Goal: Task Accomplishment & Management: Manage account settings

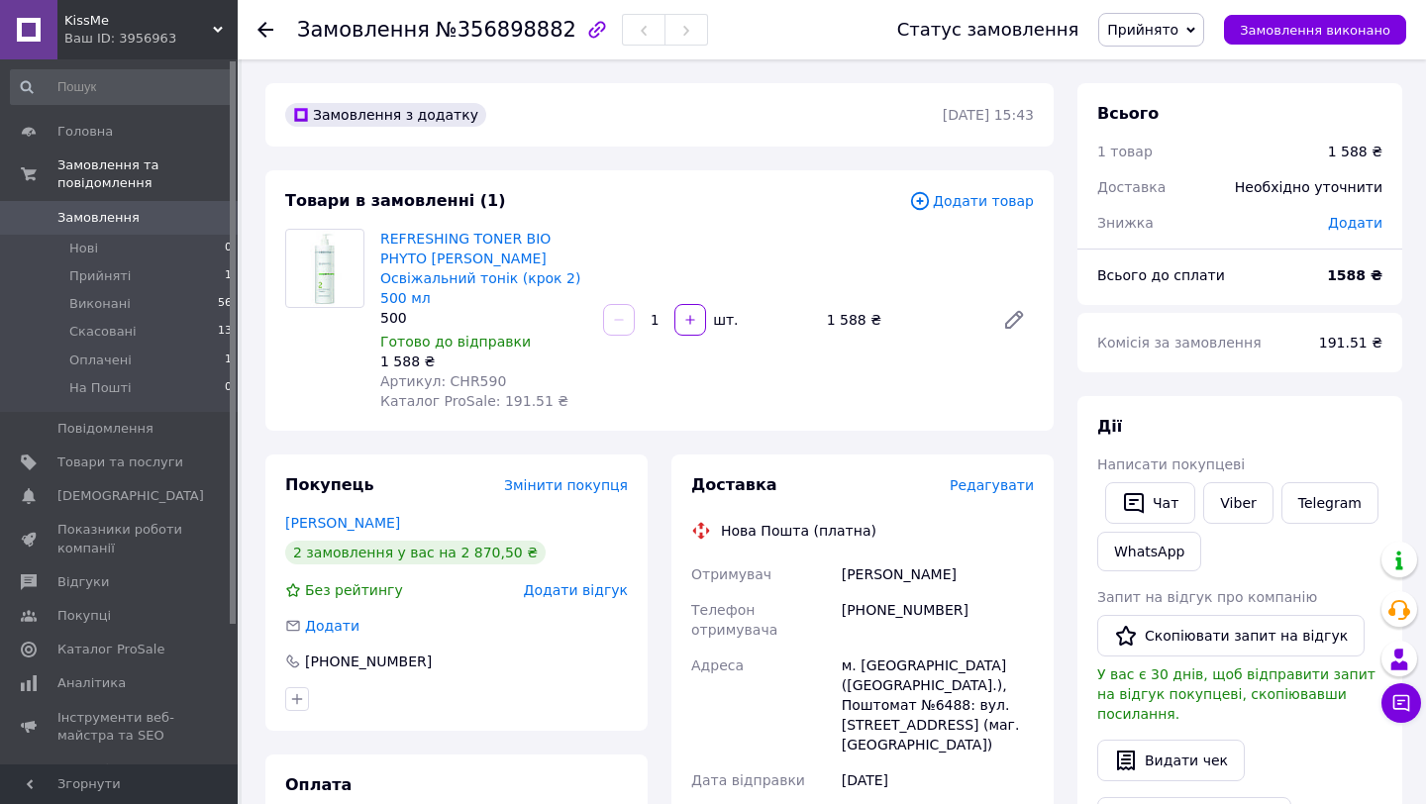
click at [479, 381] on span "Артикул: CHR590" at bounding box center [443, 381] width 126 height 16
copy span "CHR590"
click at [160, 316] on li "Виконані 56" at bounding box center [122, 304] width 244 height 28
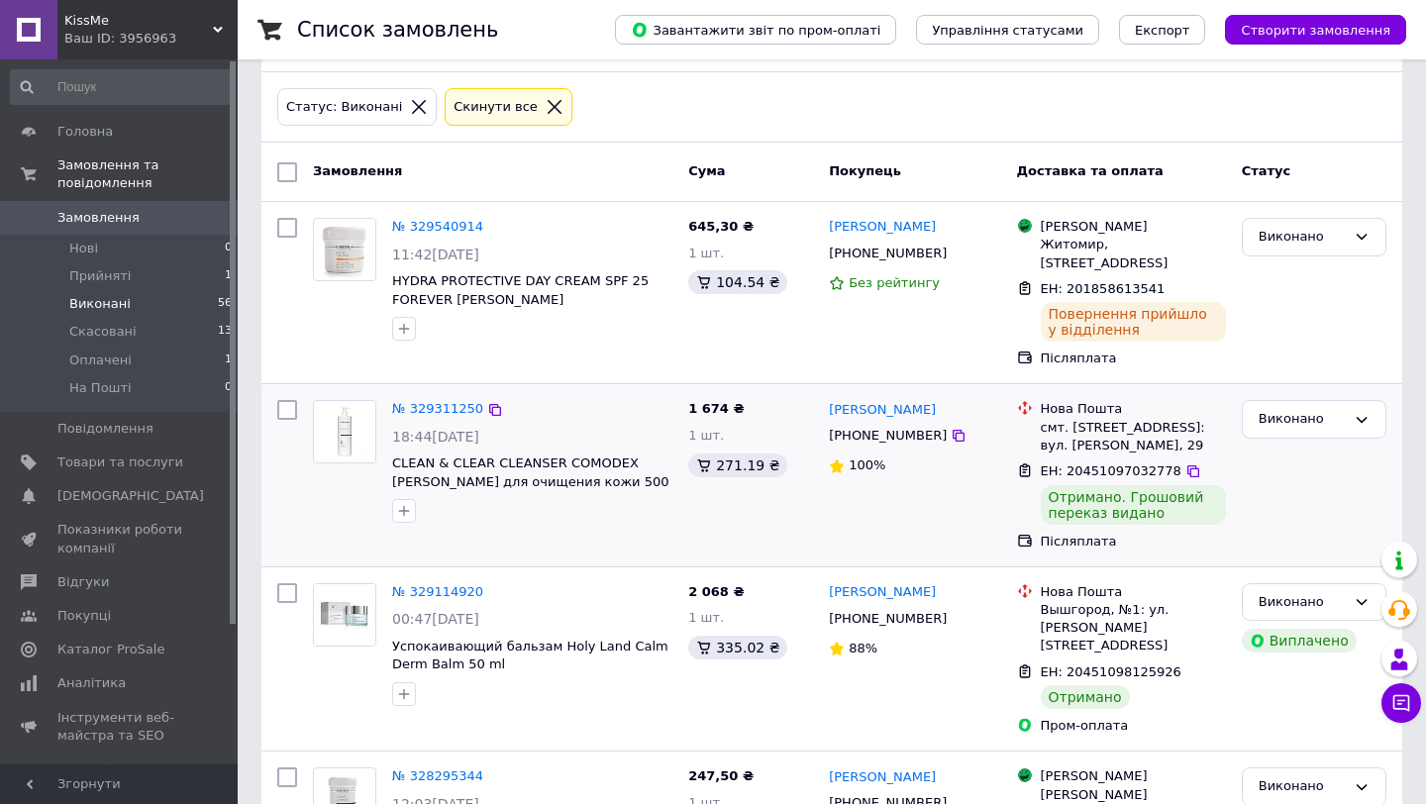
scroll to position [100, 0]
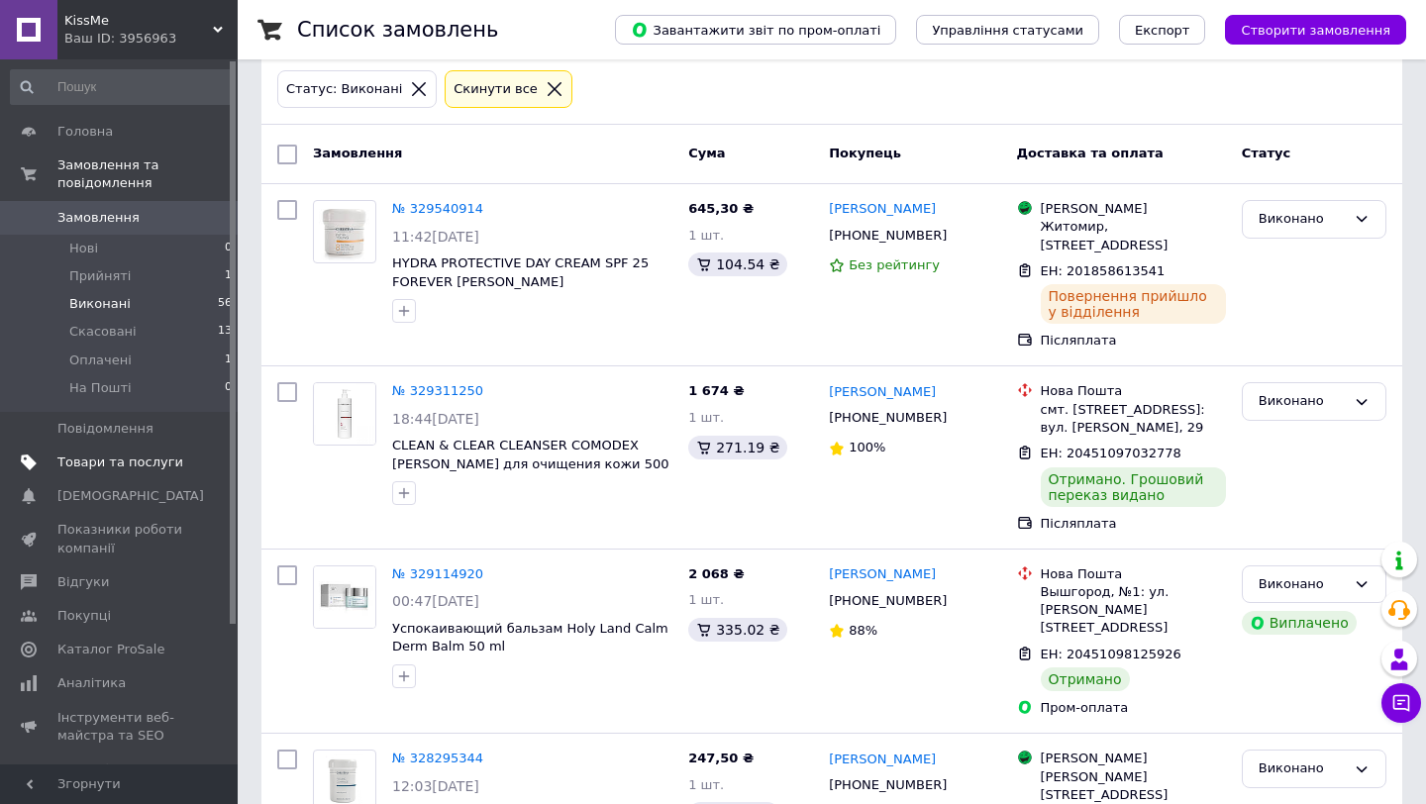
click at [179, 461] on span "Товари та послуги" at bounding box center [120, 463] width 126 height 18
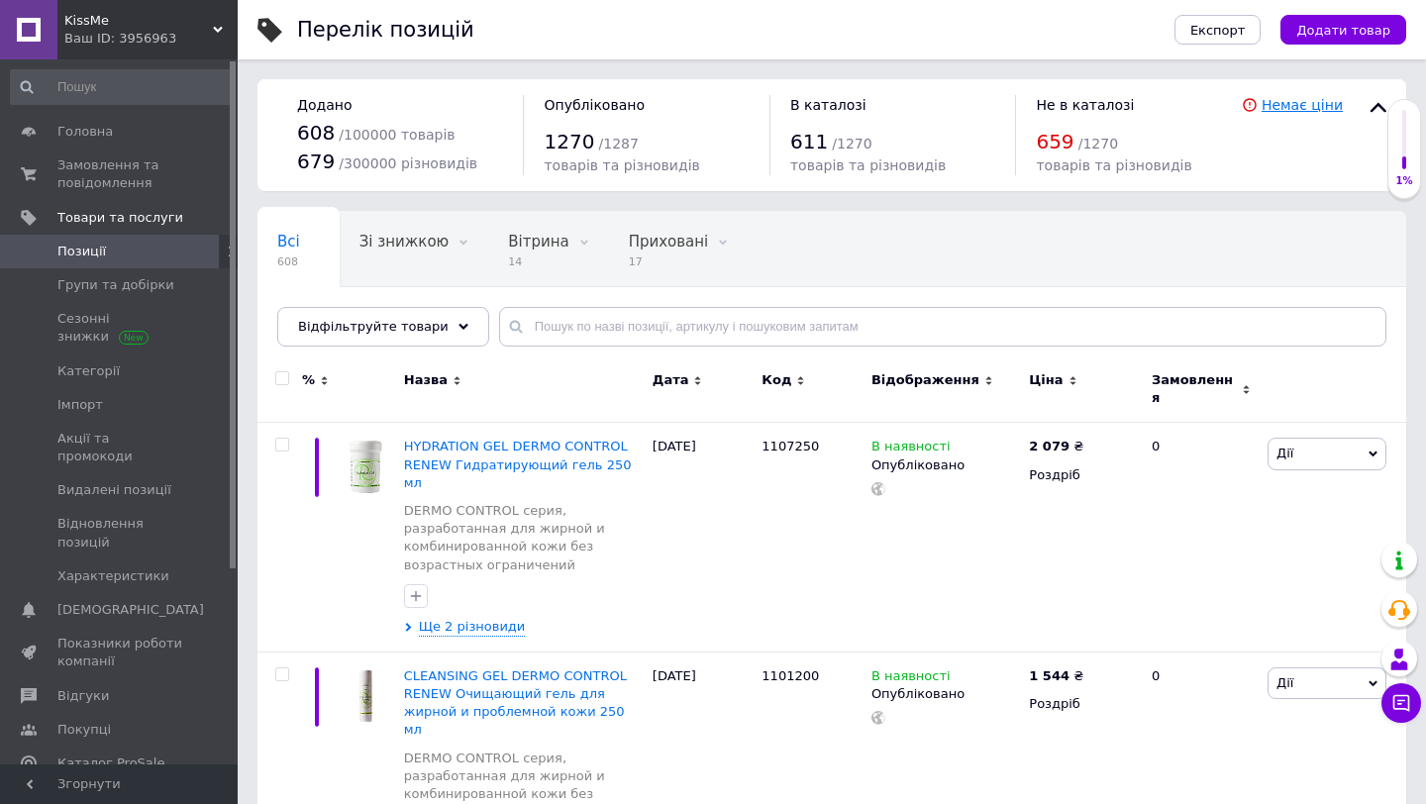
click at [1295, 106] on link "Немає ціни" at bounding box center [1302, 105] width 81 height 16
click at [440, 323] on div "Відфільтруйте товари" at bounding box center [383, 327] width 212 height 40
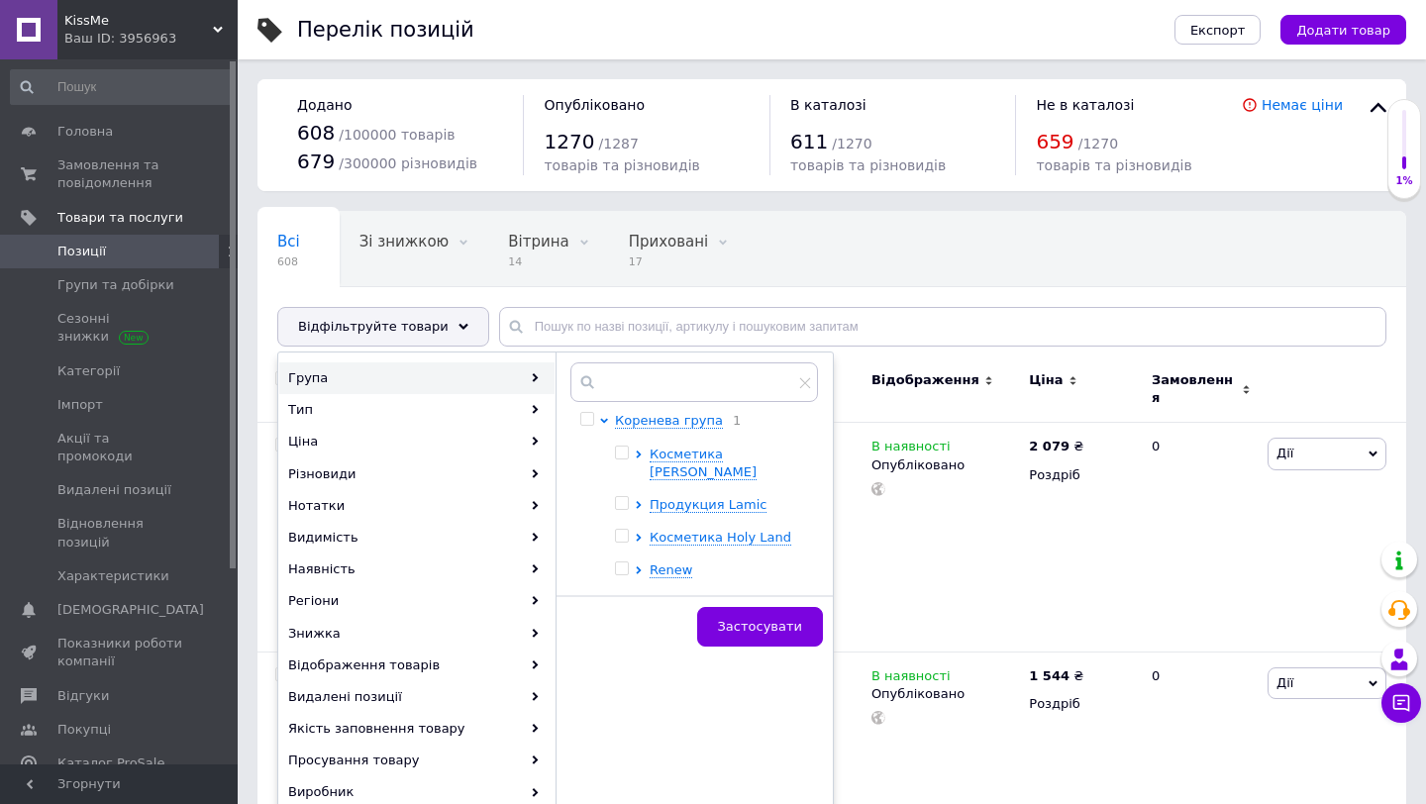
click at [621, 530] on input "checkbox" at bounding box center [621, 536] width 13 height 13
checkbox input "true"
click at [765, 618] on button "Застосувати" at bounding box center [760, 627] width 126 height 40
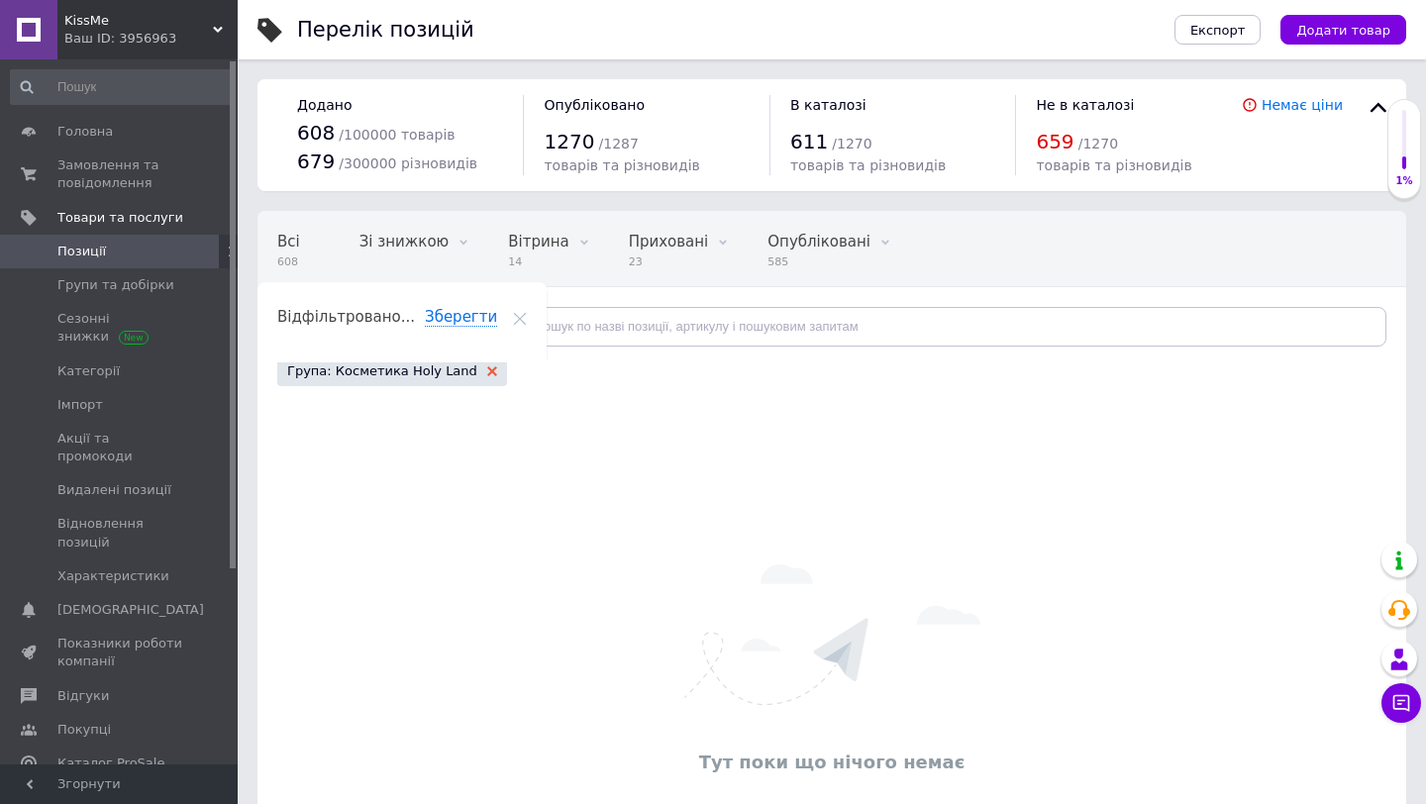
click at [487, 368] on use at bounding box center [492, 371] width 10 height 10
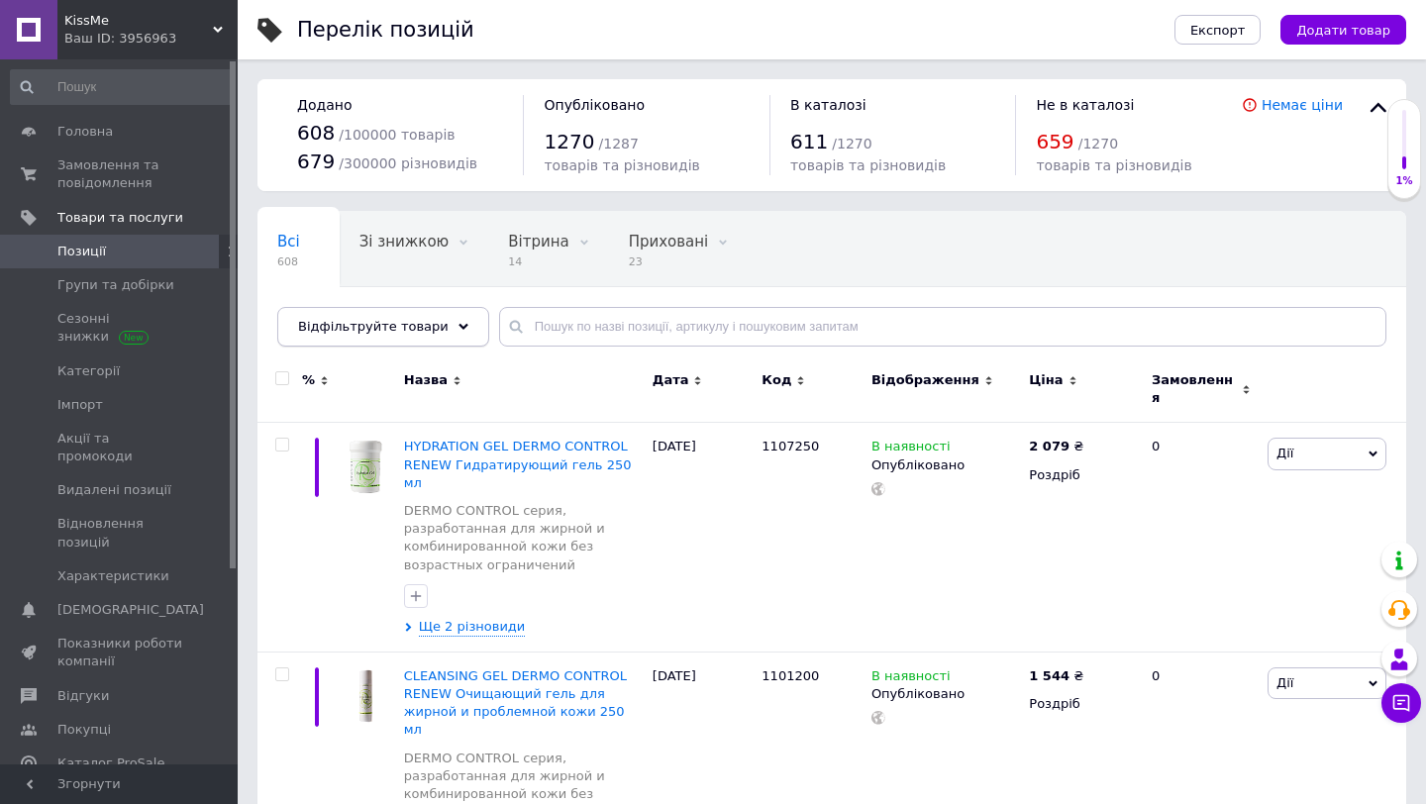
click at [430, 328] on span "Відфільтруйте товари" at bounding box center [373, 326] width 151 height 15
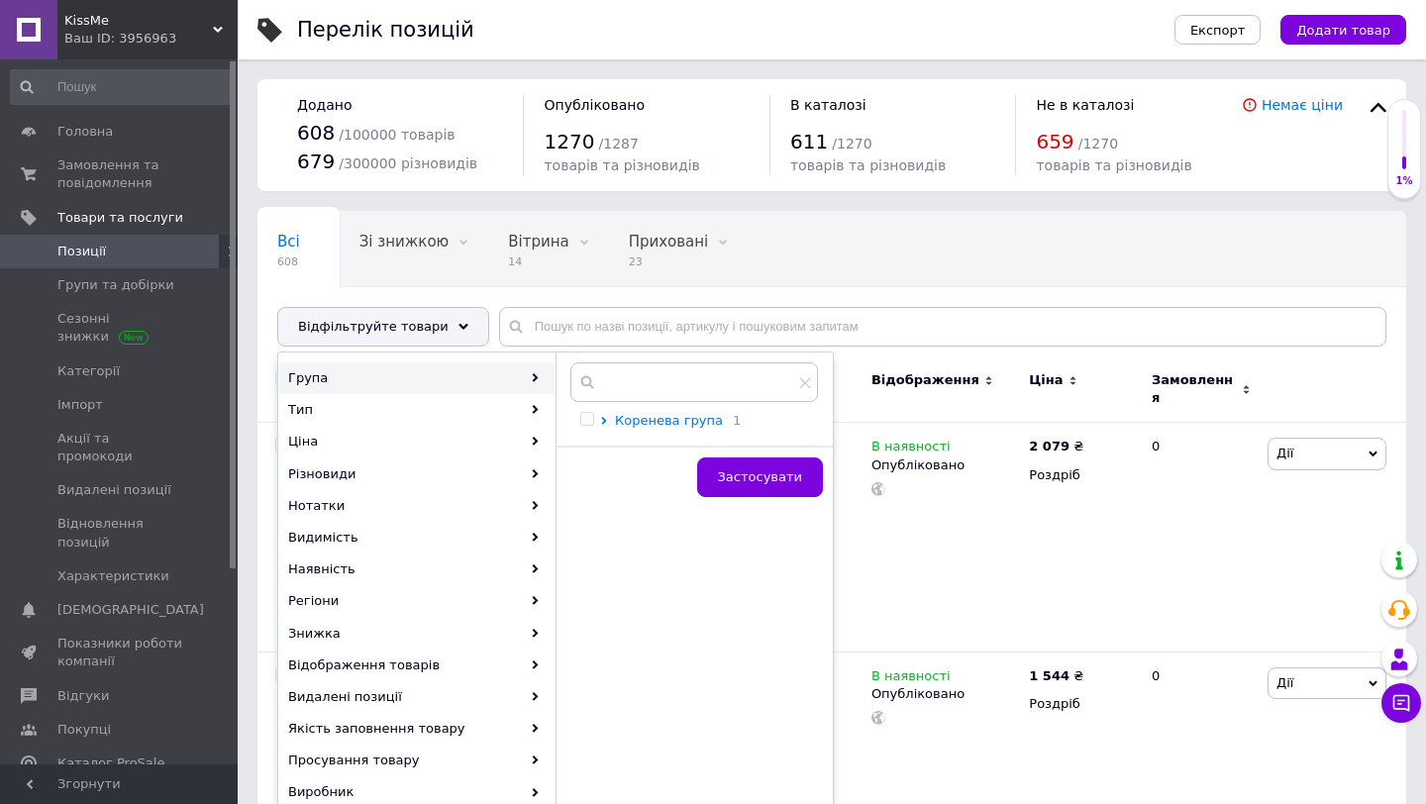
click at [638, 424] on span "Коренева група" at bounding box center [669, 420] width 108 height 15
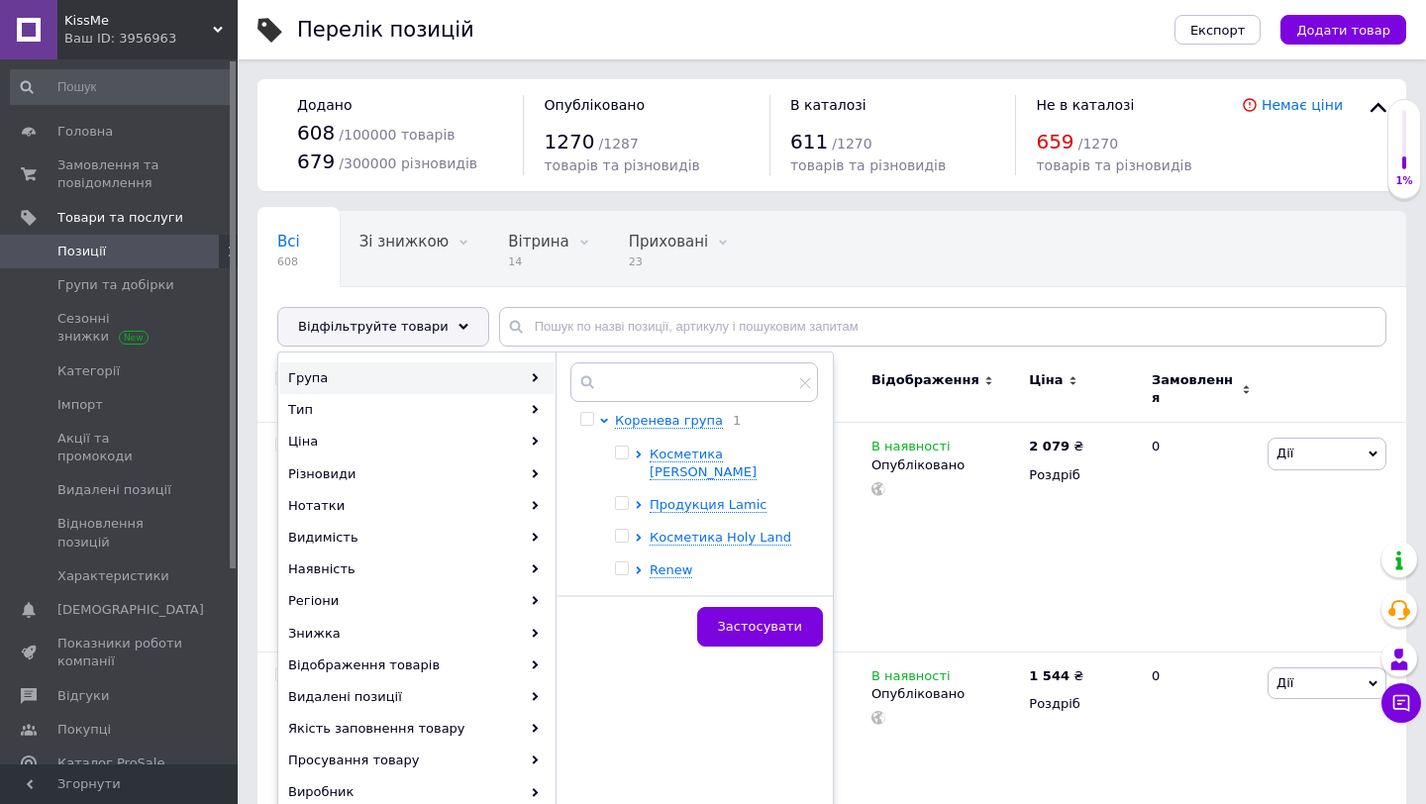
click at [617, 530] on input "checkbox" at bounding box center [621, 536] width 13 height 13
checkbox input "true"
click at [767, 621] on button "Застосувати" at bounding box center [760, 627] width 126 height 40
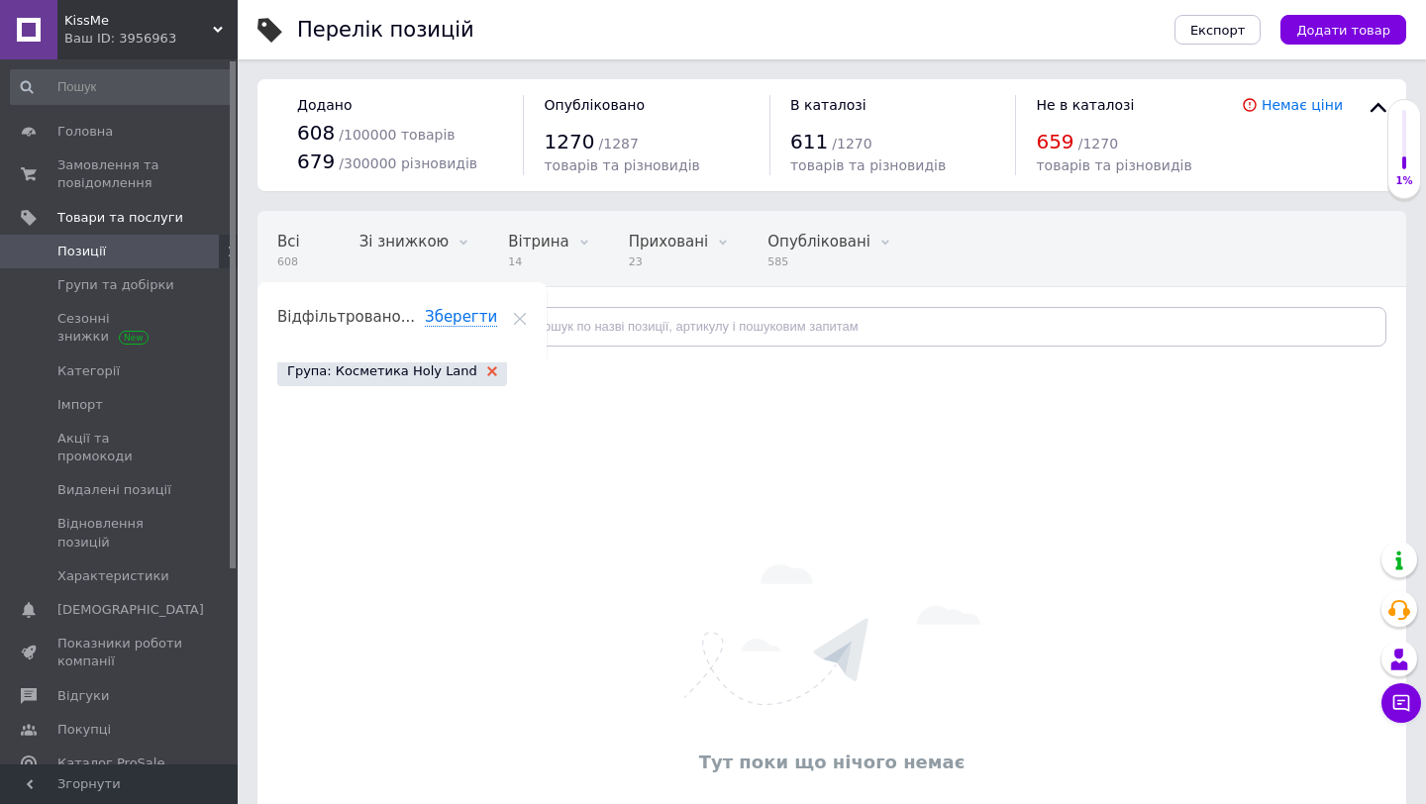
click at [487, 373] on use at bounding box center [492, 371] width 10 height 10
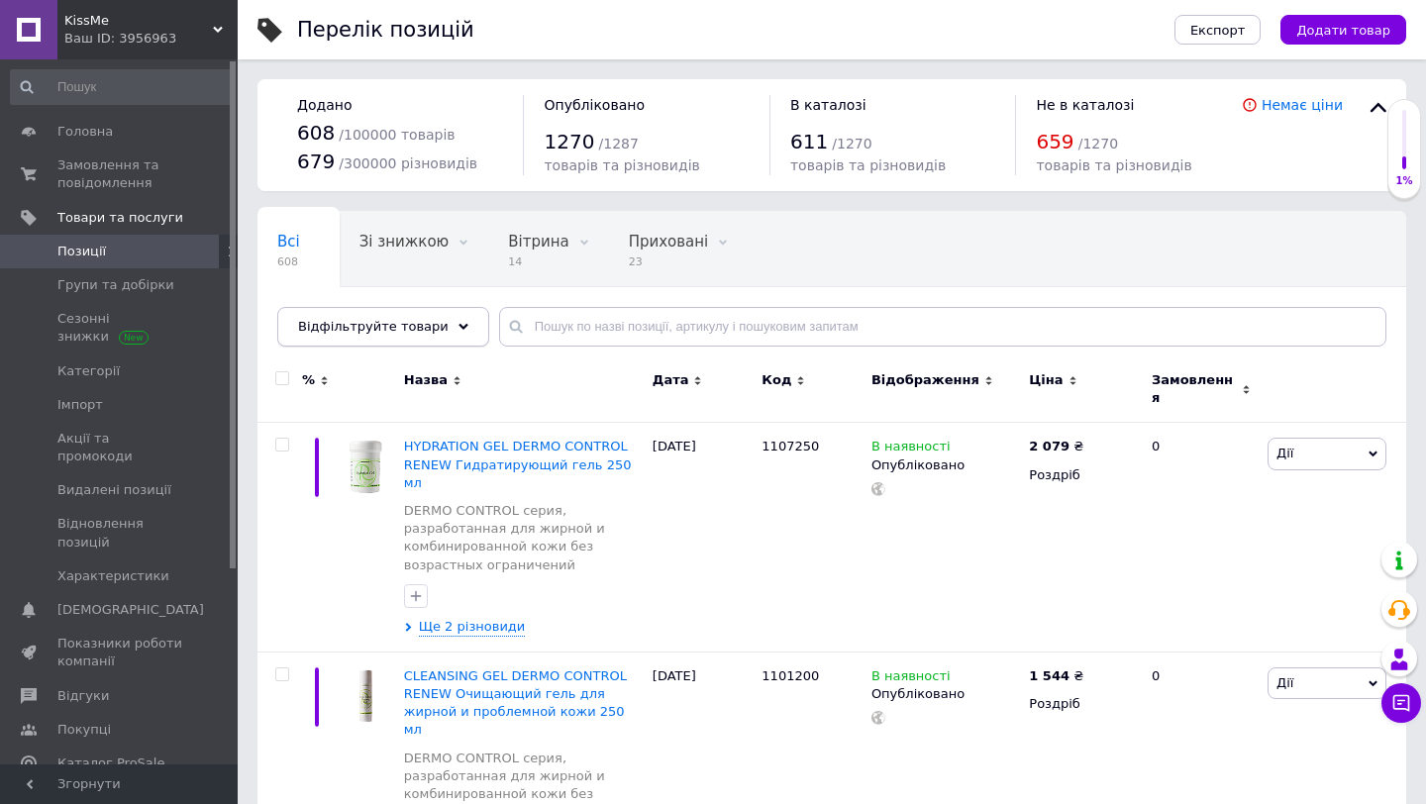
click at [431, 328] on span "Відфільтруйте товари" at bounding box center [373, 326] width 151 height 15
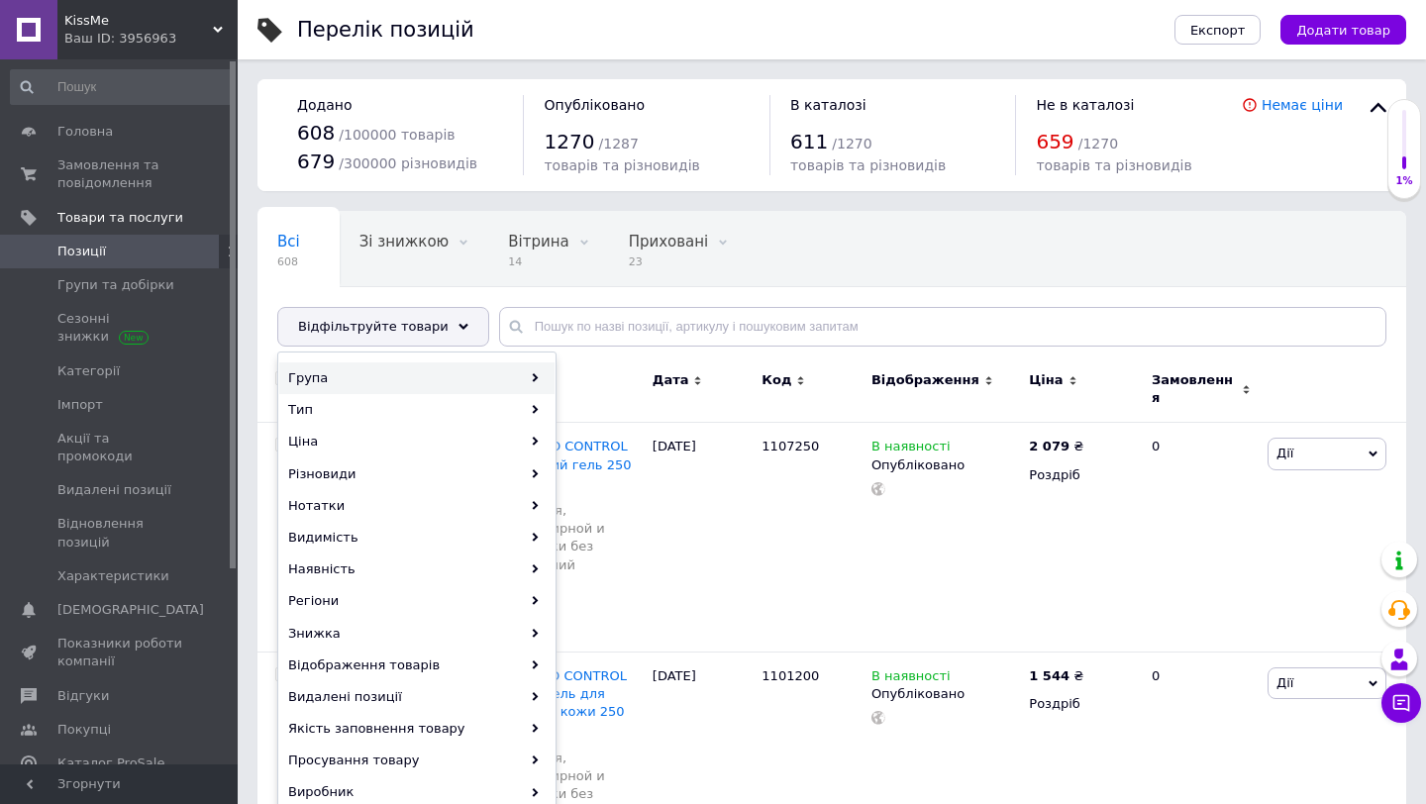
click at [405, 384] on div "Група" at bounding box center [416, 378] width 275 height 32
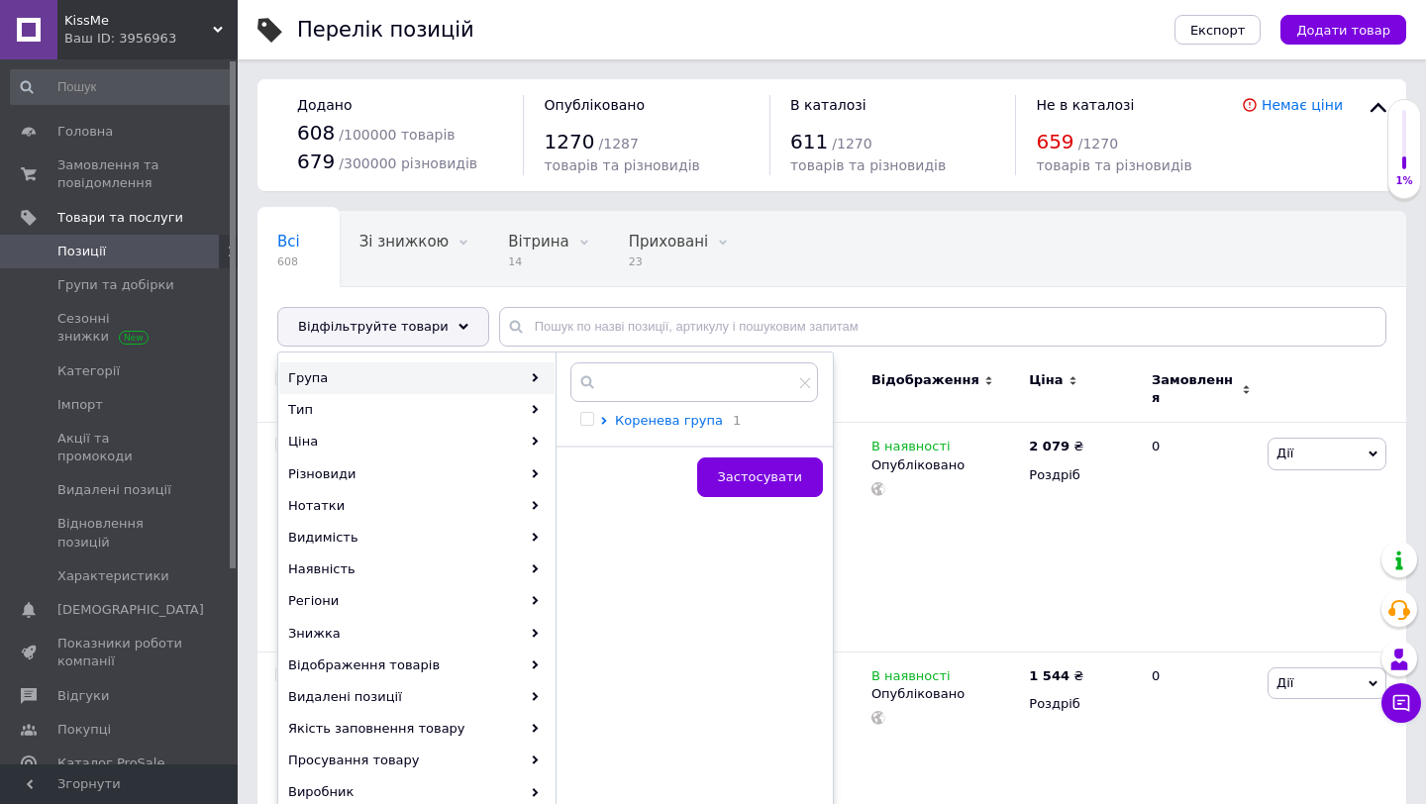
click at [666, 420] on span "Коренева група" at bounding box center [669, 420] width 108 height 15
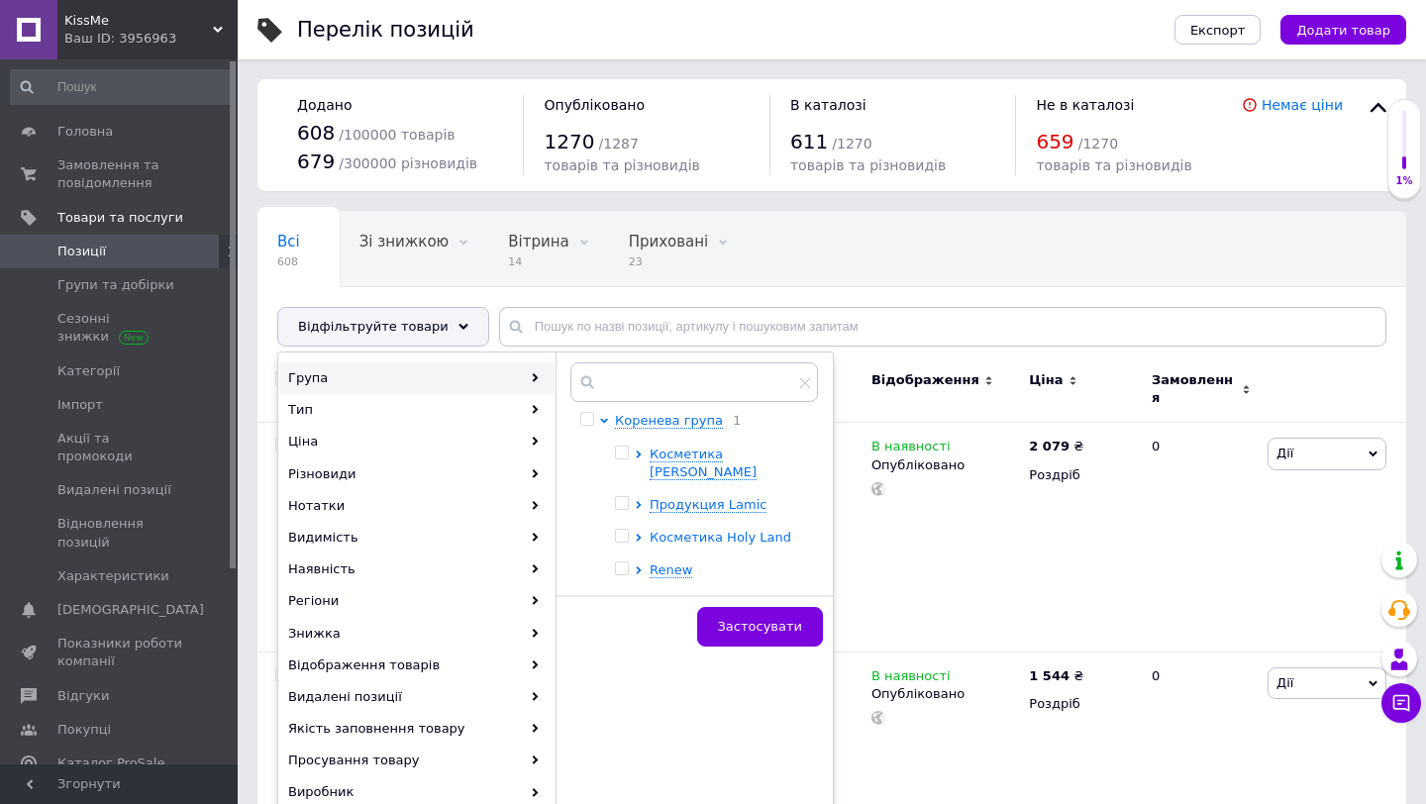
click at [686, 530] on span "Косметика Holy Land" at bounding box center [721, 537] width 142 height 15
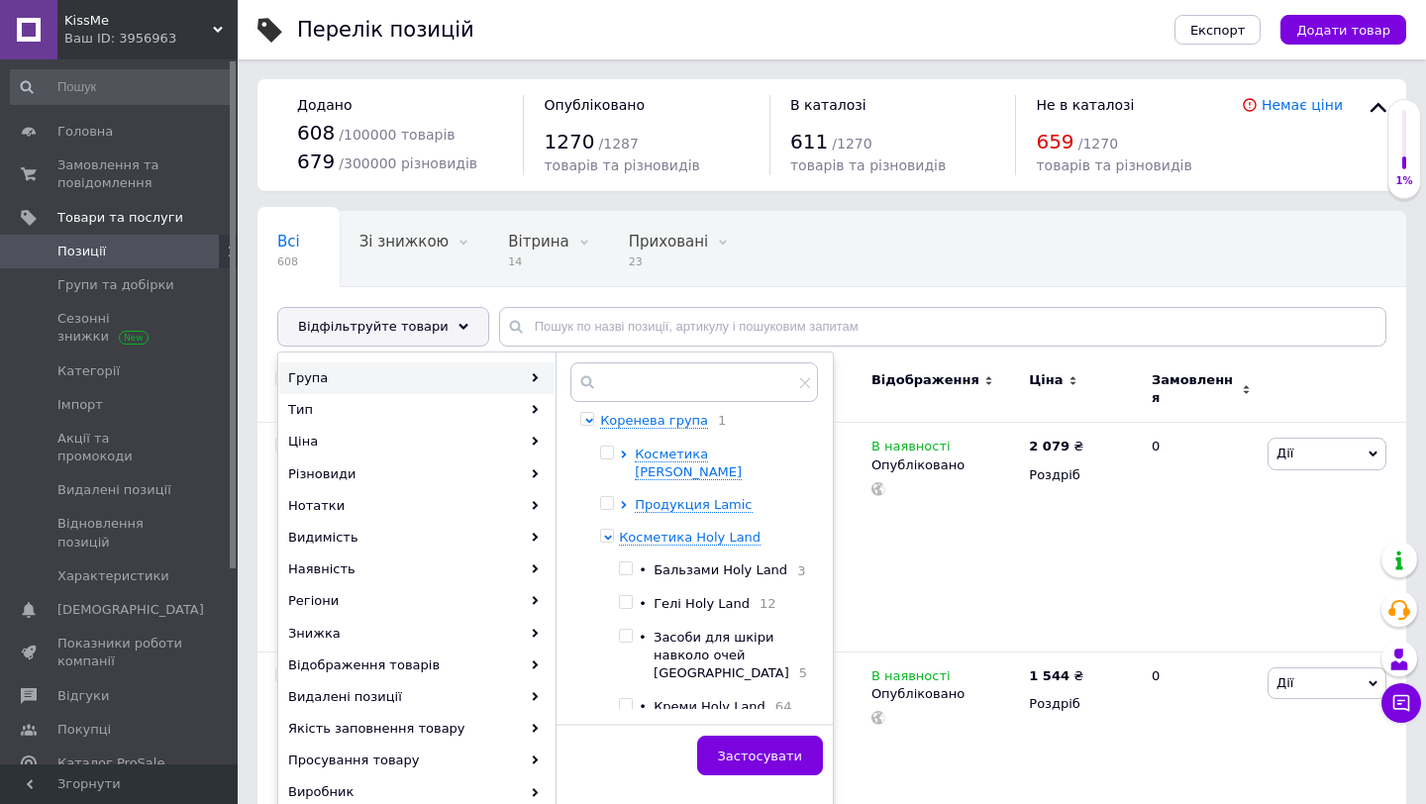
click at [613, 530] on input "checkbox" at bounding box center [606, 536] width 13 height 13
checkbox input "true"
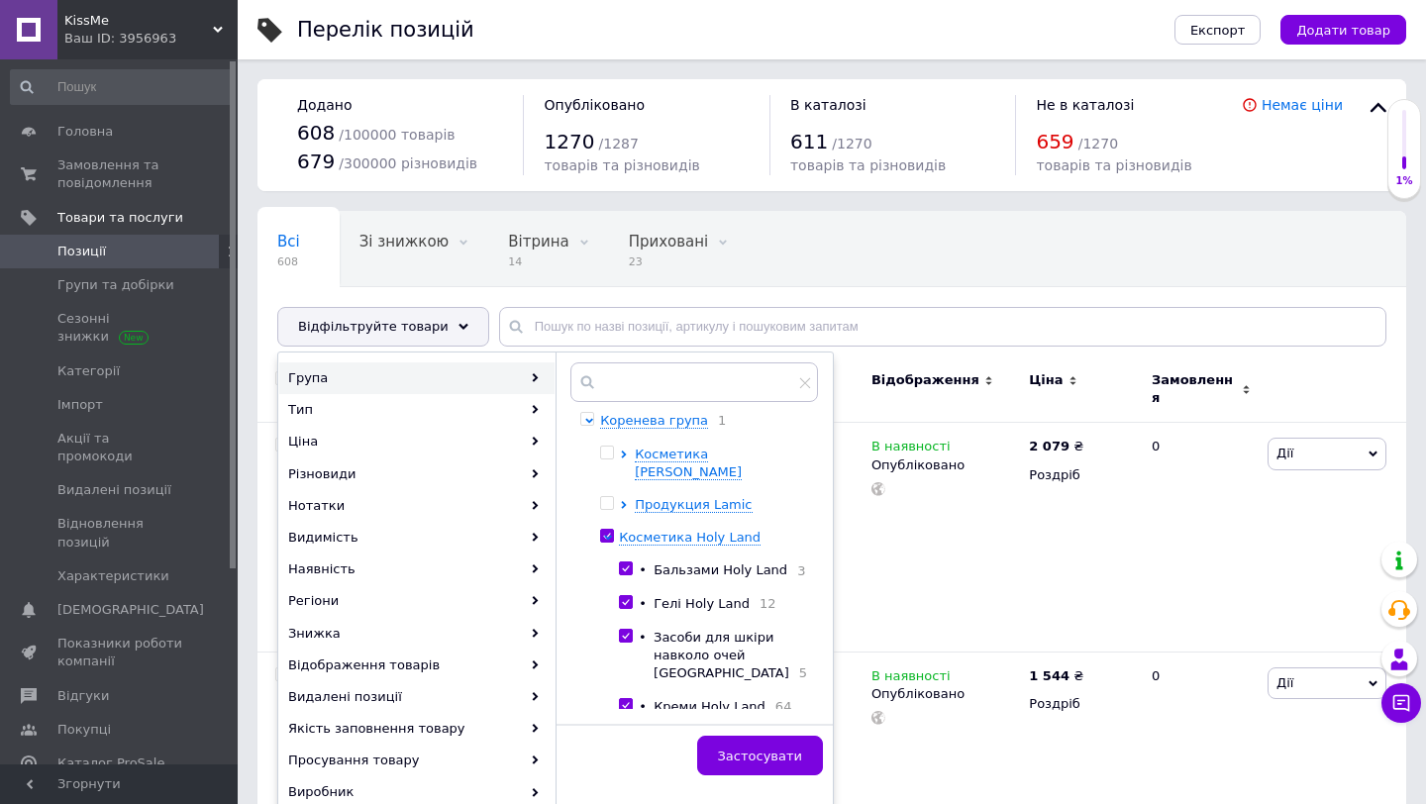
checkbox input "true"
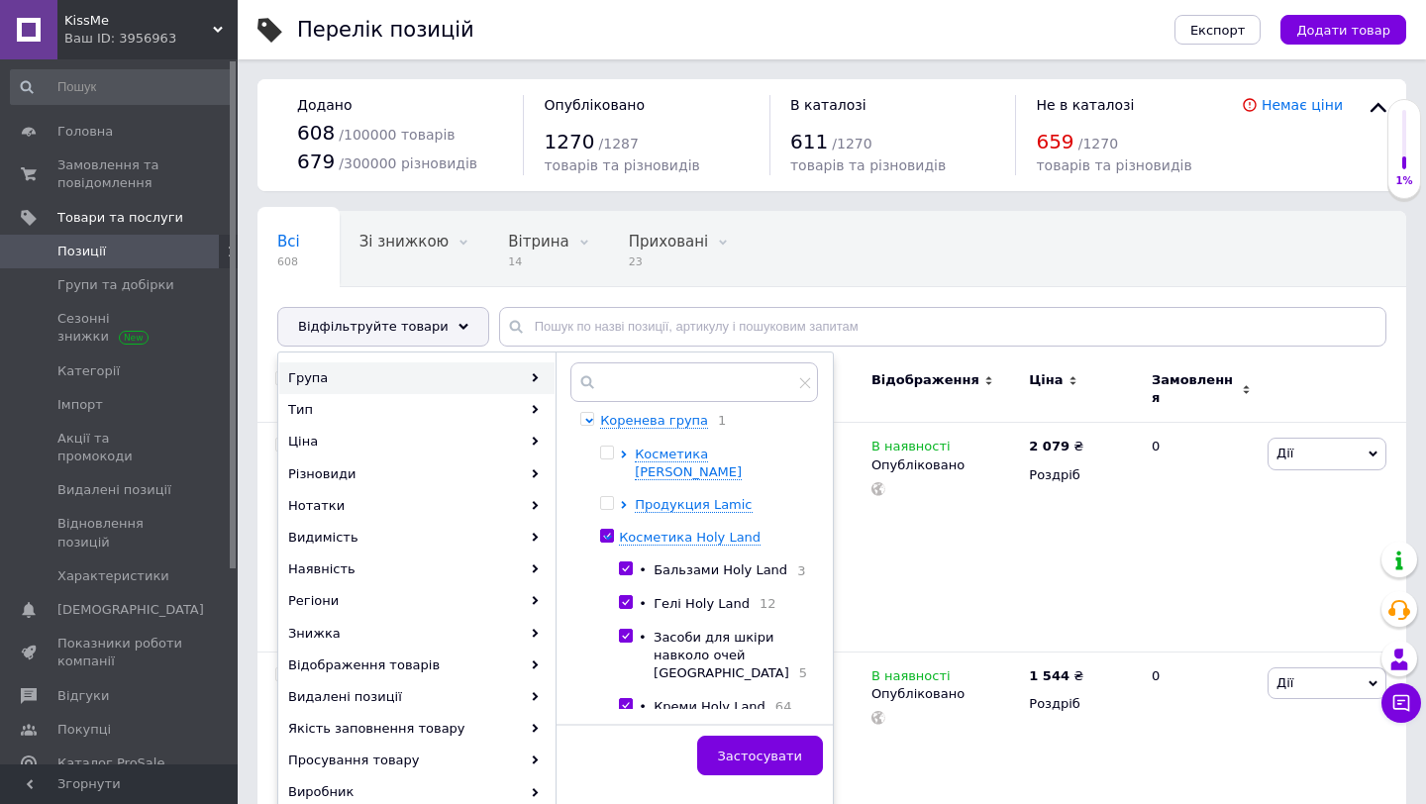
checkbox input "true"
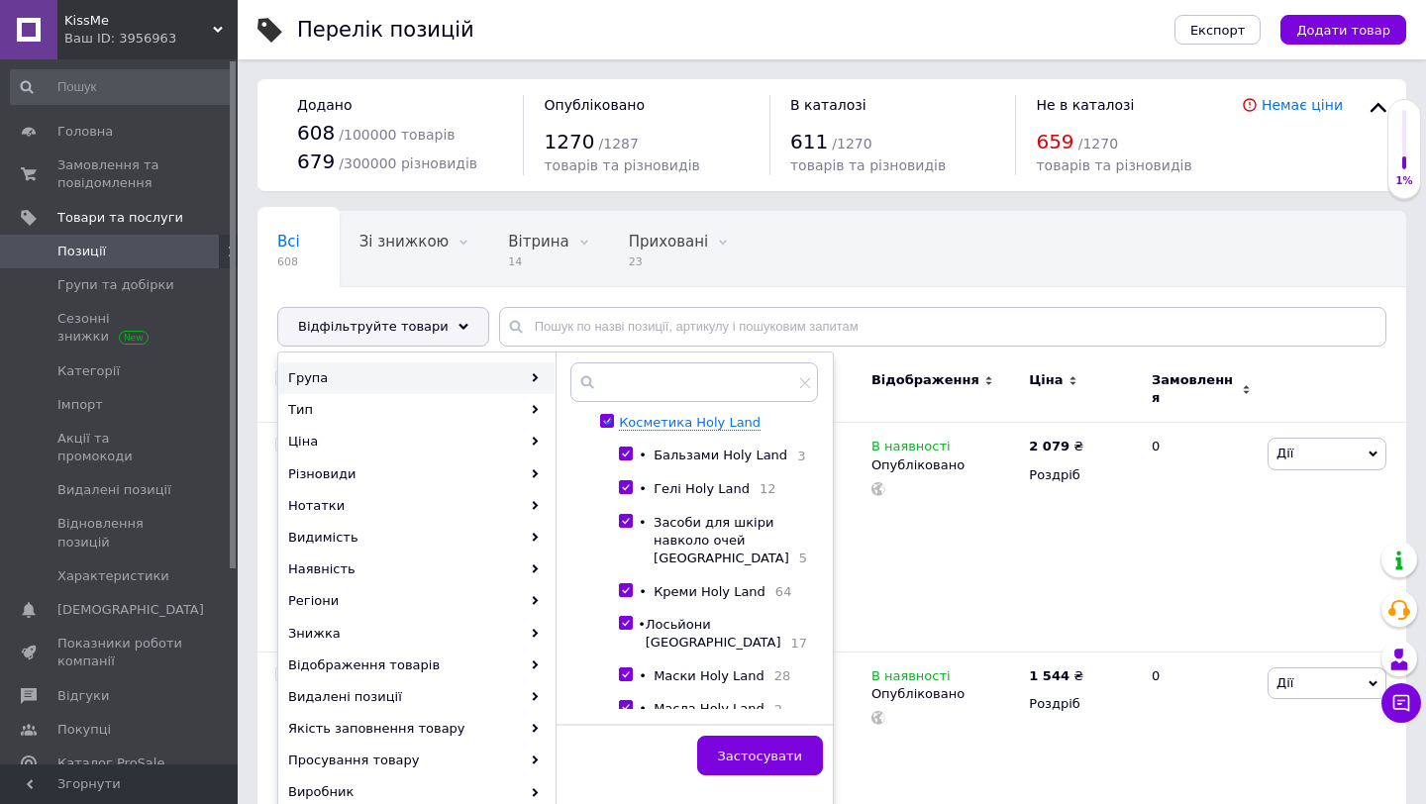
scroll to position [123, 0]
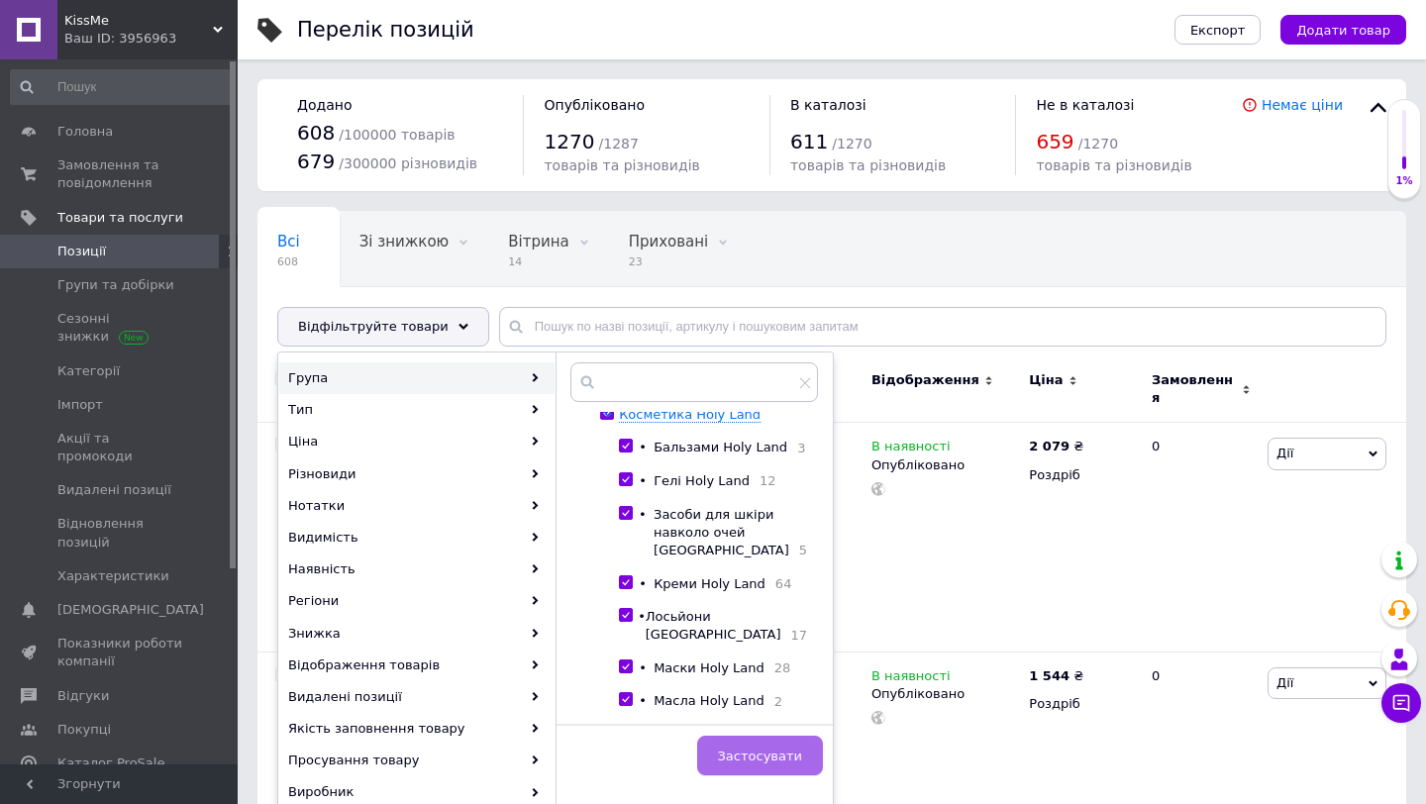
click at [772, 754] on span "Застосувати" at bounding box center [760, 756] width 84 height 15
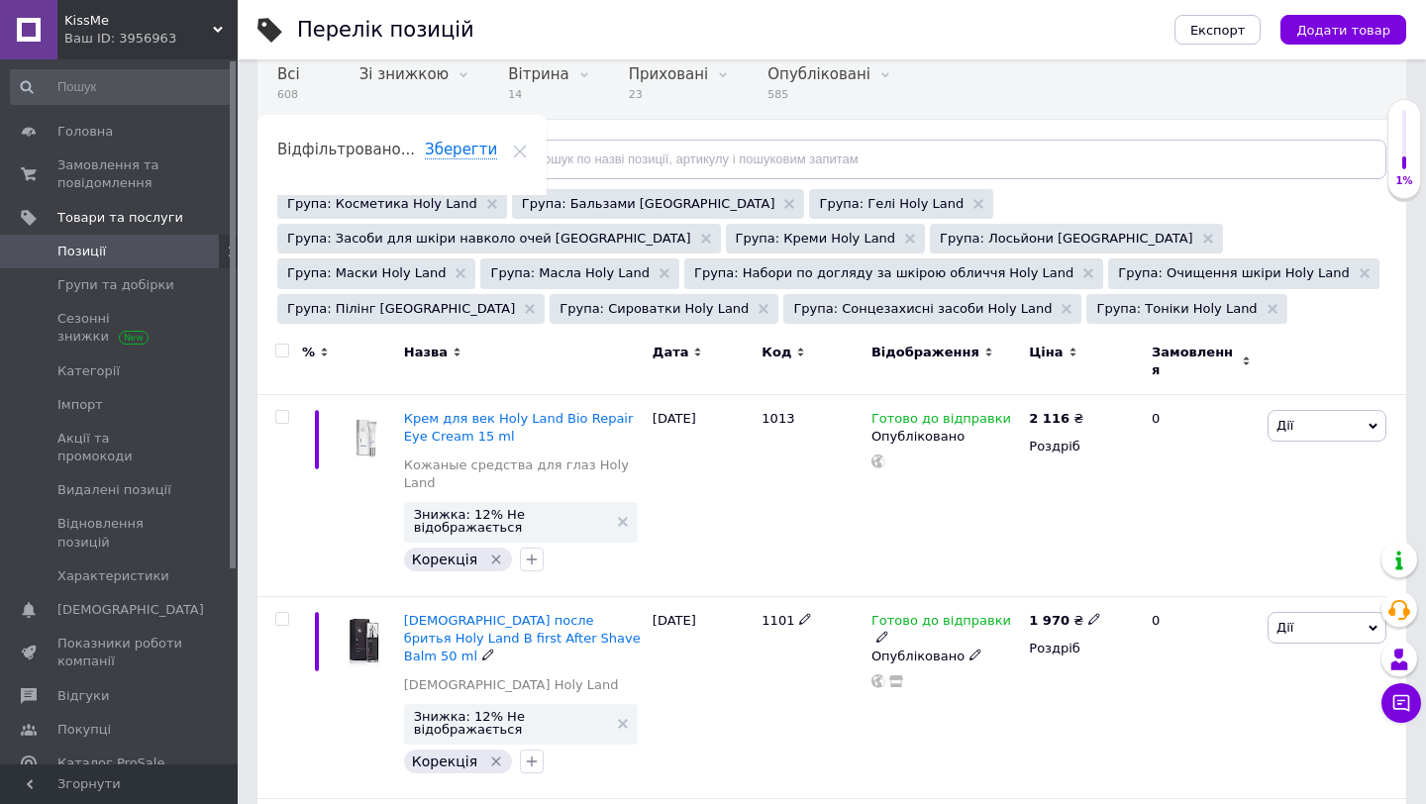
scroll to position [223, 0]
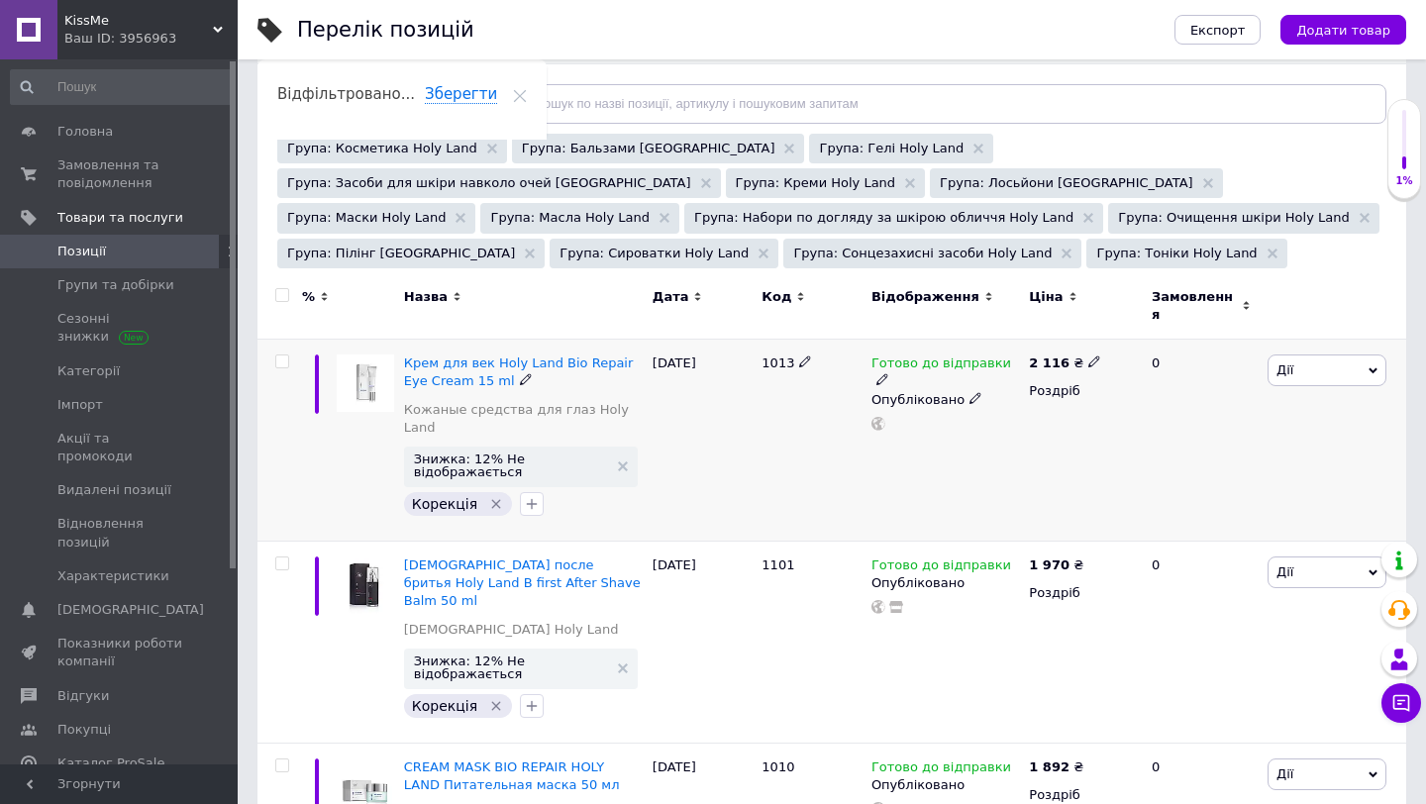
click at [776, 356] on span "1013" at bounding box center [778, 363] width 33 height 15
copy span "1013"
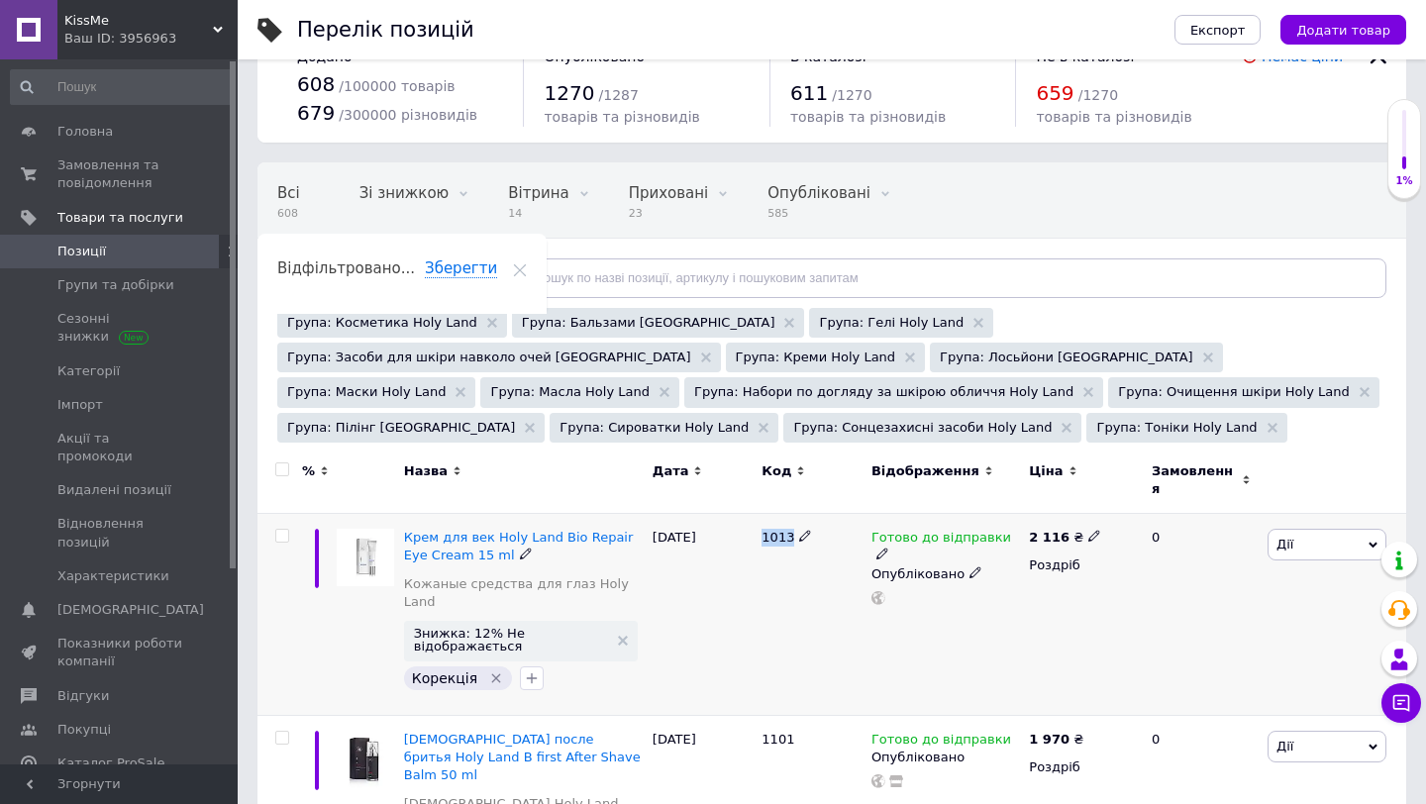
scroll to position [0, 0]
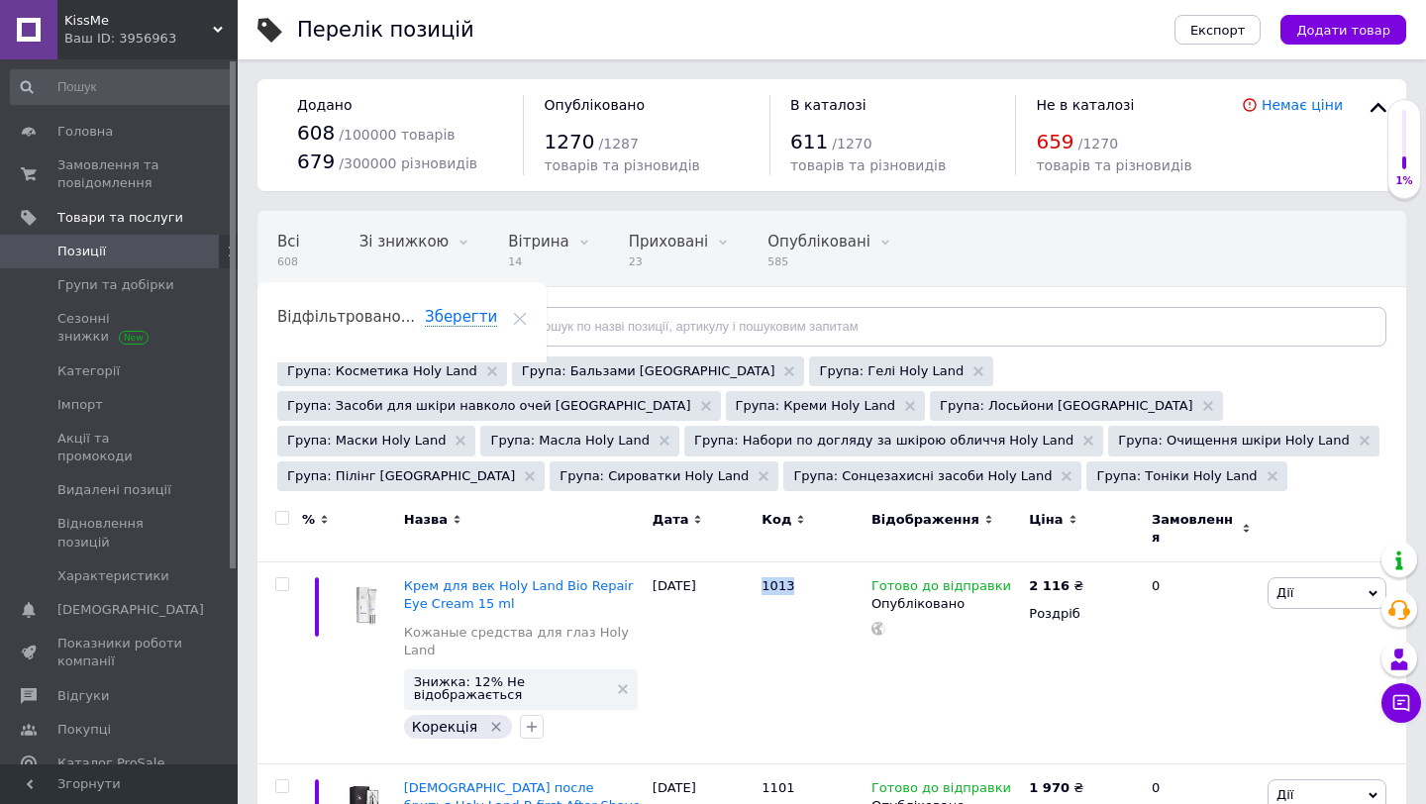
click at [288, 518] on span at bounding box center [282, 518] width 14 height 14
click at [288, 518] on input "checkbox" at bounding box center [281, 518] width 13 height 13
checkbox input "true"
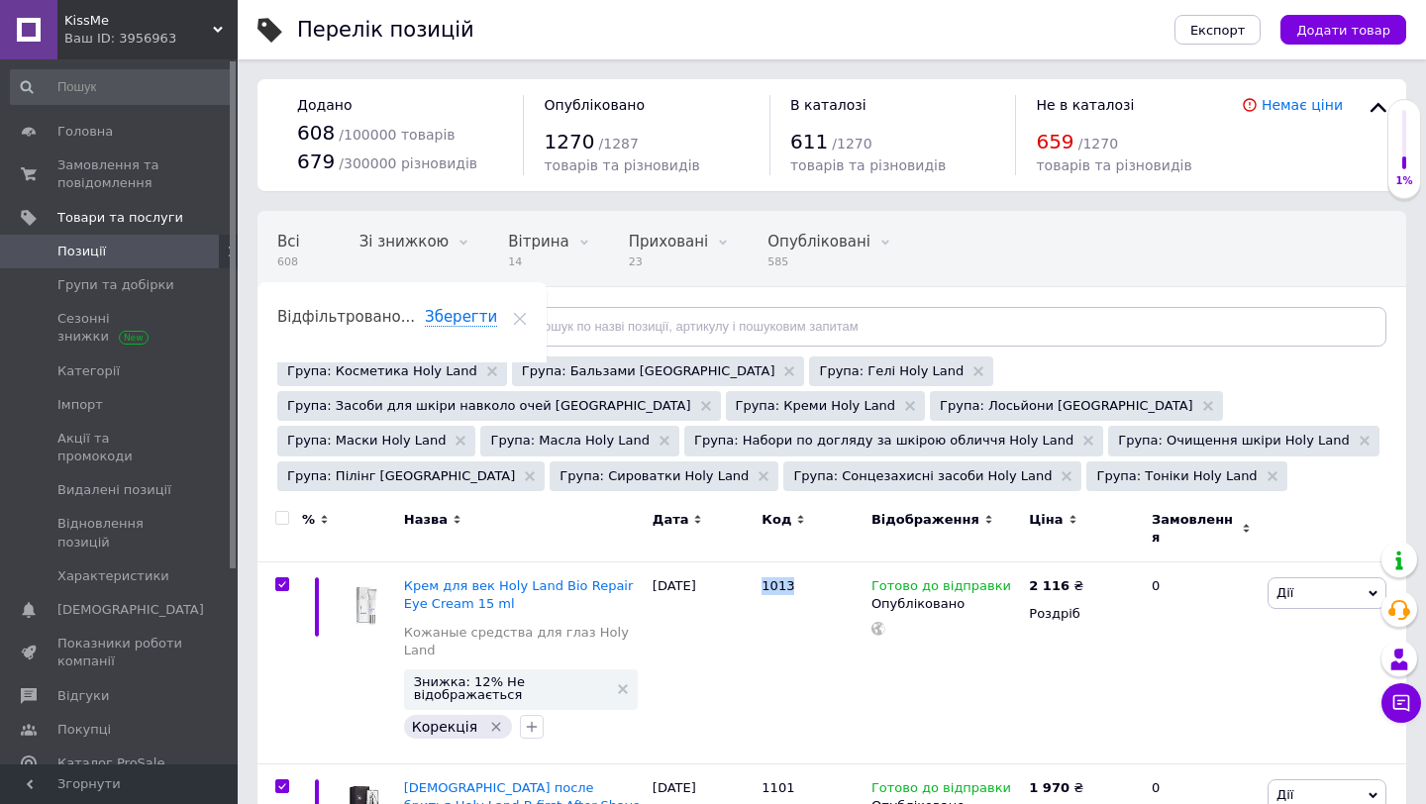
checkbox input "true"
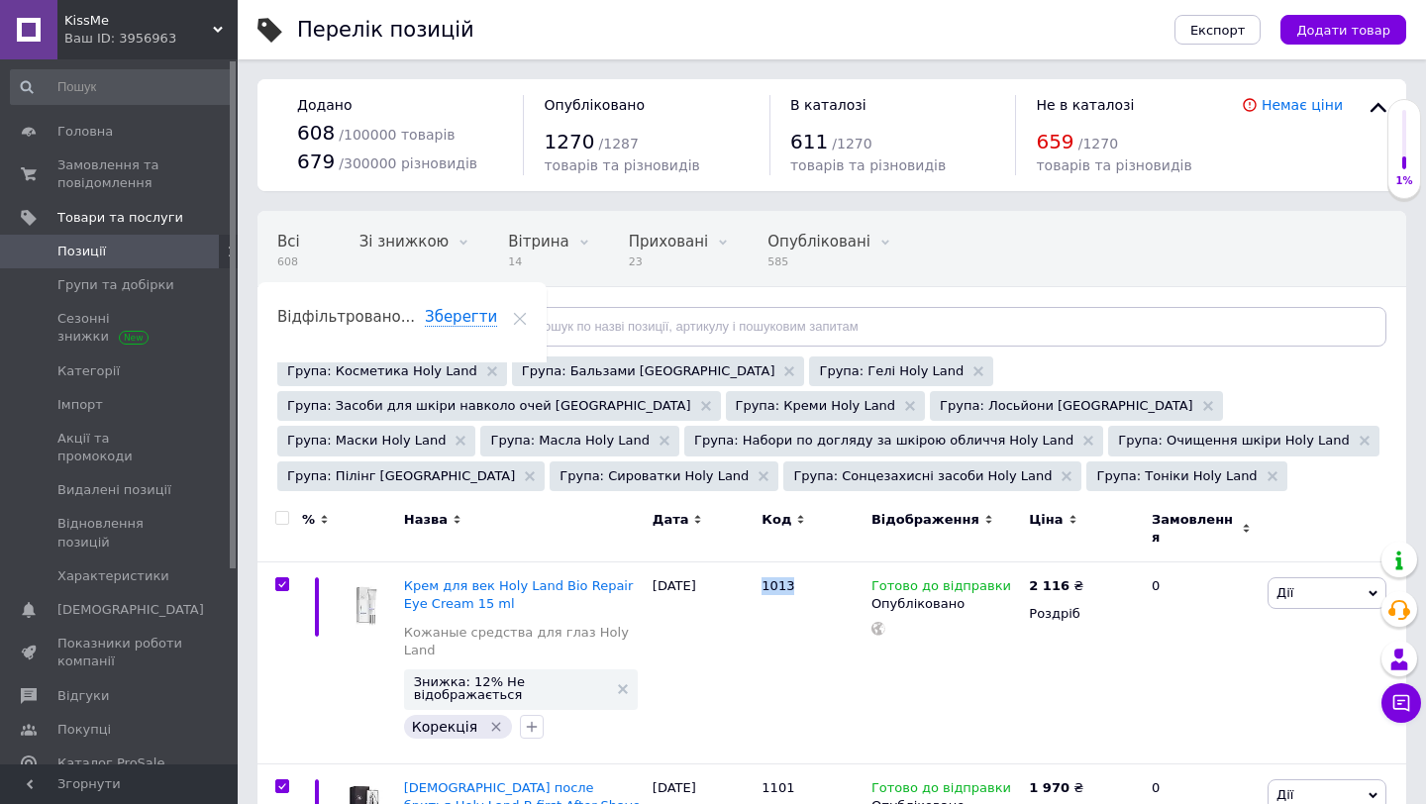
checkbox input "true"
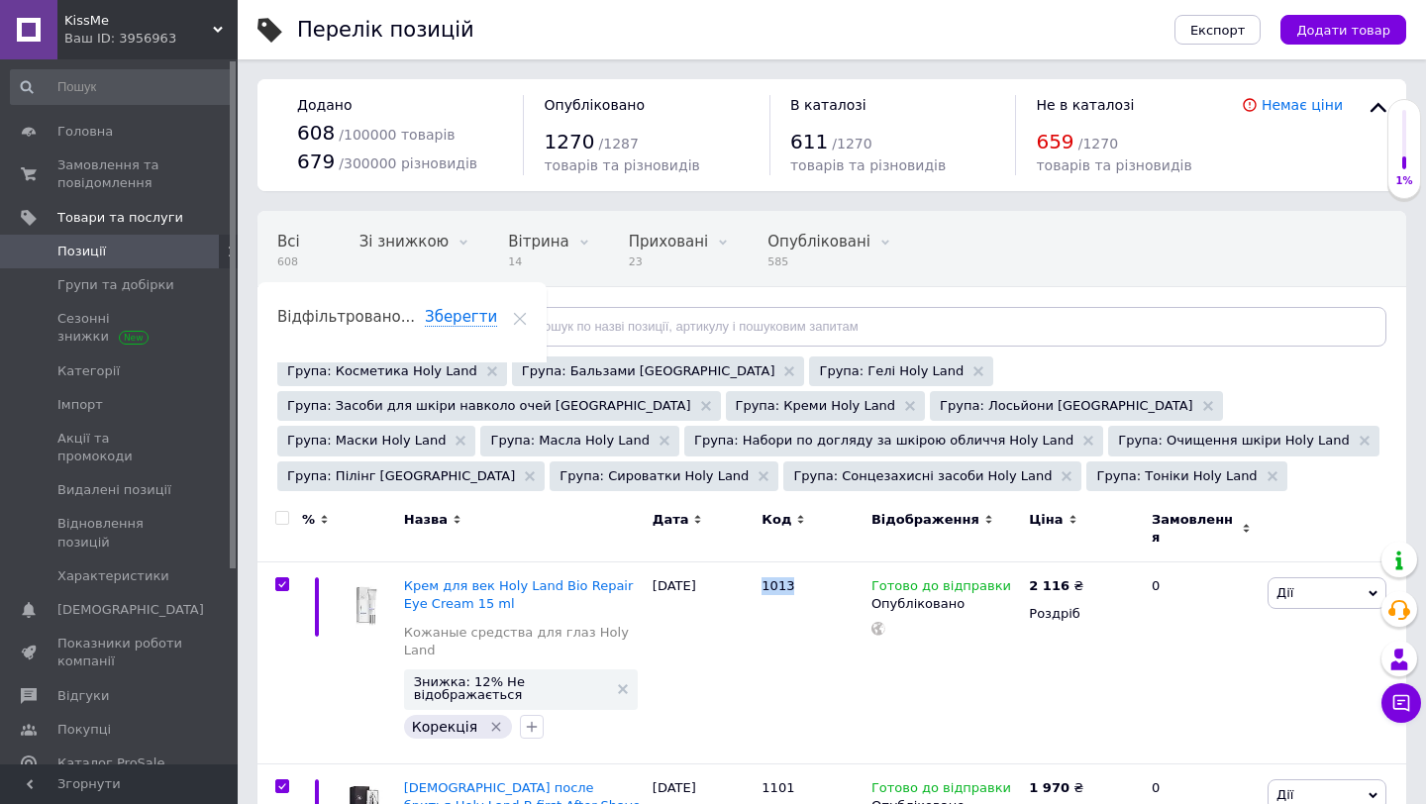
checkbox input "true"
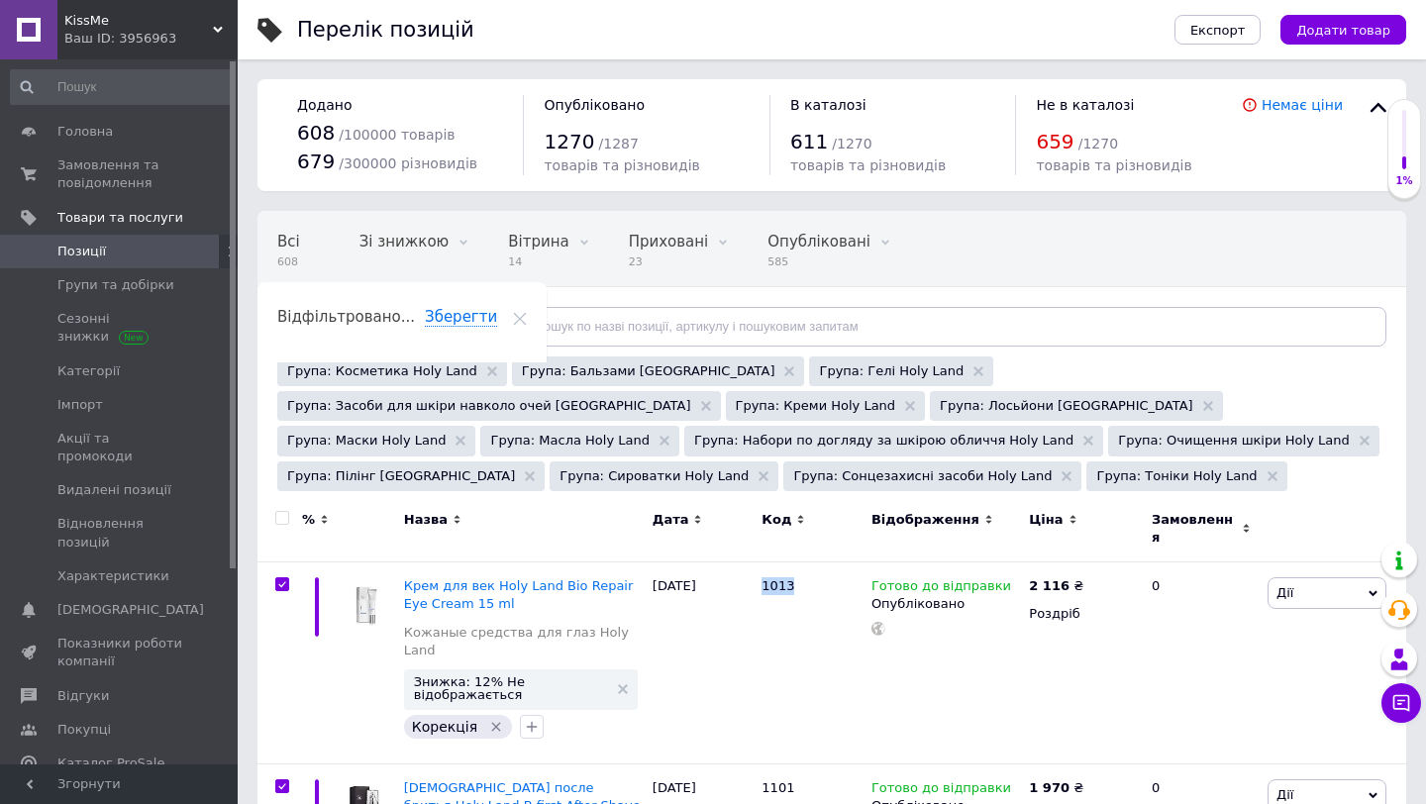
checkbox input "true"
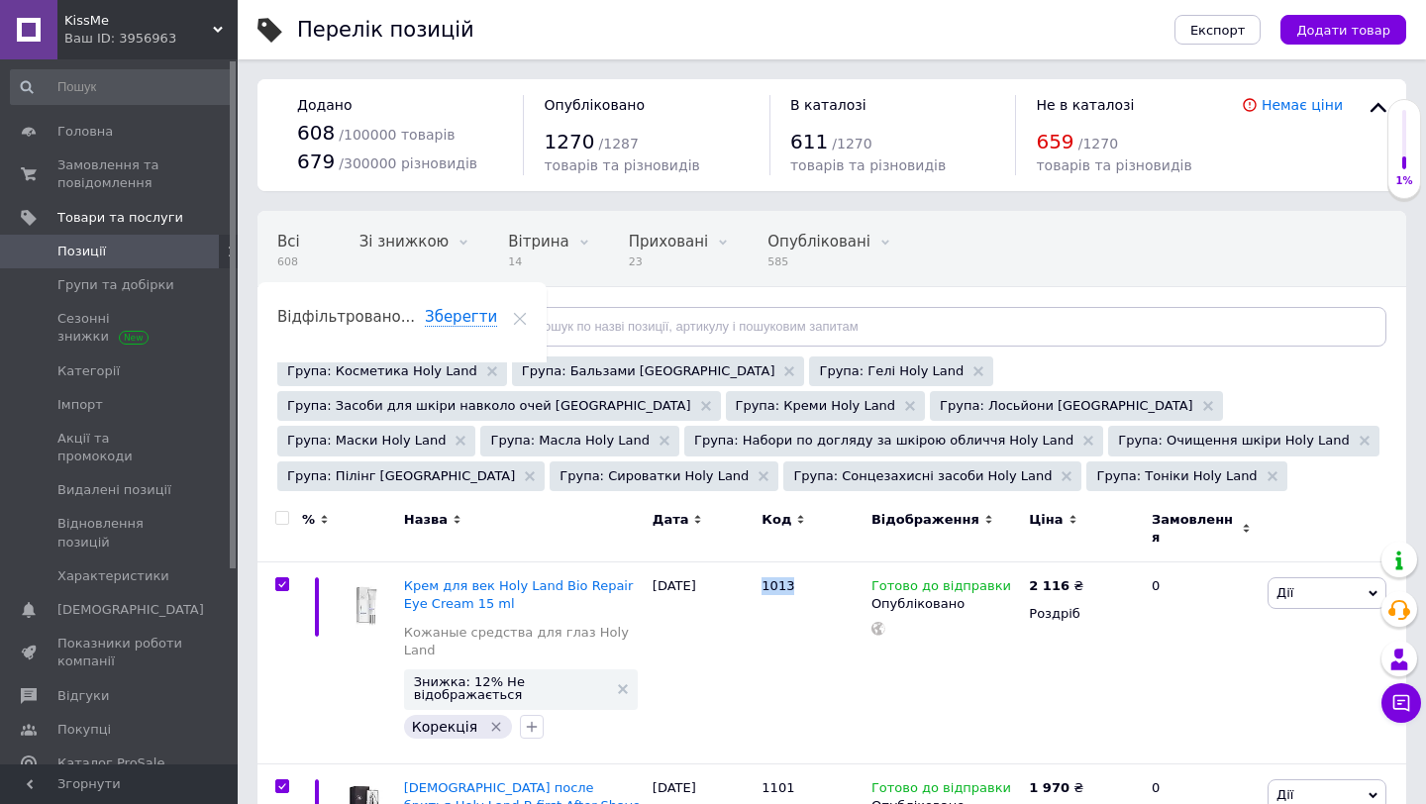
checkbox input "true"
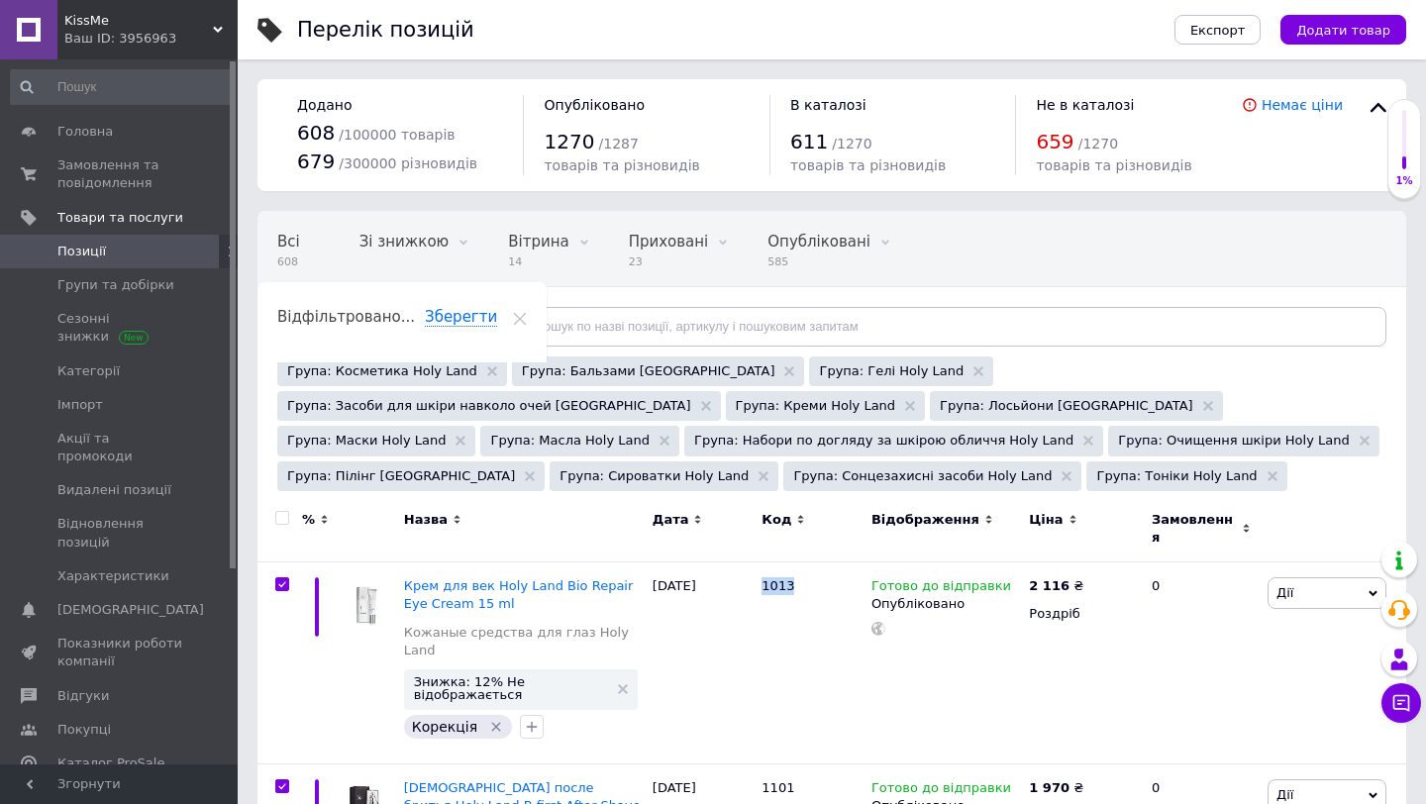
checkbox input "true"
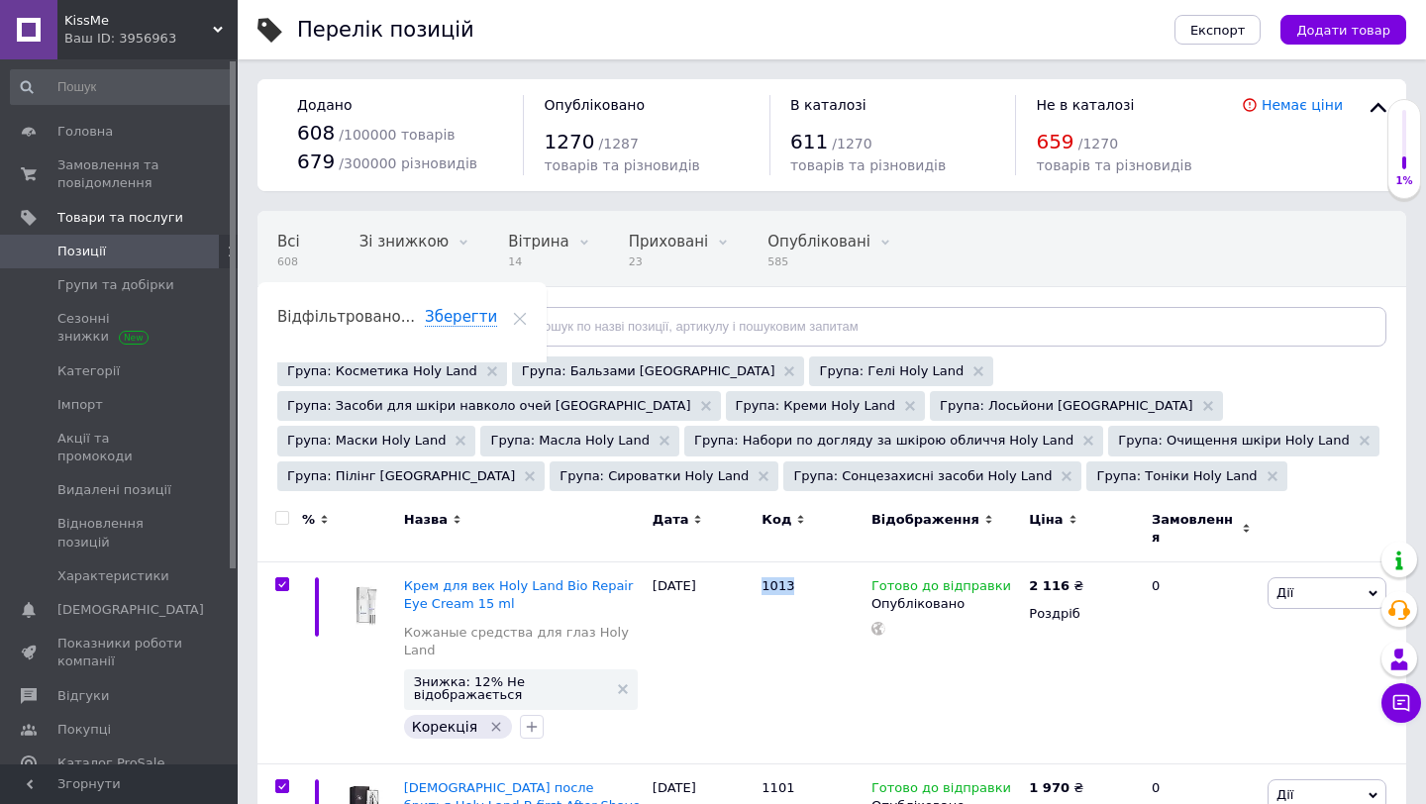
checkbox input "true"
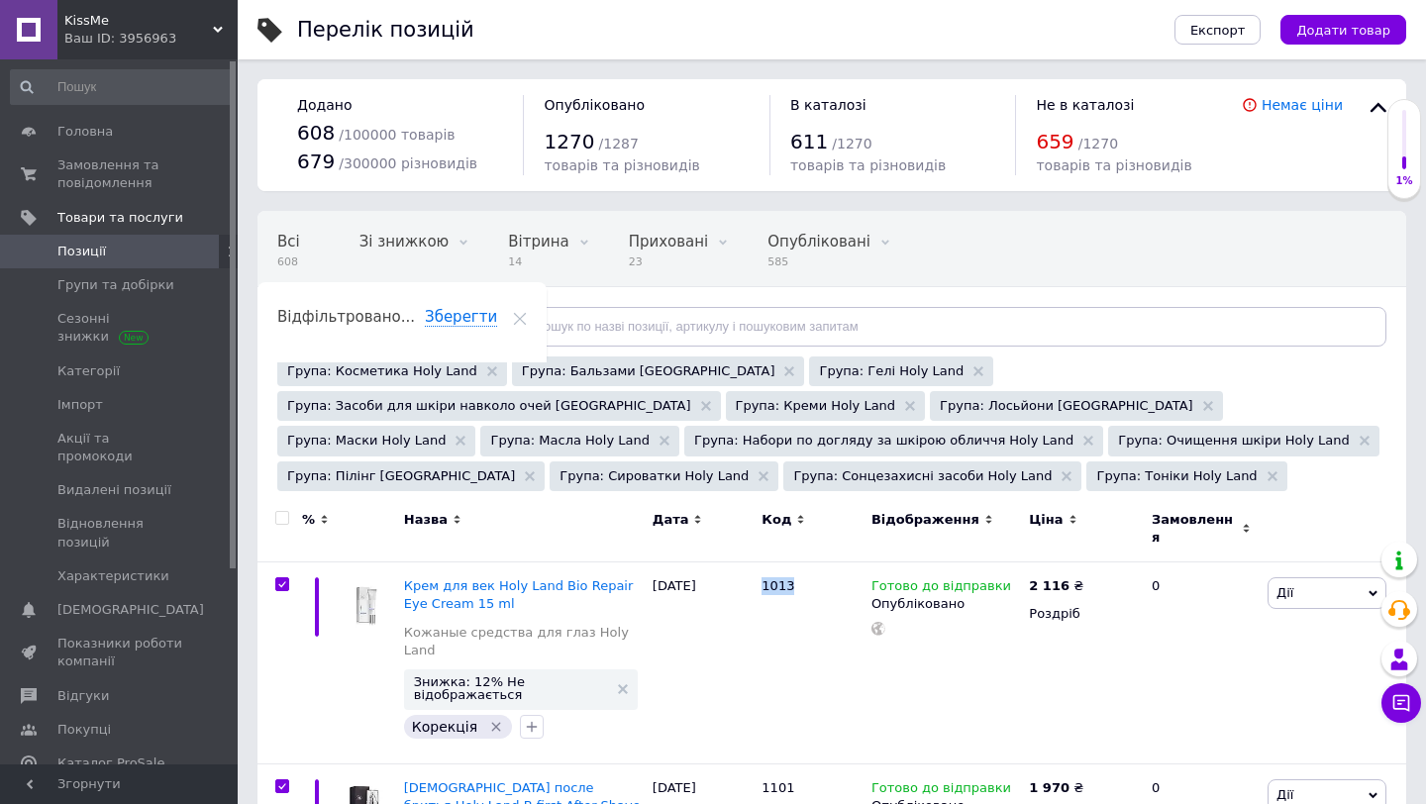
checkbox input "true"
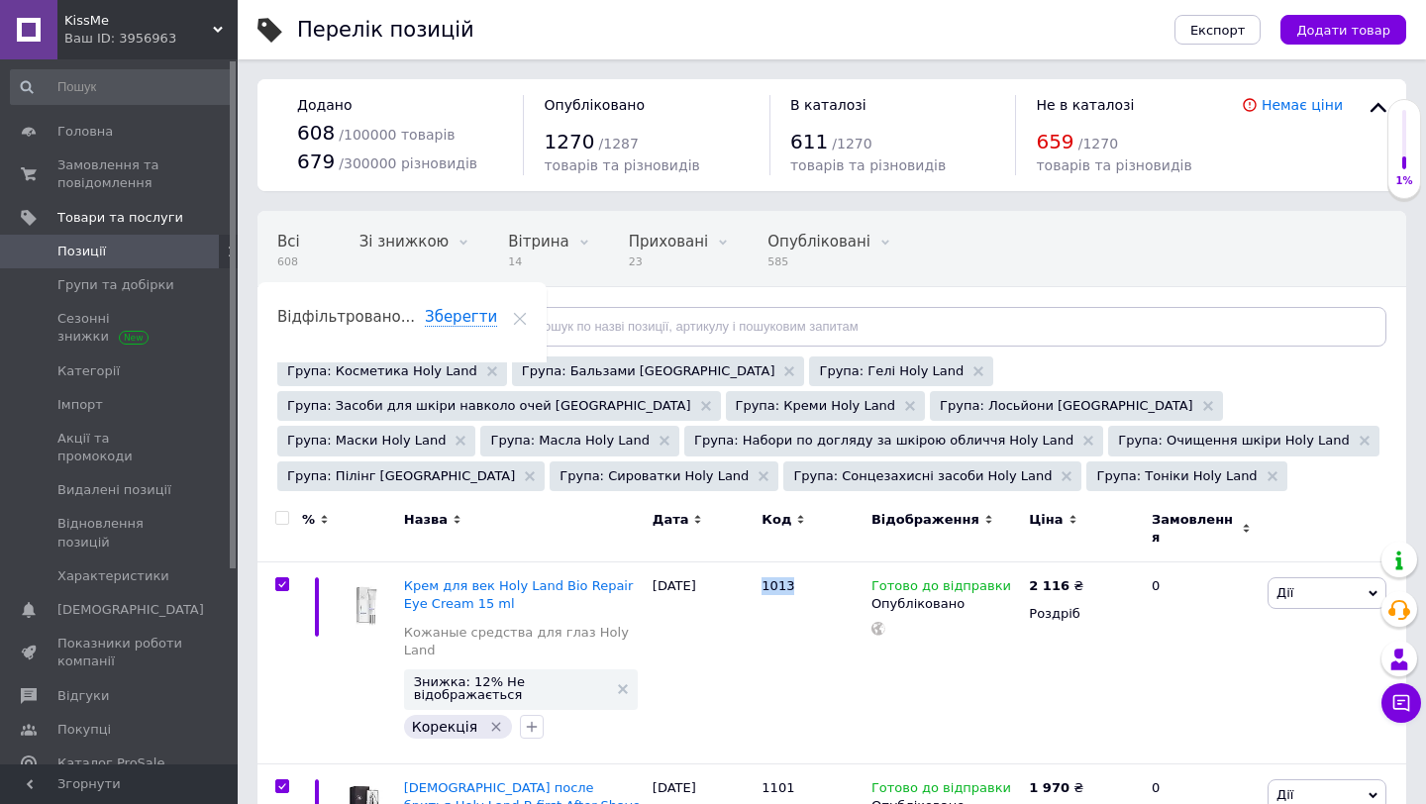
checkbox input "true"
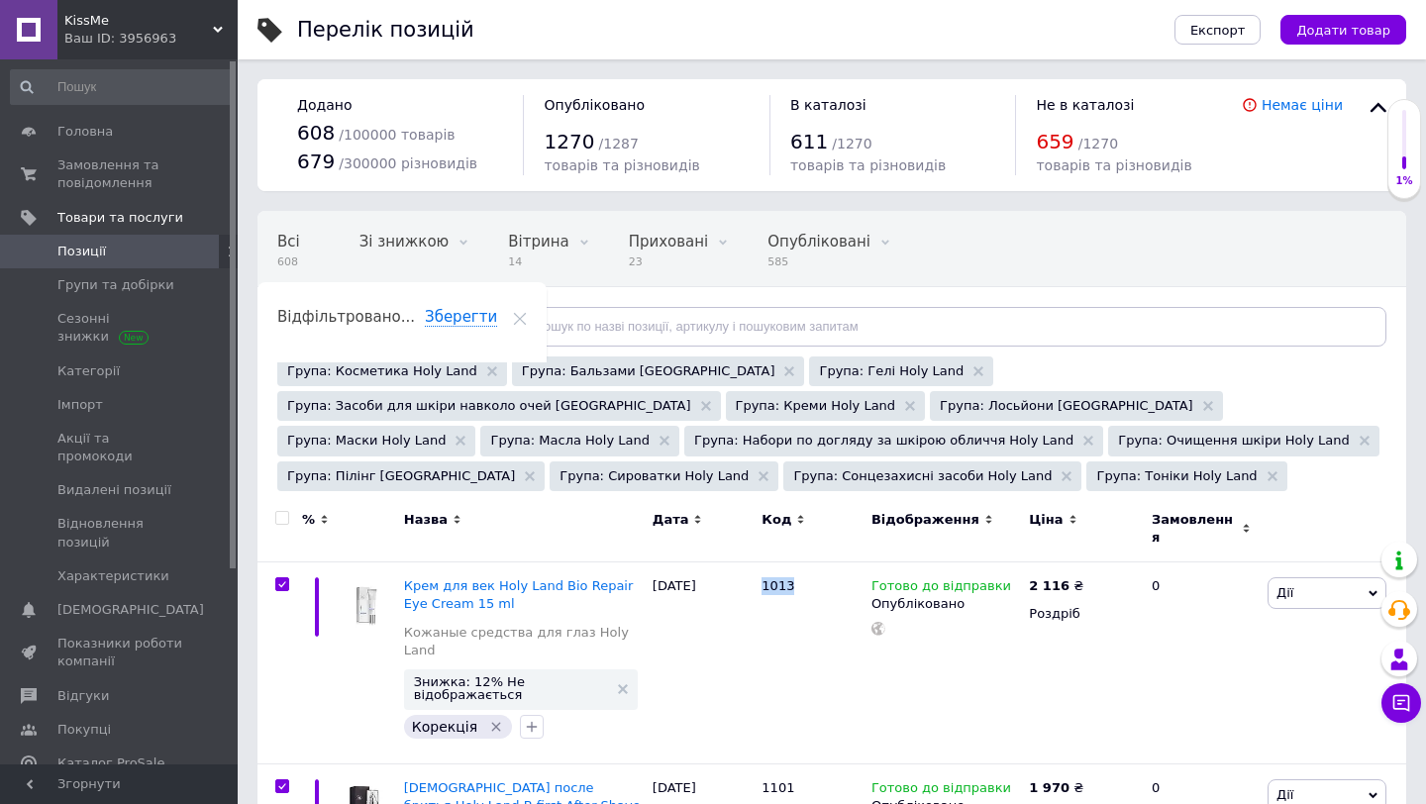
checkbox input "true"
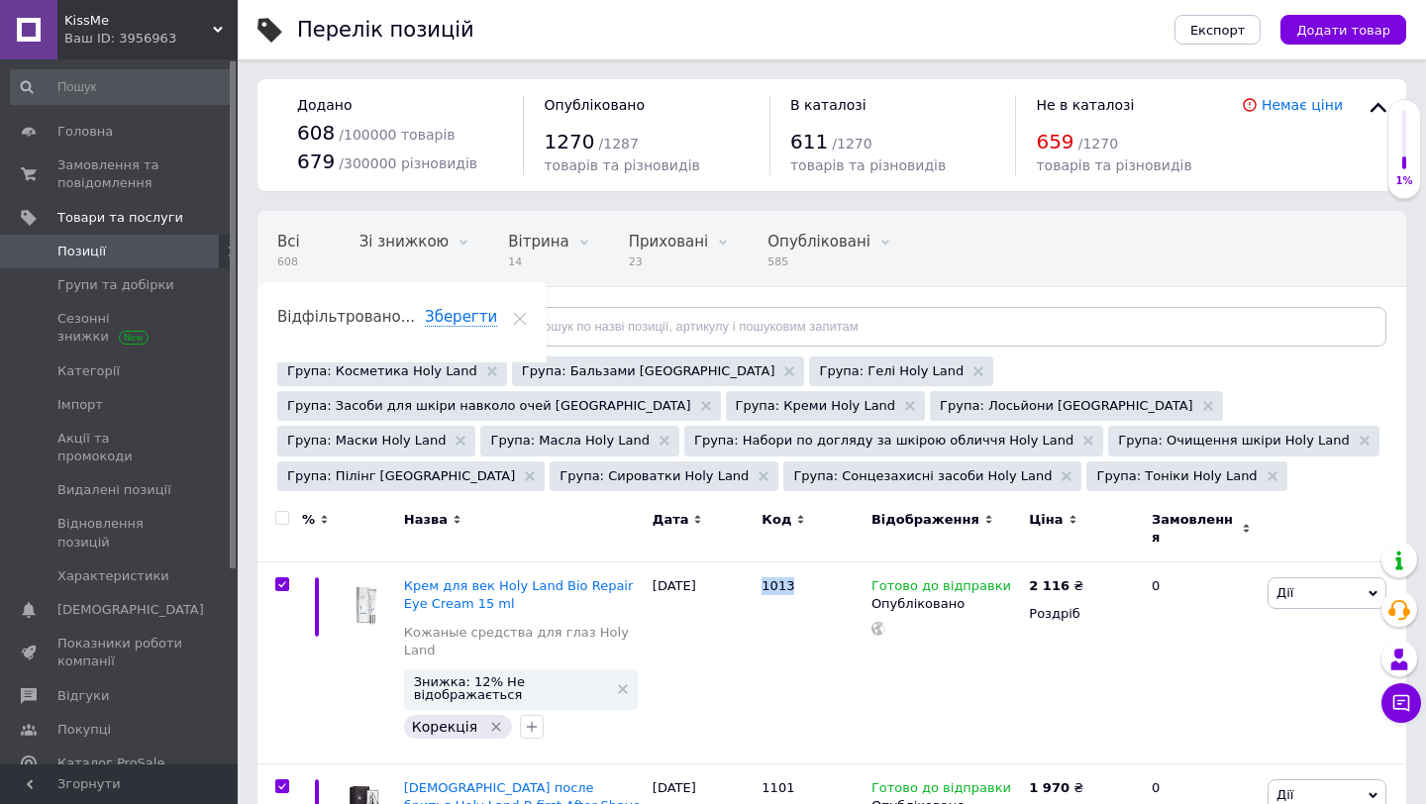
checkbox input "true"
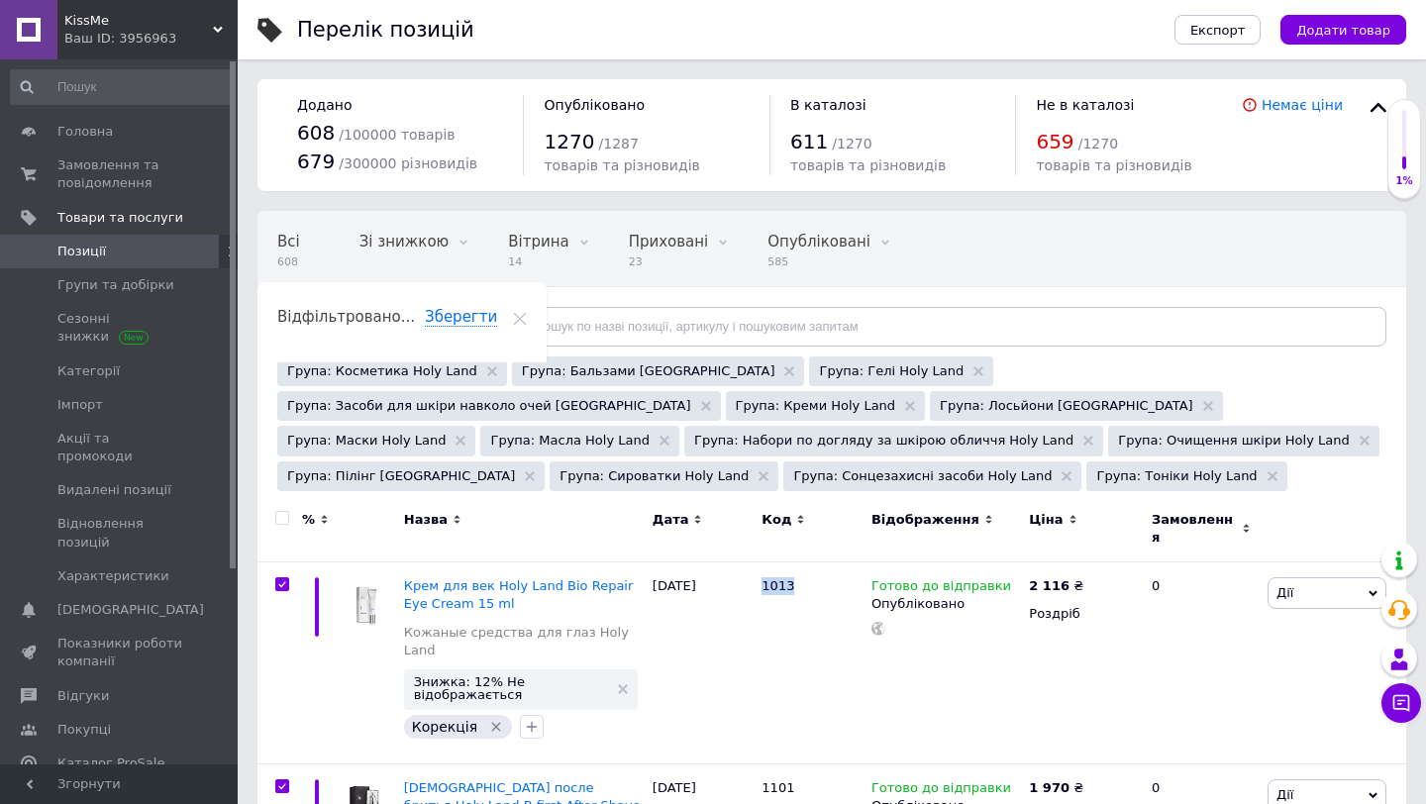
checkbox input "true"
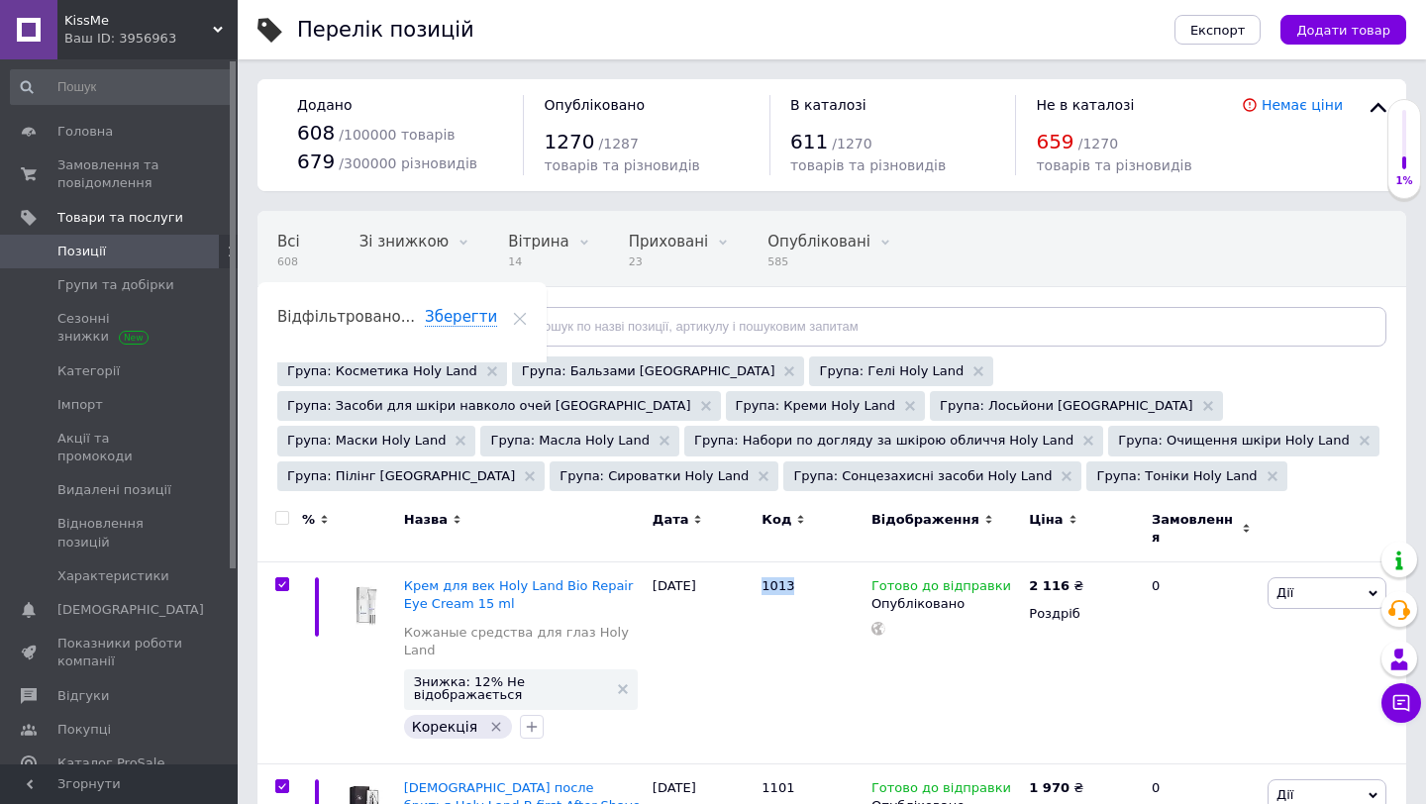
checkbox input "true"
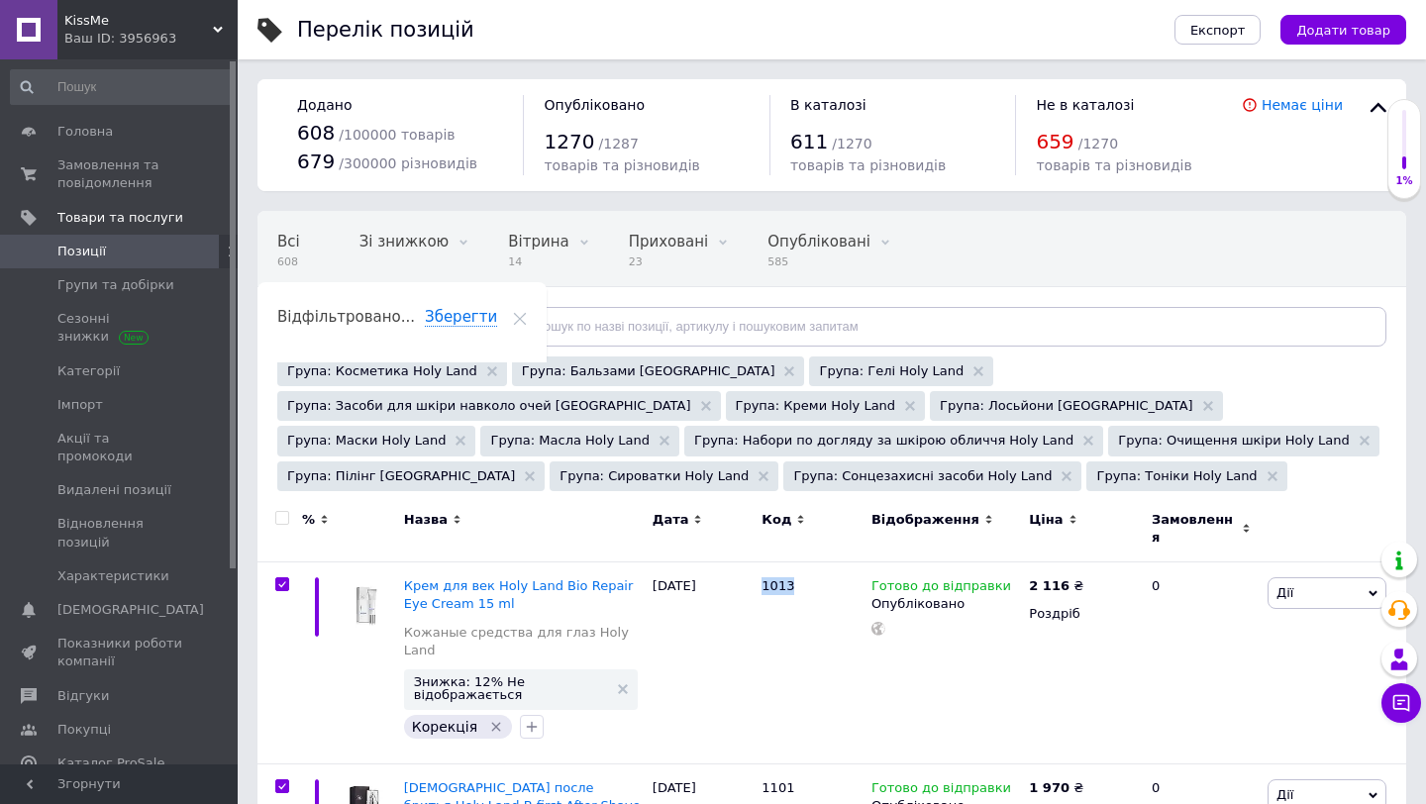
checkbox input "true"
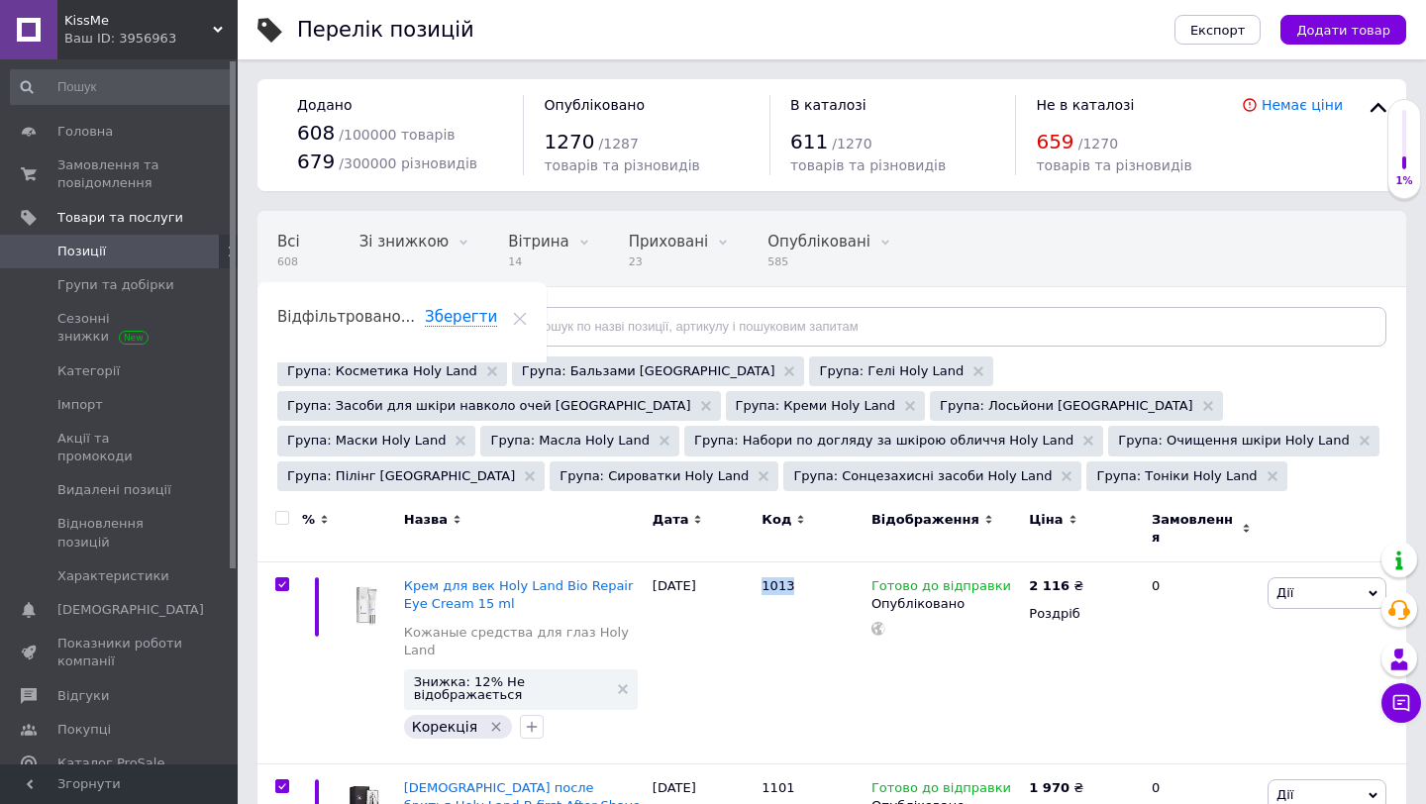
checkbox input "true"
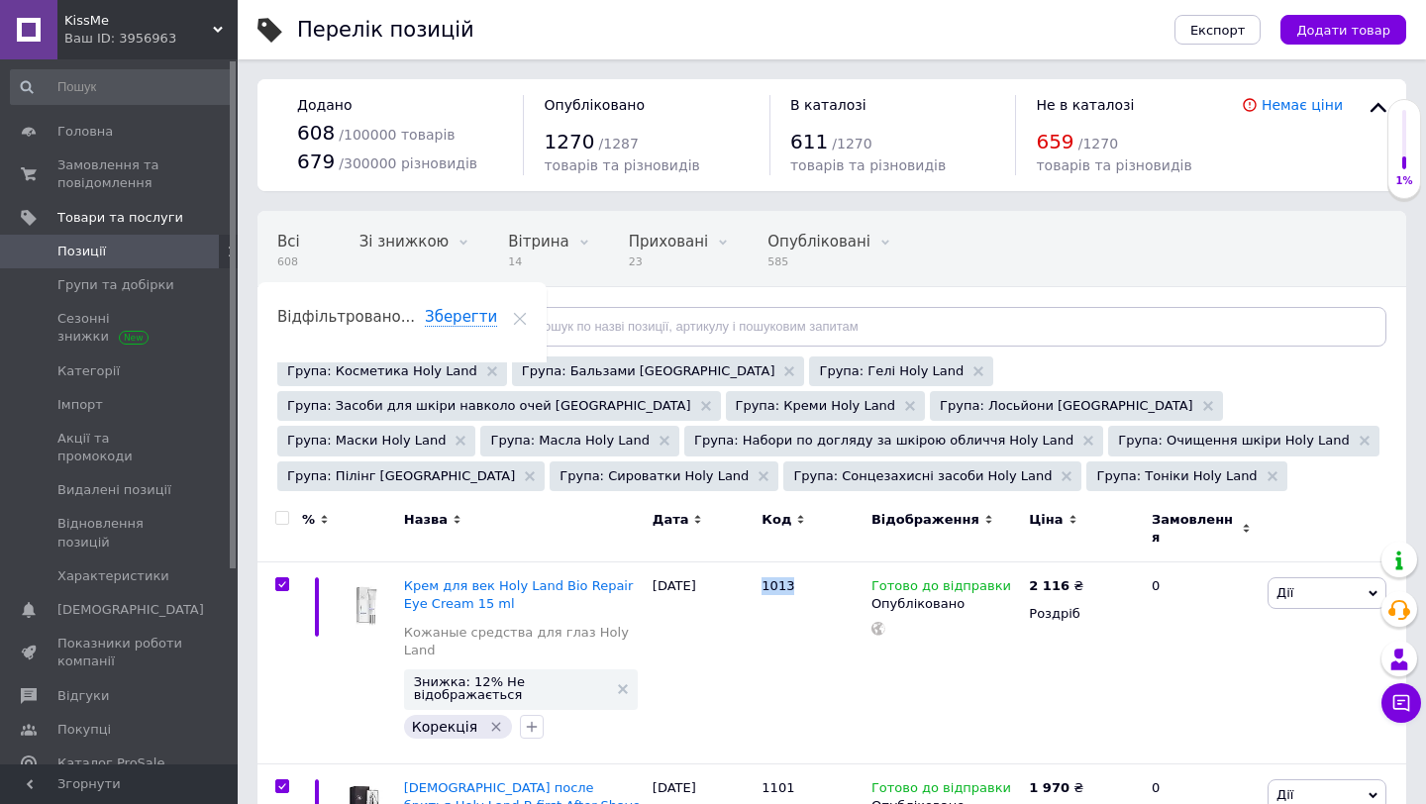
checkbox input "true"
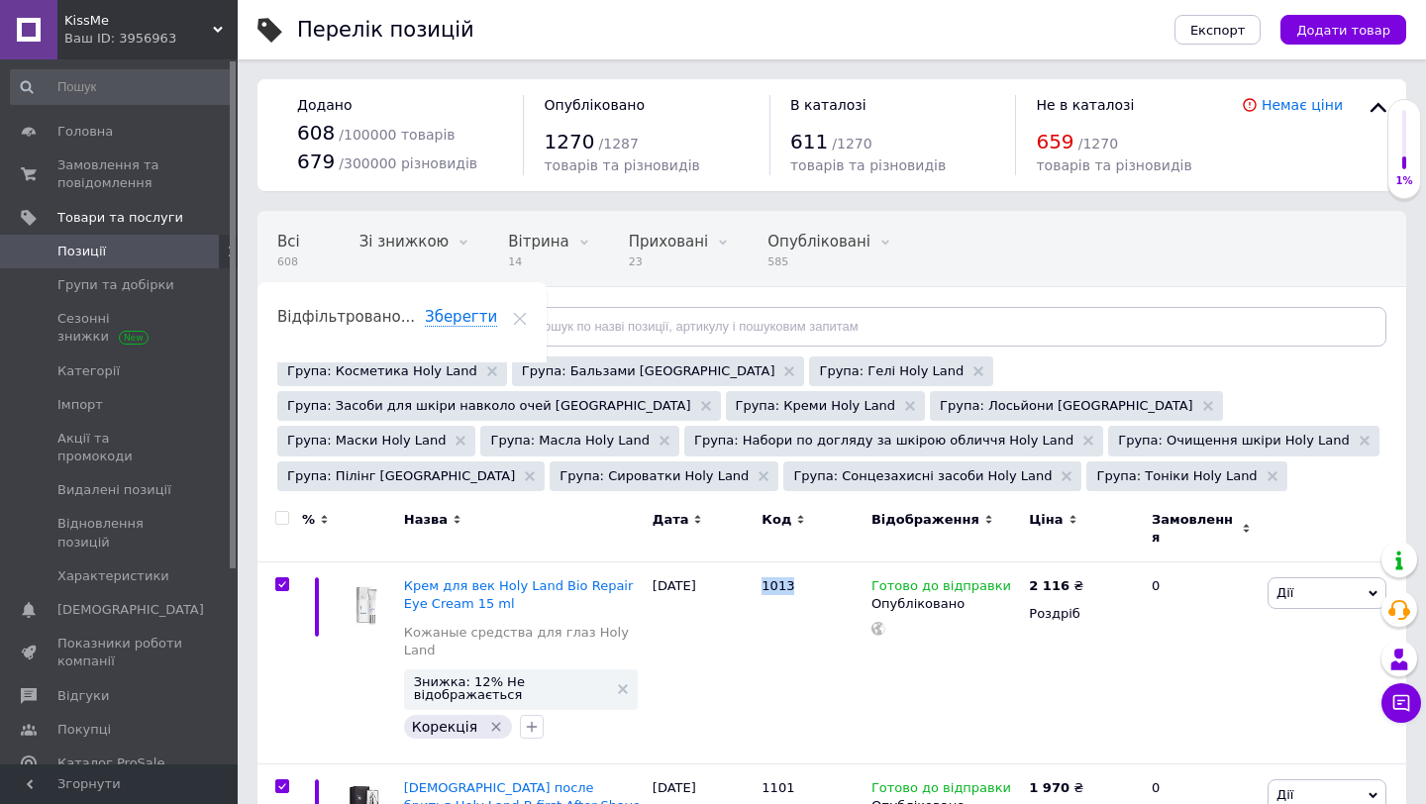
checkbox input "true"
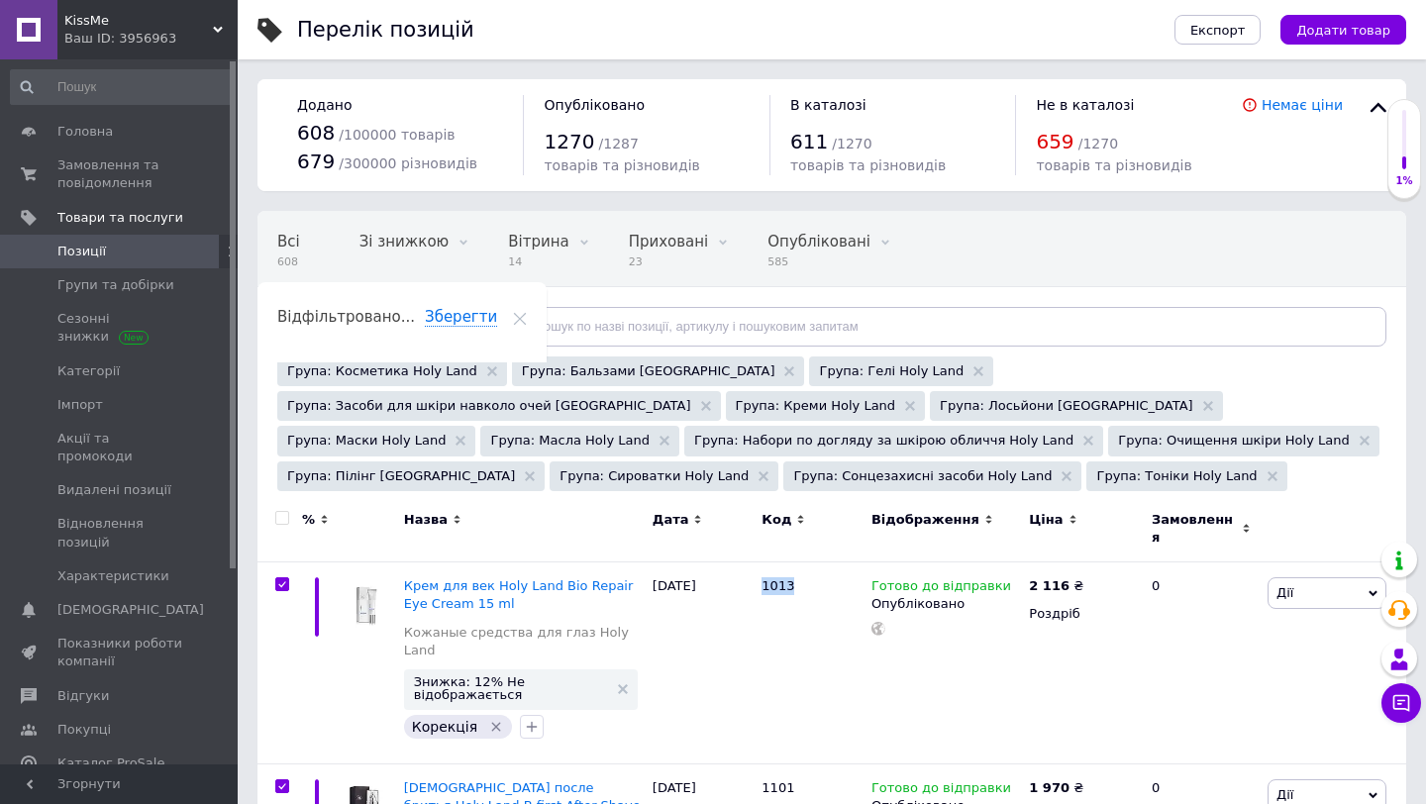
checkbox input "true"
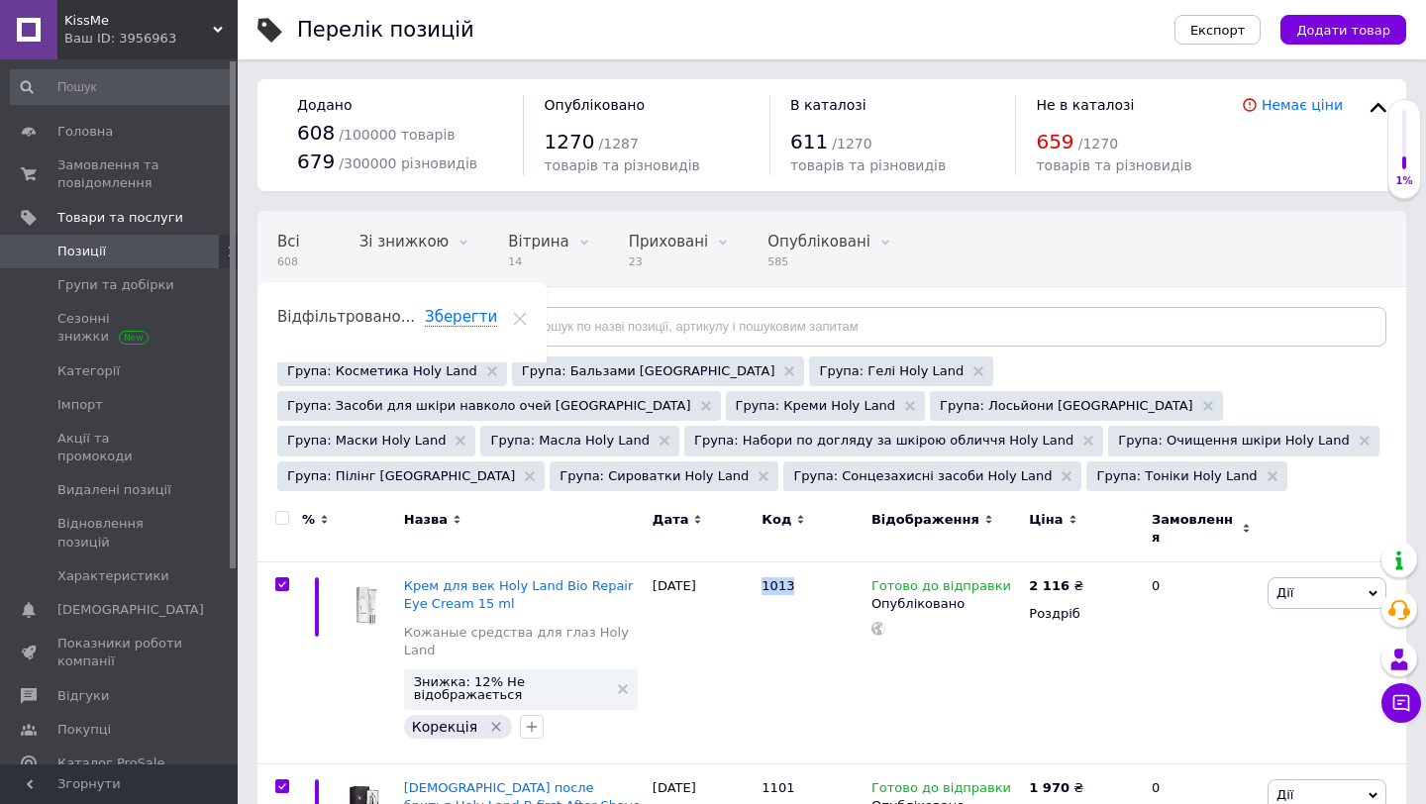
checkbox input "true"
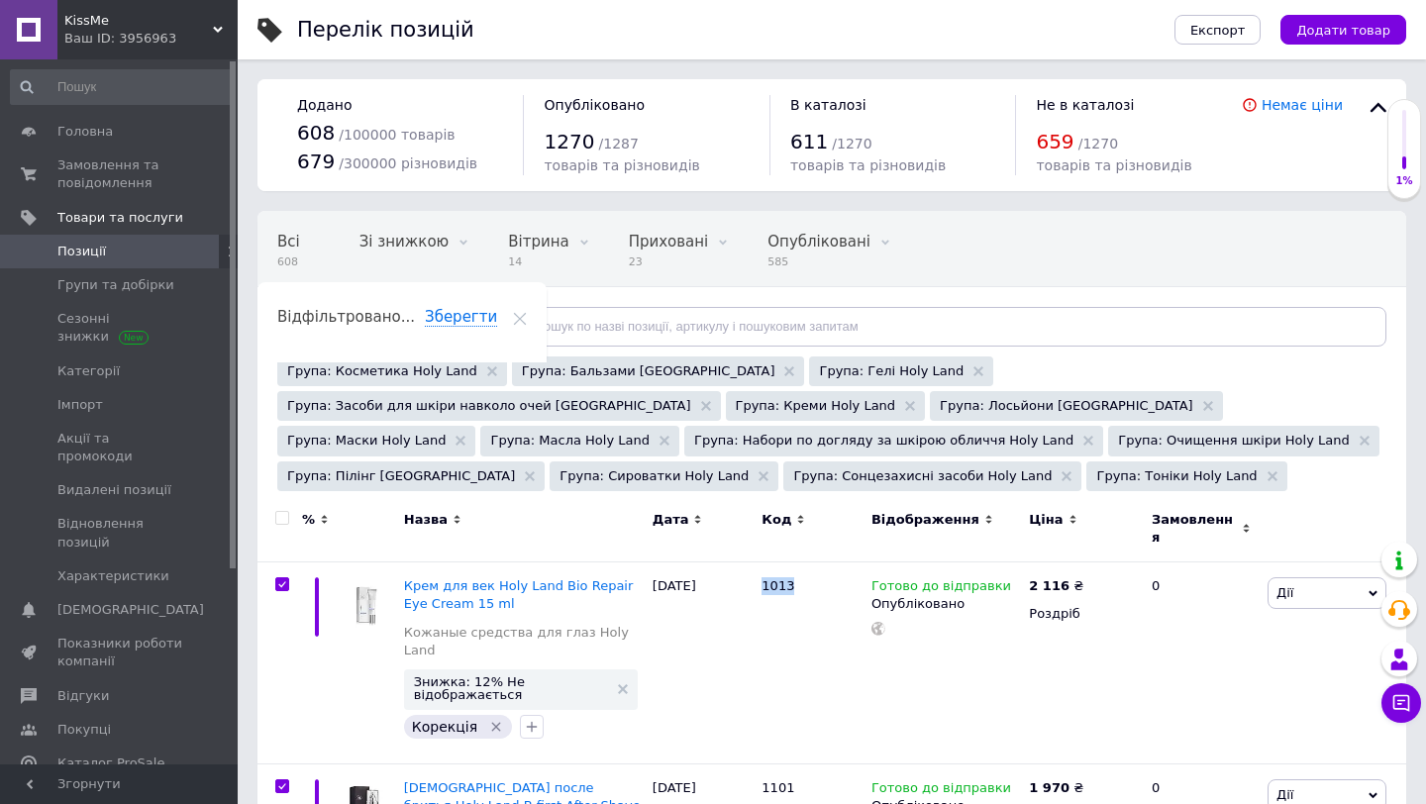
checkbox input "true"
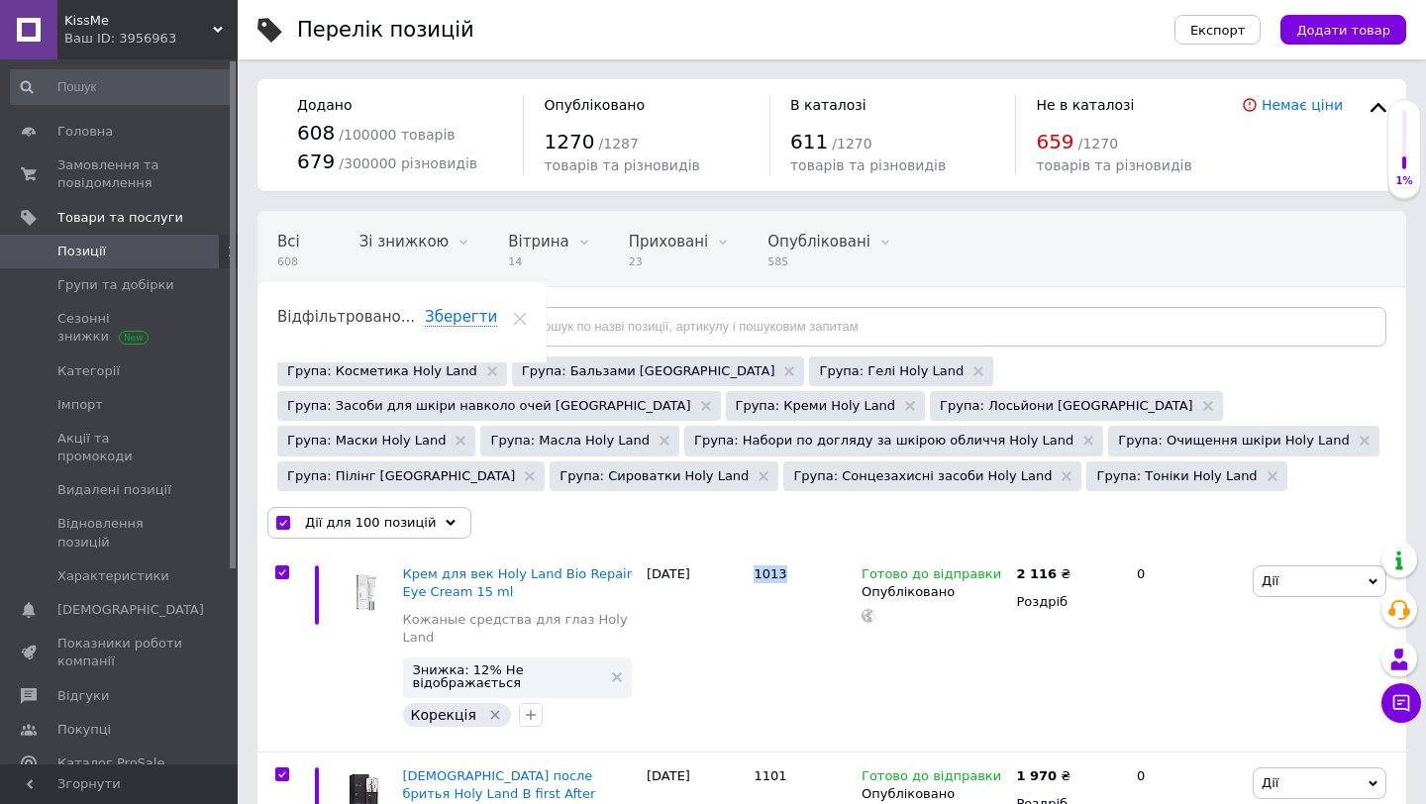
click at [288, 518] on input "checkbox" at bounding box center [282, 523] width 13 height 13
checkbox input "false"
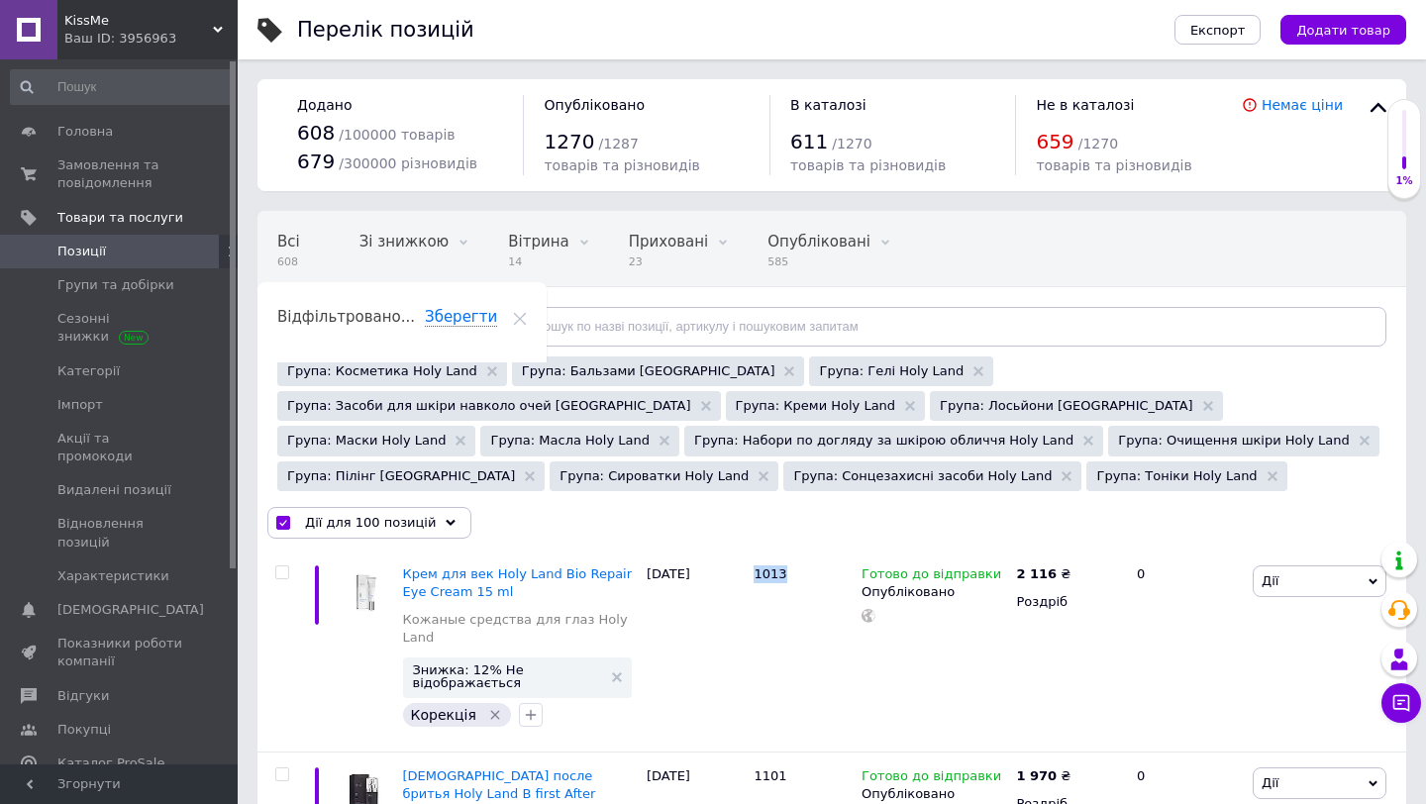
checkbox input "false"
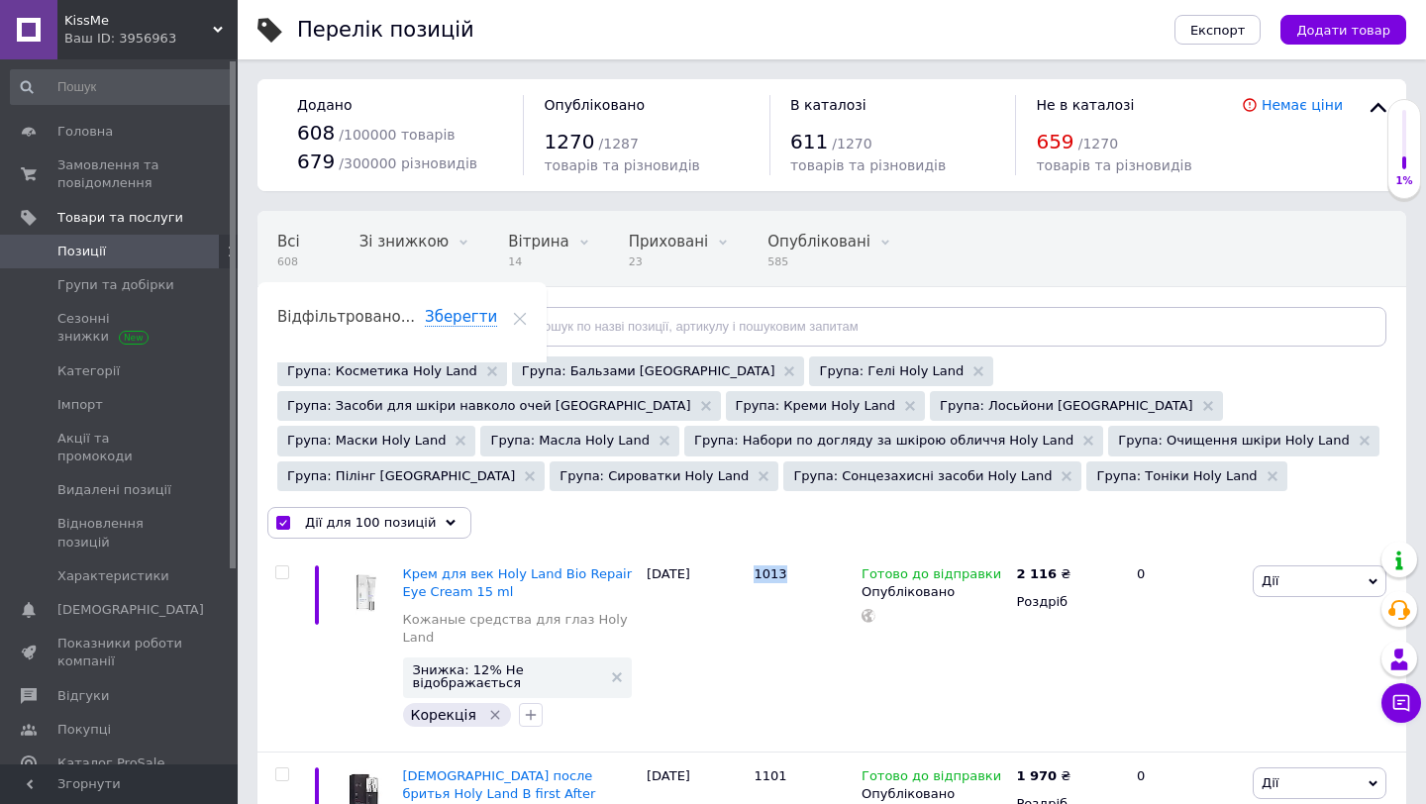
checkbox input "false"
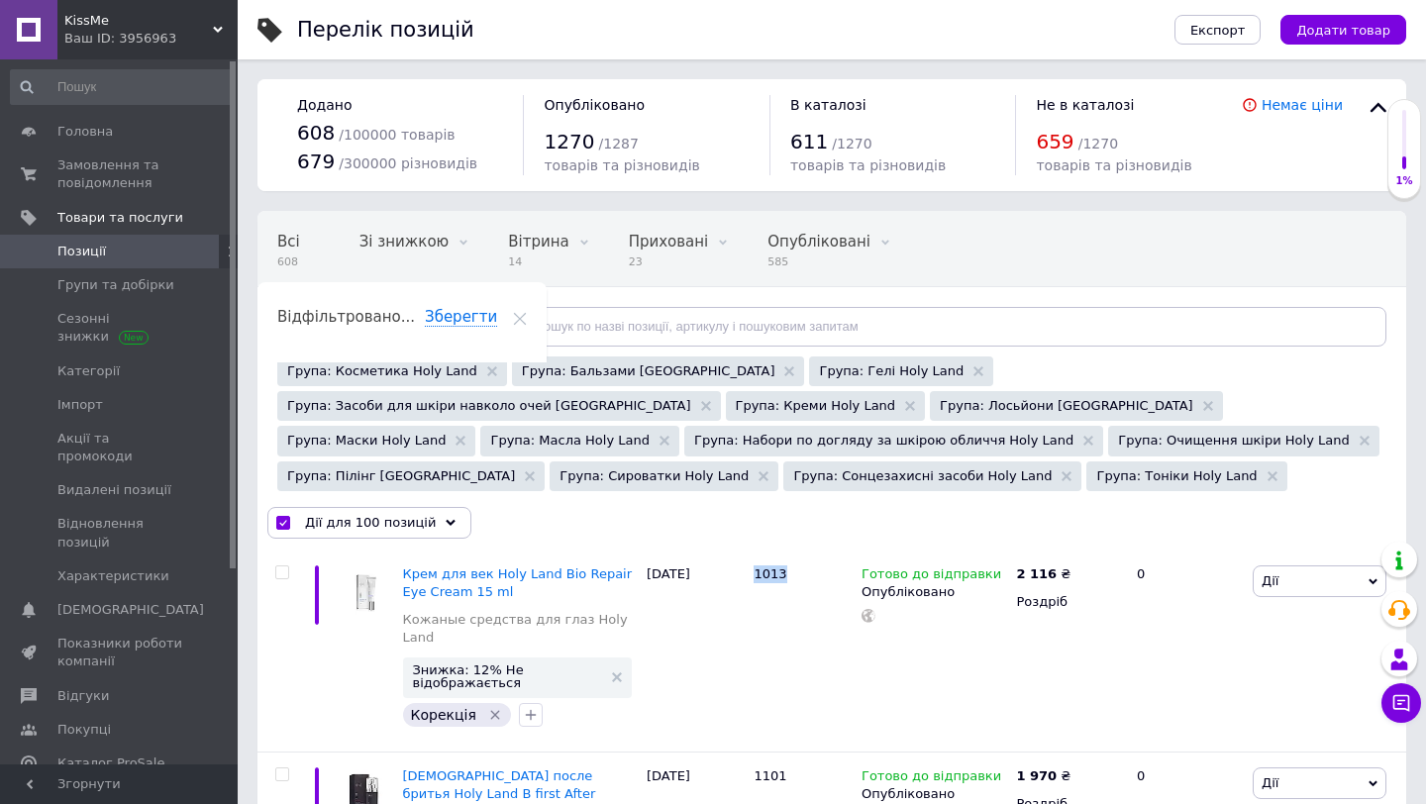
checkbox input "false"
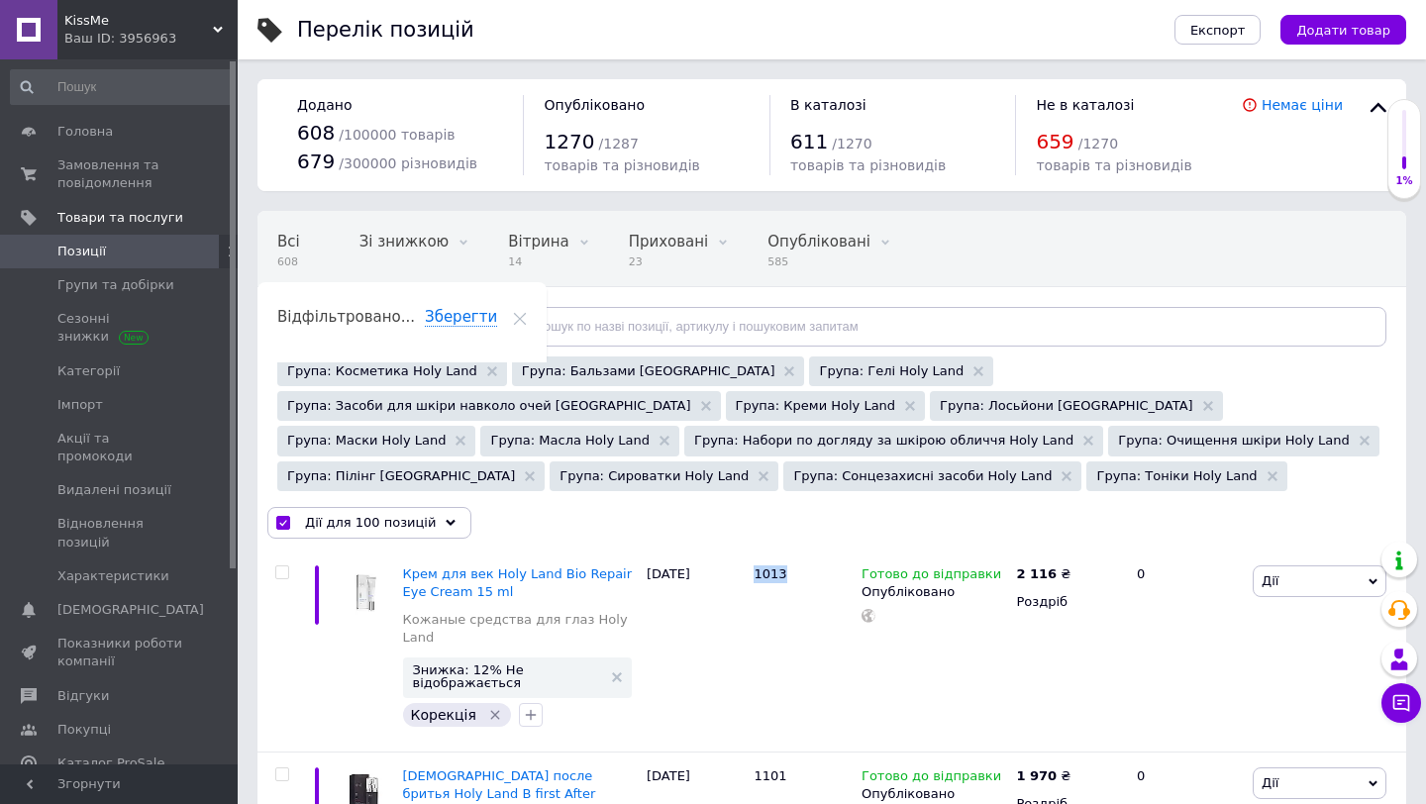
checkbox input "false"
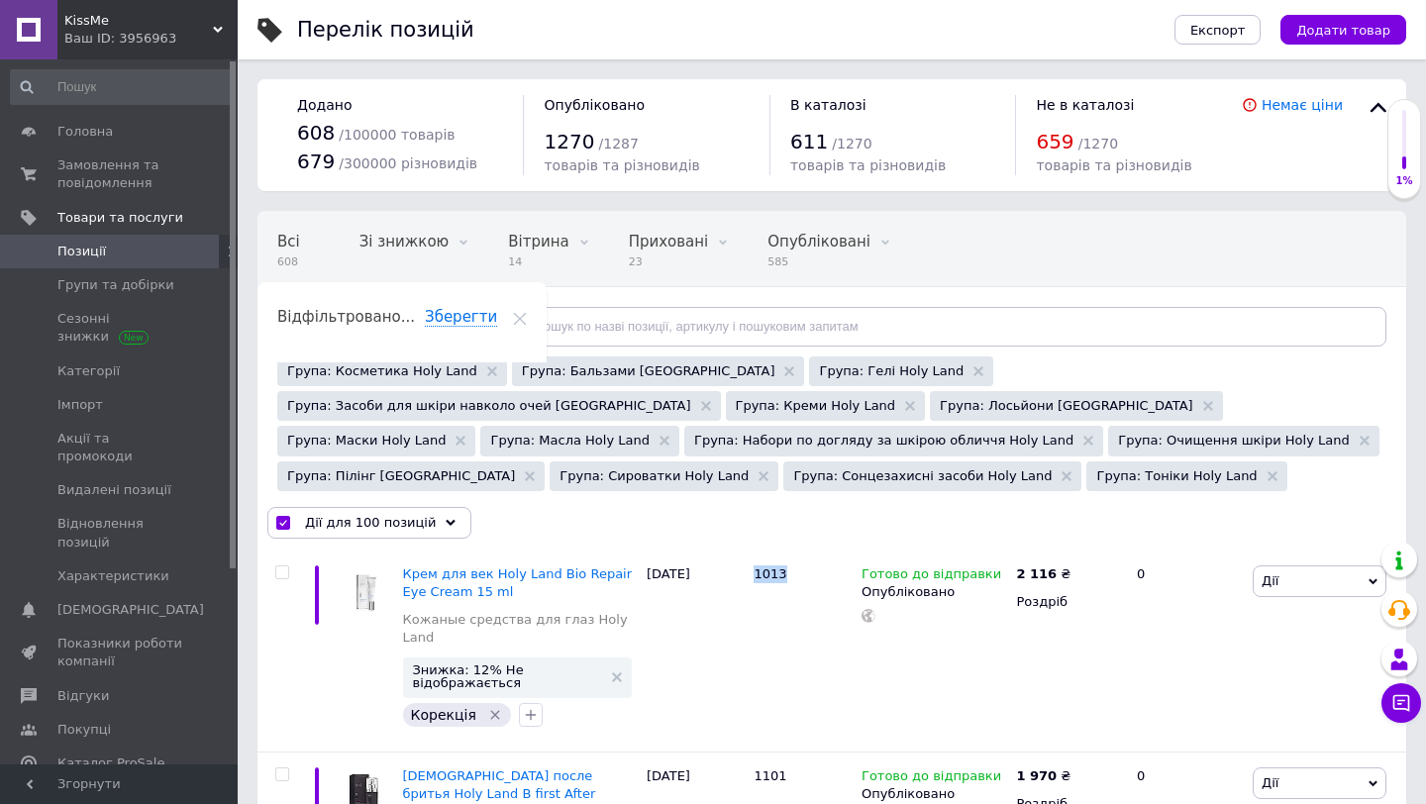
checkbox input "false"
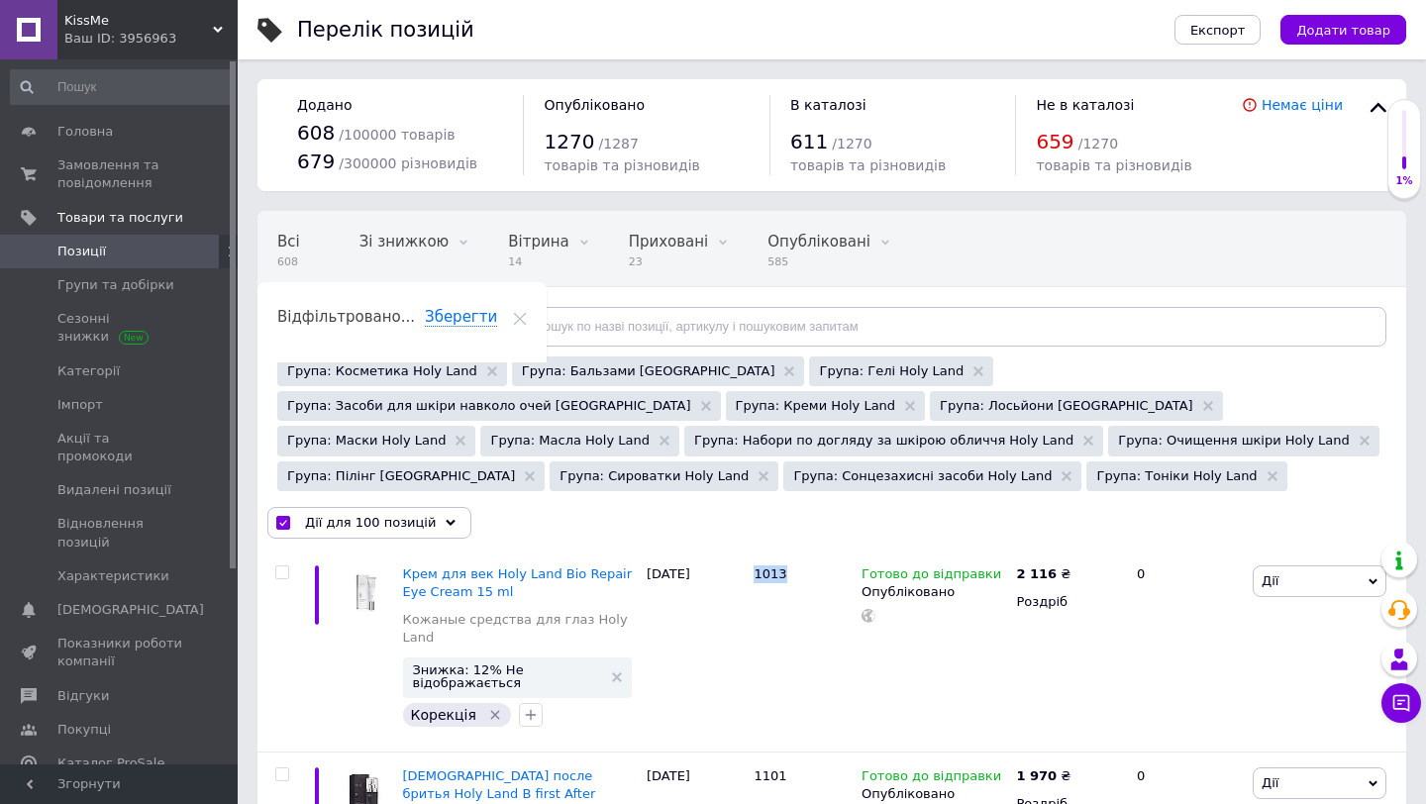
checkbox input "false"
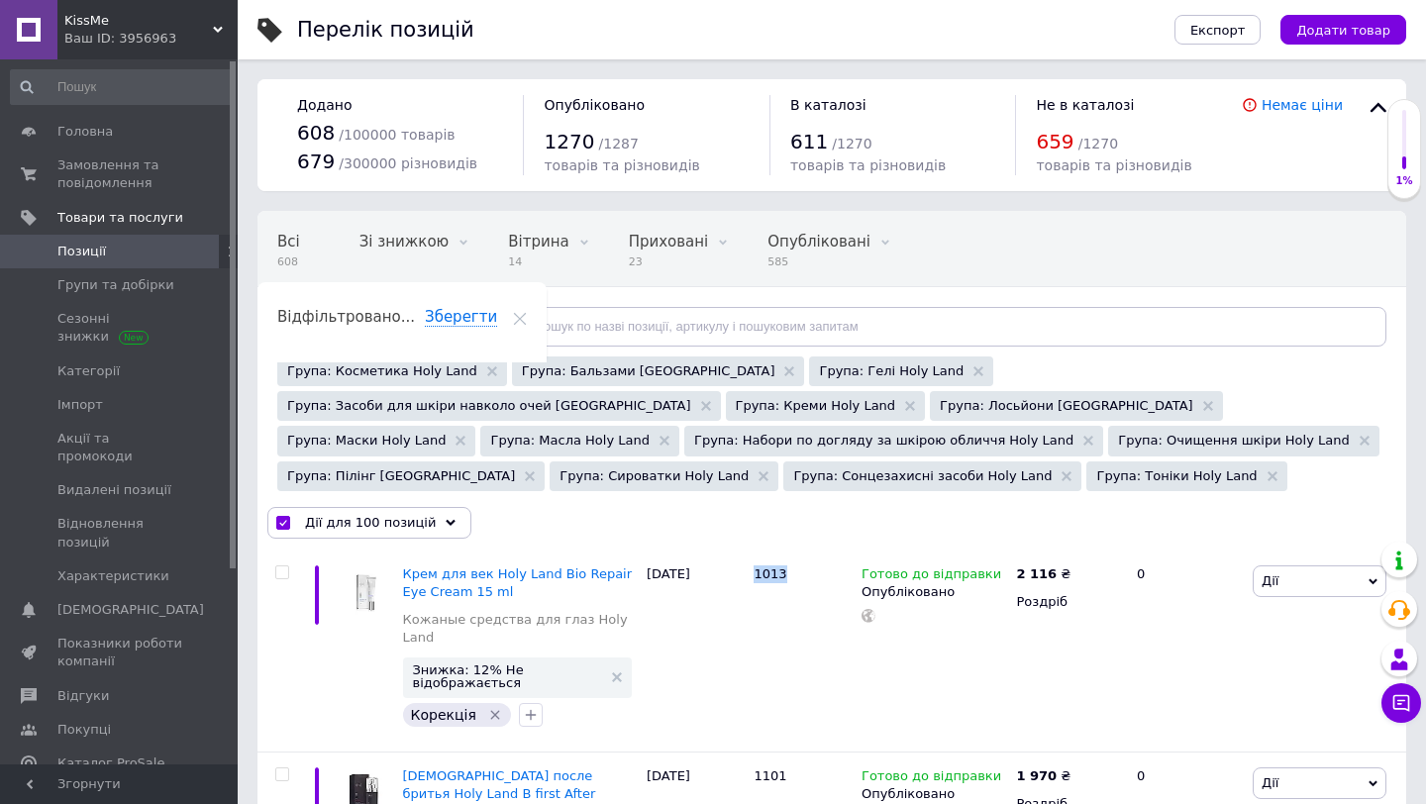
checkbox input "false"
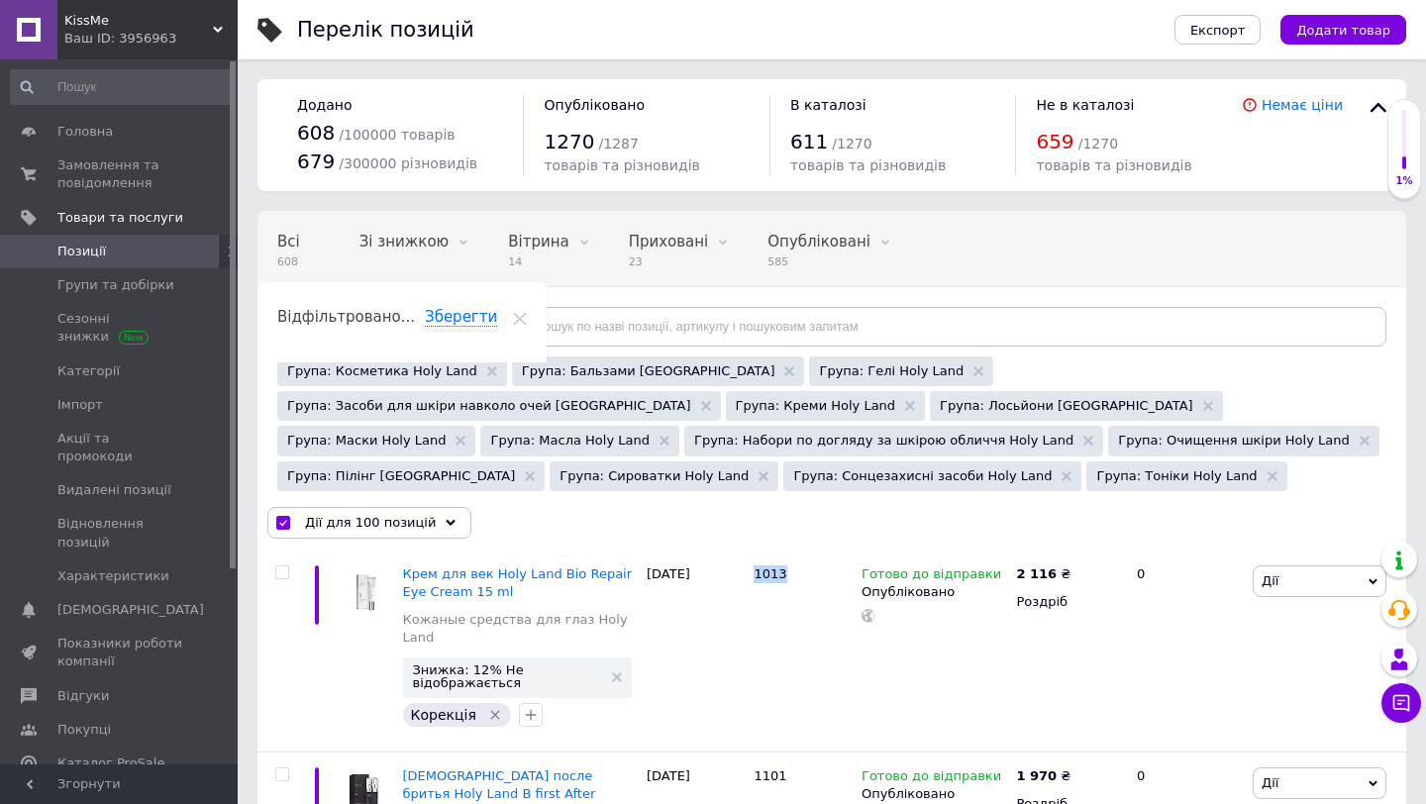
checkbox input "false"
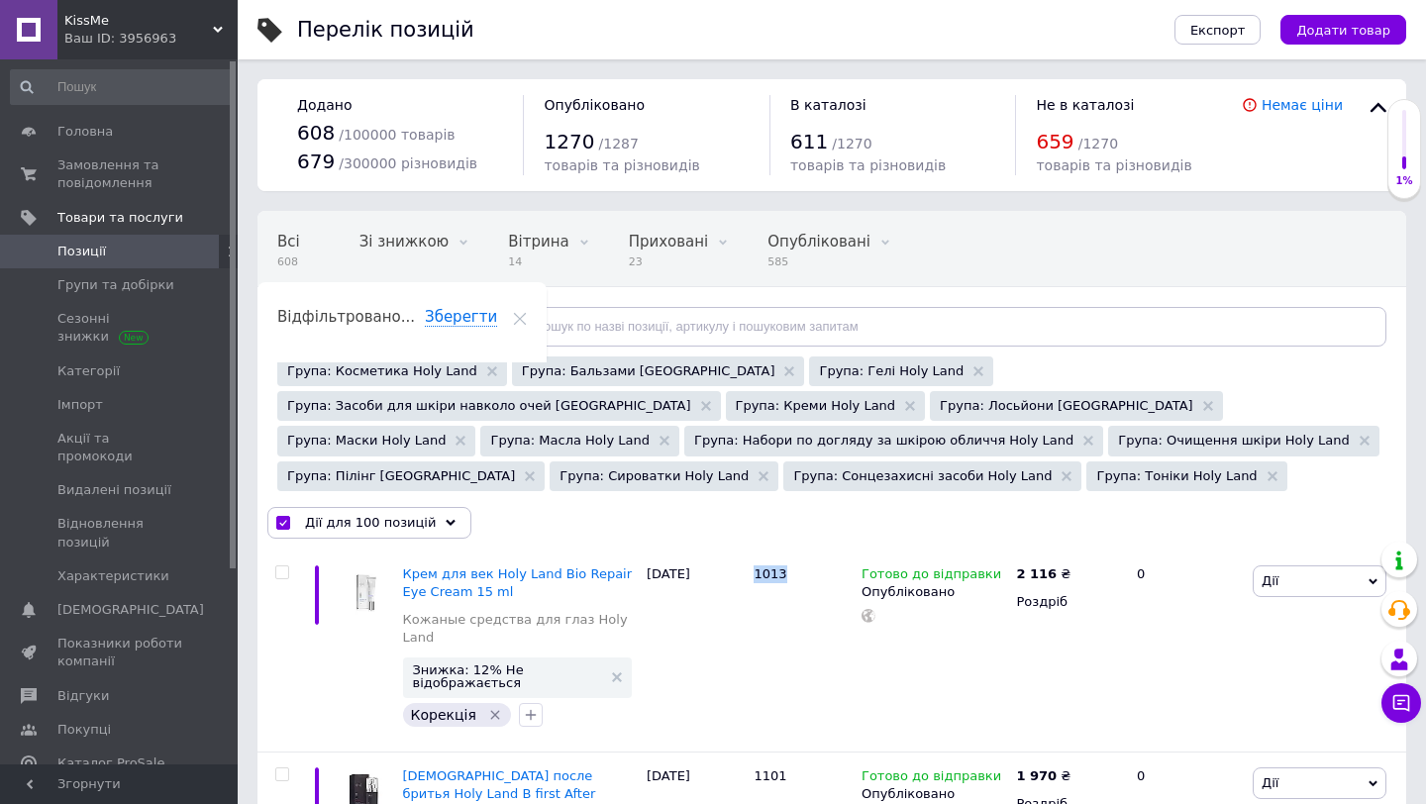
checkbox input "false"
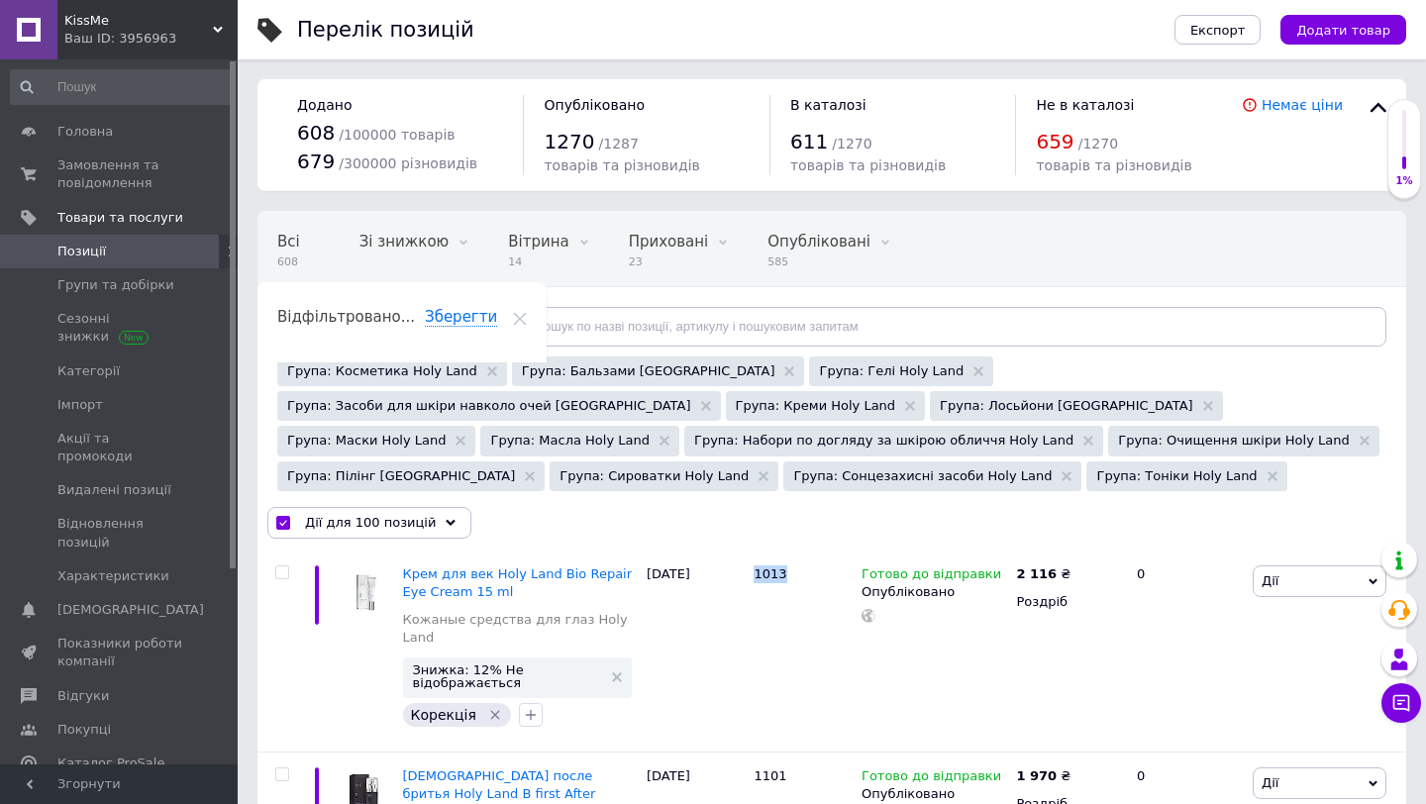
checkbox input "false"
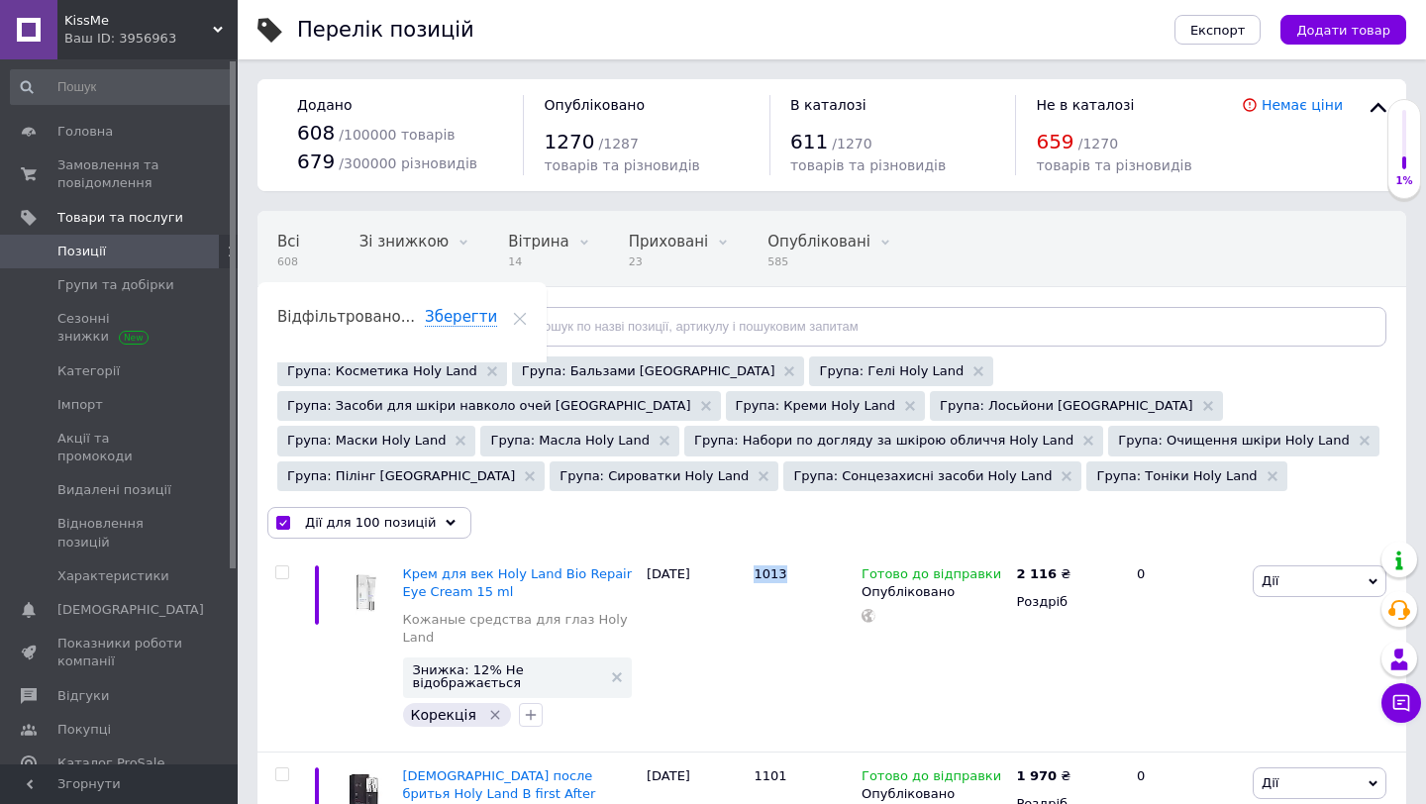
checkbox input "false"
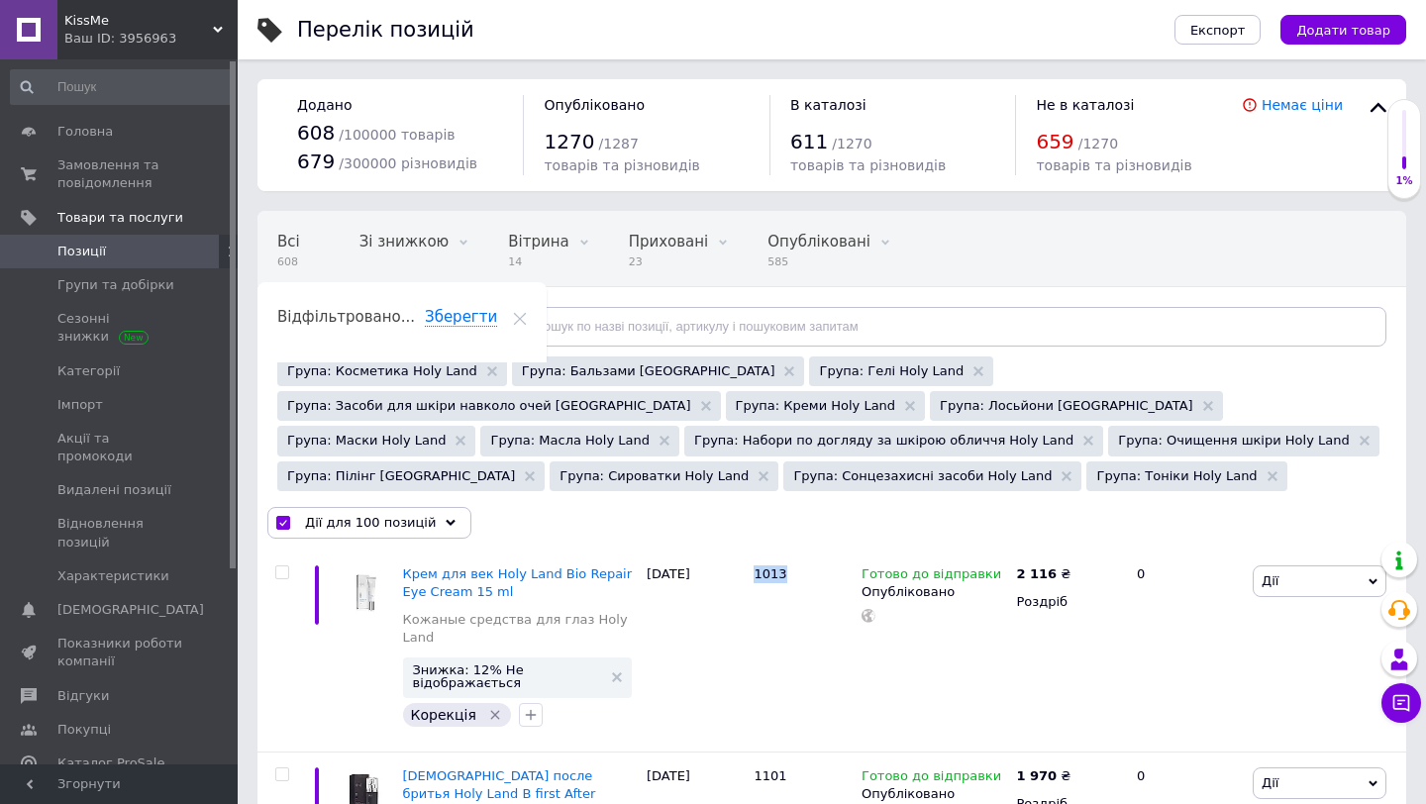
checkbox input "false"
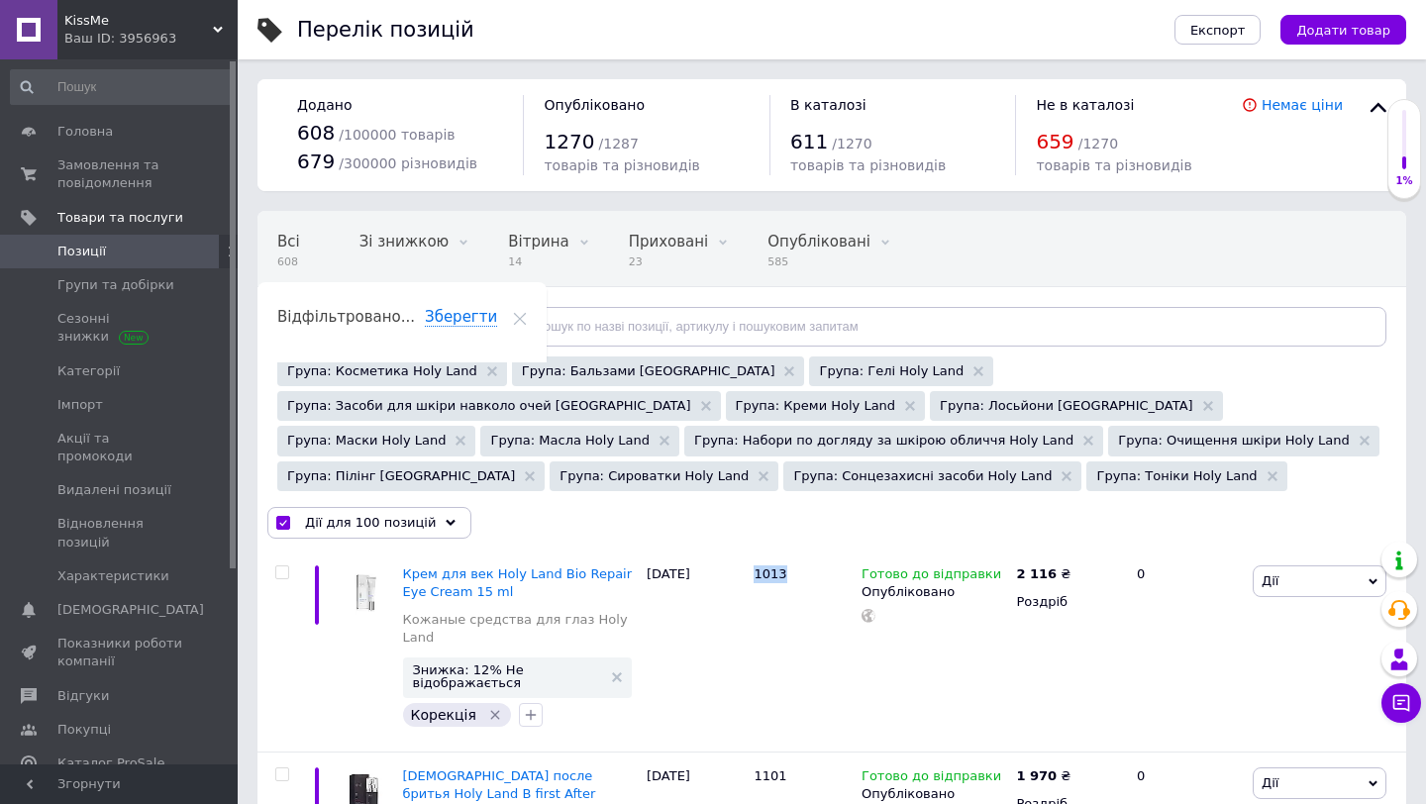
checkbox input "false"
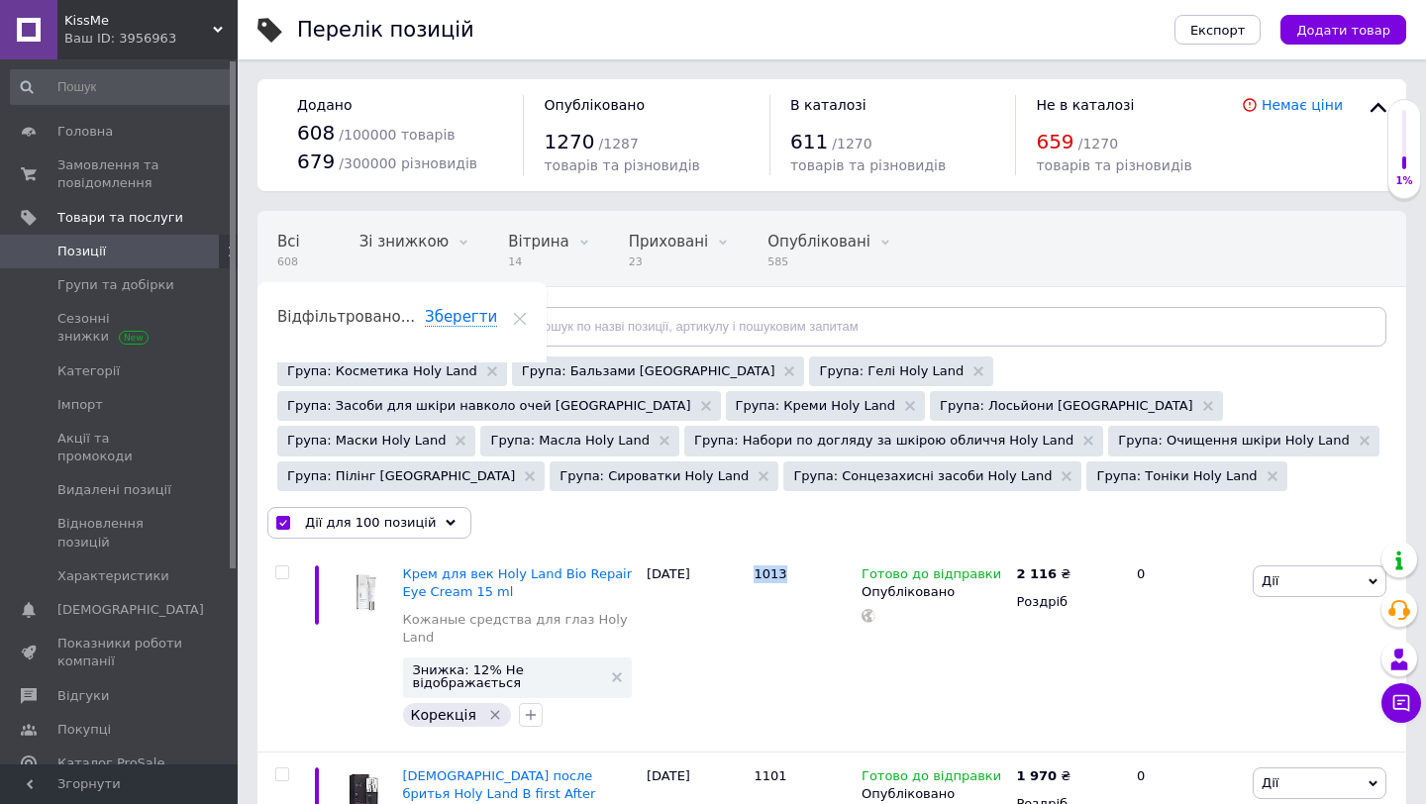
checkbox input "false"
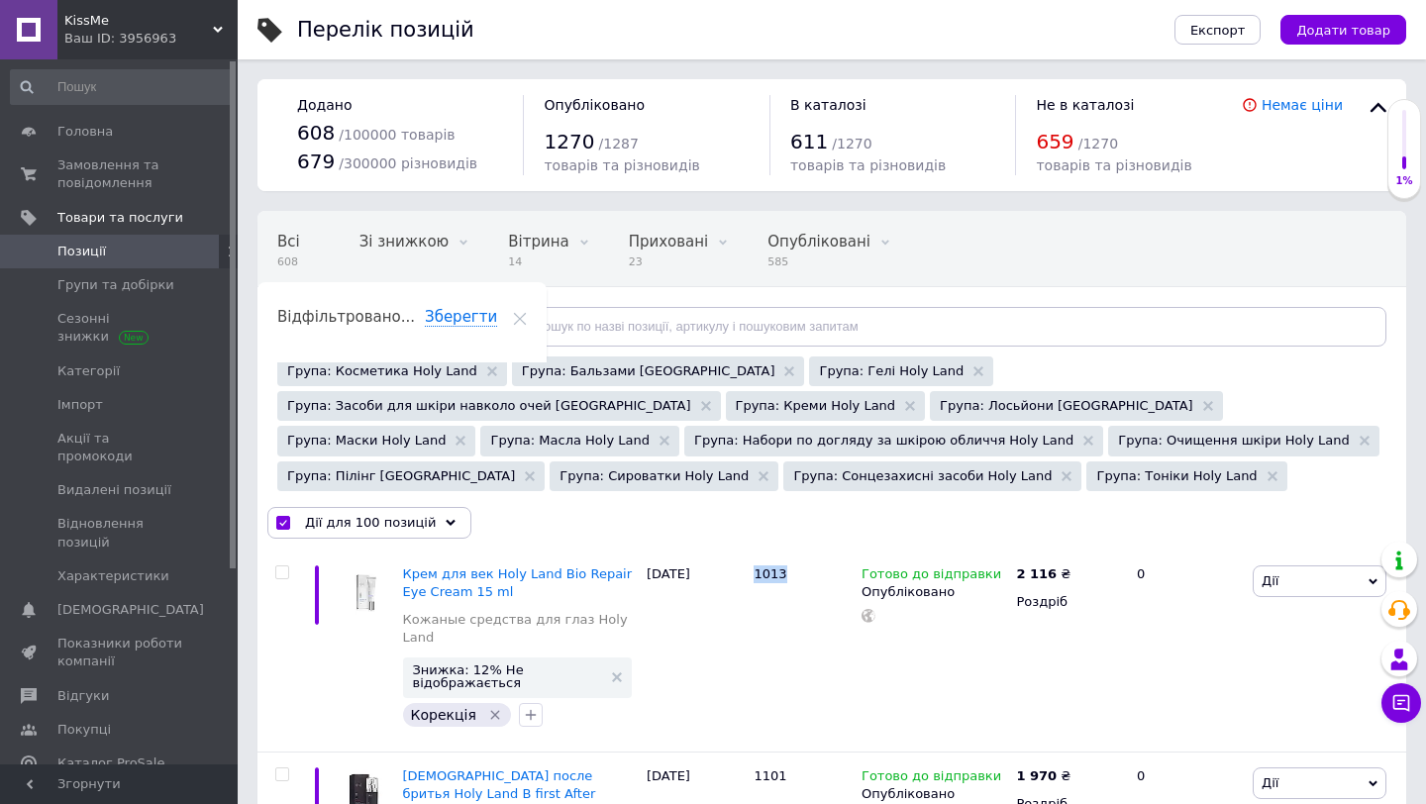
checkbox input "false"
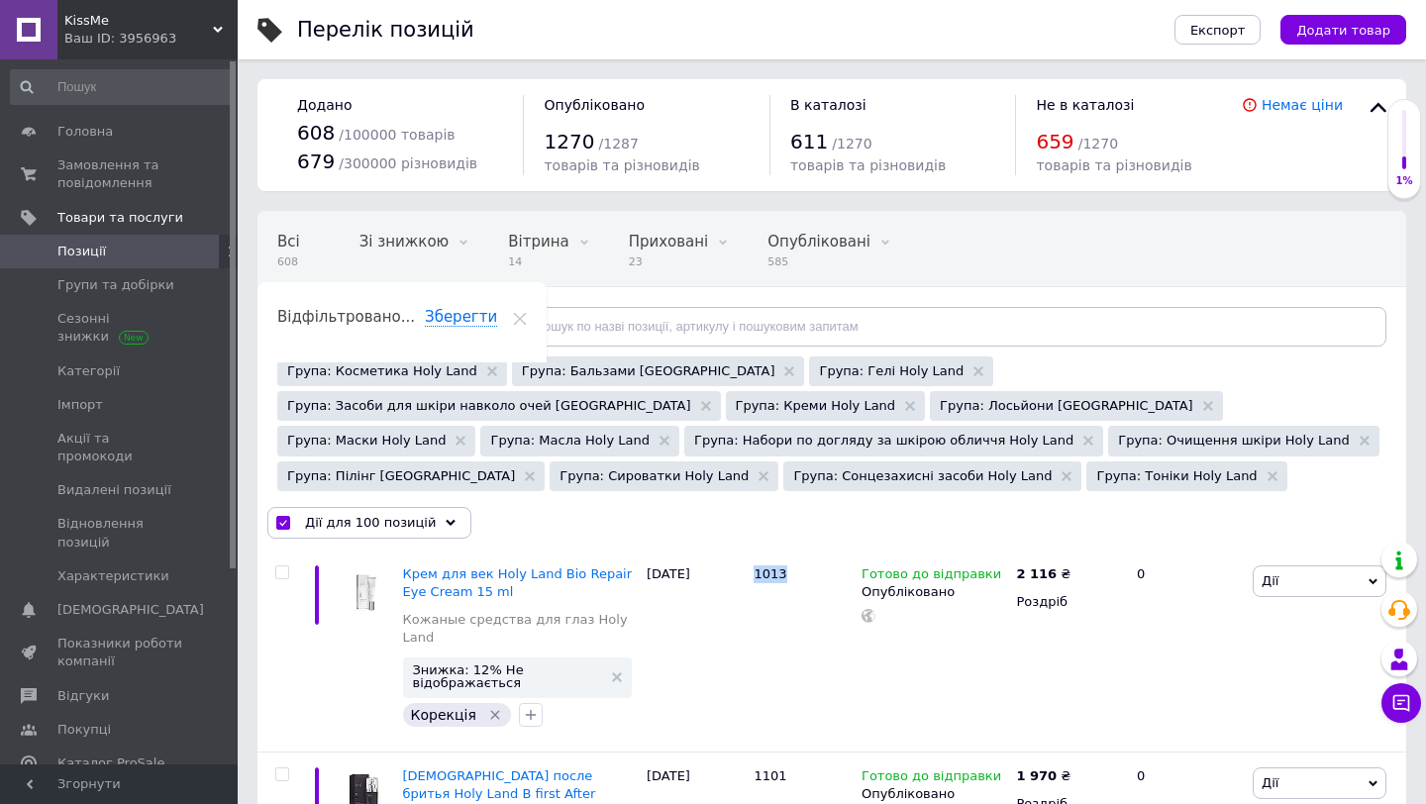
checkbox input "false"
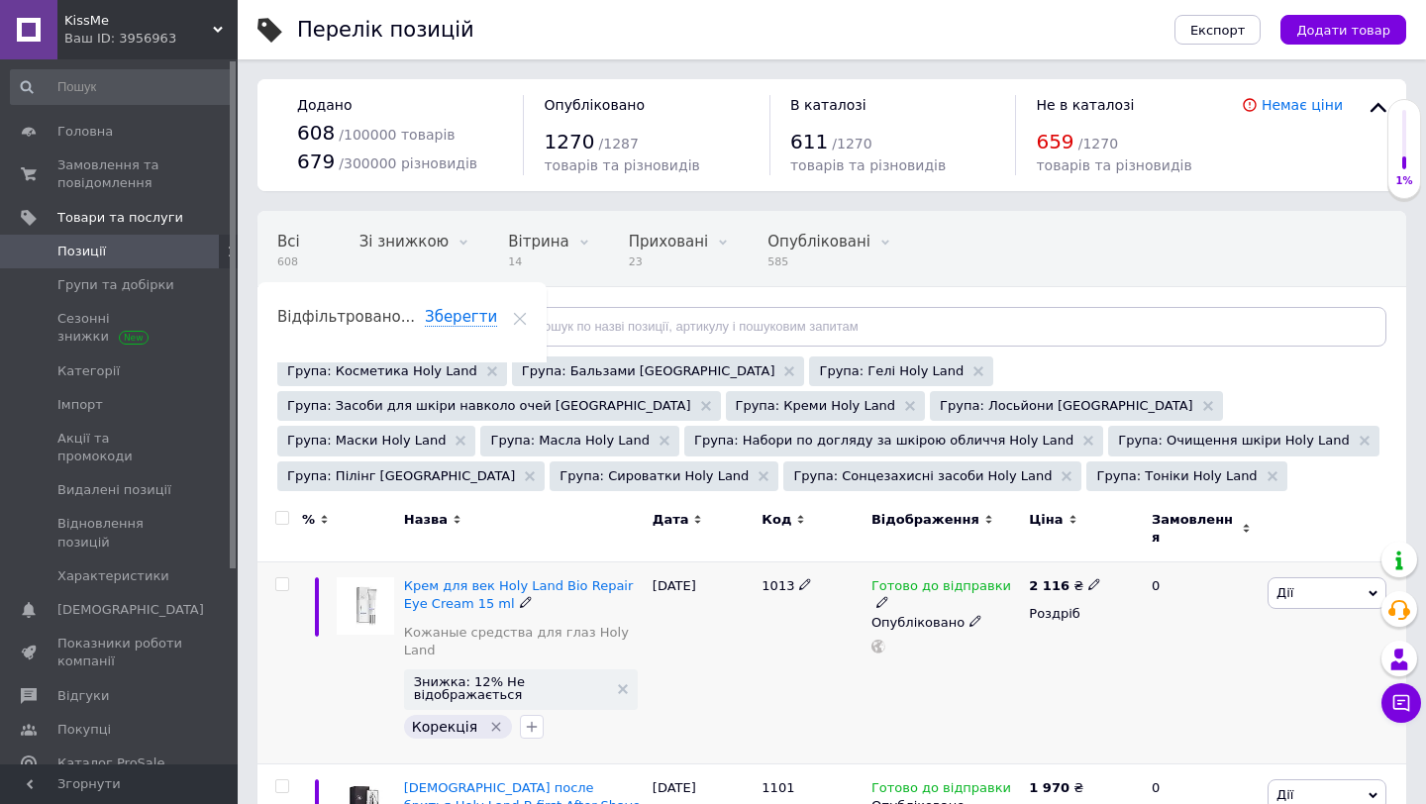
click at [1088, 578] on icon at bounding box center [1094, 584] width 12 height 12
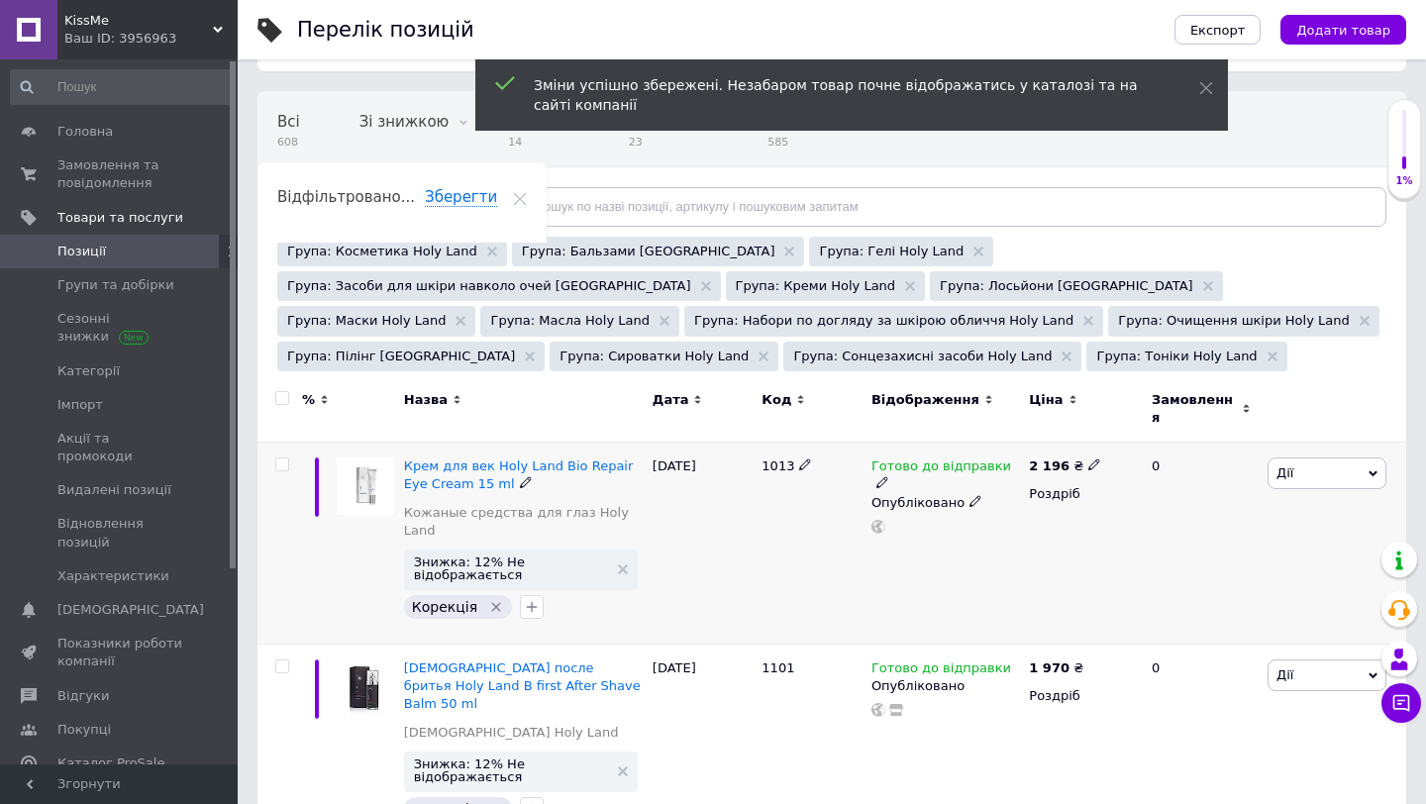
scroll to position [143, 0]
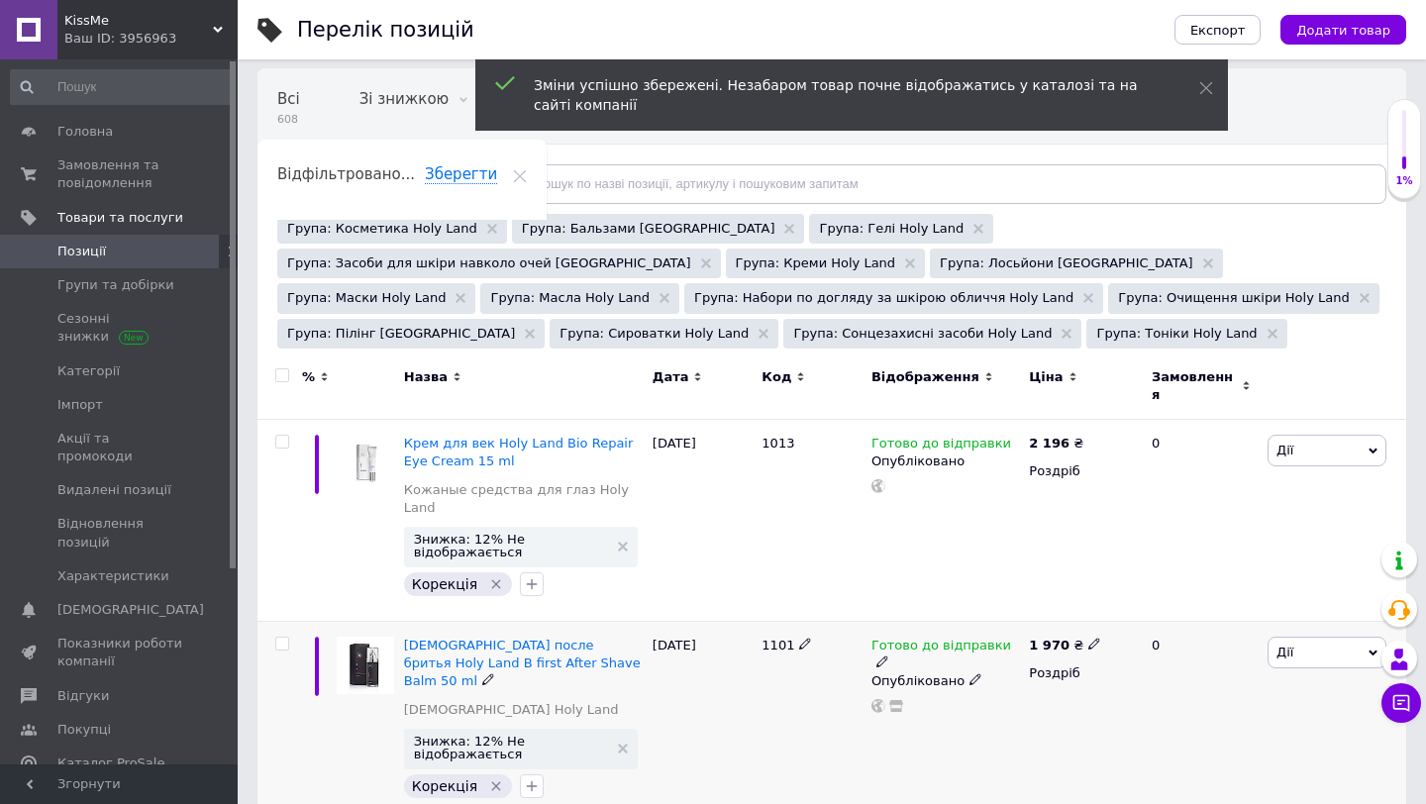
click at [771, 638] on span "1101" at bounding box center [778, 645] width 33 height 15
copy span "1101"
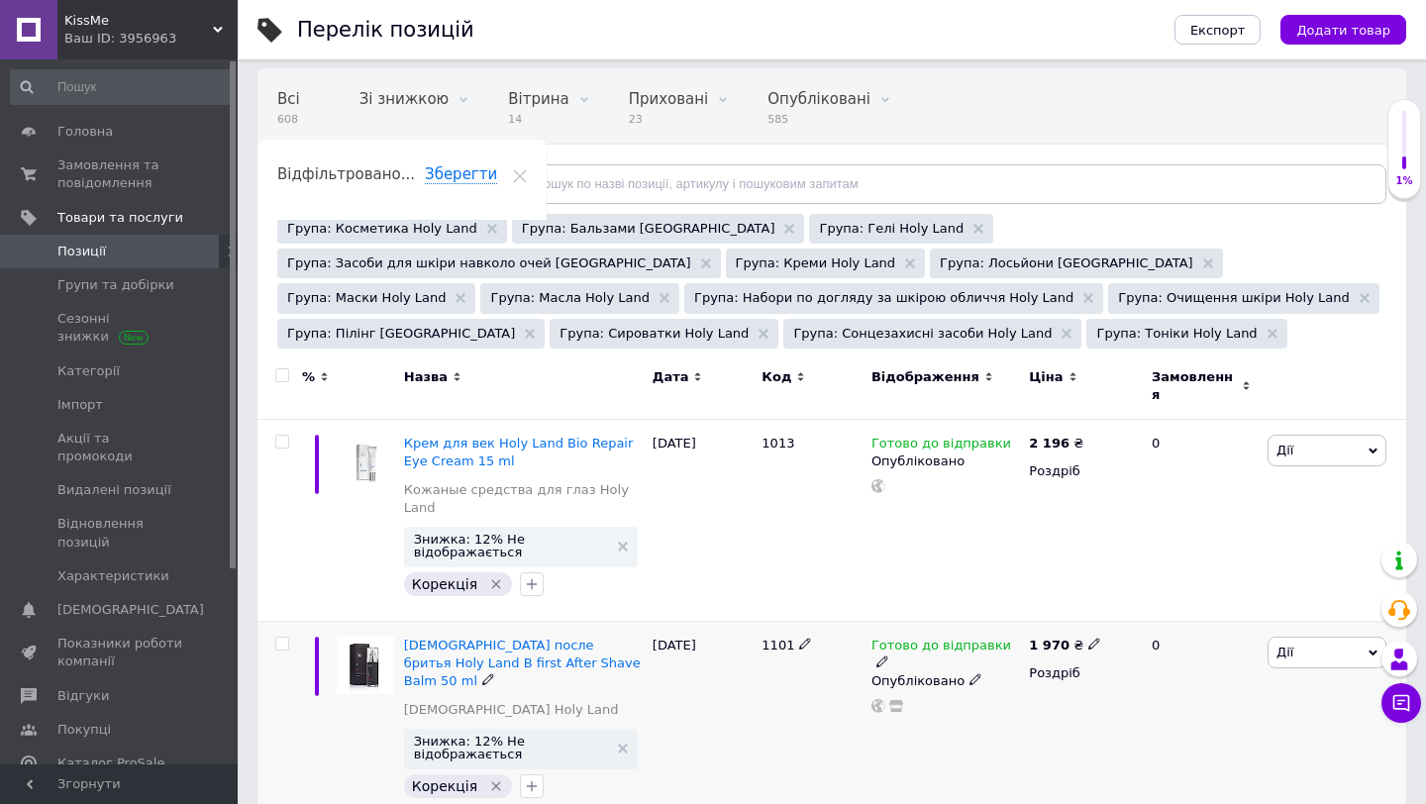
click at [1090, 639] on use at bounding box center [1093, 644] width 11 height 11
click at [1137, 603] on input "12052" at bounding box center [1186, 623] width 151 height 40
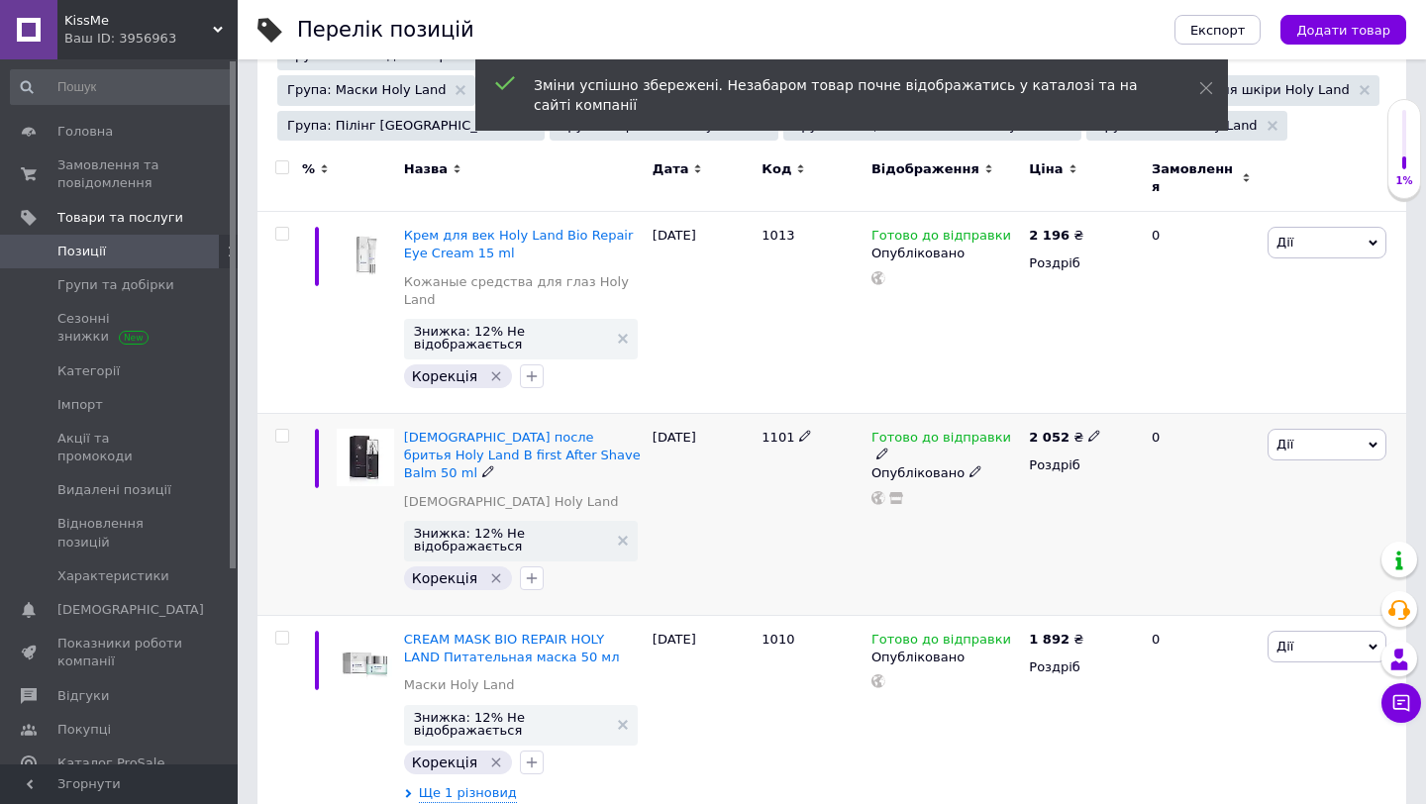
scroll to position [352, 0]
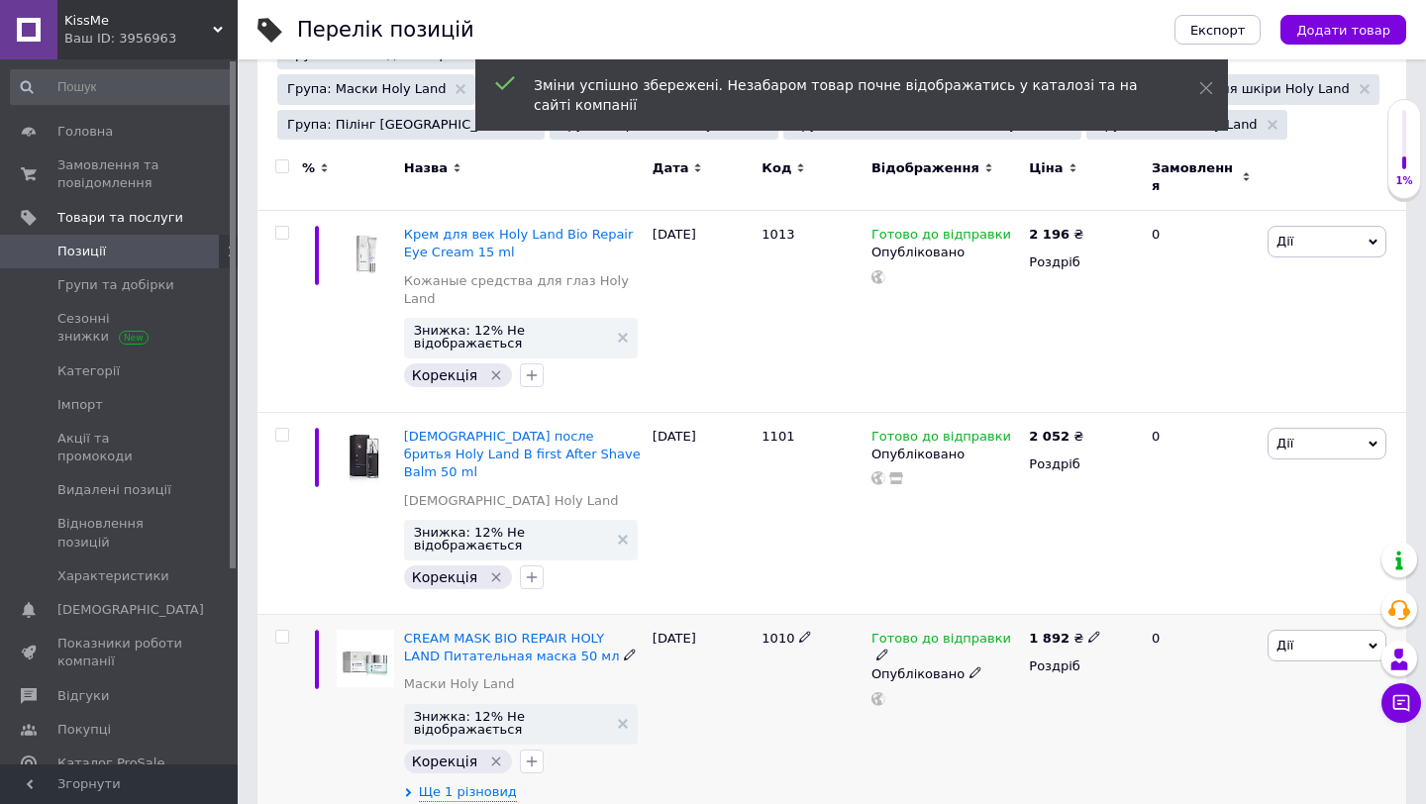
click at [772, 631] on span "1010" at bounding box center [778, 638] width 33 height 15
copy span "1010"
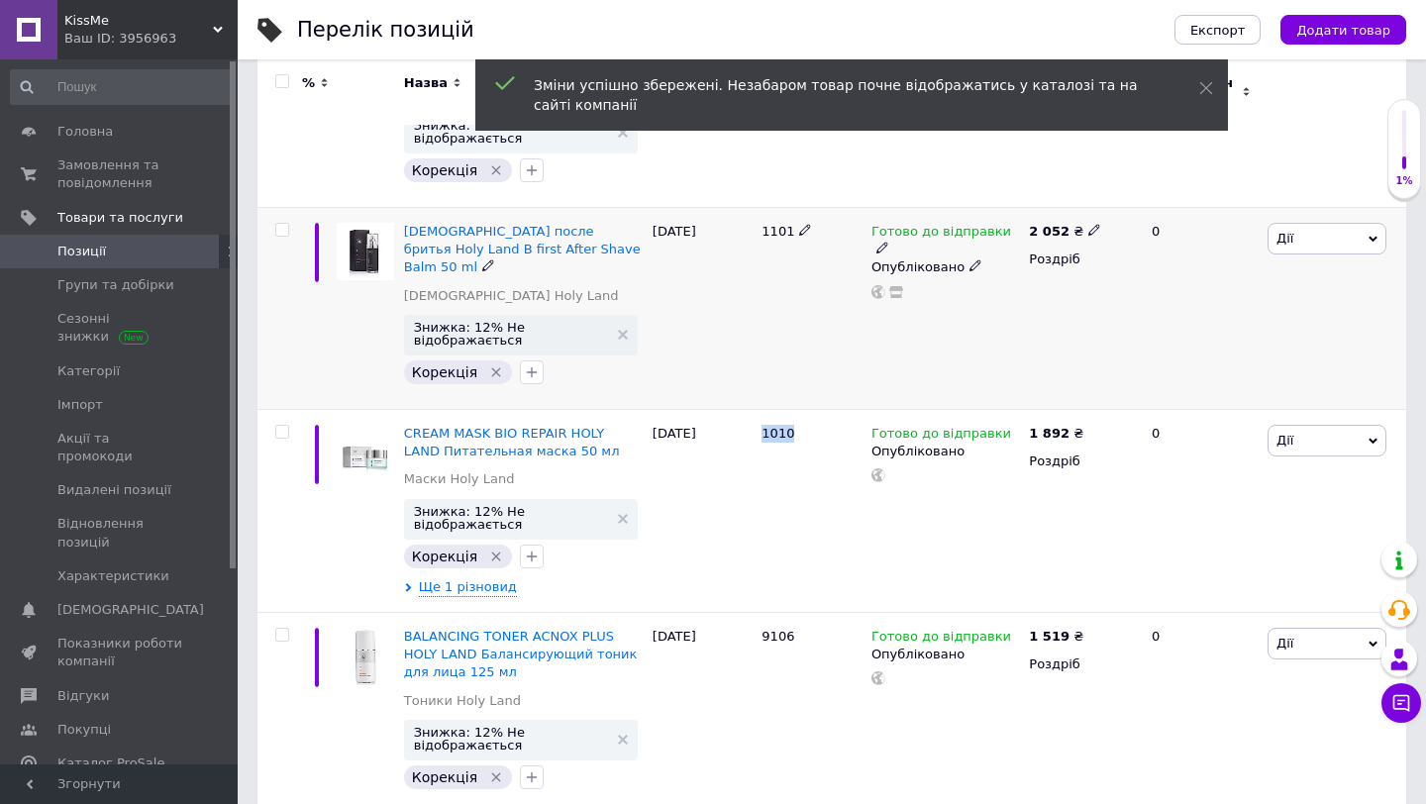
scroll to position [558, 0]
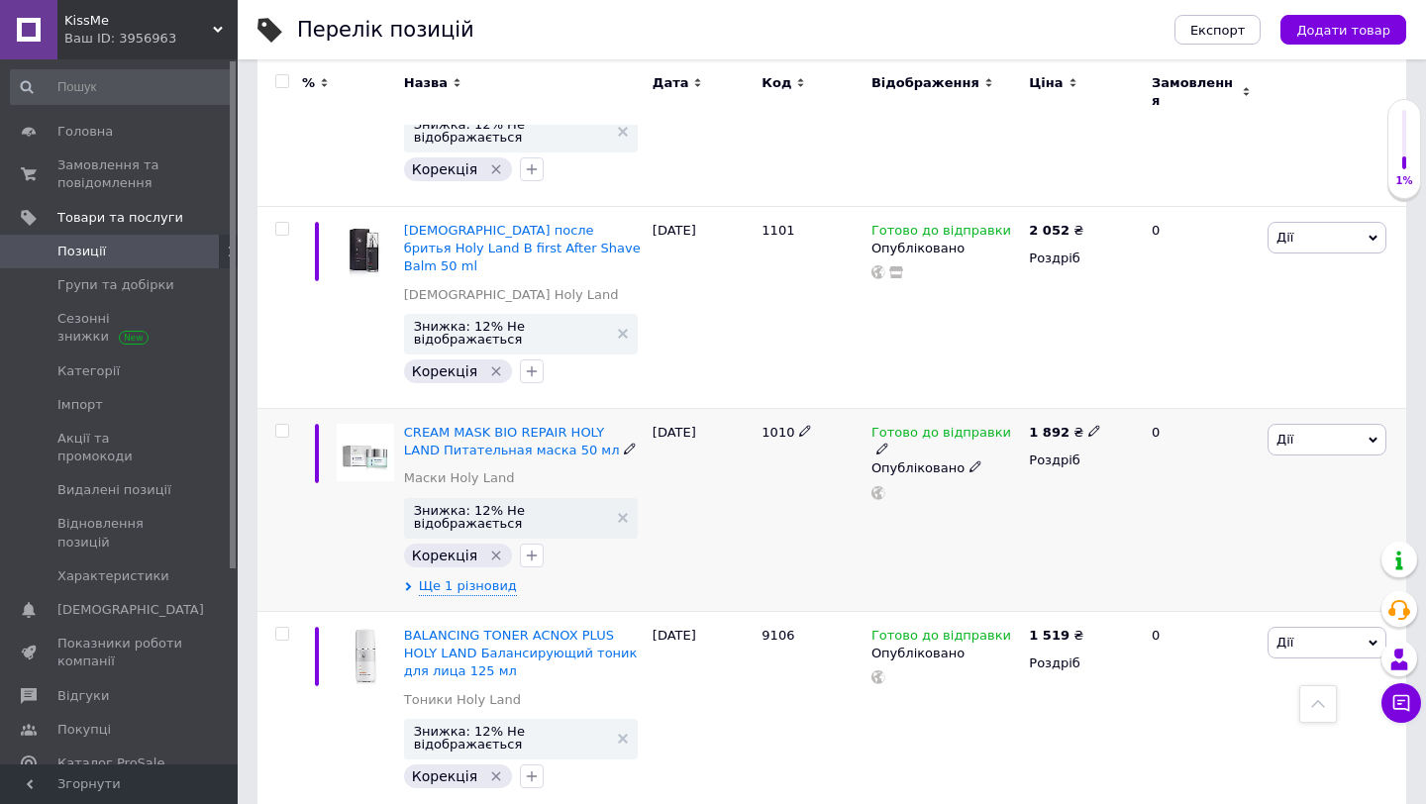
click at [1079, 424] on div "1 892 ₴" at bounding box center [1065, 433] width 72 height 18
click at [1132, 390] on input "1892" at bounding box center [1187, 410] width 151 height 40
click at [918, 471] on div "Готово до відправки Опубліковано" at bounding box center [945, 510] width 157 height 203
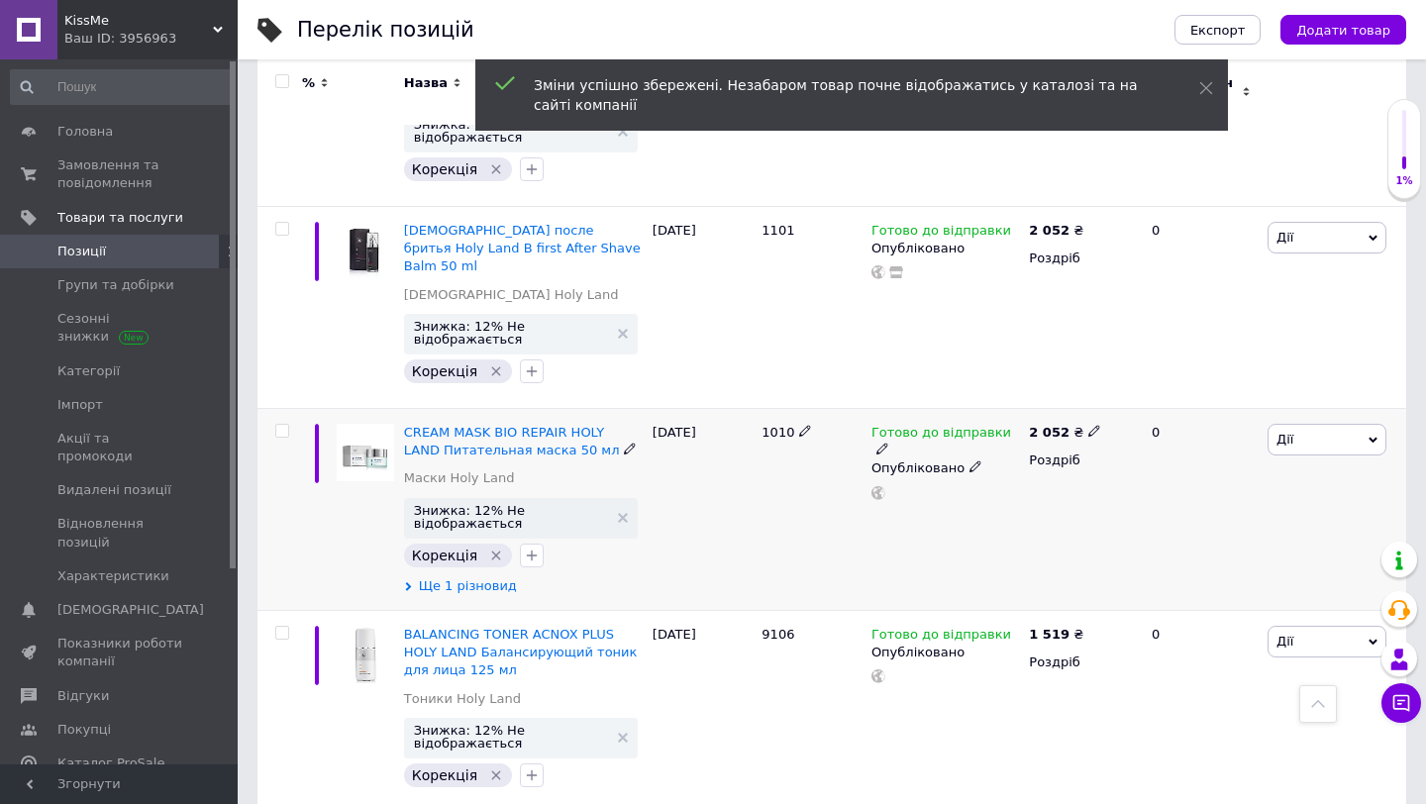
click at [491, 577] on span "Ще 1 різновид" at bounding box center [468, 586] width 98 height 18
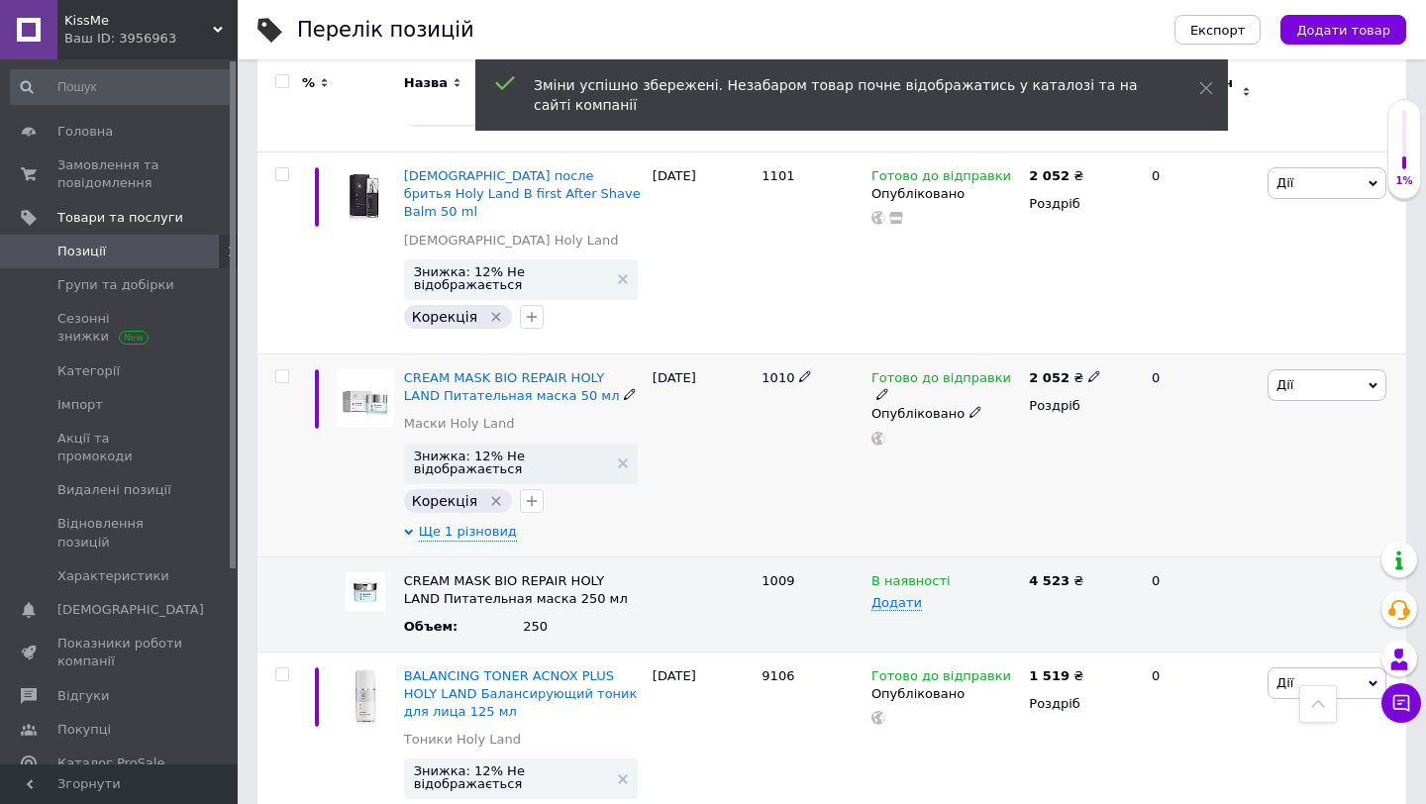
scroll to position [615, 0]
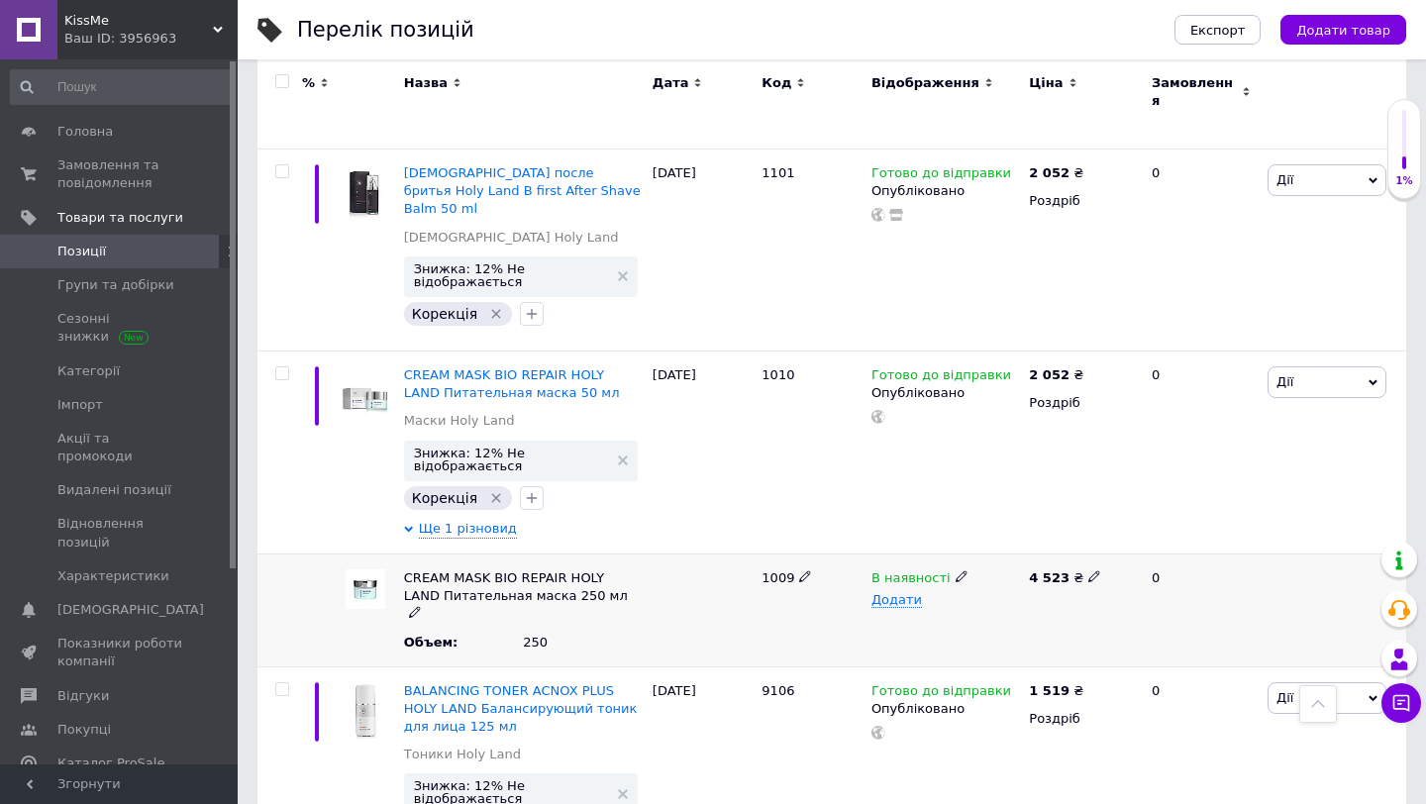
click at [772, 570] on span "1009" at bounding box center [778, 577] width 33 height 15
copy span "1009"
click at [1088, 570] on icon at bounding box center [1094, 576] width 12 height 12
click at [819, 595] on div "1009" at bounding box center [812, 610] width 110 height 113
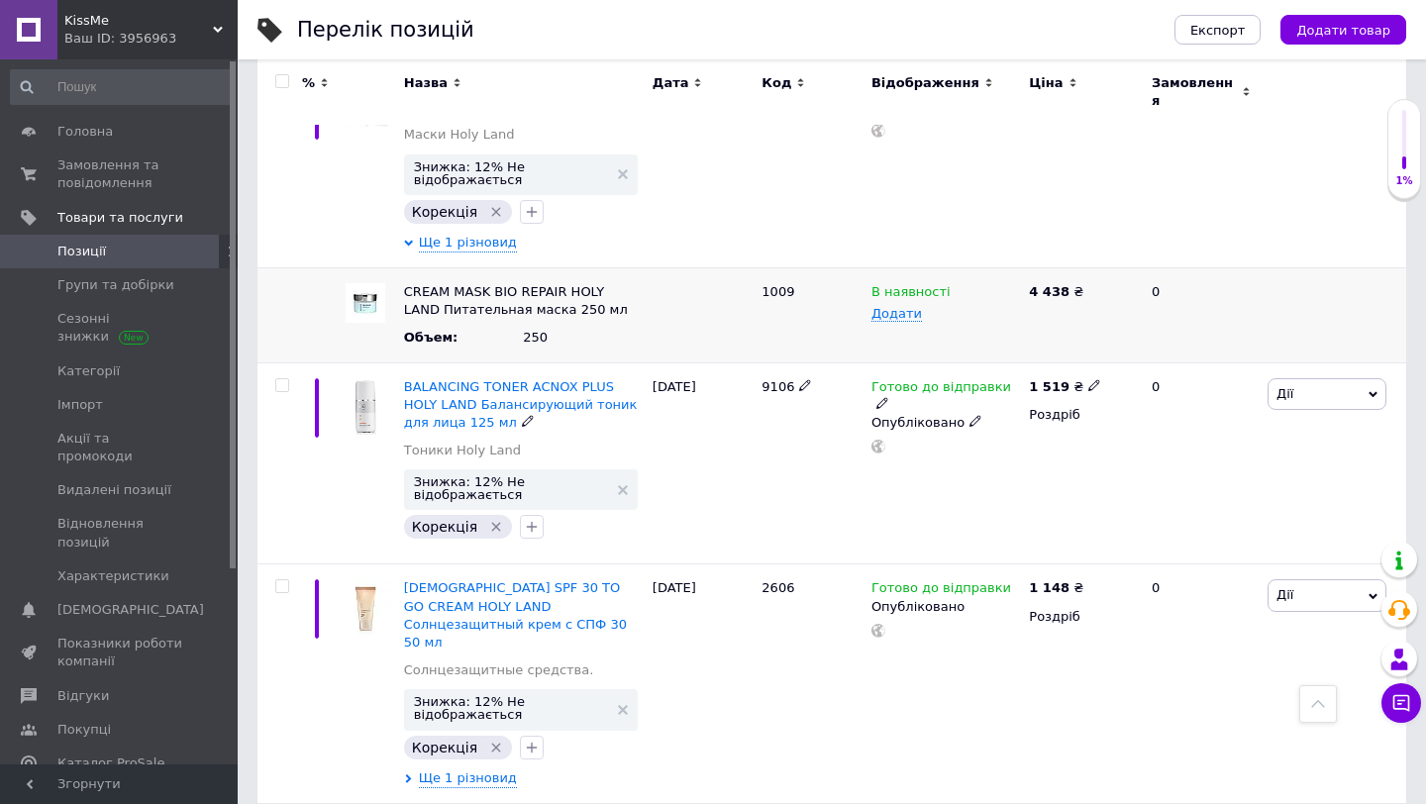
scroll to position [903, 0]
click at [780, 377] on span "9106" at bounding box center [778, 384] width 33 height 15
copy span "9106"
click at [1088, 377] on icon at bounding box center [1094, 383] width 12 height 12
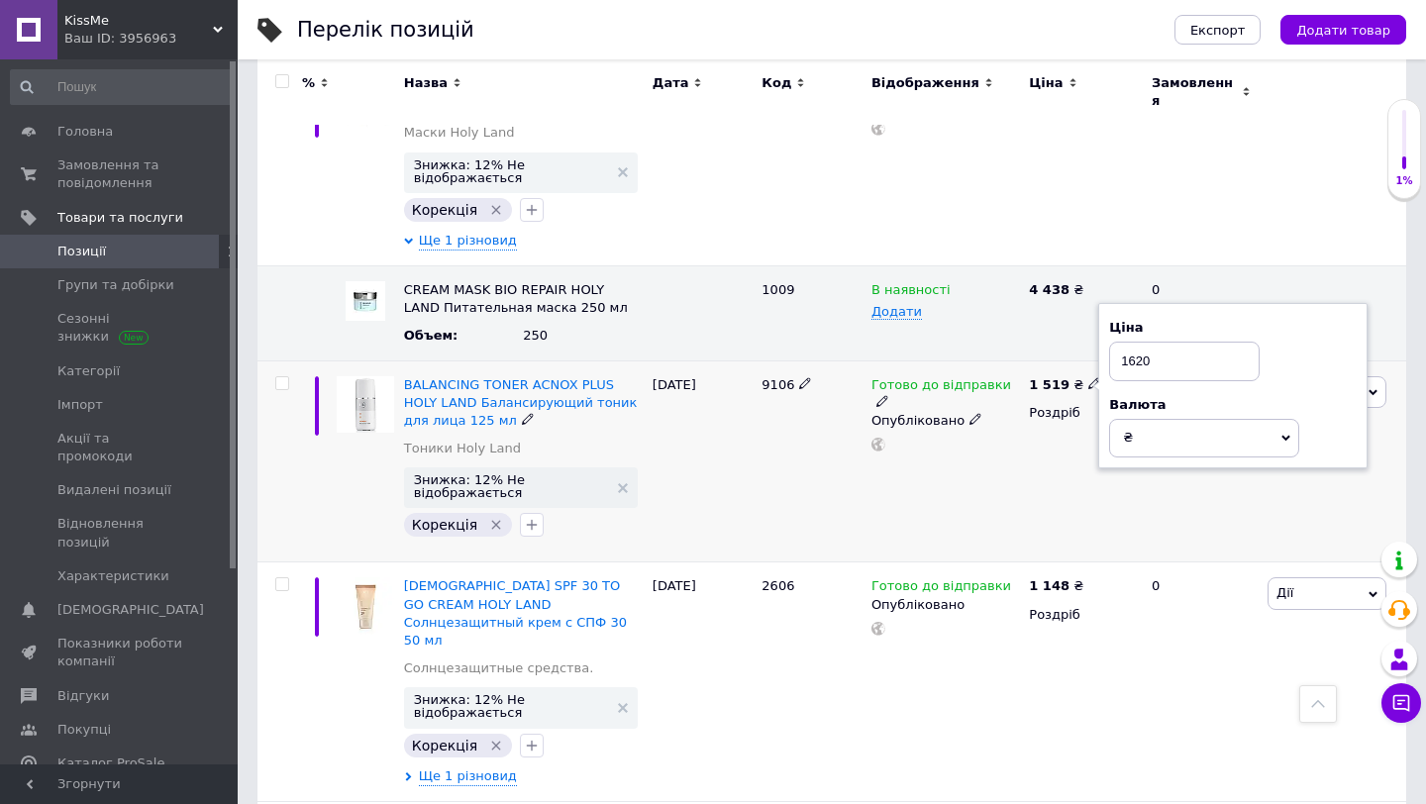
click at [905, 424] on div "Готово до відправки Опубліковано" at bounding box center [945, 461] width 157 height 202
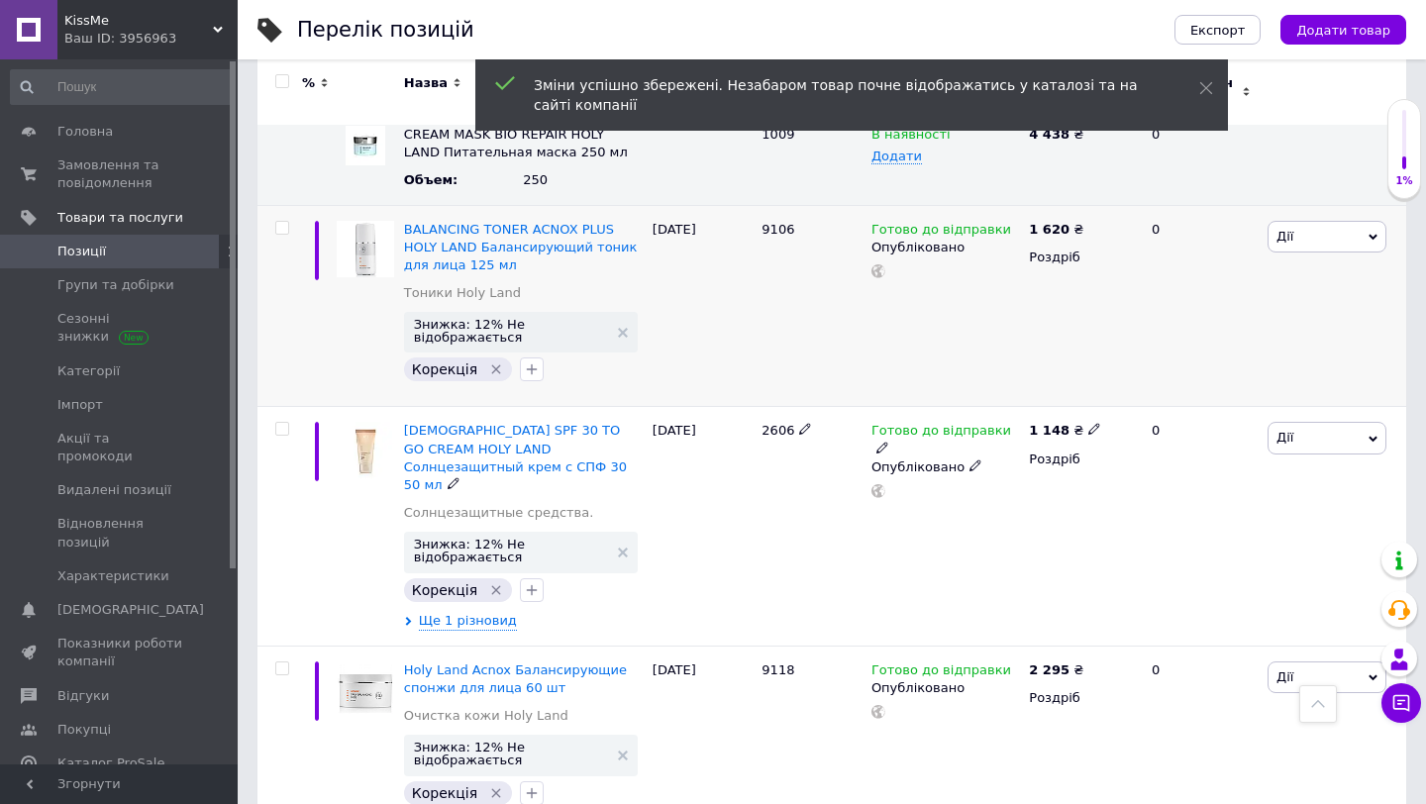
scroll to position [1061, 0]
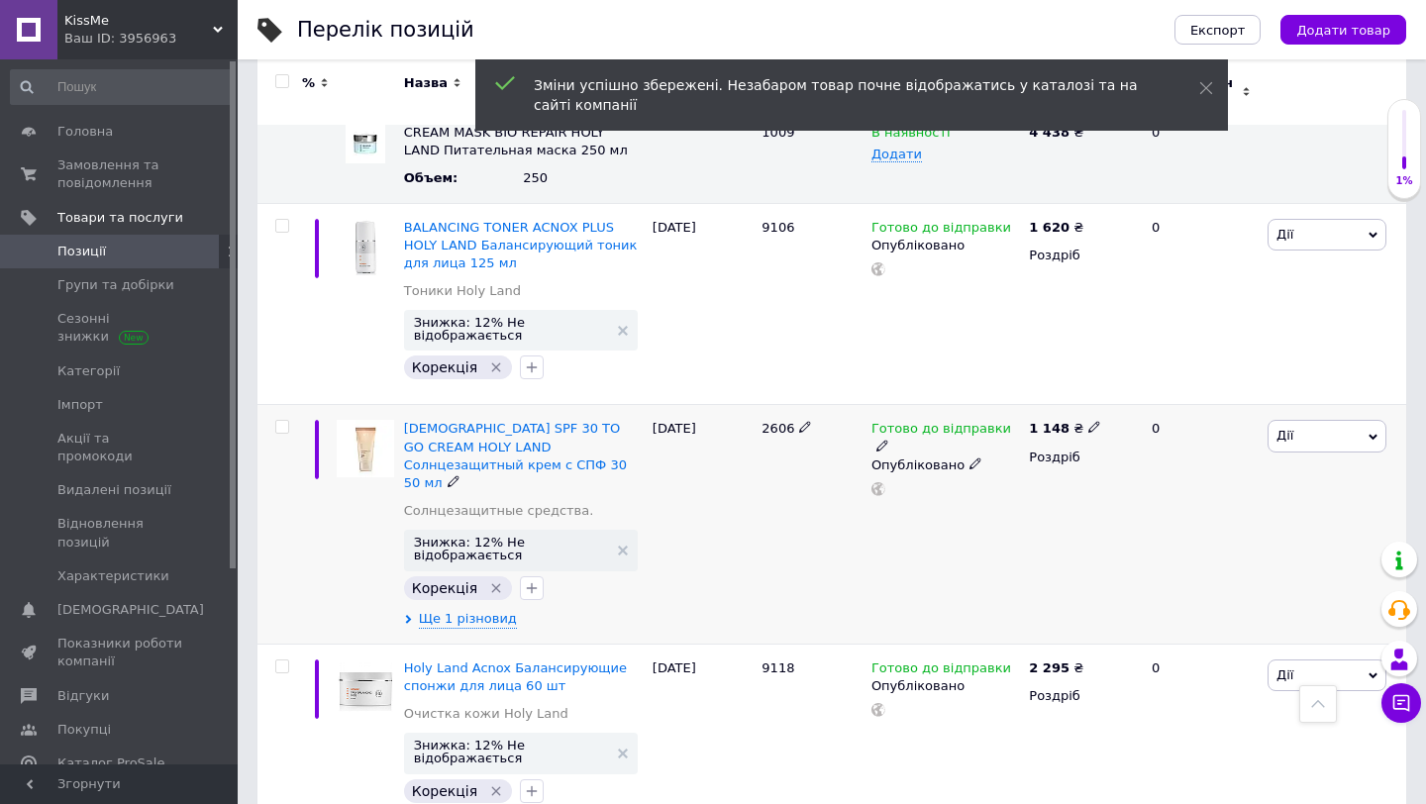
click at [775, 421] on span "2606" at bounding box center [778, 428] width 33 height 15
copy span "2606"
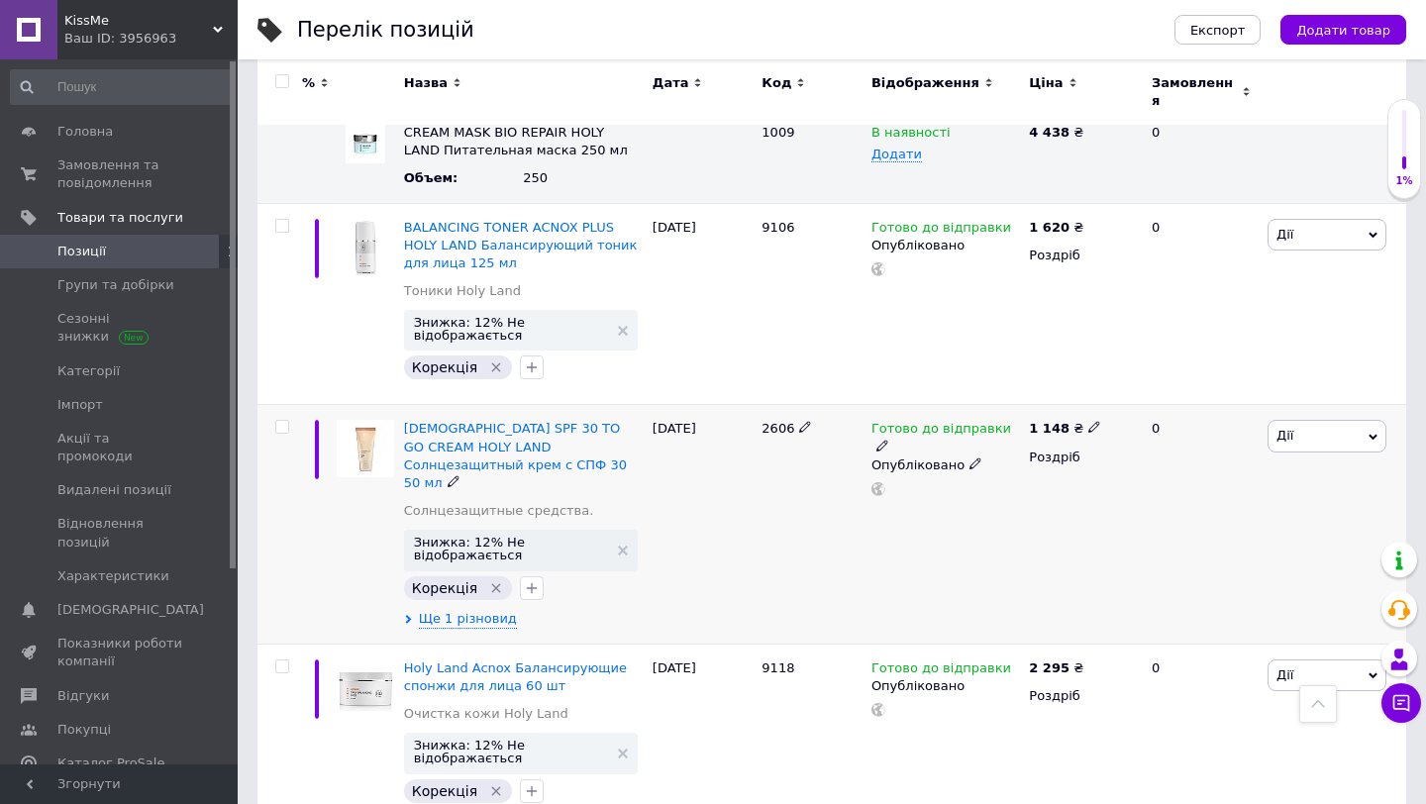
click at [1088, 422] on use at bounding box center [1093, 427] width 11 height 11
click at [971, 501] on div "Готово до відправки Опубліковано" at bounding box center [945, 524] width 157 height 239
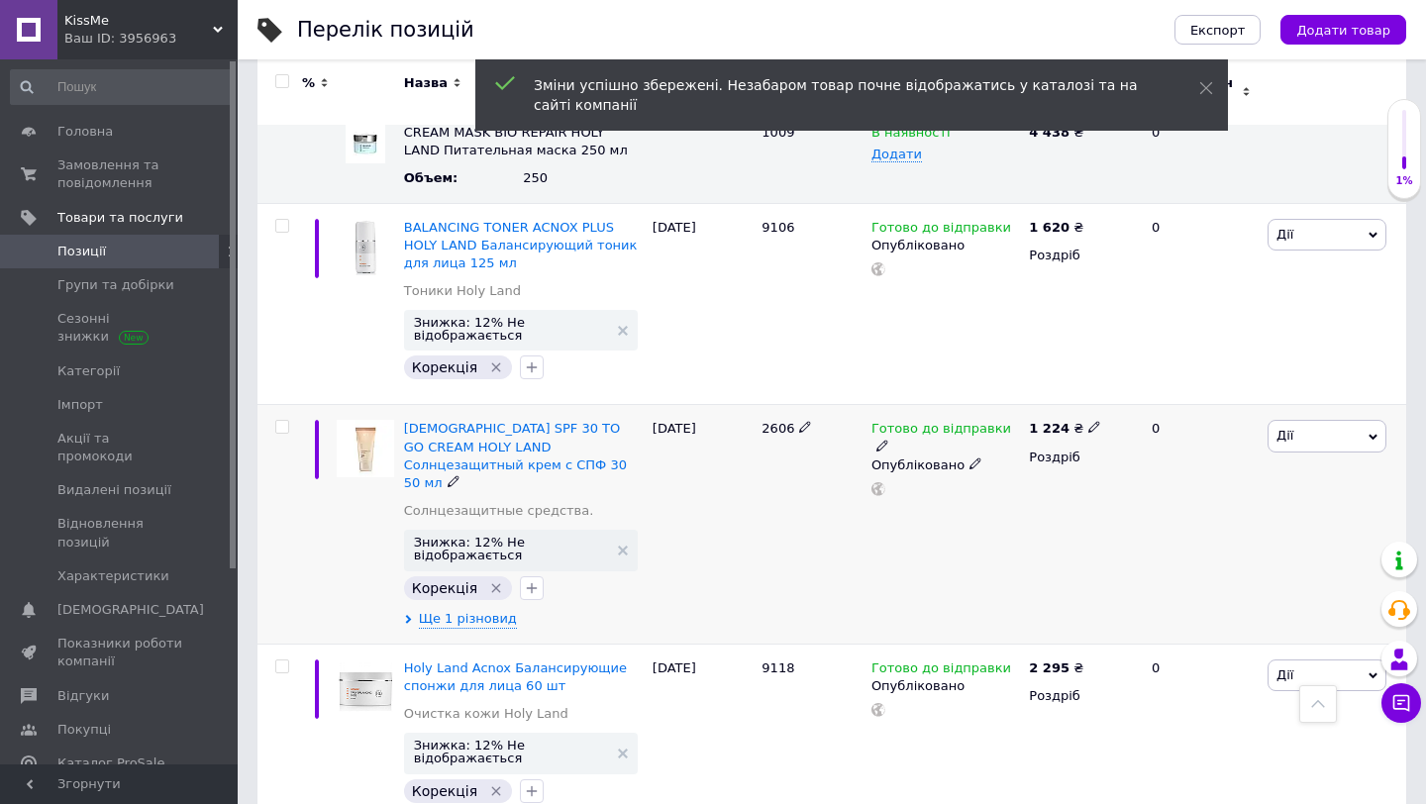
scroll to position [1122, 0]
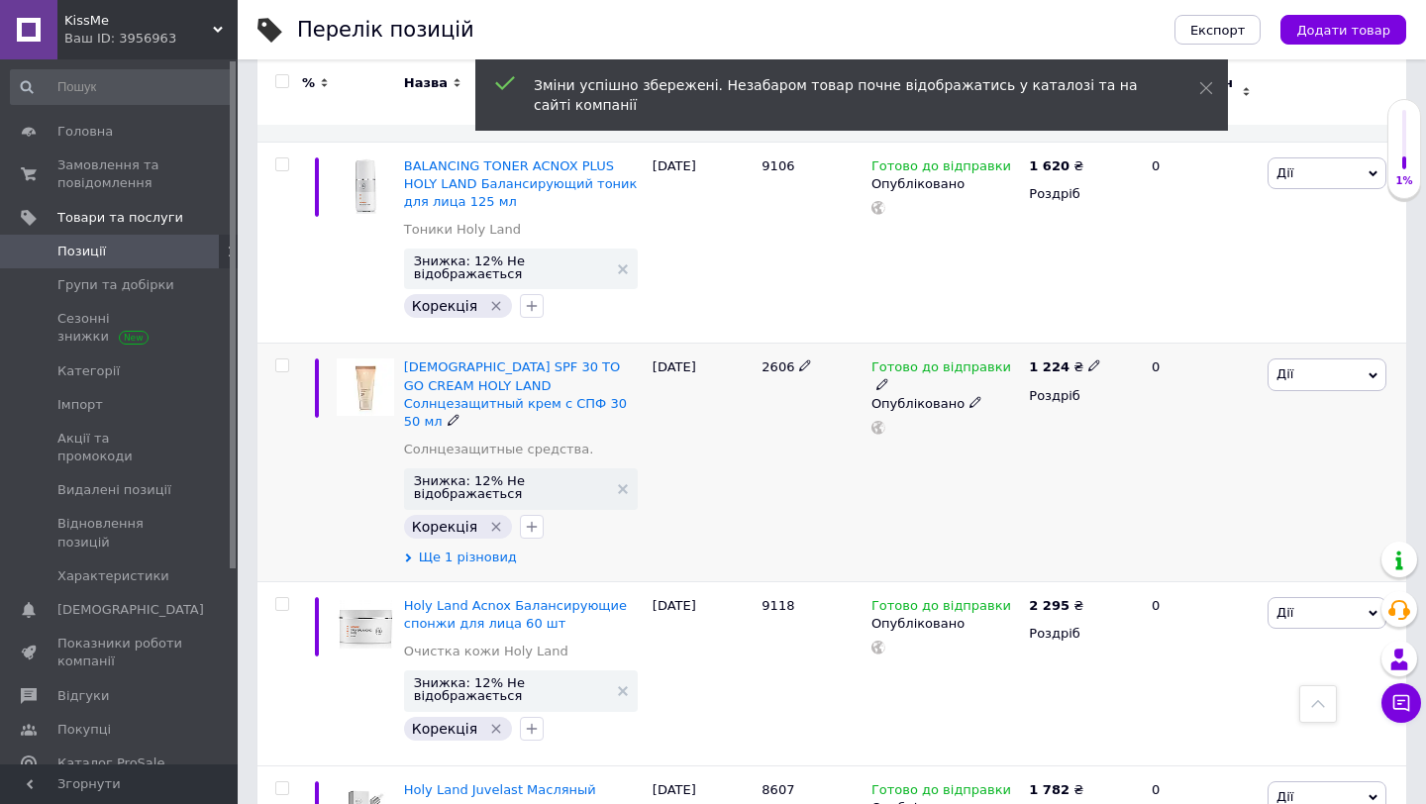
click at [501, 549] on span "Ще 1 різновид" at bounding box center [468, 558] width 98 height 18
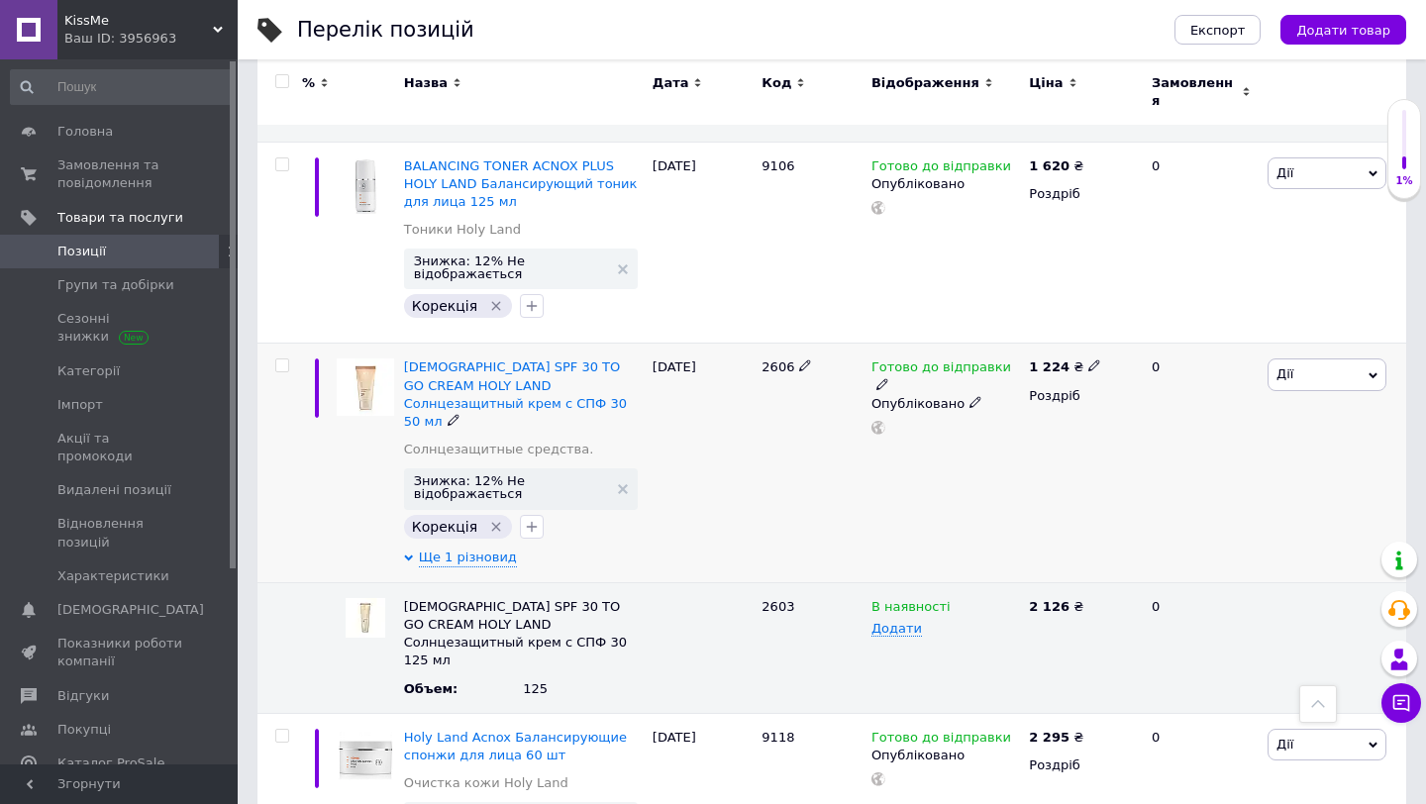
scroll to position [1173, 0]
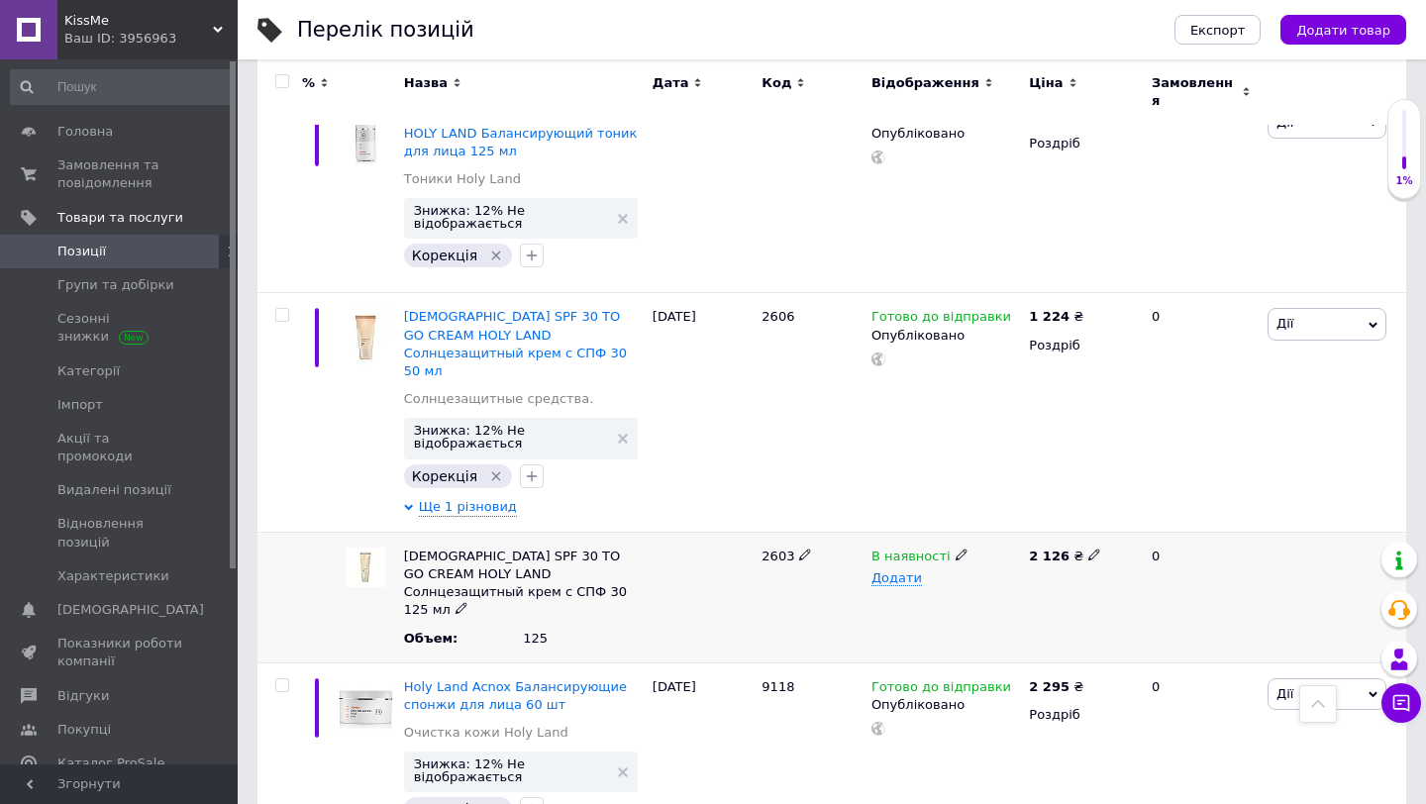
click at [782, 549] on span "2603" at bounding box center [778, 556] width 33 height 15
copy span "2603"
click at [1091, 549] on icon at bounding box center [1094, 555] width 12 height 12
click at [1011, 553] on div "В наявності Додати" at bounding box center [945, 597] width 157 height 131
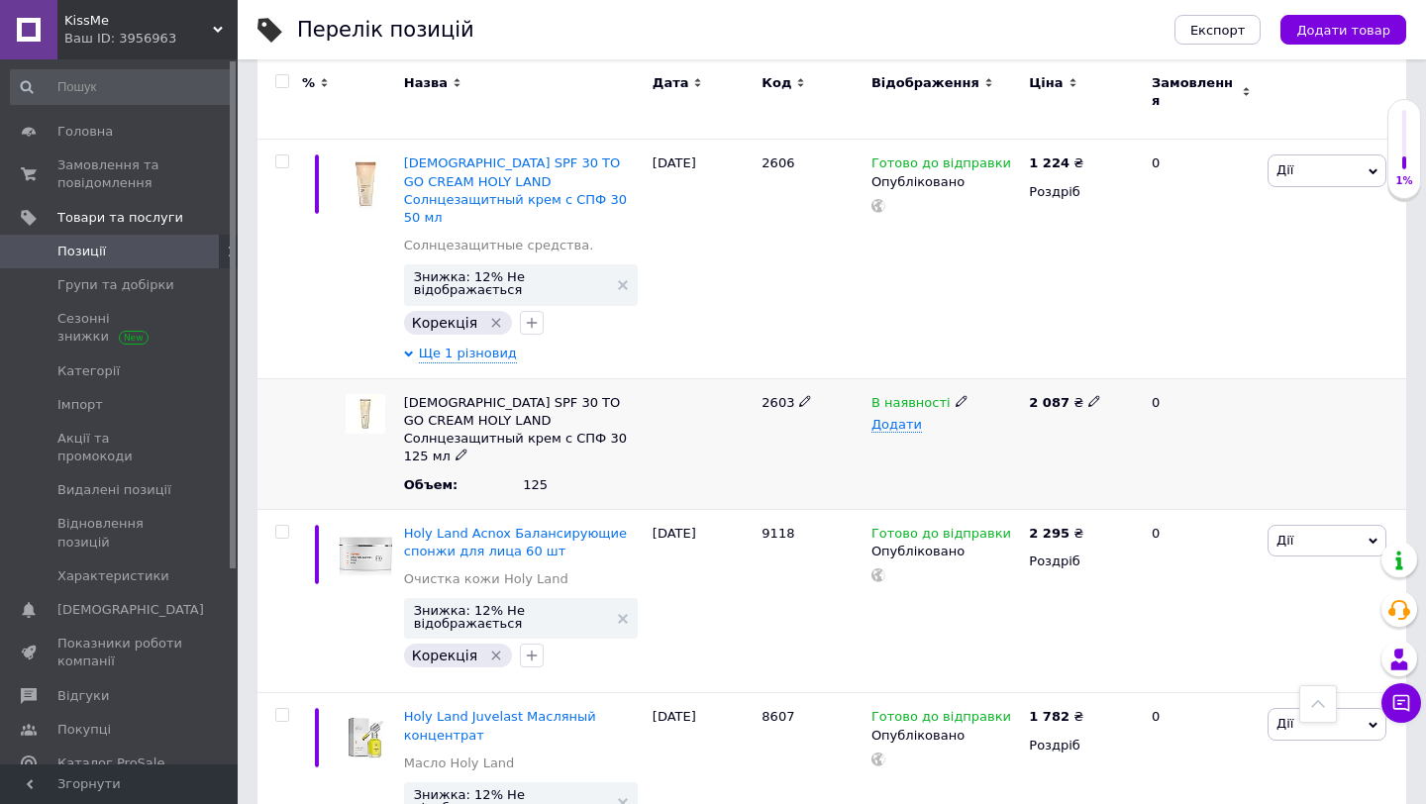
scroll to position [1330, 0]
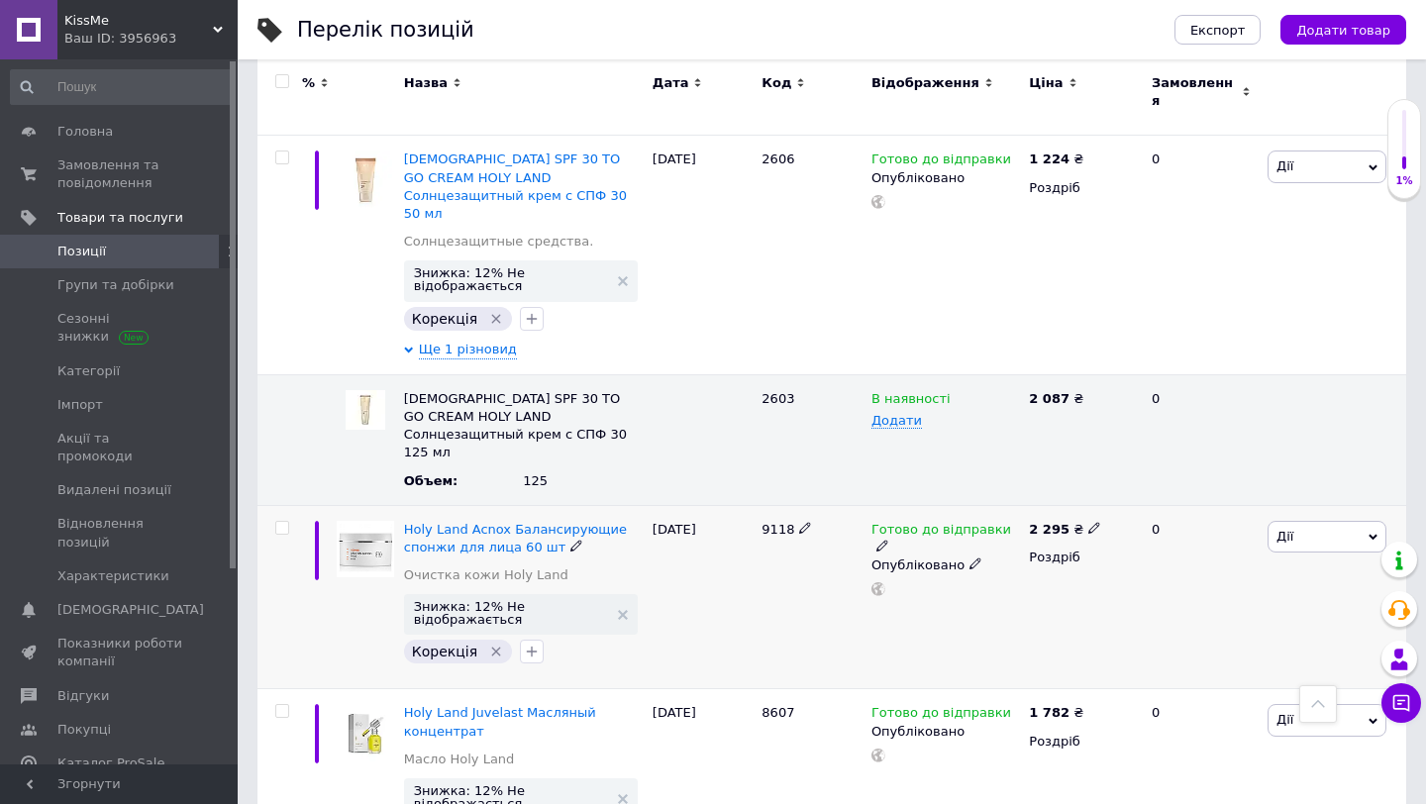
click at [778, 522] on span "9118" at bounding box center [778, 529] width 33 height 15
copy span "9118"
click at [1088, 522] on icon at bounding box center [1094, 528] width 12 height 12
click at [1024, 556] on div "2 295 ₴ Ціна 2252 Валюта ₴ $ EUR CHF GBP ¥ PLN ₸ MDL HUF KGS CNY TRY KRW lei Ро…" at bounding box center [1082, 597] width 116 height 184
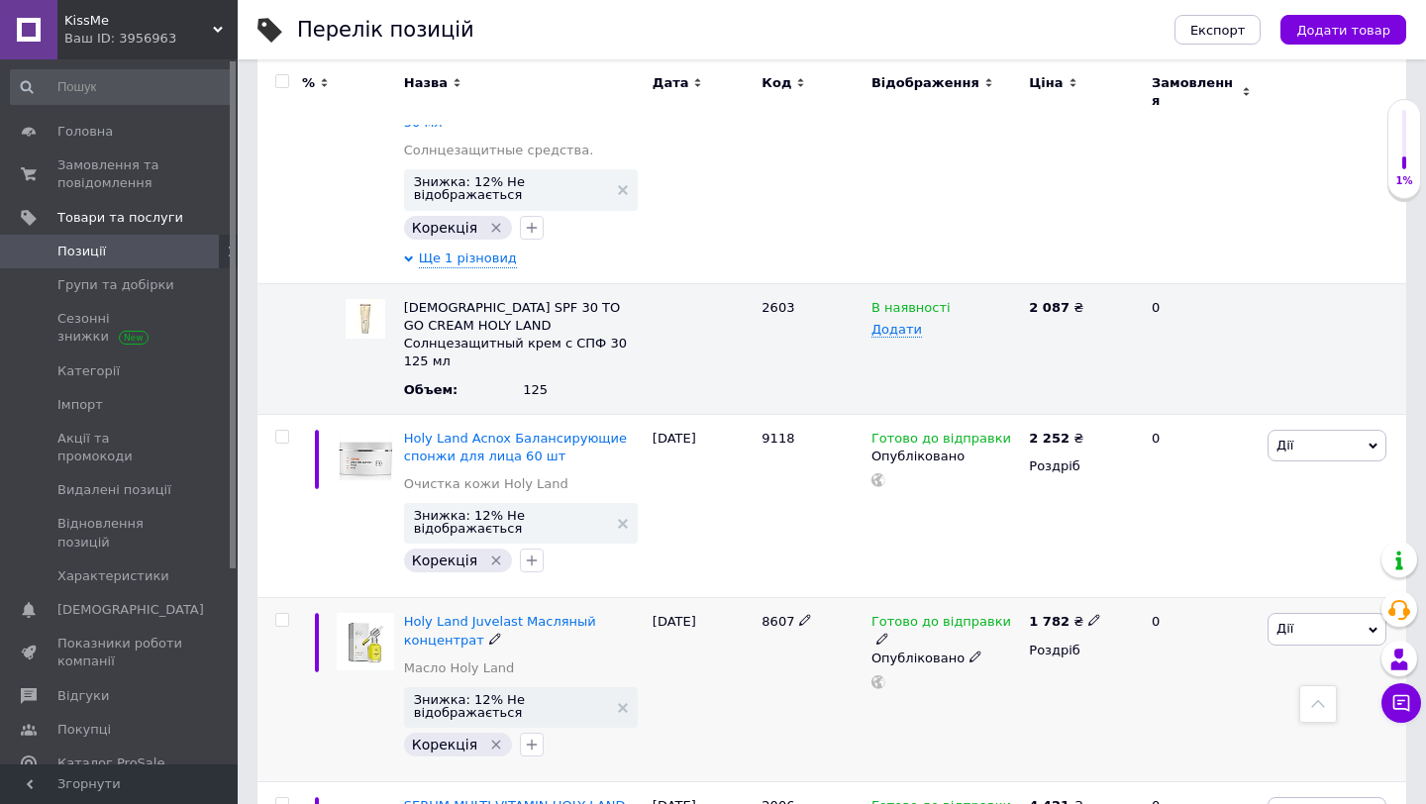
scroll to position [1444, 0]
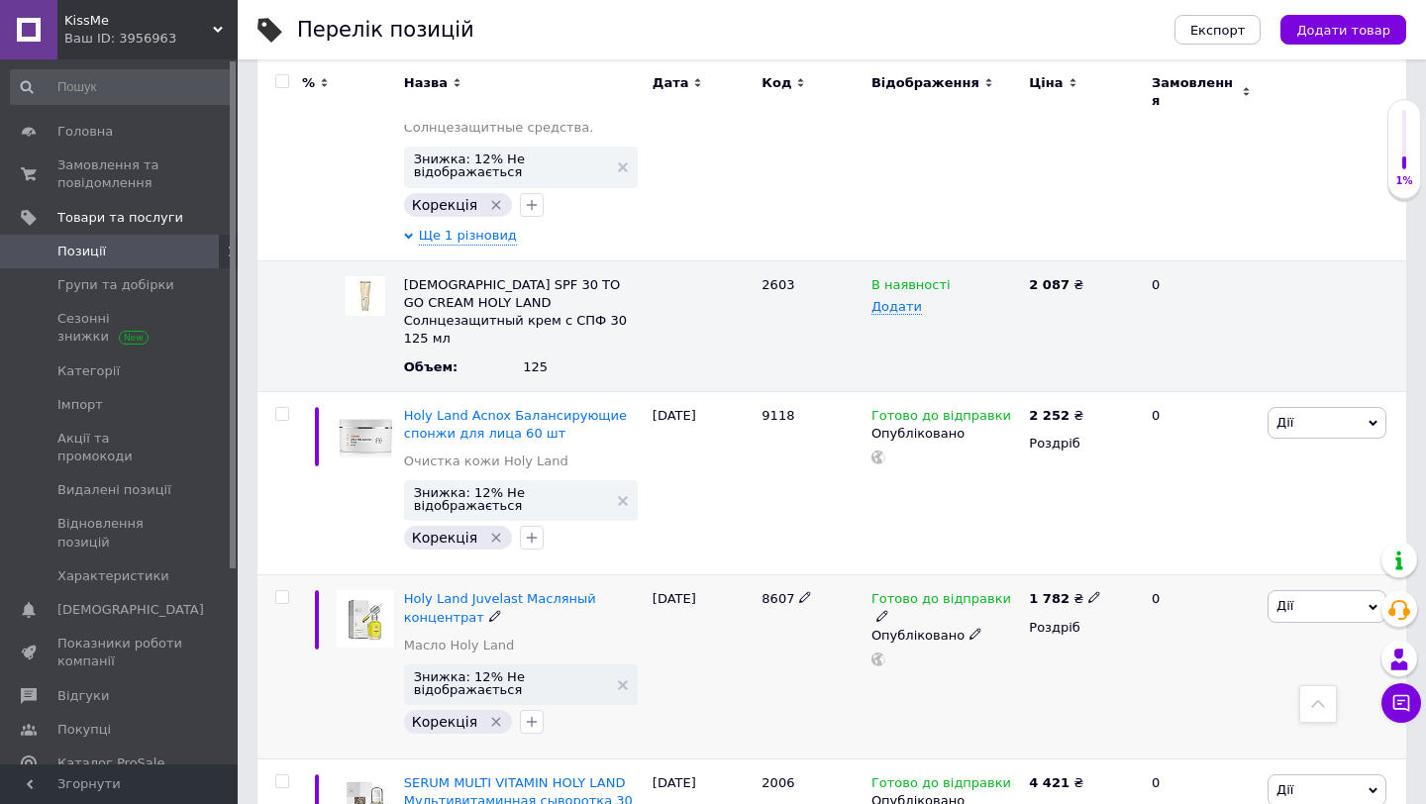
click at [779, 591] on span "8607" at bounding box center [778, 598] width 33 height 15
copy span "8607"
click at [1088, 591] on icon at bounding box center [1094, 597] width 12 height 12
click at [974, 606] on div "Готово до відправки Опубліковано" at bounding box center [945, 667] width 157 height 184
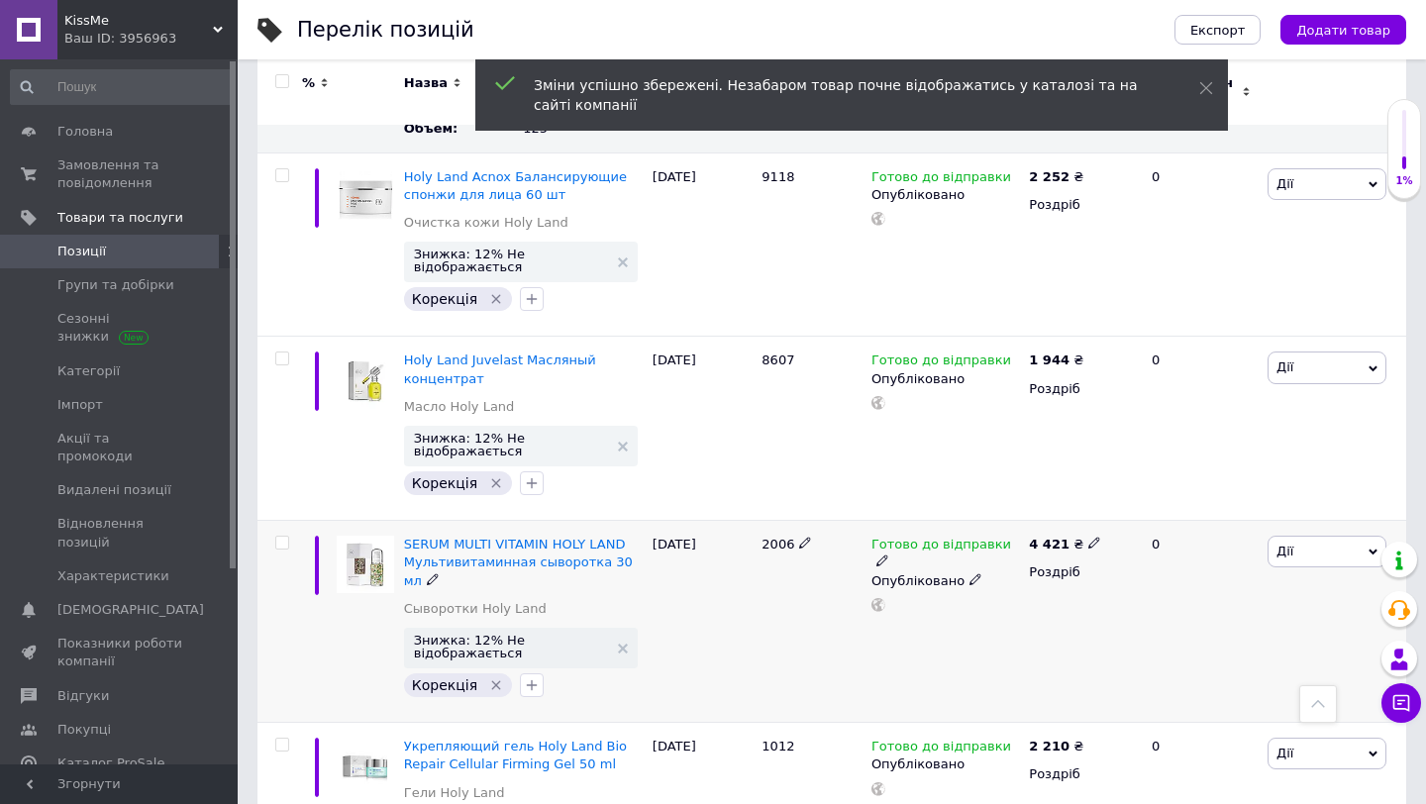
scroll to position [1689, 0]
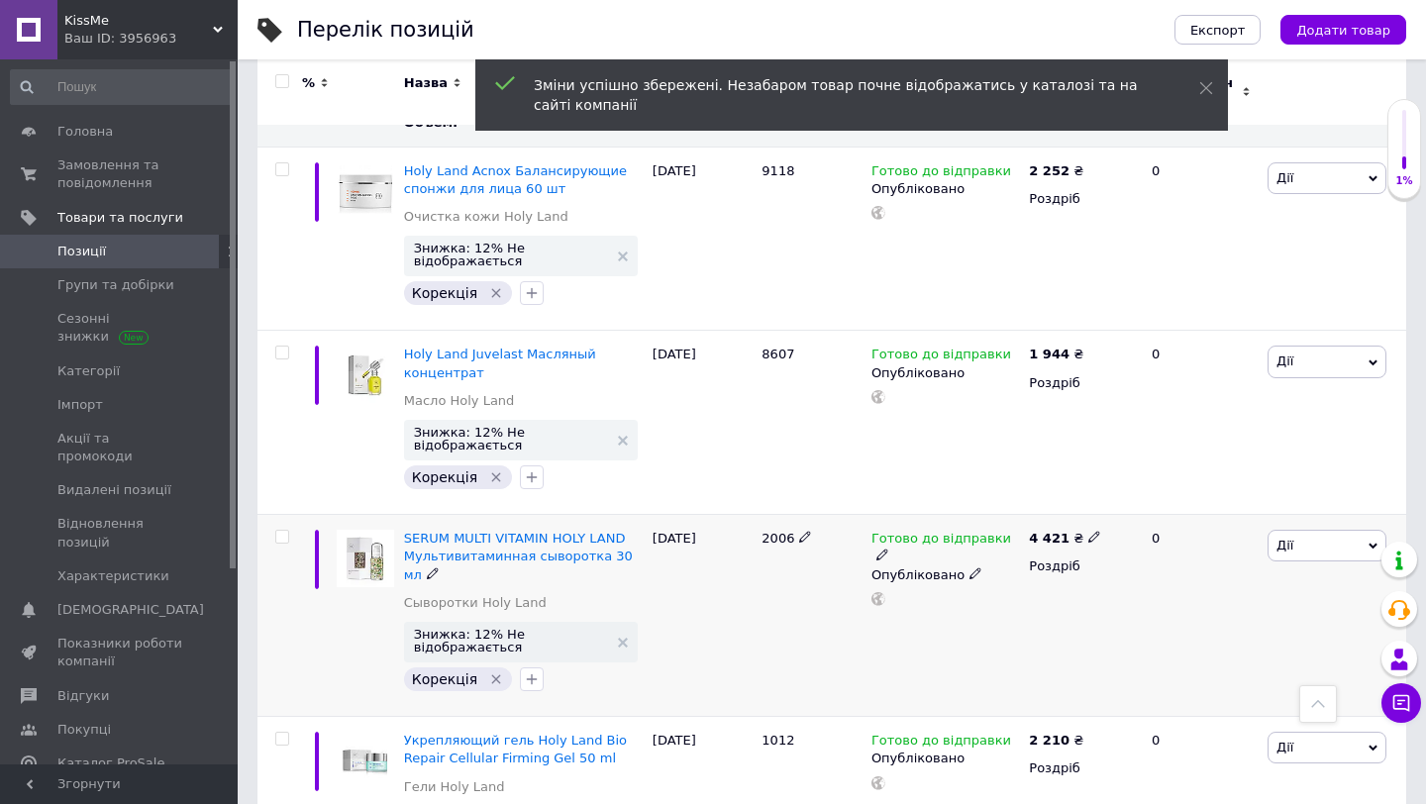
click at [779, 531] on span "2006" at bounding box center [778, 538] width 33 height 15
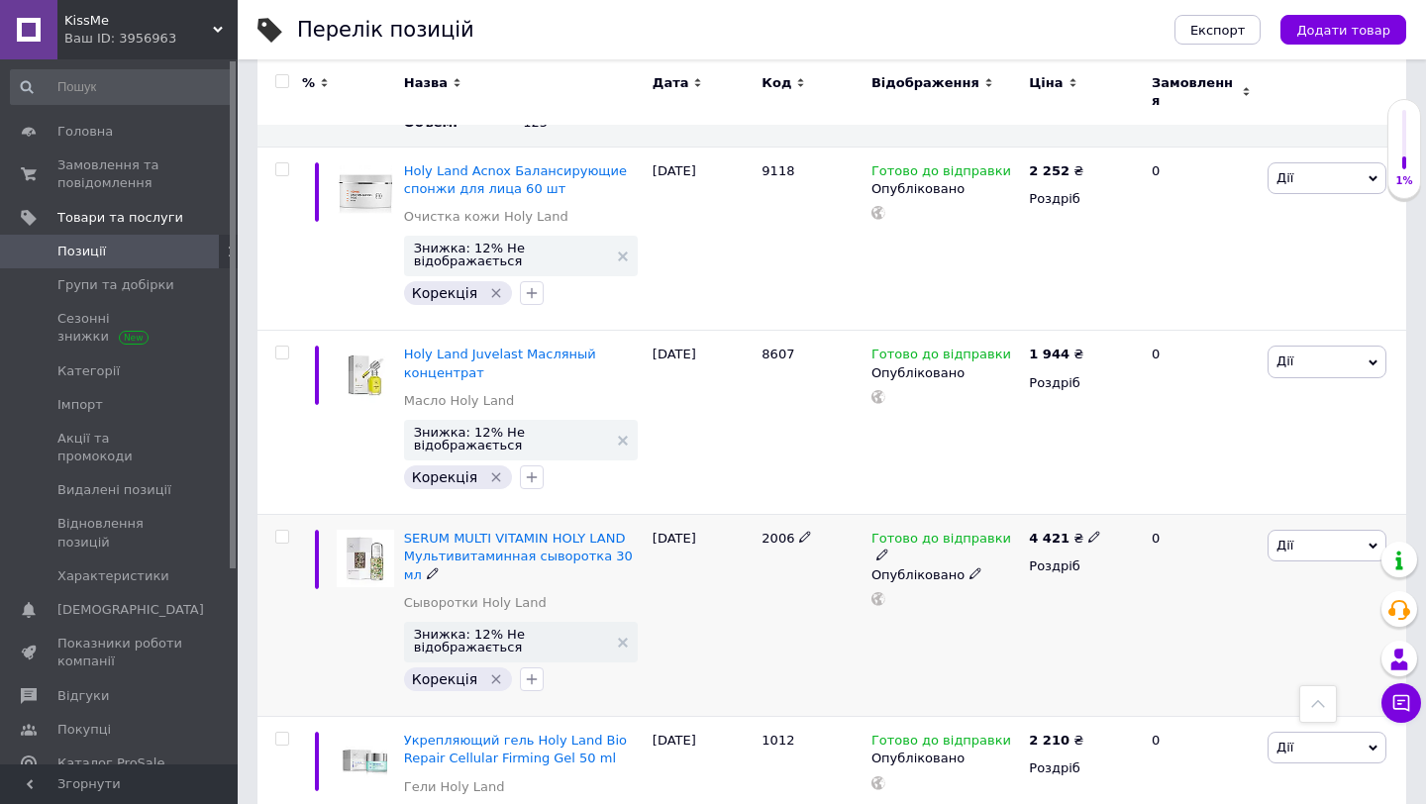
click at [1088, 531] on icon at bounding box center [1094, 537] width 12 height 12
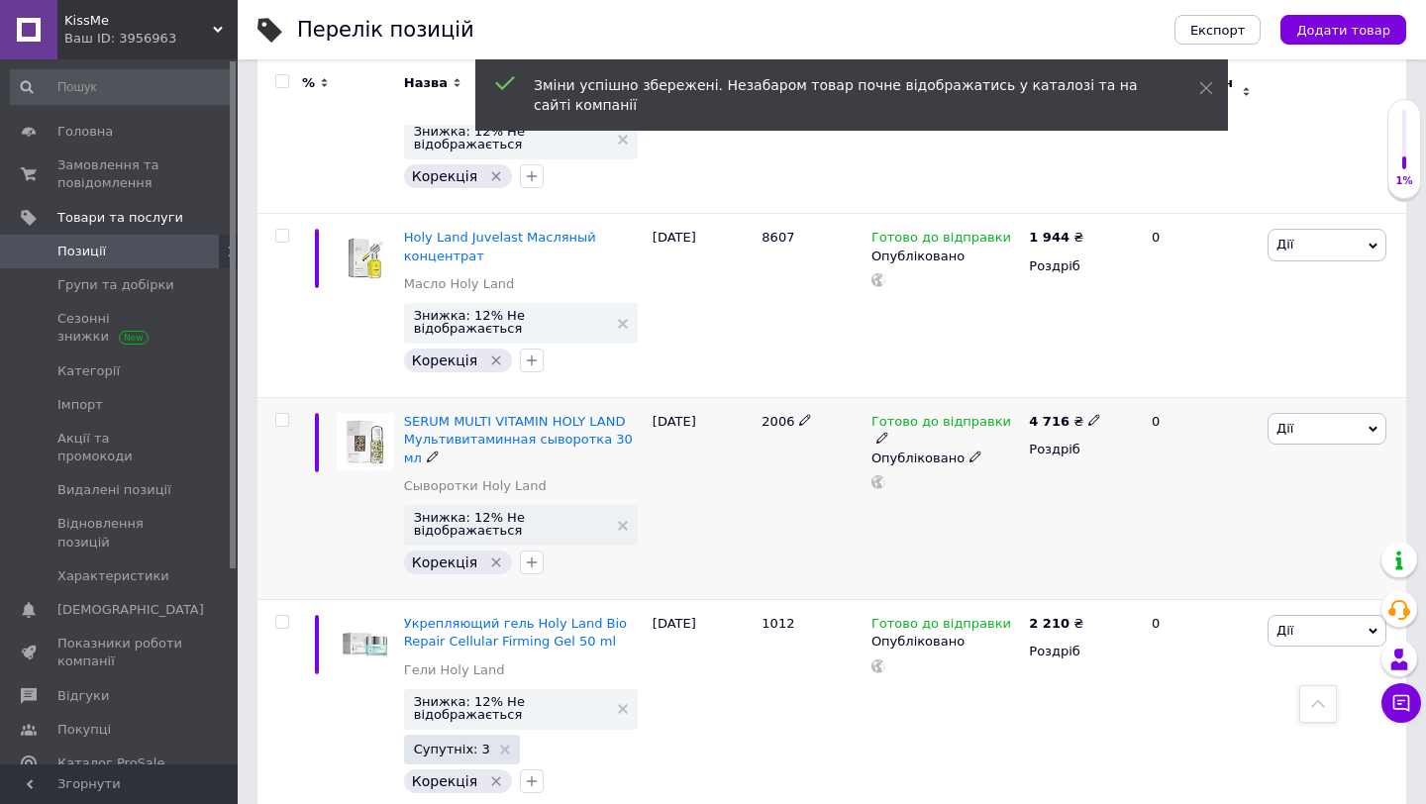
scroll to position [1806, 0]
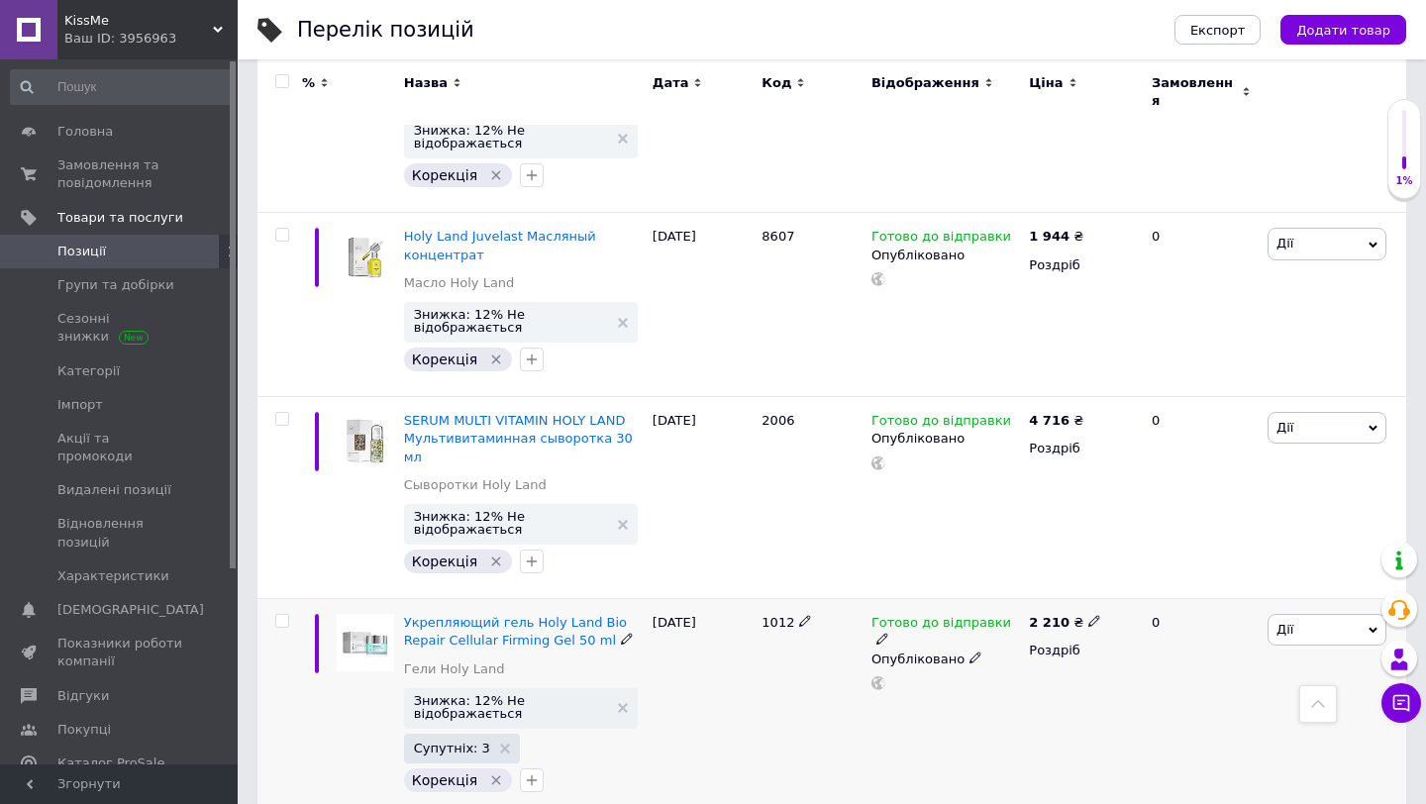
click at [780, 615] on span "1012" at bounding box center [778, 622] width 33 height 15
click at [1088, 615] on icon at bounding box center [1094, 621] width 12 height 12
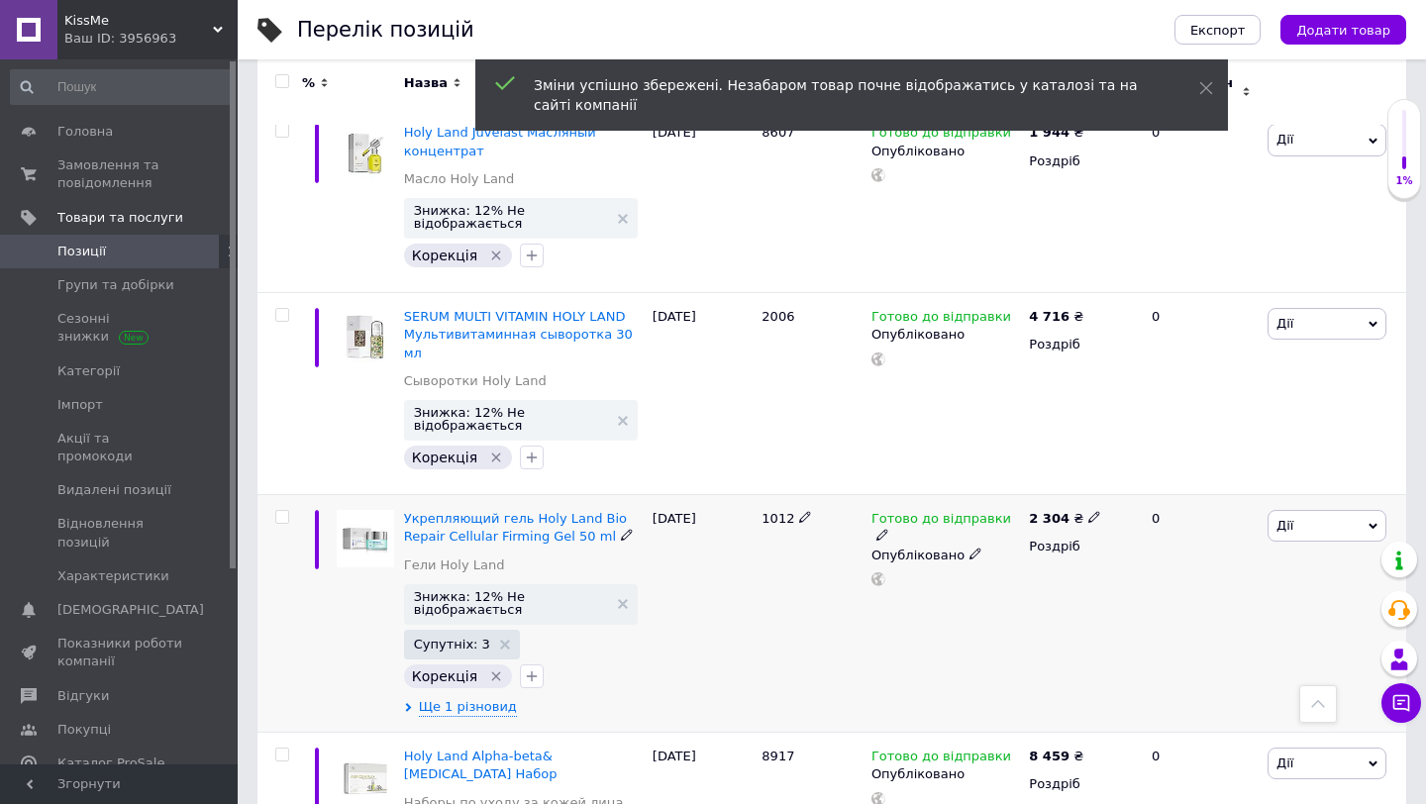
scroll to position [1921, 0]
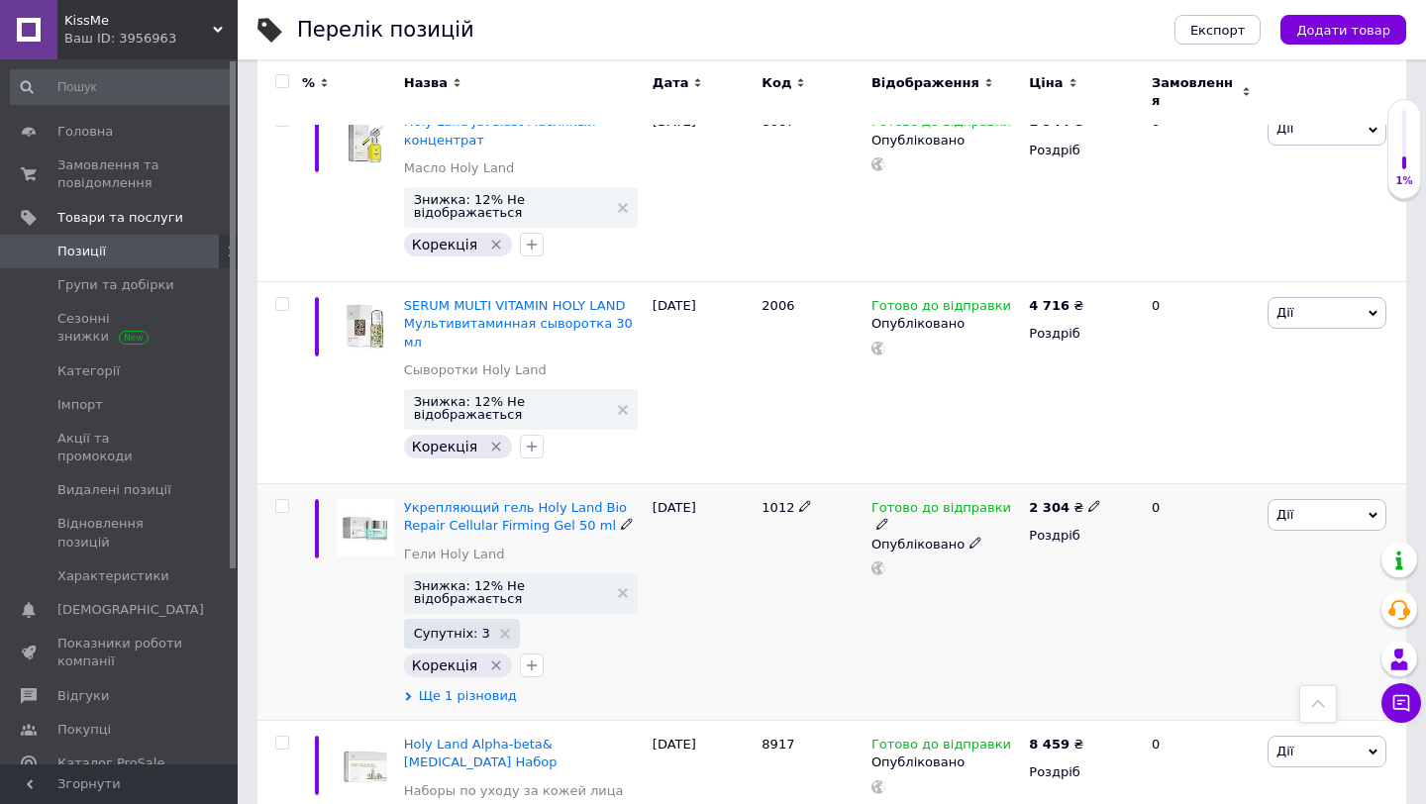
click at [482, 687] on span "Ще 1 різновид" at bounding box center [468, 696] width 98 height 18
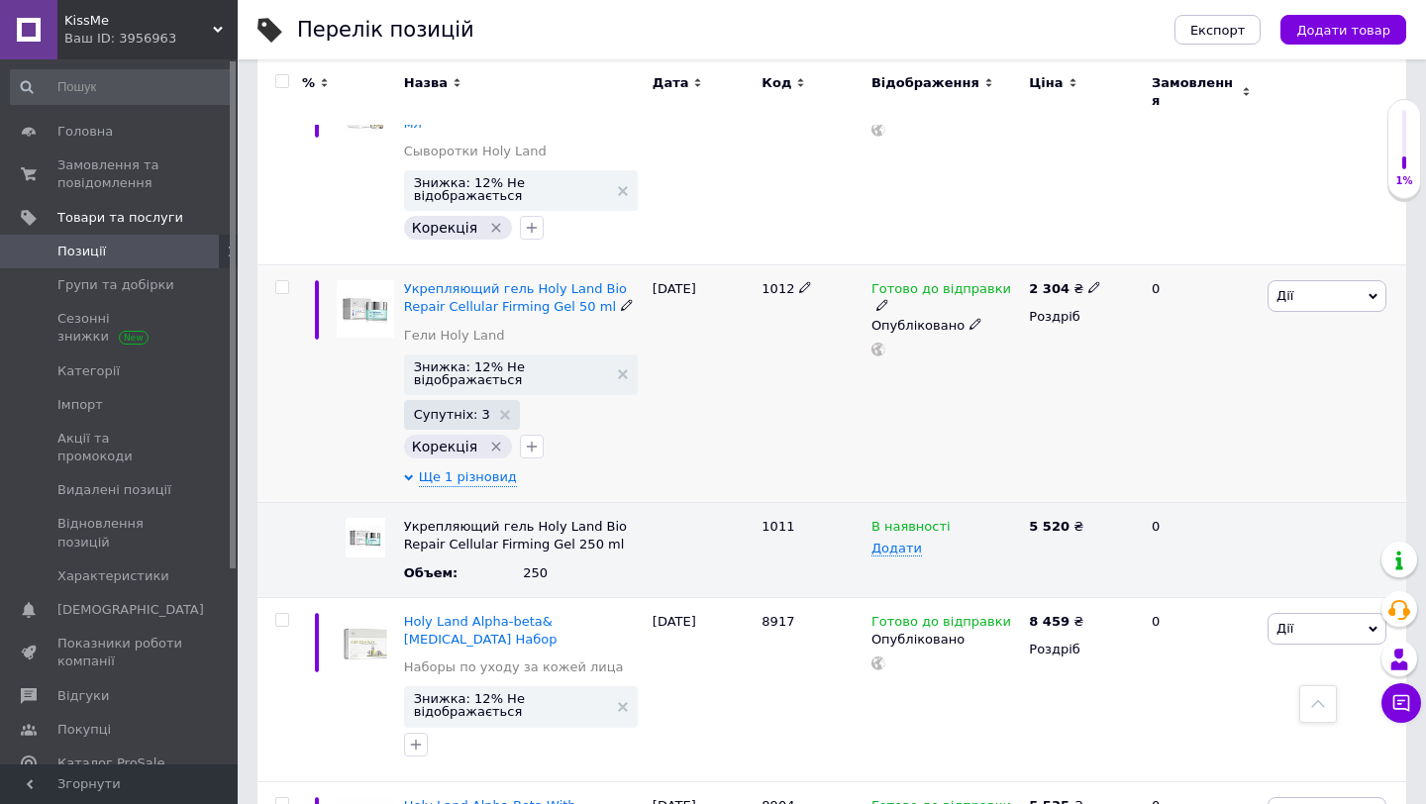
scroll to position [2142, 0]
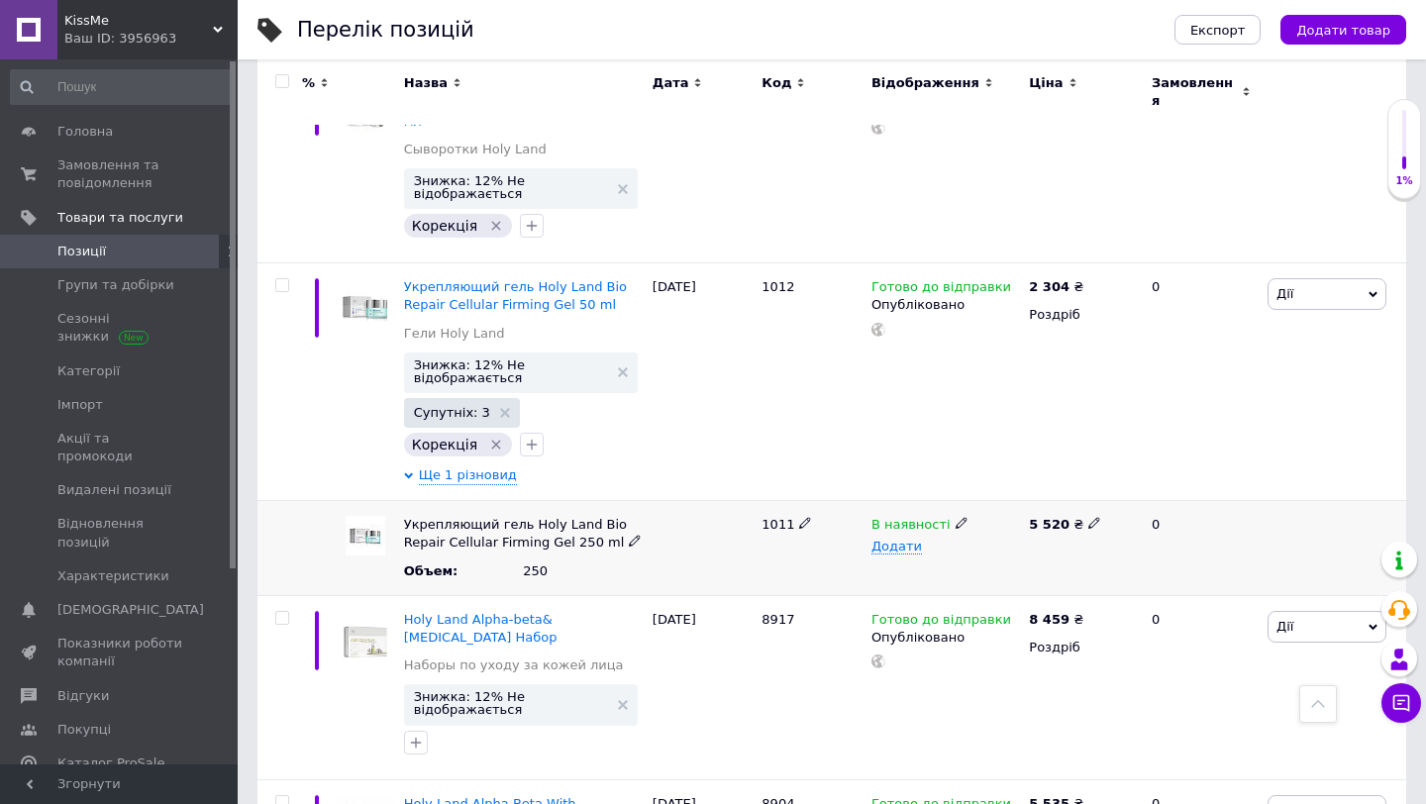
click at [776, 517] on span "1011" at bounding box center [778, 524] width 33 height 15
click at [1089, 518] on use at bounding box center [1093, 523] width 11 height 11
click at [1013, 501] on div "В наявності Додати" at bounding box center [945, 548] width 157 height 95
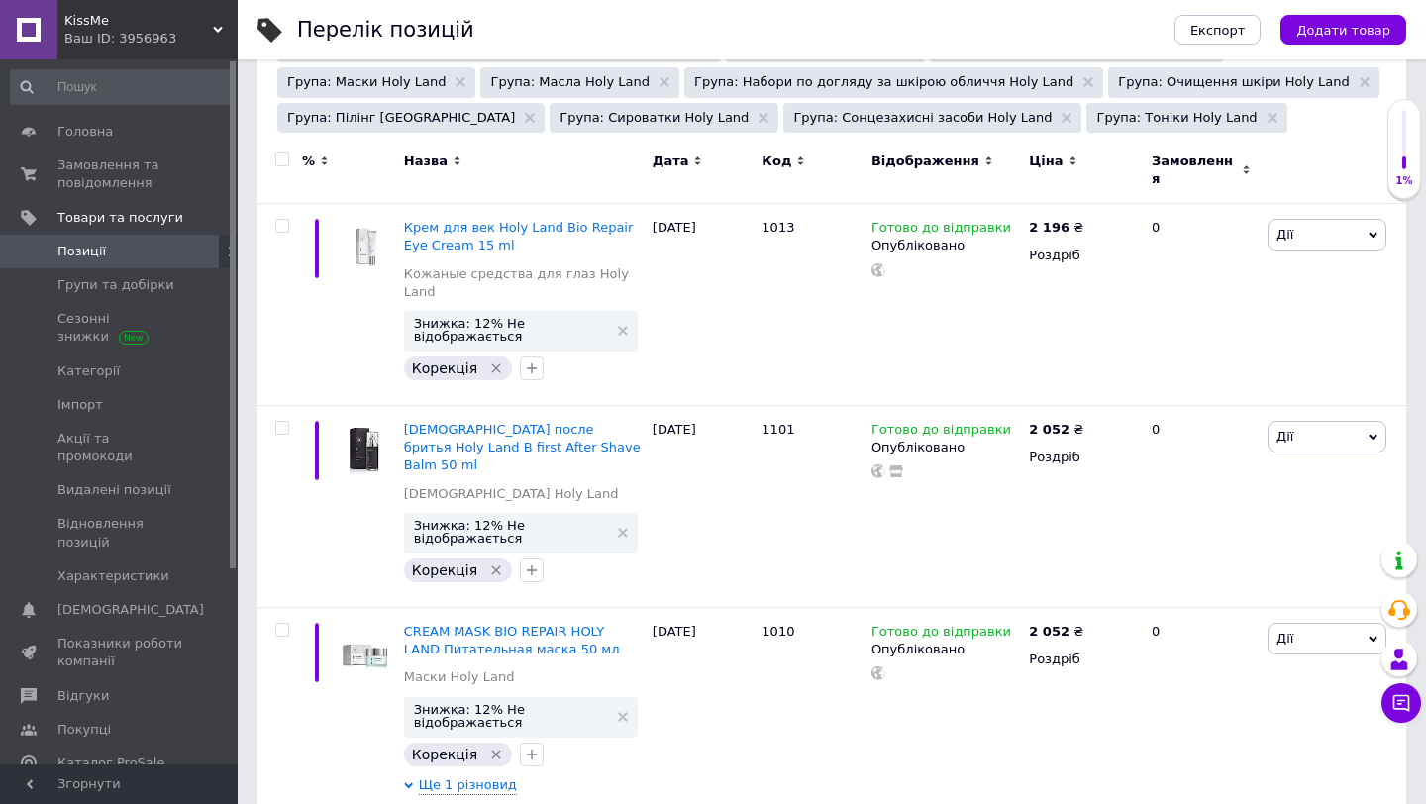
scroll to position [361, 0]
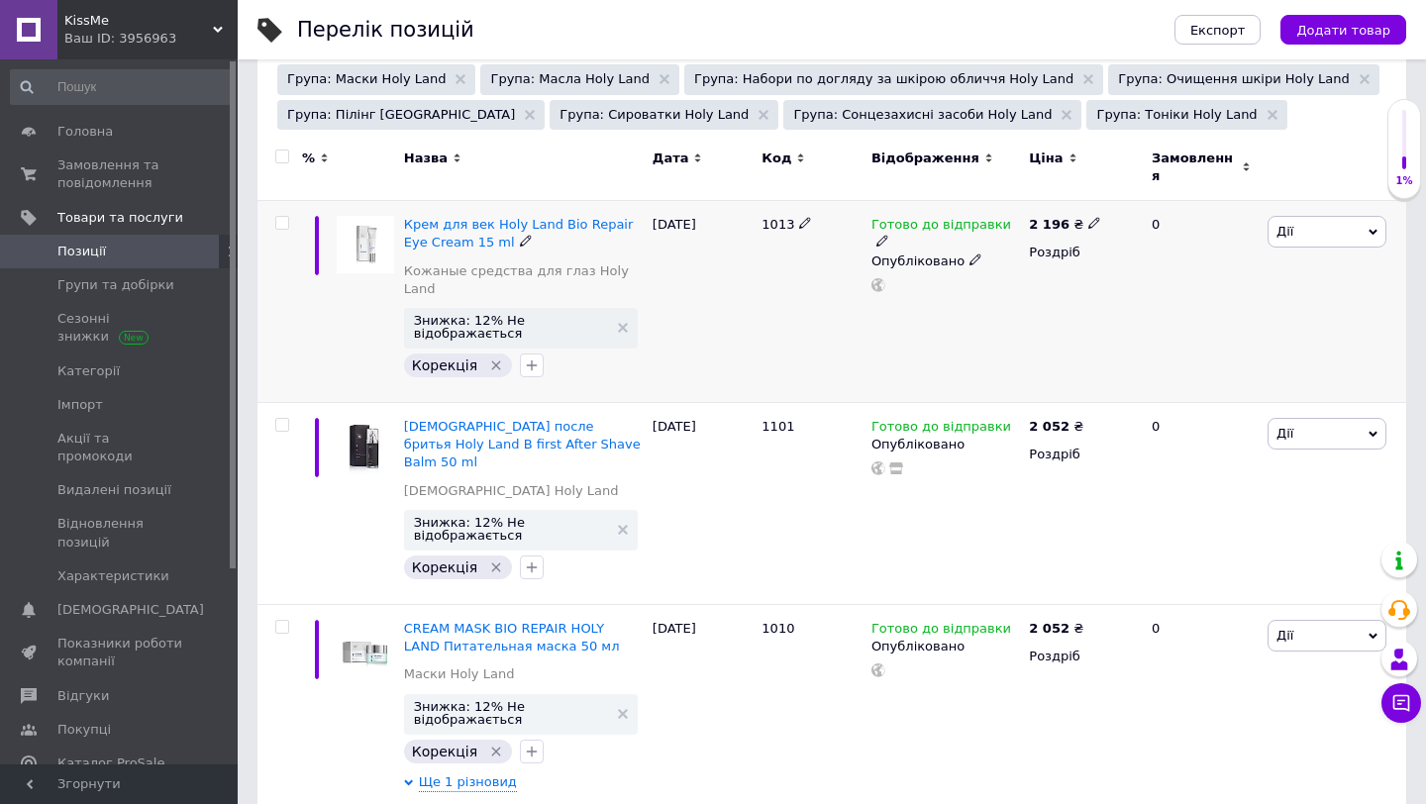
click at [776, 217] on span "1013" at bounding box center [778, 224] width 33 height 15
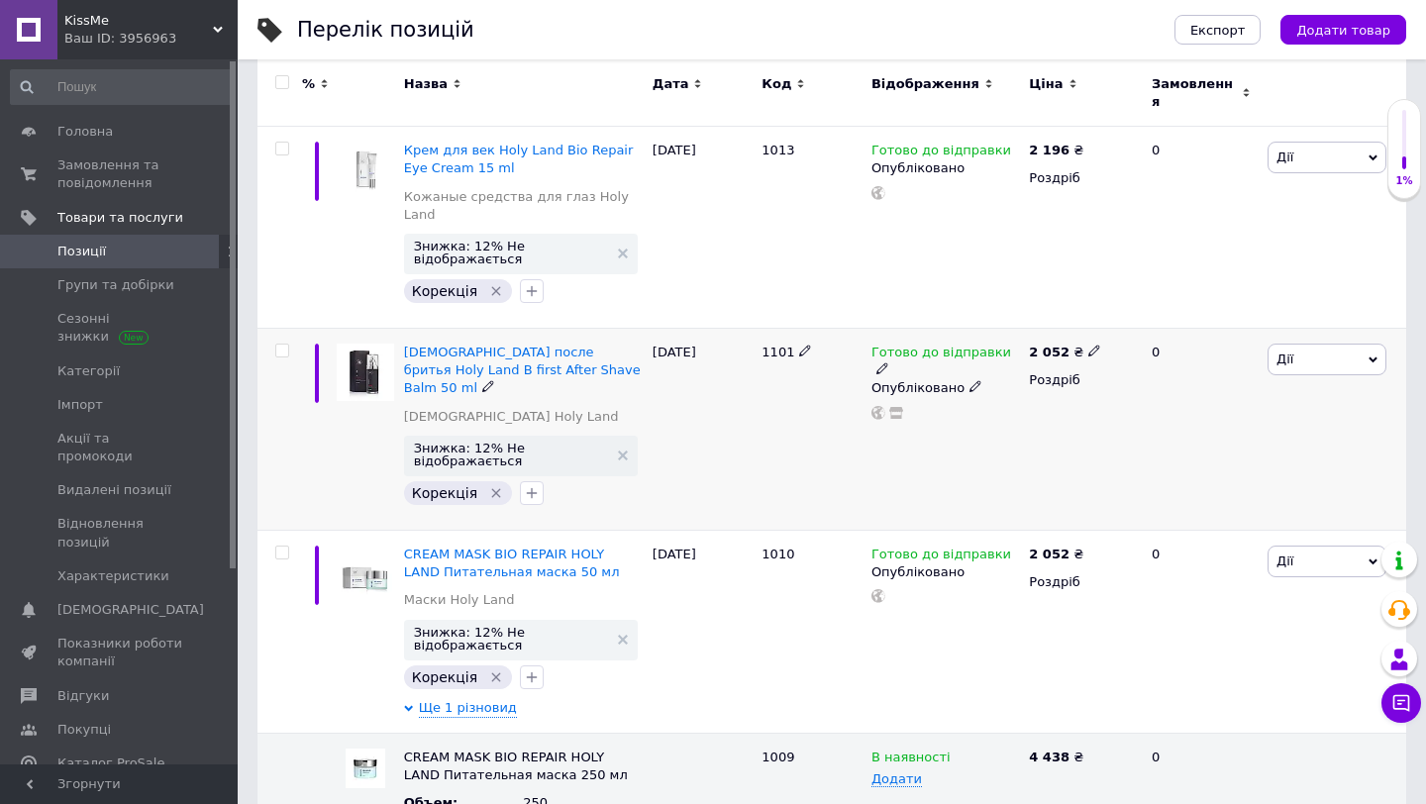
click at [768, 345] on span "1101" at bounding box center [778, 352] width 33 height 15
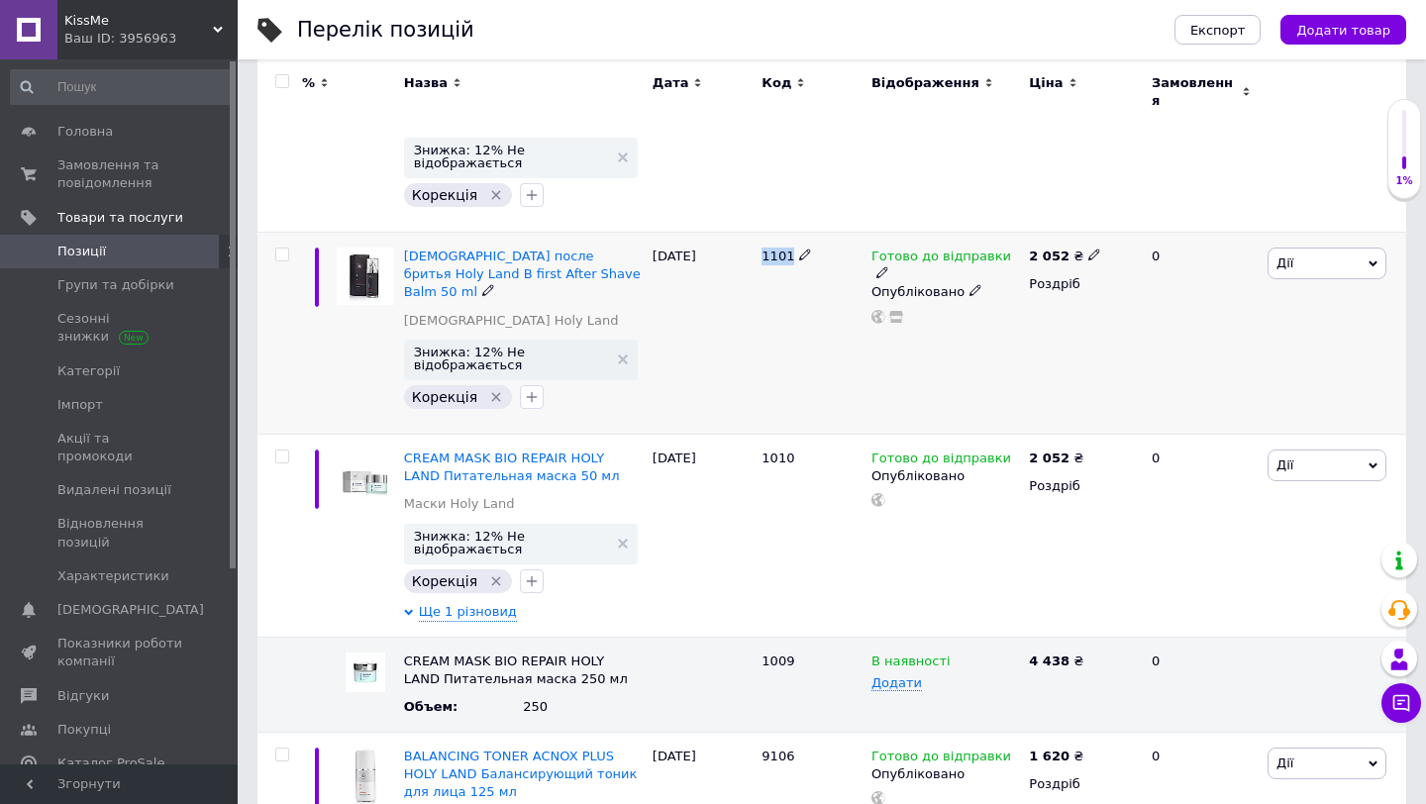
scroll to position [537, 0]
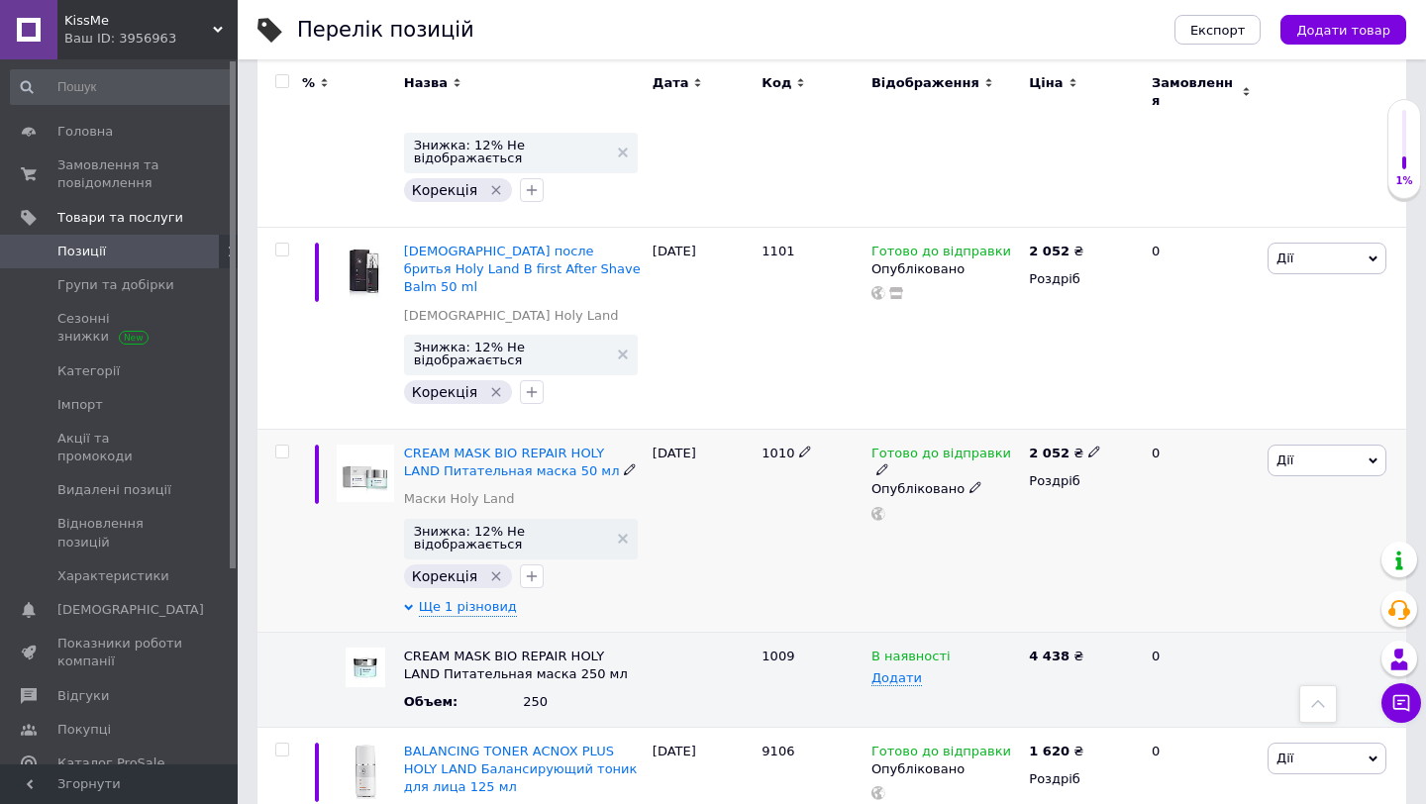
click at [775, 446] on span "1010" at bounding box center [778, 453] width 33 height 15
click at [473, 598] on span "Ще 1 різновид" at bounding box center [468, 607] width 98 height 18
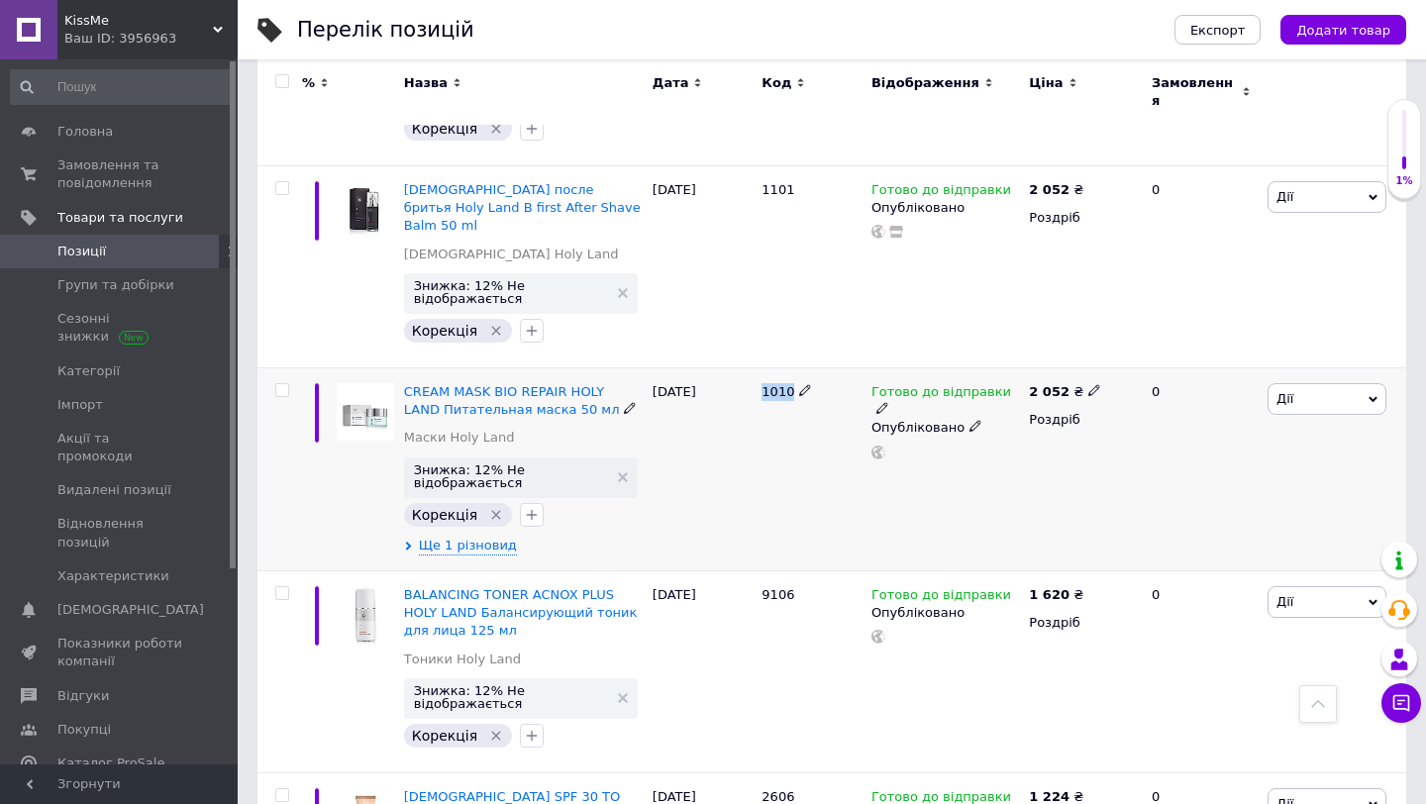
scroll to position [616, 0]
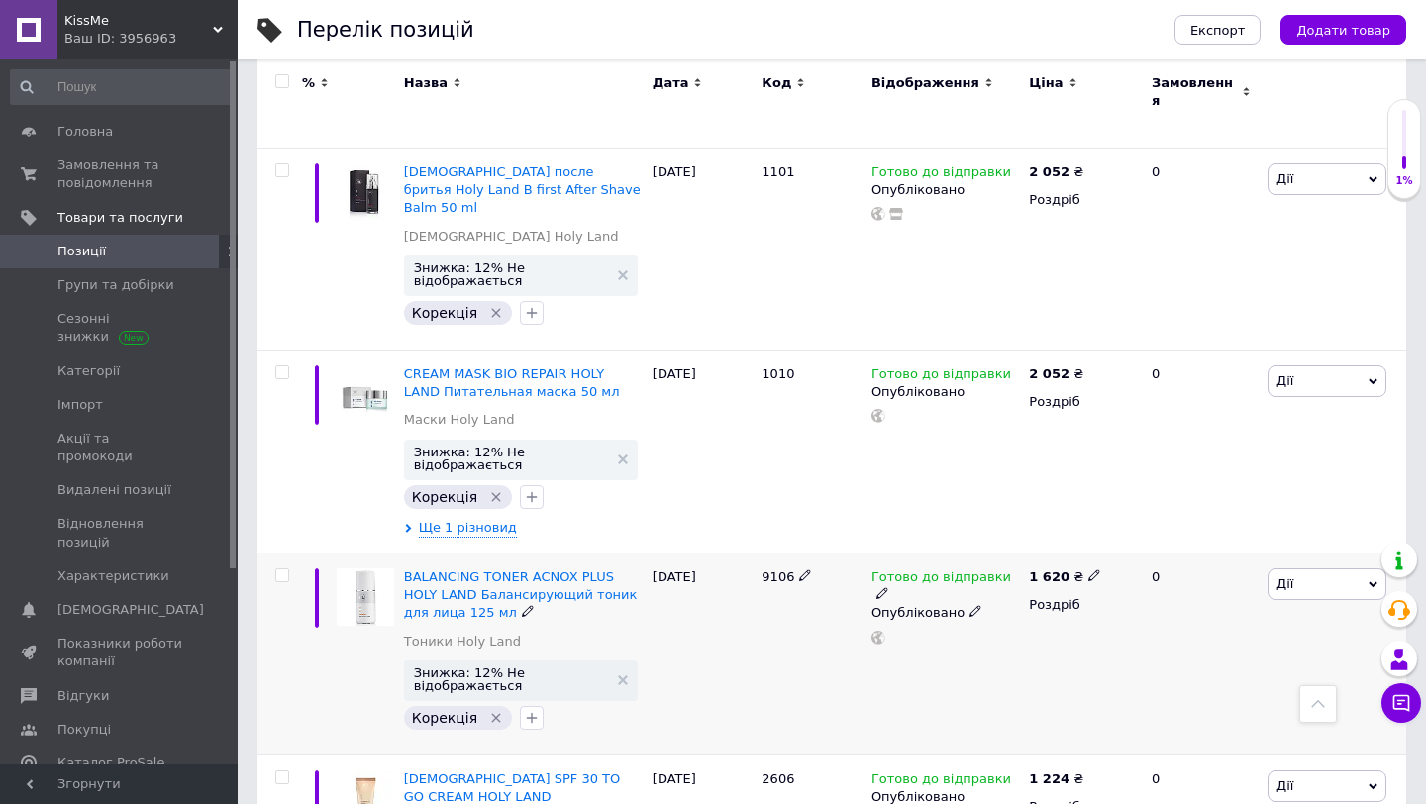
click at [782, 569] on span "9106" at bounding box center [778, 576] width 33 height 15
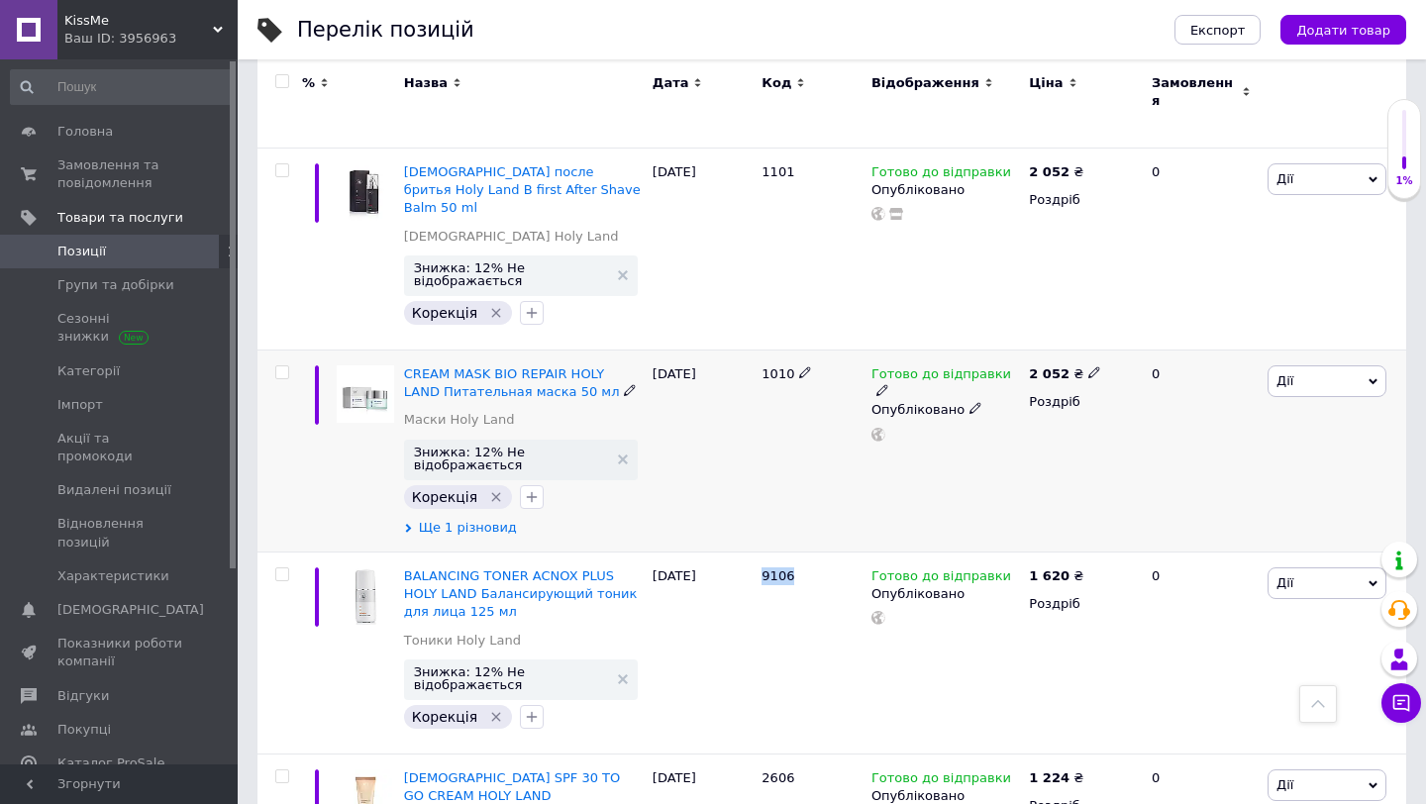
click at [444, 519] on span "Ще 1 різновид" at bounding box center [468, 528] width 98 height 18
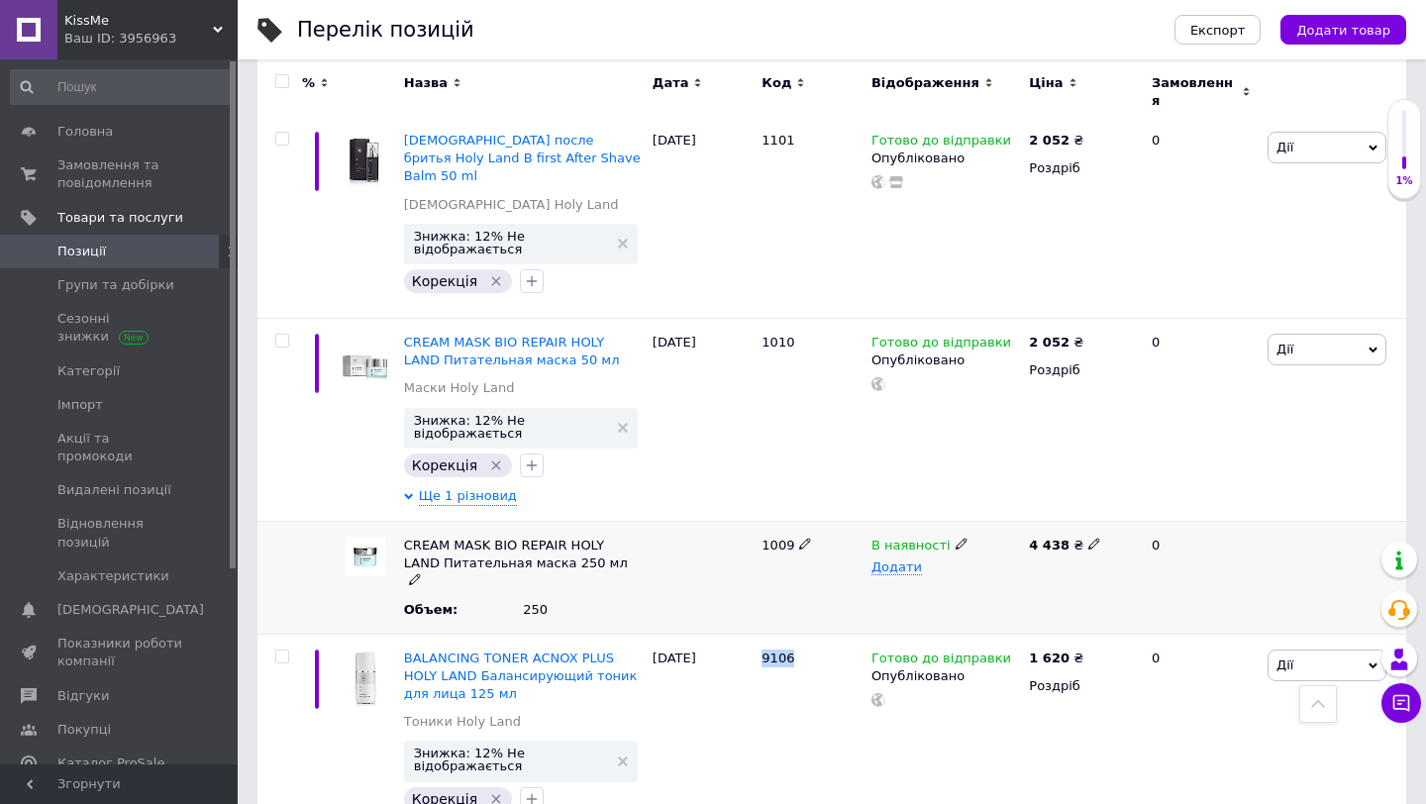
scroll to position [655, 0]
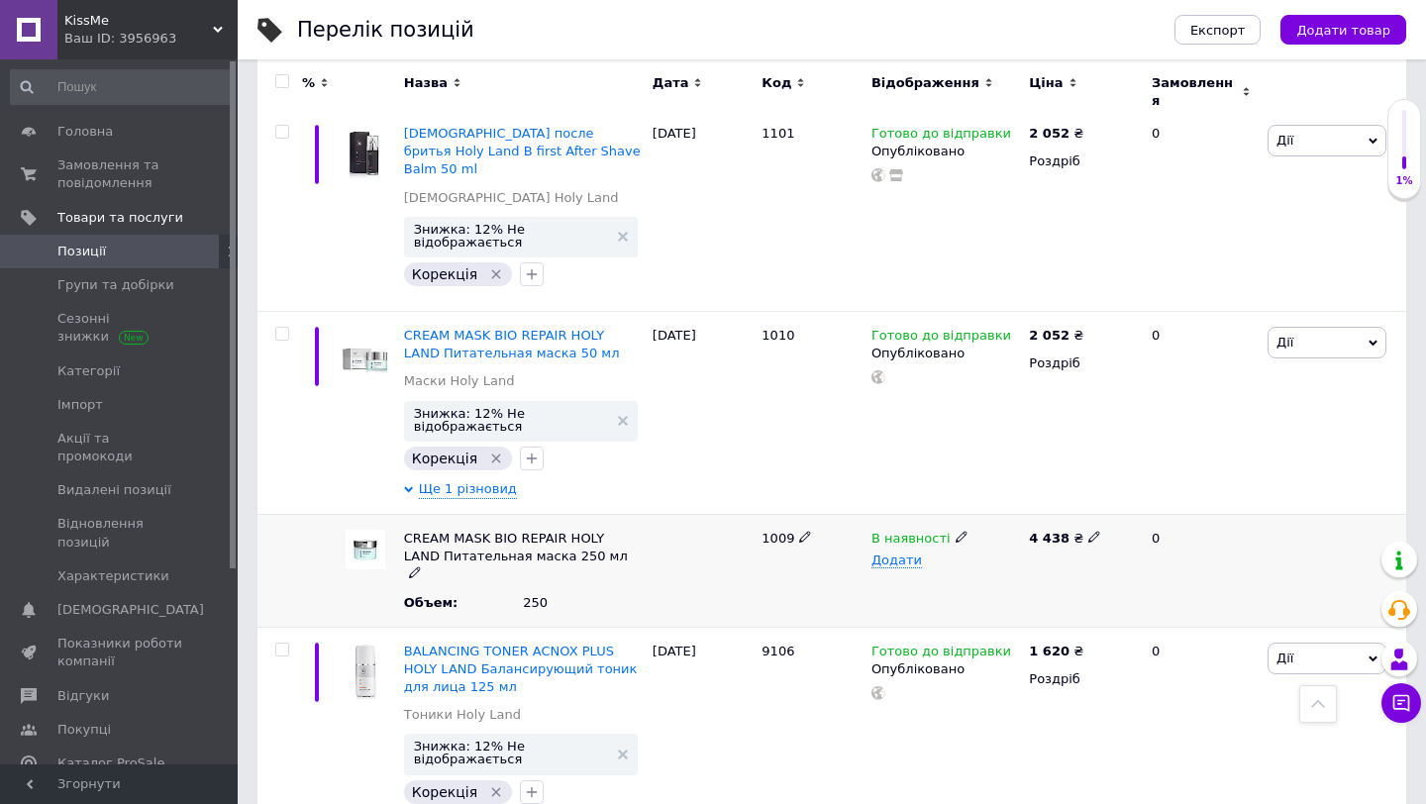
click at [777, 531] on span "1009" at bounding box center [778, 538] width 33 height 15
click at [1089, 531] on icon at bounding box center [1094, 537] width 12 height 12
click at [985, 525] on div "В наявності Додати" at bounding box center [945, 570] width 157 height 113
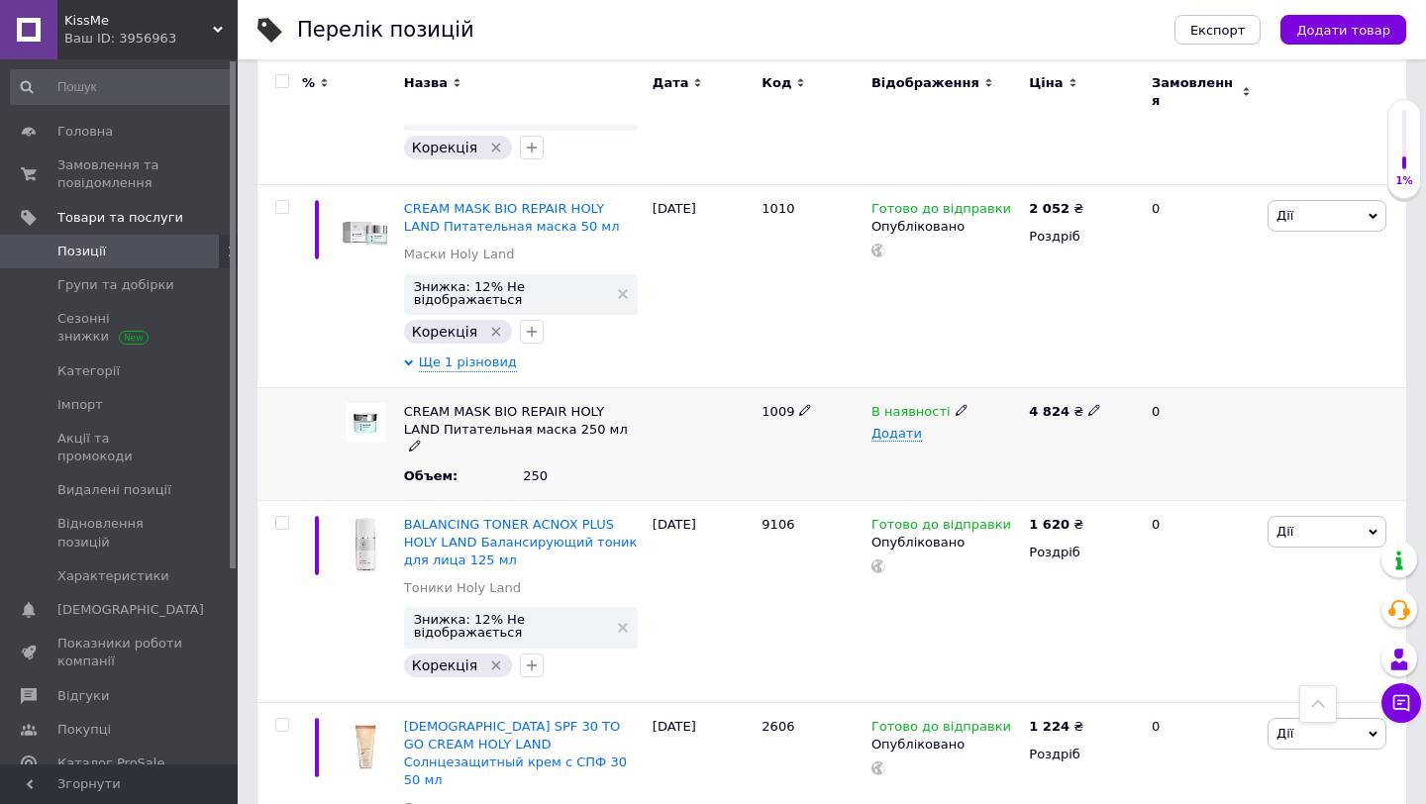
scroll to position [857, 0]
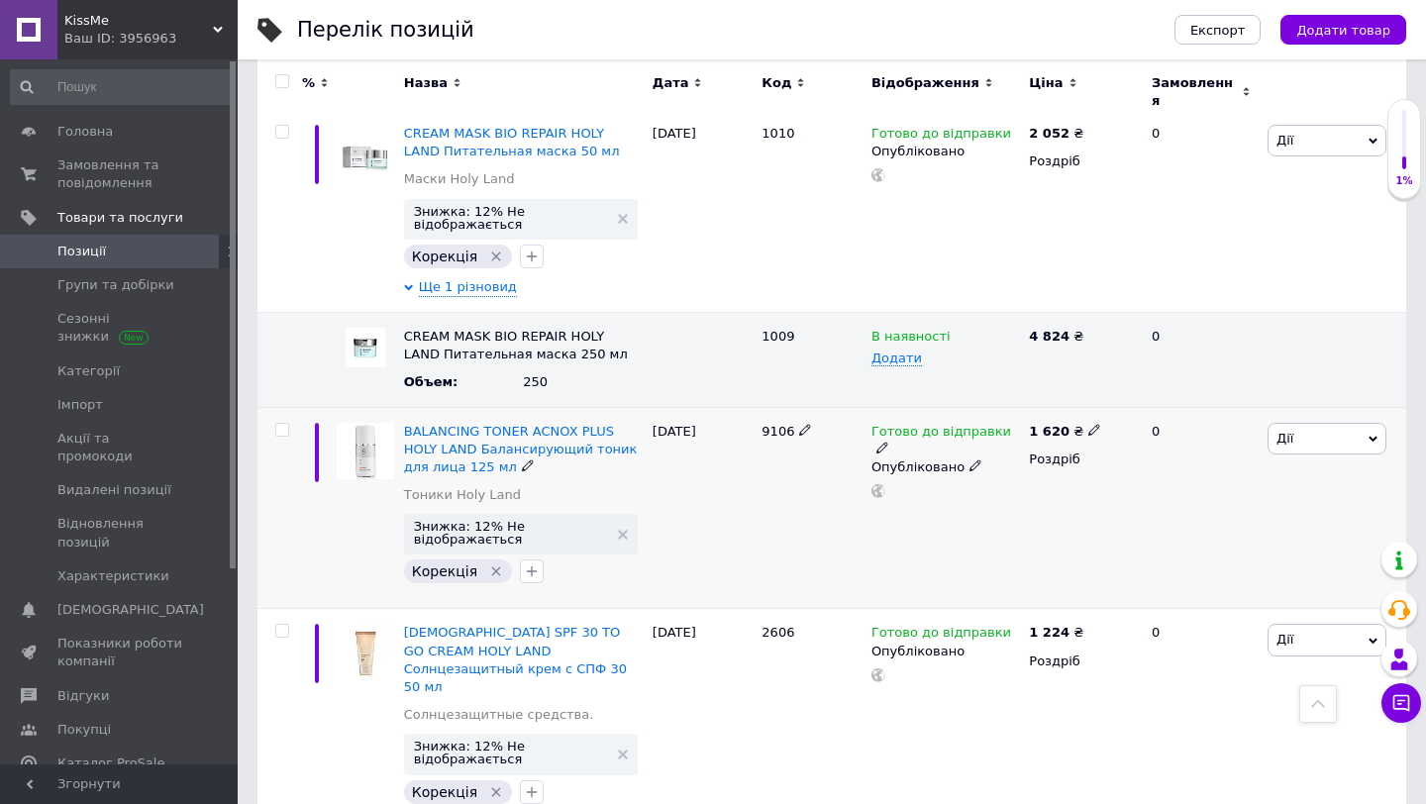
click at [777, 424] on span "9106" at bounding box center [778, 431] width 33 height 15
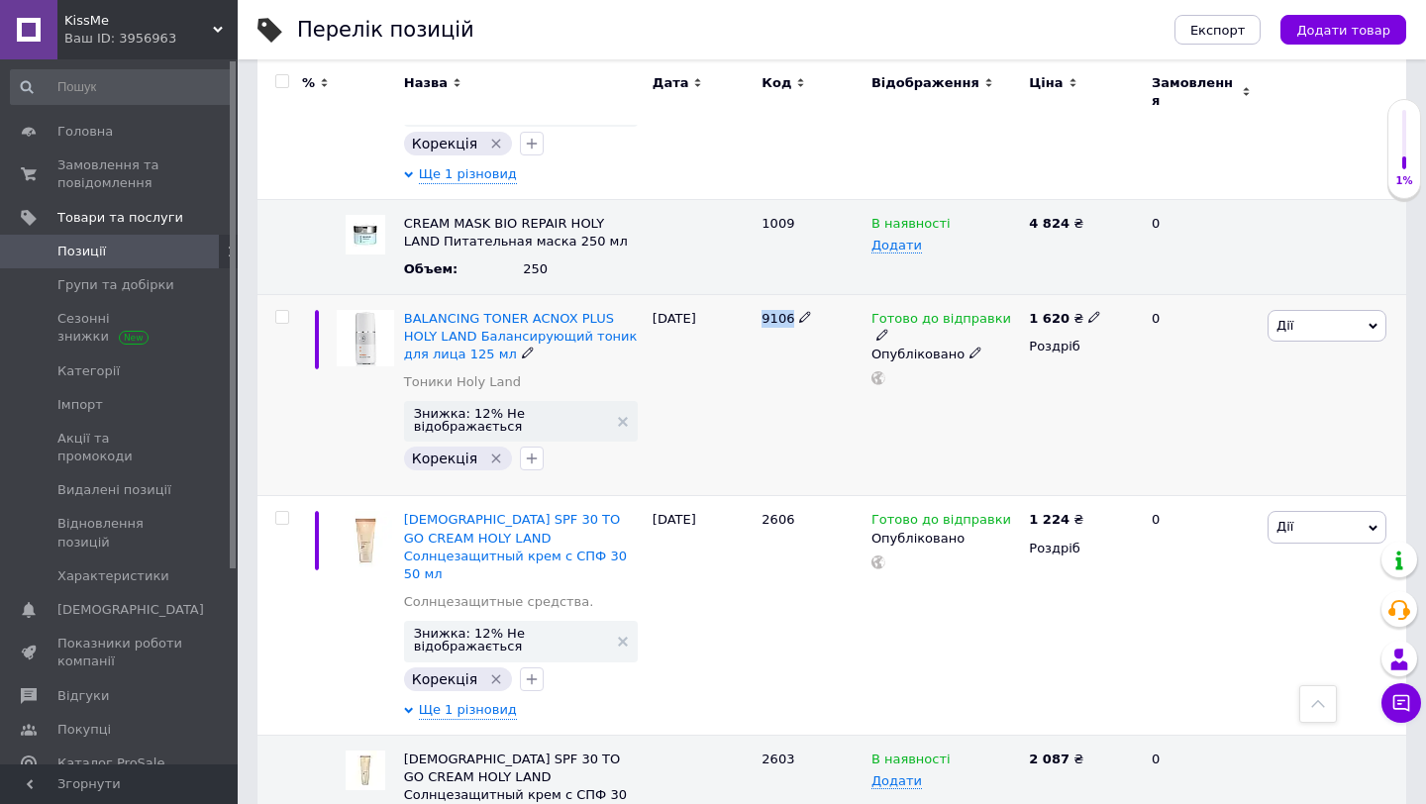
scroll to position [1011, 0]
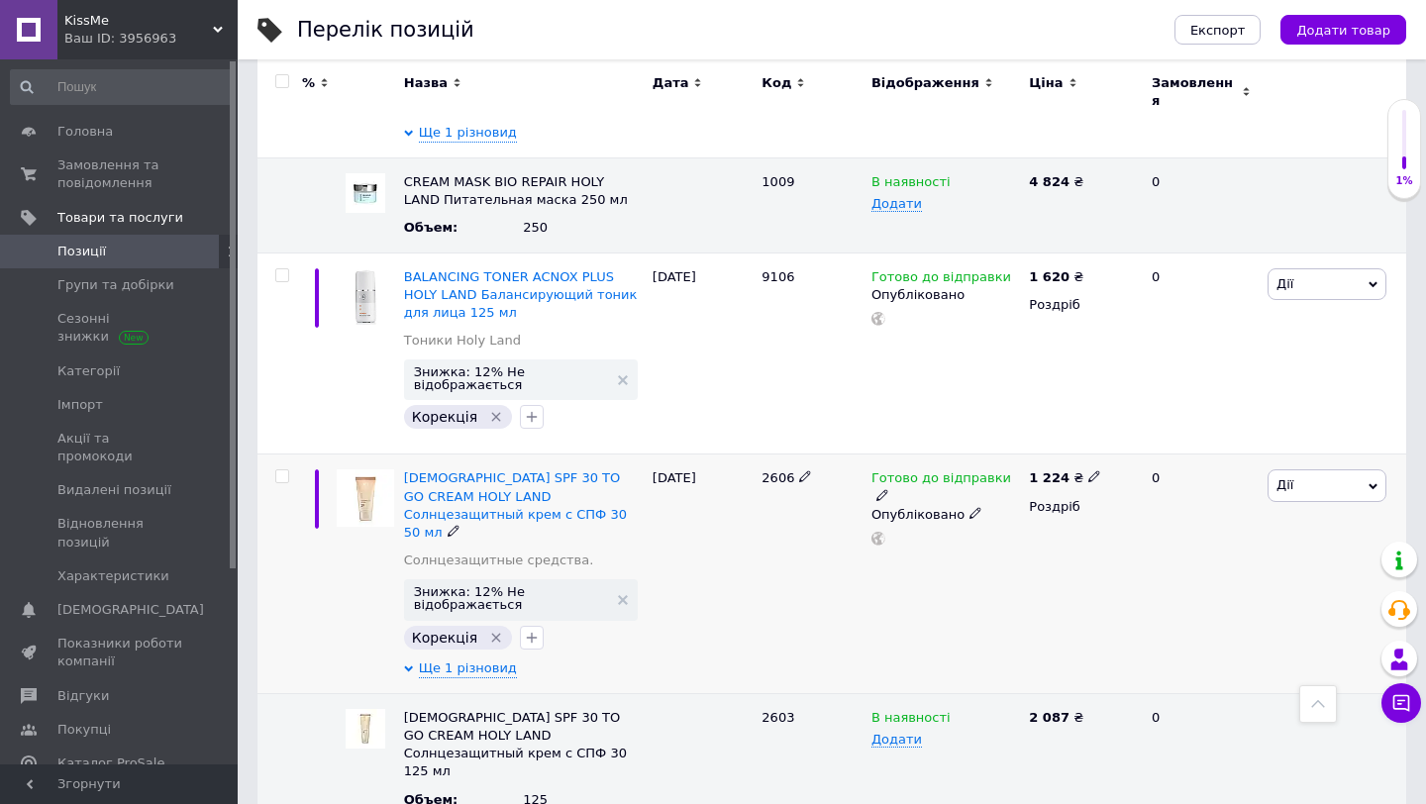
click at [784, 470] on span "2606" at bounding box center [778, 477] width 33 height 15
click at [476, 660] on span "Ще 1 різновид" at bounding box center [468, 669] width 98 height 18
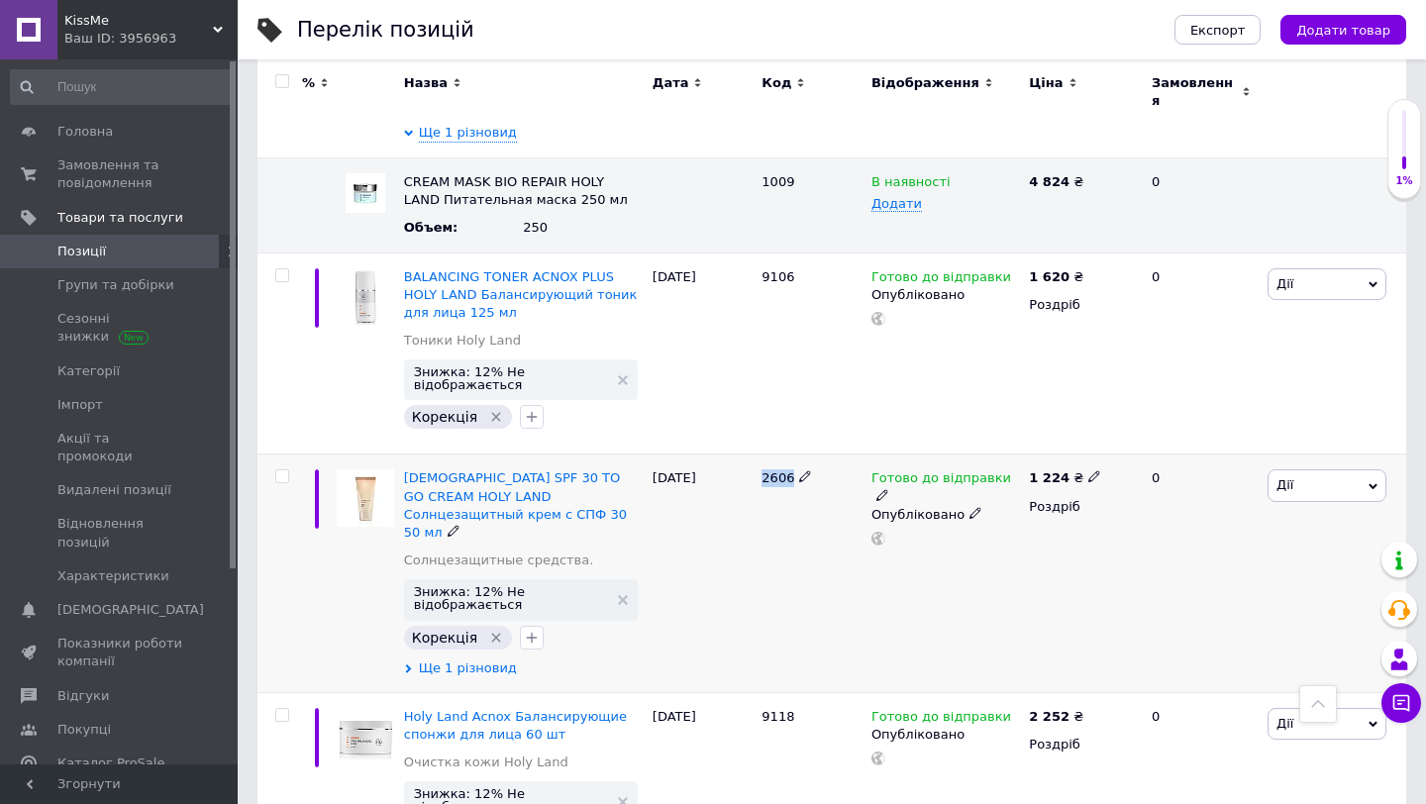
click at [465, 660] on span "Ще 1 різновид" at bounding box center [468, 669] width 98 height 18
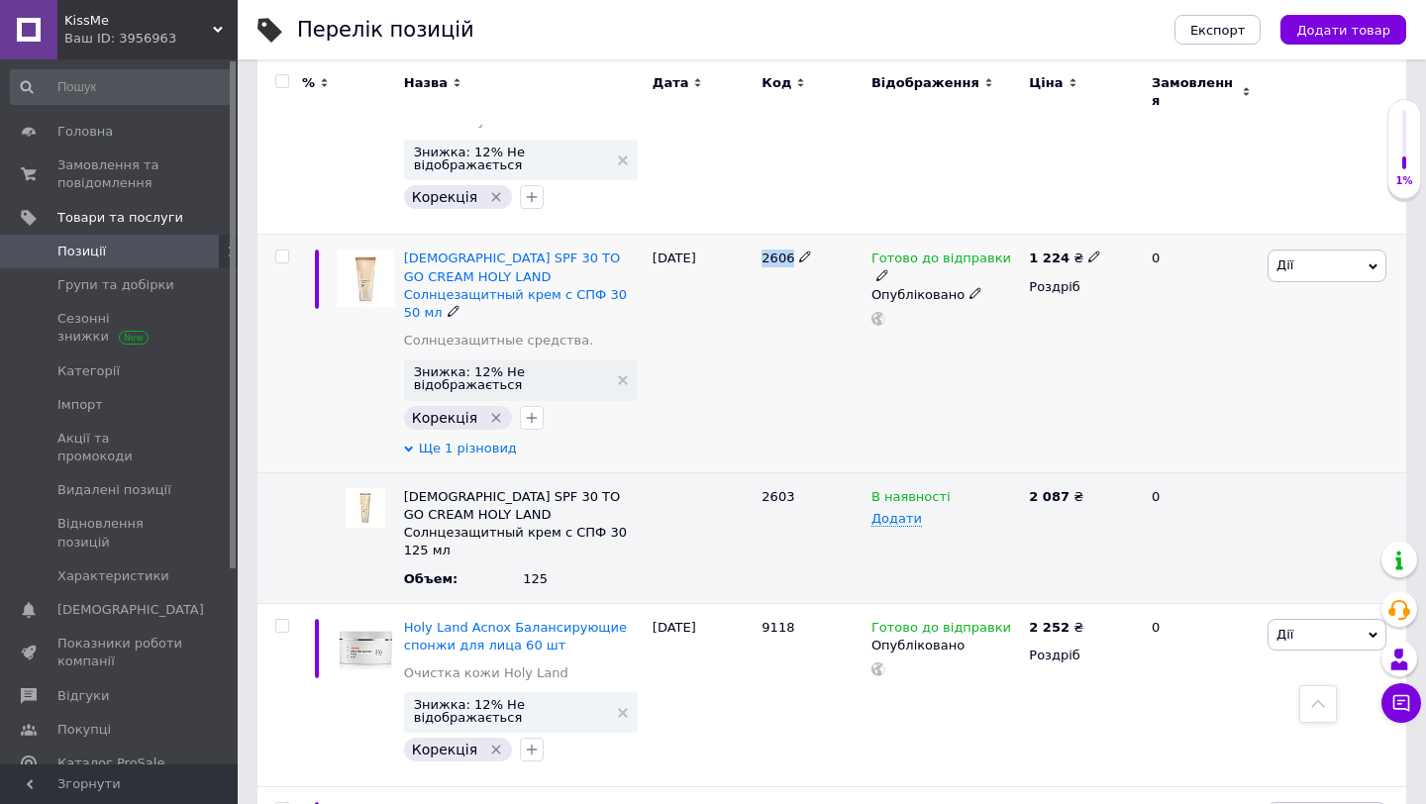
scroll to position [1242, 0]
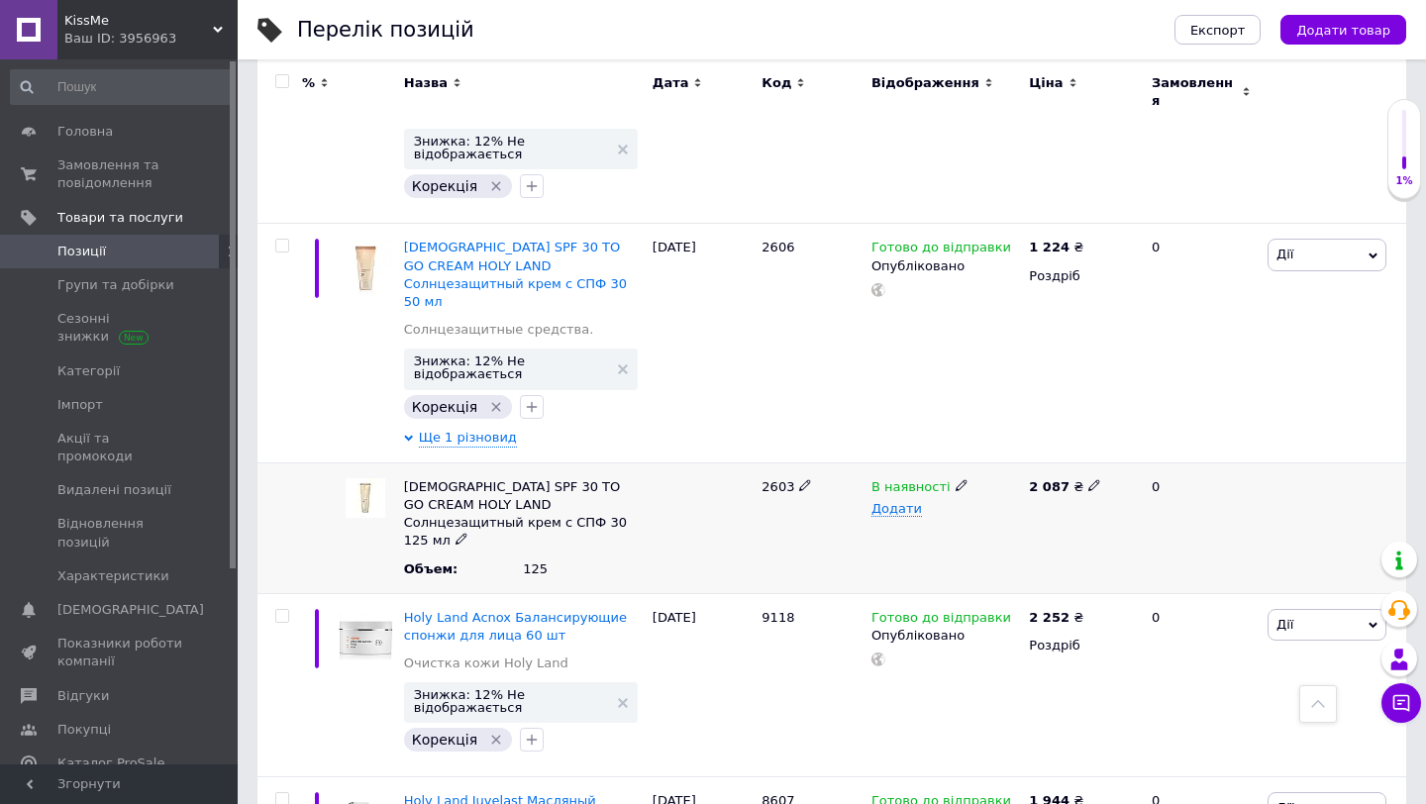
click at [772, 479] on span "2603" at bounding box center [778, 486] width 33 height 15
click at [1089, 479] on icon at bounding box center [1094, 485] width 12 height 12
click at [772, 477] on div "2603" at bounding box center [812, 527] width 110 height 131
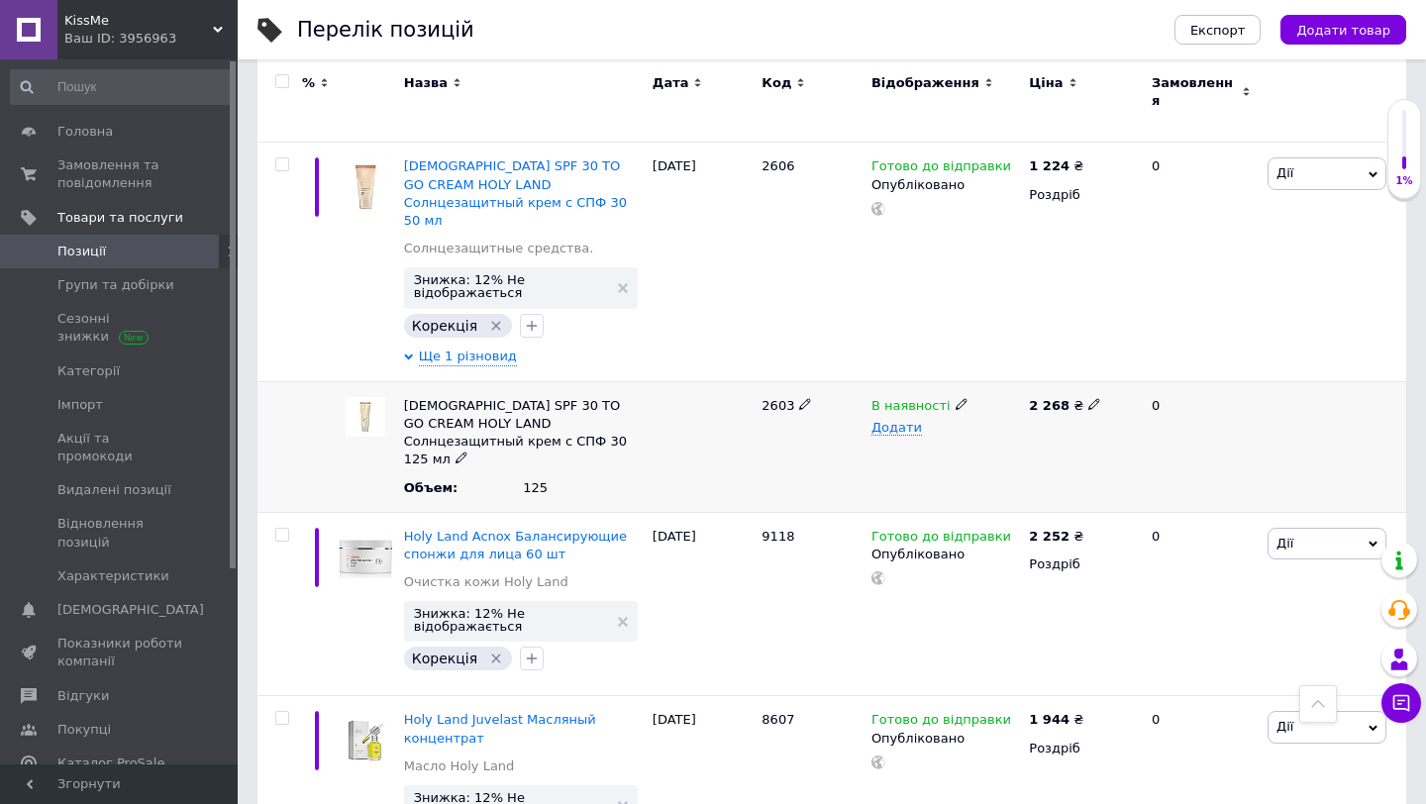
scroll to position [1332, 0]
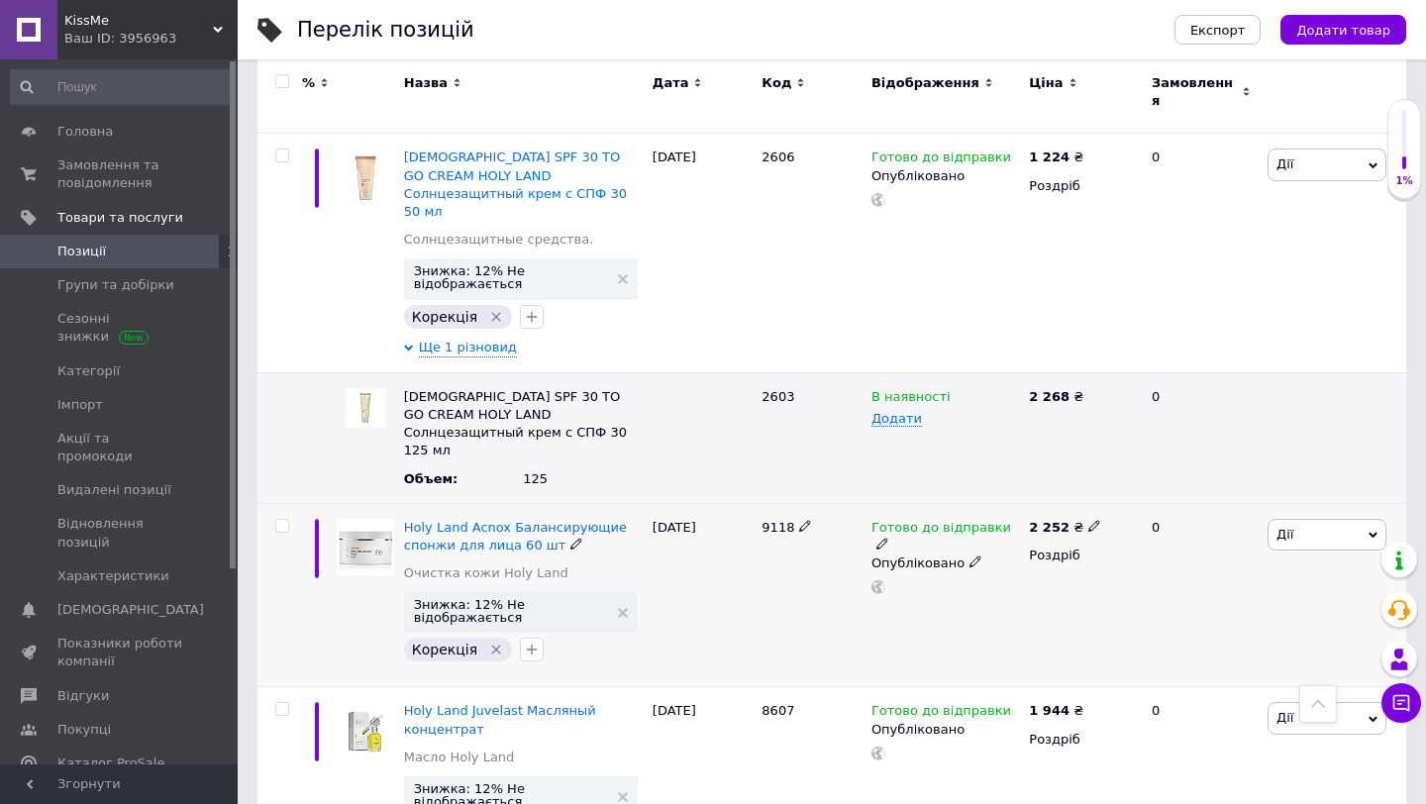
click at [777, 520] on span "9118" at bounding box center [778, 527] width 33 height 15
click at [1088, 520] on icon at bounding box center [1094, 526] width 12 height 12
click at [999, 518] on div "Готово до відправки Опубліковано" at bounding box center [945, 595] width 157 height 184
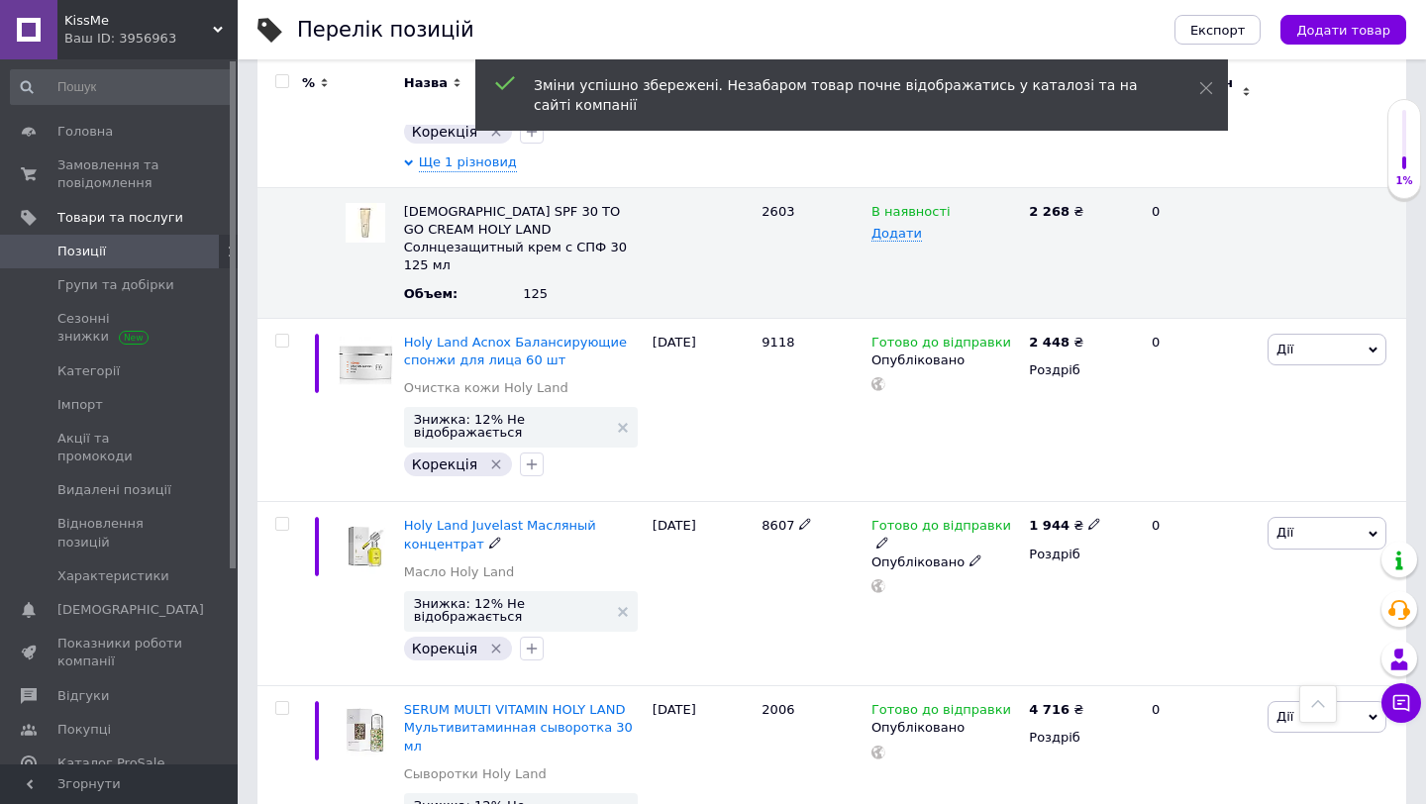
scroll to position [1524, 0]
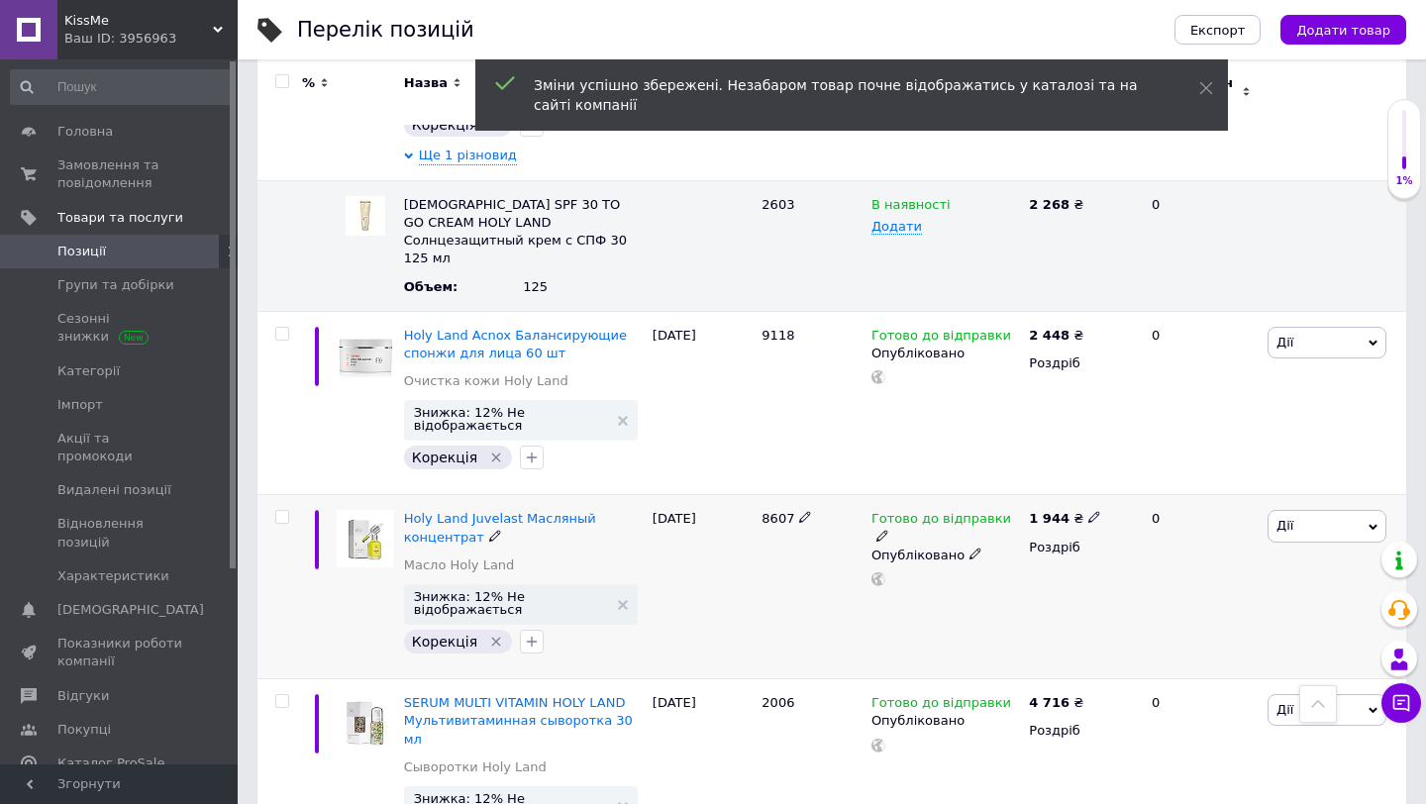
click at [772, 511] on span "8607" at bounding box center [778, 518] width 33 height 15
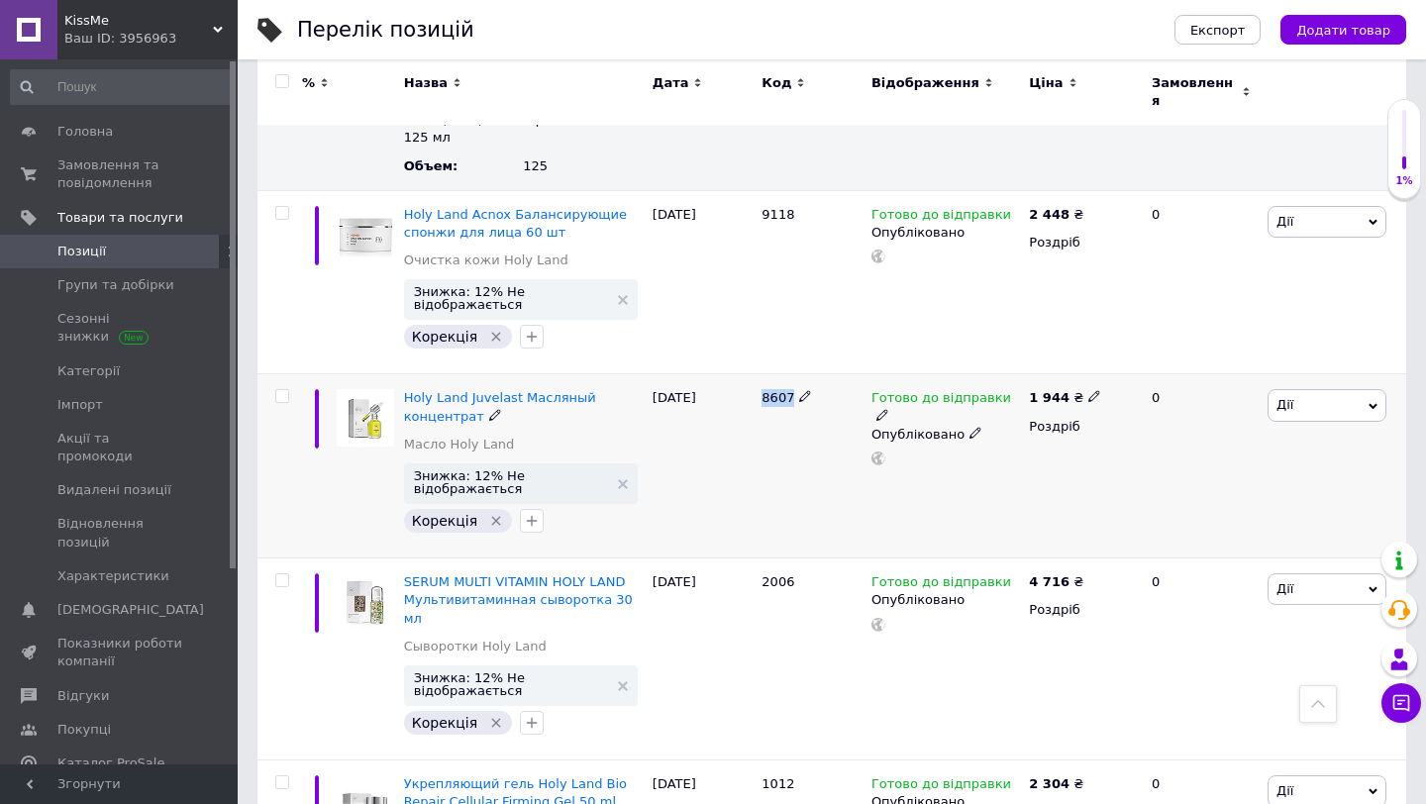
scroll to position [1647, 0]
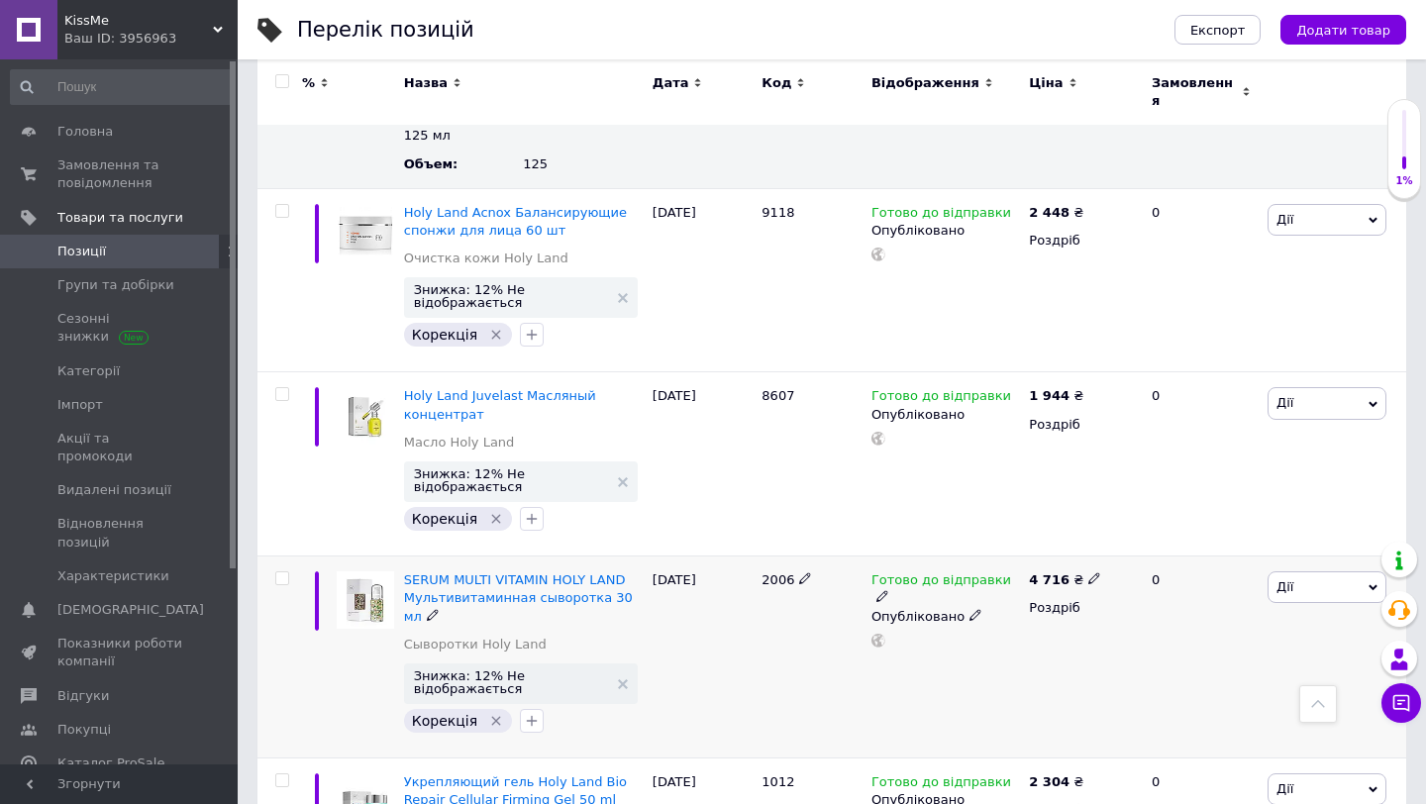
click at [778, 572] on span "2006" at bounding box center [778, 579] width 33 height 15
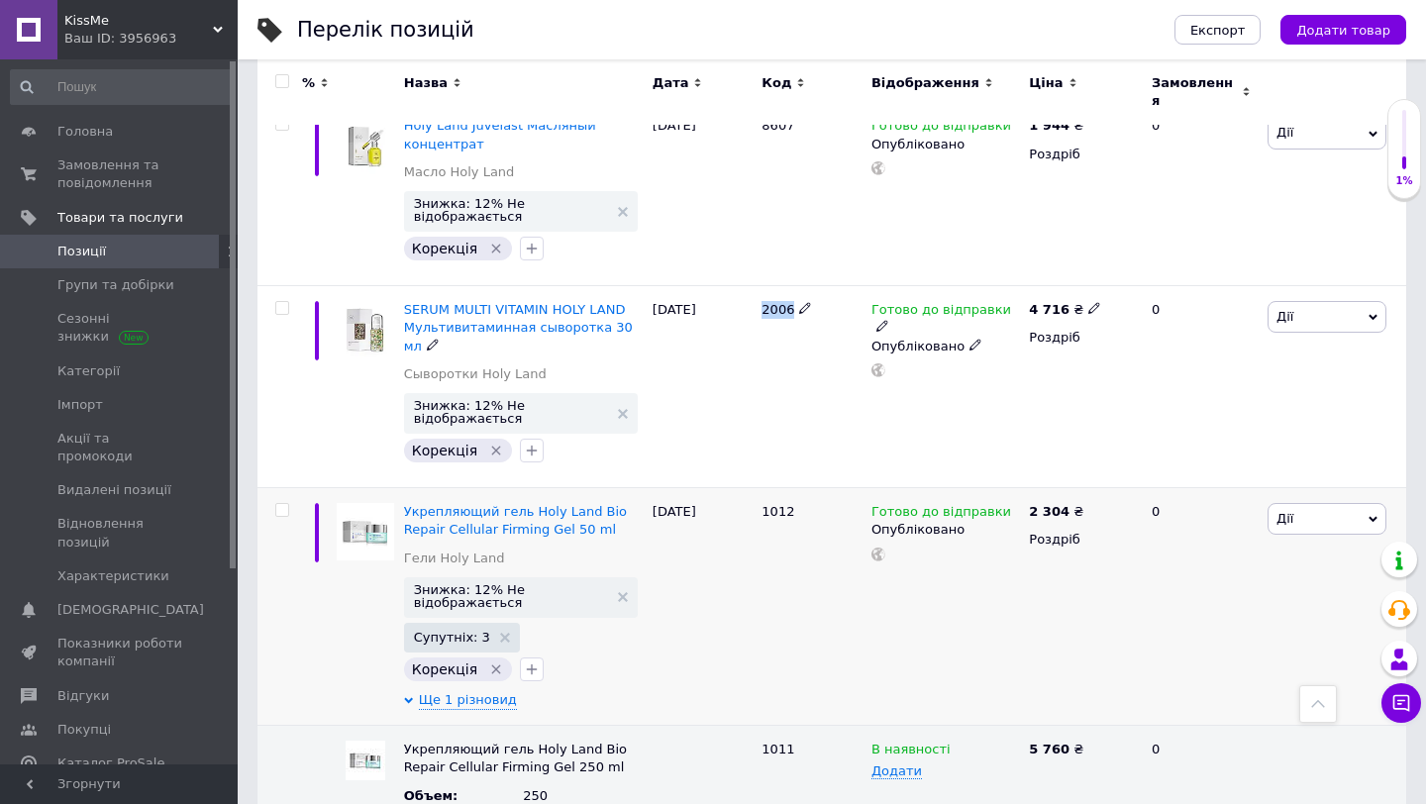
scroll to position [1935, 0]
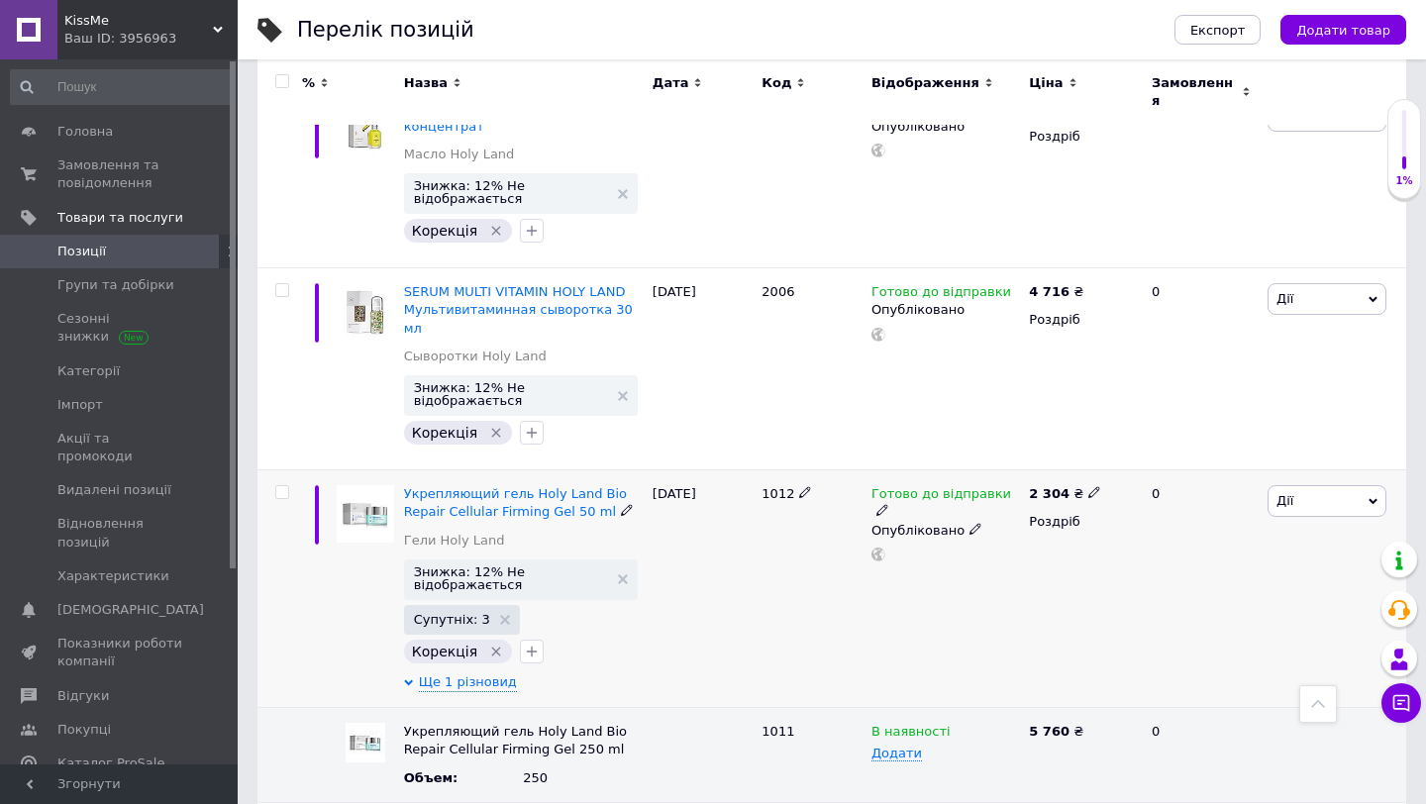
click at [778, 486] on span "1012" at bounding box center [778, 493] width 33 height 15
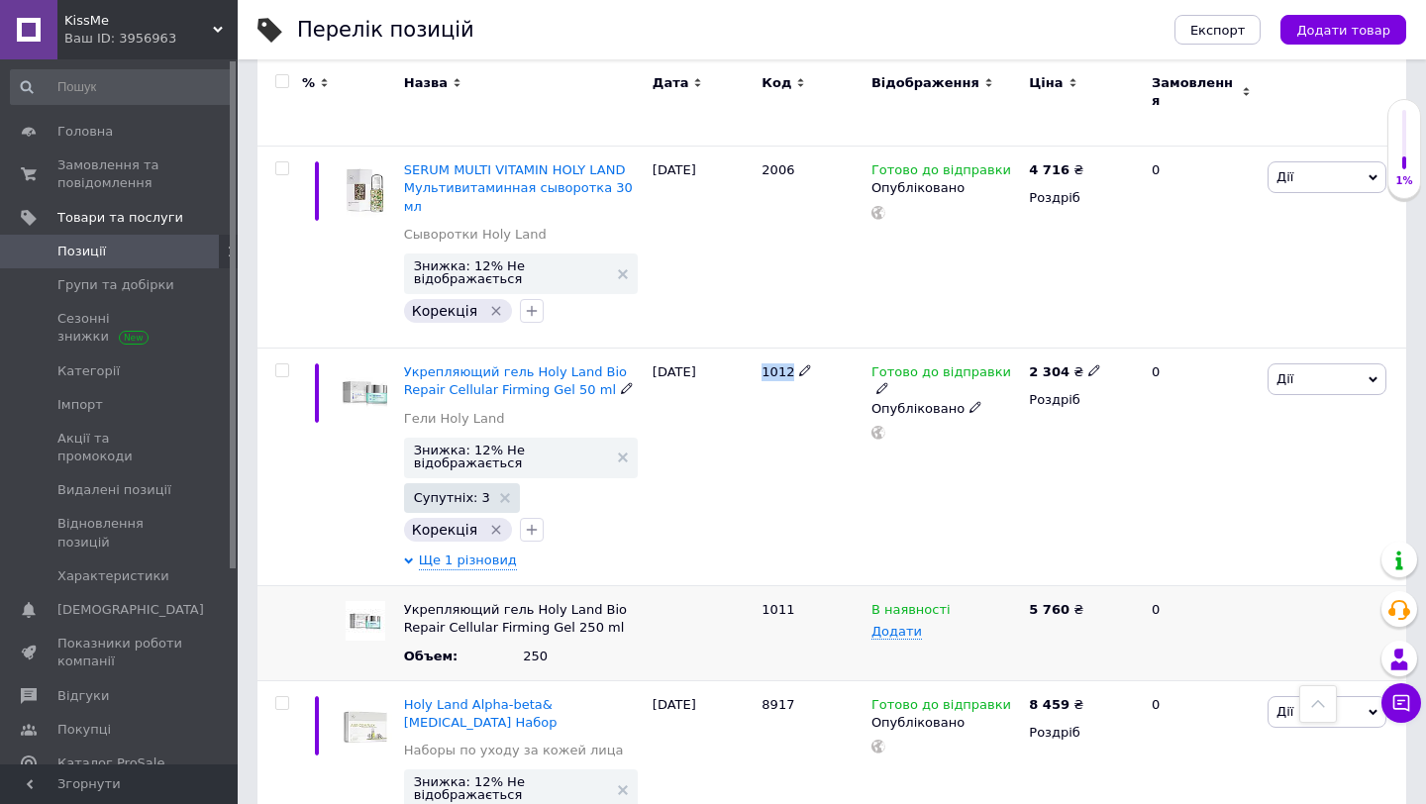
scroll to position [2064, 0]
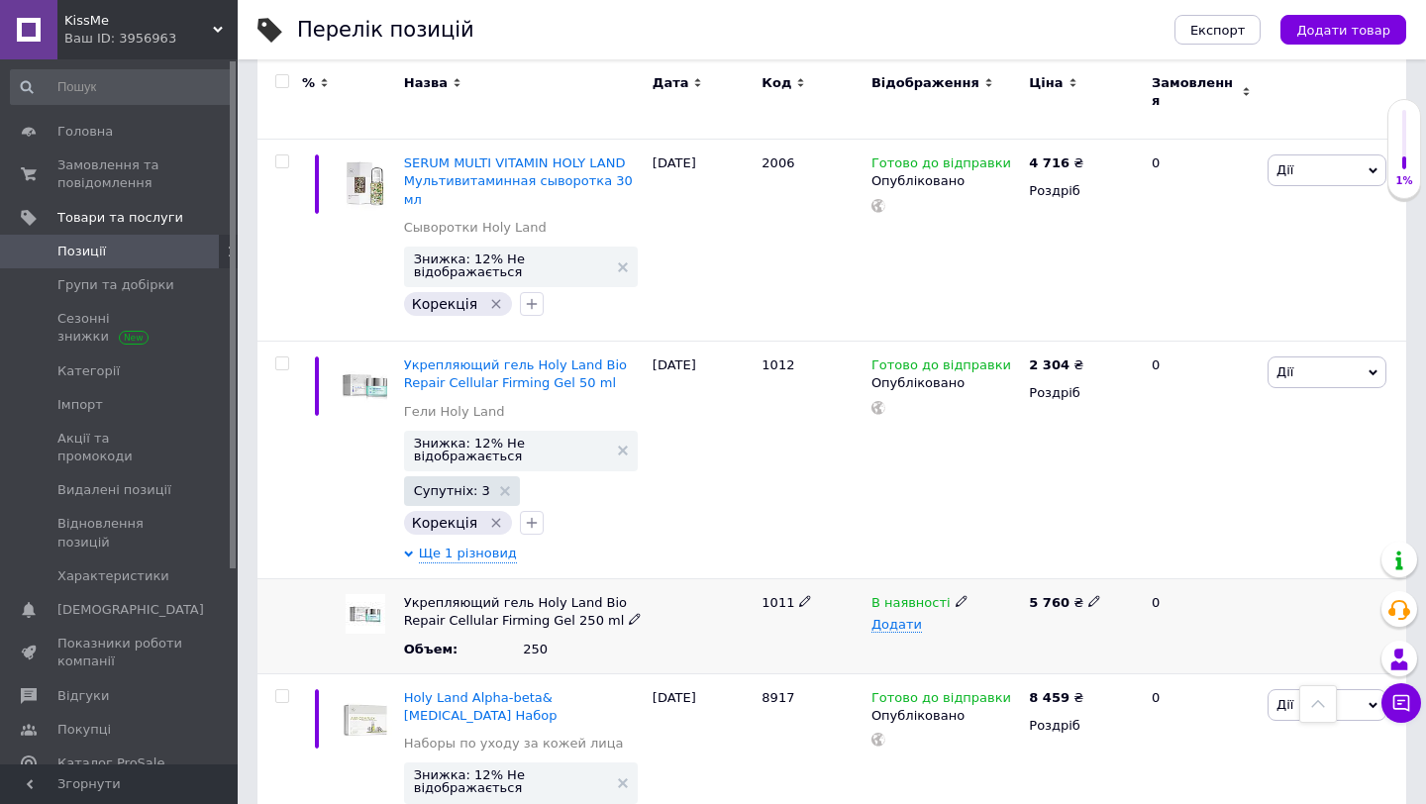
click at [774, 595] on span "1011" at bounding box center [778, 602] width 33 height 15
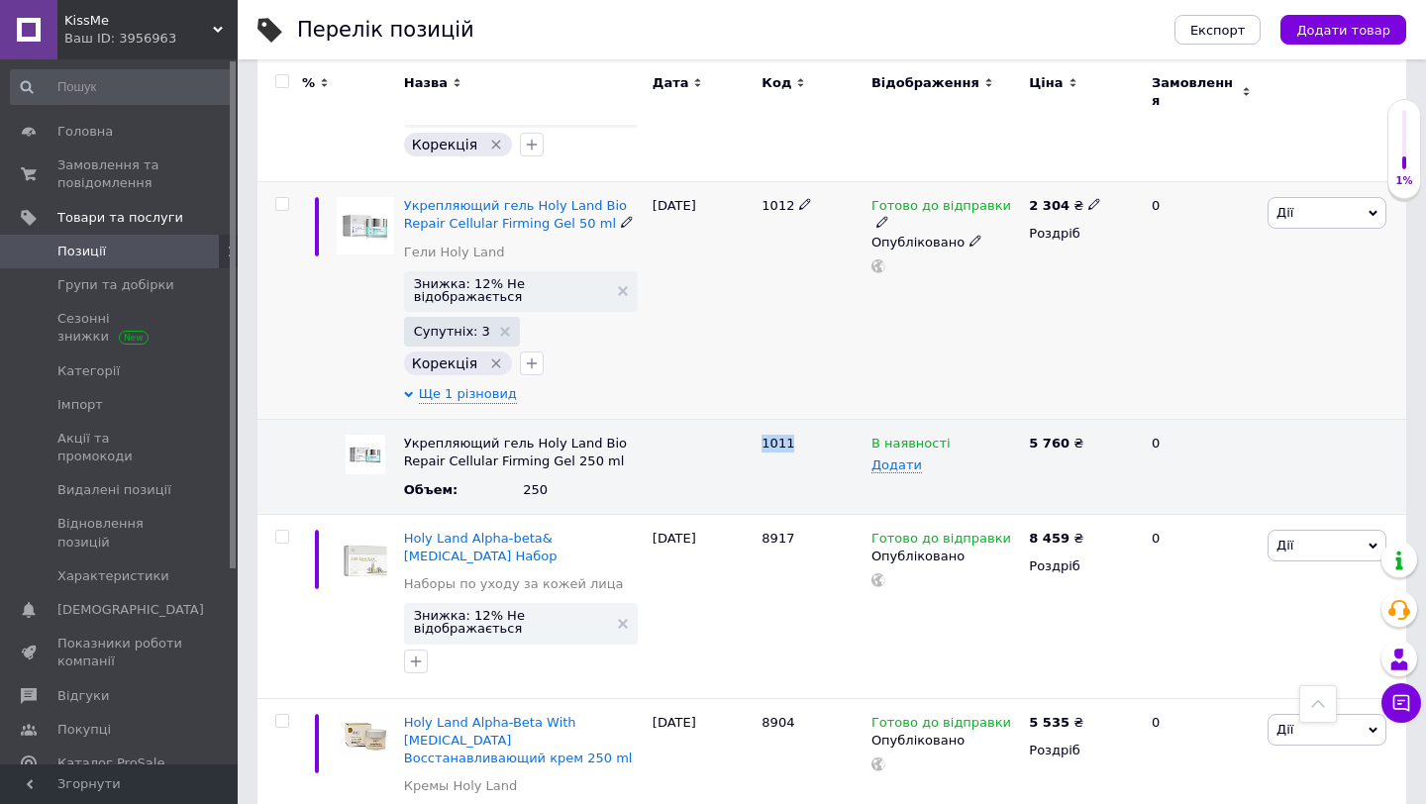
scroll to position [2292, 0]
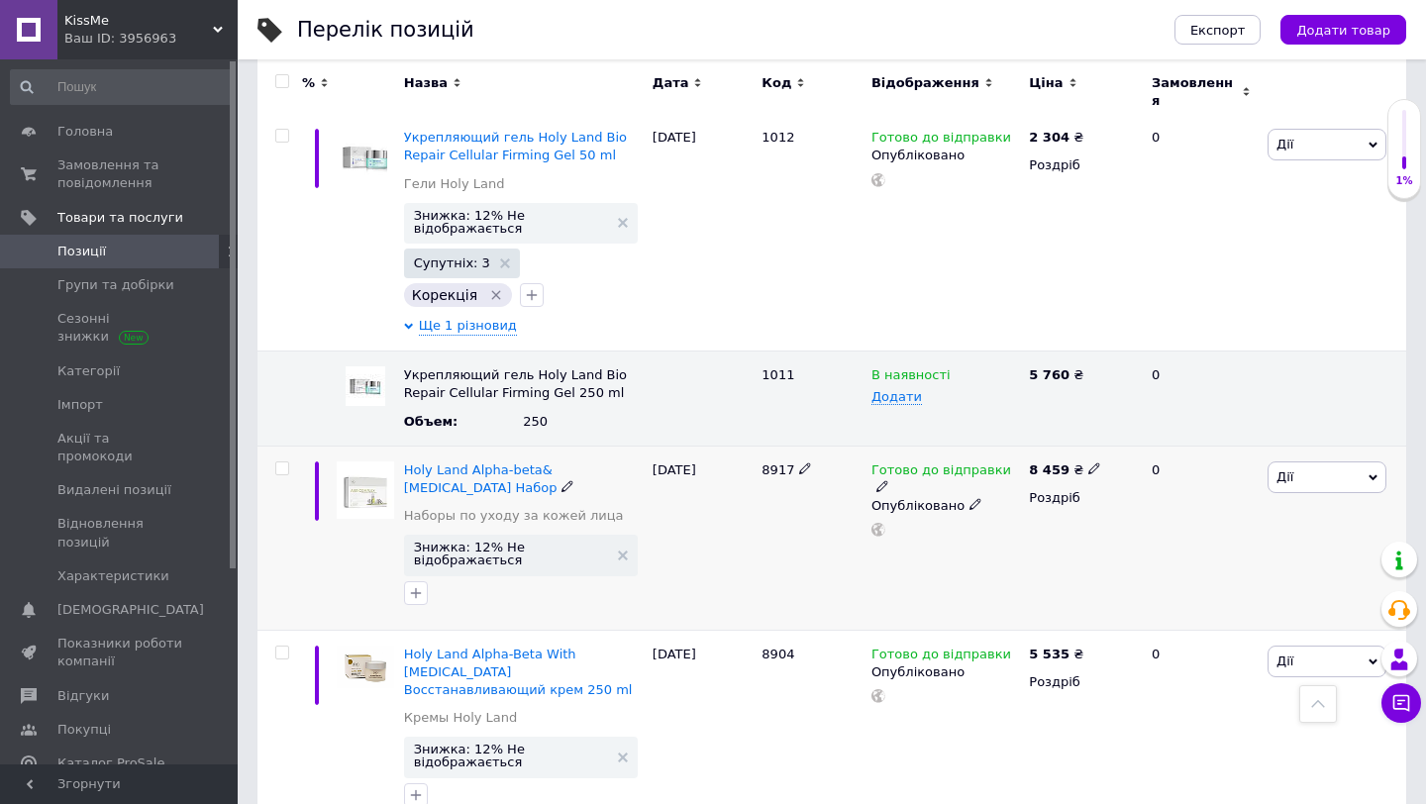
click at [769, 462] on span "8917" at bounding box center [778, 469] width 33 height 15
click at [1089, 462] on icon at bounding box center [1094, 468] width 12 height 12
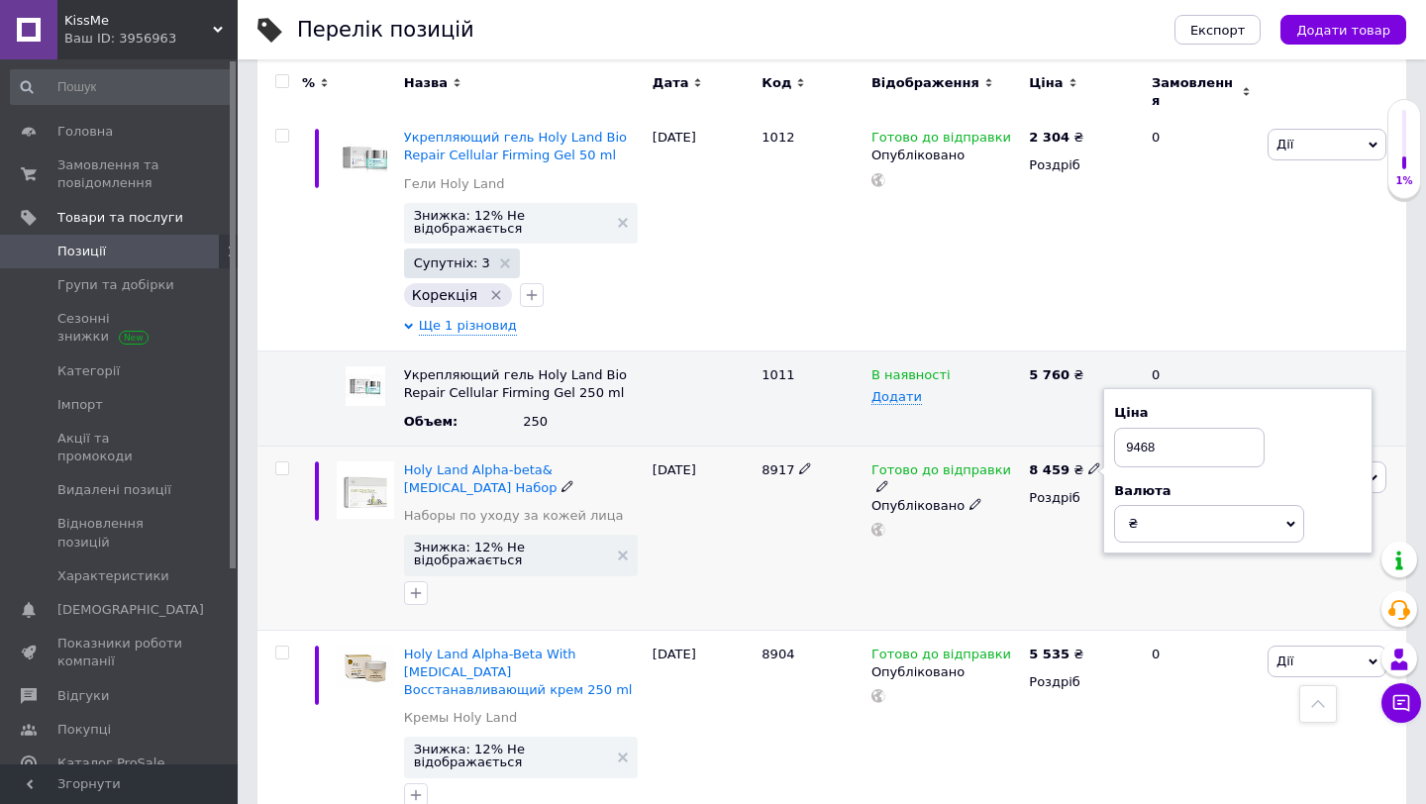
click at [978, 446] on div "Готово до відправки Опубліковано" at bounding box center [945, 538] width 157 height 184
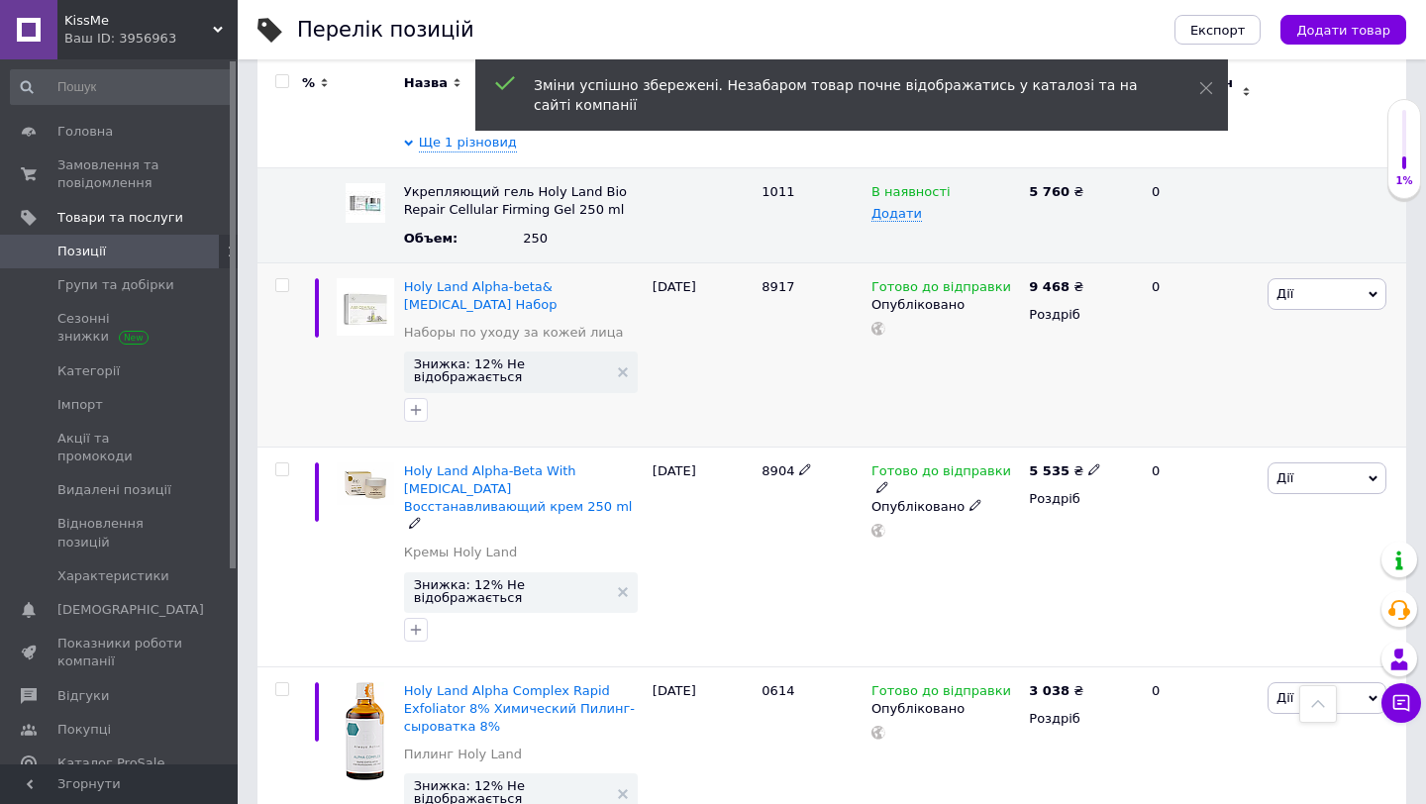
scroll to position [2476, 0]
click at [780, 462] on span "8904" at bounding box center [778, 469] width 33 height 15
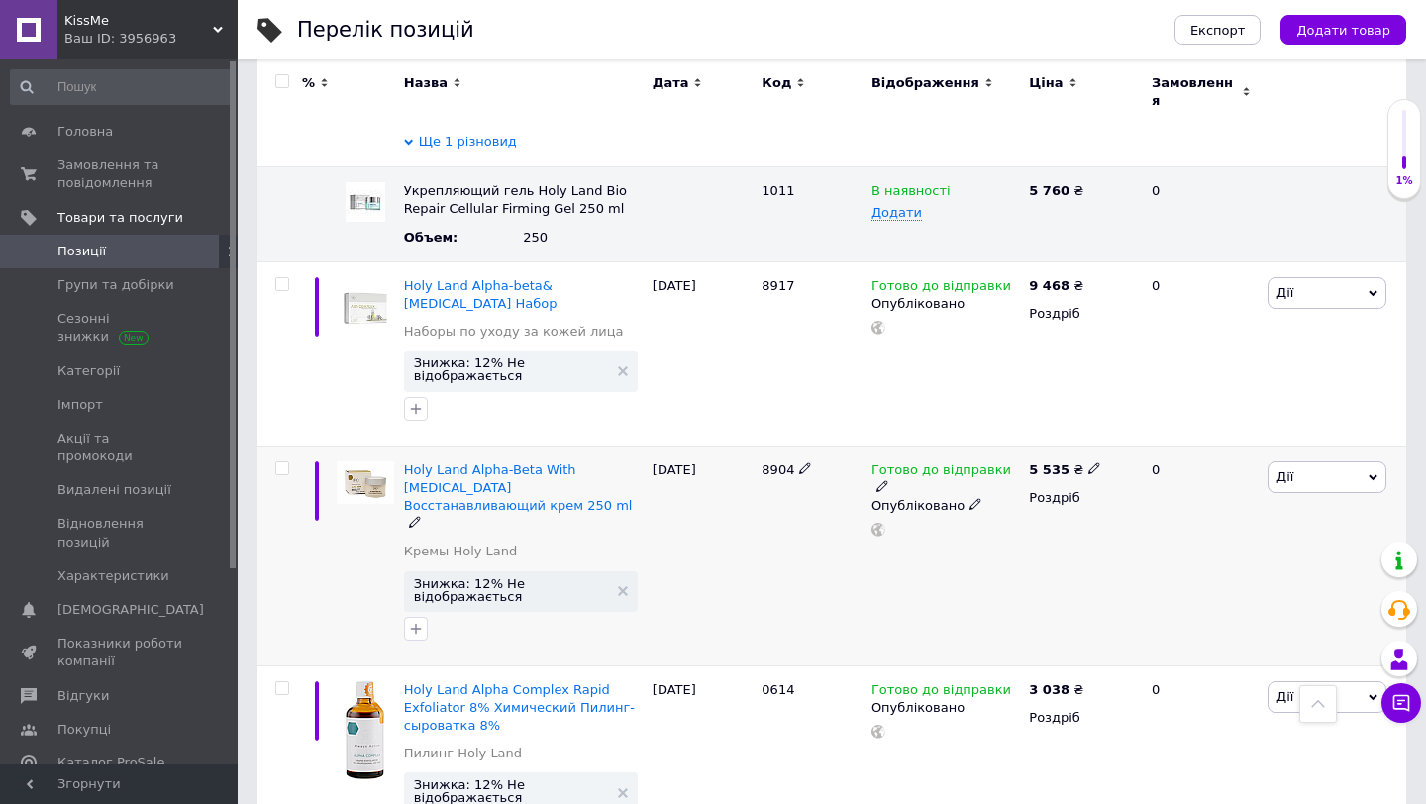
click at [1088, 462] on icon at bounding box center [1094, 468] width 12 height 12
click at [959, 458] on div "Готово до відправки Опубліковано" at bounding box center [945, 556] width 157 height 220
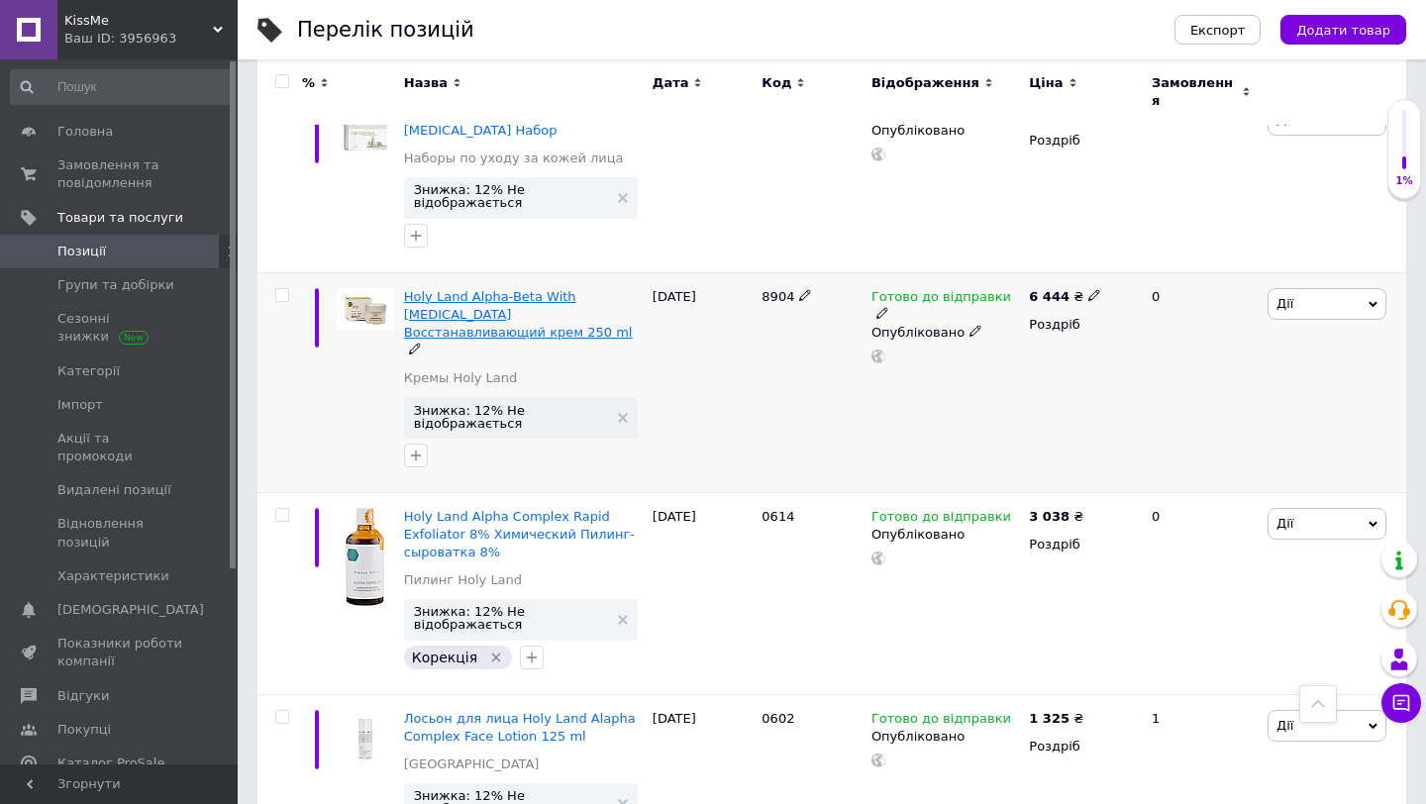
scroll to position [2671, 0]
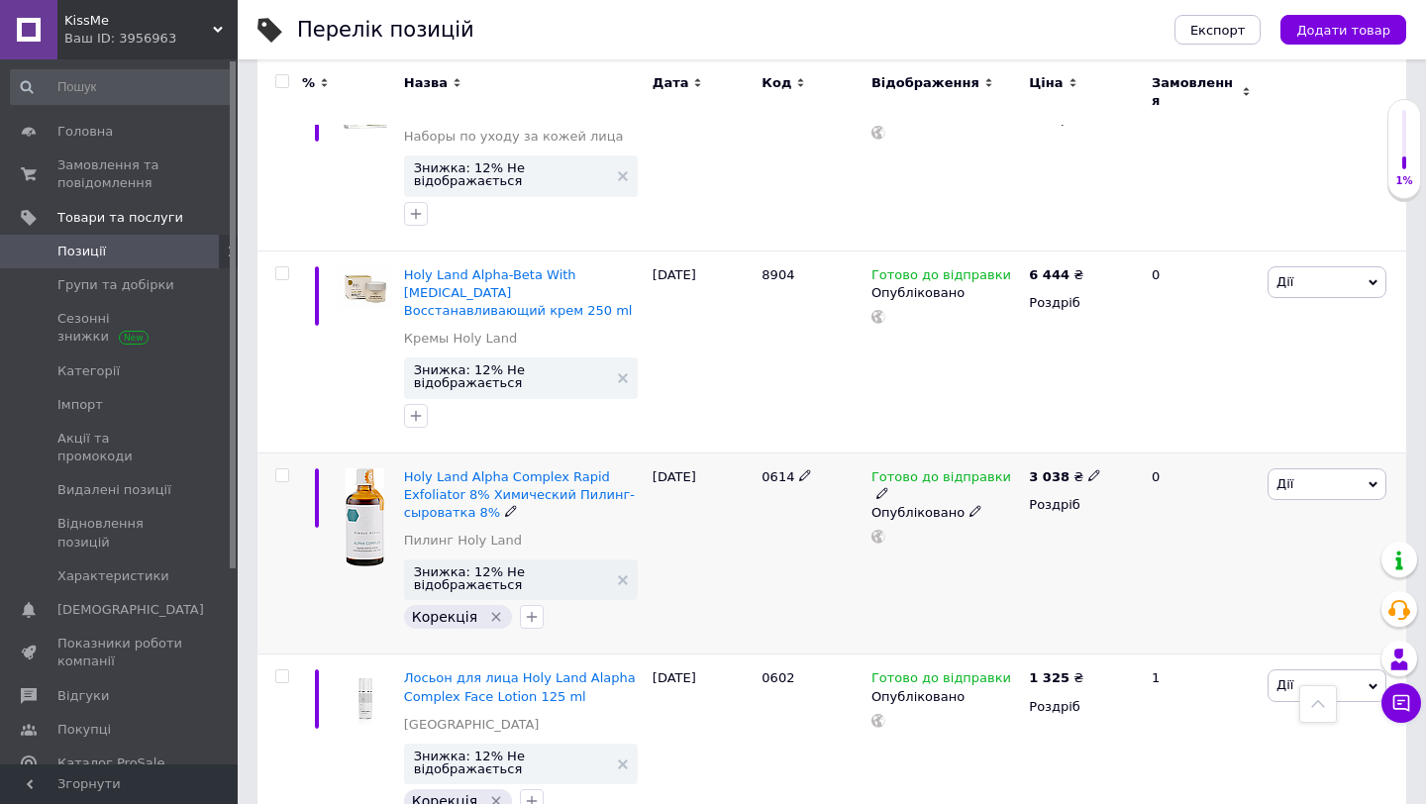
click at [780, 469] on span "0614" at bounding box center [778, 476] width 33 height 15
click at [1088, 469] on icon at bounding box center [1094, 475] width 12 height 12
click at [917, 453] on div "Готово до відправки Опубліковано" at bounding box center [945, 554] width 157 height 202
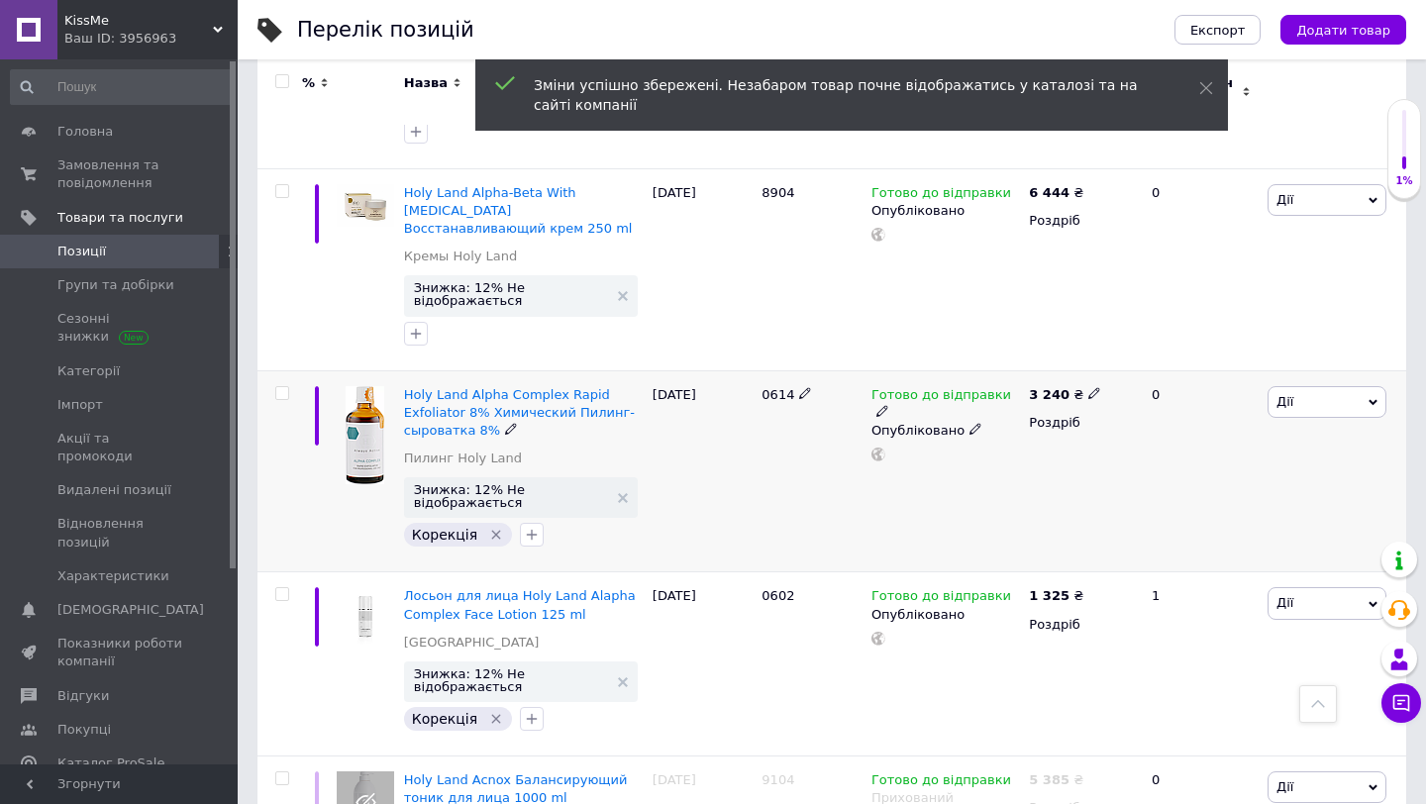
scroll to position [2812, 0]
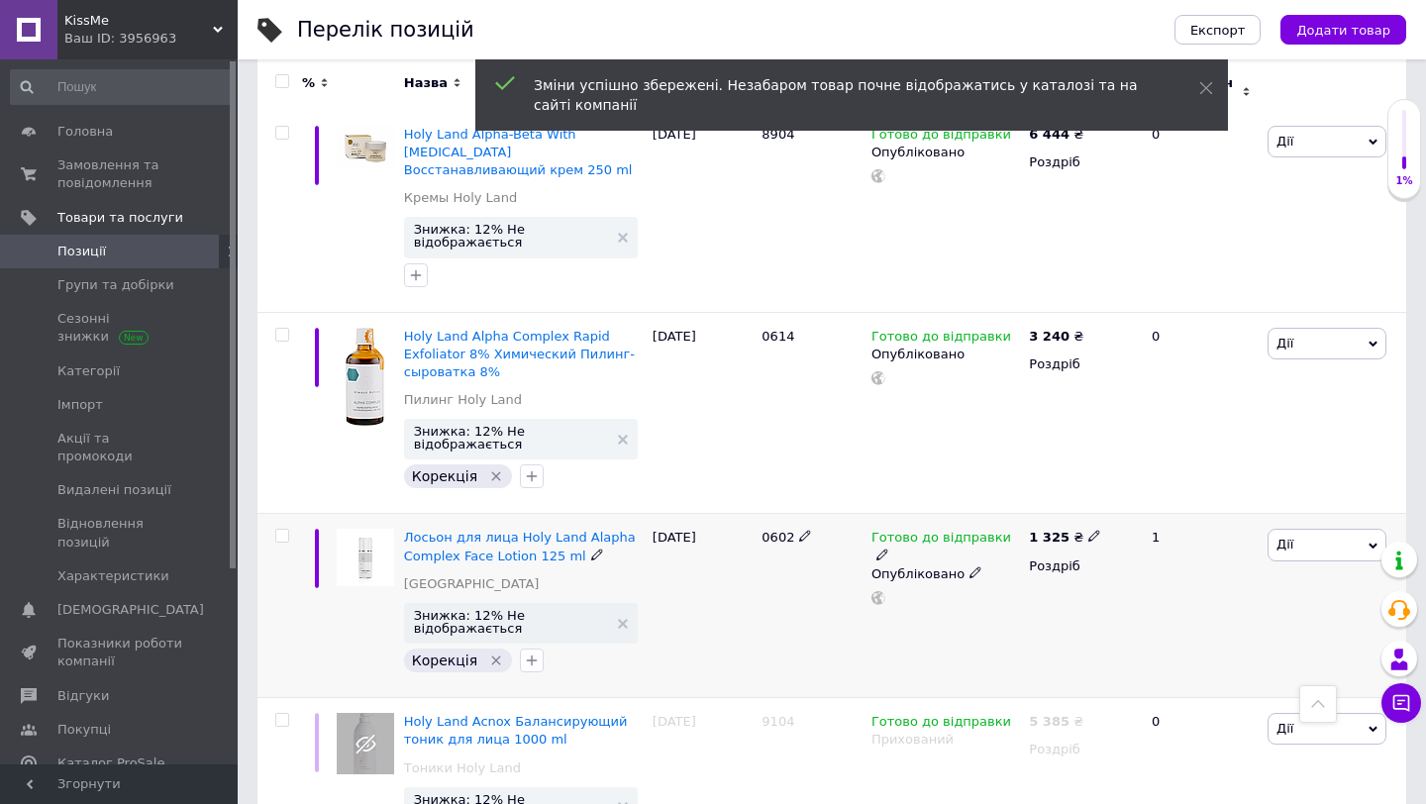
click at [769, 530] on span "0602" at bounding box center [778, 537] width 33 height 15
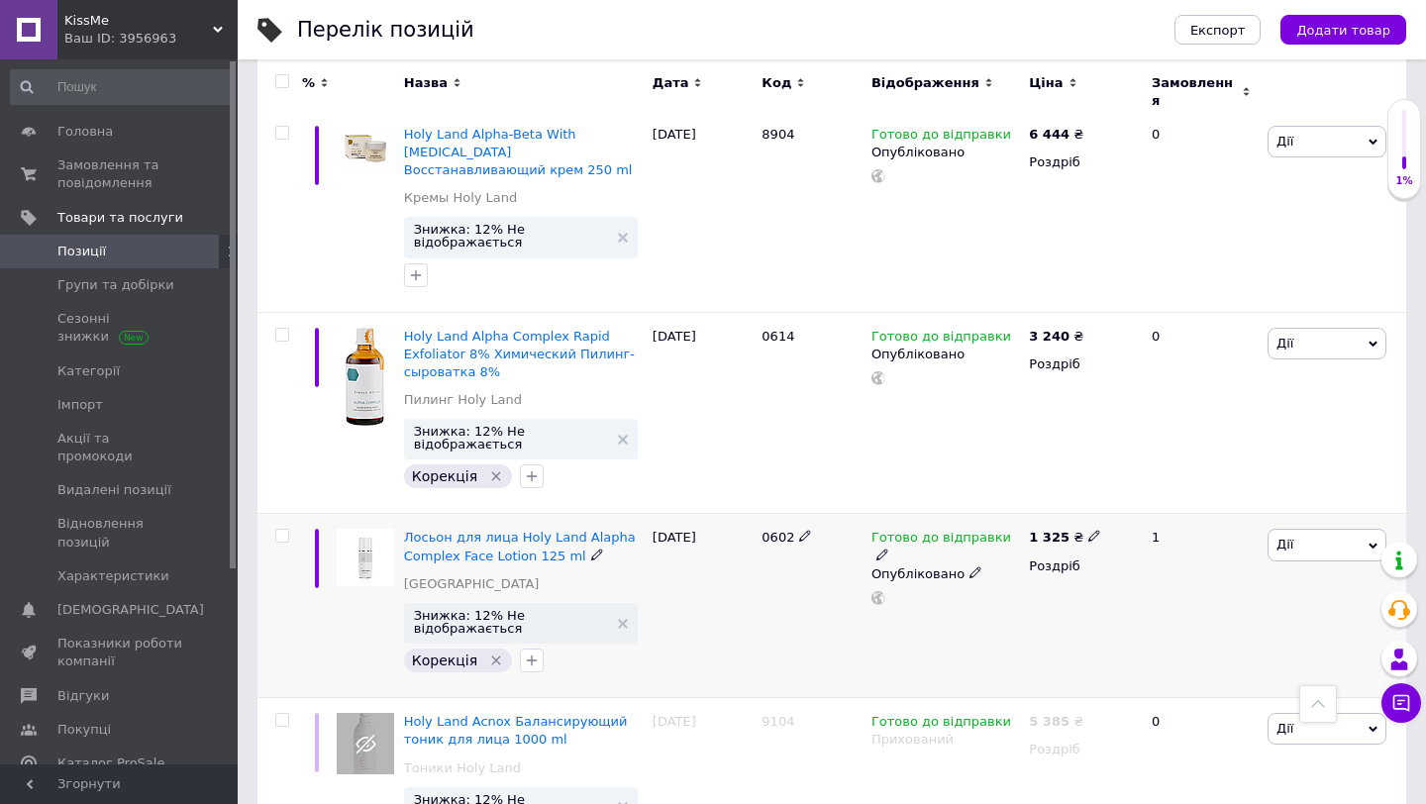
click at [1088, 531] on use at bounding box center [1093, 536] width 11 height 11
click at [966, 514] on div "Готово до відправки Опубліковано" at bounding box center [945, 606] width 157 height 184
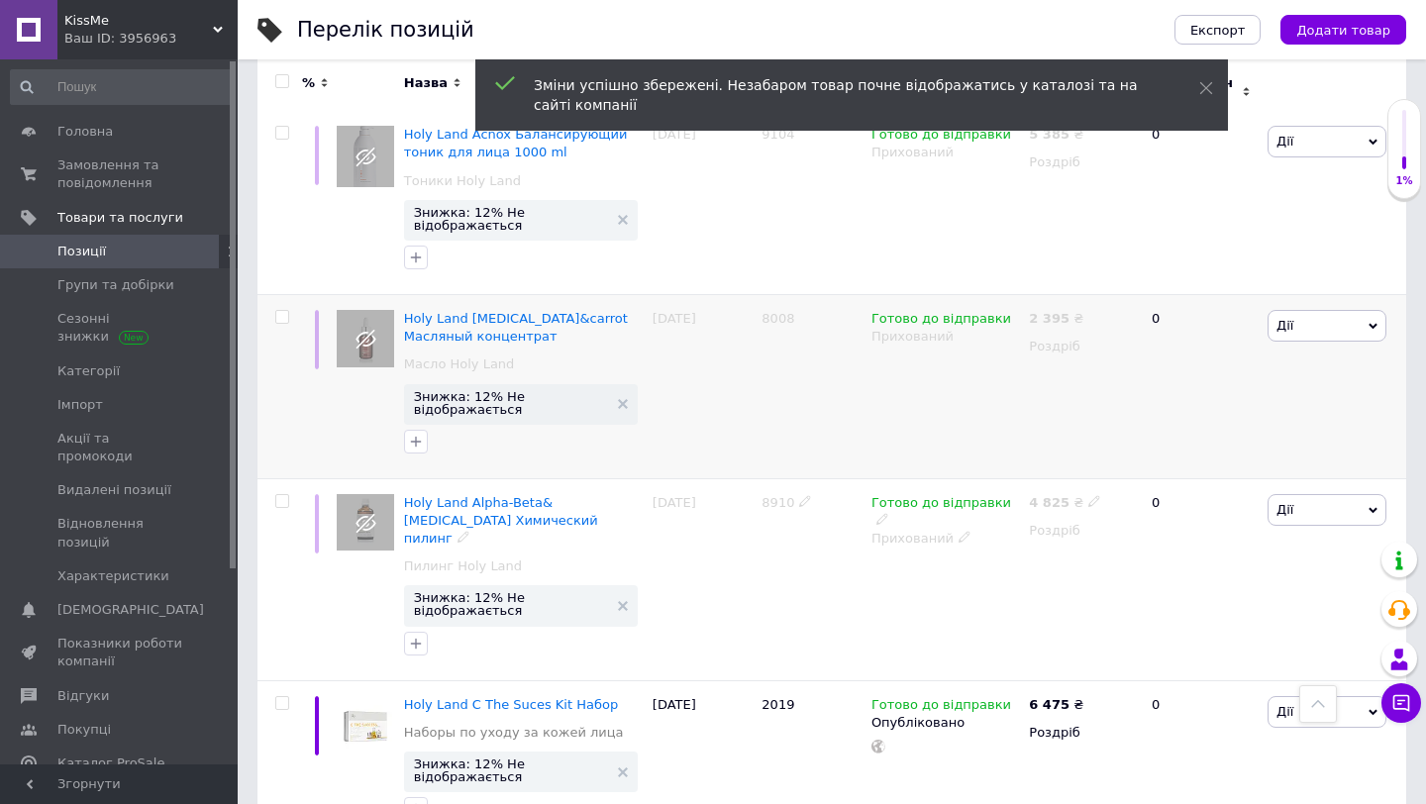
scroll to position [3401, 0]
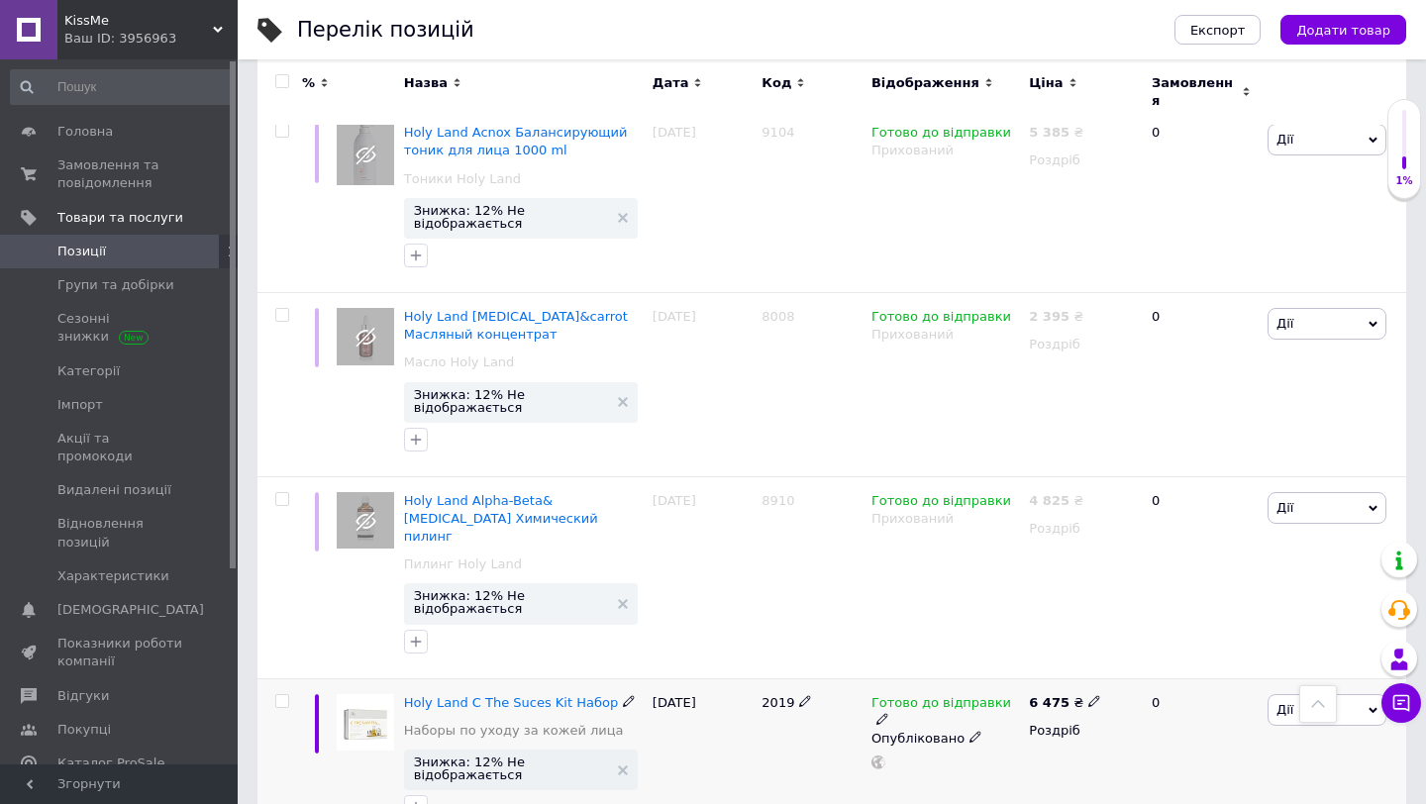
click at [769, 695] on span "2019" at bounding box center [778, 702] width 33 height 15
click at [1088, 695] on icon at bounding box center [1094, 701] width 12 height 12
click at [977, 678] on div "Готово до відправки Опубліковано" at bounding box center [945, 761] width 157 height 166
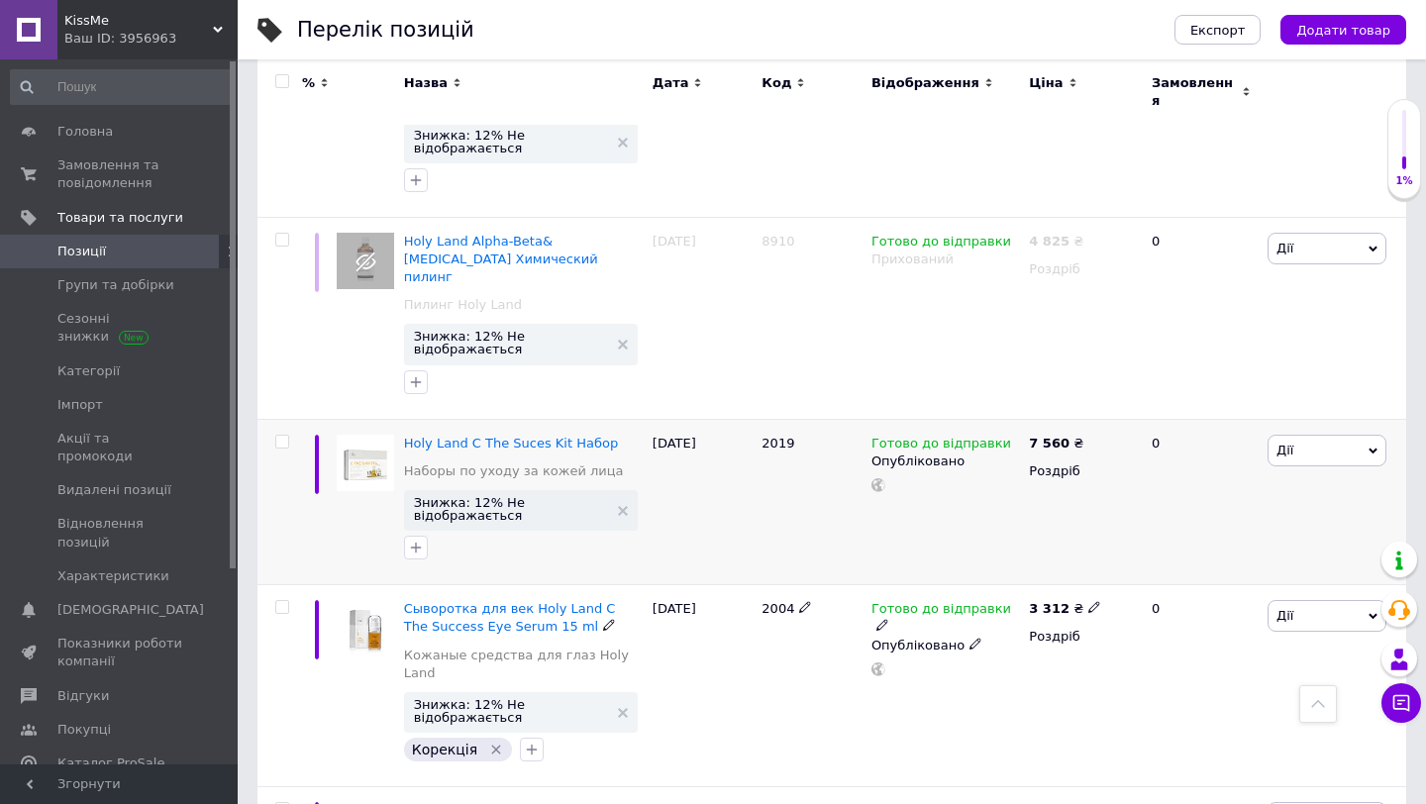
scroll to position [3662, 0]
click at [888, 452] on icon at bounding box center [882, 458] width 12 height 12
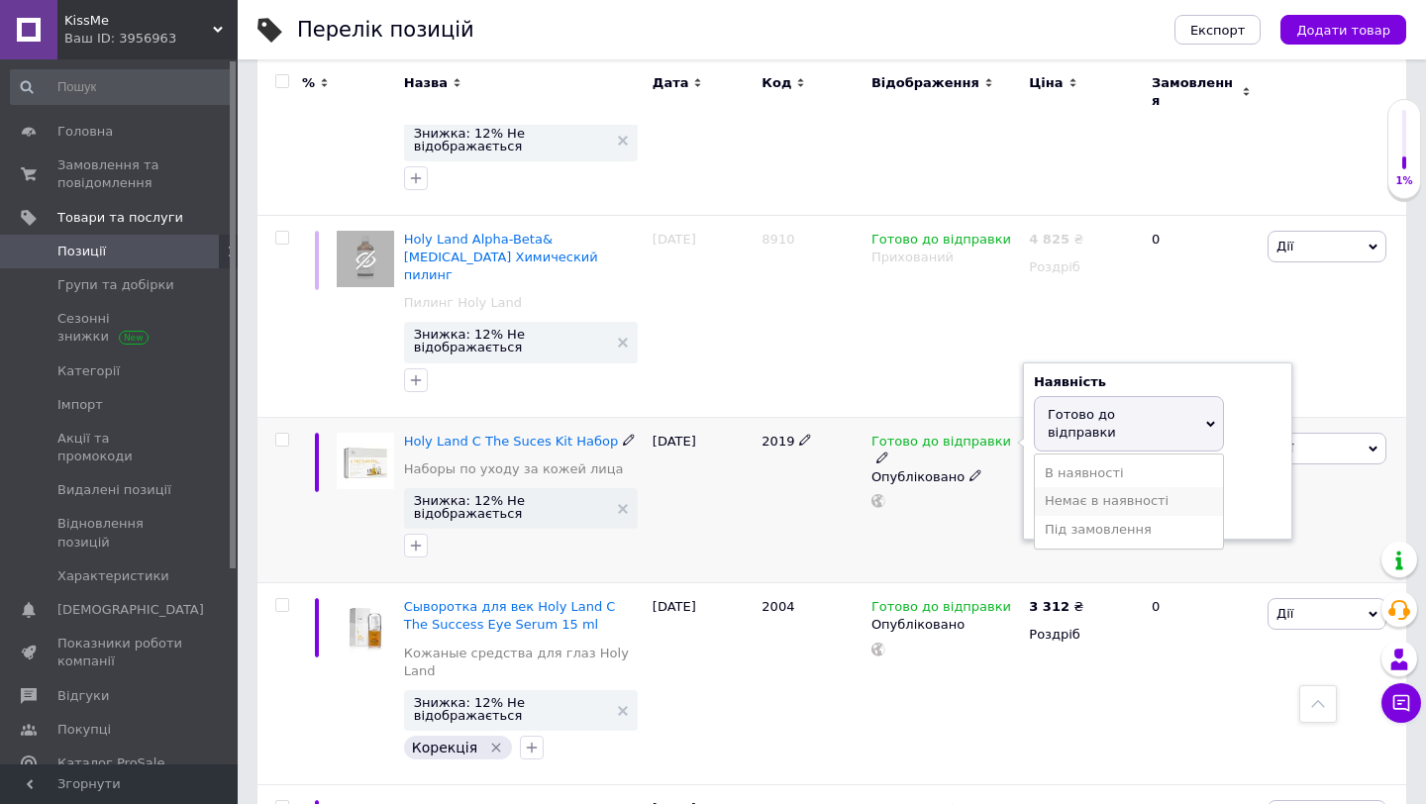
click at [1082, 487] on li "Немає в наявності" at bounding box center [1129, 501] width 188 height 28
click at [793, 417] on div "2019" at bounding box center [812, 500] width 110 height 166
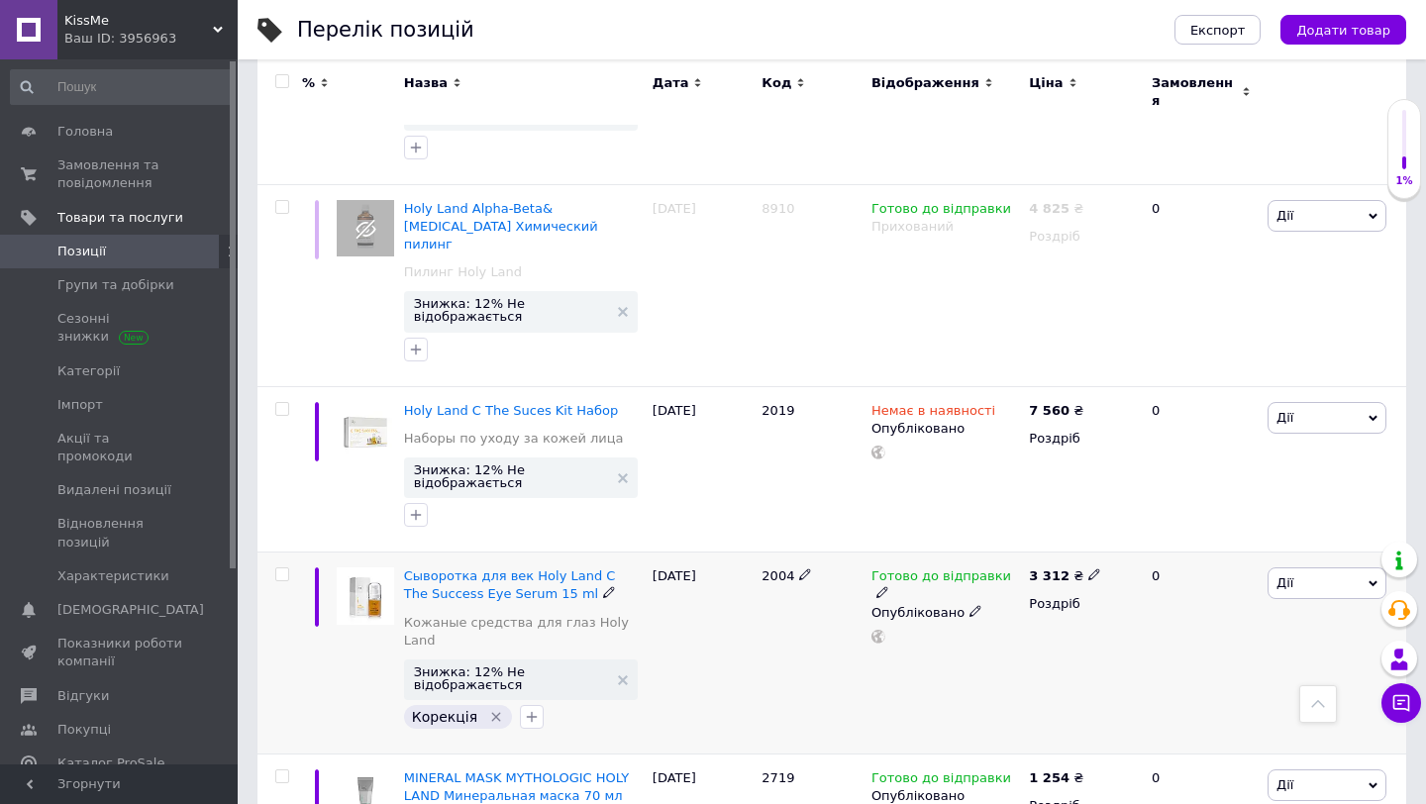
scroll to position [3706, 0]
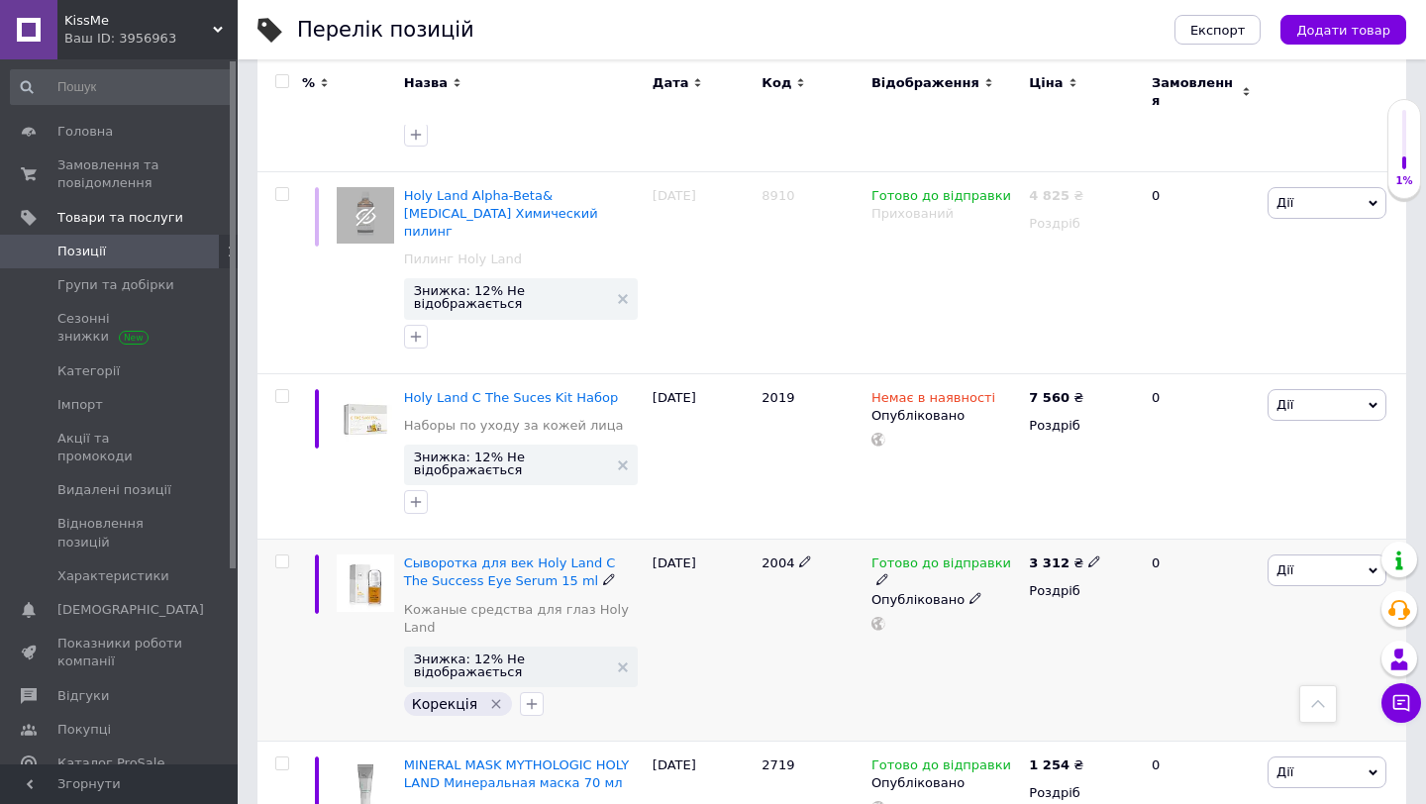
click at [779, 556] on span "2004" at bounding box center [778, 563] width 33 height 15
click at [1088, 556] on icon at bounding box center [1094, 562] width 12 height 12
click at [969, 540] on div "Готово до відправки Опубліковано" at bounding box center [945, 641] width 157 height 202
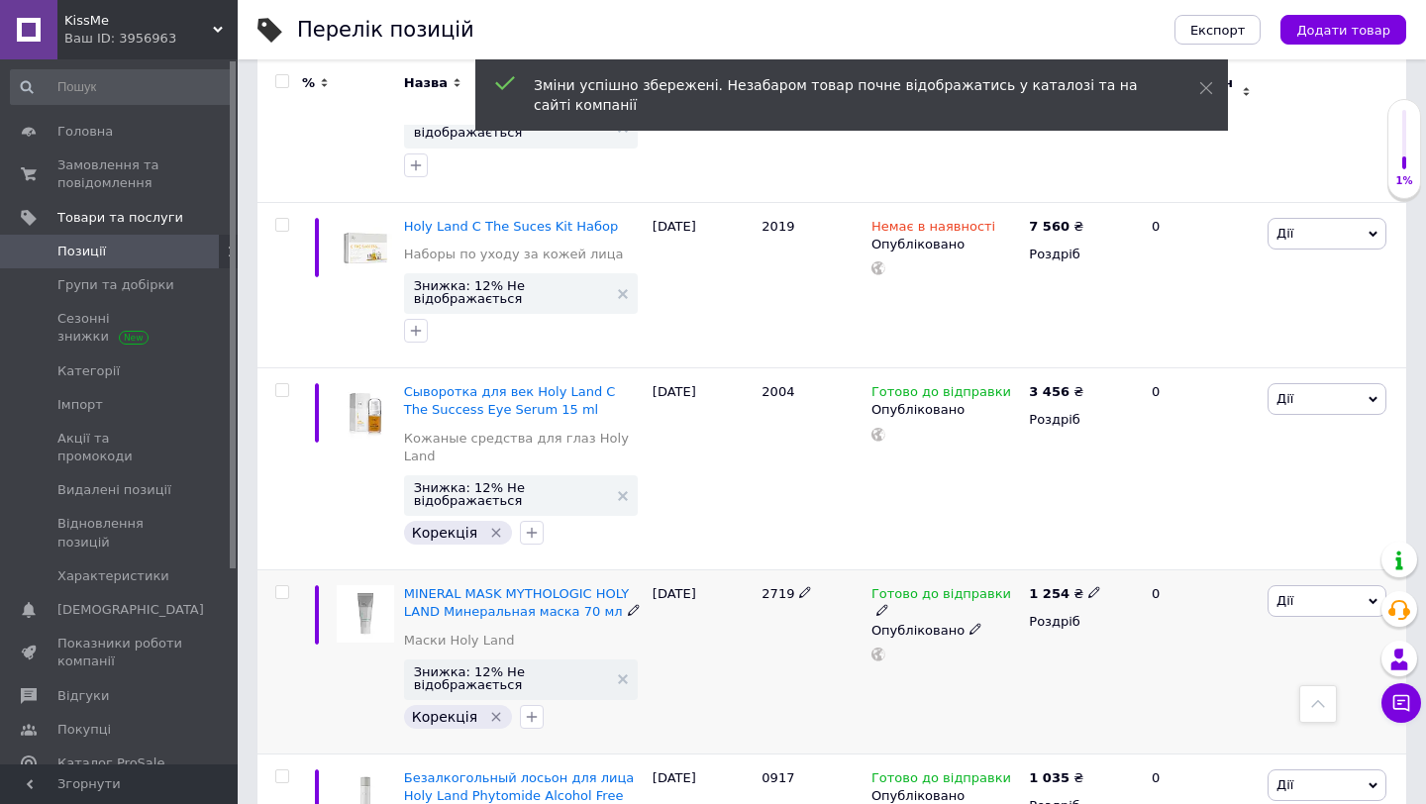
scroll to position [3885, 0]
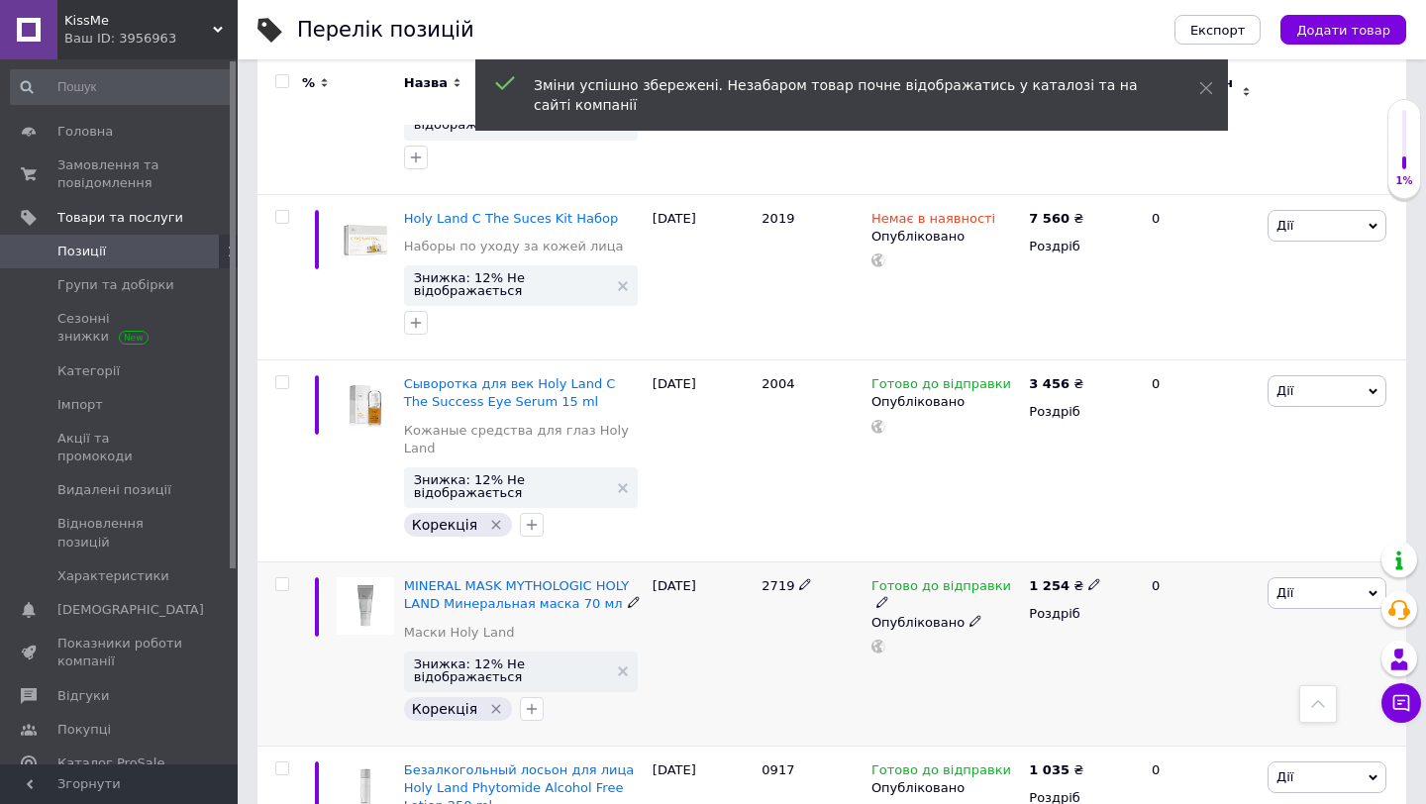
click at [775, 578] on span "2719" at bounding box center [778, 585] width 33 height 15
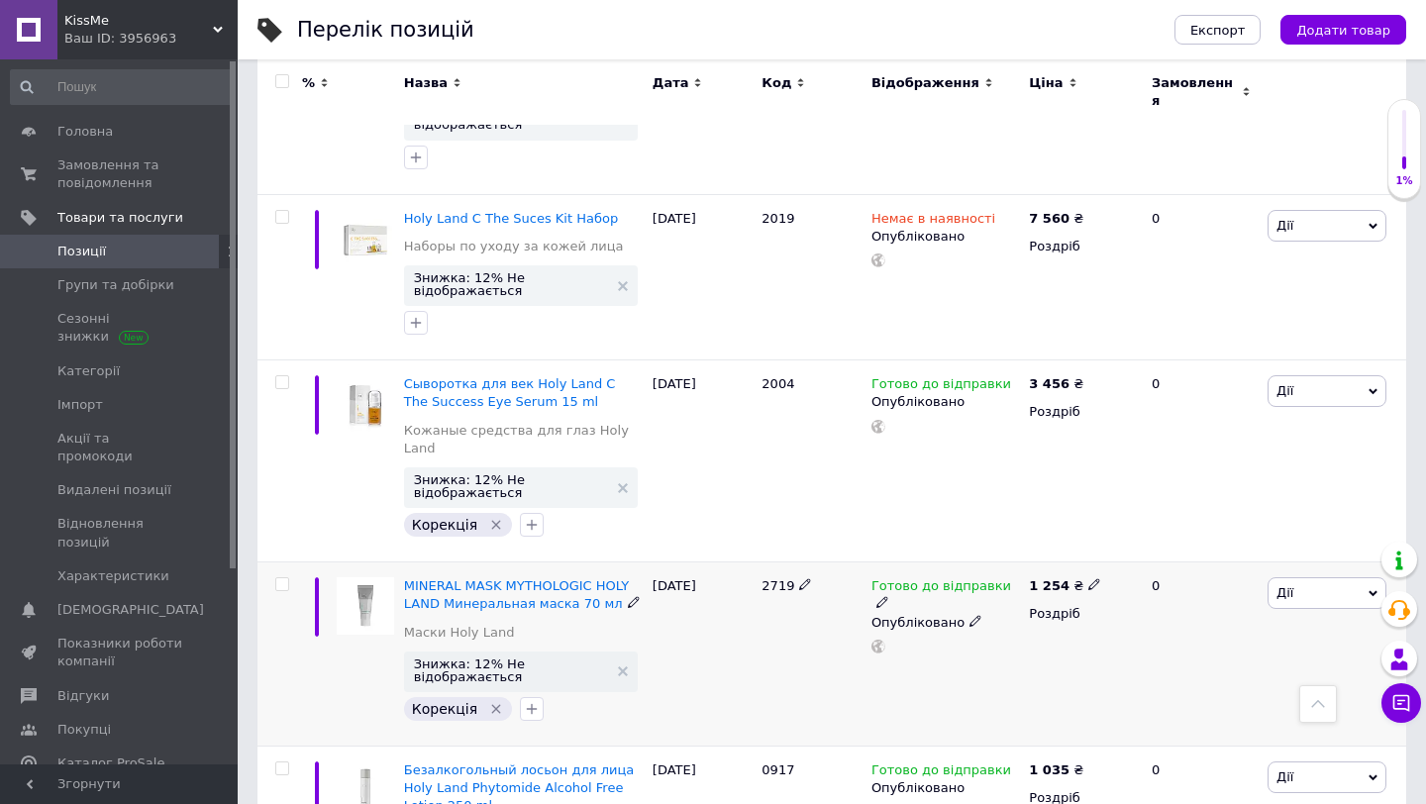
click at [1088, 578] on icon at bounding box center [1094, 584] width 12 height 12
click at [960, 563] on div "Готово до відправки Опубліковано" at bounding box center [945, 655] width 157 height 184
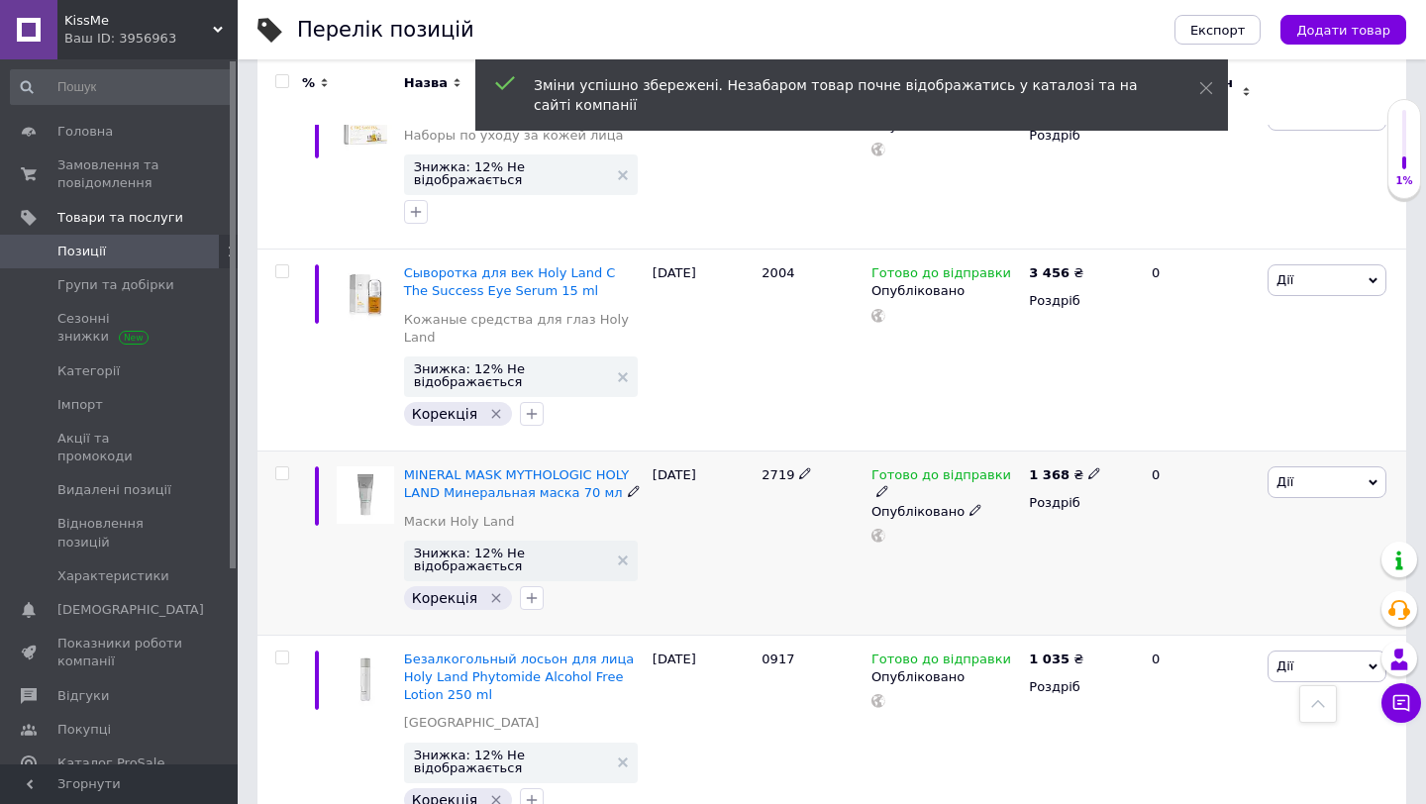
scroll to position [4010, 0]
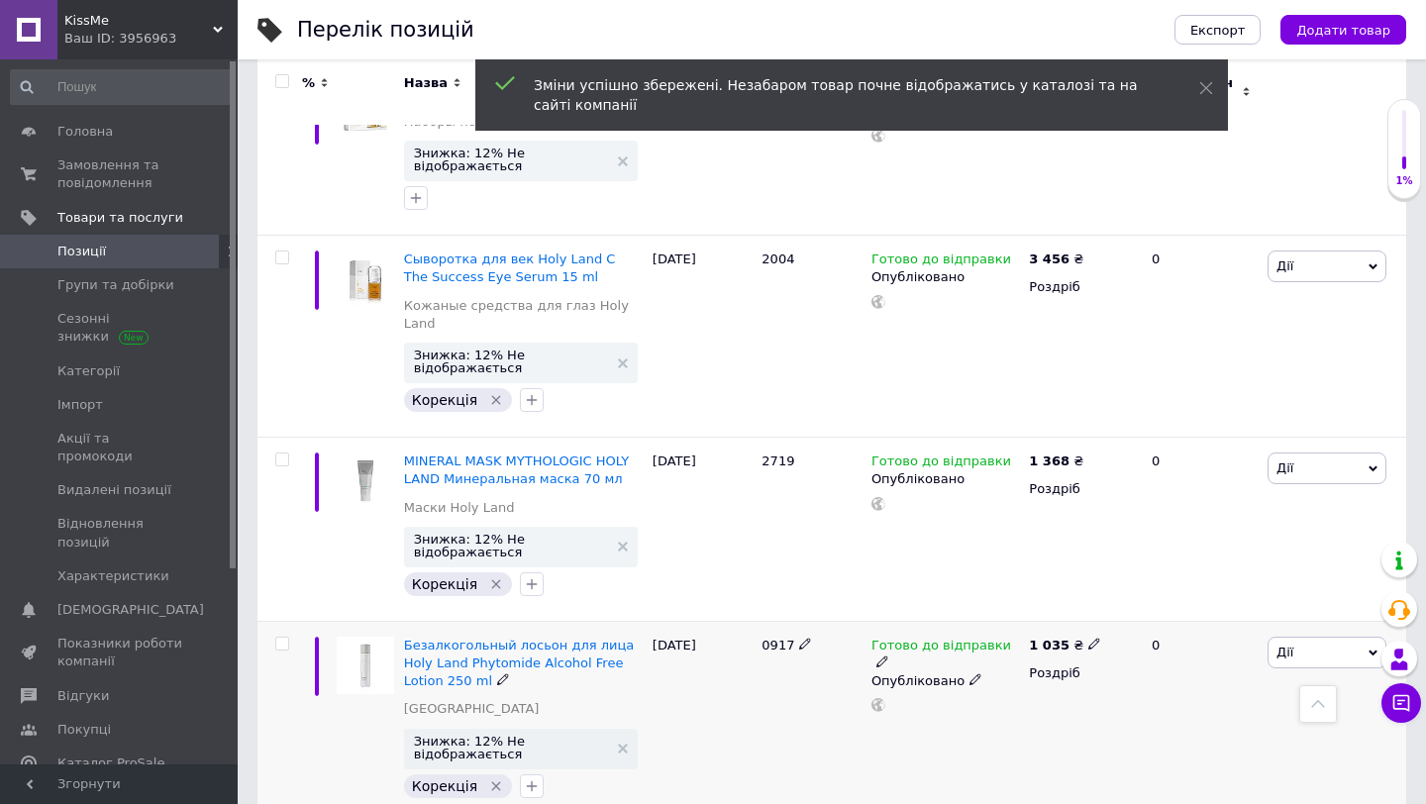
click at [781, 638] on span "0917" at bounding box center [778, 645] width 33 height 15
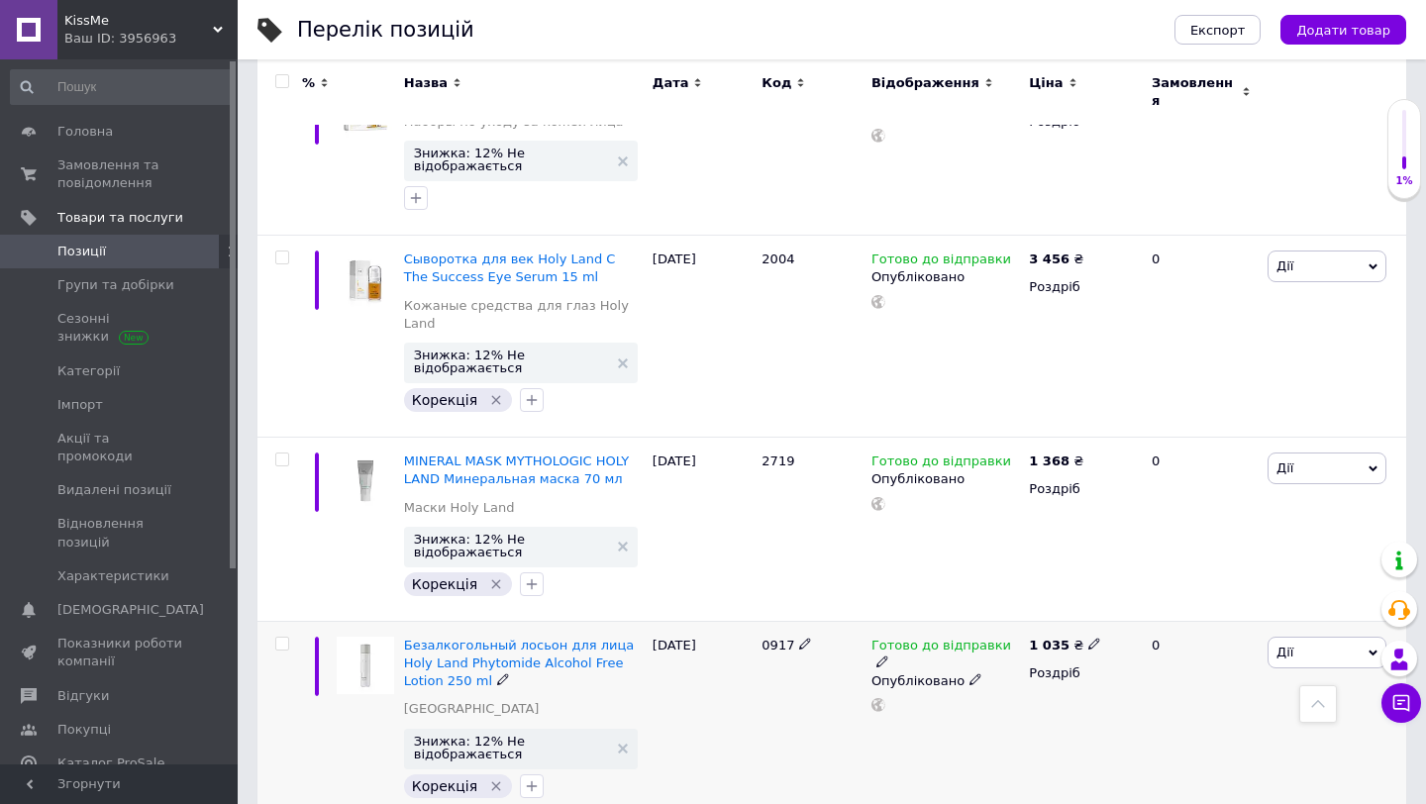
click at [1088, 639] on use at bounding box center [1093, 644] width 11 height 11
click at [723, 621] on div "[DATE]" at bounding box center [703, 722] width 110 height 202
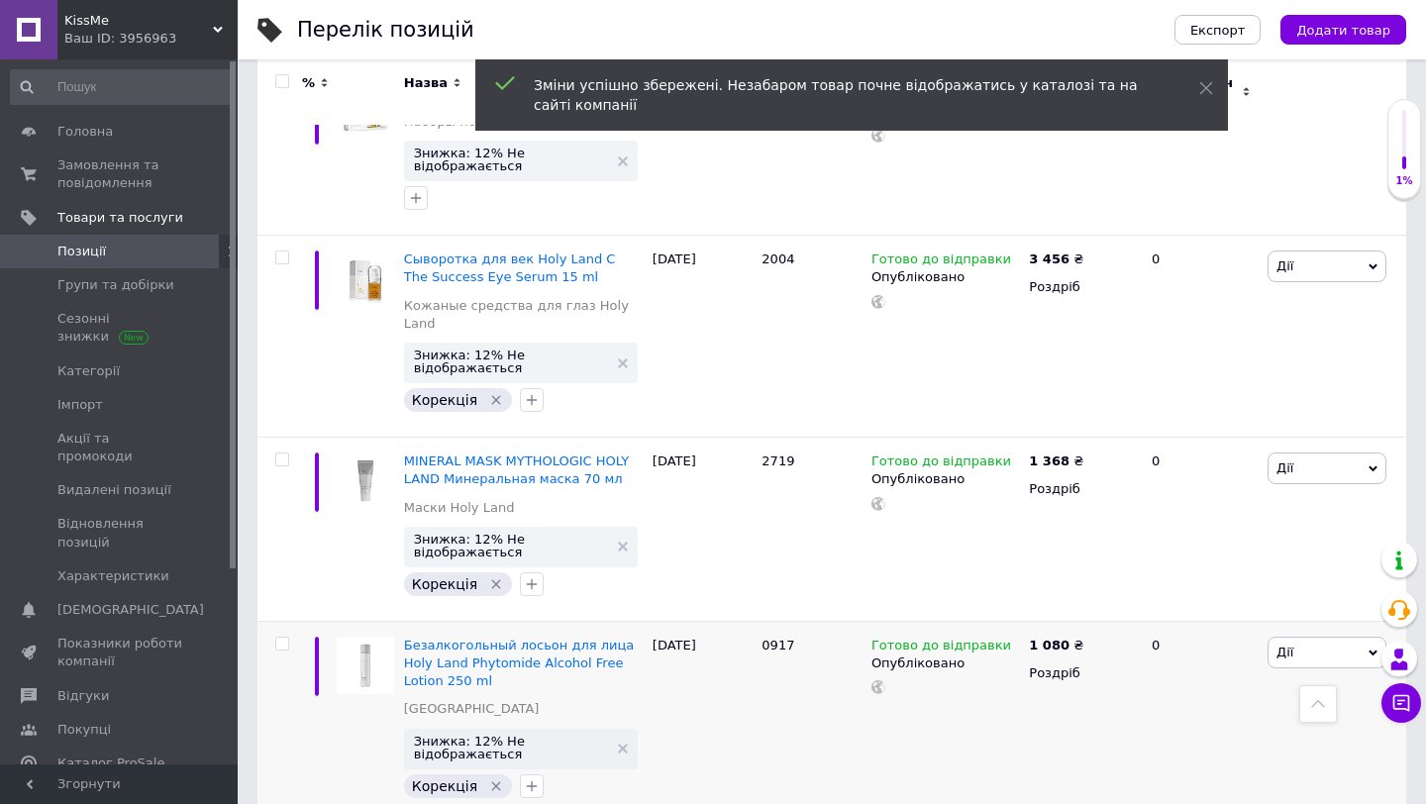
scroll to position [4202, 0]
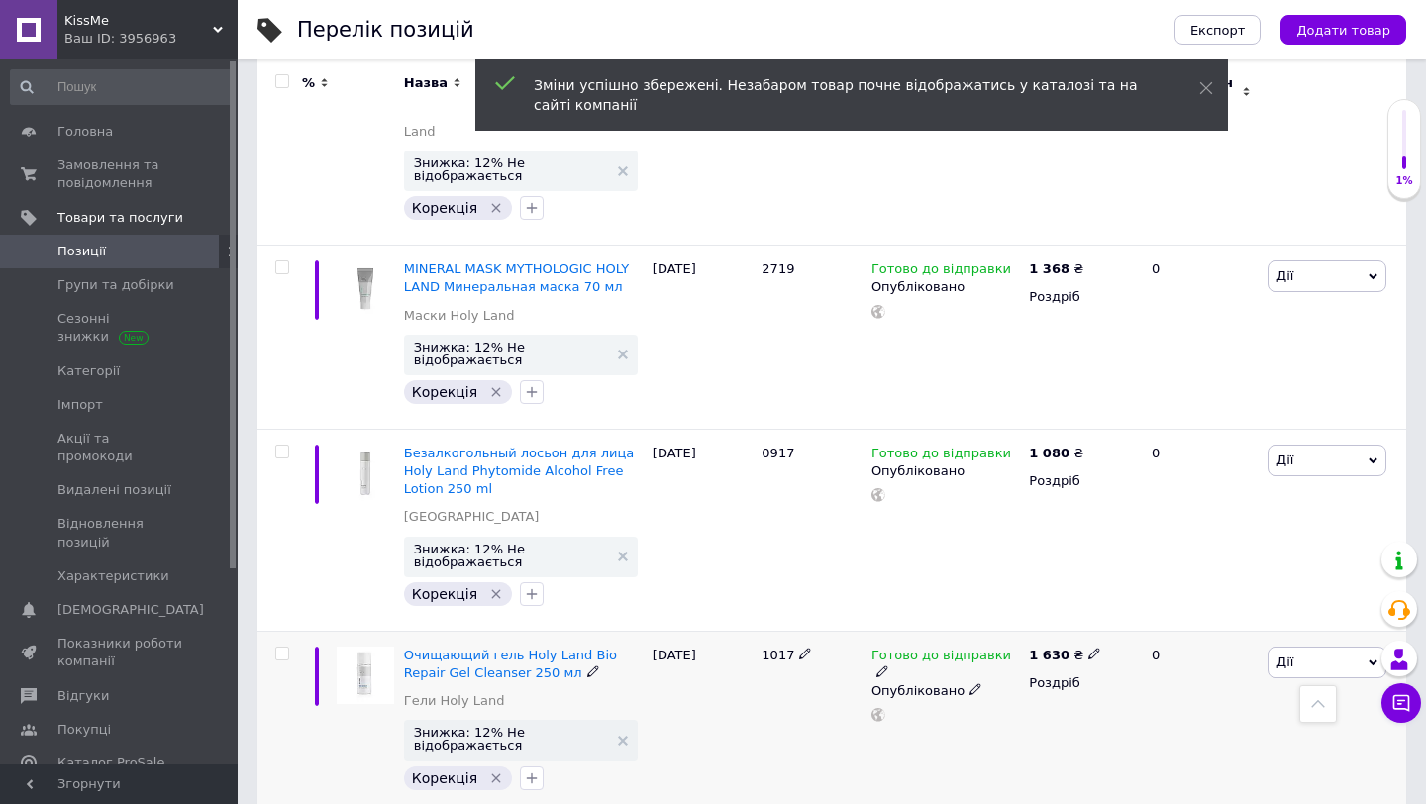
click at [777, 648] on span "1017" at bounding box center [778, 655] width 33 height 15
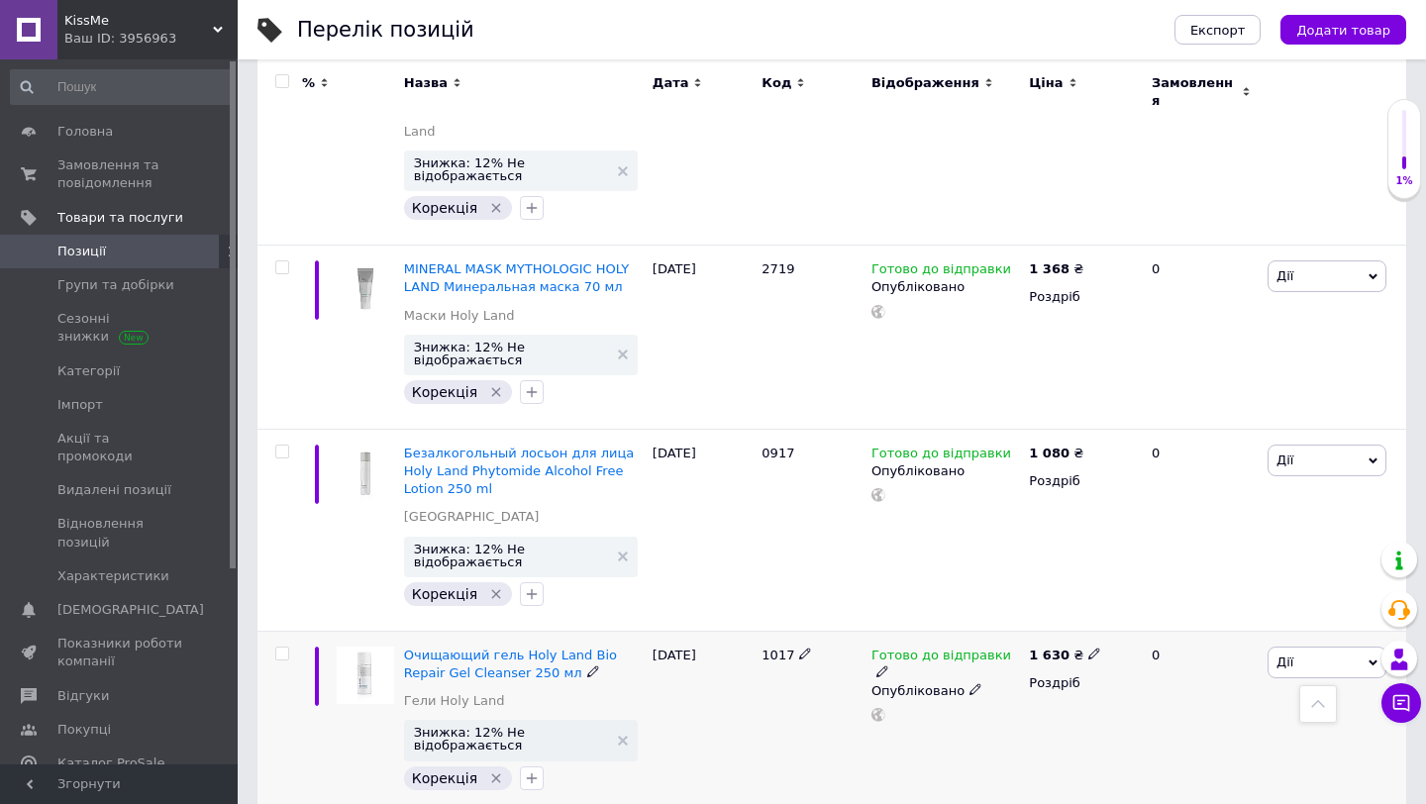
click at [1093, 647] on span at bounding box center [1094, 653] width 13 height 13
click at [938, 631] on div "Готово до відправки Опубліковано" at bounding box center [945, 723] width 157 height 184
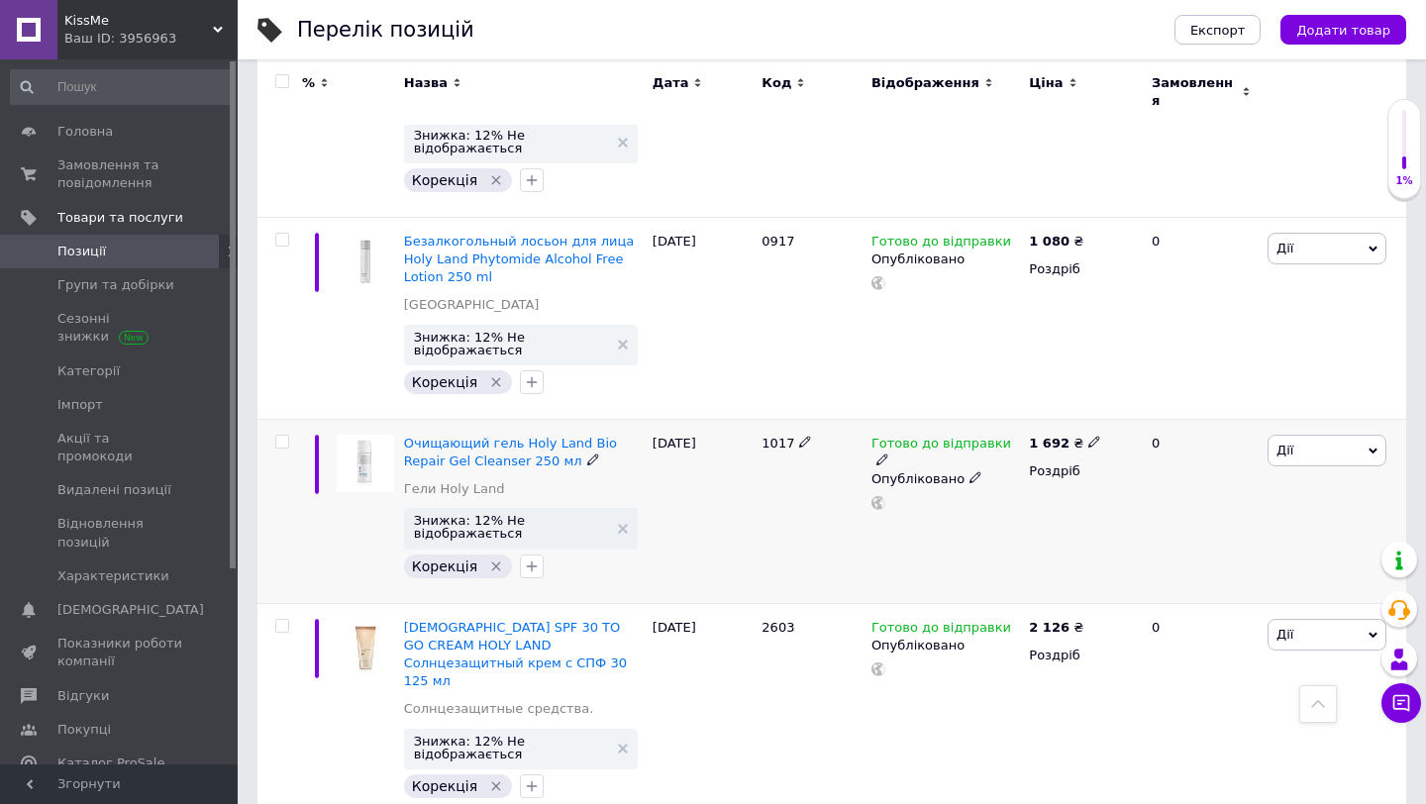
scroll to position [4423, 0]
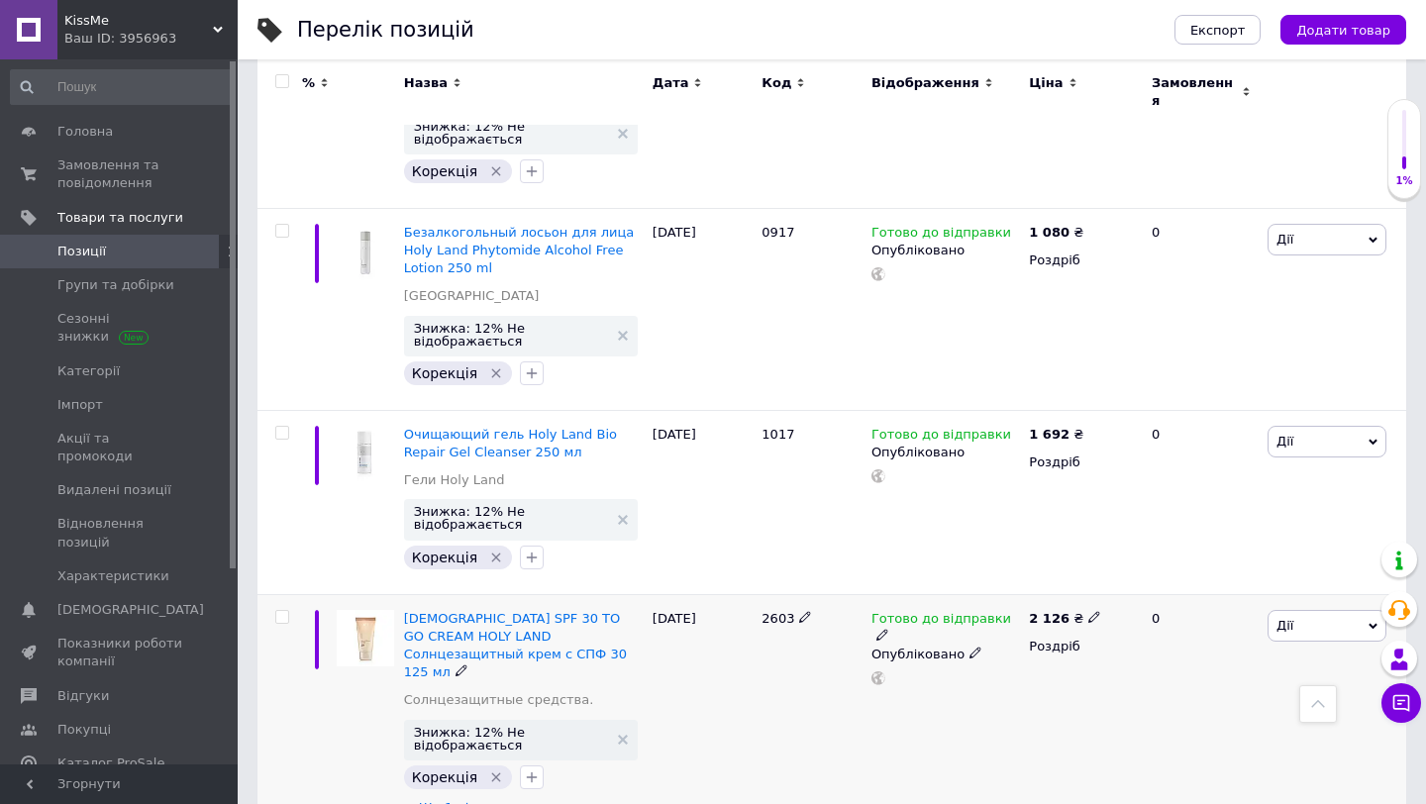
click at [775, 611] on span "2603" at bounding box center [778, 618] width 33 height 15
click at [1088, 611] on icon at bounding box center [1094, 617] width 12 height 12
click at [849, 594] on div "2603" at bounding box center [812, 713] width 110 height 239
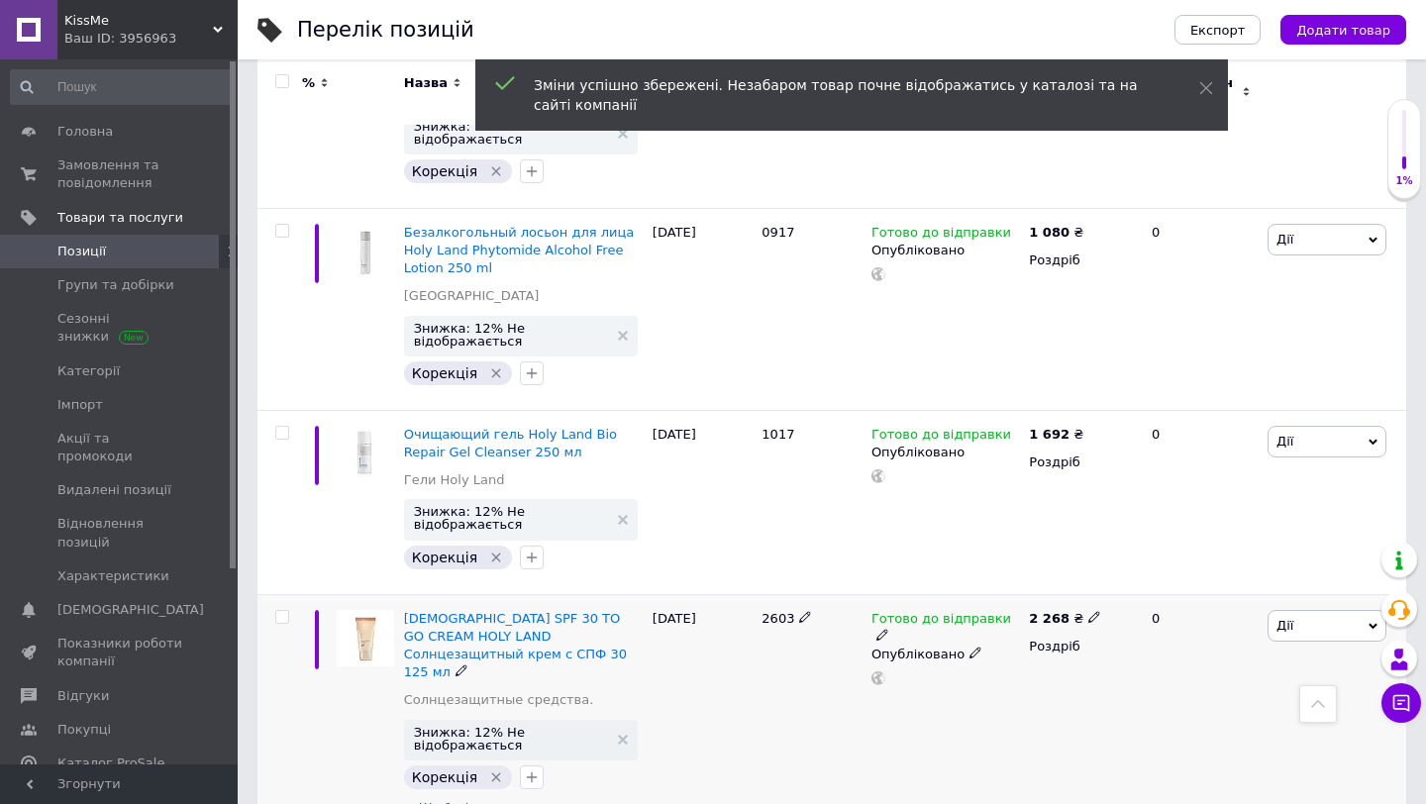
click at [481, 799] on span "Ще 1 різновид" at bounding box center [468, 808] width 98 height 18
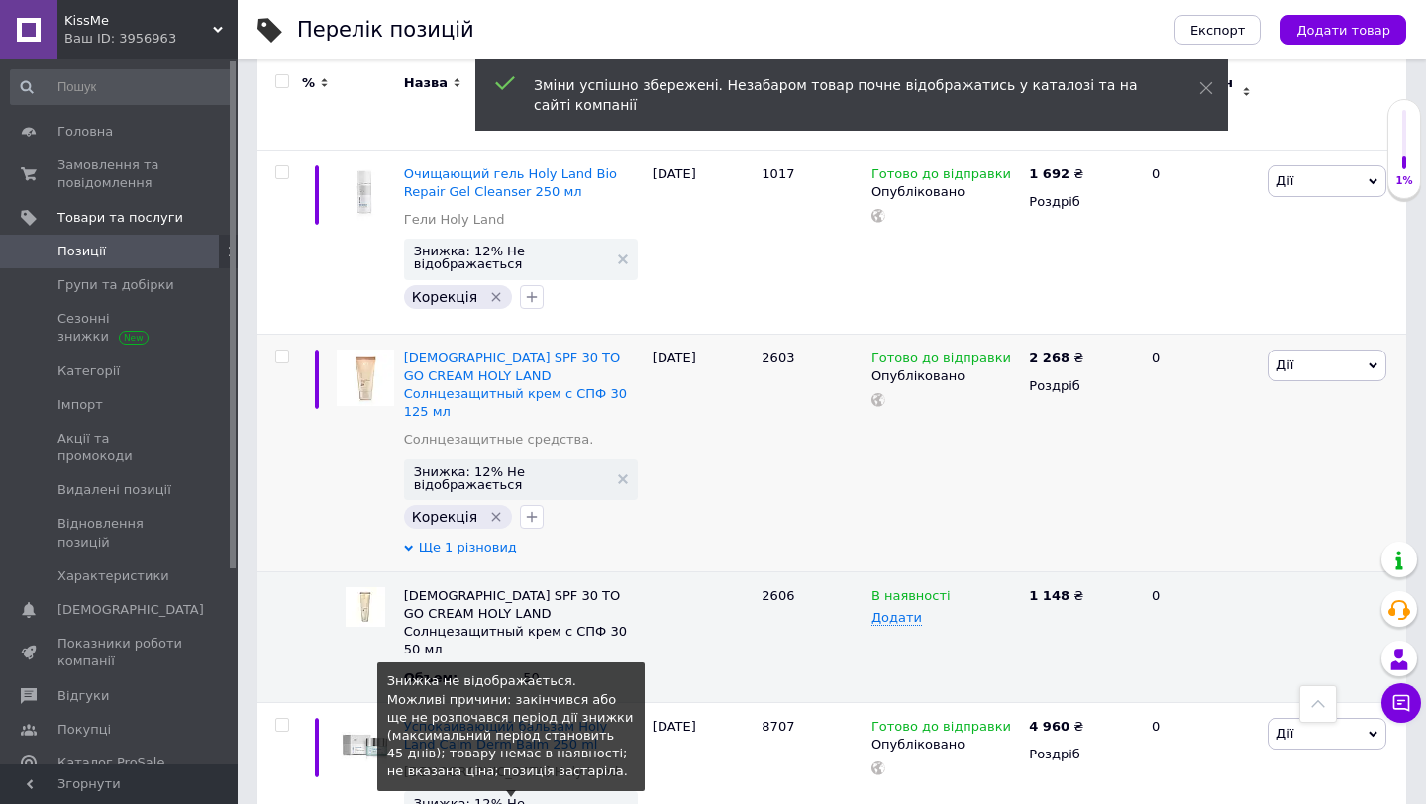
scroll to position [4701, 0]
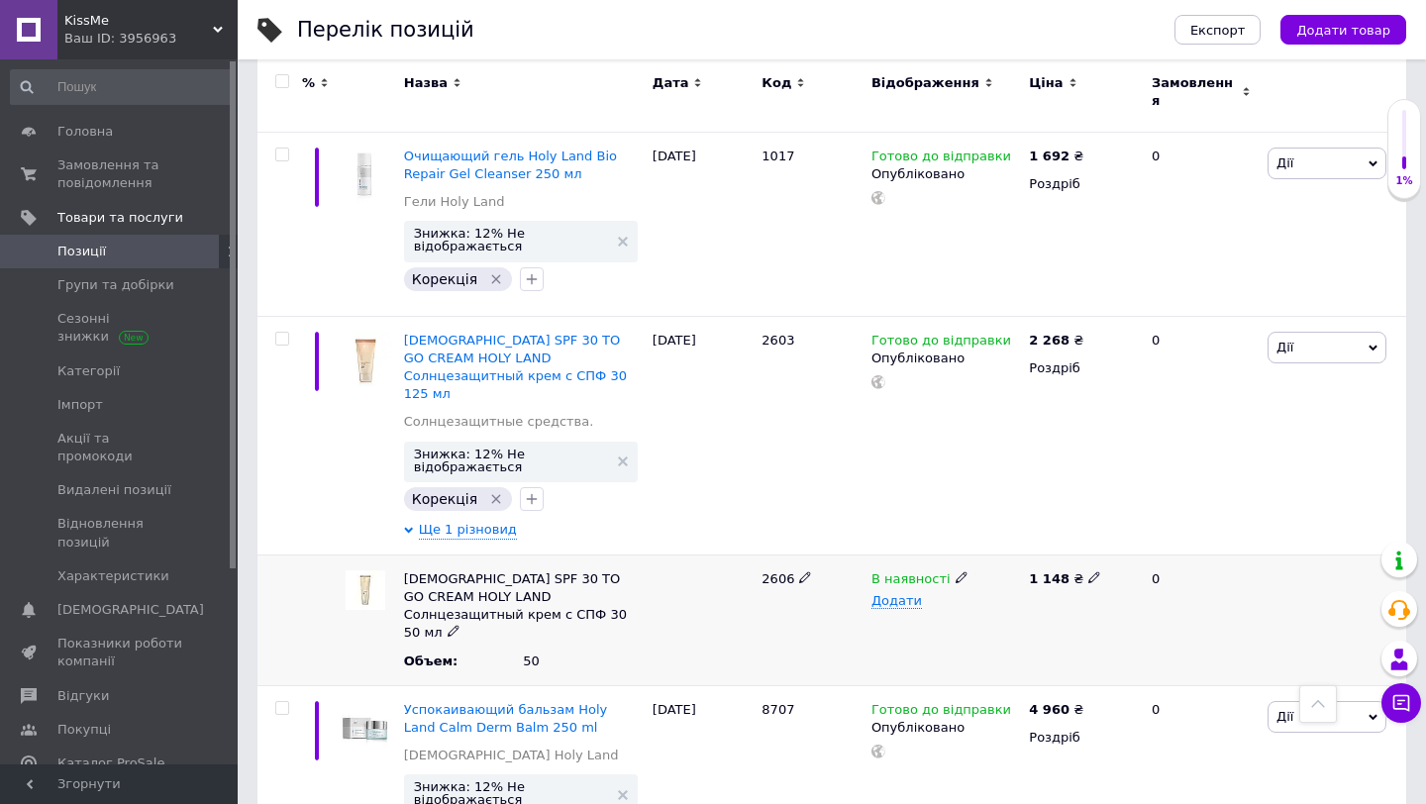
click at [779, 571] on span "2606" at bounding box center [778, 578] width 33 height 15
click at [1090, 571] on icon at bounding box center [1094, 577] width 12 height 12
click at [1008, 555] on div "В наявності Додати" at bounding box center [945, 620] width 157 height 131
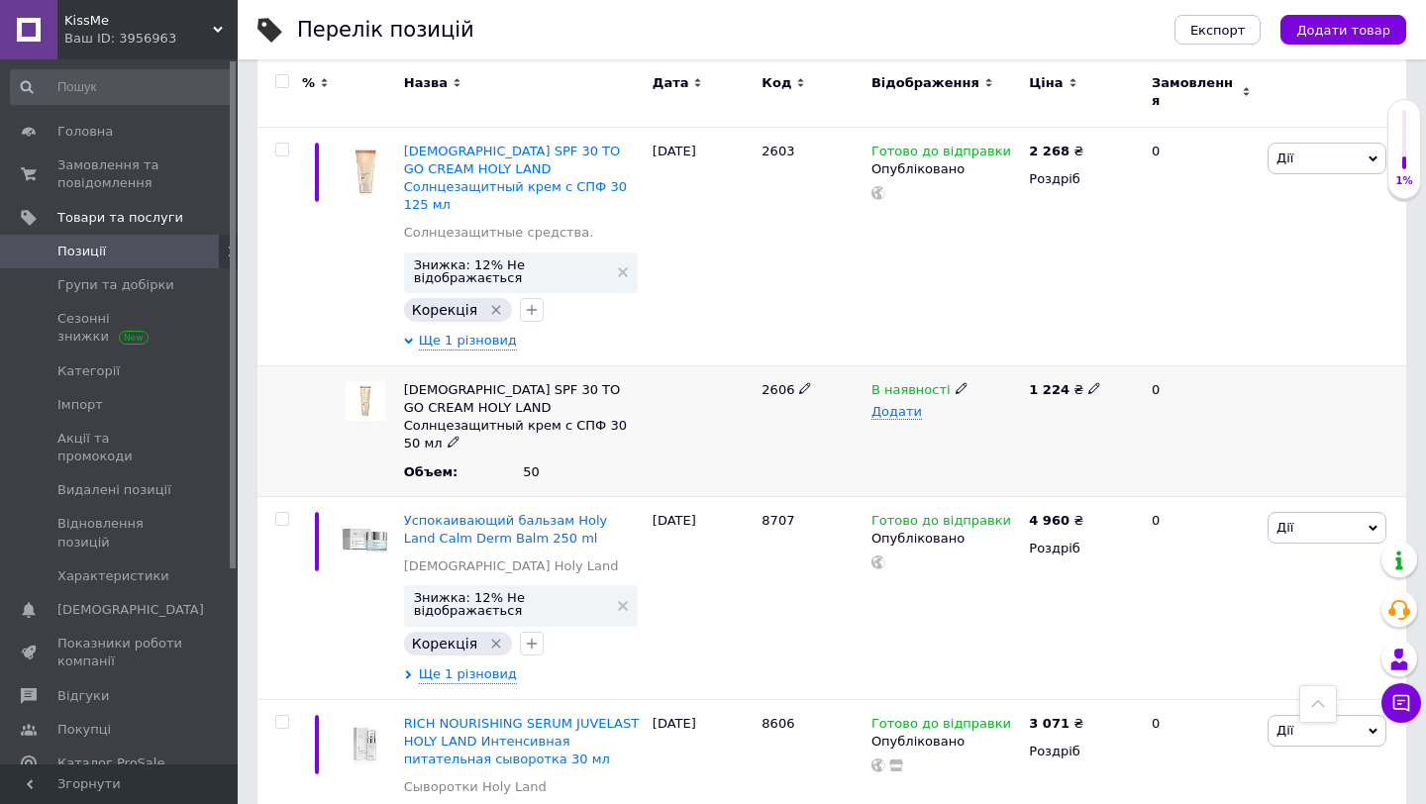
scroll to position [4894, 0]
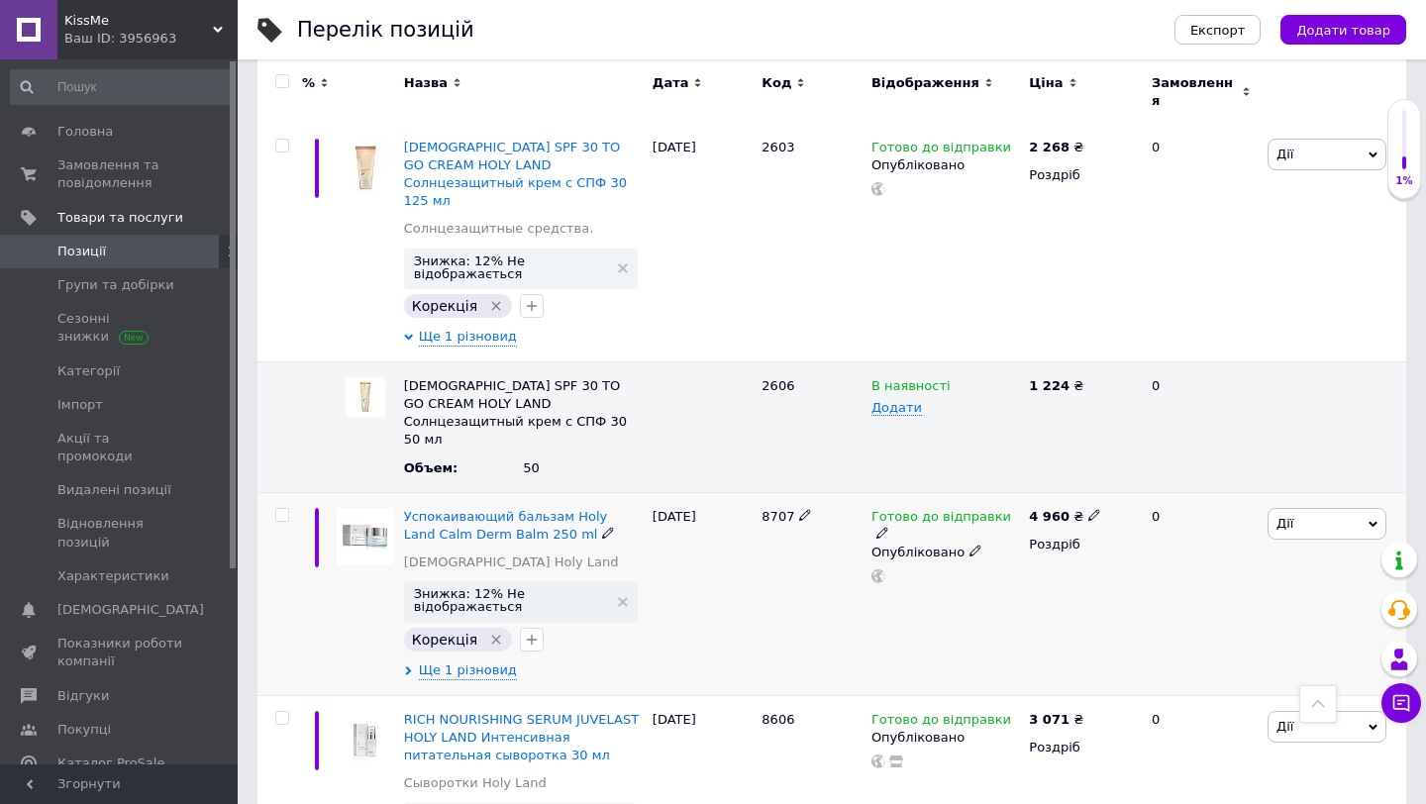
click at [769, 509] on span "8707" at bounding box center [778, 516] width 33 height 15
click at [1094, 509] on icon at bounding box center [1094, 515] width 12 height 12
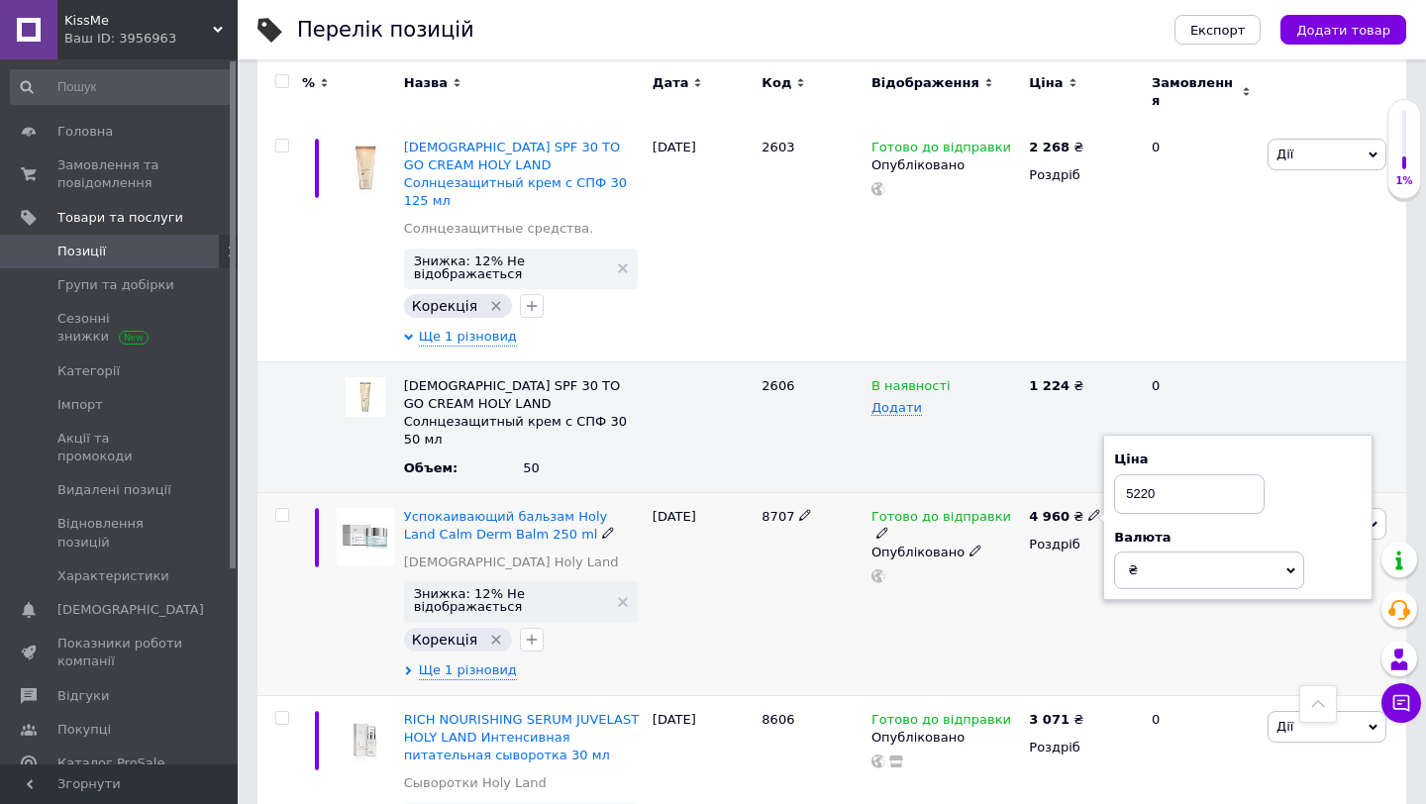
click at [965, 492] on div "Готово до відправки Опубліковано" at bounding box center [945, 593] width 157 height 203
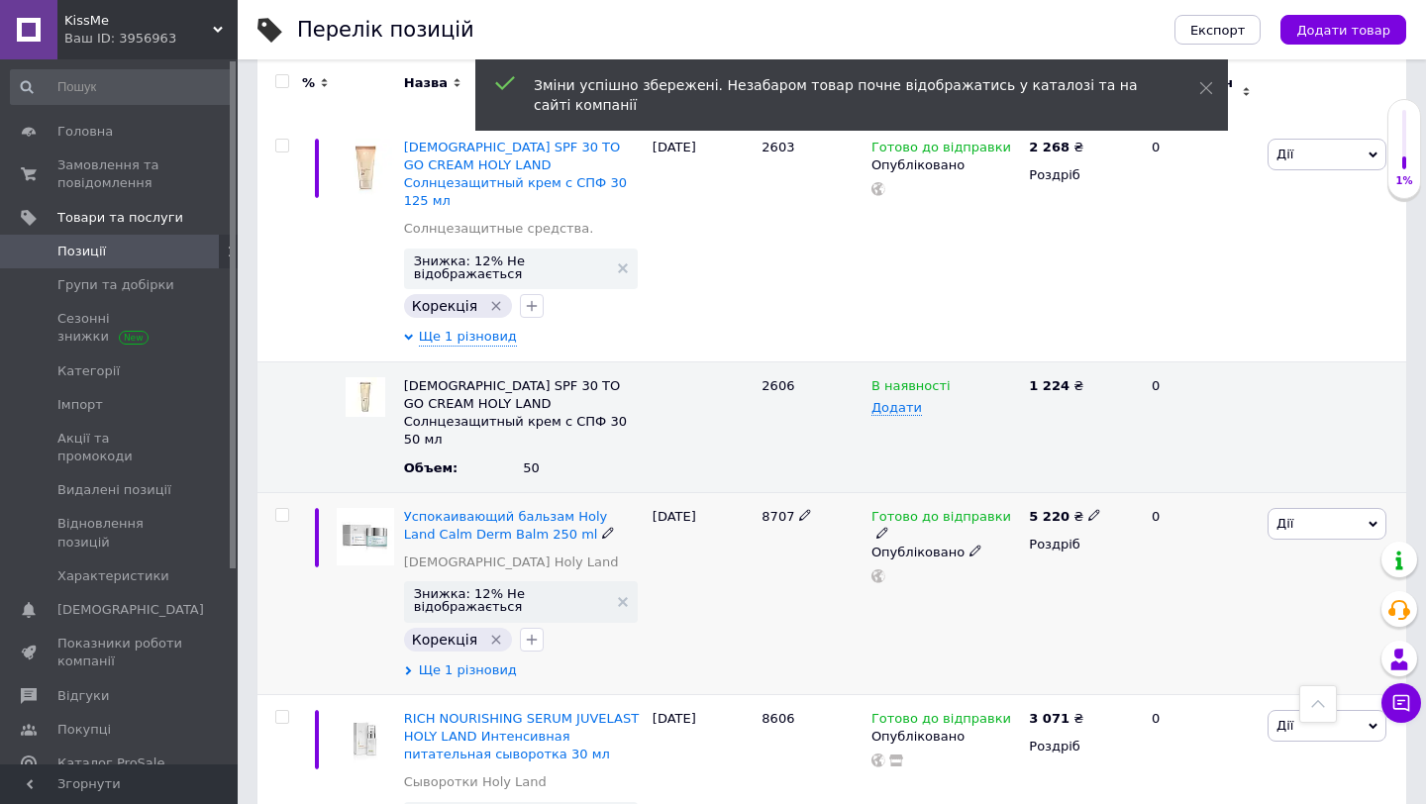
click at [477, 662] on span "Ще 1 різновид" at bounding box center [468, 671] width 98 height 18
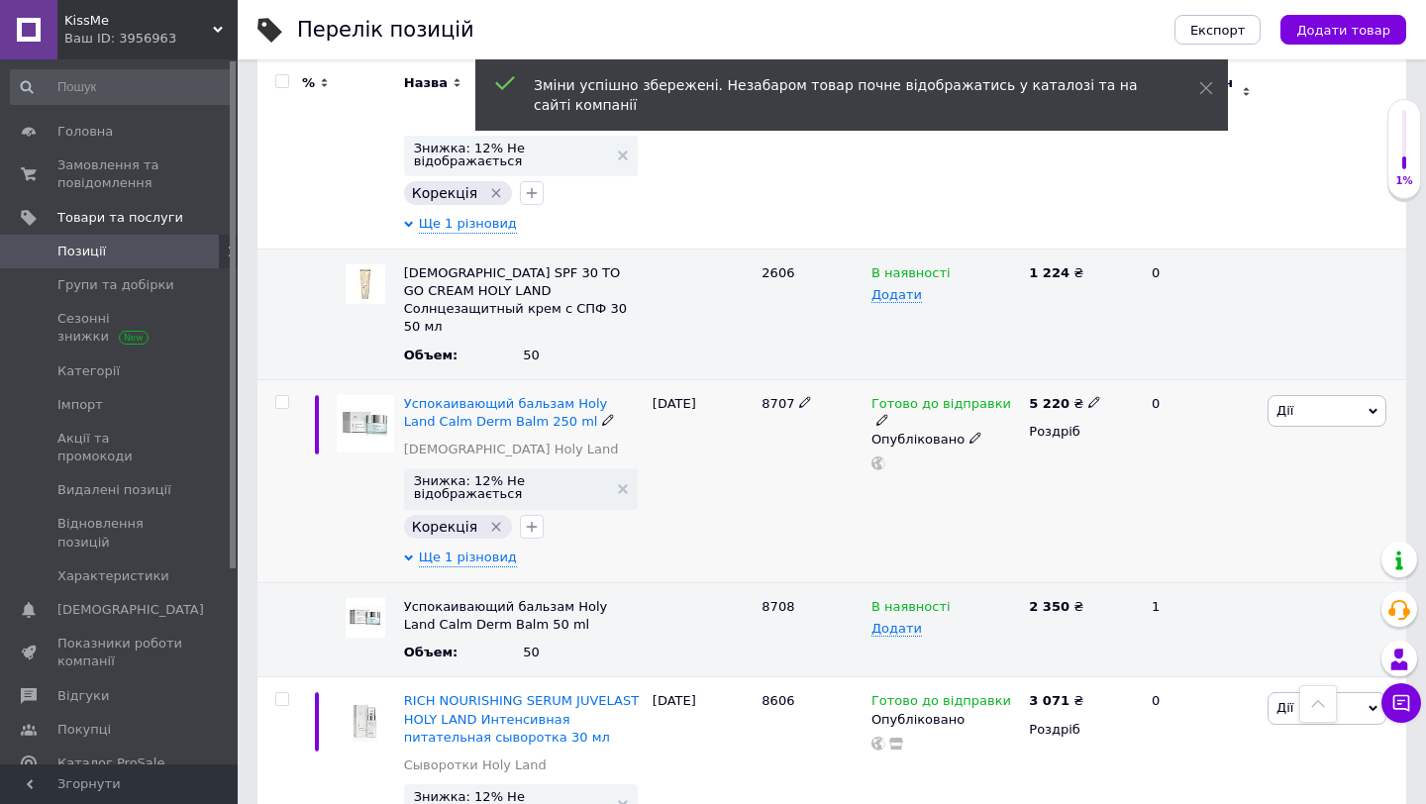
scroll to position [5022, 0]
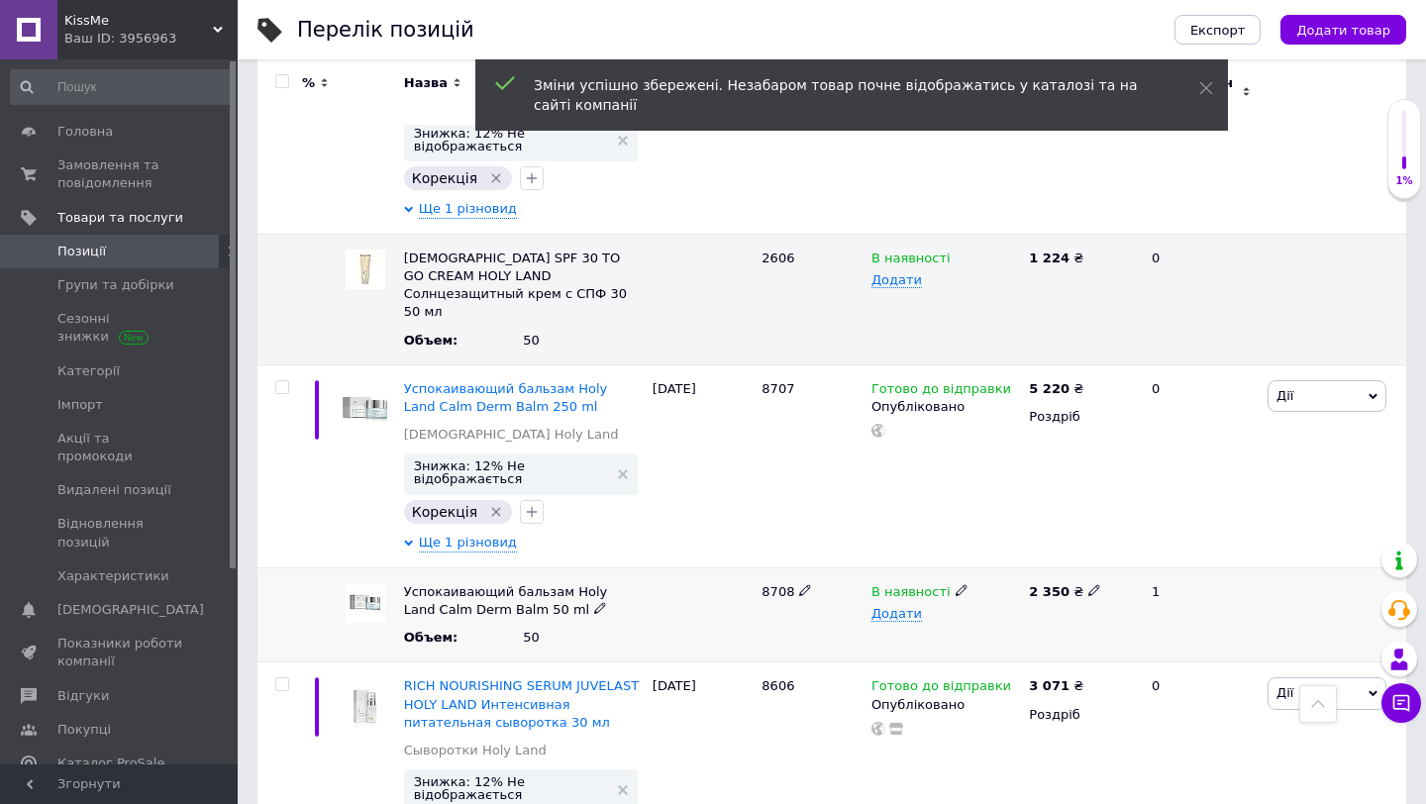
click at [782, 584] on span "8708" at bounding box center [778, 591] width 33 height 15
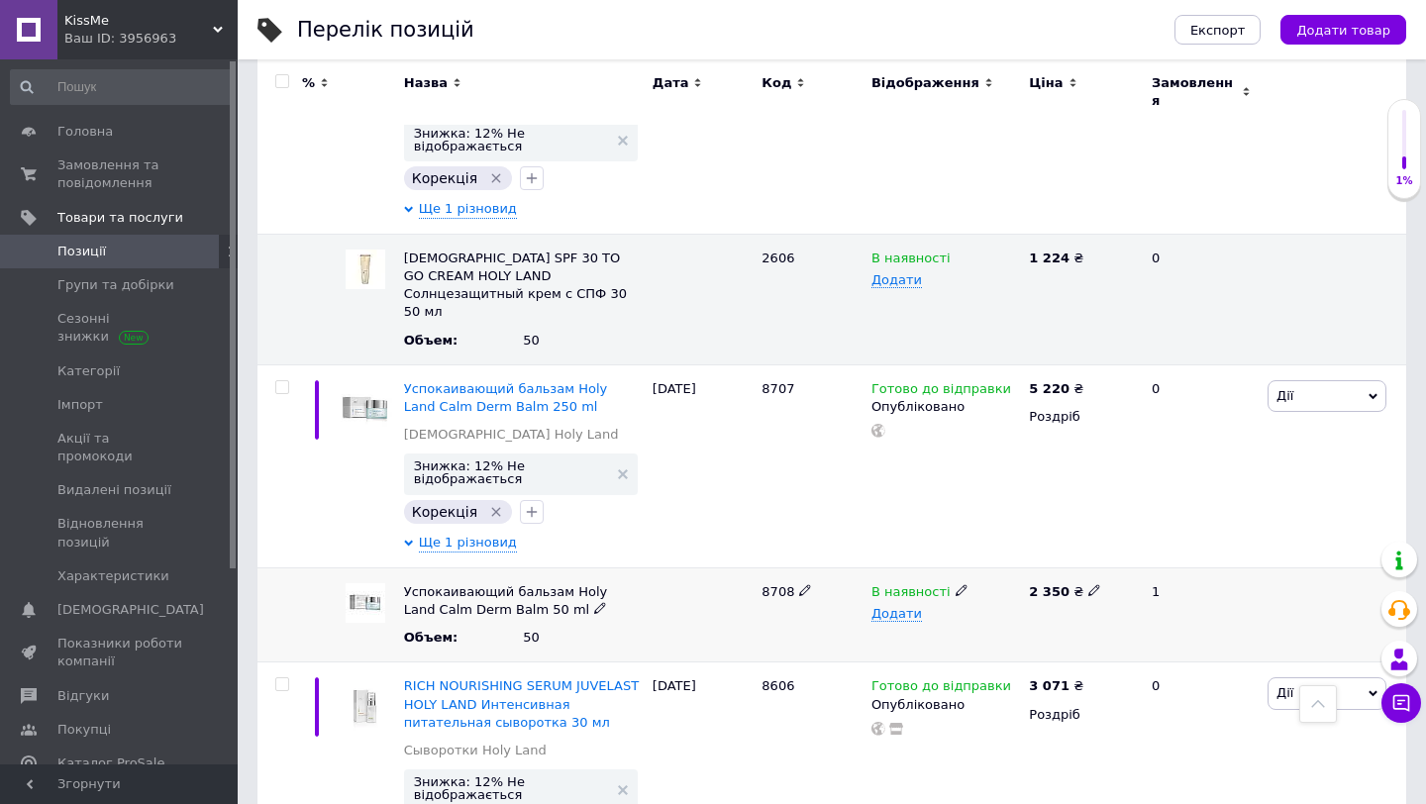
click at [1094, 583] on span at bounding box center [1094, 589] width 13 height 13
click at [925, 567] on div "В наявності Додати" at bounding box center [945, 614] width 157 height 95
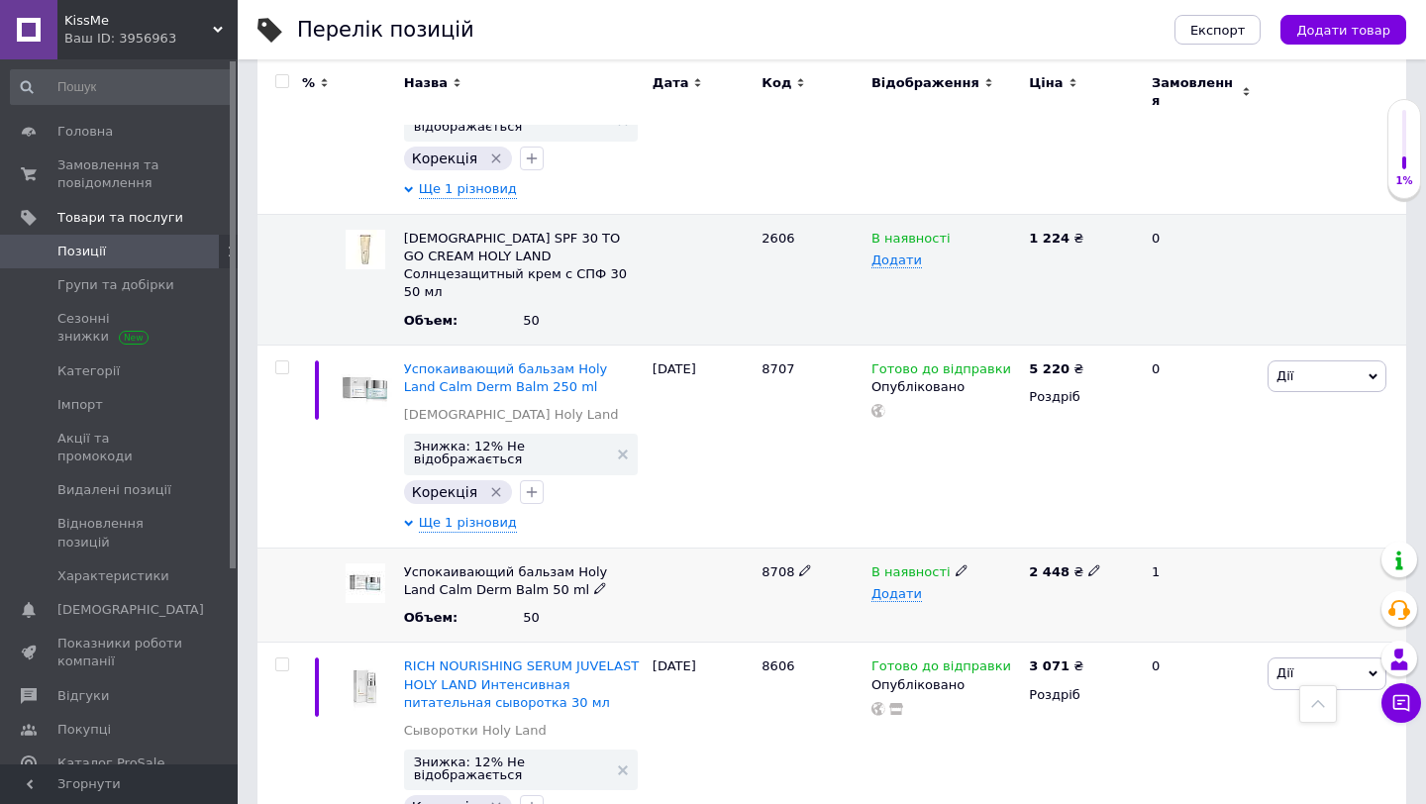
scroll to position [5050, 0]
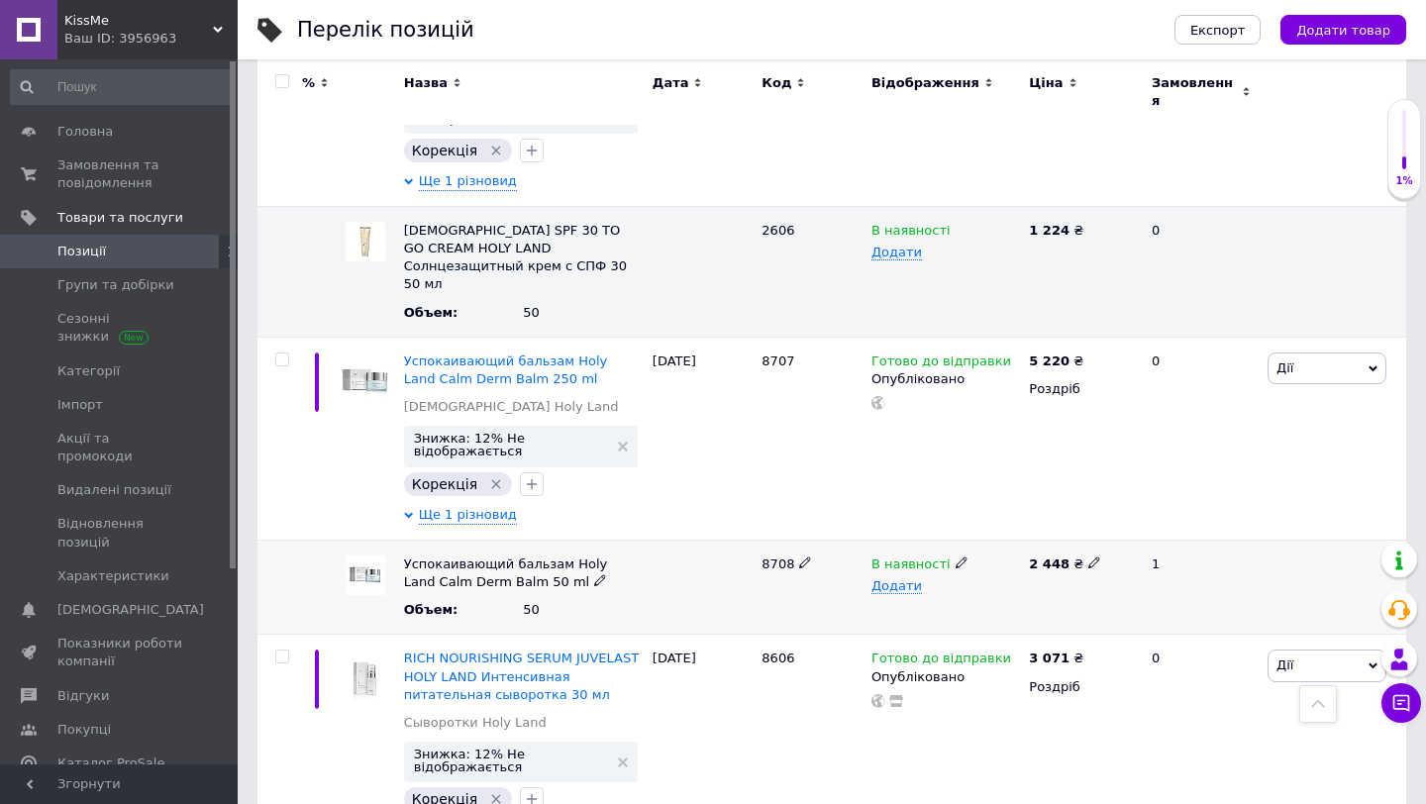
click at [957, 558] on use at bounding box center [961, 563] width 11 height 11
click at [975, 644] on li "Готово до відправки" at bounding box center [941, 667] width 154 height 46
click at [787, 635] on div "8606" at bounding box center [812, 736] width 110 height 202
click at [779, 651] on span "8606" at bounding box center [778, 658] width 33 height 15
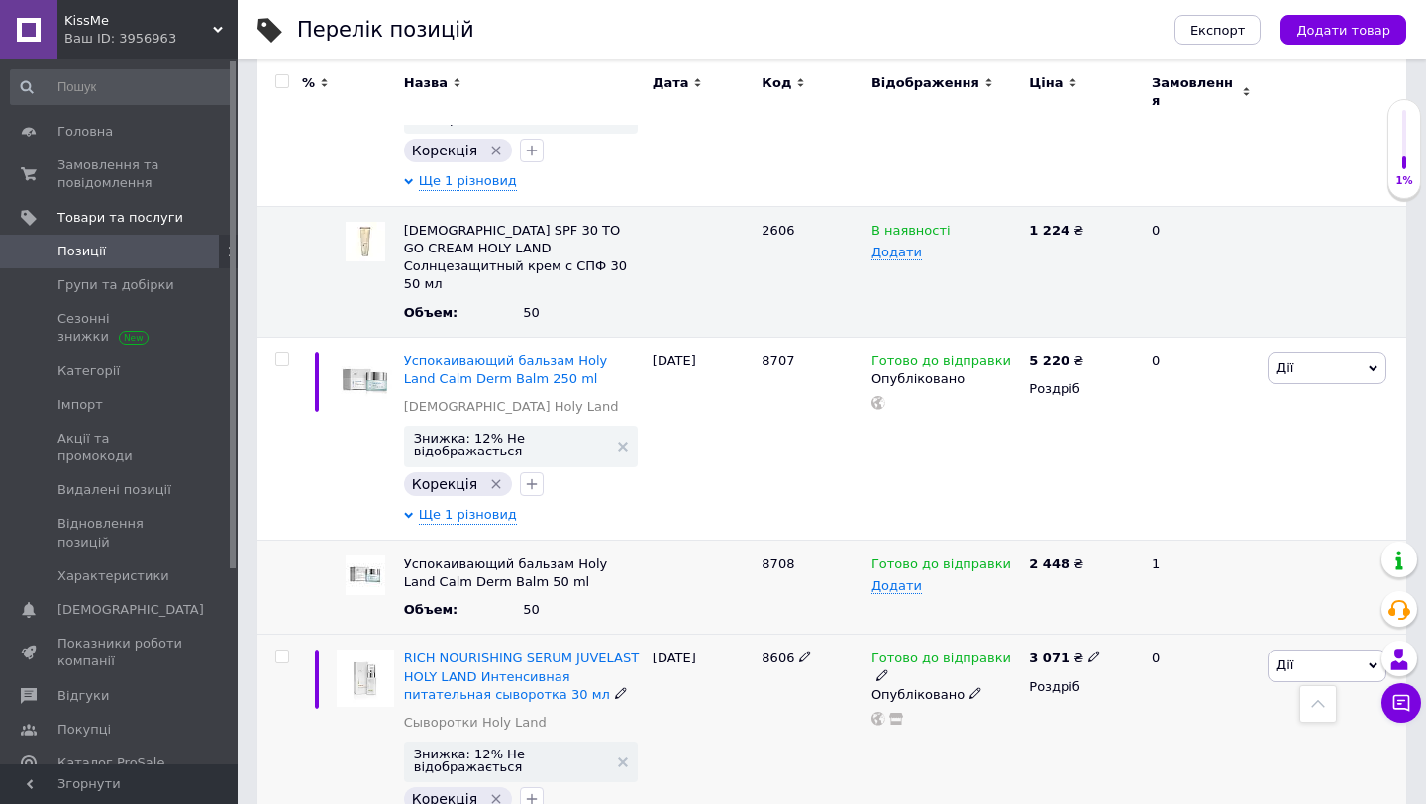
click at [1088, 652] on use at bounding box center [1093, 657] width 11 height 11
click at [879, 635] on div "Готово до відправки Опубліковано" at bounding box center [945, 736] width 157 height 202
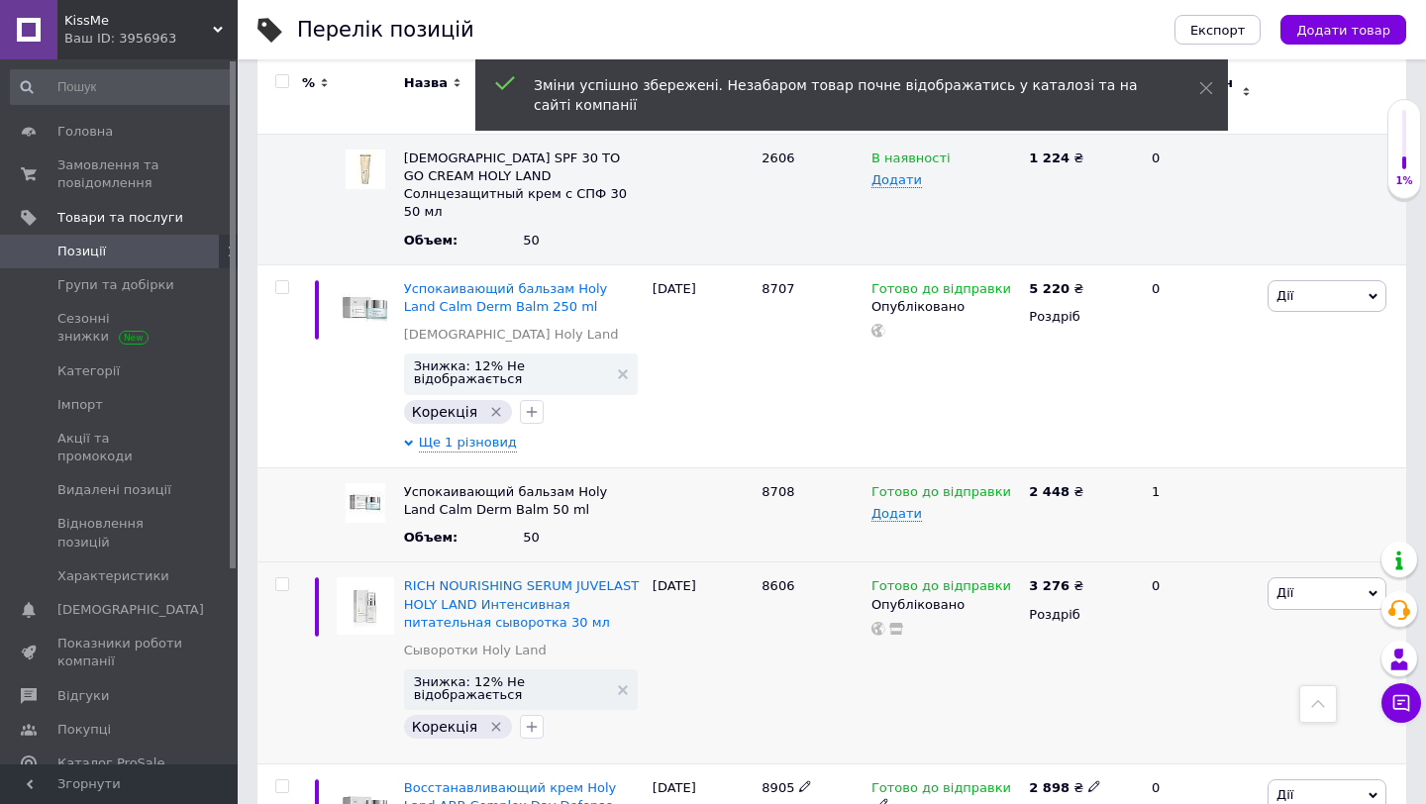
scroll to position [5305, 0]
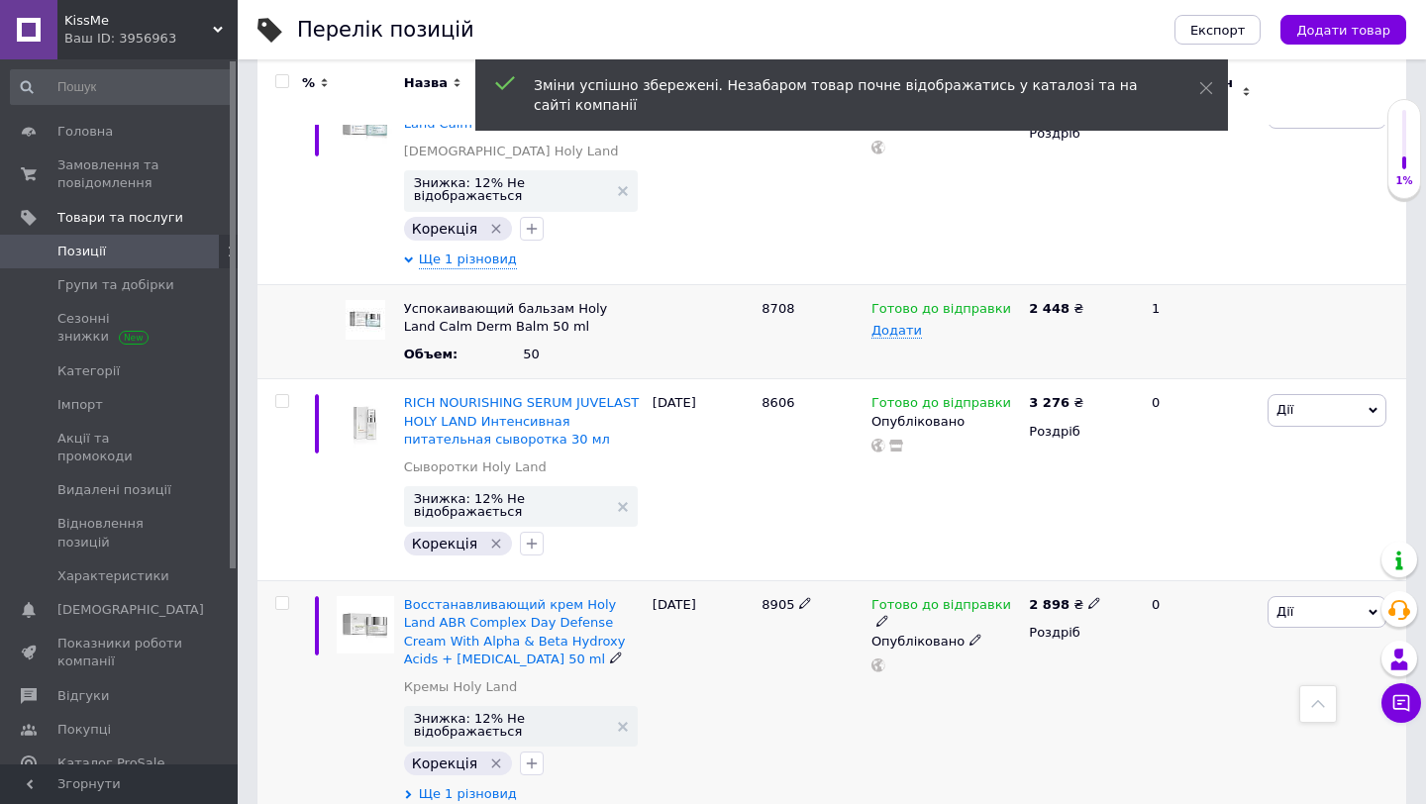
click at [776, 597] on span "8905" at bounding box center [778, 604] width 33 height 15
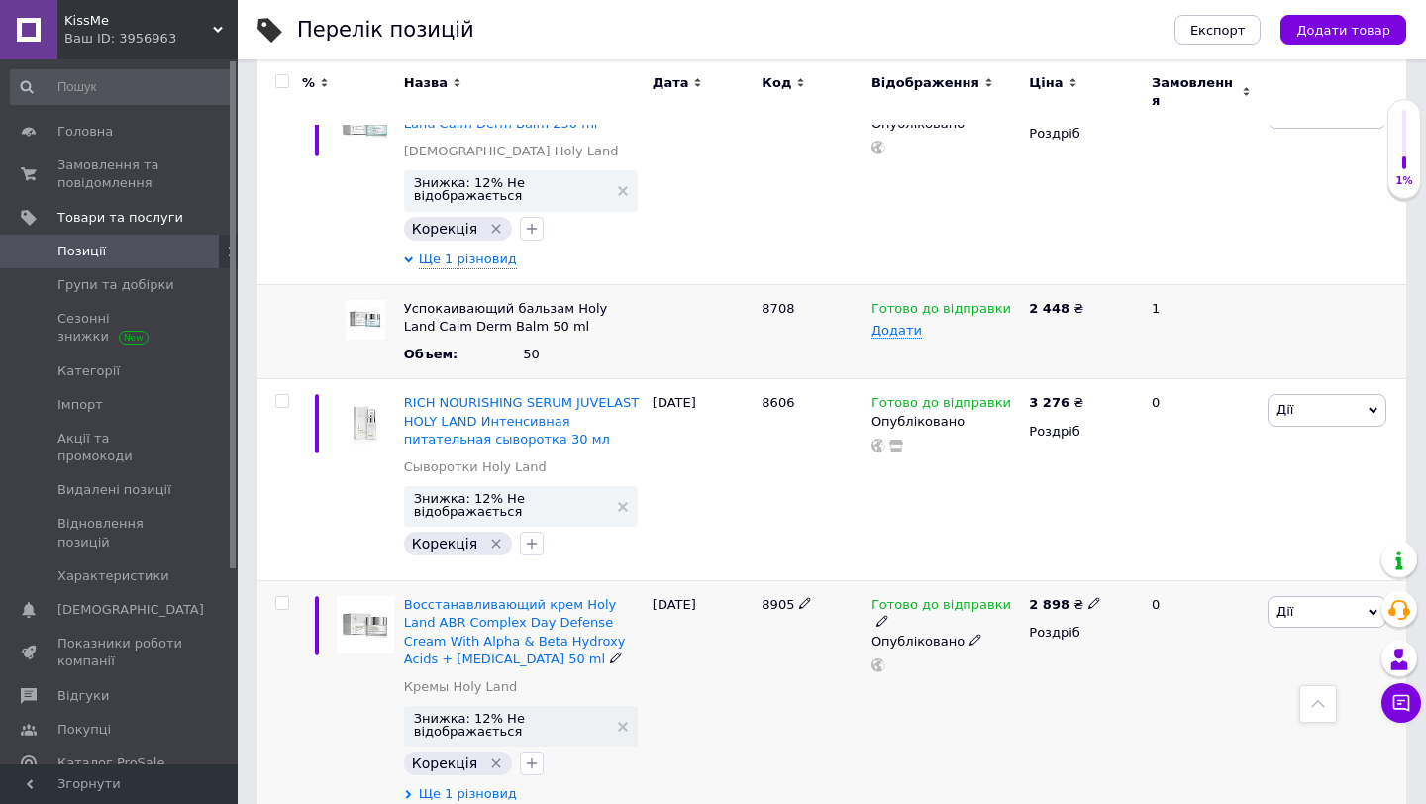
click at [1089, 581] on div "2 898 ₴ Роздріб" at bounding box center [1082, 700] width 116 height 239
click at [1089, 597] on icon at bounding box center [1094, 603] width 12 height 12
click at [1011, 581] on div "Готово до відправки Опубліковано" at bounding box center [945, 700] width 157 height 239
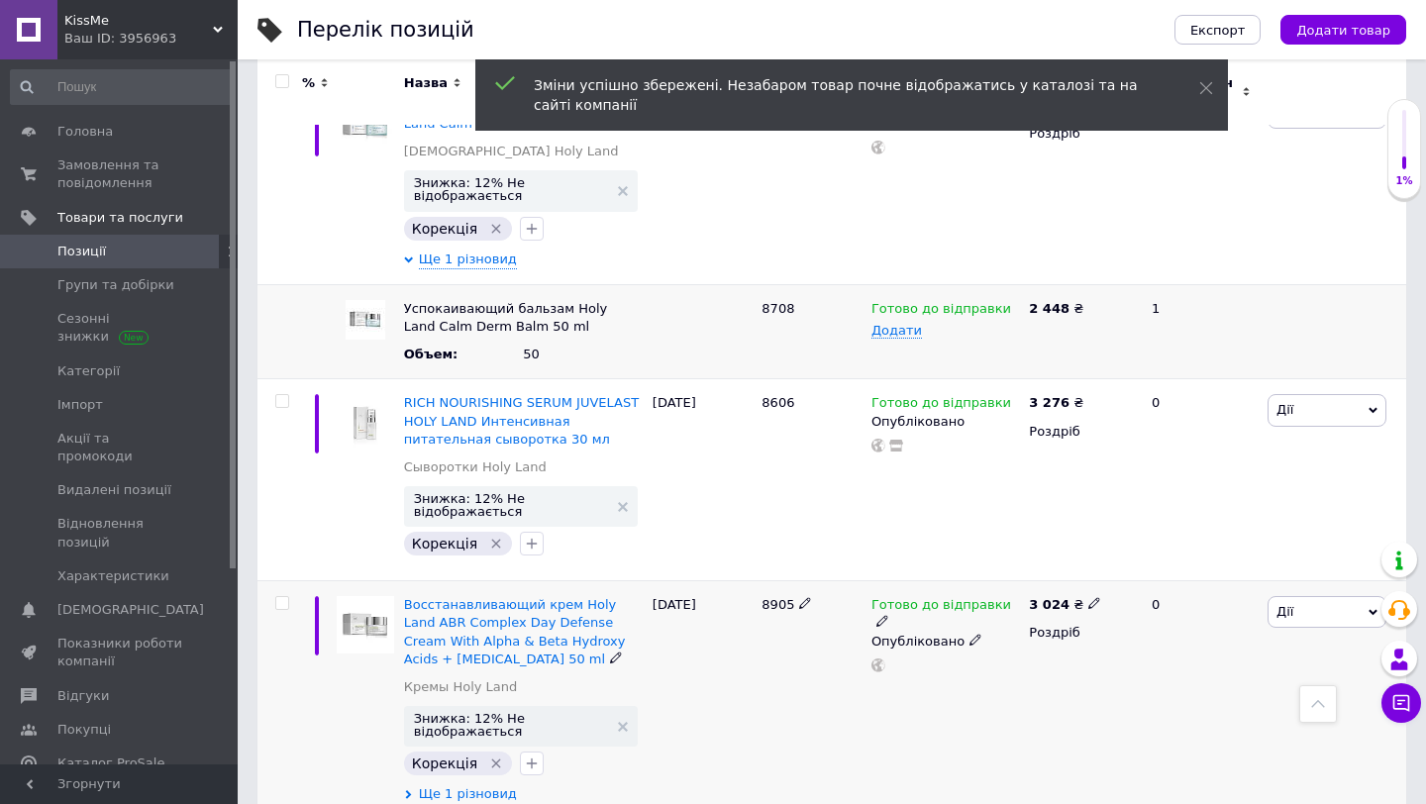
click at [486, 785] on span "Ще 1 різновид" at bounding box center [468, 794] width 98 height 18
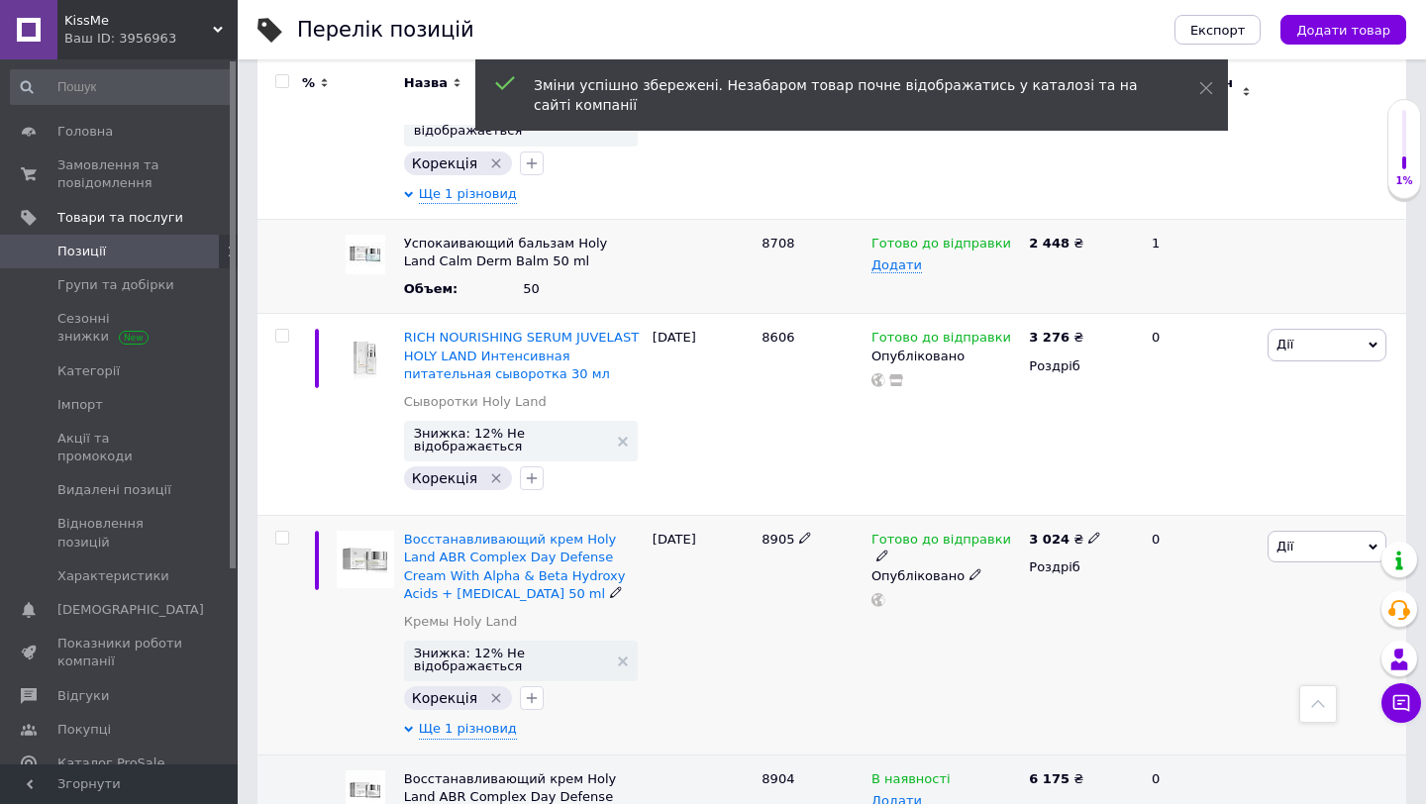
scroll to position [5393, 0]
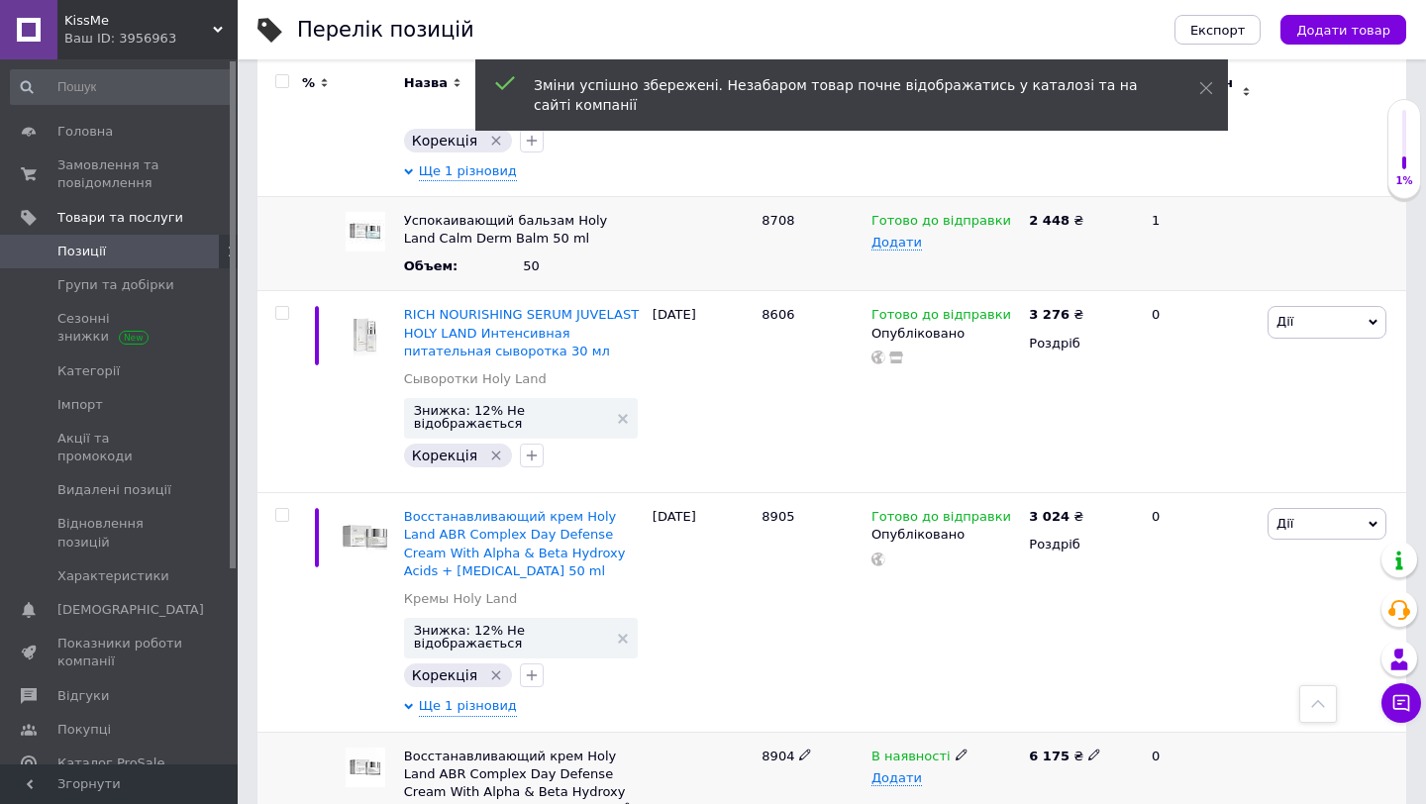
click at [775, 749] on span "8904" at bounding box center [778, 756] width 33 height 15
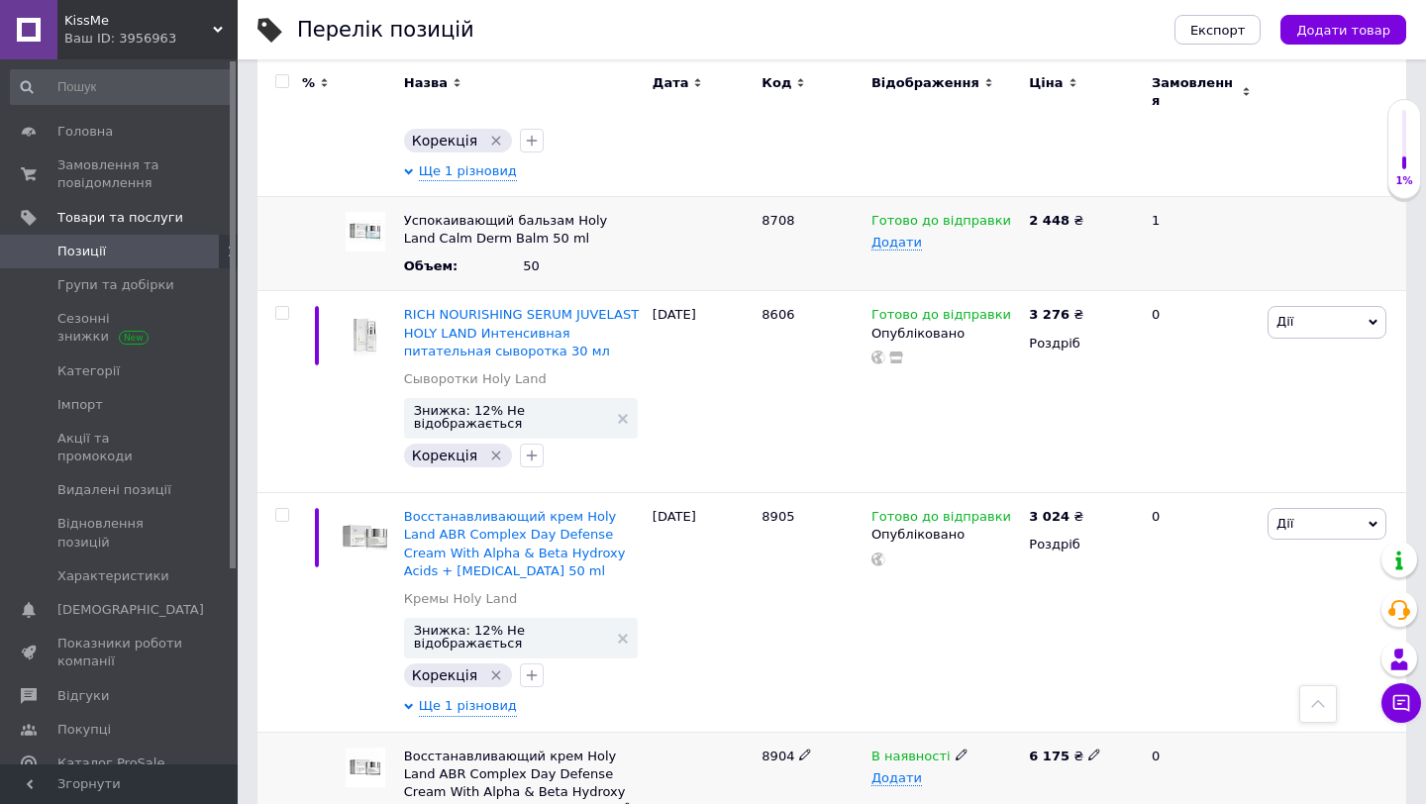
click at [1088, 749] on use at bounding box center [1093, 754] width 11 height 11
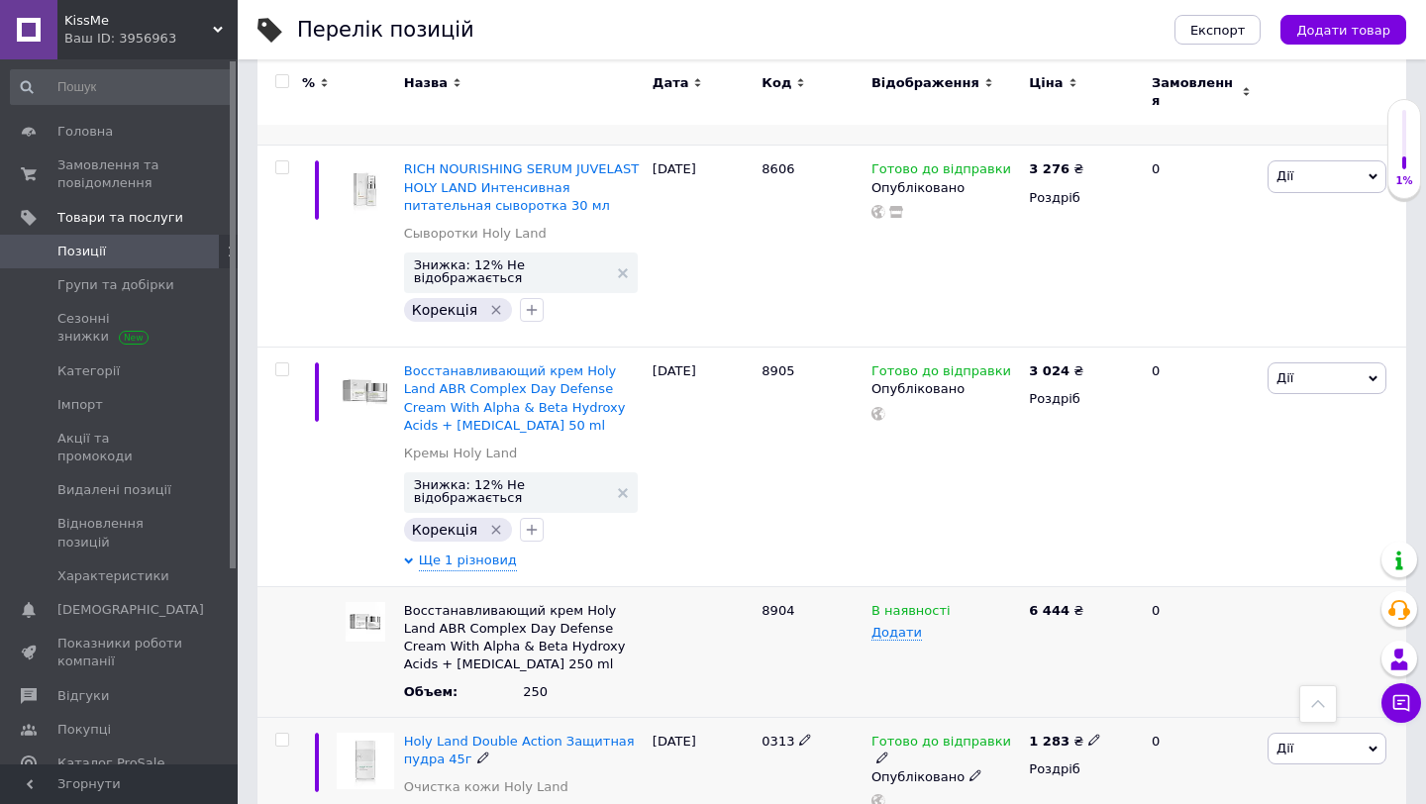
scroll to position [5562, 0]
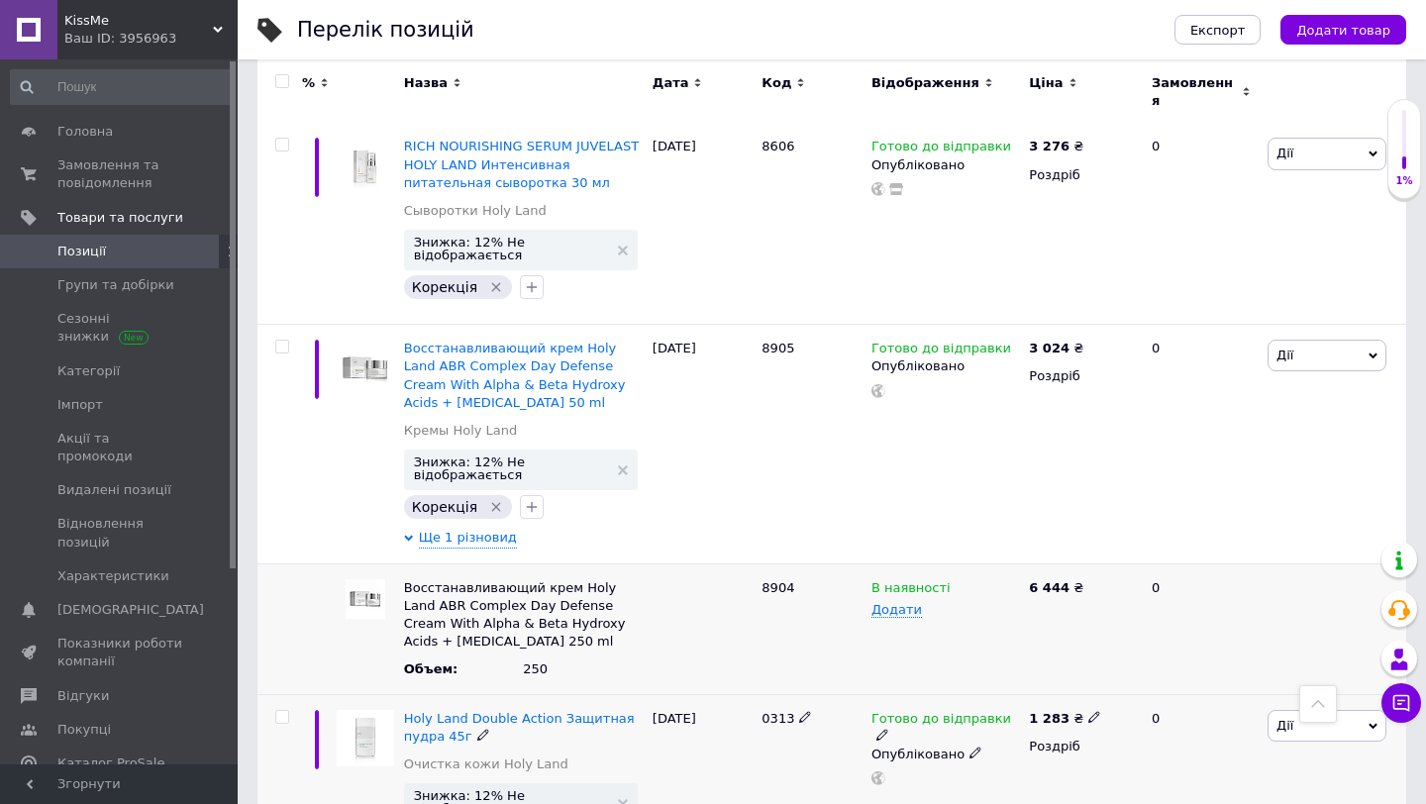
click at [776, 711] on span "0313" at bounding box center [778, 718] width 33 height 15
click at [1088, 711] on icon at bounding box center [1094, 717] width 12 height 12
click at [963, 694] on div "Готово до відправки Опубліковано" at bounding box center [945, 786] width 157 height 184
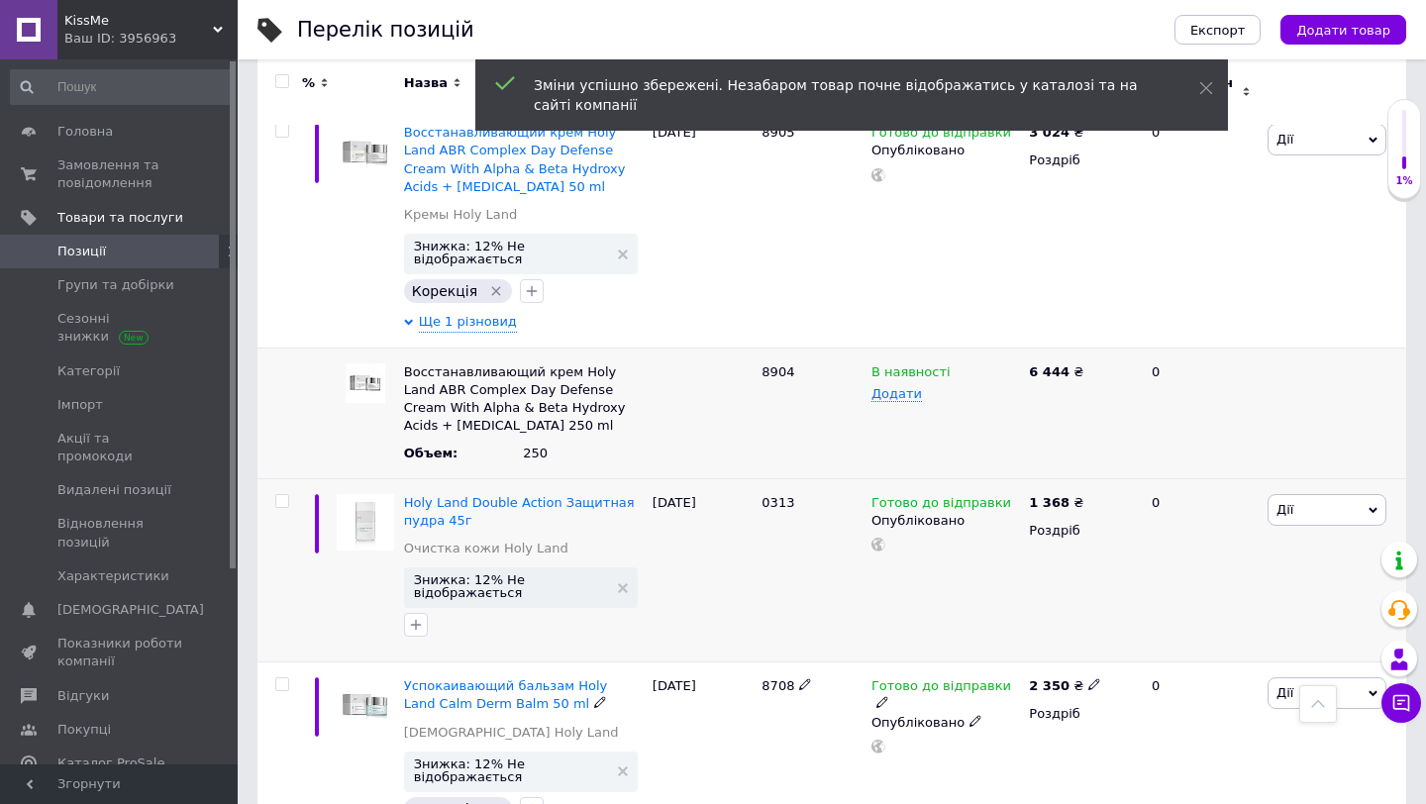
scroll to position [5786, 0]
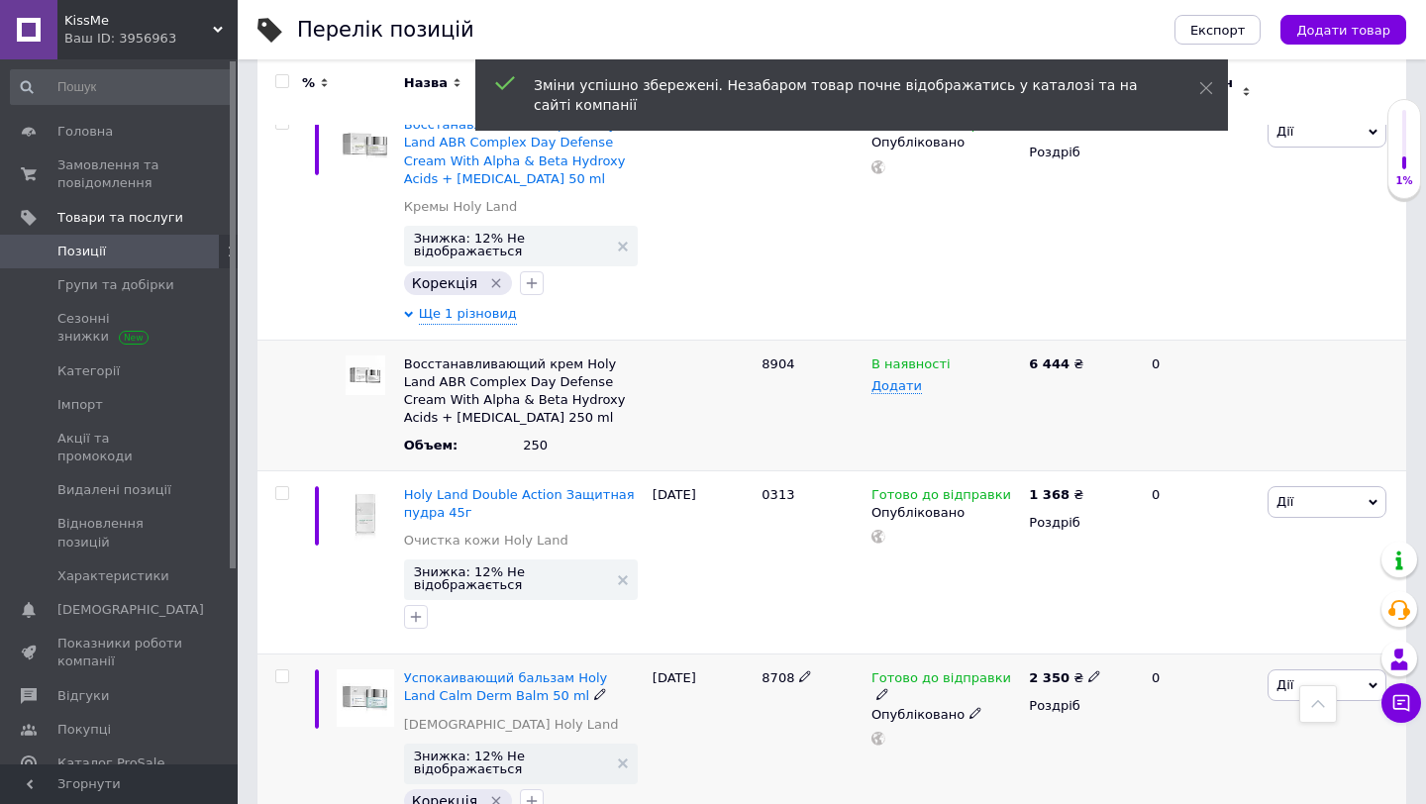
click at [777, 670] on span "8708" at bounding box center [778, 677] width 33 height 15
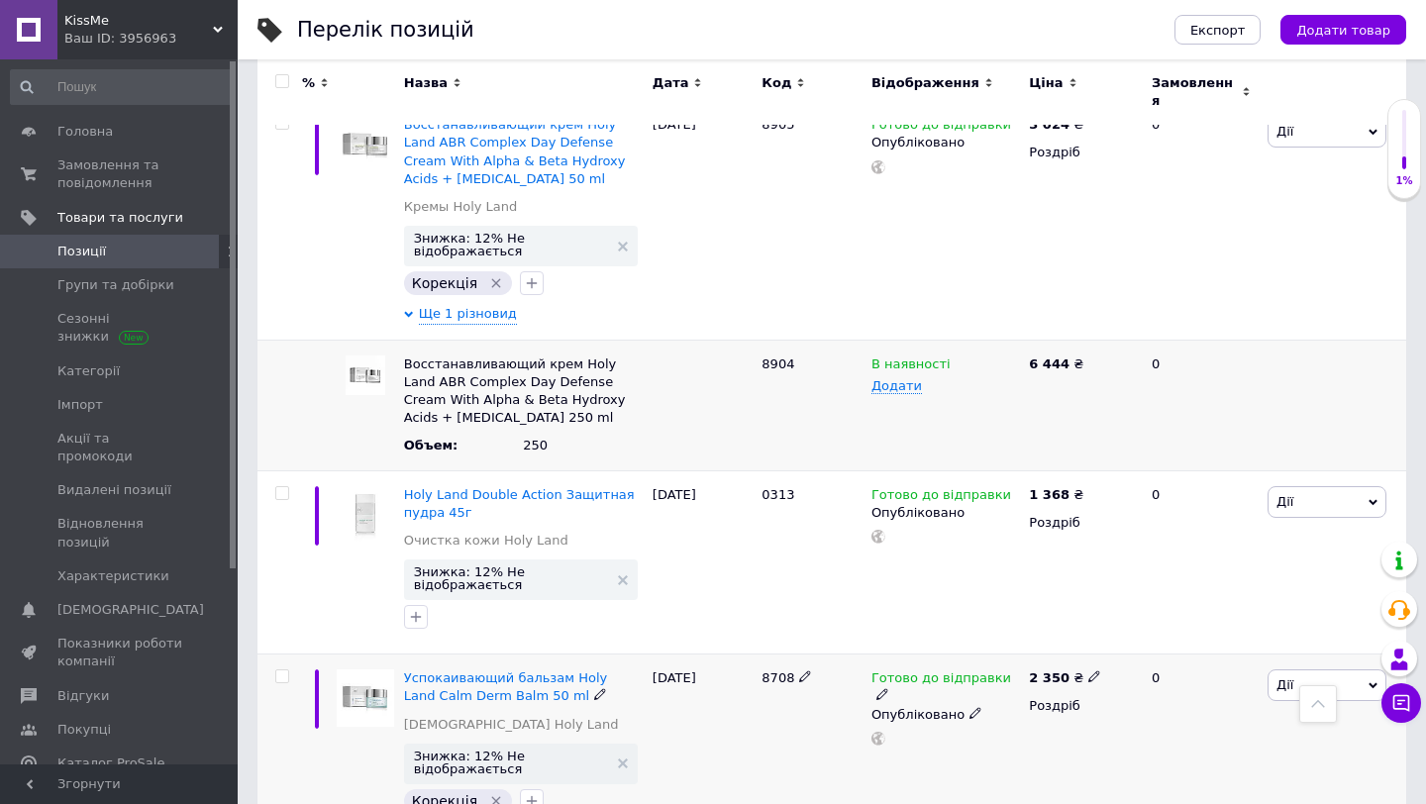
click at [1093, 670] on icon at bounding box center [1094, 676] width 12 height 12
click at [911, 655] on div "Готово до відправки Опубліковано" at bounding box center [945, 756] width 157 height 203
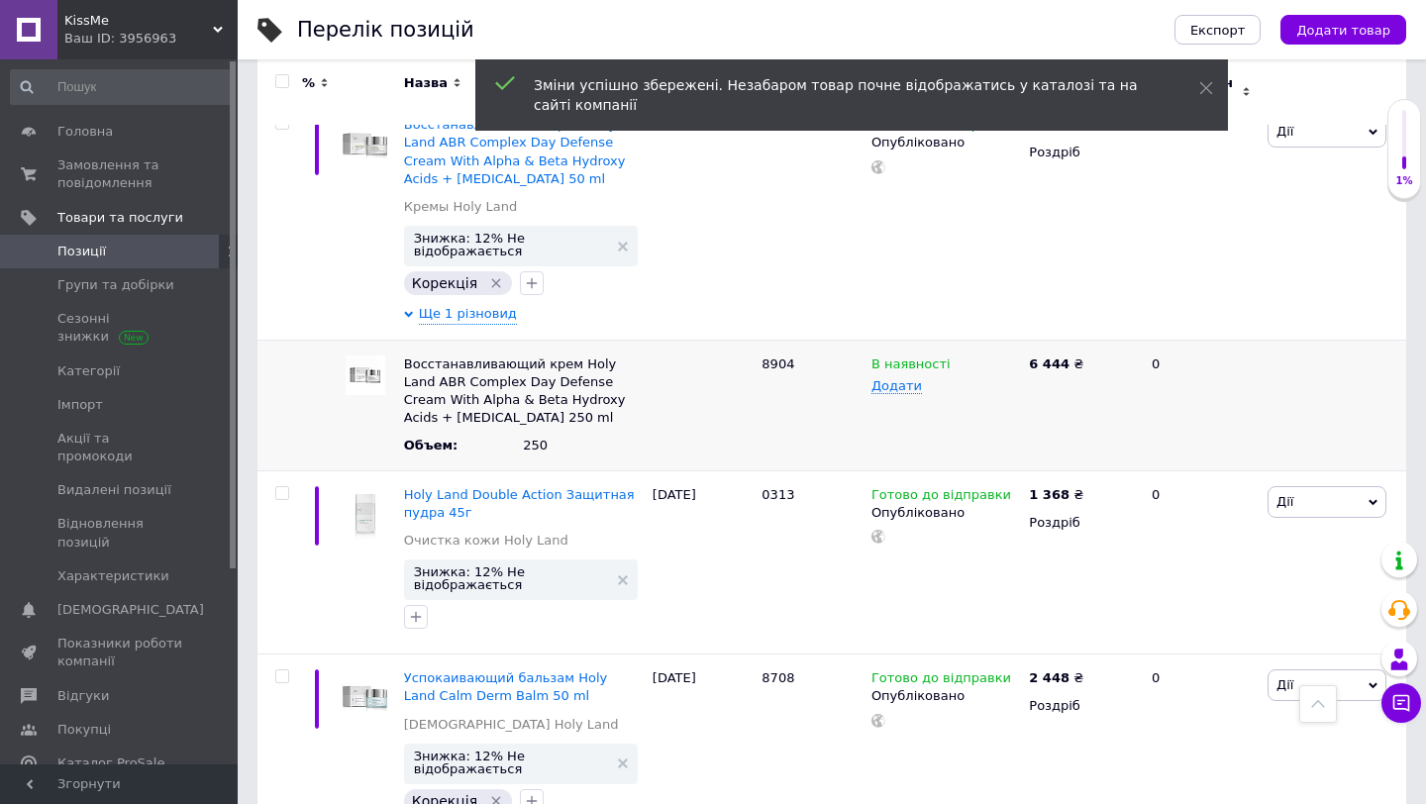
scroll to position [5892, 0]
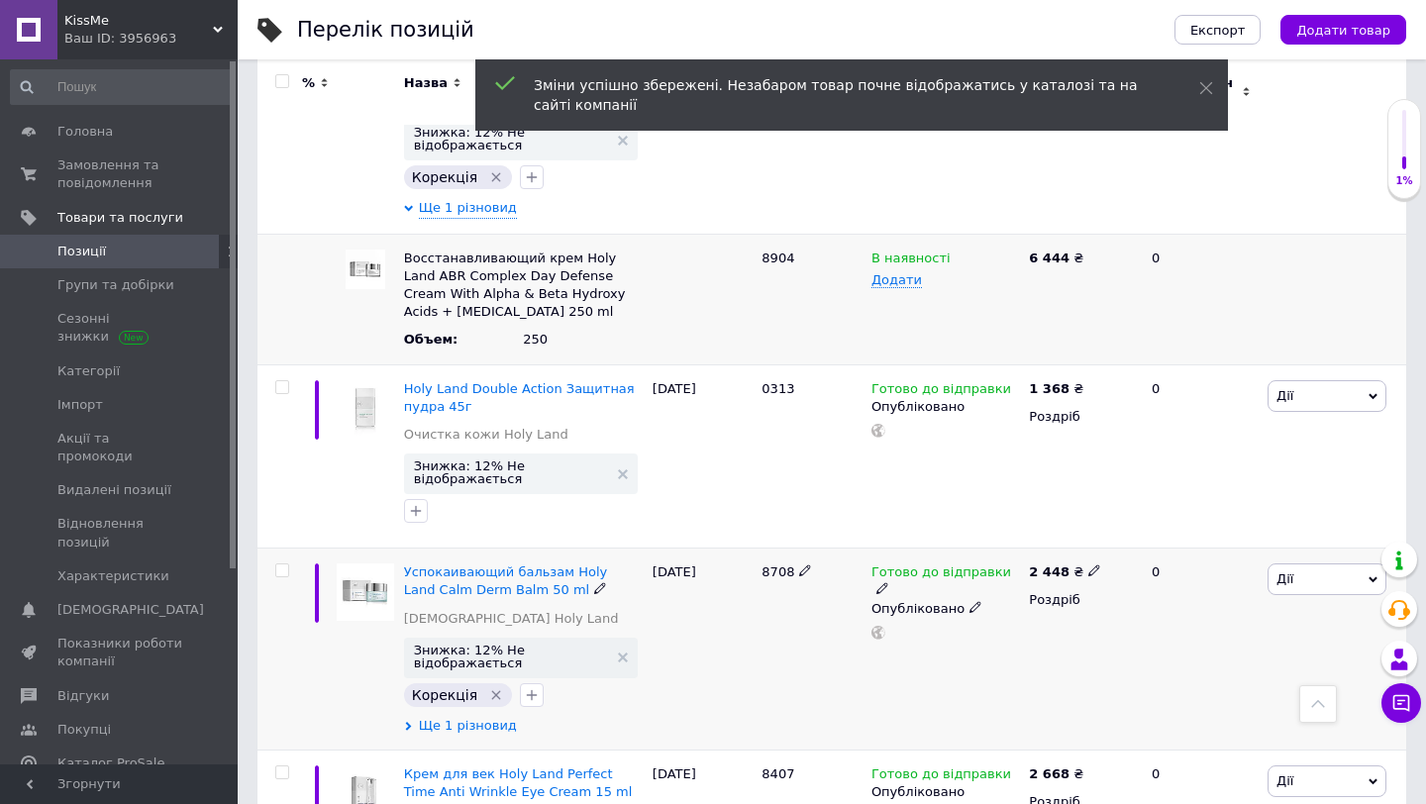
click at [487, 717] on span "Ще 1 різновид" at bounding box center [468, 726] width 98 height 18
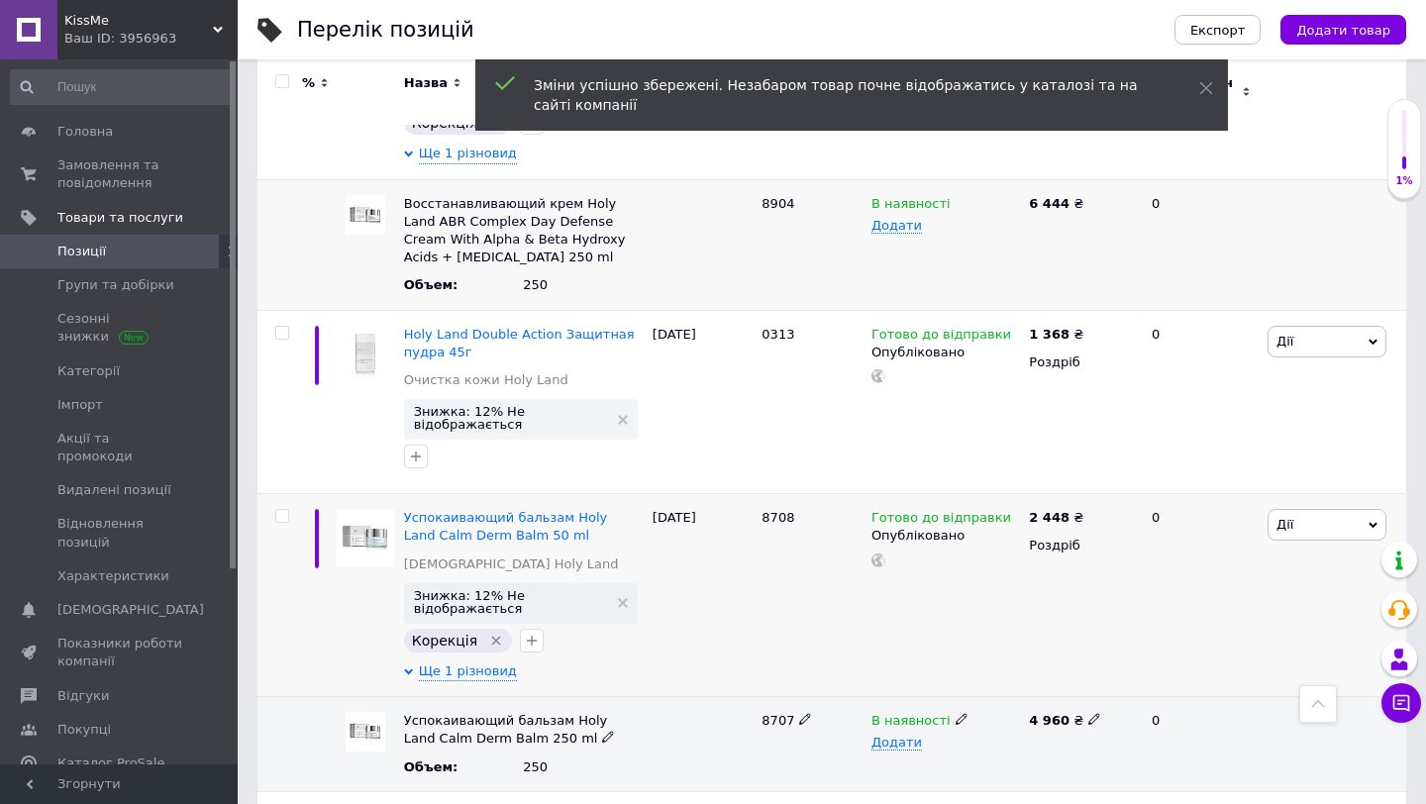
scroll to position [5977, 0]
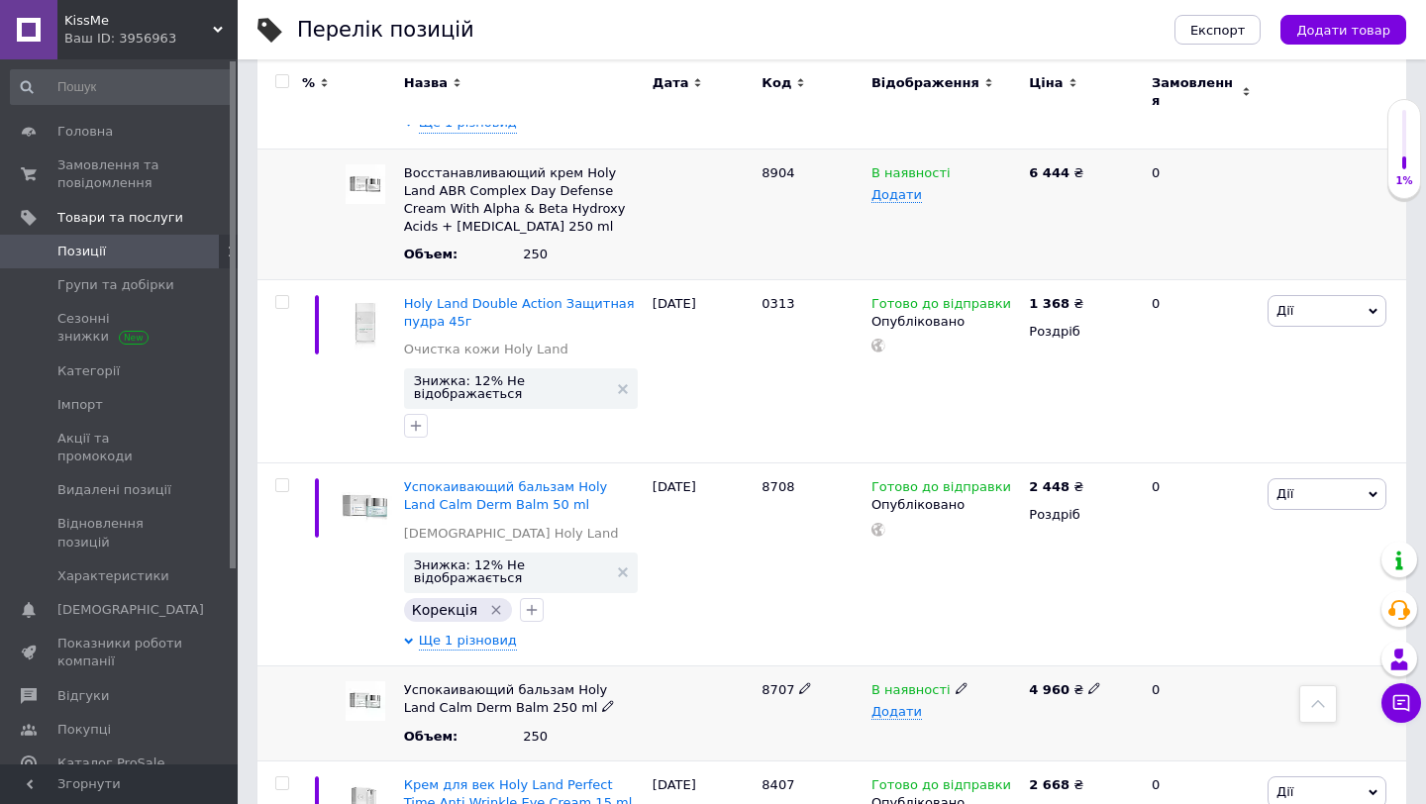
click at [773, 682] on span "8707" at bounding box center [778, 689] width 33 height 15
click at [1090, 682] on icon at bounding box center [1094, 688] width 12 height 12
click at [986, 666] on div "В наявності Додати" at bounding box center [945, 713] width 157 height 95
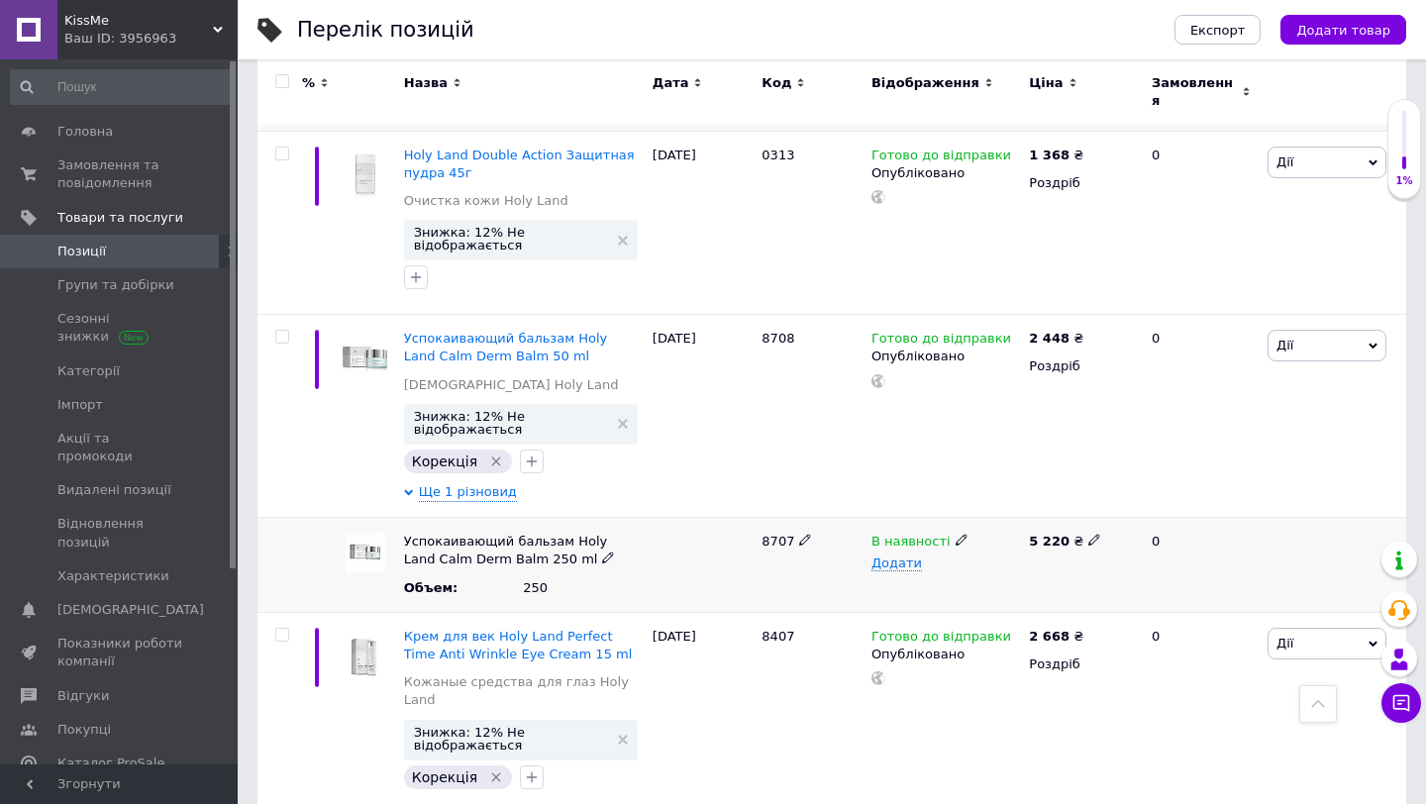
scroll to position [6132, 0]
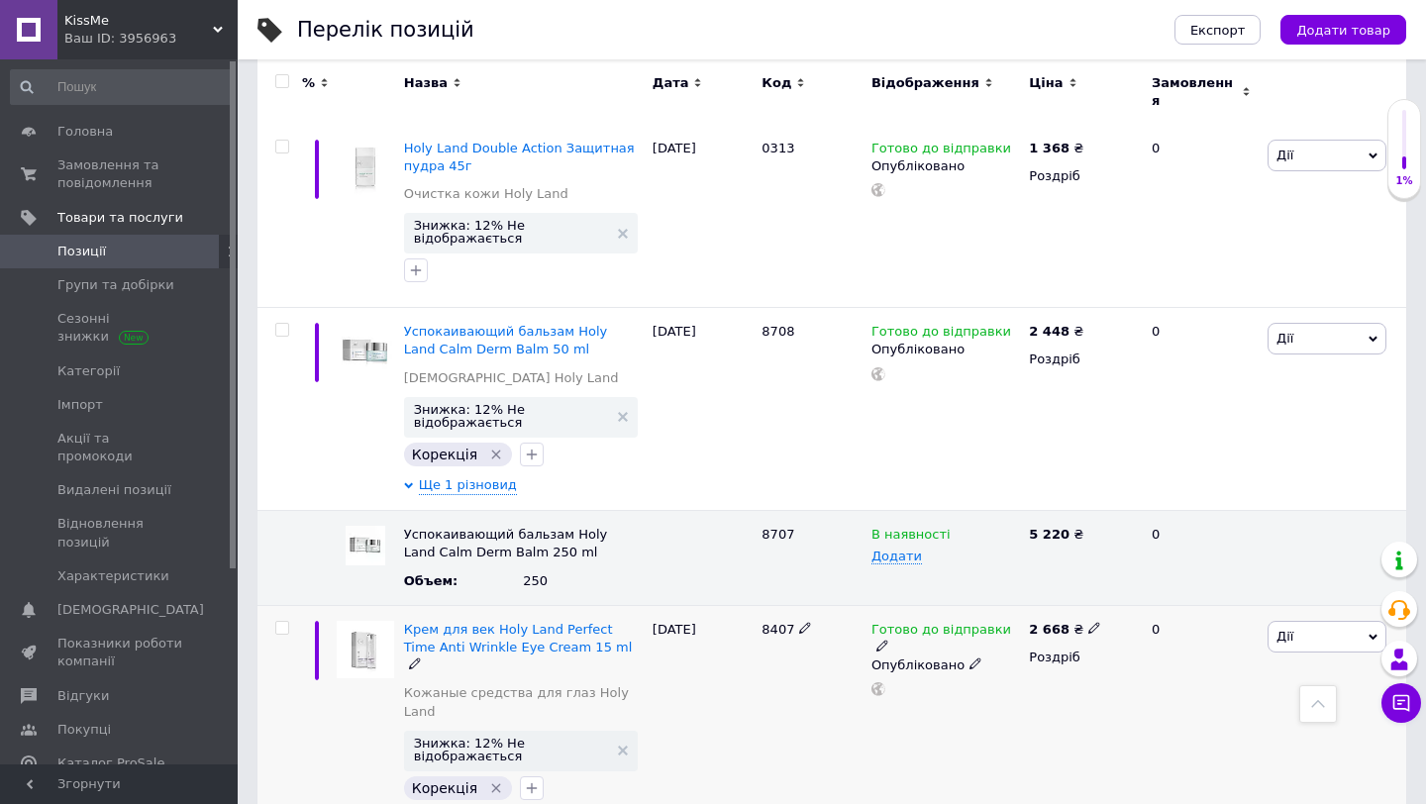
click at [771, 622] on span "8407" at bounding box center [778, 629] width 33 height 15
click at [1094, 622] on icon at bounding box center [1094, 628] width 12 height 12
click at [976, 605] on div "Готово до відправки Опубліковано" at bounding box center [945, 715] width 157 height 220
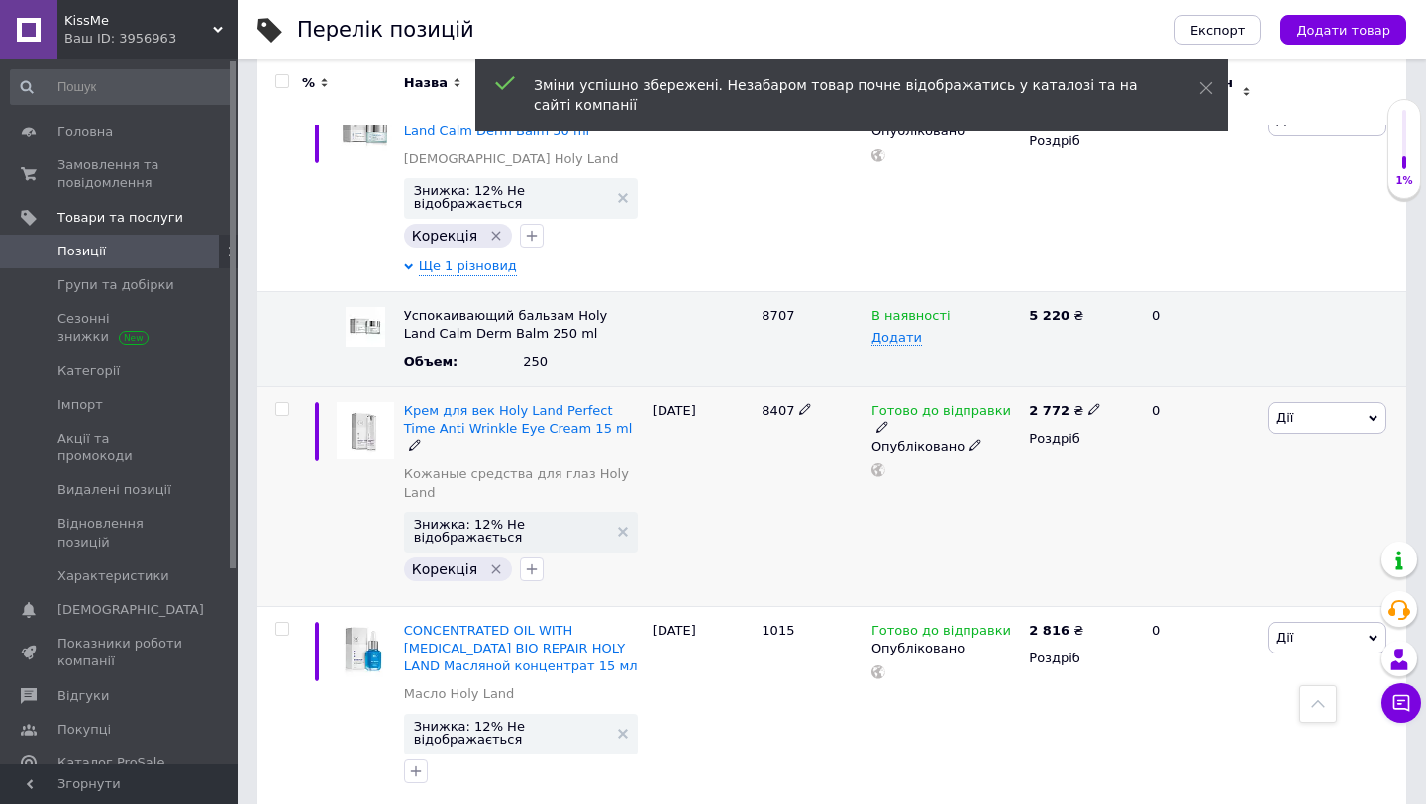
scroll to position [6355, 0]
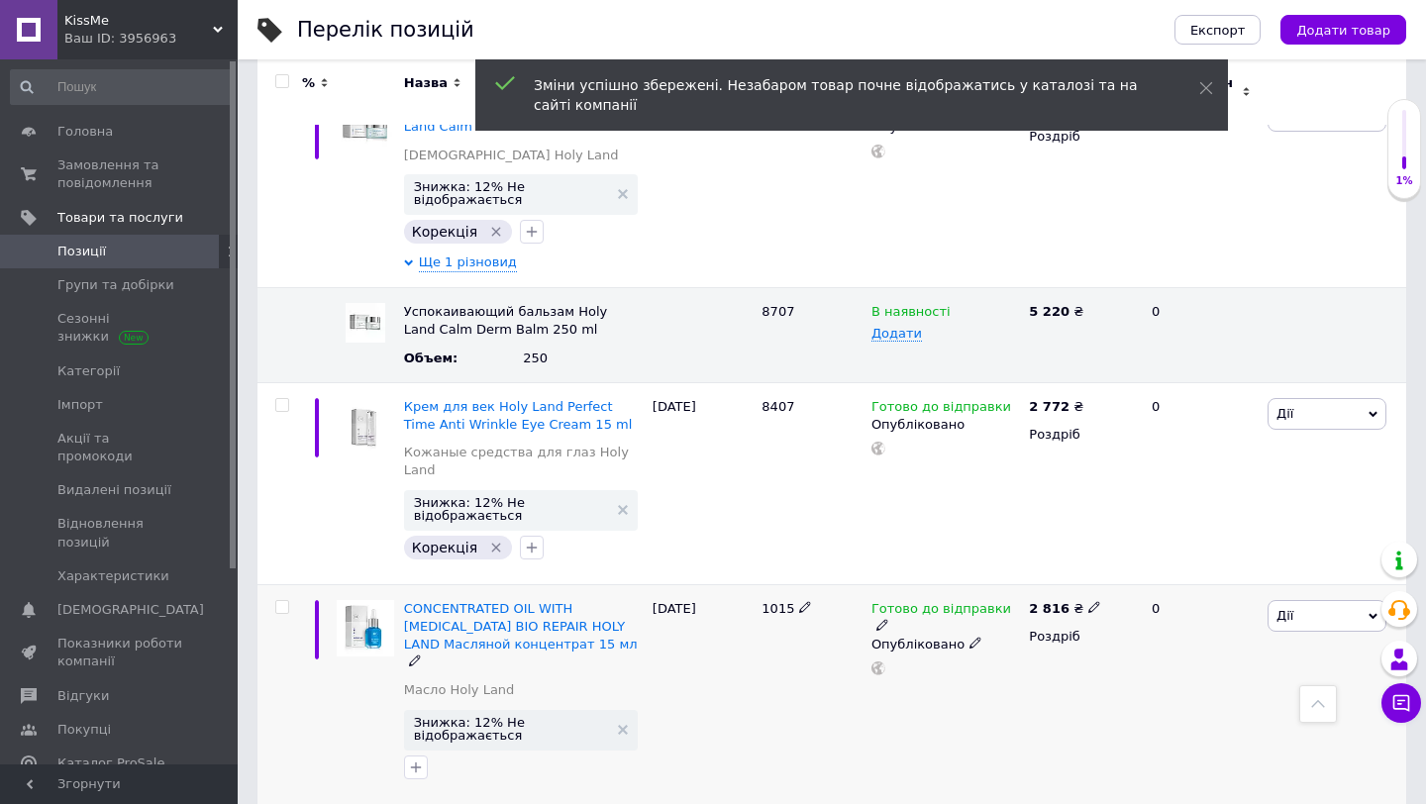
click at [776, 601] on span "1015" at bounding box center [778, 608] width 33 height 15
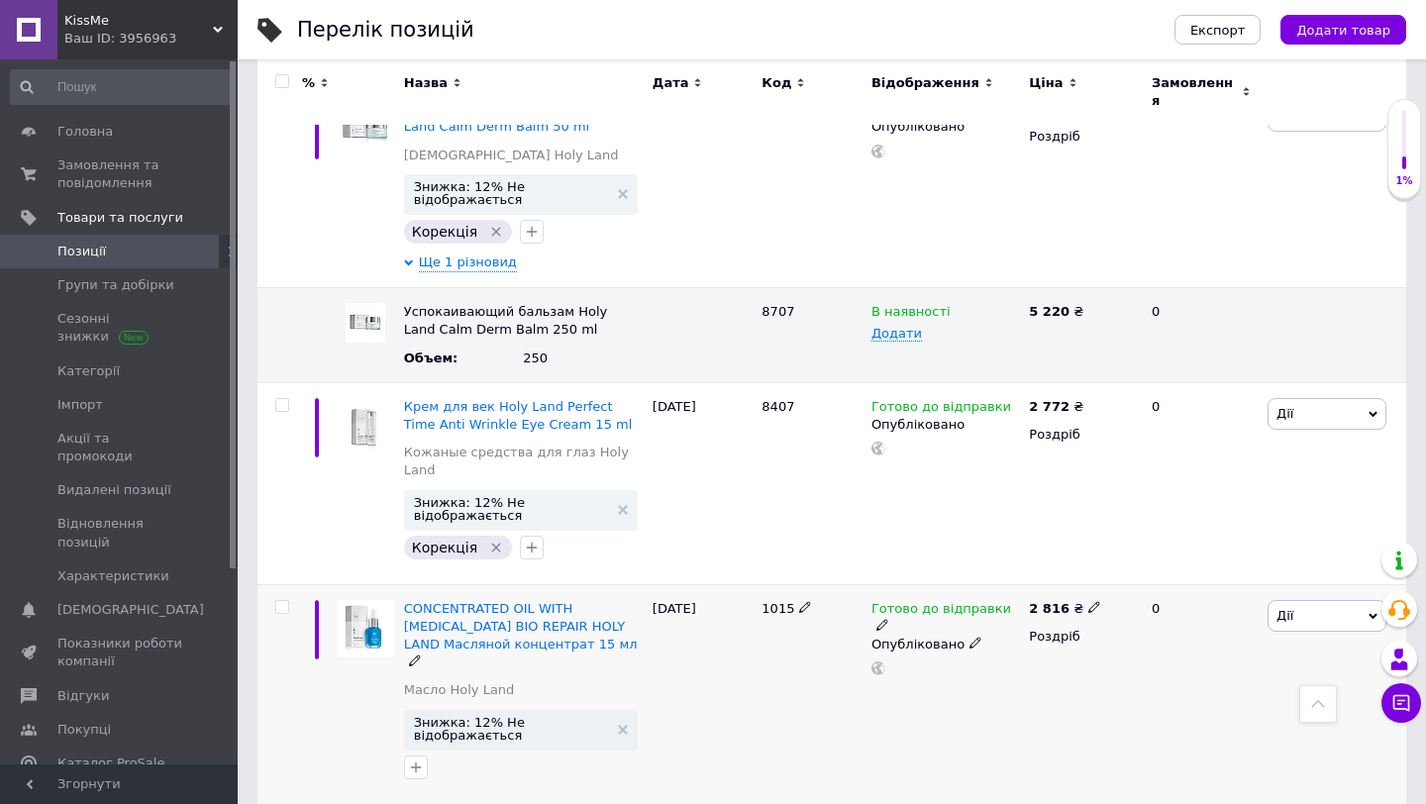
click at [1086, 600] on div "2 816 ₴" at bounding box center [1065, 609] width 72 height 18
click at [1121, 565] on input "2816" at bounding box center [1187, 585] width 151 height 40
click at [954, 584] on div "Готово до відправки Опубліковано" at bounding box center [945, 694] width 157 height 220
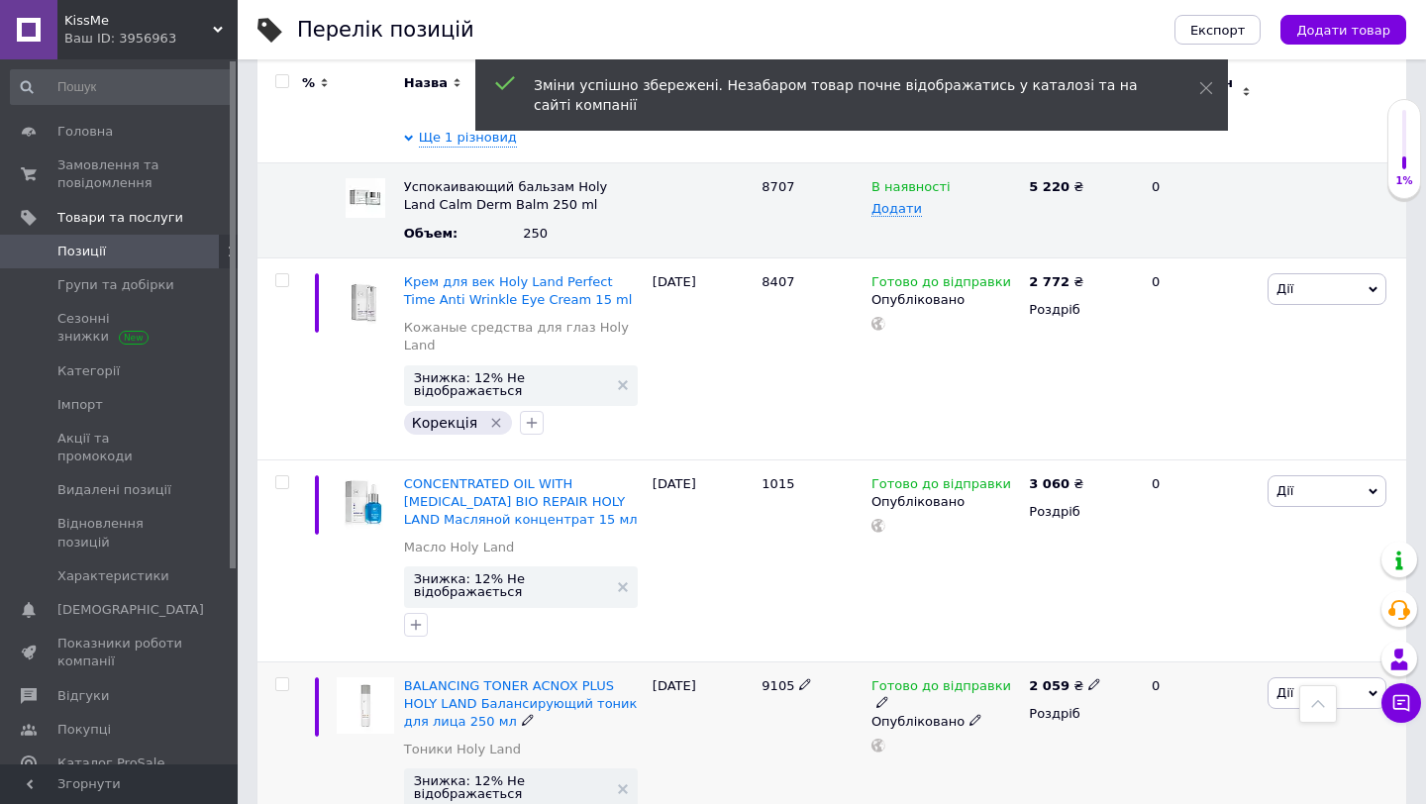
scroll to position [6492, 0]
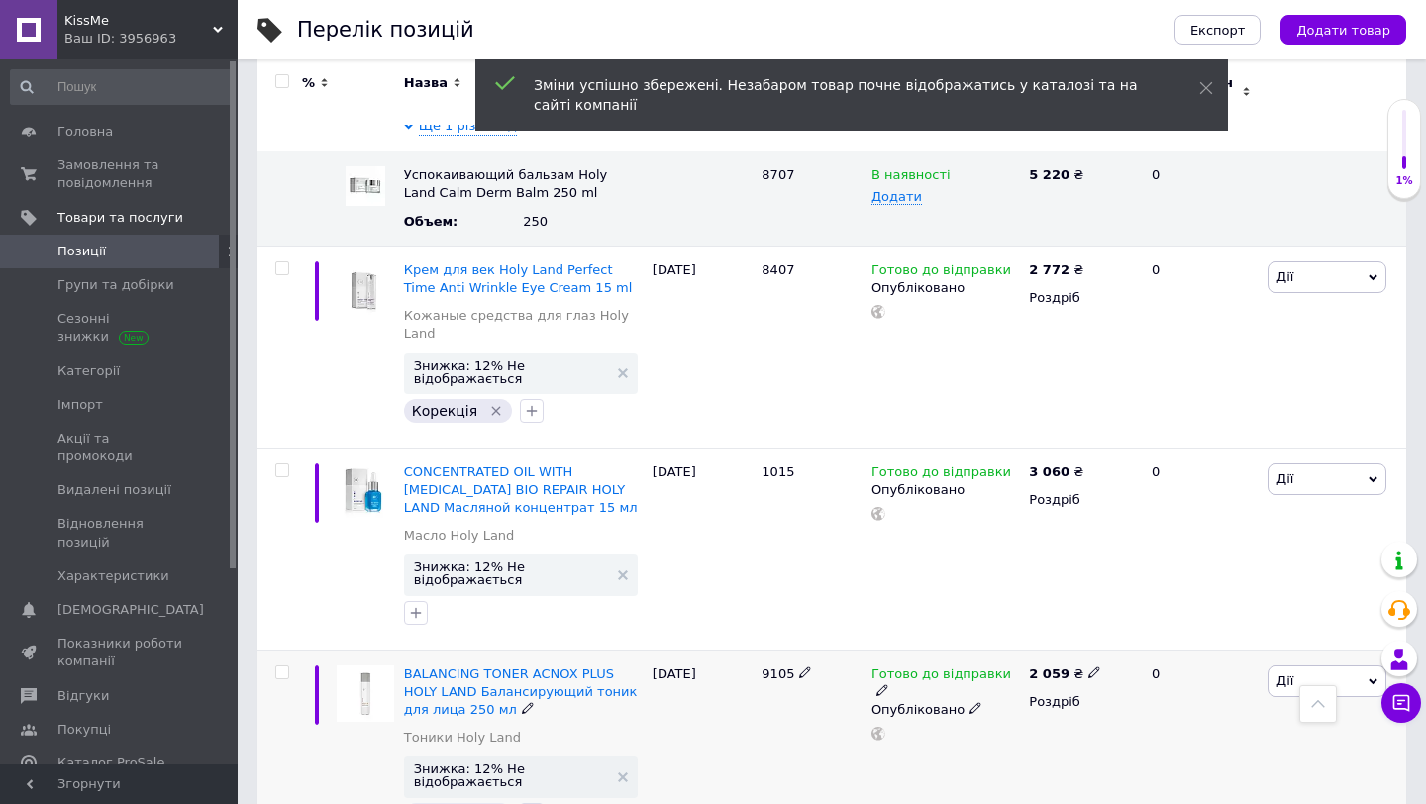
click at [782, 666] on span "9105" at bounding box center [778, 673] width 33 height 15
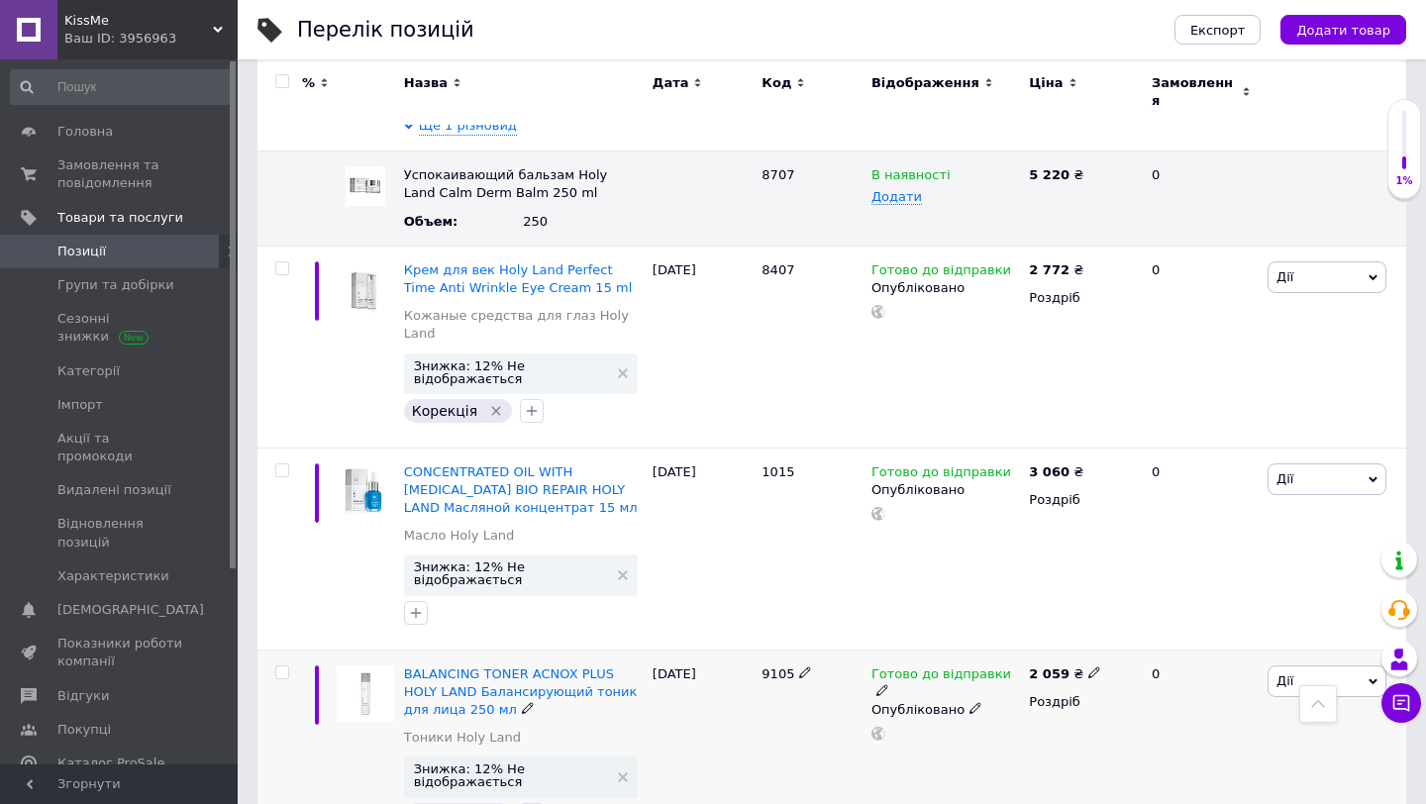
click at [1092, 666] on icon at bounding box center [1094, 672] width 12 height 12
click at [999, 650] on div "Готово до відправки Опубліковано" at bounding box center [945, 760] width 157 height 221
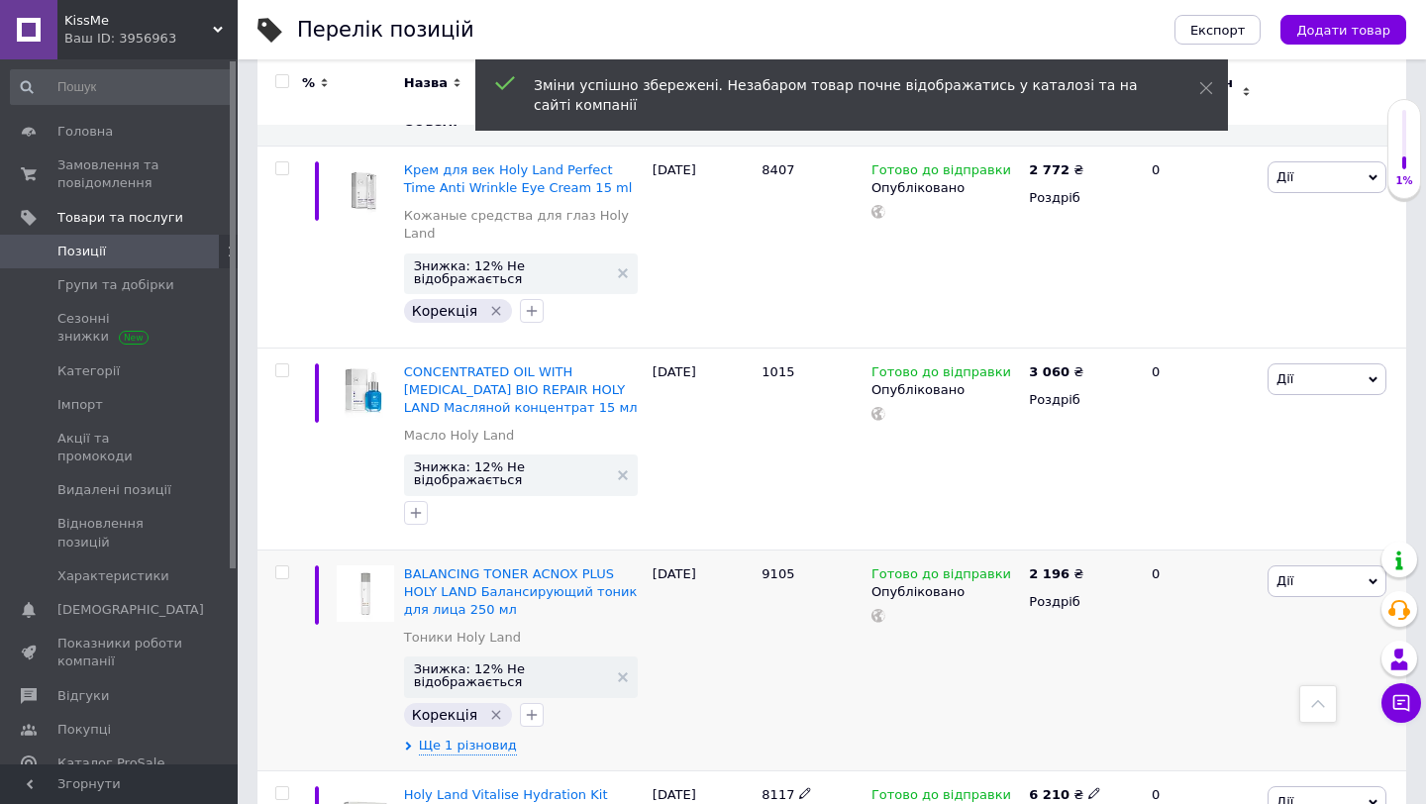
scroll to position [6641, 0]
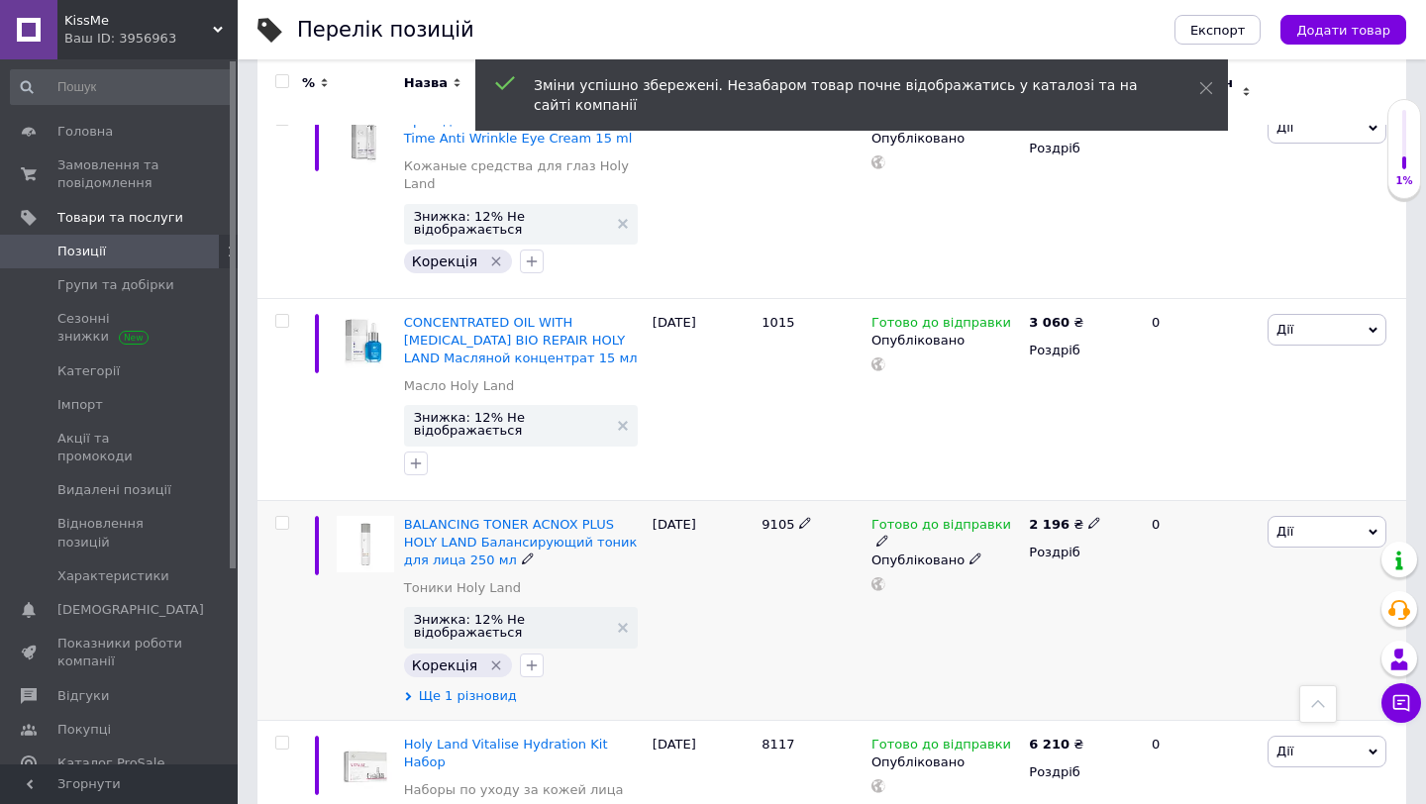
click at [491, 687] on span "Ще 1 різновид" at bounding box center [468, 696] width 98 height 18
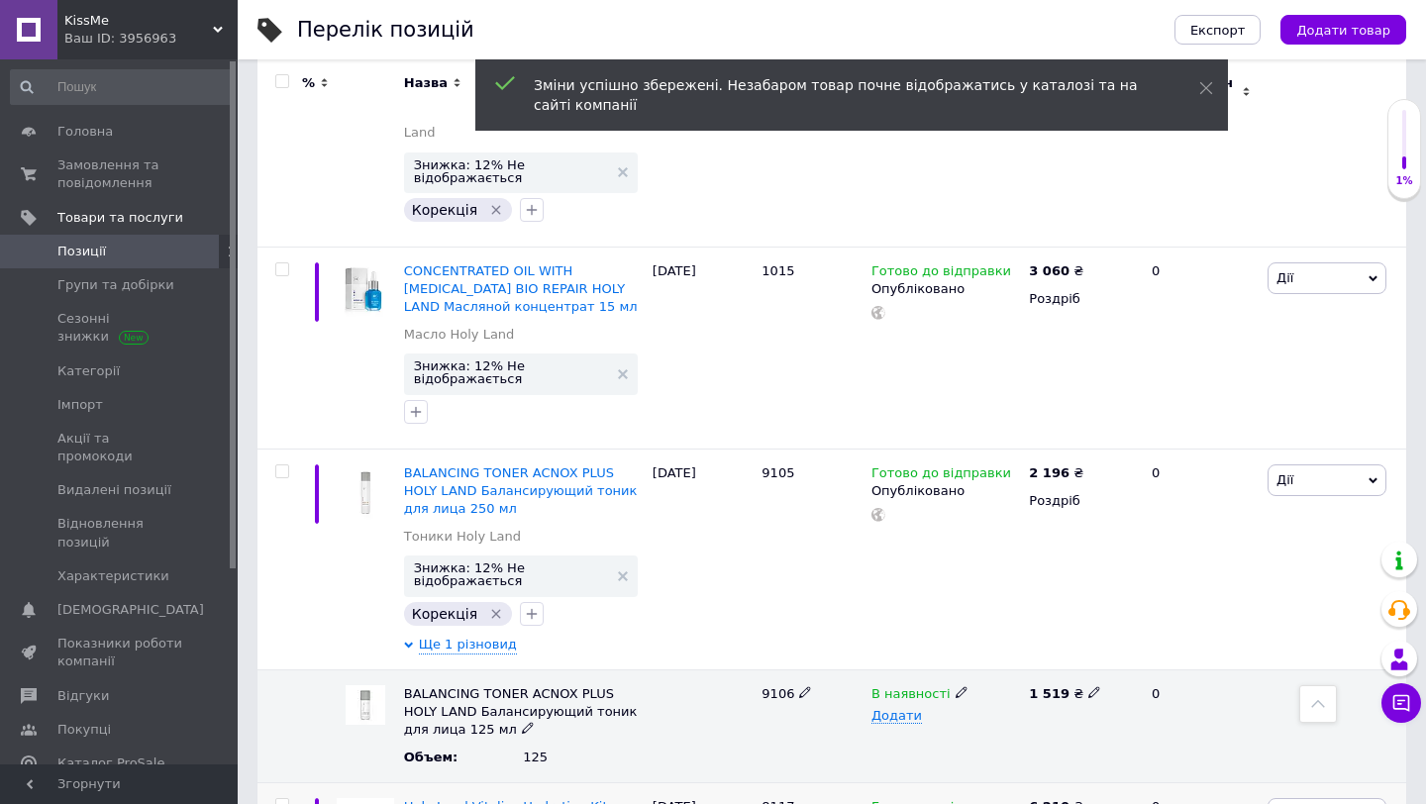
scroll to position [6716, 0]
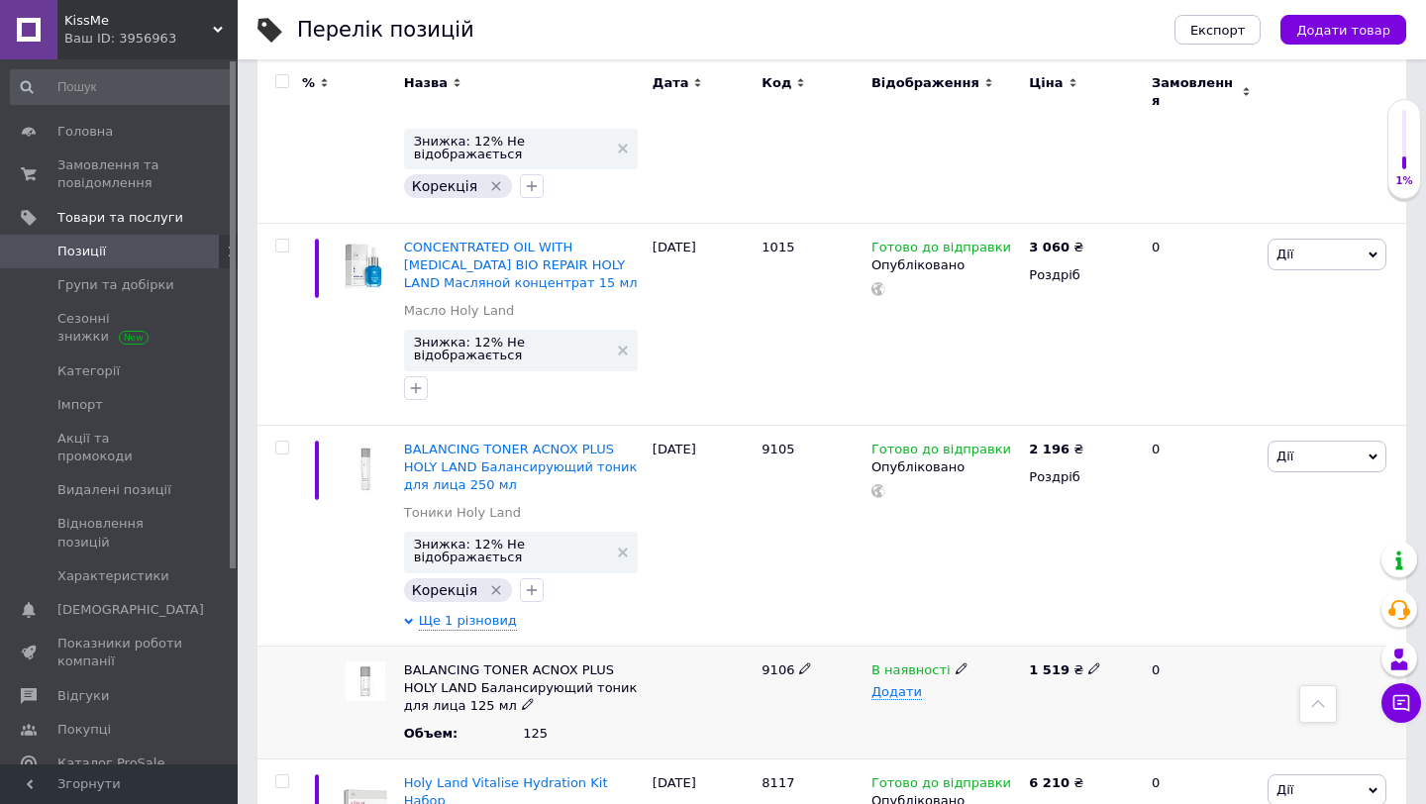
click at [777, 663] on span "9106" at bounding box center [778, 670] width 33 height 15
click at [1088, 663] on icon at bounding box center [1094, 669] width 12 height 12
click at [937, 646] on div "В наявності Додати" at bounding box center [945, 702] width 157 height 113
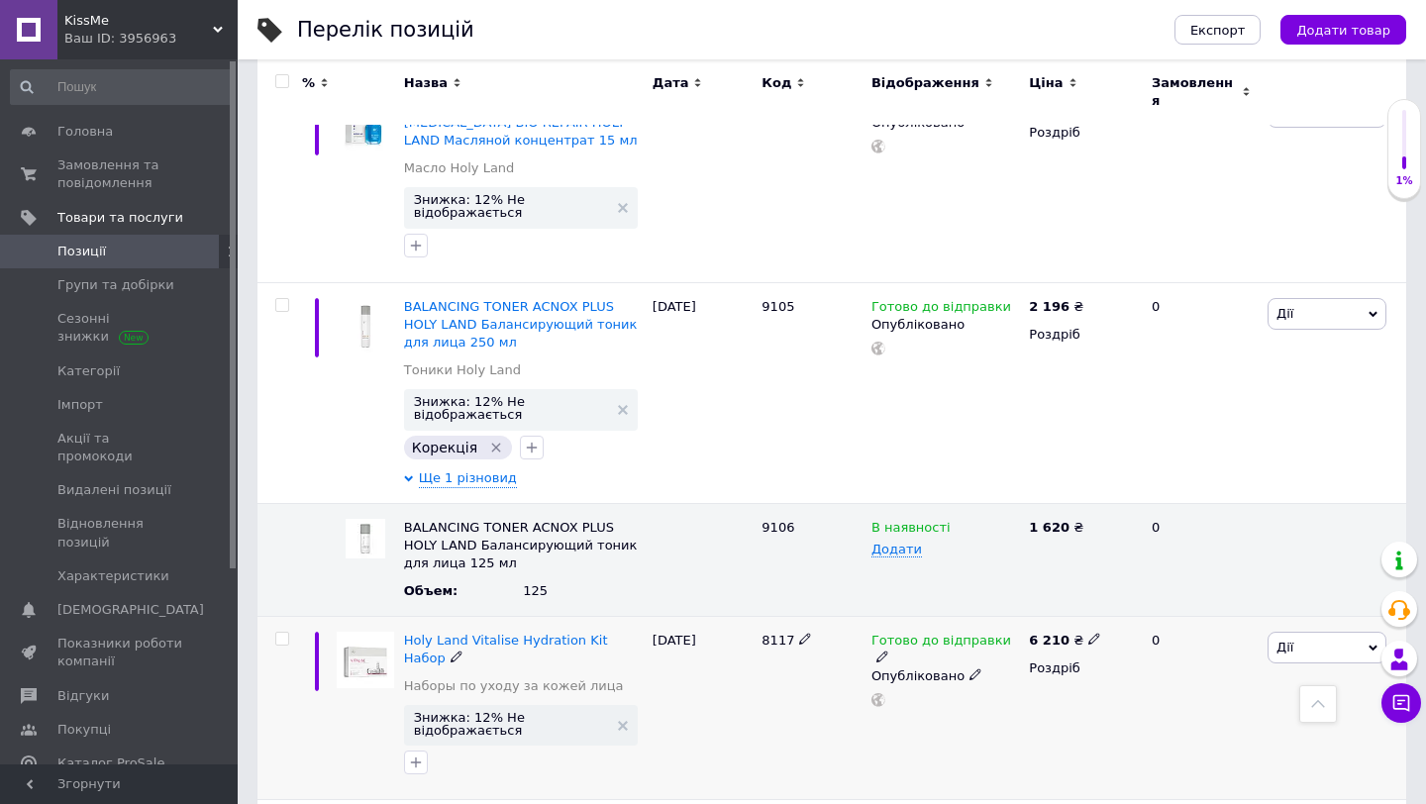
scroll to position [6861, 0]
click at [774, 631] on span "8117" at bounding box center [778, 638] width 33 height 15
click at [1091, 631] on icon at bounding box center [1094, 637] width 12 height 12
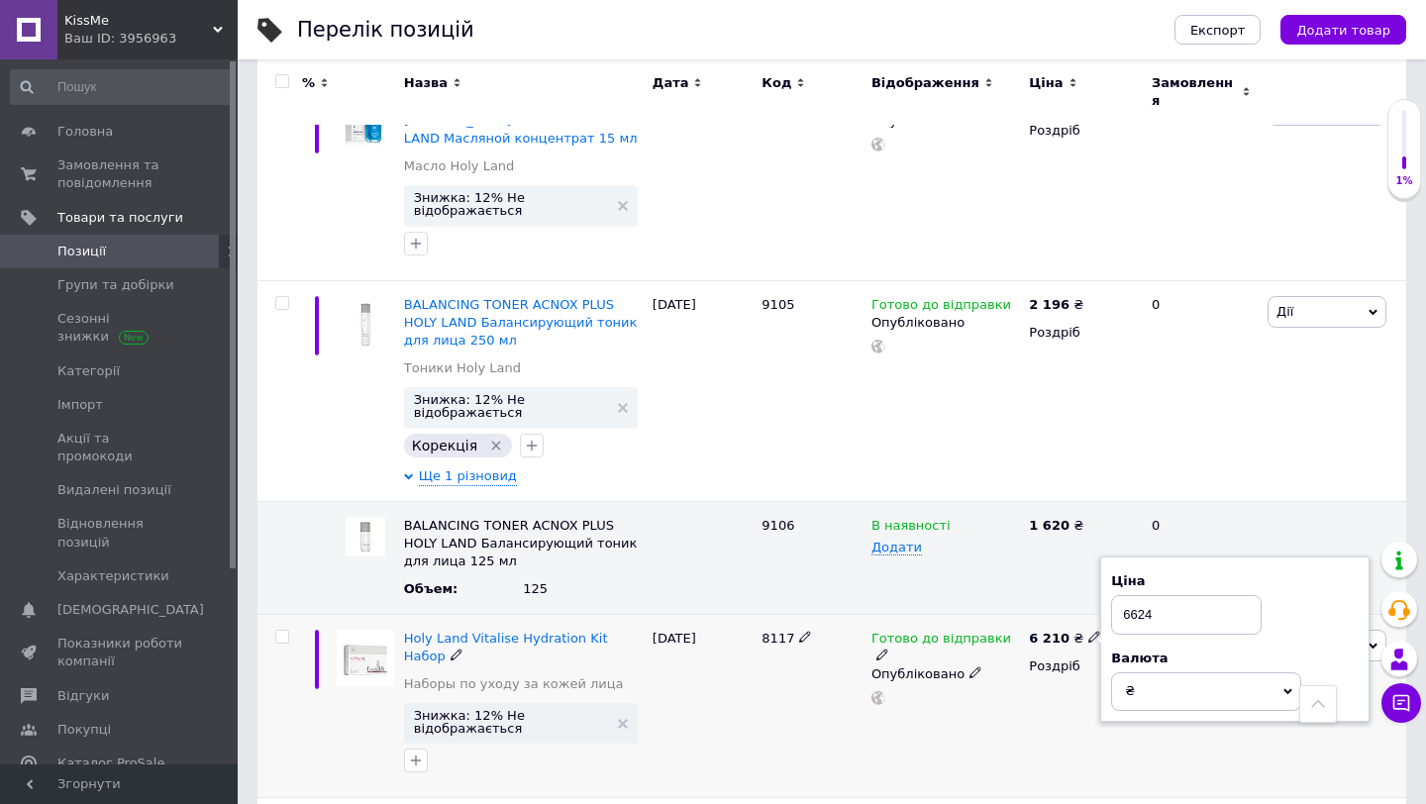
click at [935, 614] on div "Готово до відправки Опубліковано" at bounding box center [945, 706] width 157 height 184
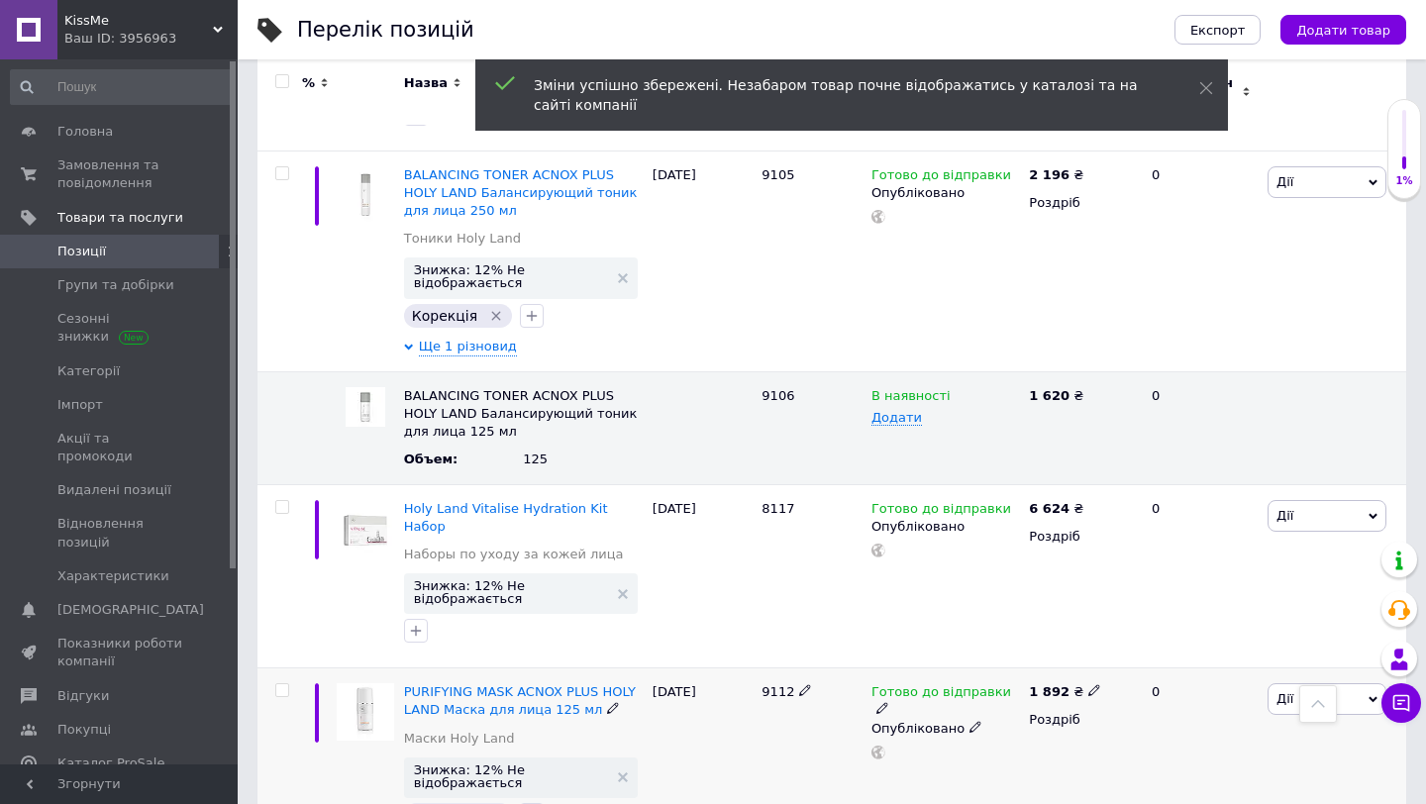
scroll to position [6993, 0]
click at [773, 682] on span "9112" at bounding box center [778, 689] width 33 height 15
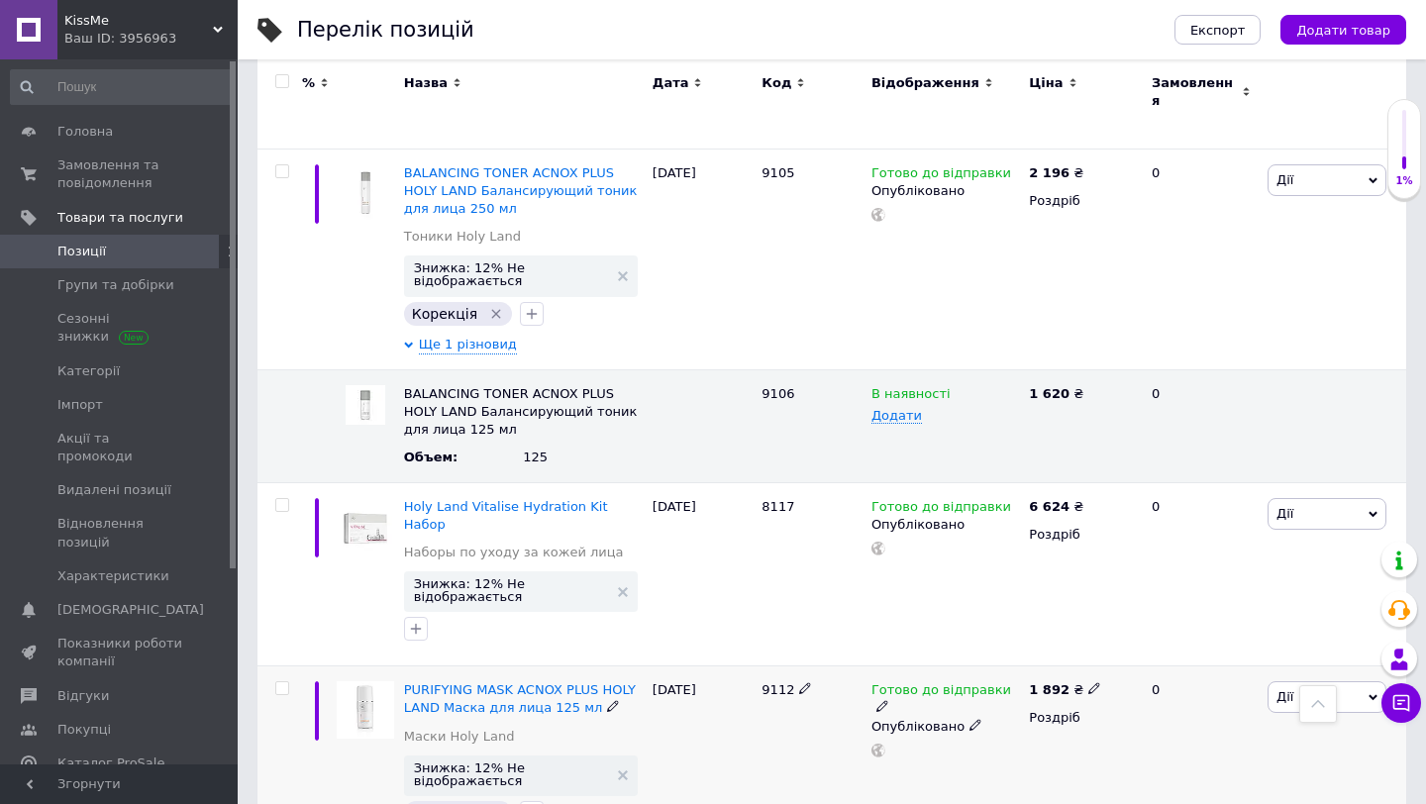
click at [1088, 682] on icon at bounding box center [1094, 688] width 12 height 12
click at [895, 666] on div "Готово до відправки Опубліковано" at bounding box center [945, 758] width 157 height 184
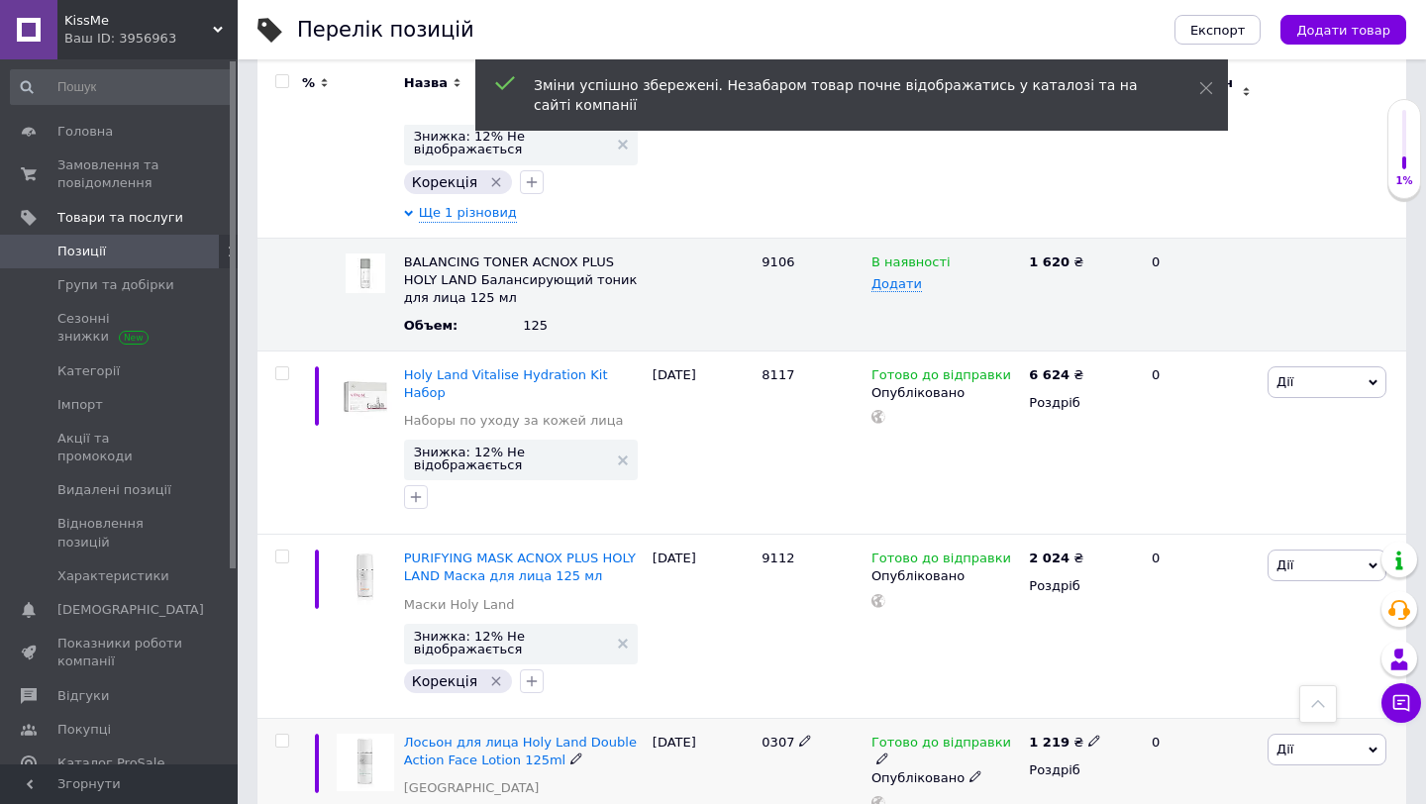
scroll to position [7217, 0]
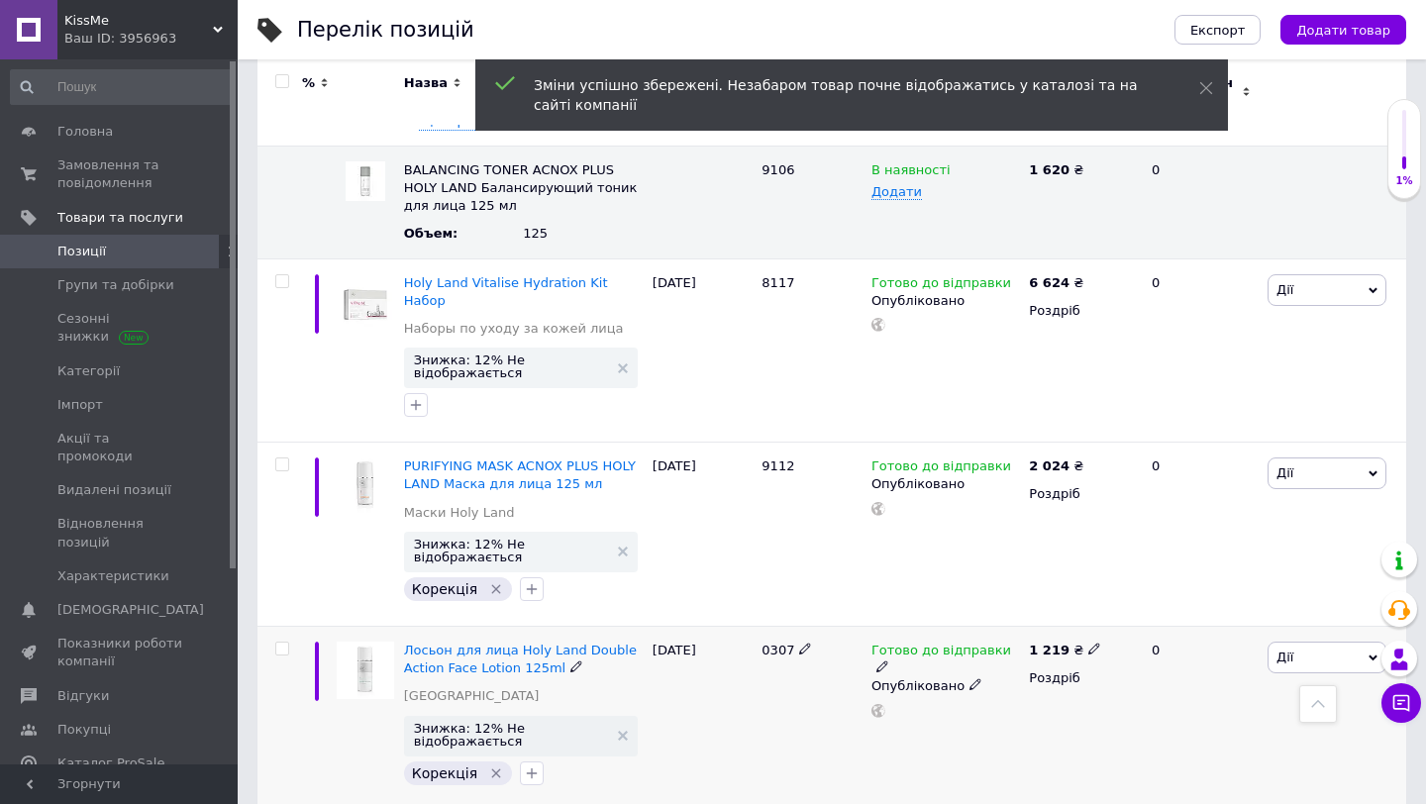
click at [779, 643] on span "0307" at bounding box center [778, 650] width 33 height 15
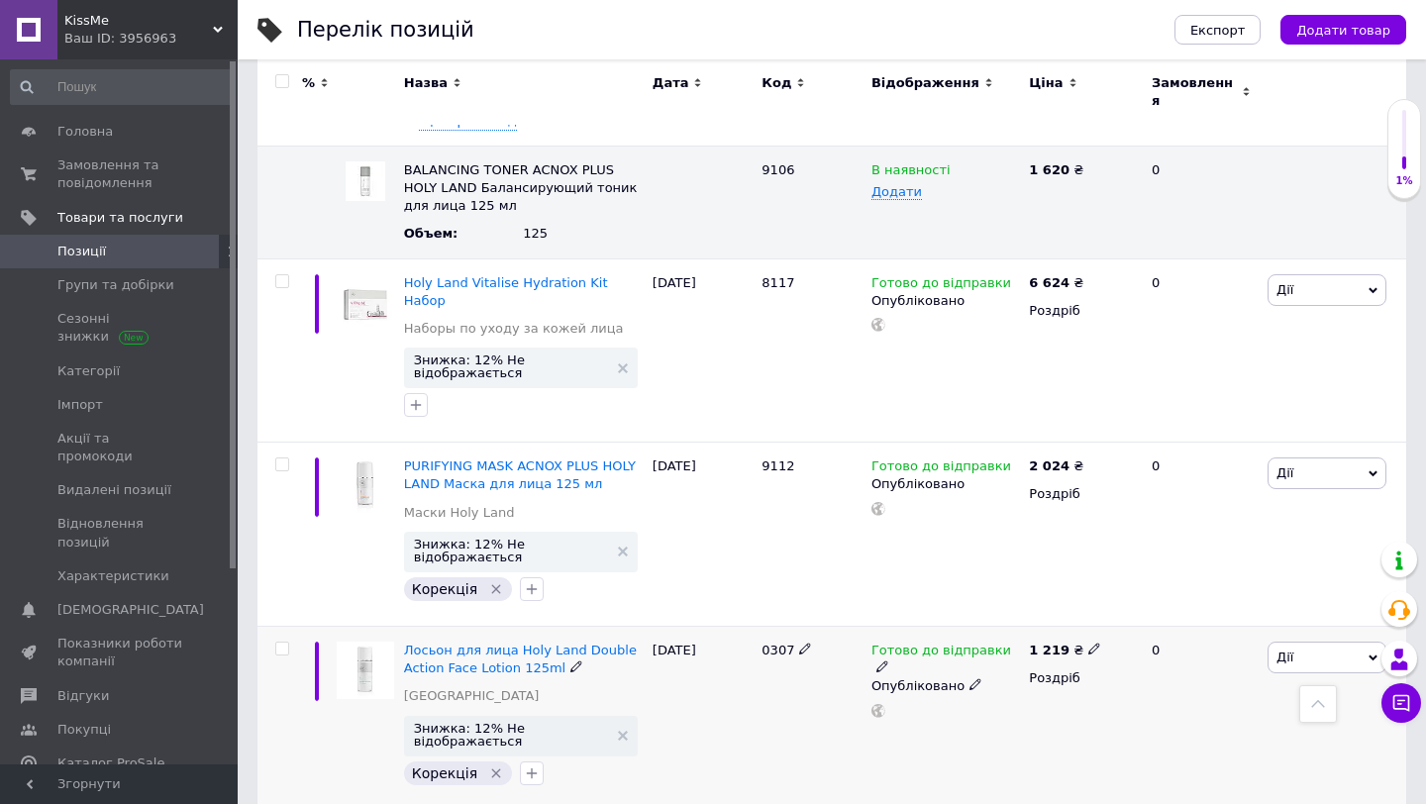
click at [1088, 643] on icon at bounding box center [1094, 649] width 12 height 12
click at [859, 627] on div "0307" at bounding box center [812, 719] width 110 height 184
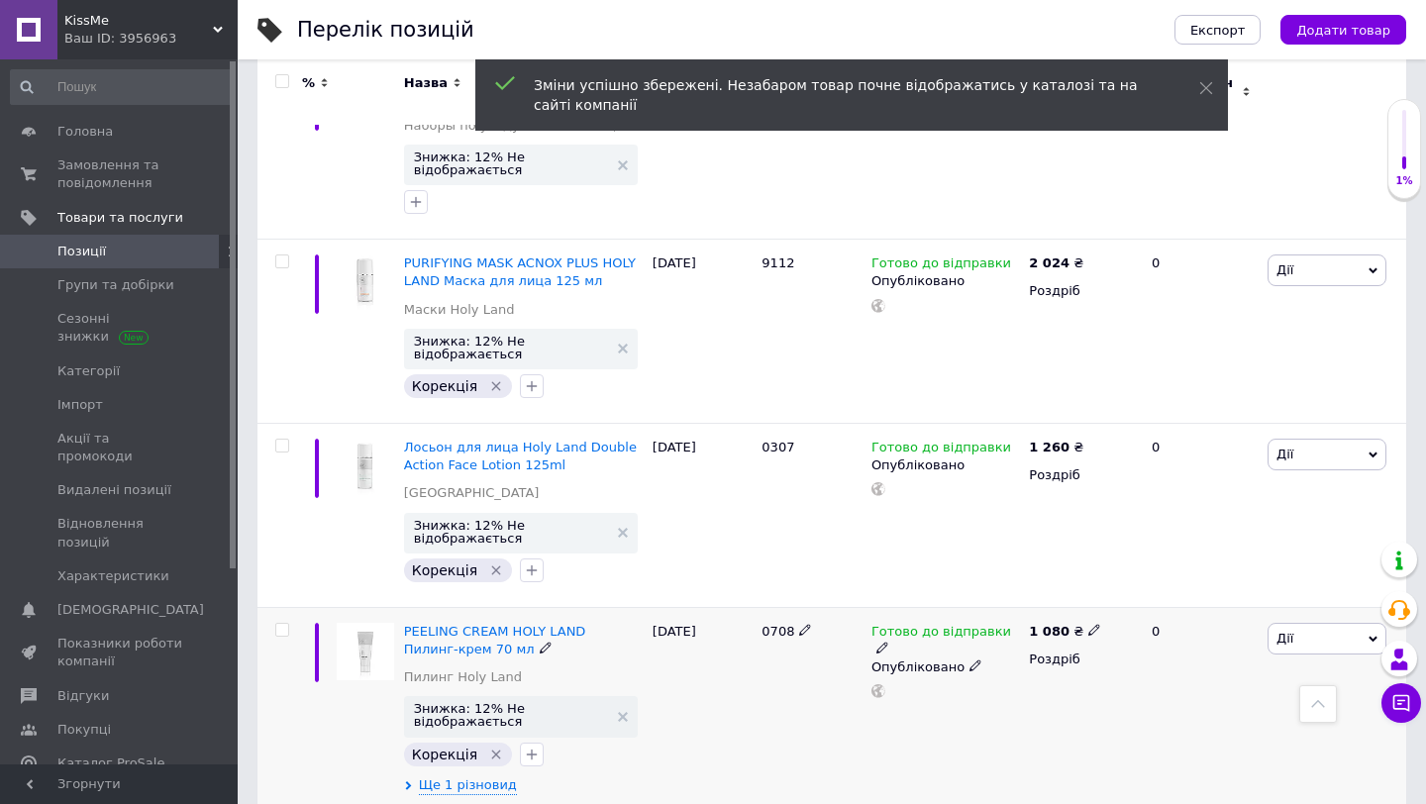
scroll to position [7438, 0]
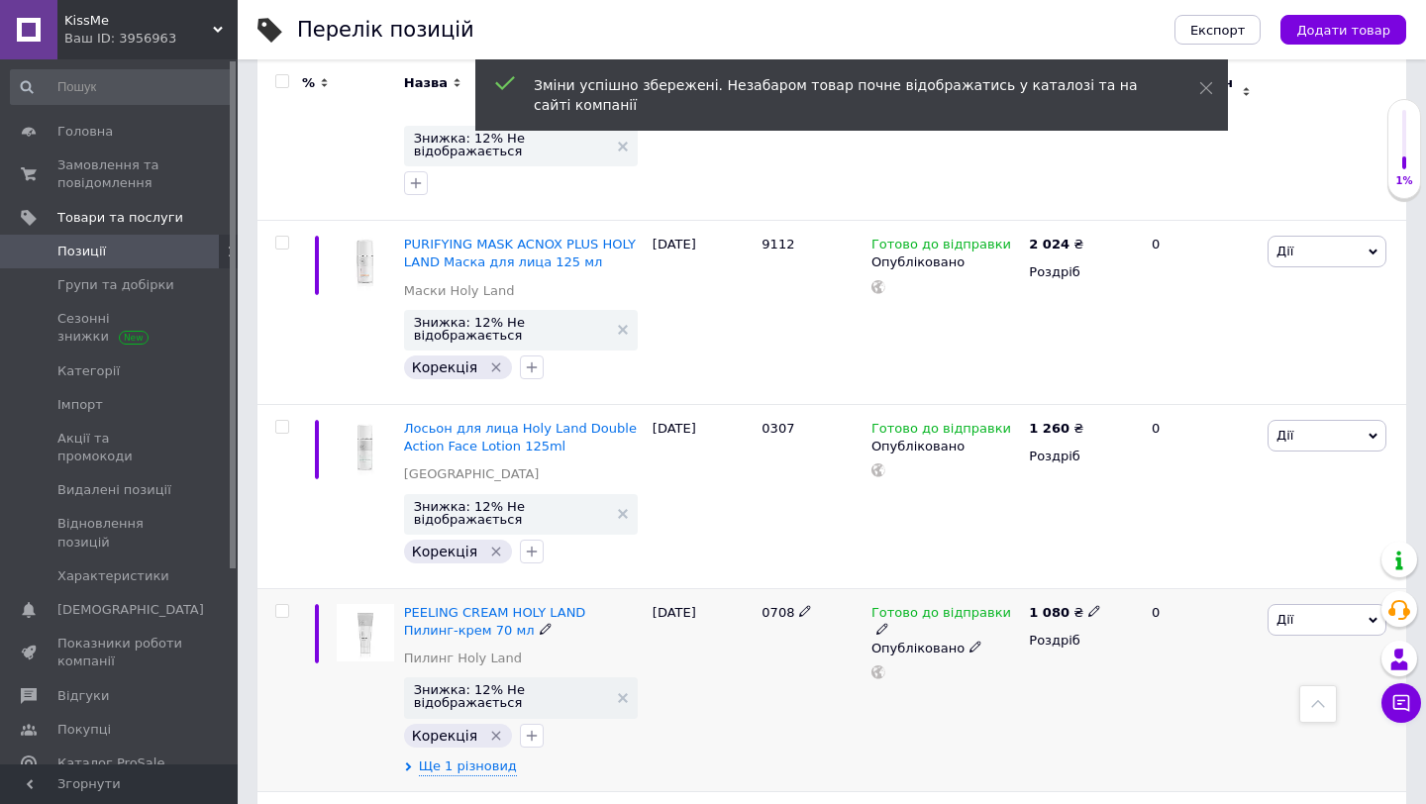
click at [778, 605] on span "0708" at bounding box center [778, 612] width 33 height 15
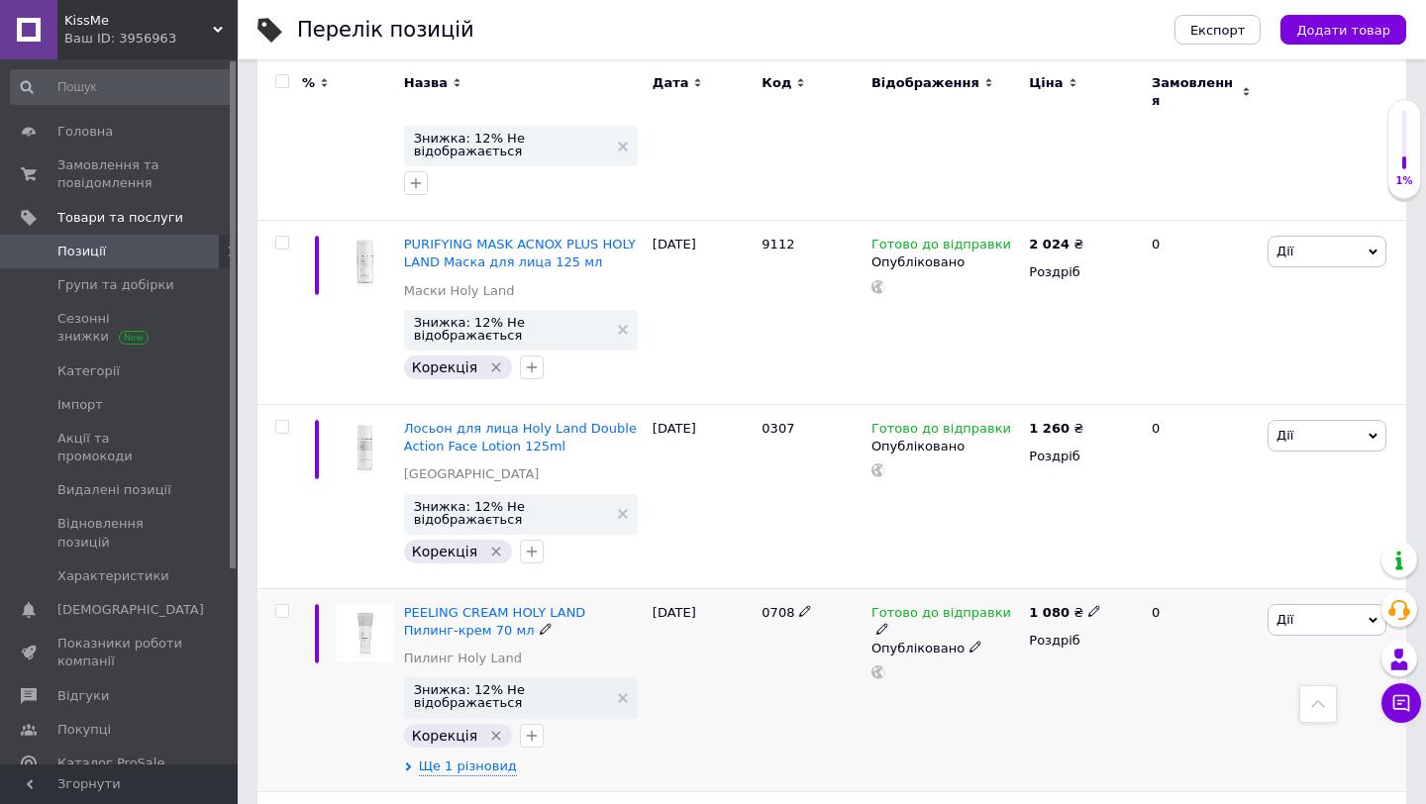
click at [1090, 605] on icon at bounding box center [1094, 611] width 12 height 12
click at [1020, 588] on div "Готово до відправки Опубліковано" at bounding box center [945, 689] width 157 height 203
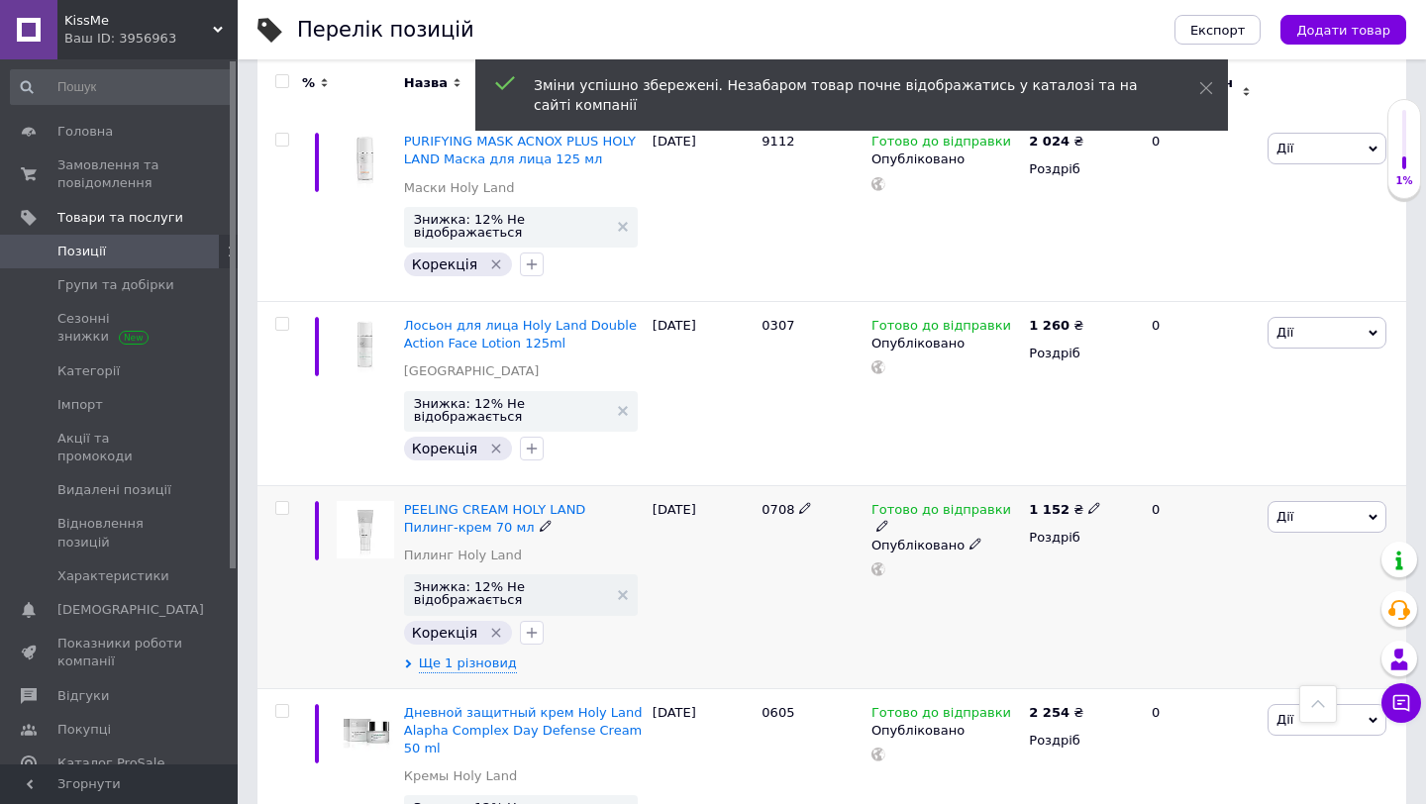
scroll to position [7565, 0]
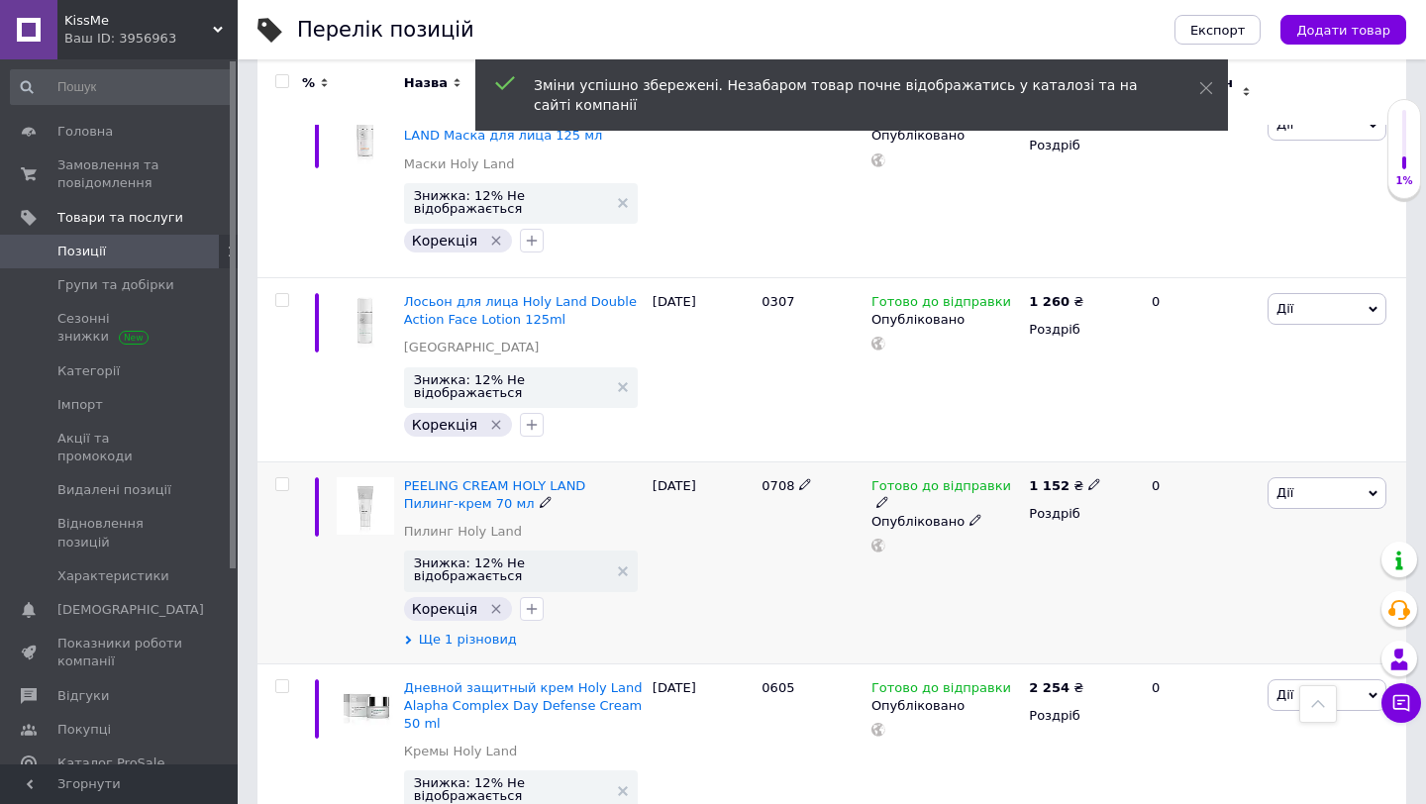
click at [485, 631] on span "Ще 1 різновид" at bounding box center [468, 640] width 98 height 18
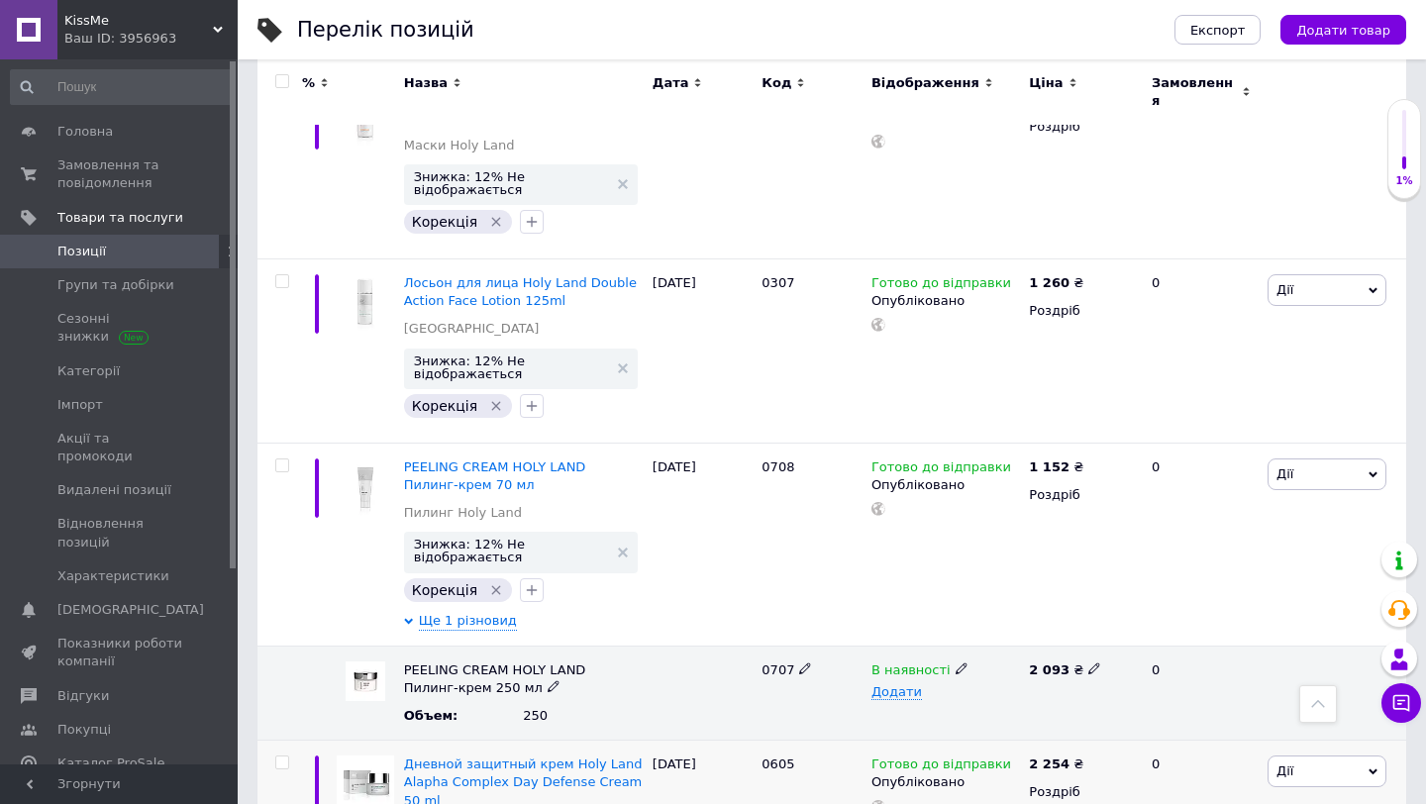
scroll to position [7591, 0]
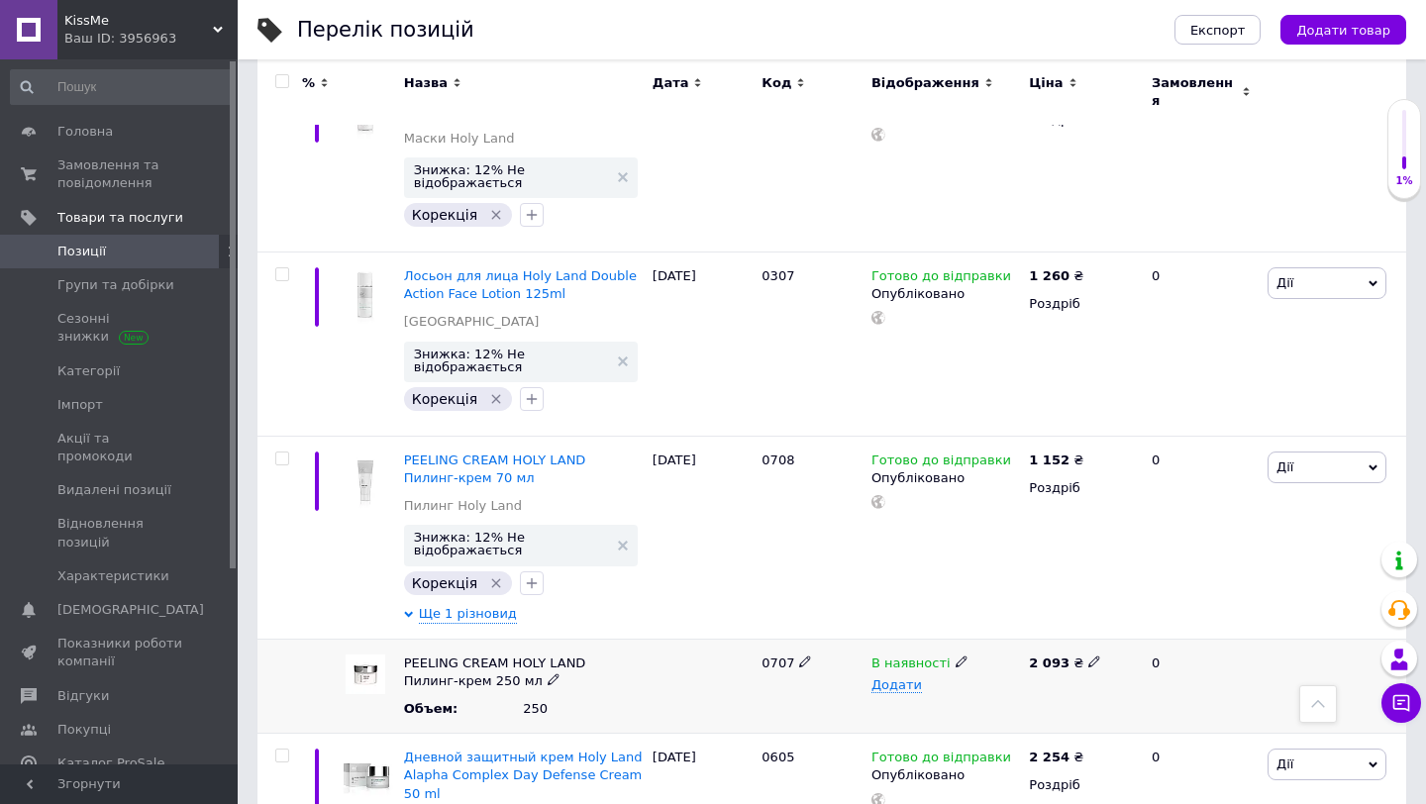
click at [779, 656] on span "0707" at bounding box center [778, 663] width 33 height 15
click at [1093, 656] on use at bounding box center [1093, 661] width 11 height 11
click at [821, 436] on div "0708" at bounding box center [812, 537] width 110 height 203
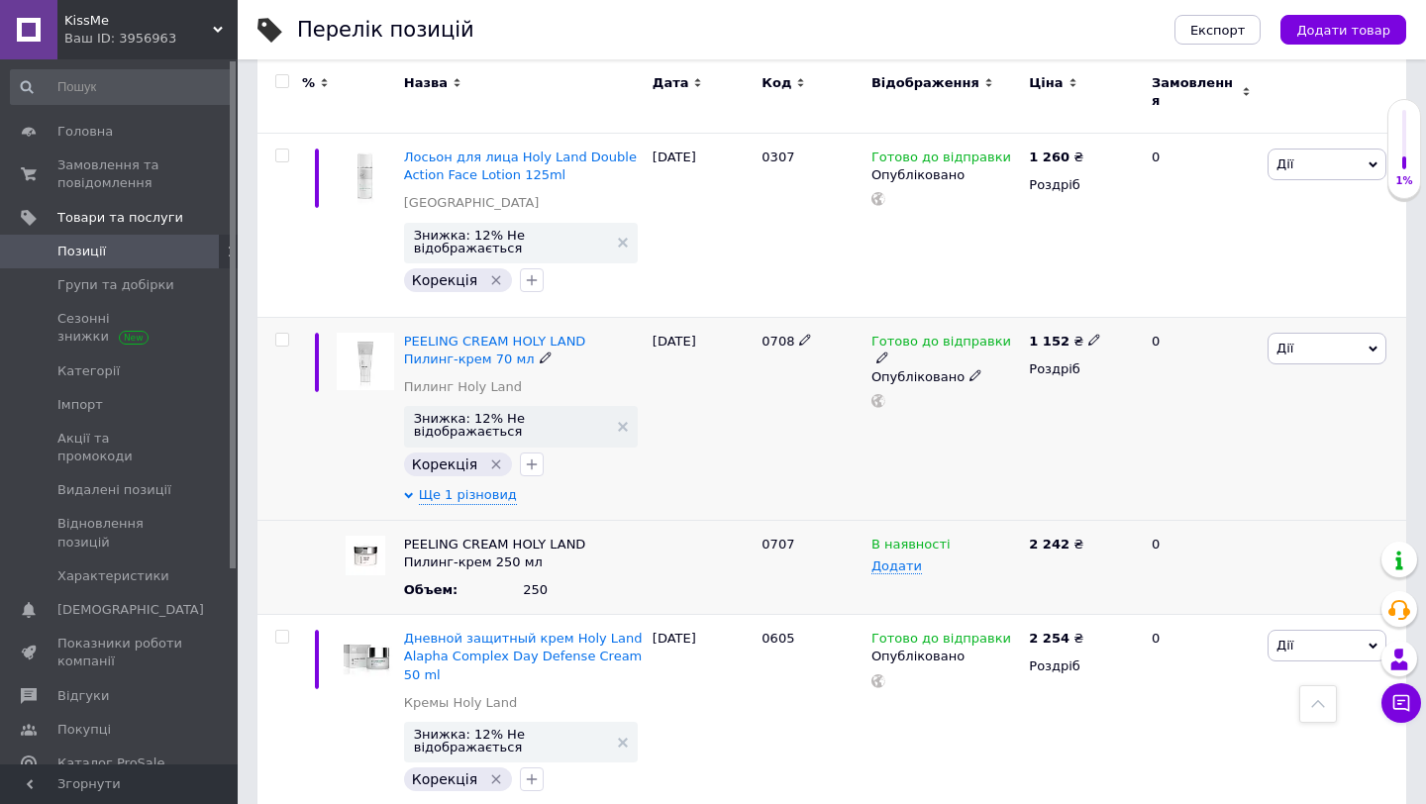
scroll to position [7777, 0]
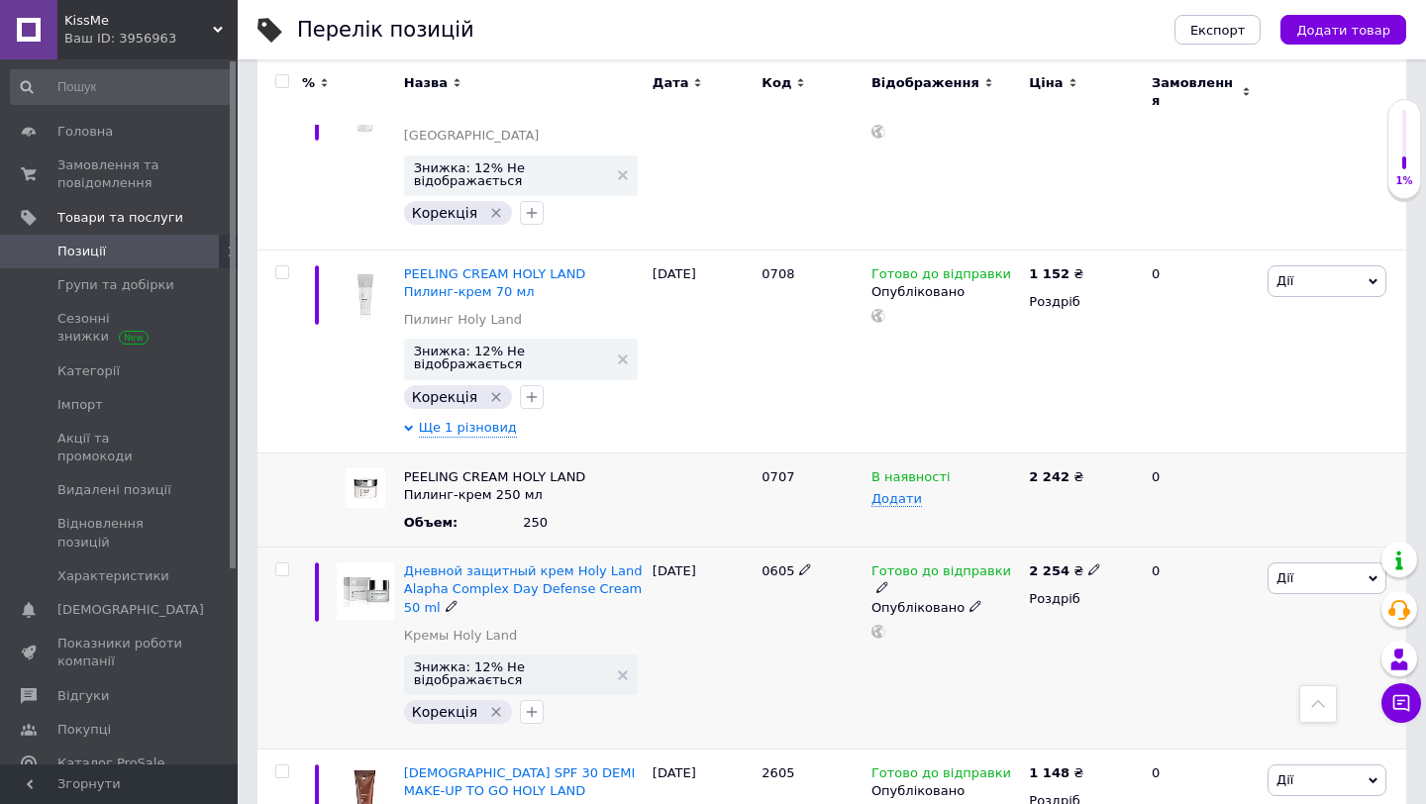
click at [776, 564] on span "0605" at bounding box center [778, 571] width 33 height 15
click at [1090, 564] on icon at bounding box center [1094, 570] width 12 height 12
click at [1131, 529] on input "2254" at bounding box center [1188, 549] width 151 height 40
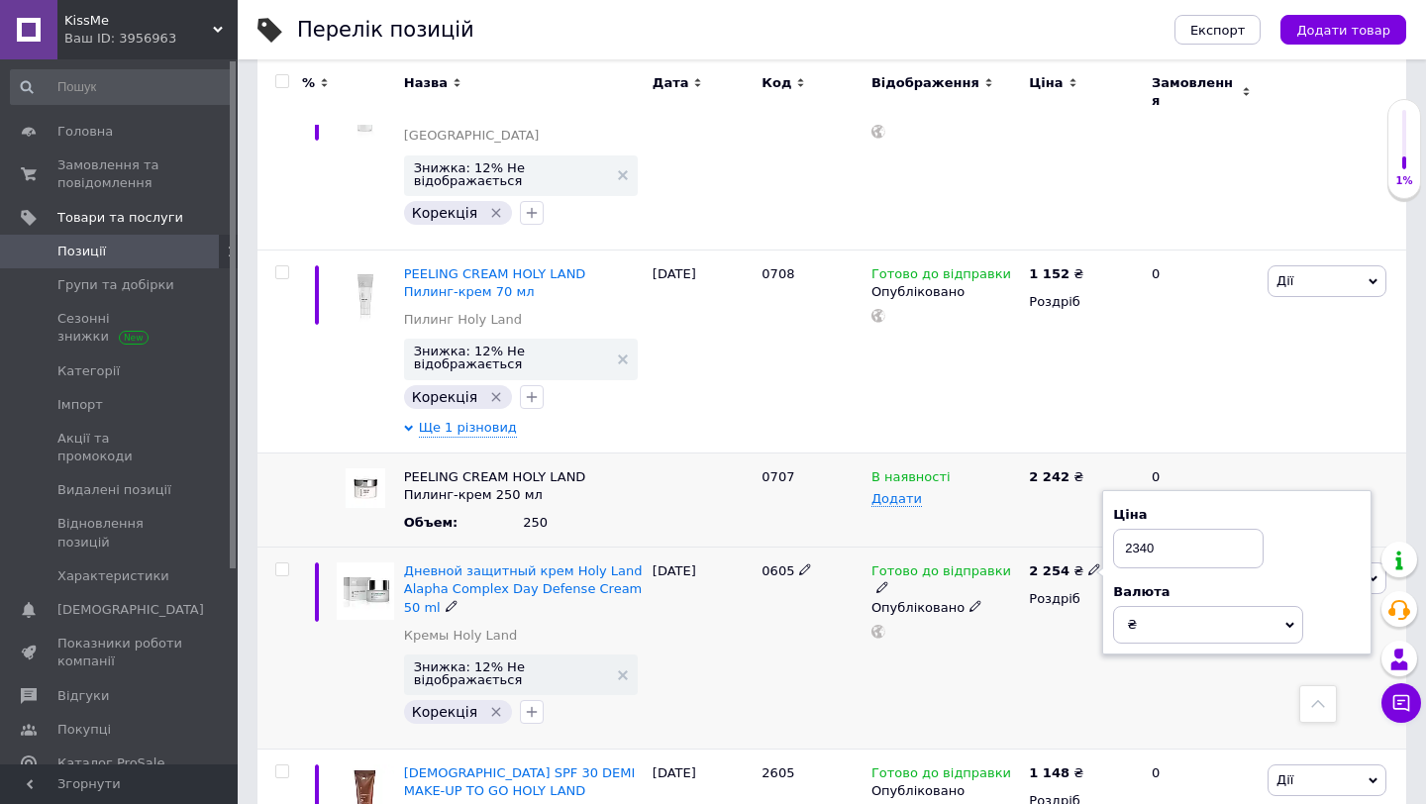
click at [956, 548] on div "Готово до відправки Опубліковано" at bounding box center [945, 649] width 157 height 202
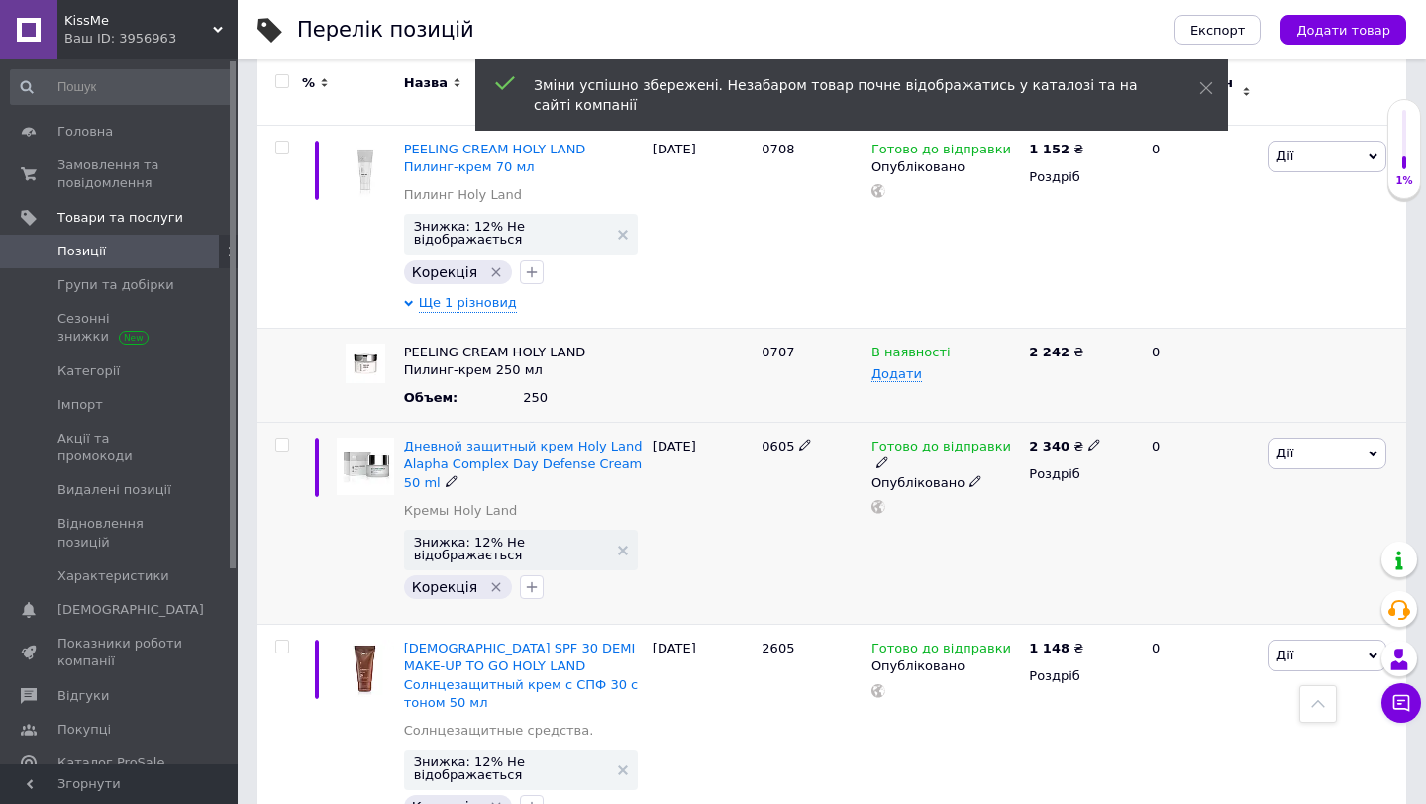
scroll to position [7917, 0]
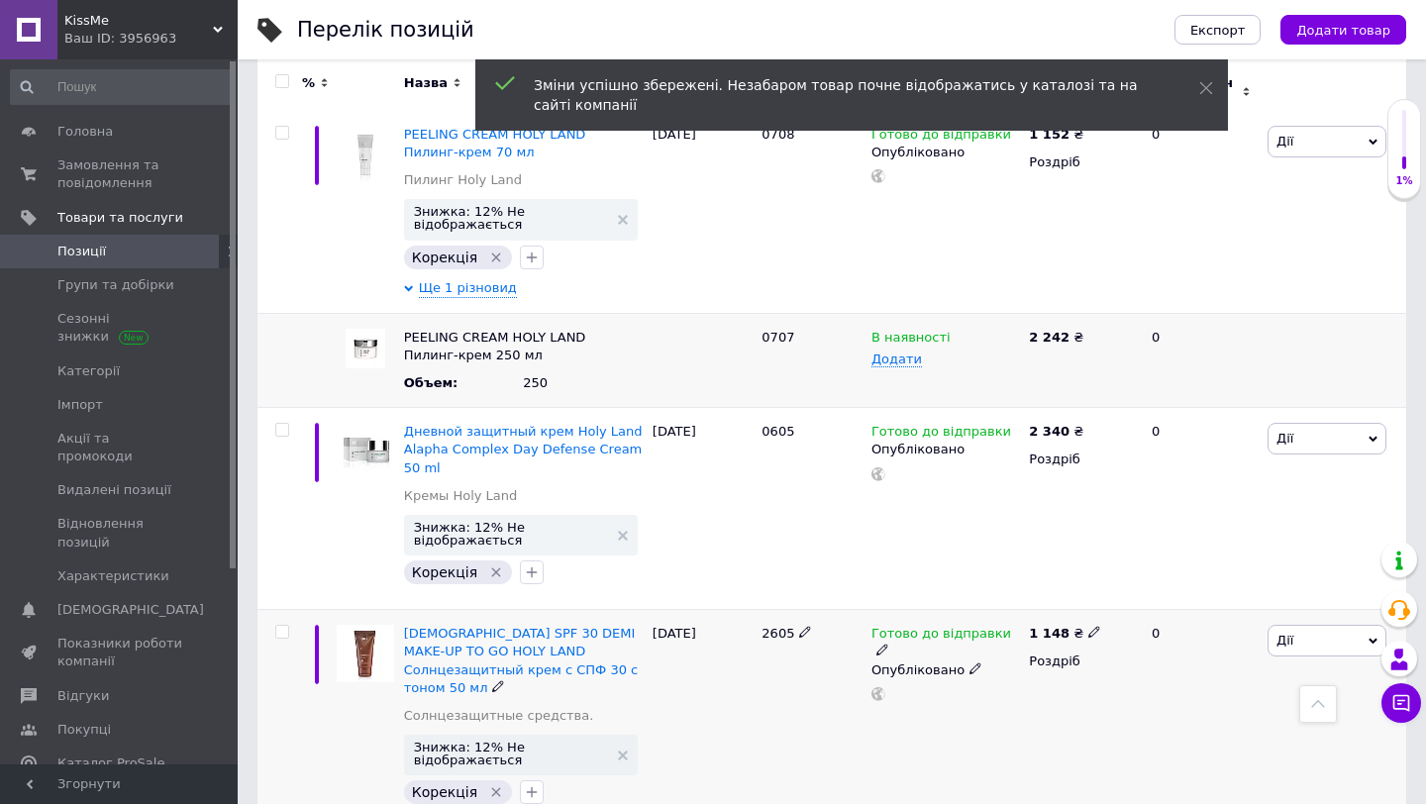
click at [775, 626] on span "2605" at bounding box center [778, 633] width 33 height 15
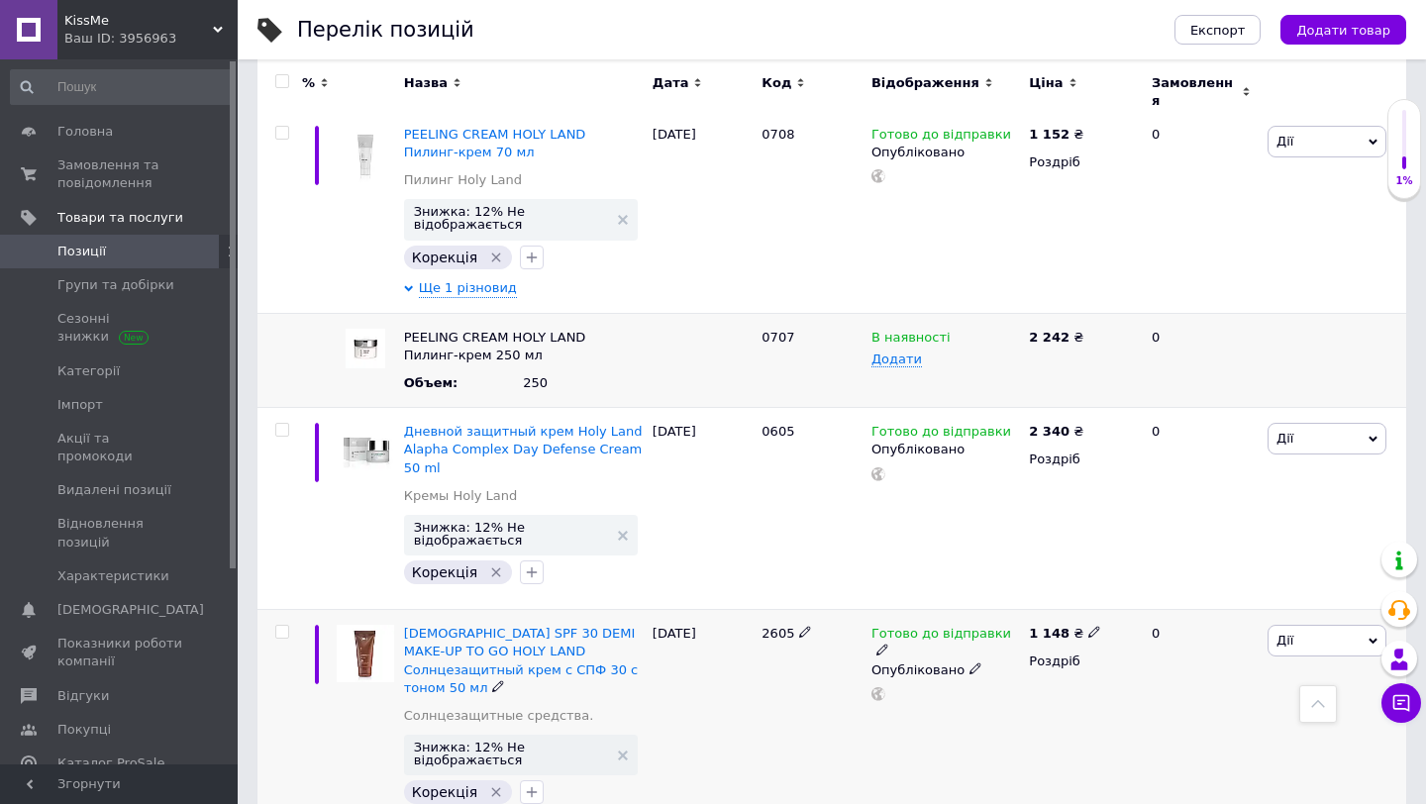
click at [1090, 626] on icon at bounding box center [1094, 632] width 12 height 12
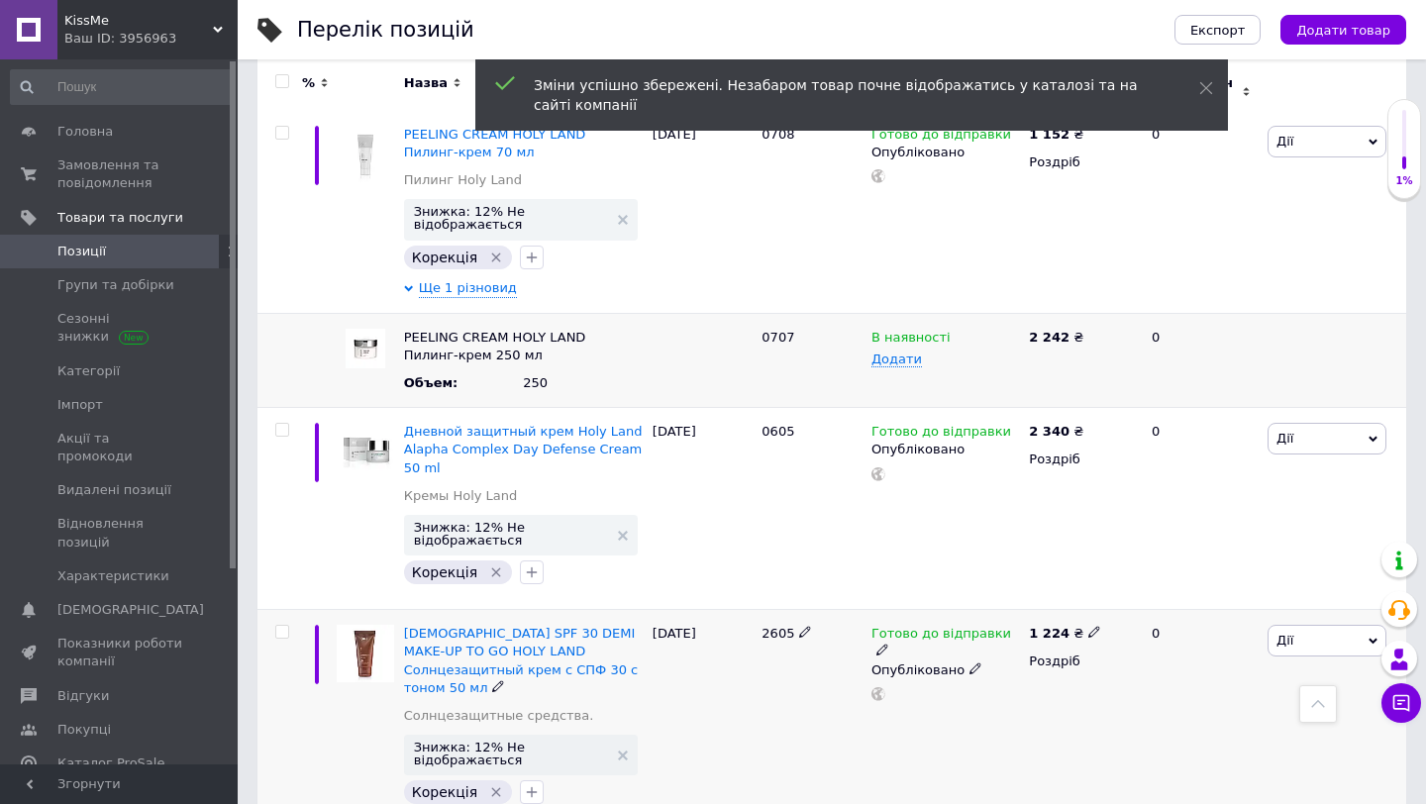
scroll to position [8038, 0]
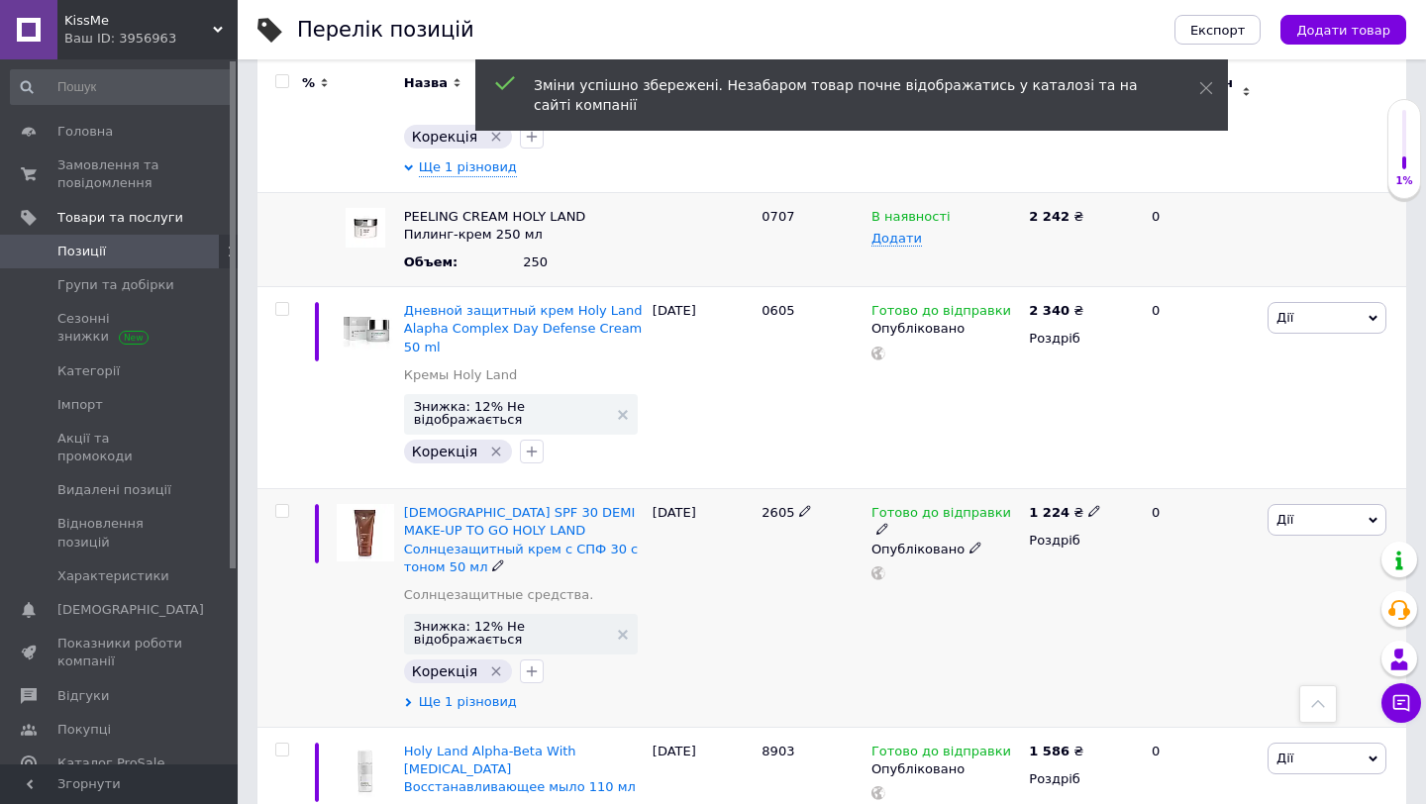
click at [453, 693] on span "Ще 1 різновид" at bounding box center [468, 702] width 98 height 18
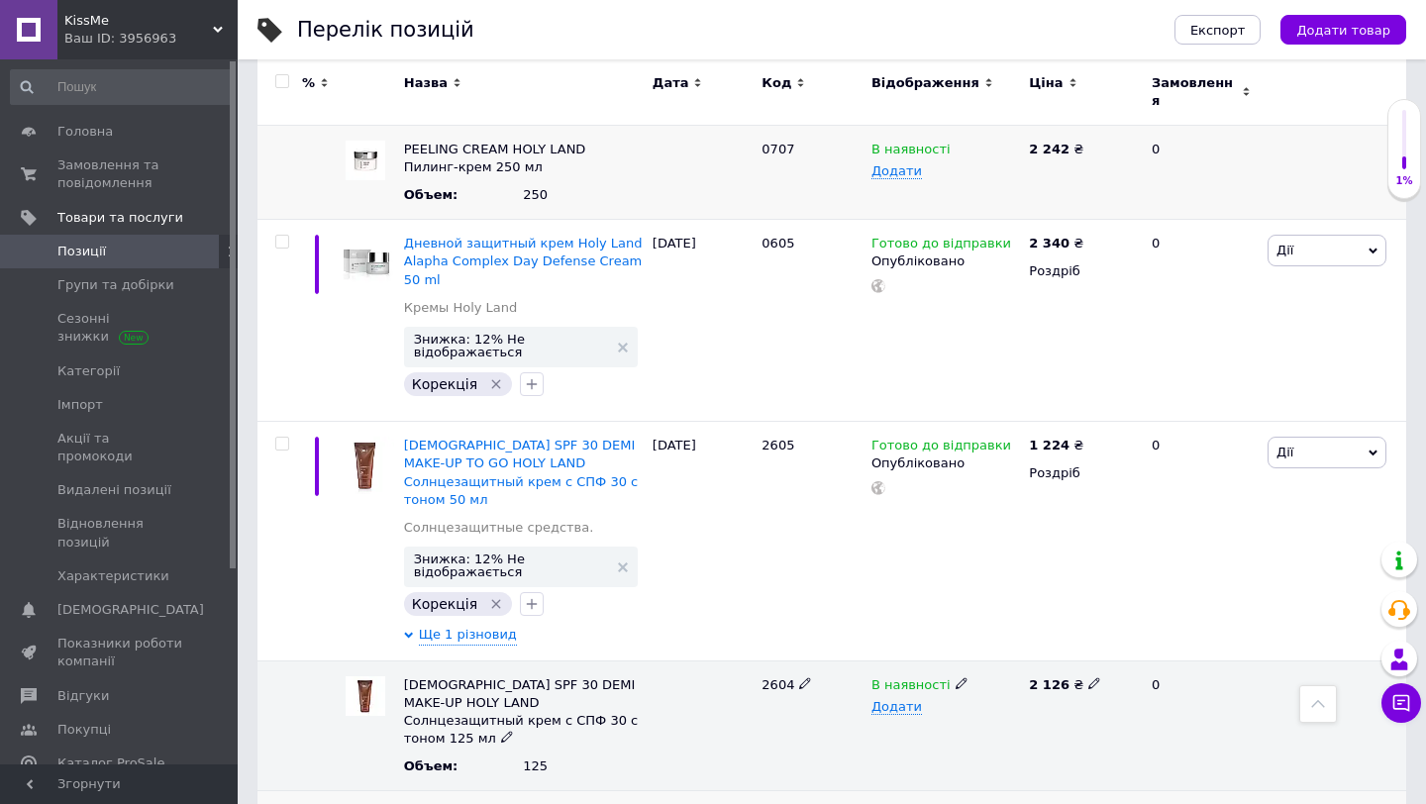
scroll to position [8106, 0]
click at [781, 676] on span "2604" at bounding box center [778, 683] width 33 height 15
click at [1088, 676] on icon at bounding box center [1094, 682] width 12 height 12
click at [907, 660] on div "В наявності Додати" at bounding box center [945, 725] width 157 height 131
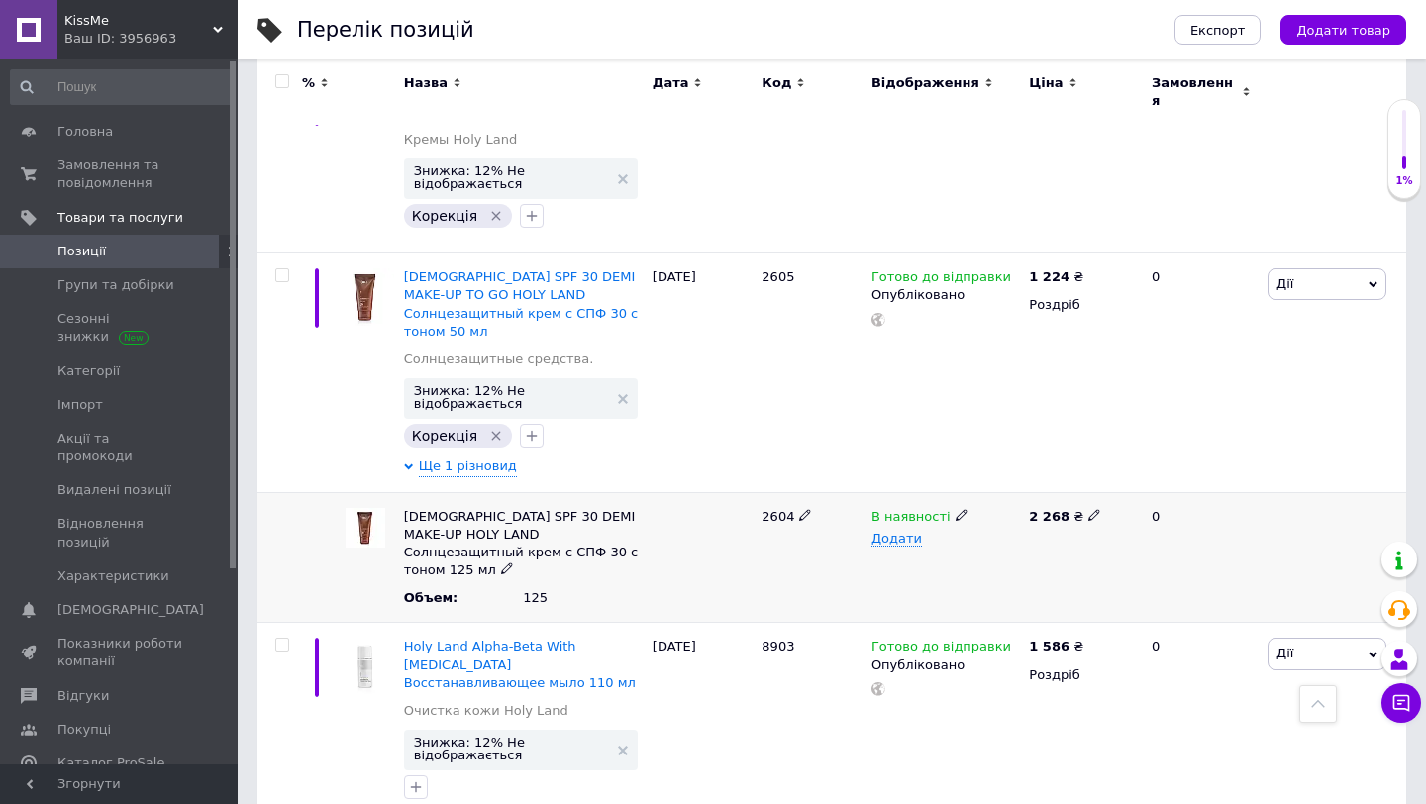
scroll to position [8277, 0]
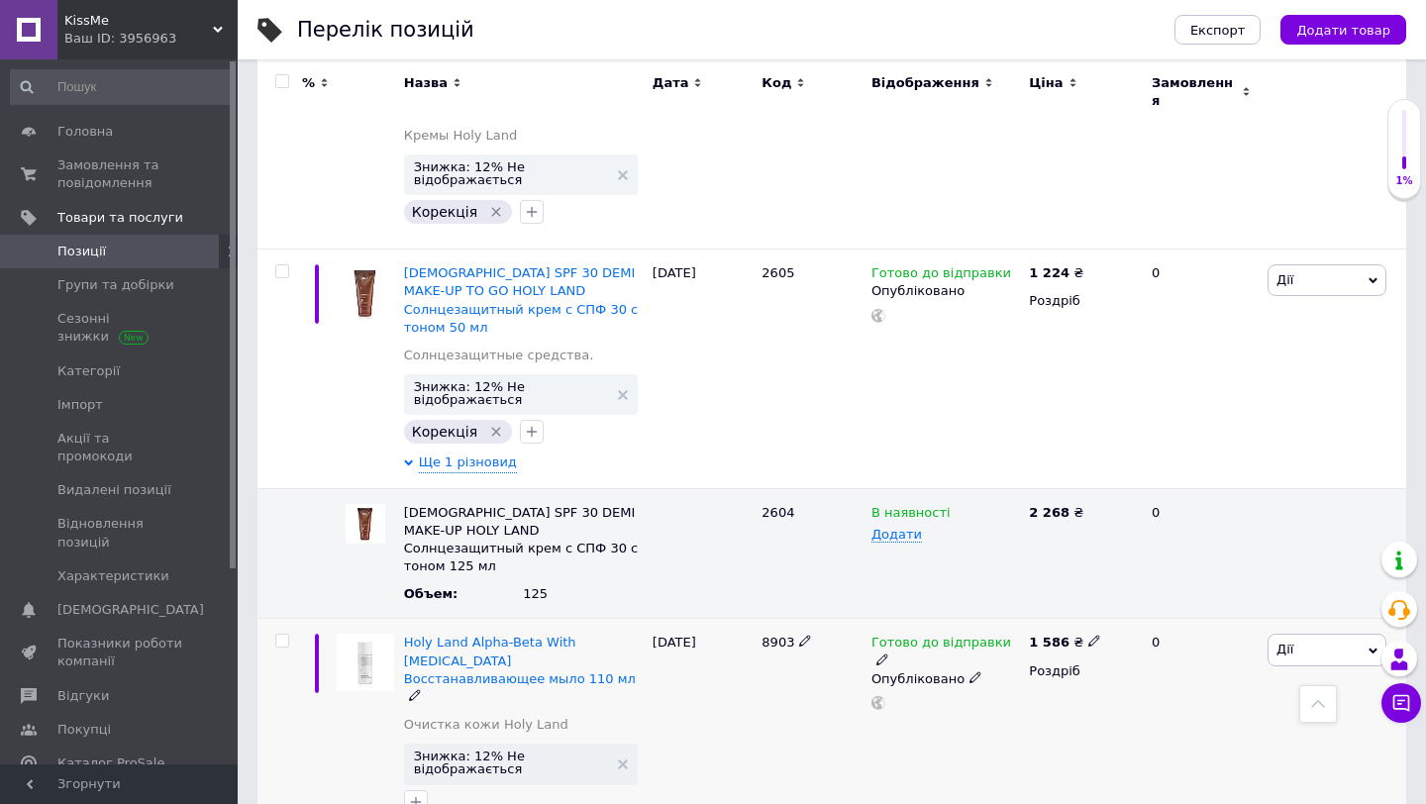
click at [790, 635] on span "8903" at bounding box center [778, 642] width 33 height 15
click at [787, 635] on span "8903" at bounding box center [778, 642] width 33 height 15
click at [1090, 635] on icon at bounding box center [1094, 641] width 12 height 12
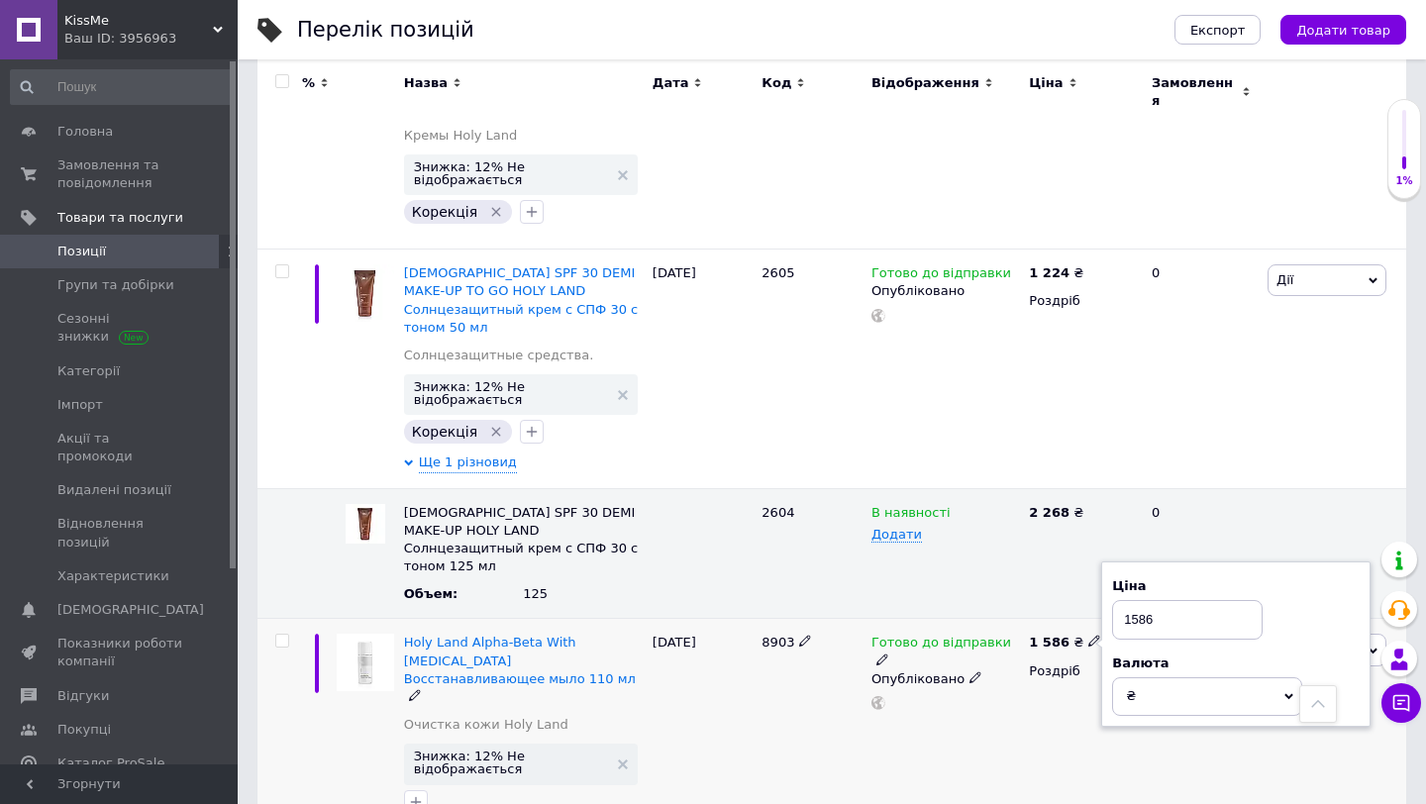
click at [1137, 600] on input "1586" at bounding box center [1187, 620] width 151 height 40
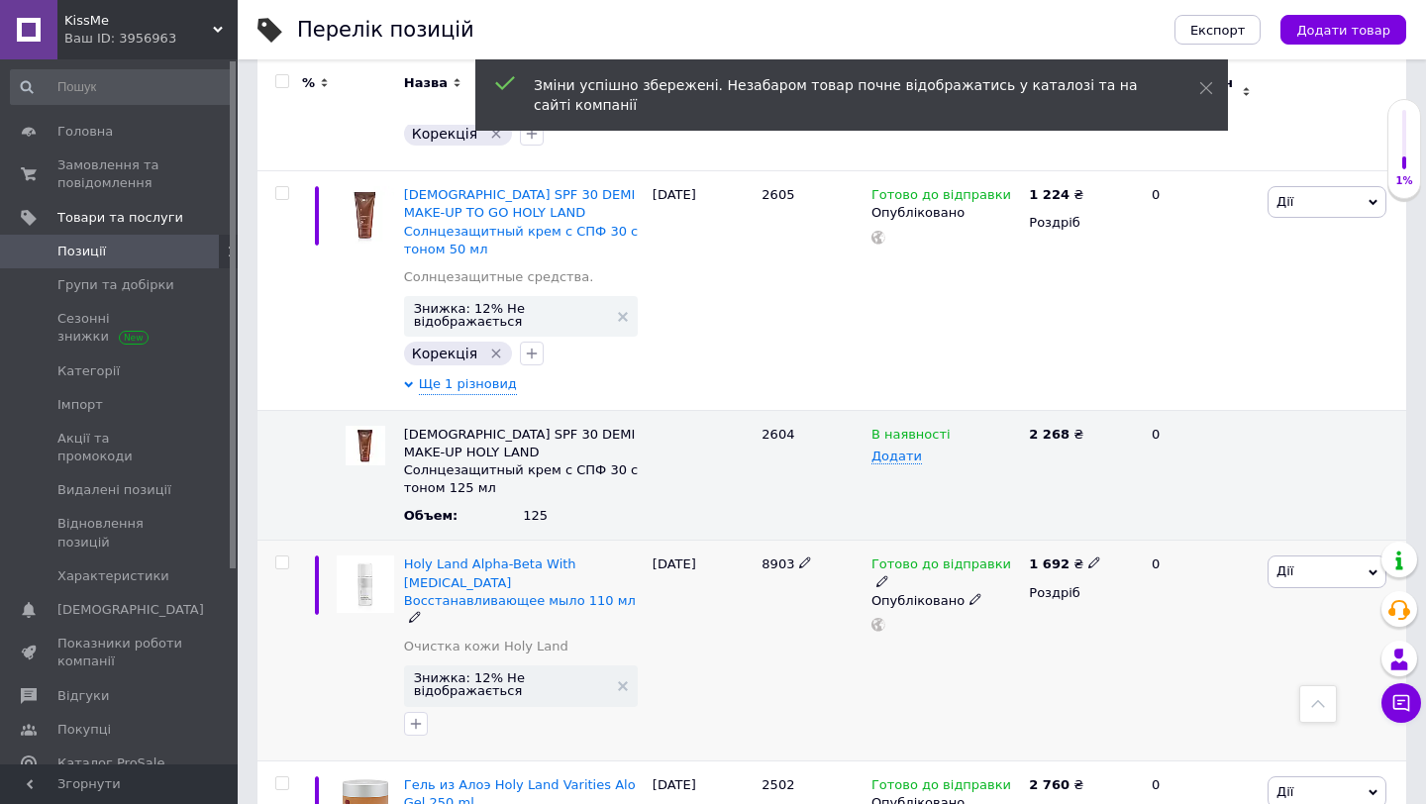
scroll to position [8356, 0]
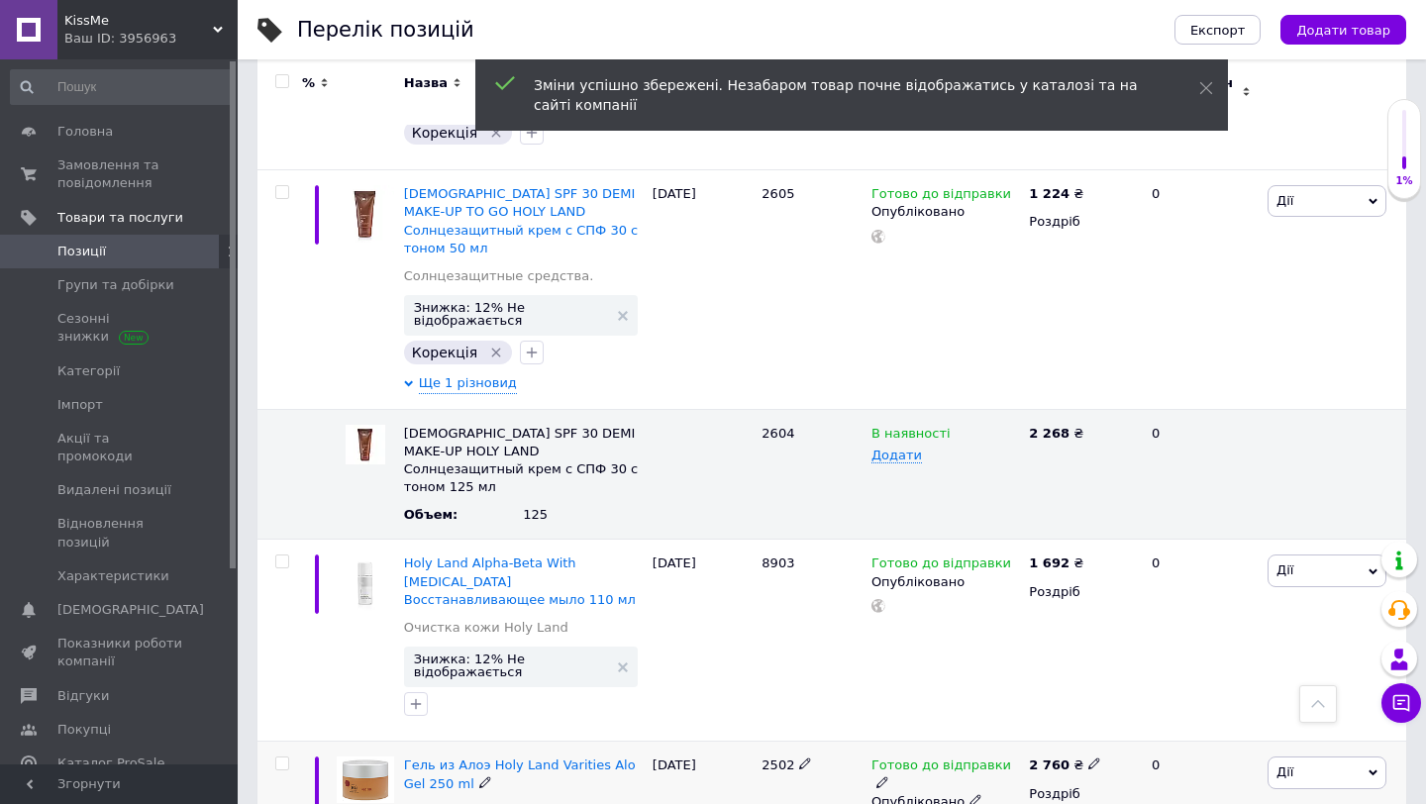
click at [782, 758] on span "2502" at bounding box center [778, 765] width 33 height 15
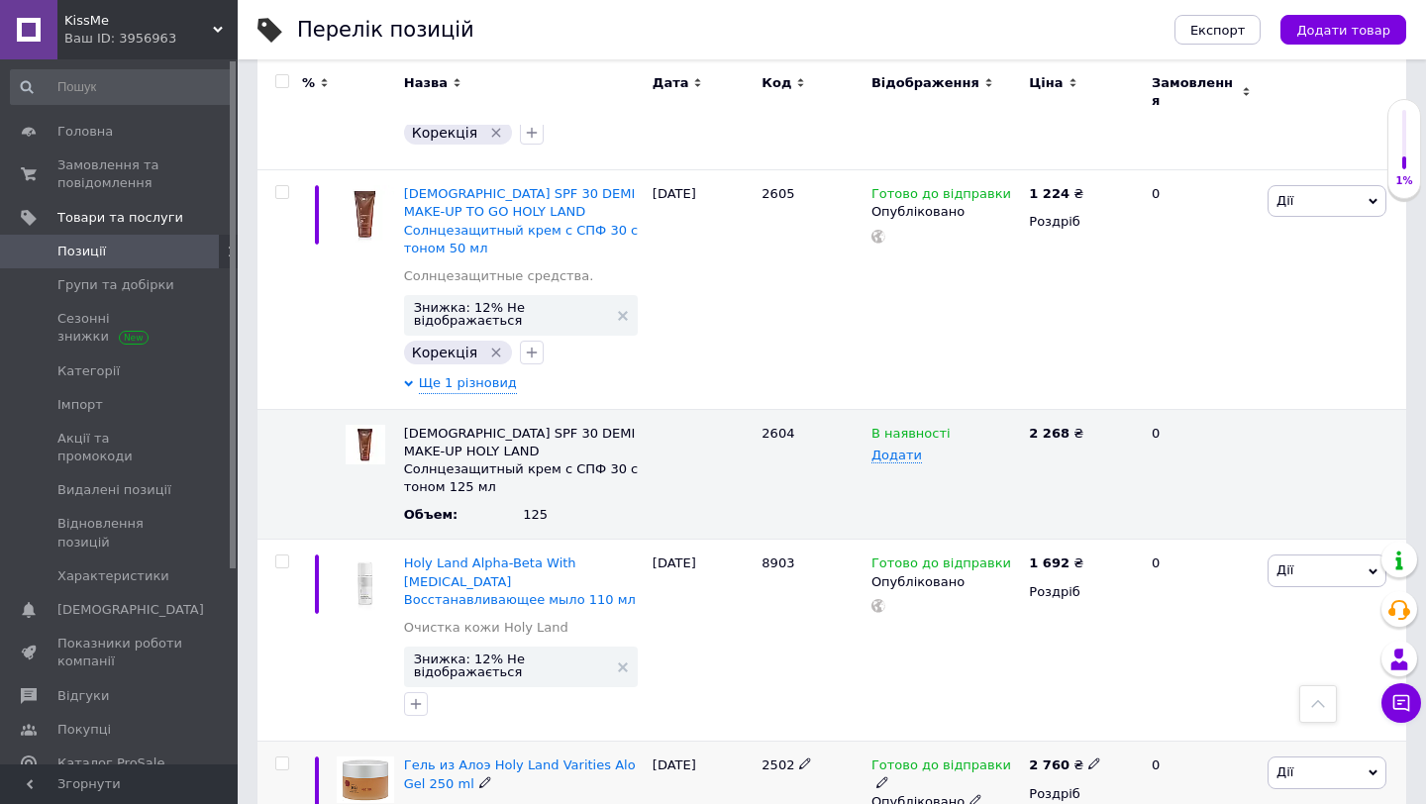
click at [1088, 758] on icon at bounding box center [1094, 764] width 12 height 12
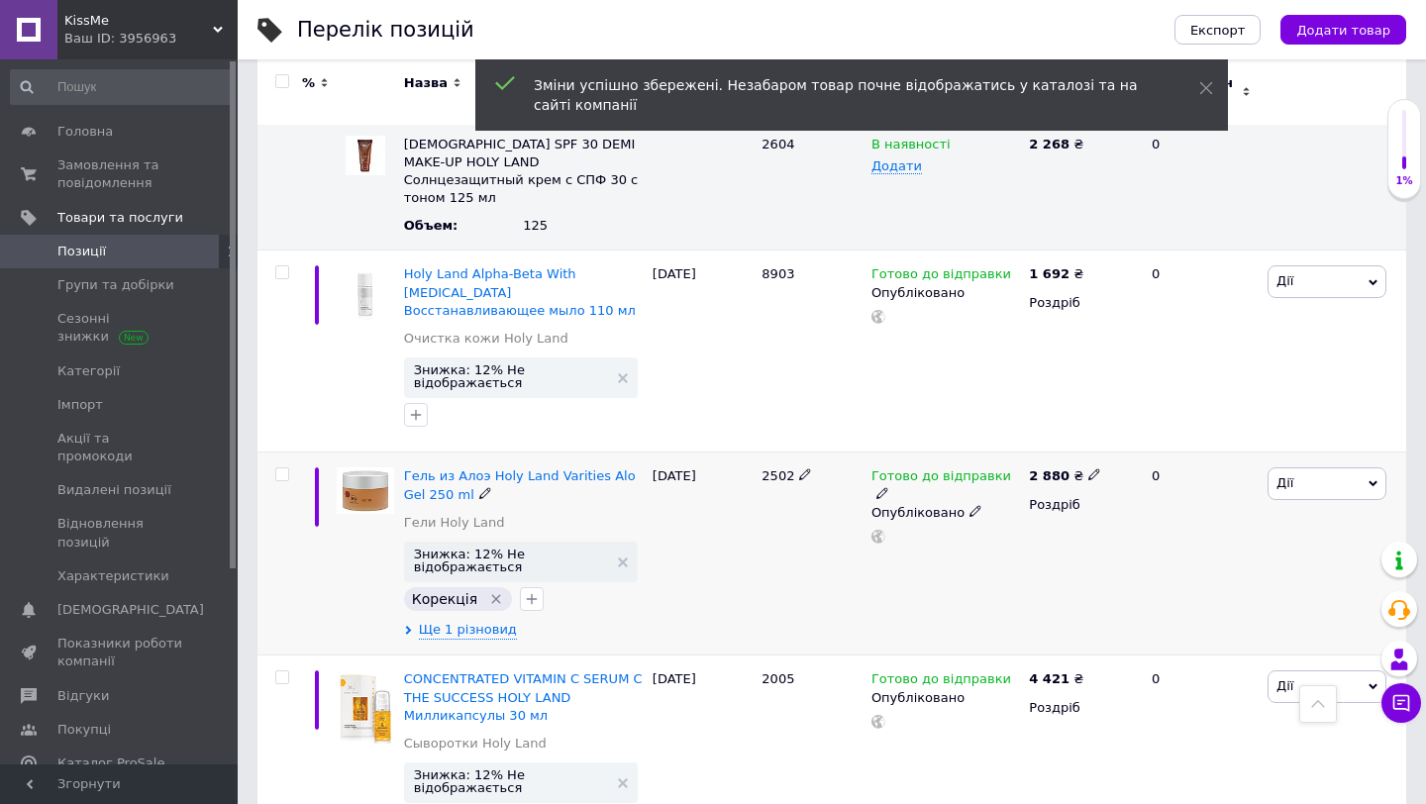
scroll to position [8672, 0]
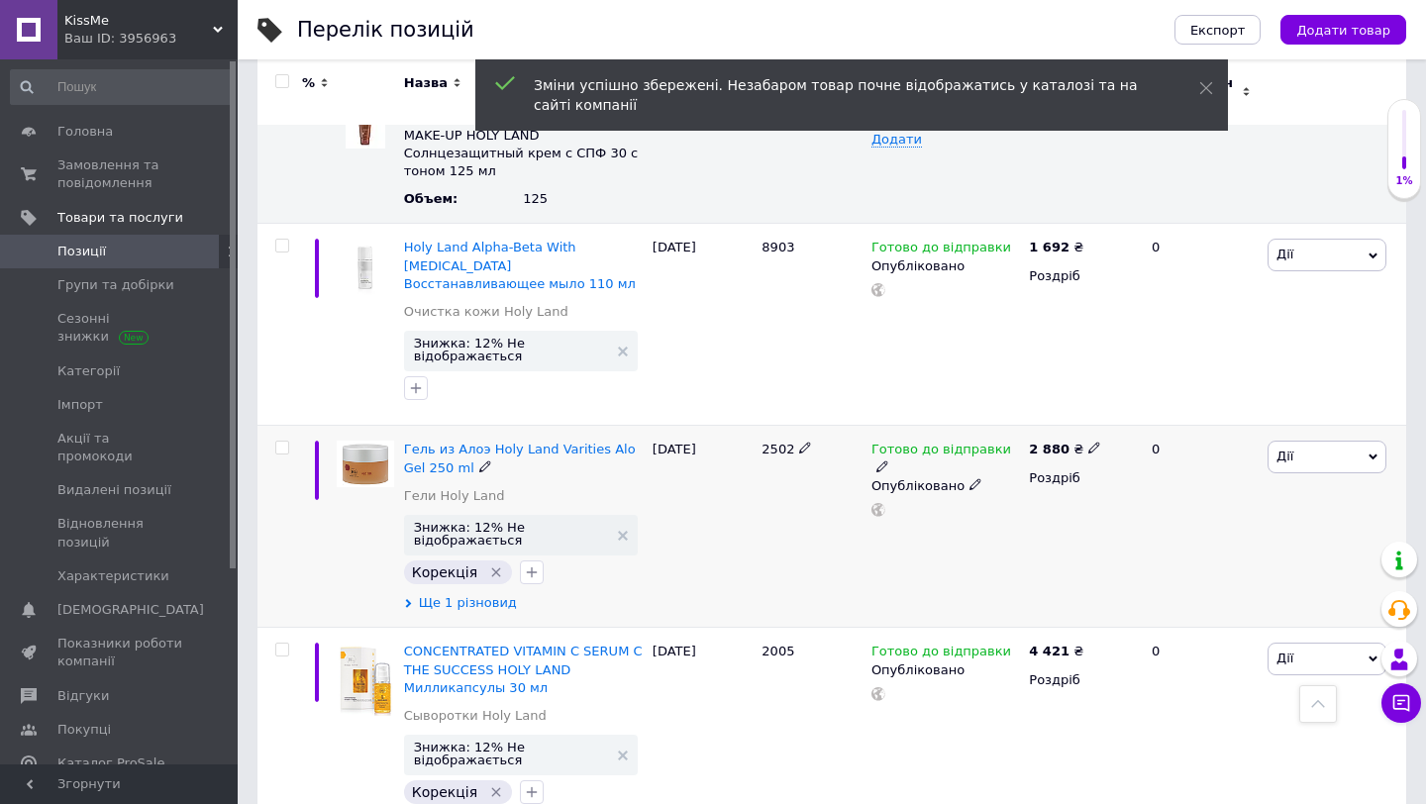
click at [478, 594] on span "Ще 1 різновид" at bounding box center [468, 603] width 98 height 18
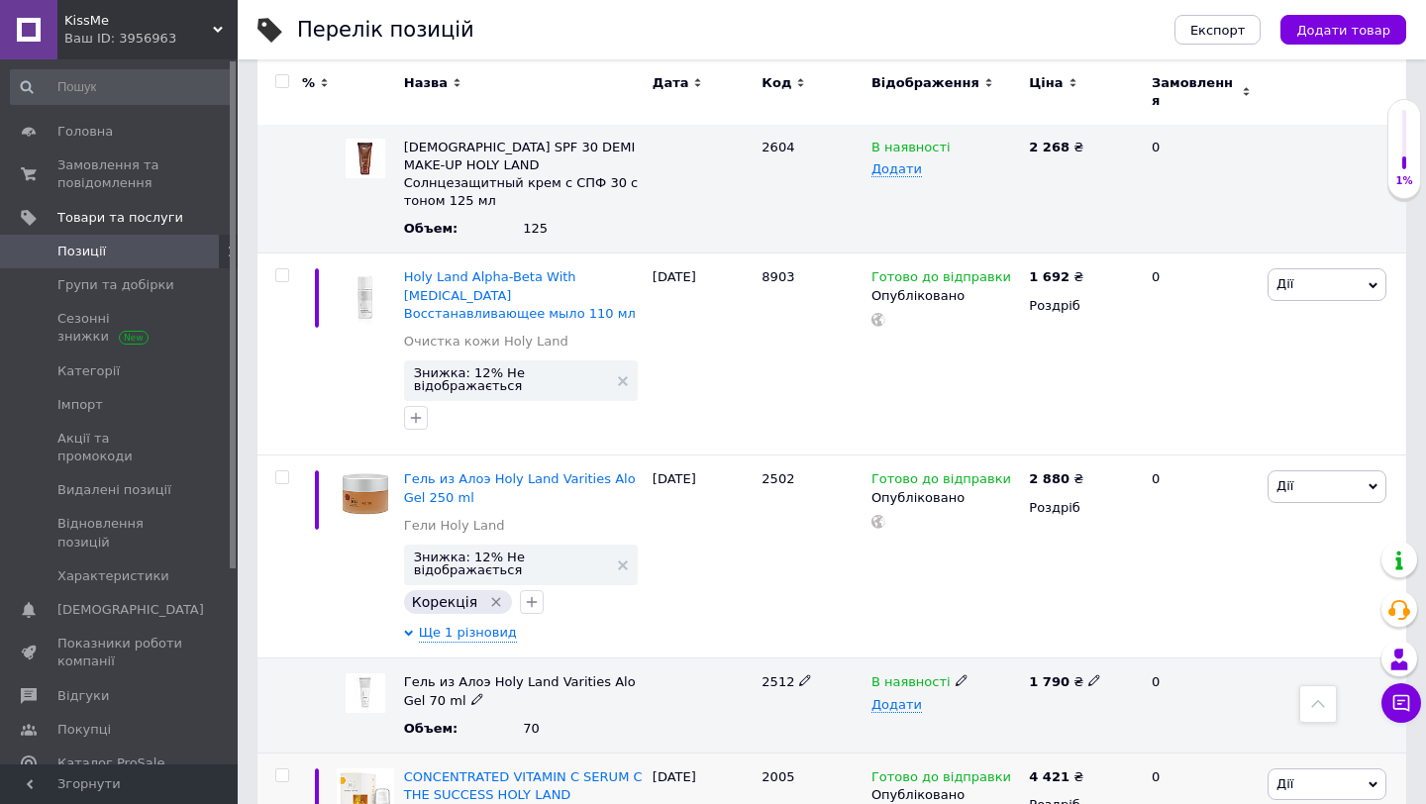
scroll to position [8638, 0]
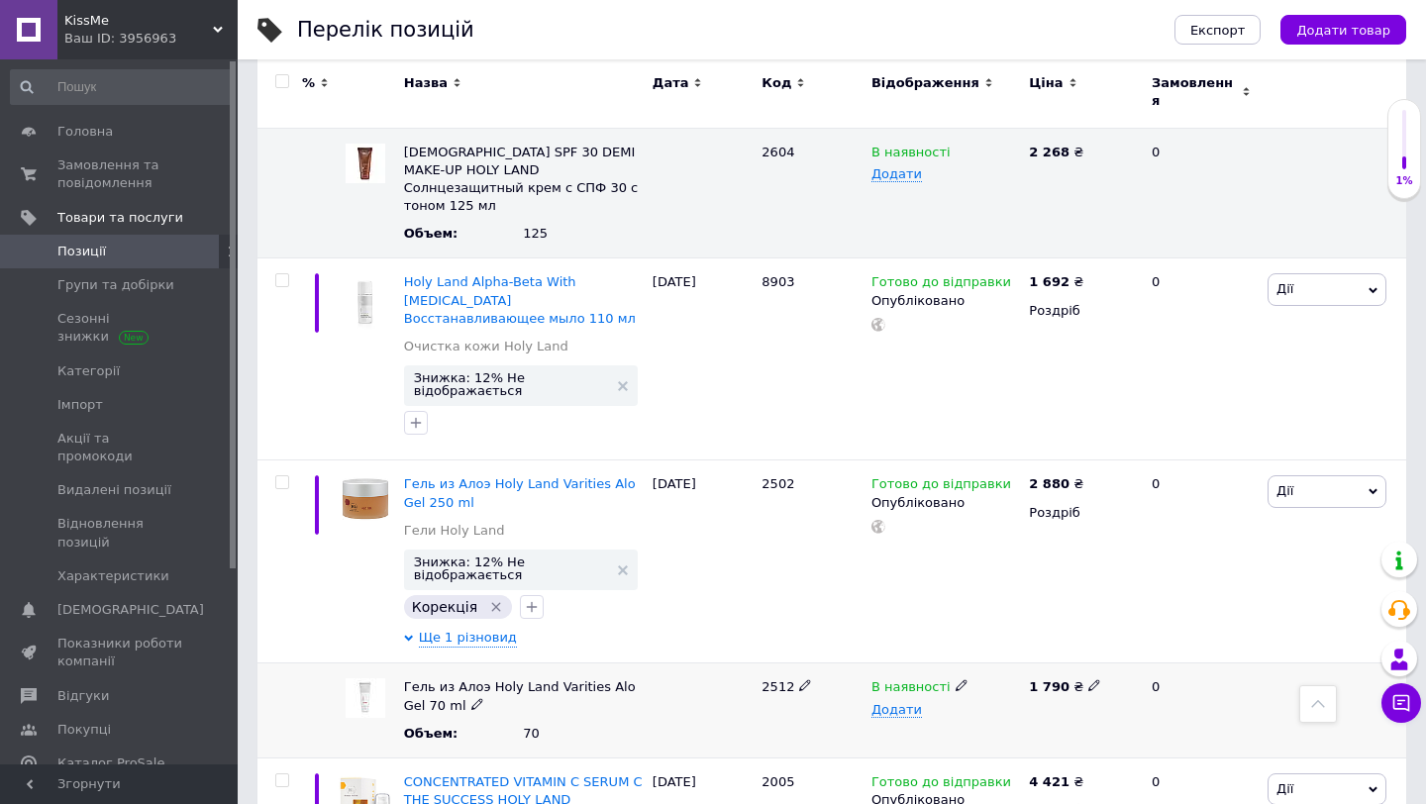
click at [777, 679] on span "2512" at bounding box center [778, 686] width 33 height 15
click at [1090, 679] on icon at bounding box center [1094, 685] width 12 height 12
click at [1004, 664] on div "В наявності Додати" at bounding box center [945, 711] width 157 height 95
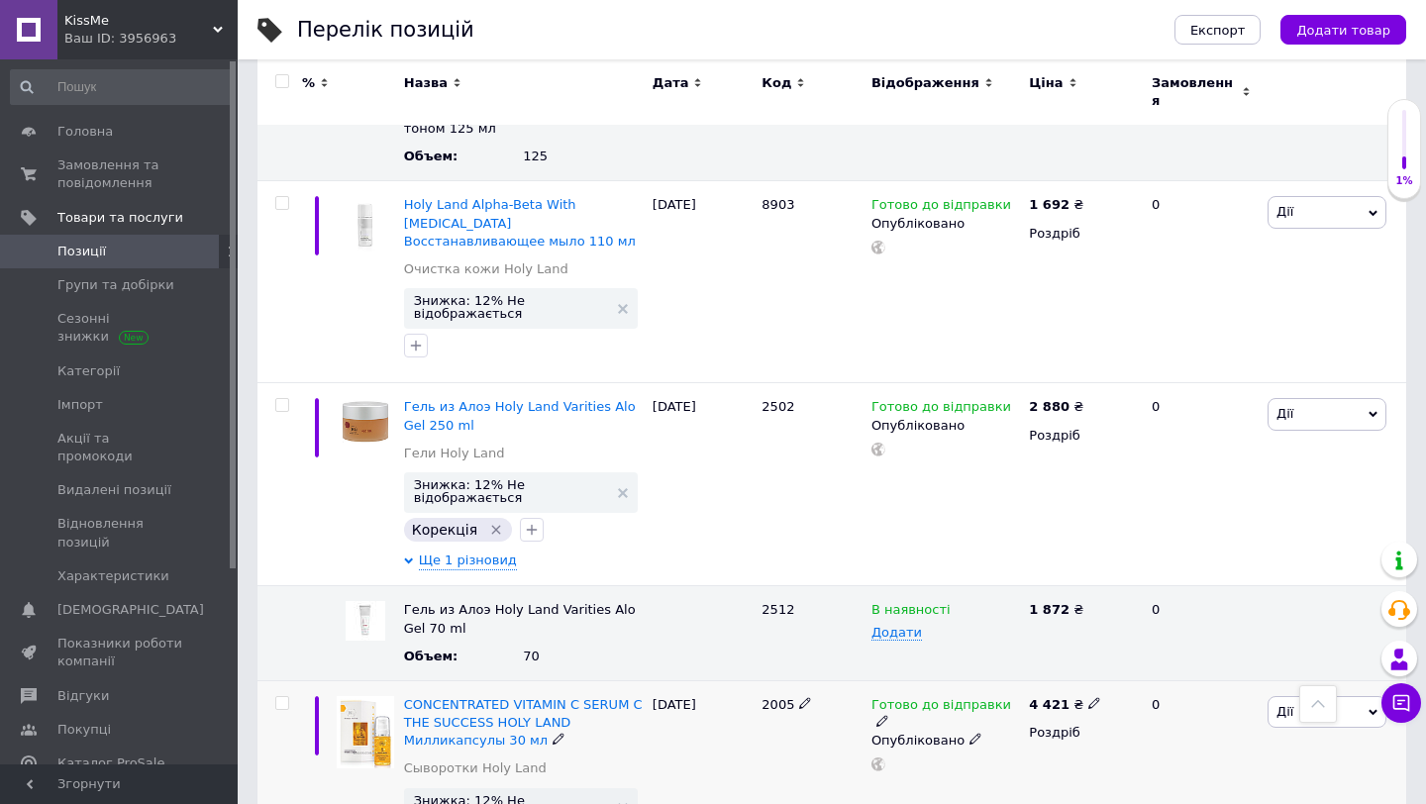
scroll to position [8716, 0]
click at [774, 696] on span "2005" at bounding box center [778, 703] width 33 height 15
click at [1088, 696] on icon at bounding box center [1094, 702] width 12 height 12
click at [1015, 679] on div "Готово до відправки Опубліковано" at bounding box center [945, 780] width 157 height 202
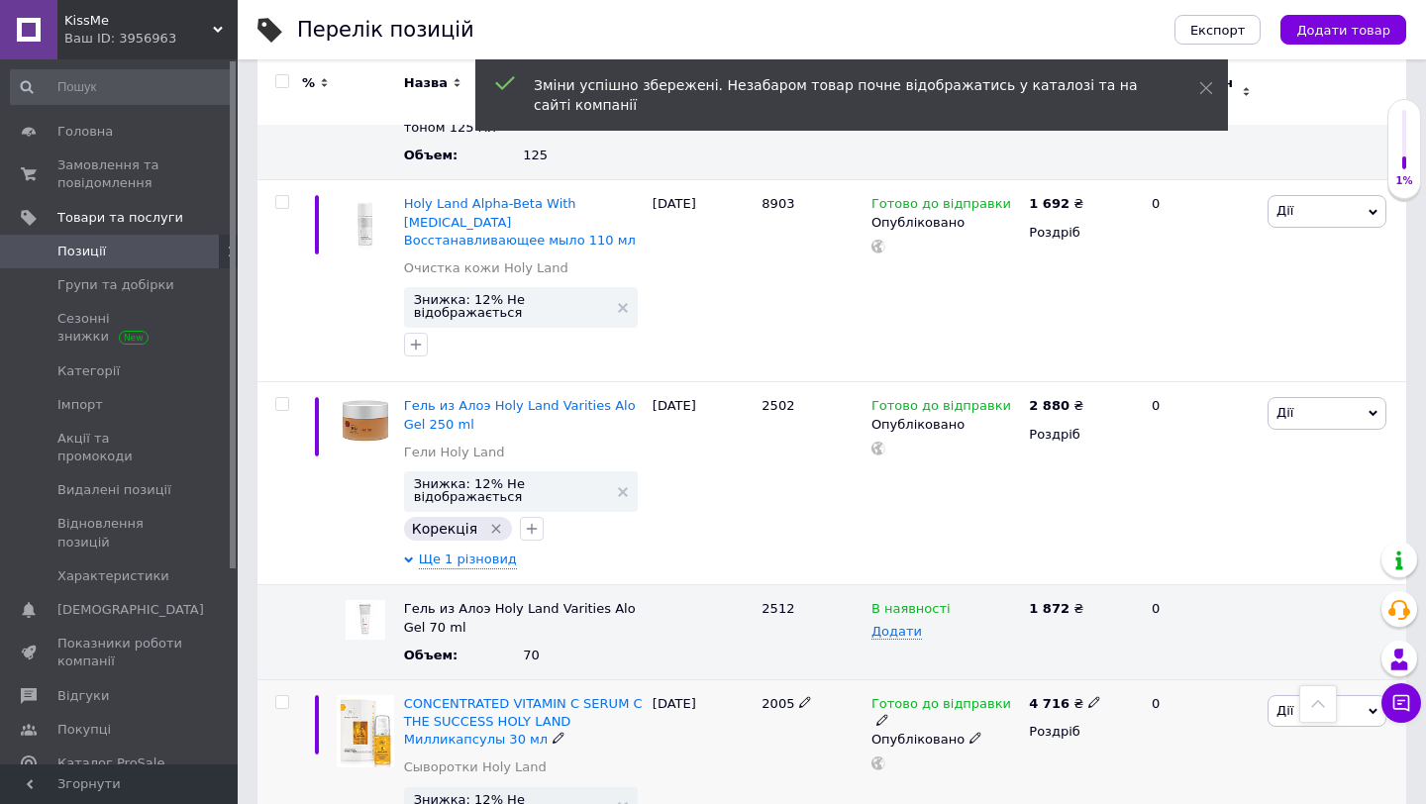
scroll to position [8873, 0]
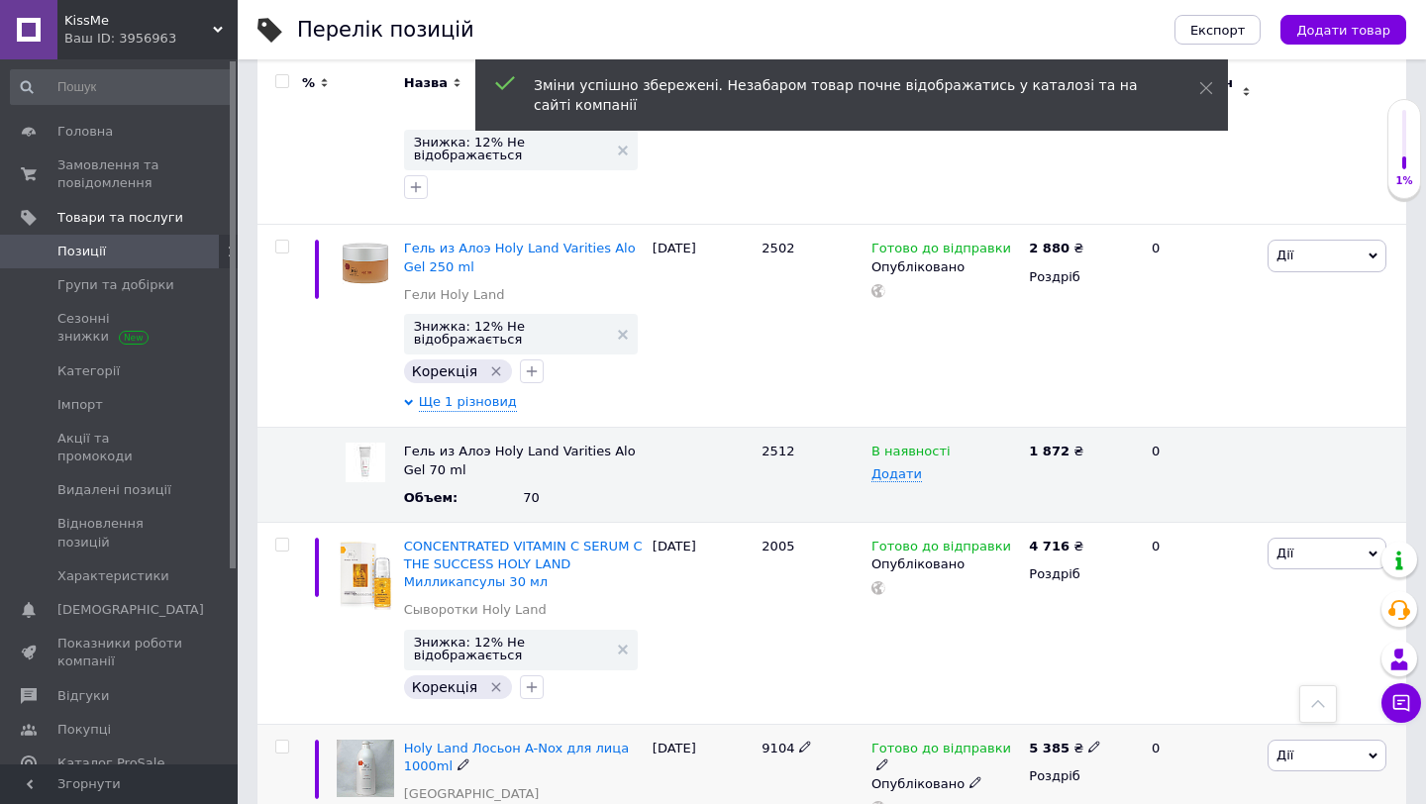
click at [774, 741] on span "9104" at bounding box center [778, 748] width 33 height 15
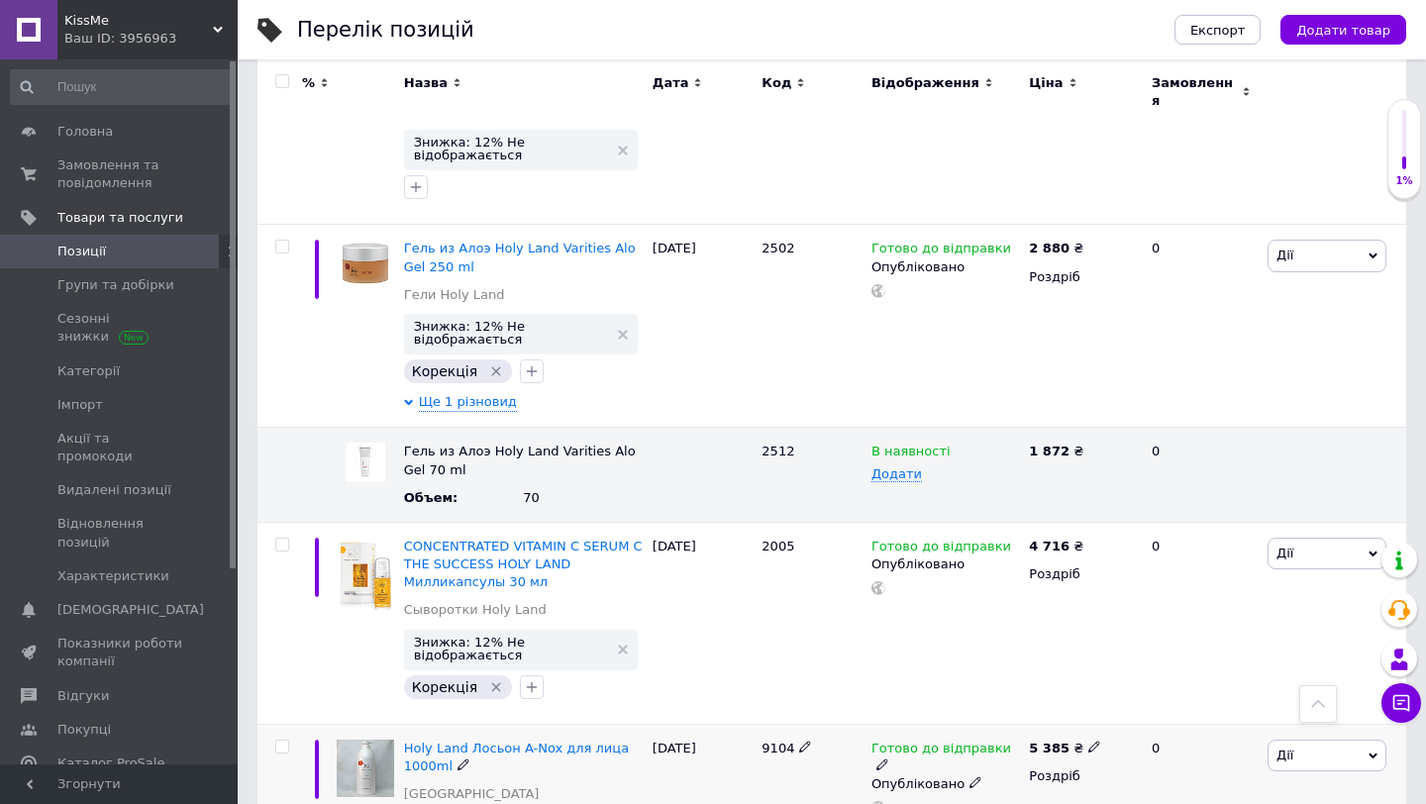
click at [1091, 741] on icon at bounding box center [1094, 747] width 12 height 12
click at [938, 724] on div "Готово до відправки Опубліковано" at bounding box center [945, 816] width 157 height 184
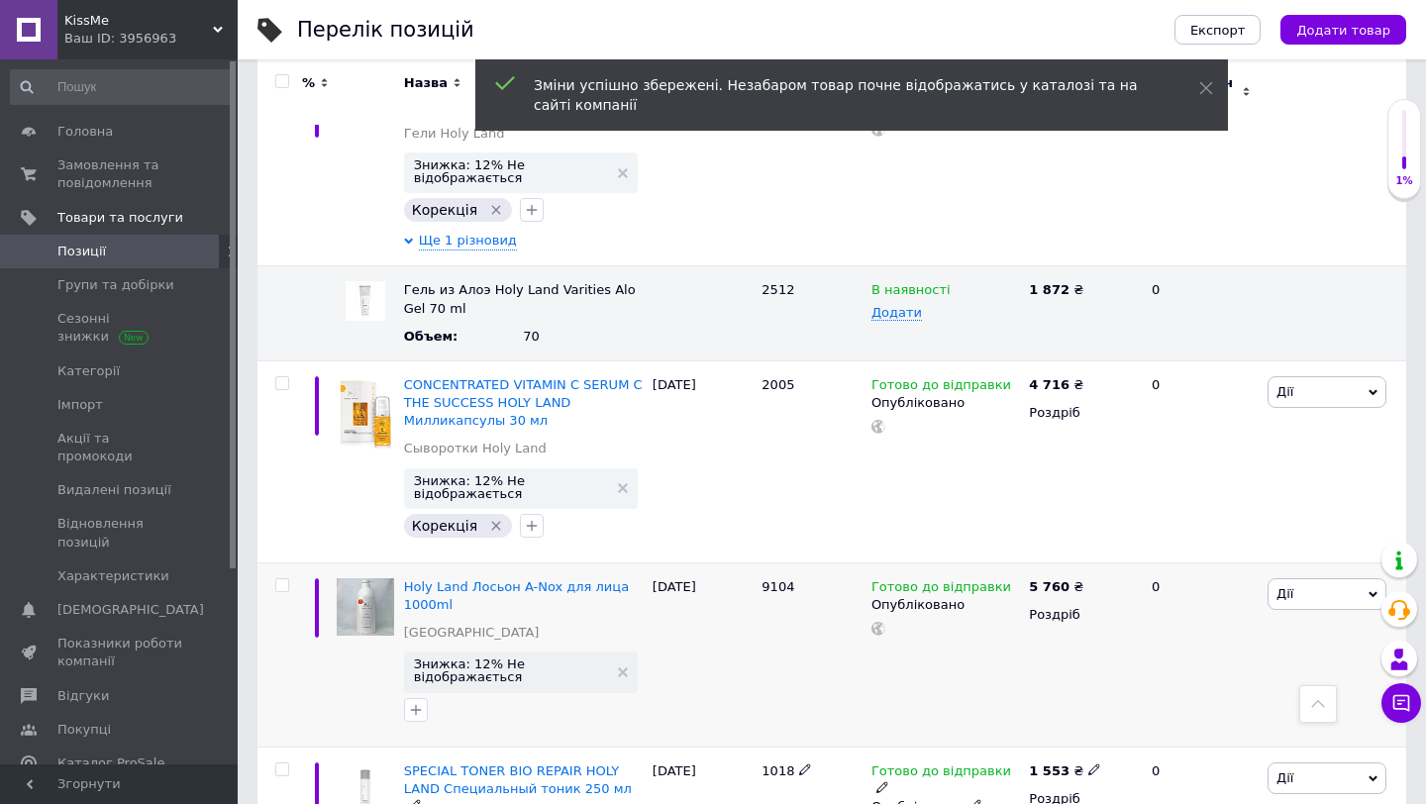
scroll to position [9062, 0]
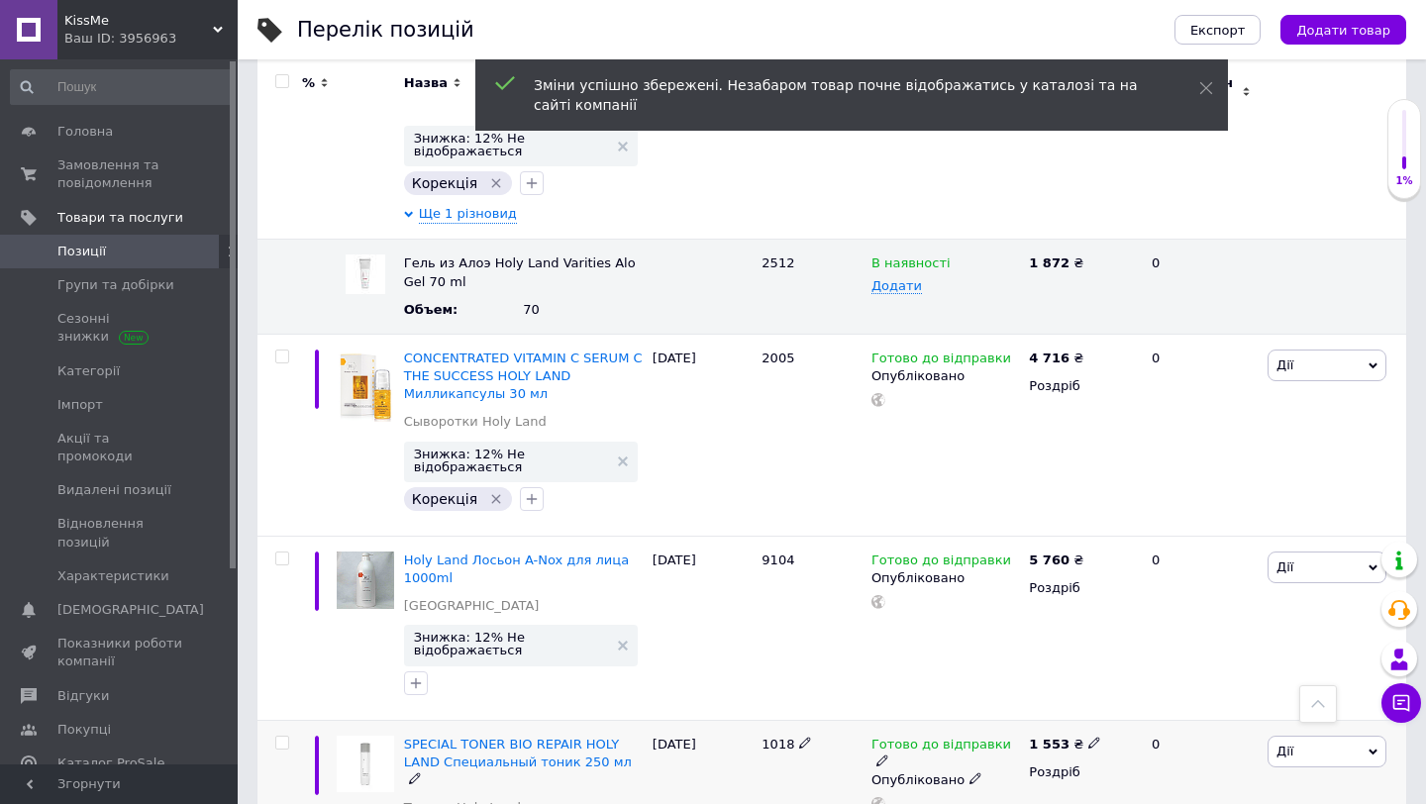
click at [772, 737] on span "1018" at bounding box center [778, 744] width 33 height 15
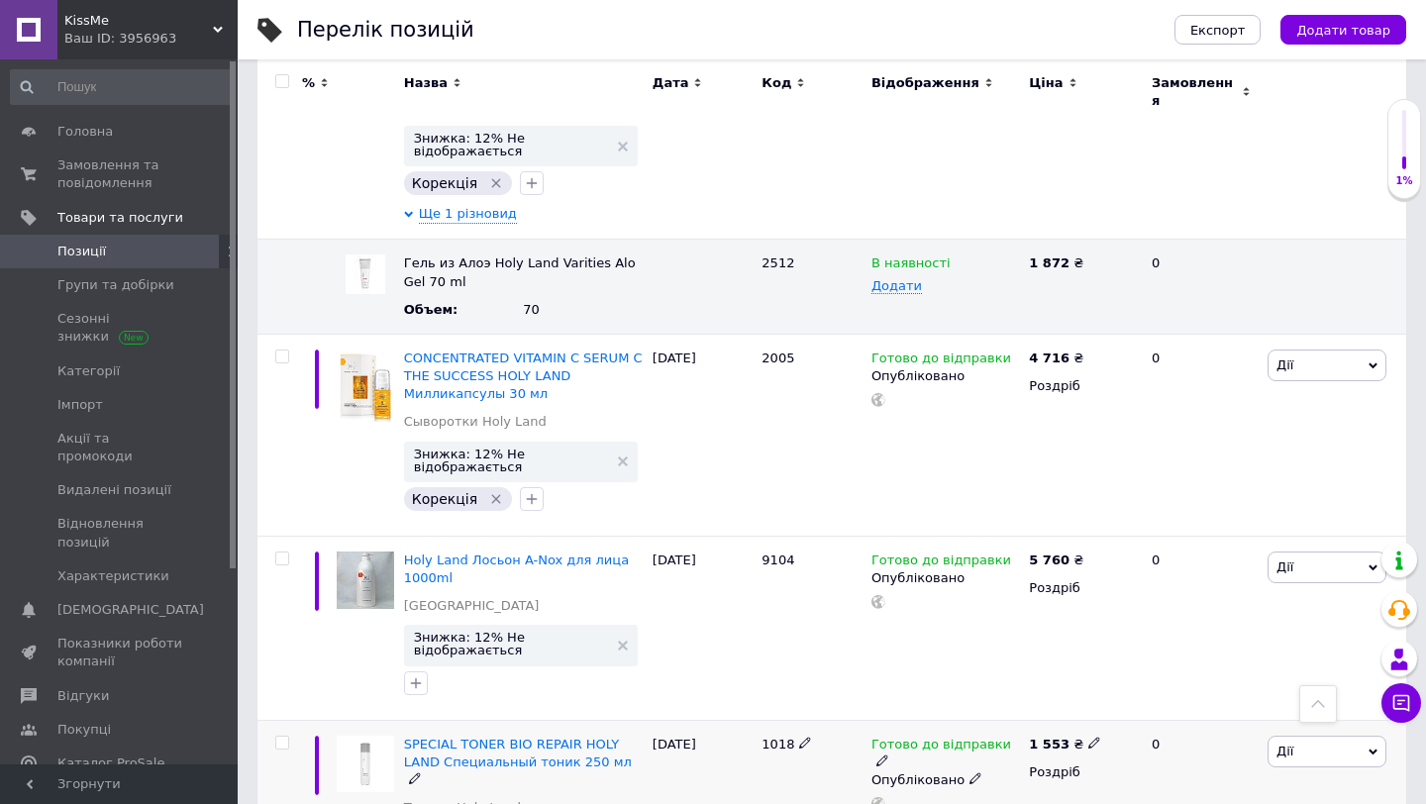
click at [1088, 737] on icon at bounding box center [1094, 743] width 12 height 12
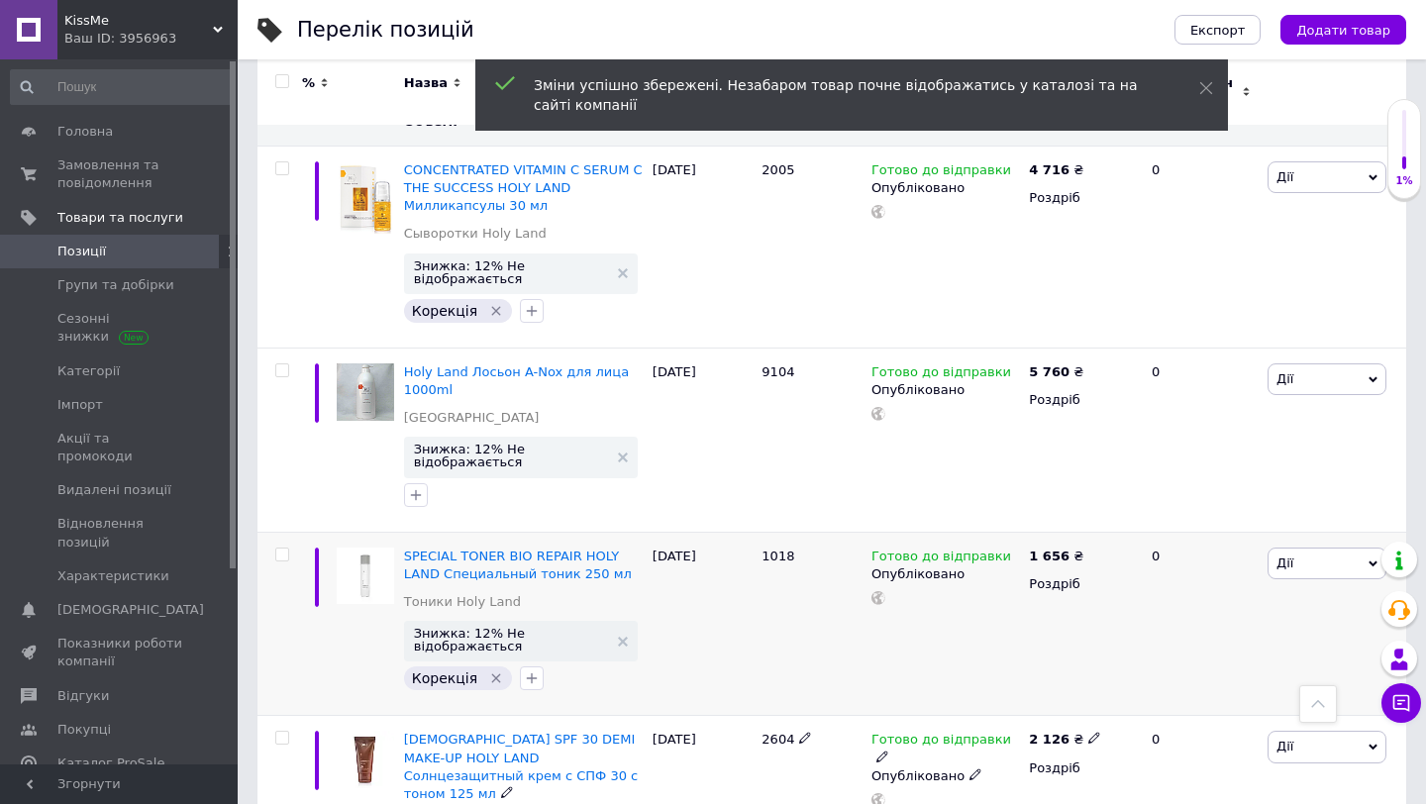
scroll to position [9251, 0]
click at [783, 731] on span "2604" at bounding box center [778, 738] width 33 height 15
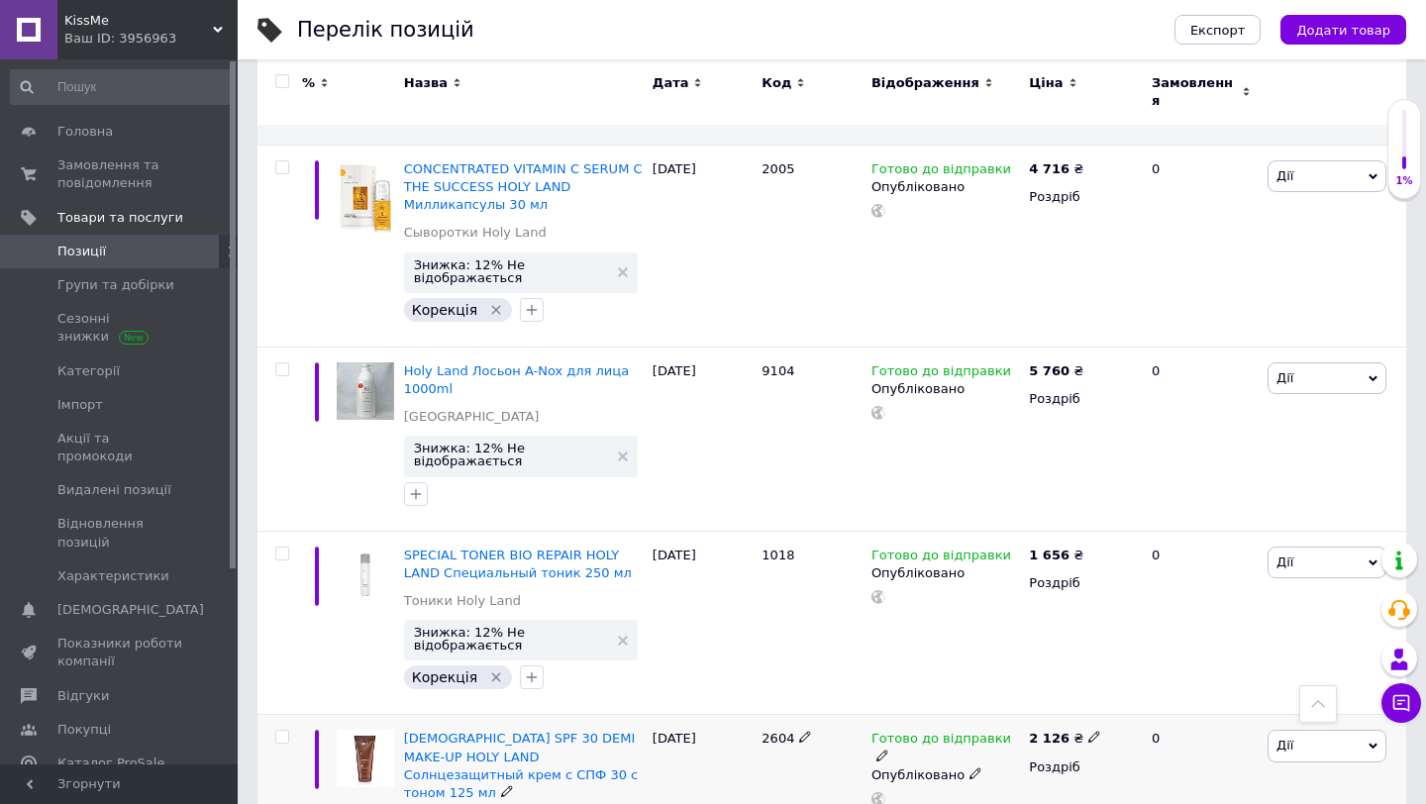
click at [1089, 731] on icon at bounding box center [1094, 737] width 12 height 12
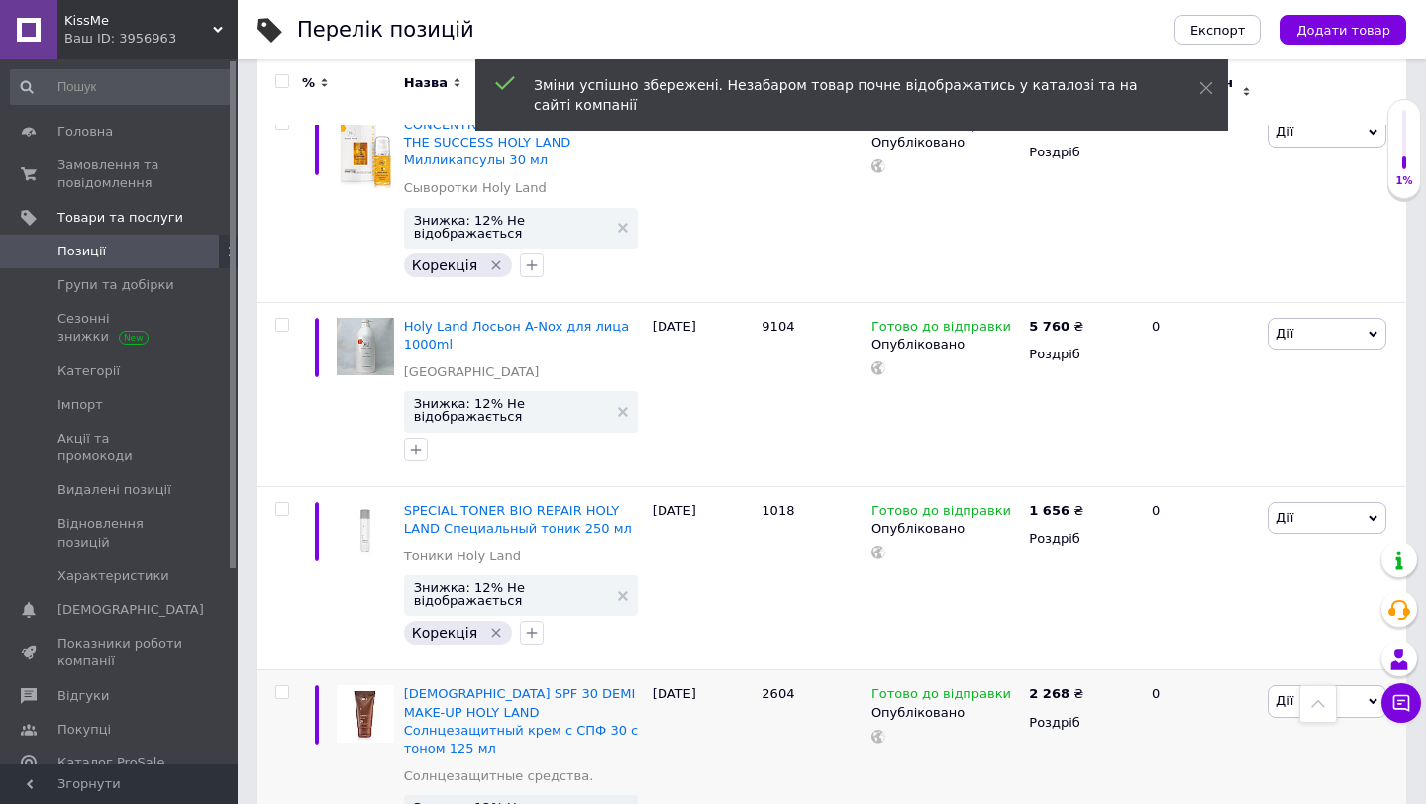
scroll to position [9340, 0]
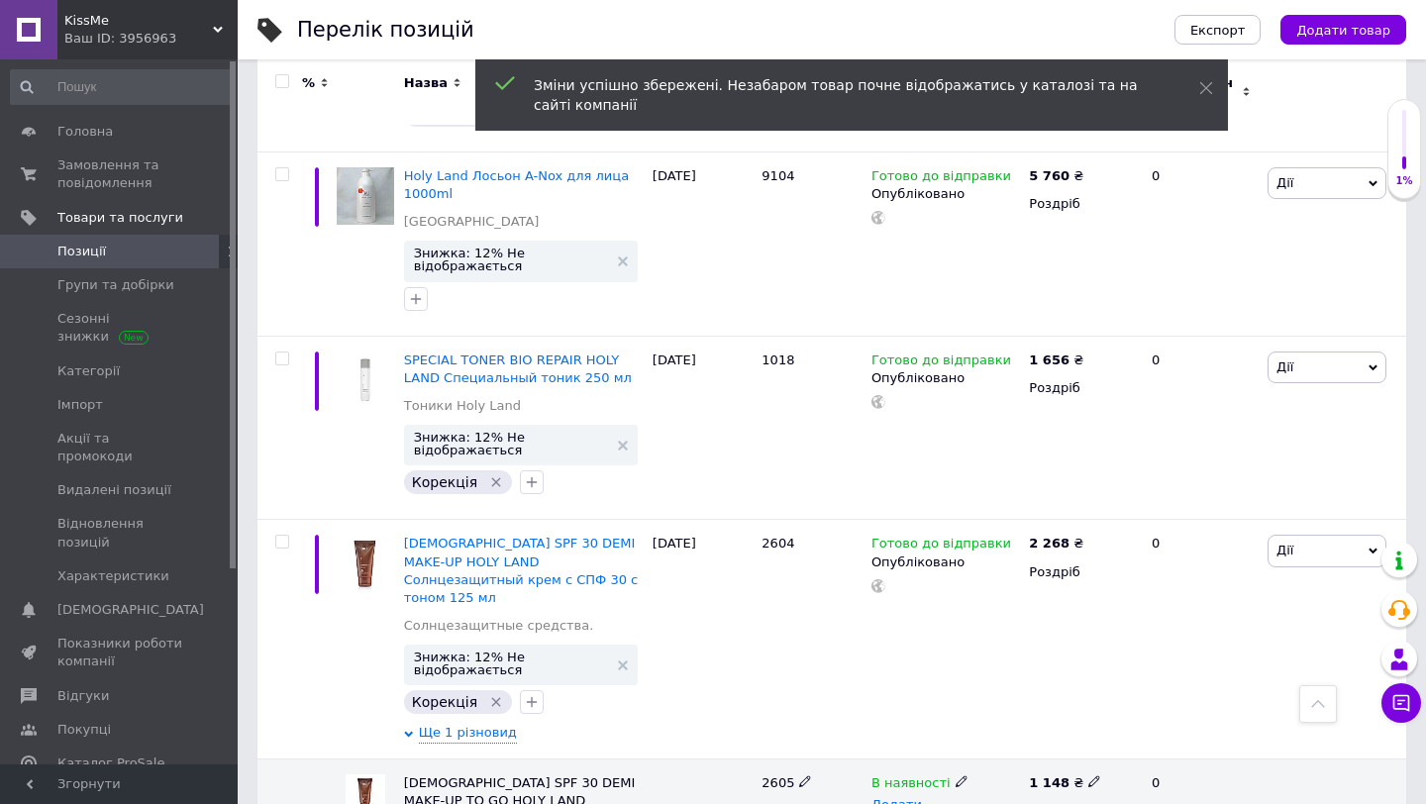
scroll to position [9456, 0]
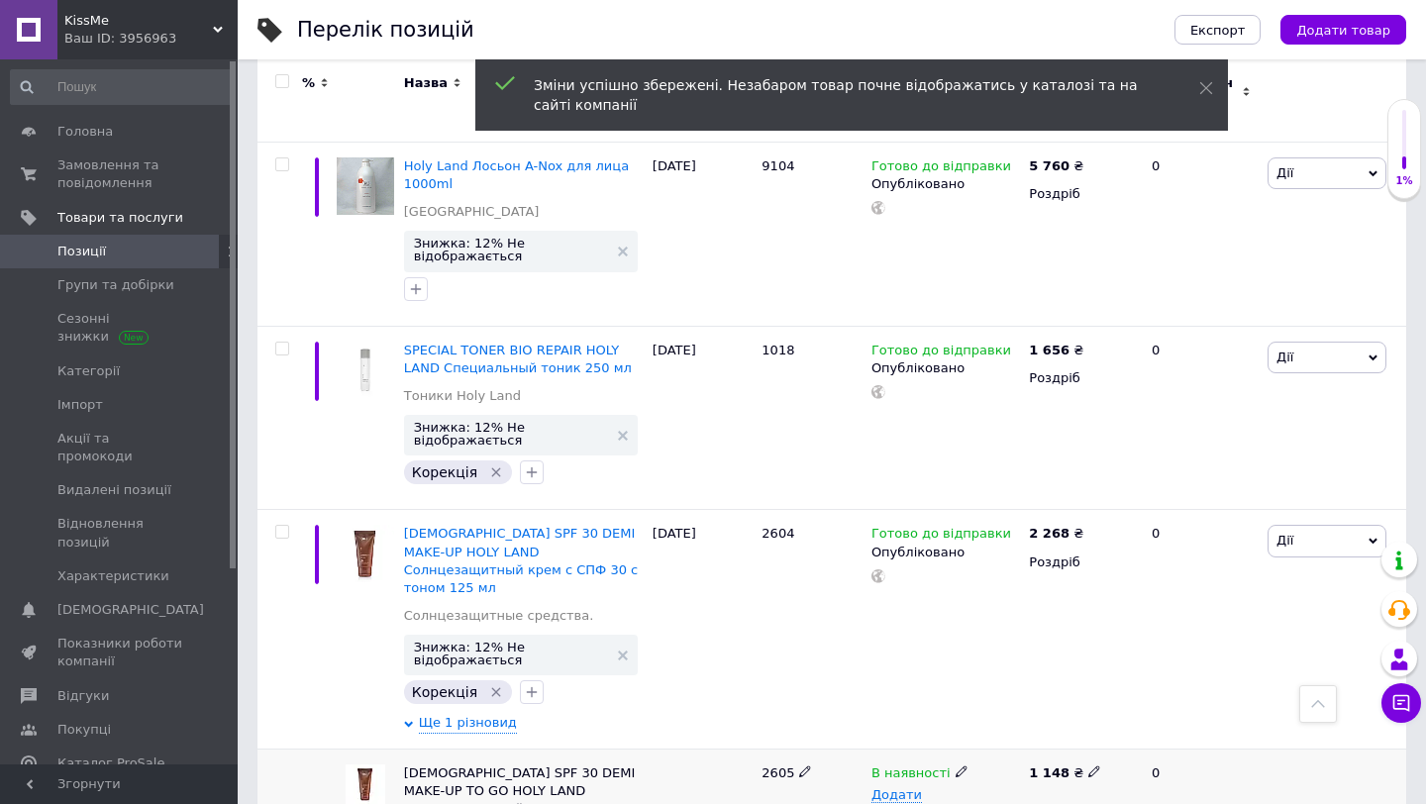
click at [780, 766] on span "2605" at bounding box center [778, 773] width 33 height 15
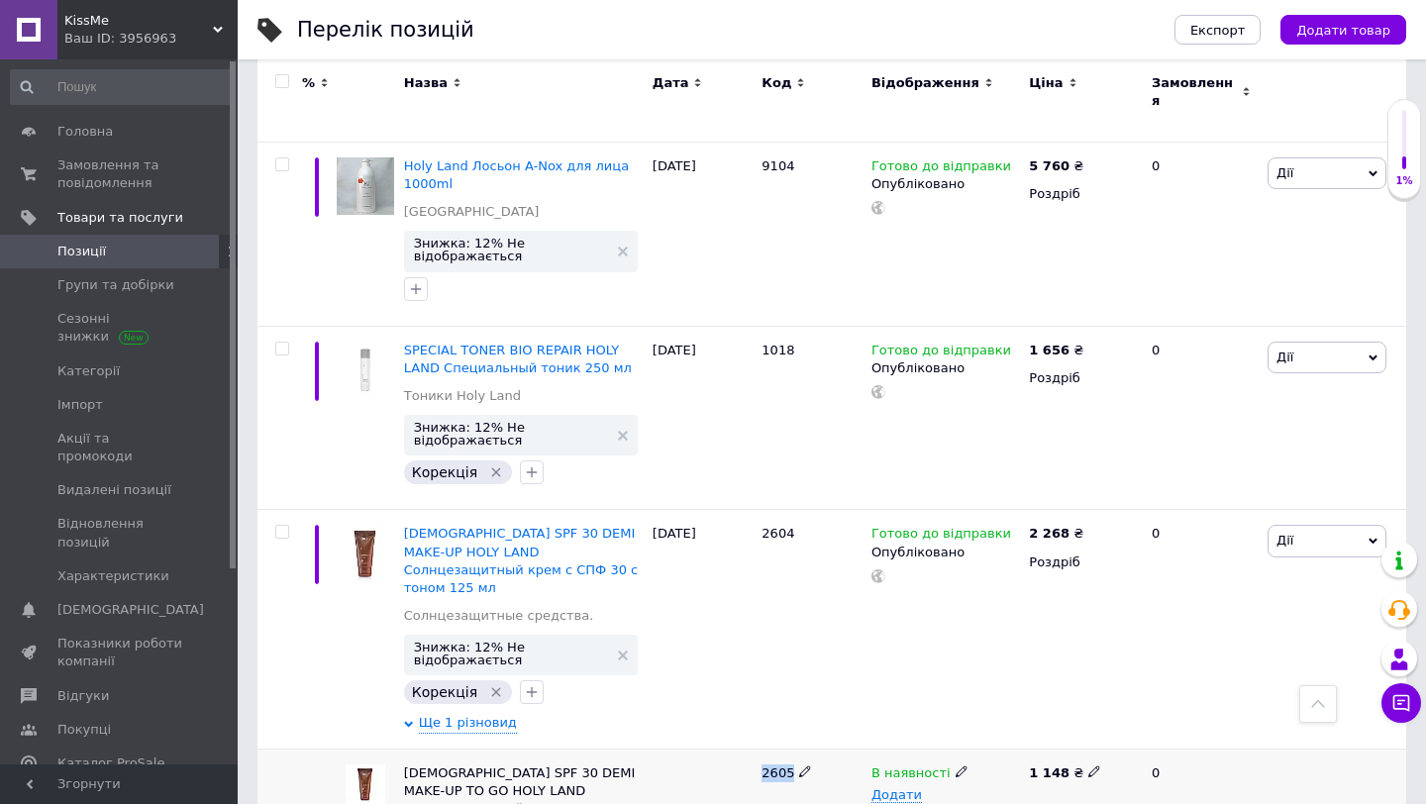
click at [780, 766] on span "2605" at bounding box center [778, 773] width 33 height 15
click at [1091, 766] on icon at bounding box center [1094, 772] width 12 height 12
click at [980, 749] on div "В наявності Додати" at bounding box center [945, 814] width 157 height 131
click at [1089, 766] on icon at bounding box center [1094, 772] width 12 height 12
click at [934, 749] on div "В наявності Додати" at bounding box center [945, 814] width 157 height 131
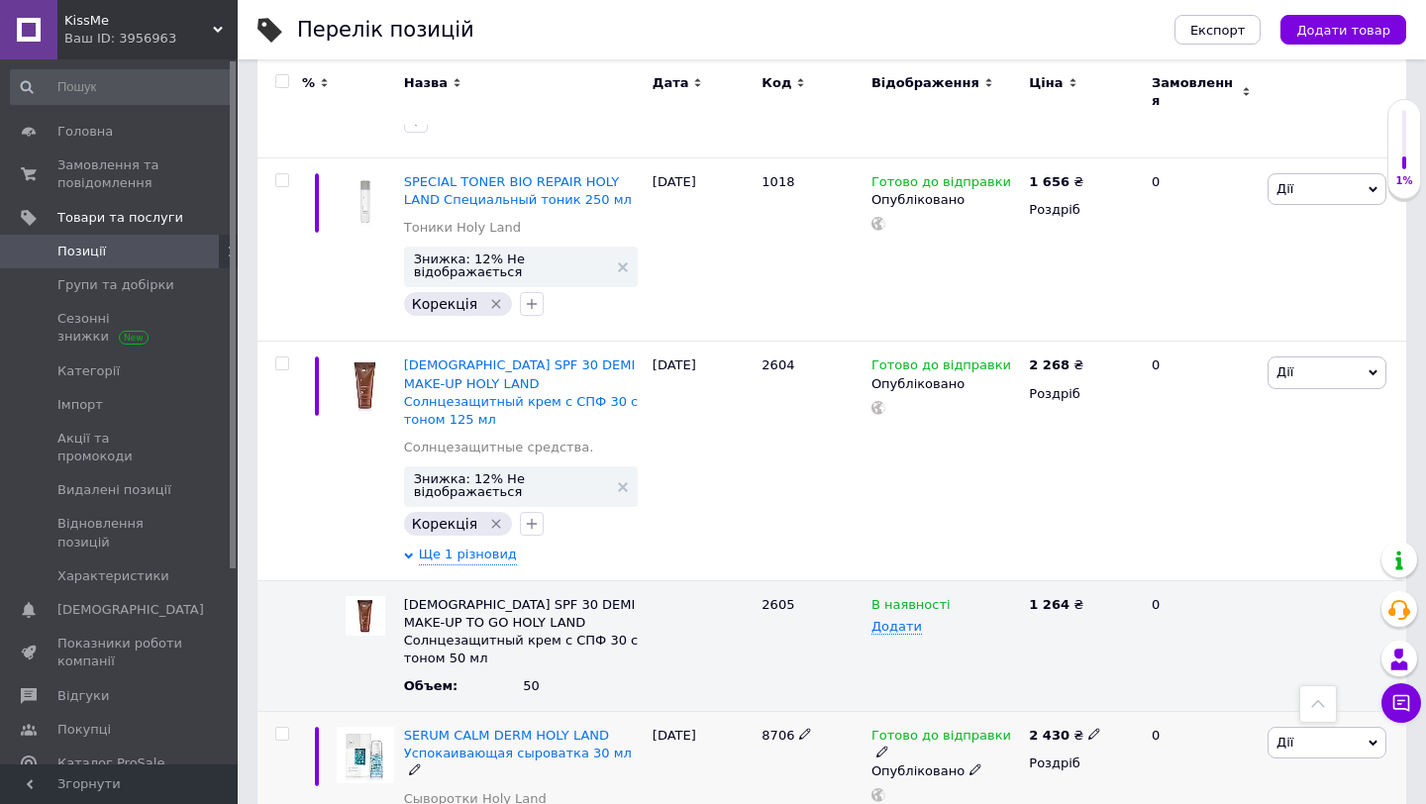
scroll to position [9630, 0]
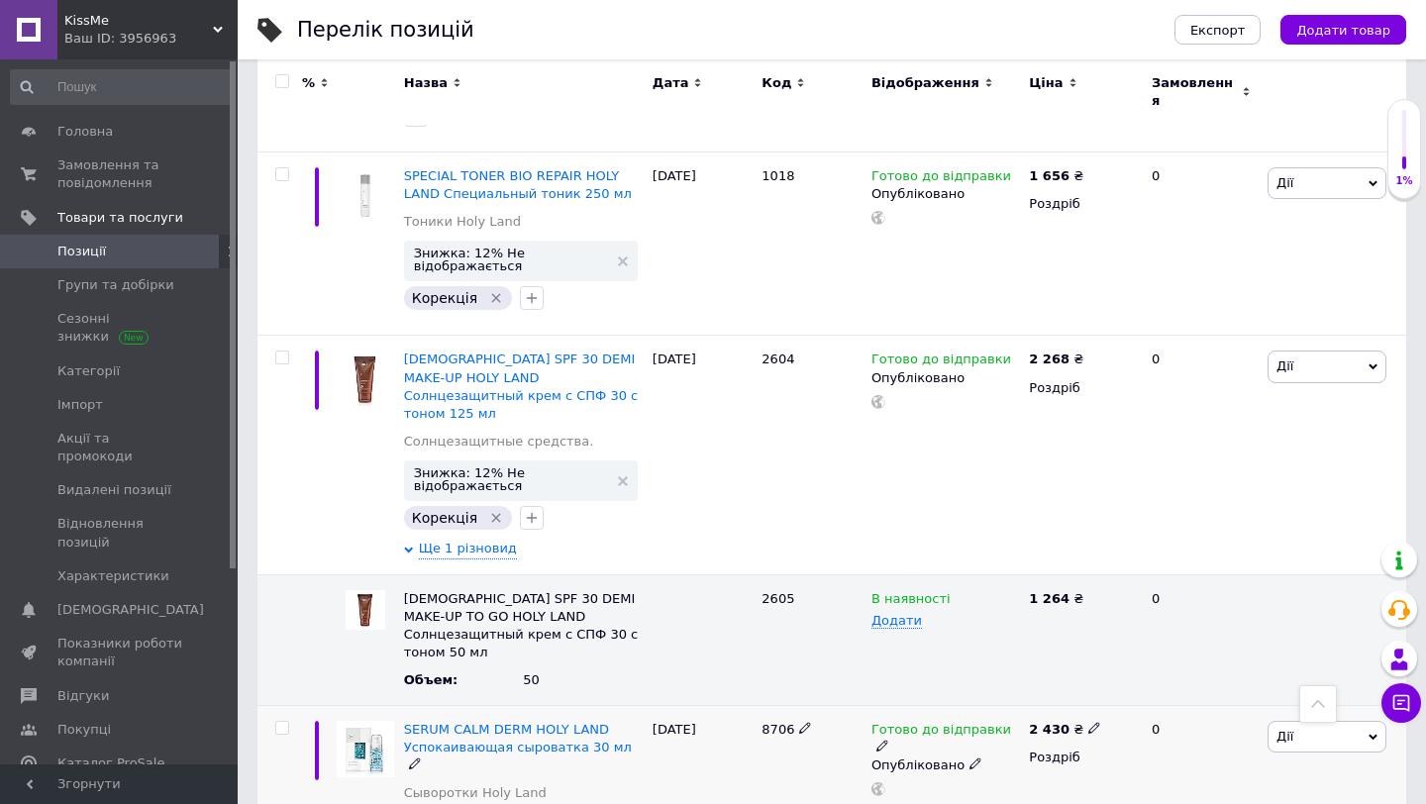
click at [779, 722] on span "8706" at bounding box center [778, 729] width 33 height 15
click at [1093, 722] on icon at bounding box center [1094, 728] width 12 height 12
click at [980, 705] on div "Готово до відправки Опубліковано" at bounding box center [945, 806] width 157 height 202
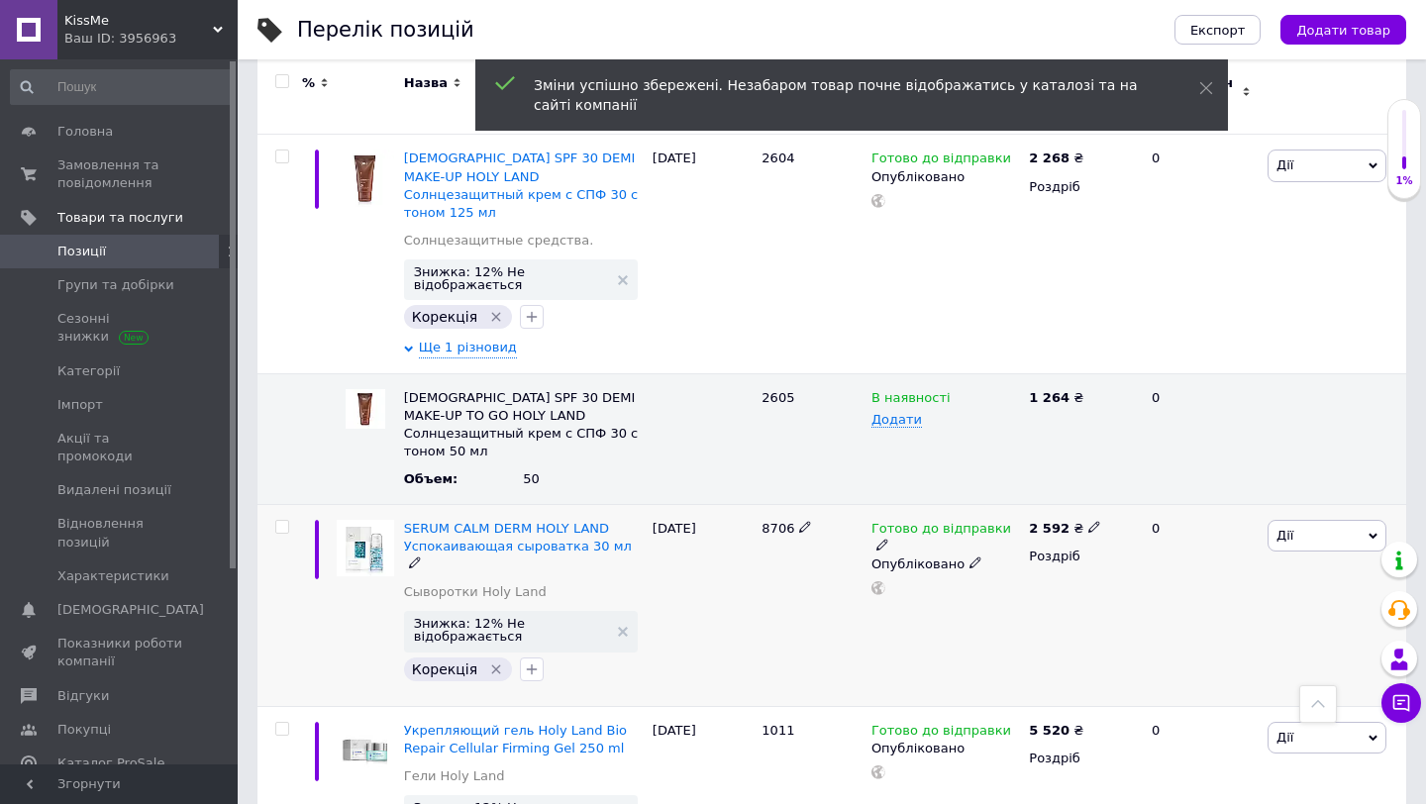
scroll to position [9838, 0]
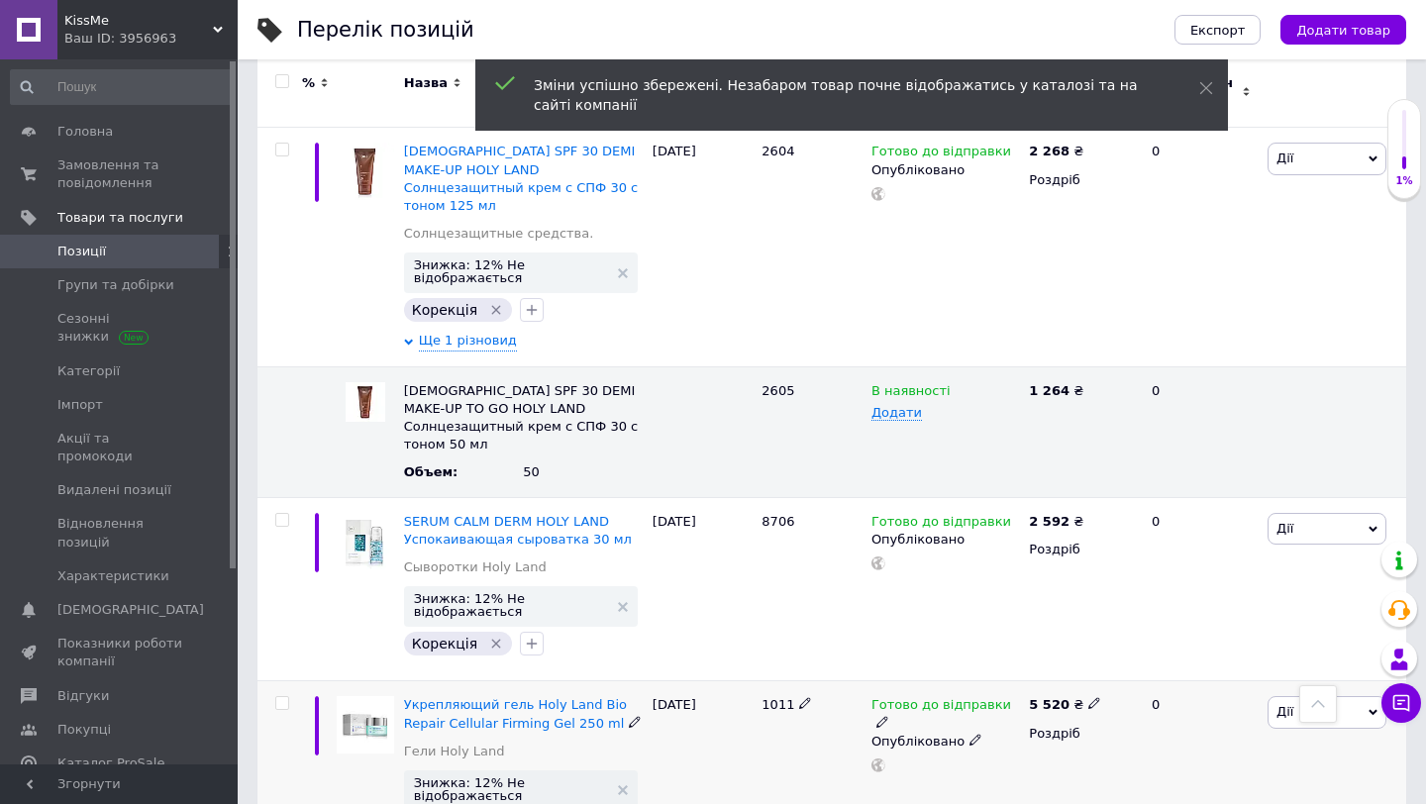
click at [771, 697] on span "1011" at bounding box center [778, 704] width 33 height 15
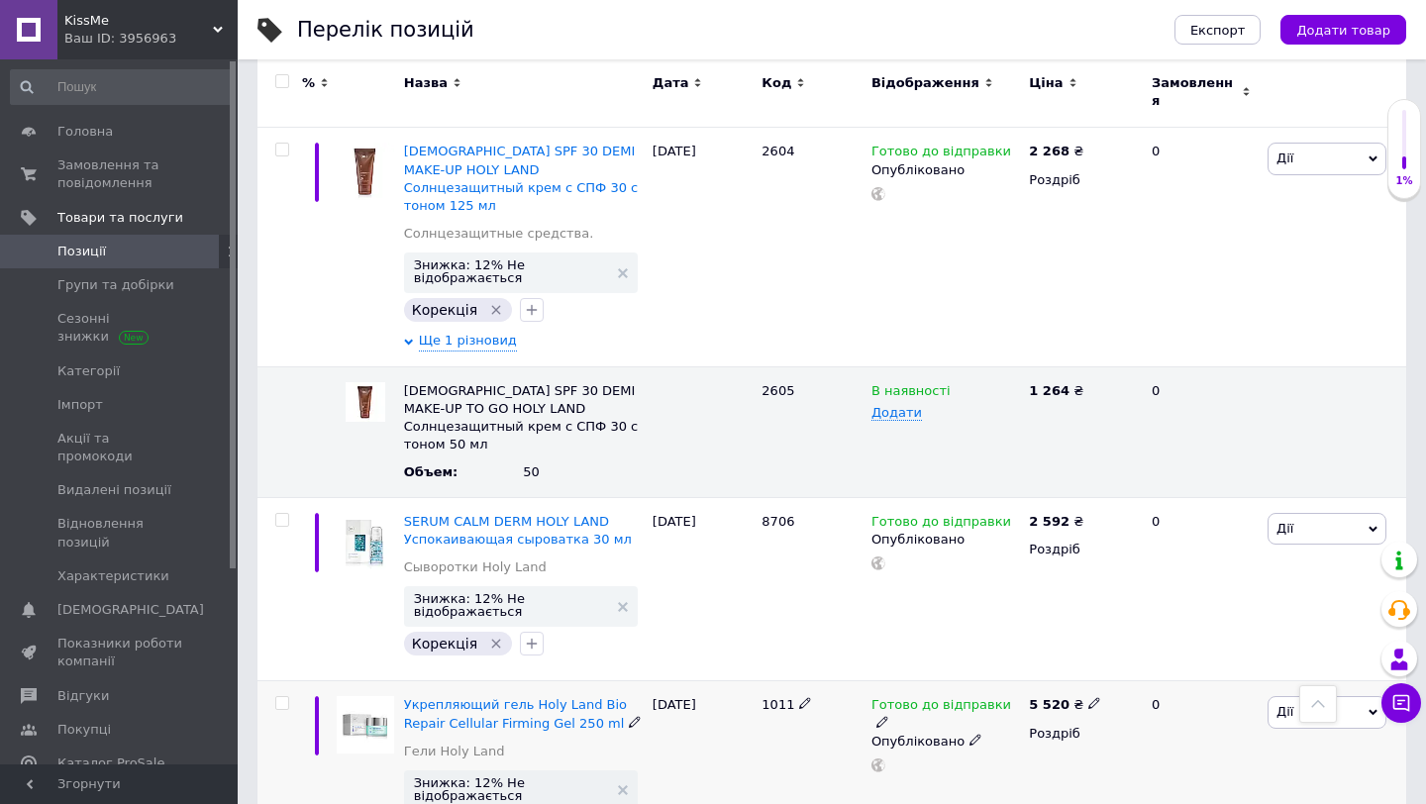
click at [1080, 696] on div "5 520 ₴" at bounding box center [1065, 705] width 72 height 18
click at [1039, 681] on div "5 520 ₴ Ціна 5760 Валюта ₴ $ EUR CHF GBP ¥ PLN ₸ MDL HUF KGS CNY TRY KRW lei Ро…" at bounding box center [1082, 800] width 116 height 238
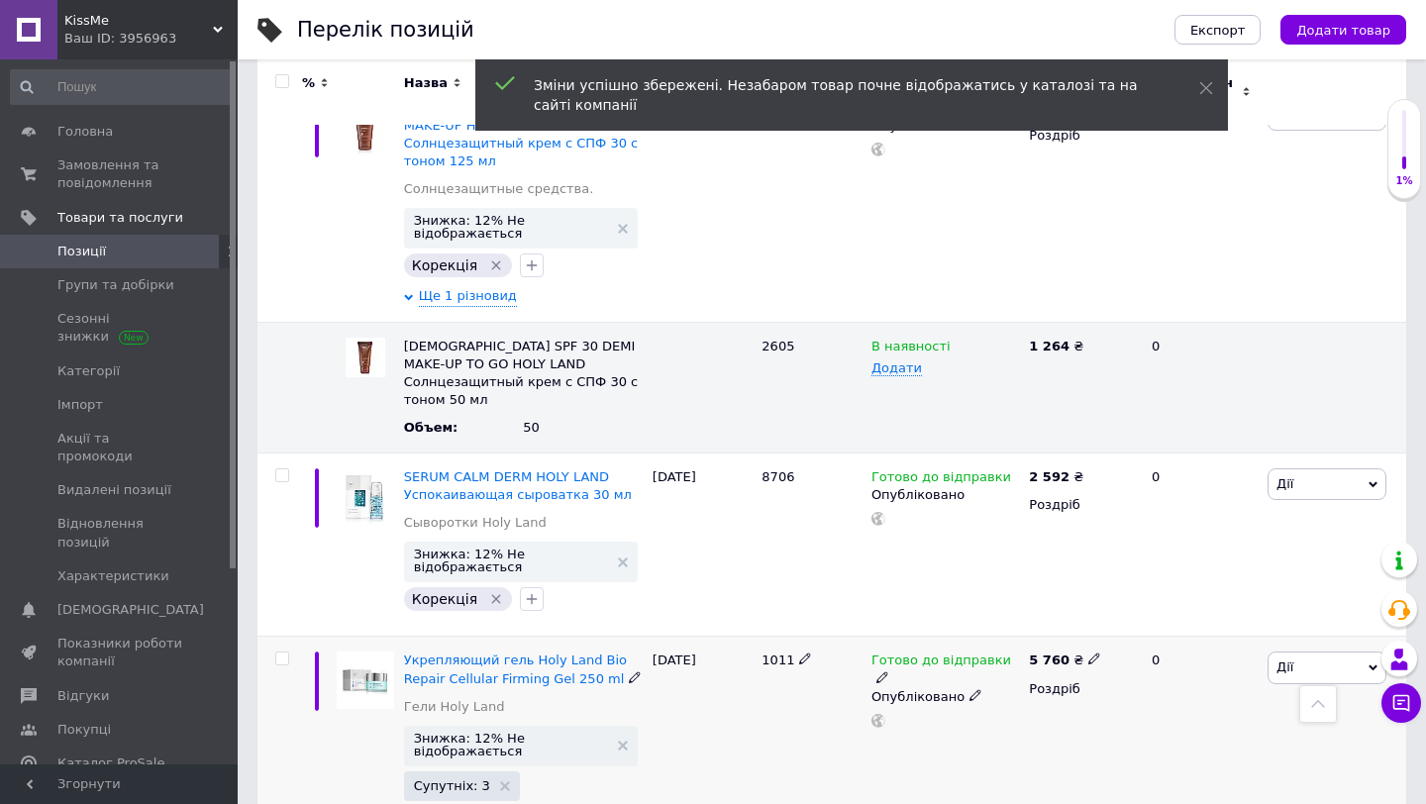
scroll to position [9907, 0]
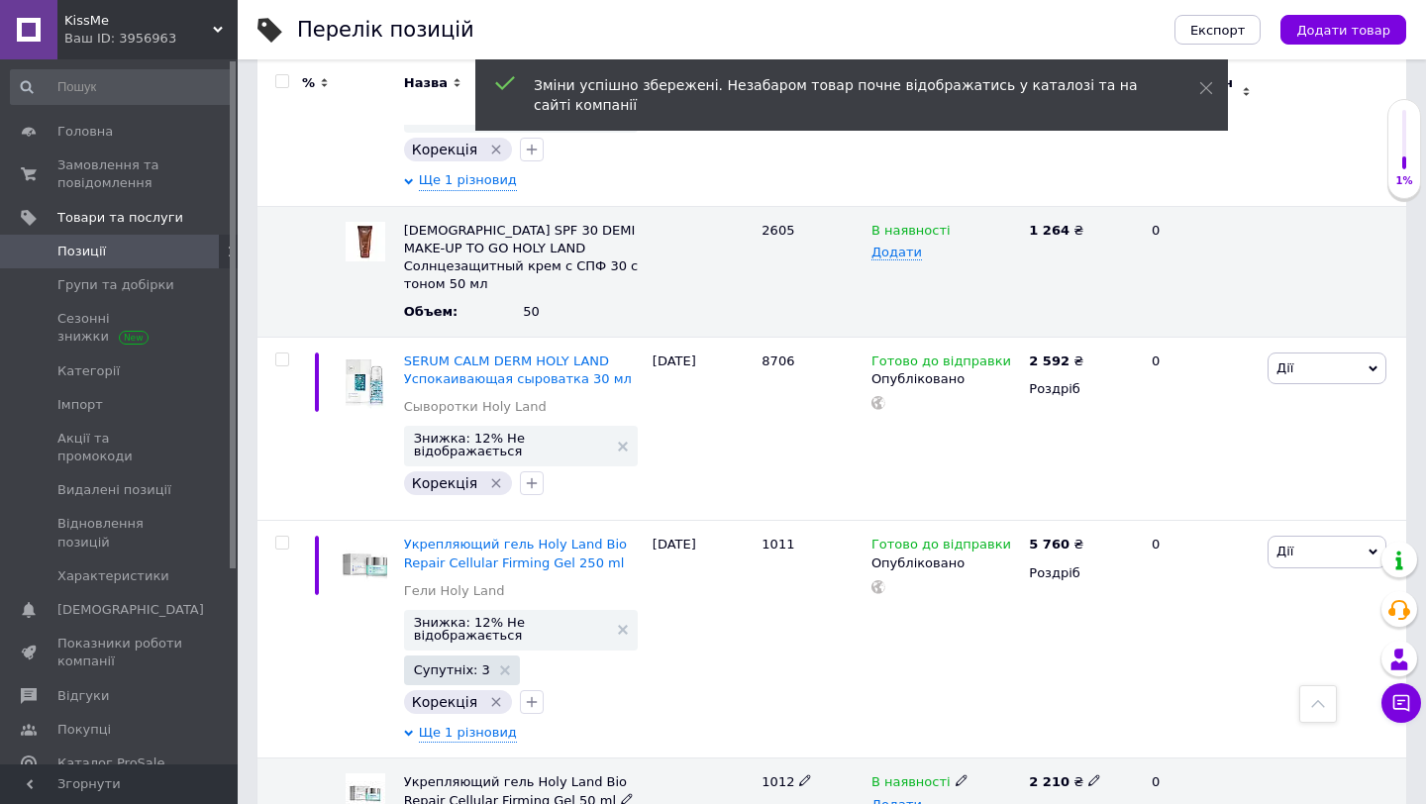
scroll to position [10009, 0]
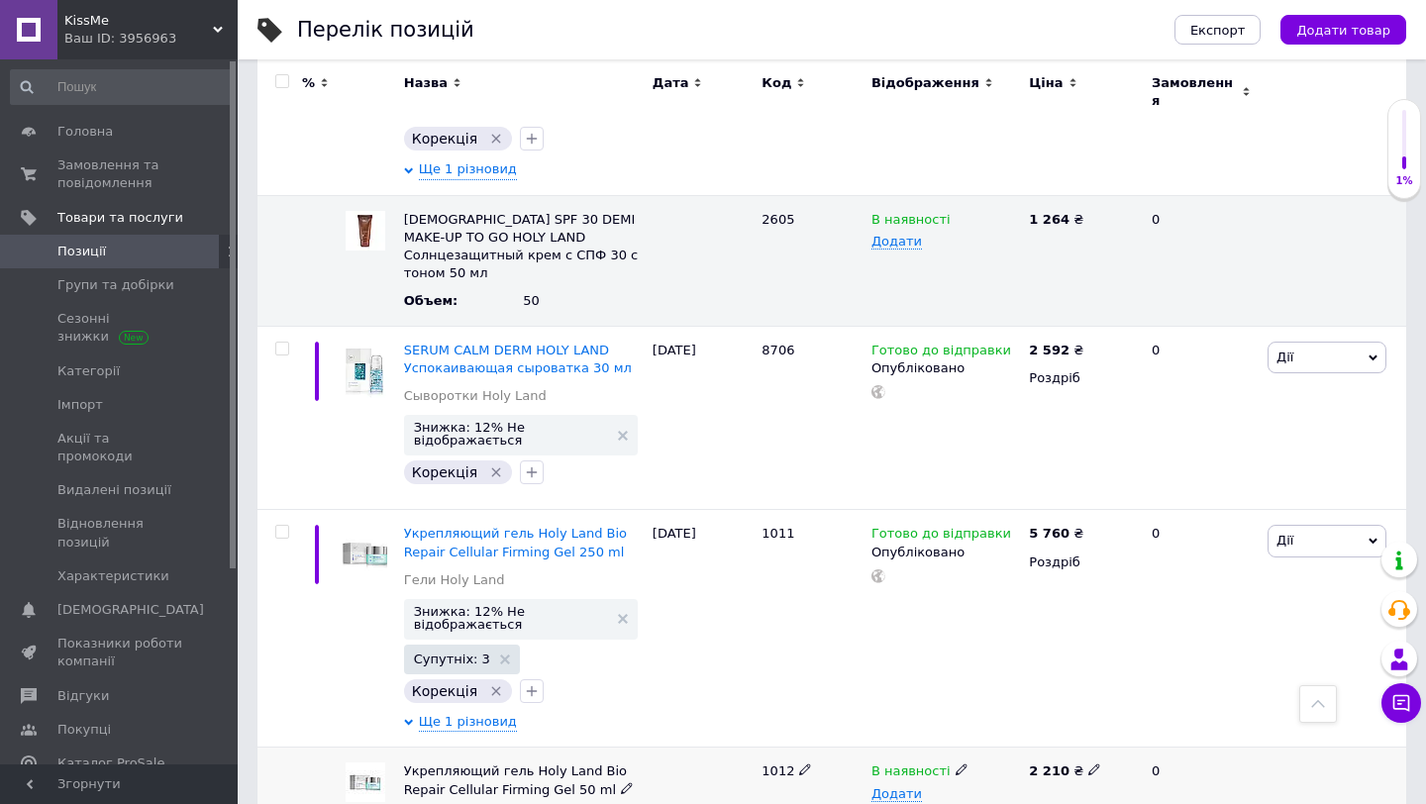
click at [770, 764] on span "1012" at bounding box center [778, 771] width 33 height 15
click at [1089, 764] on icon at bounding box center [1094, 770] width 12 height 12
click at [984, 748] on div "В наявності Додати" at bounding box center [945, 795] width 157 height 95
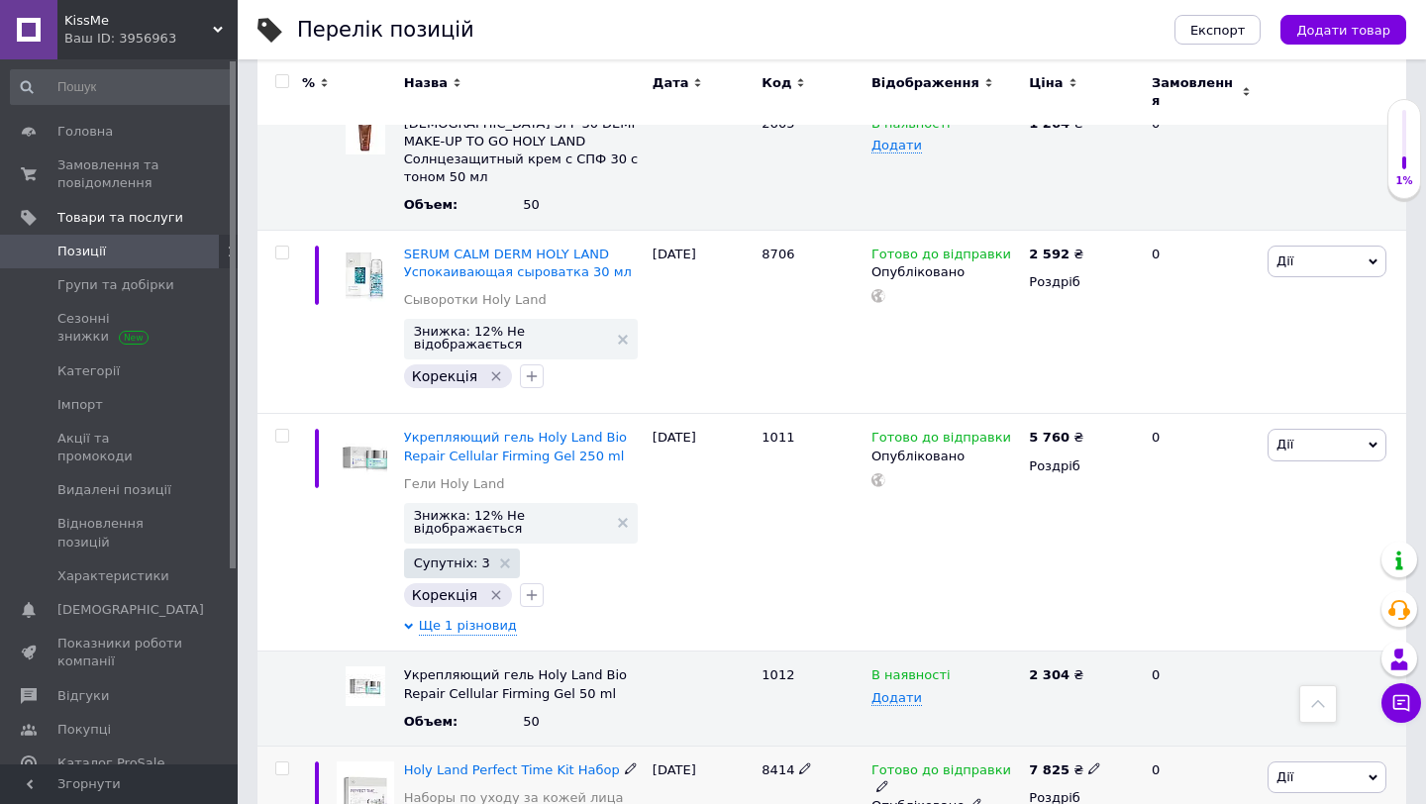
scroll to position [10111, 0]
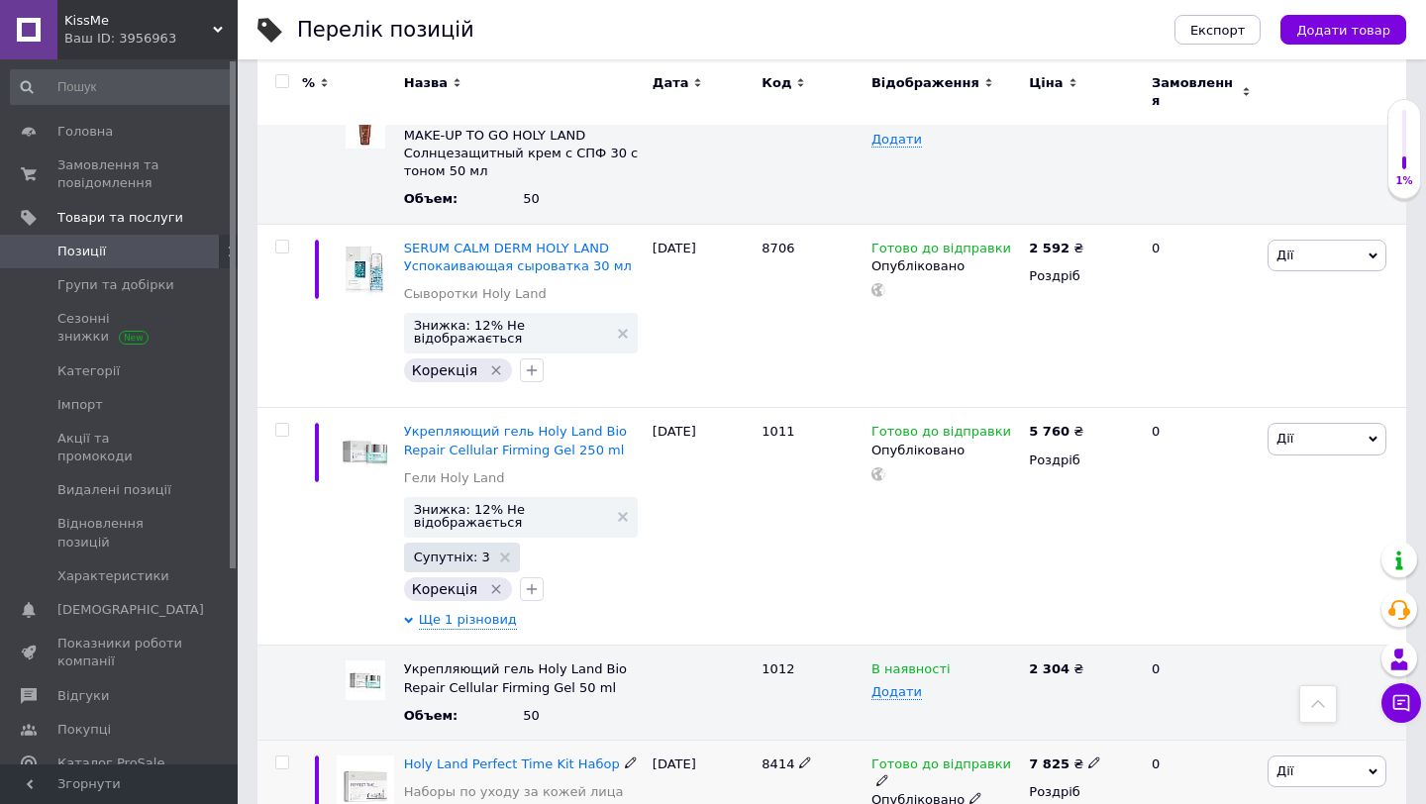
click at [788, 757] on span "8414" at bounding box center [778, 764] width 33 height 15
click at [780, 757] on span "8414" at bounding box center [778, 764] width 33 height 15
click at [1089, 757] on icon at bounding box center [1094, 763] width 12 height 12
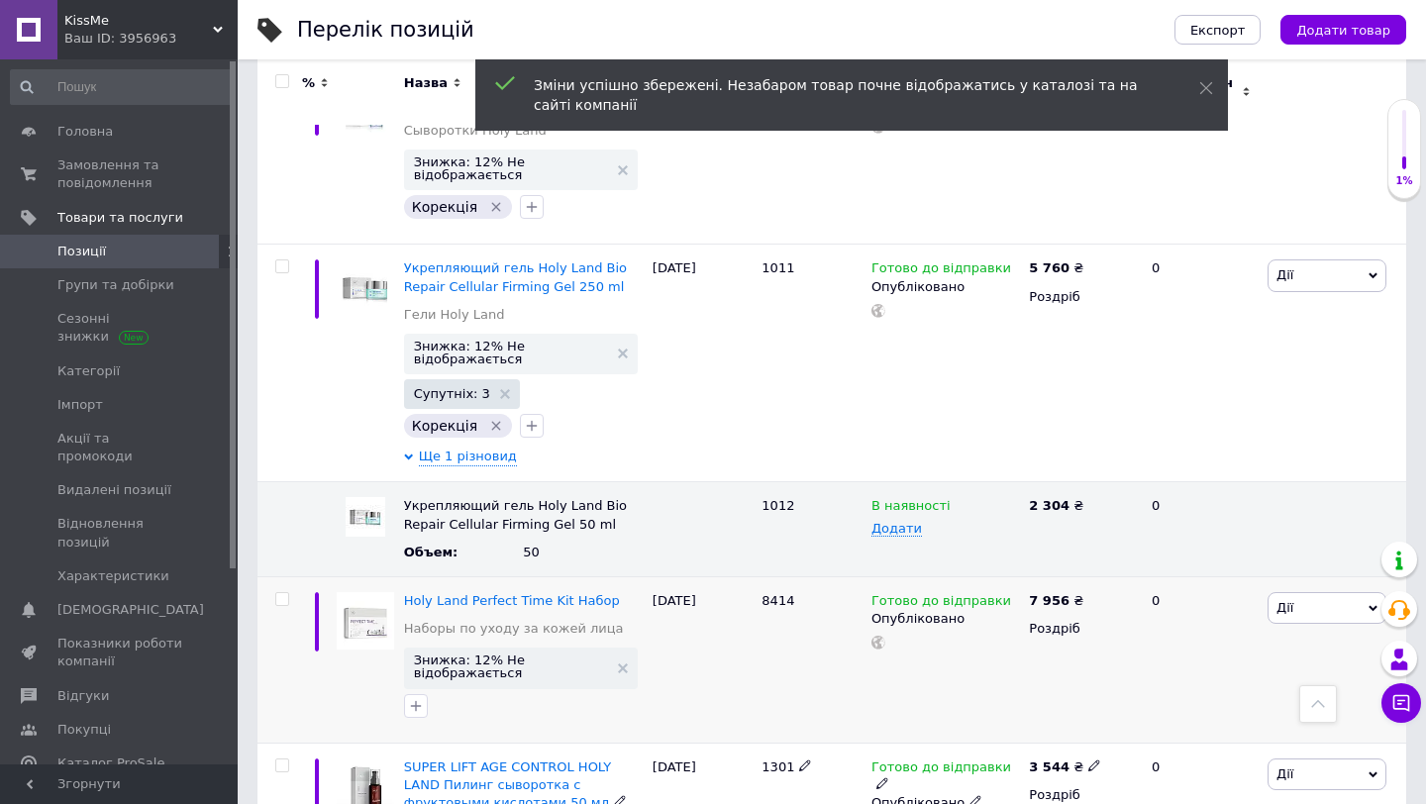
scroll to position [10288, 0]
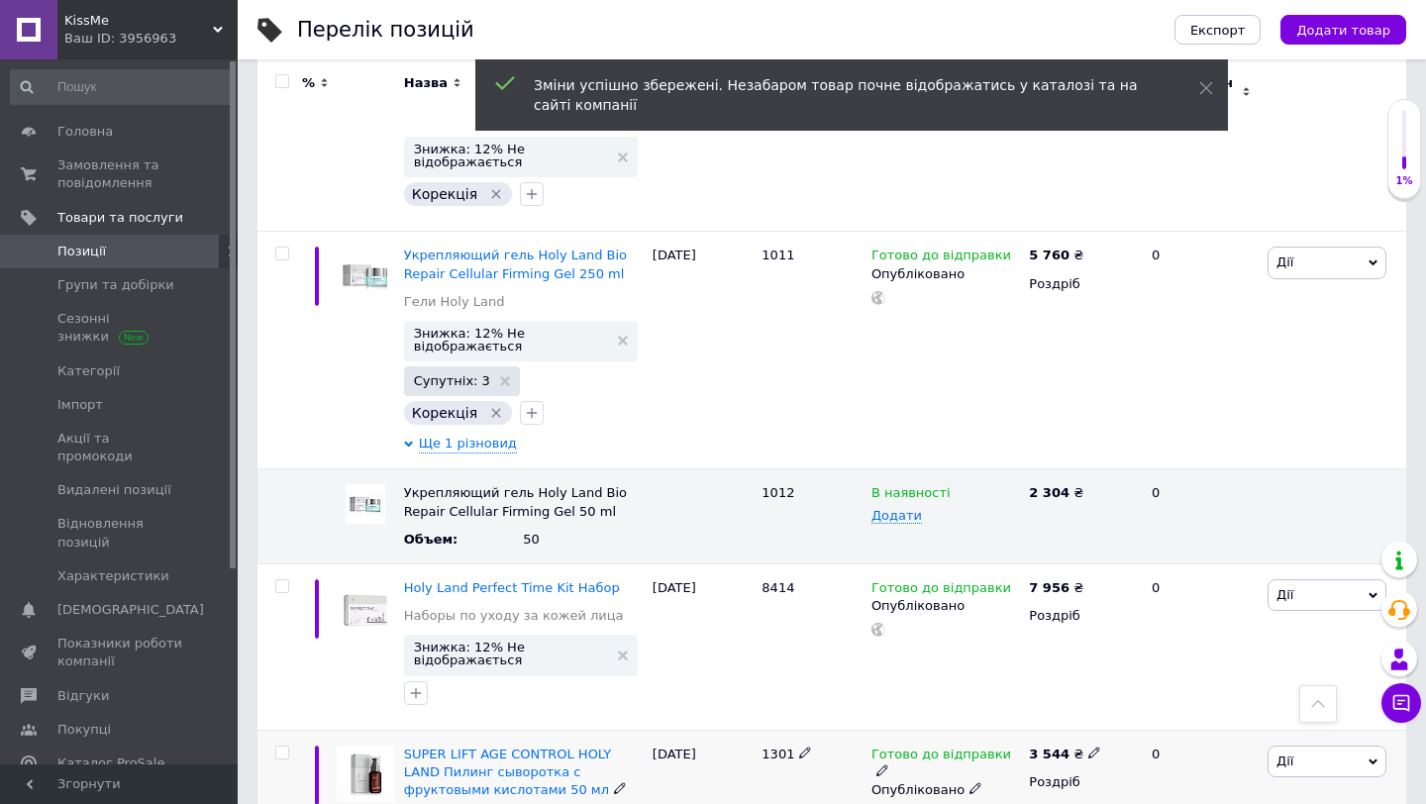
click at [770, 747] on span "1301" at bounding box center [778, 754] width 33 height 15
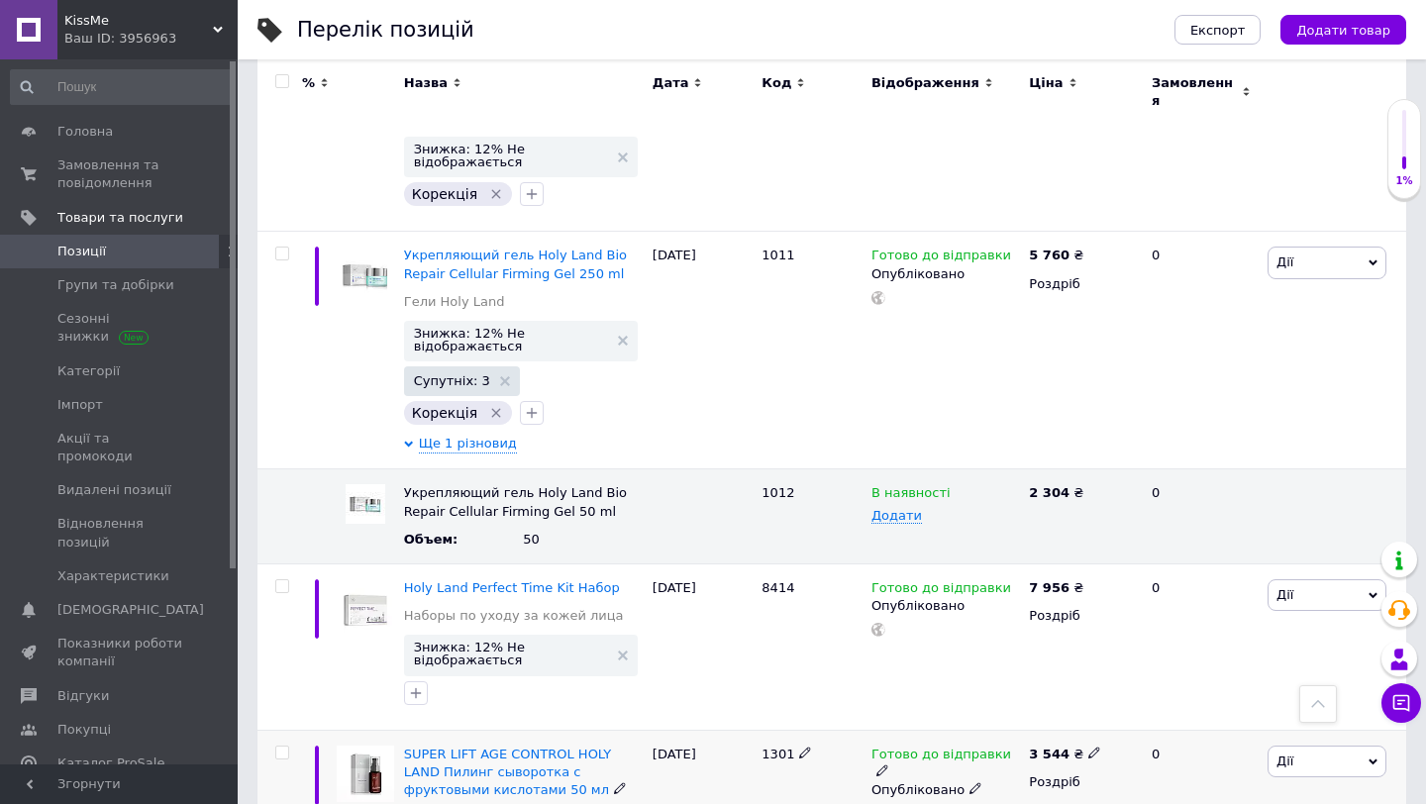
click at [1090, 747] on icon at bounding box center [1094, 753] width 12 height 12
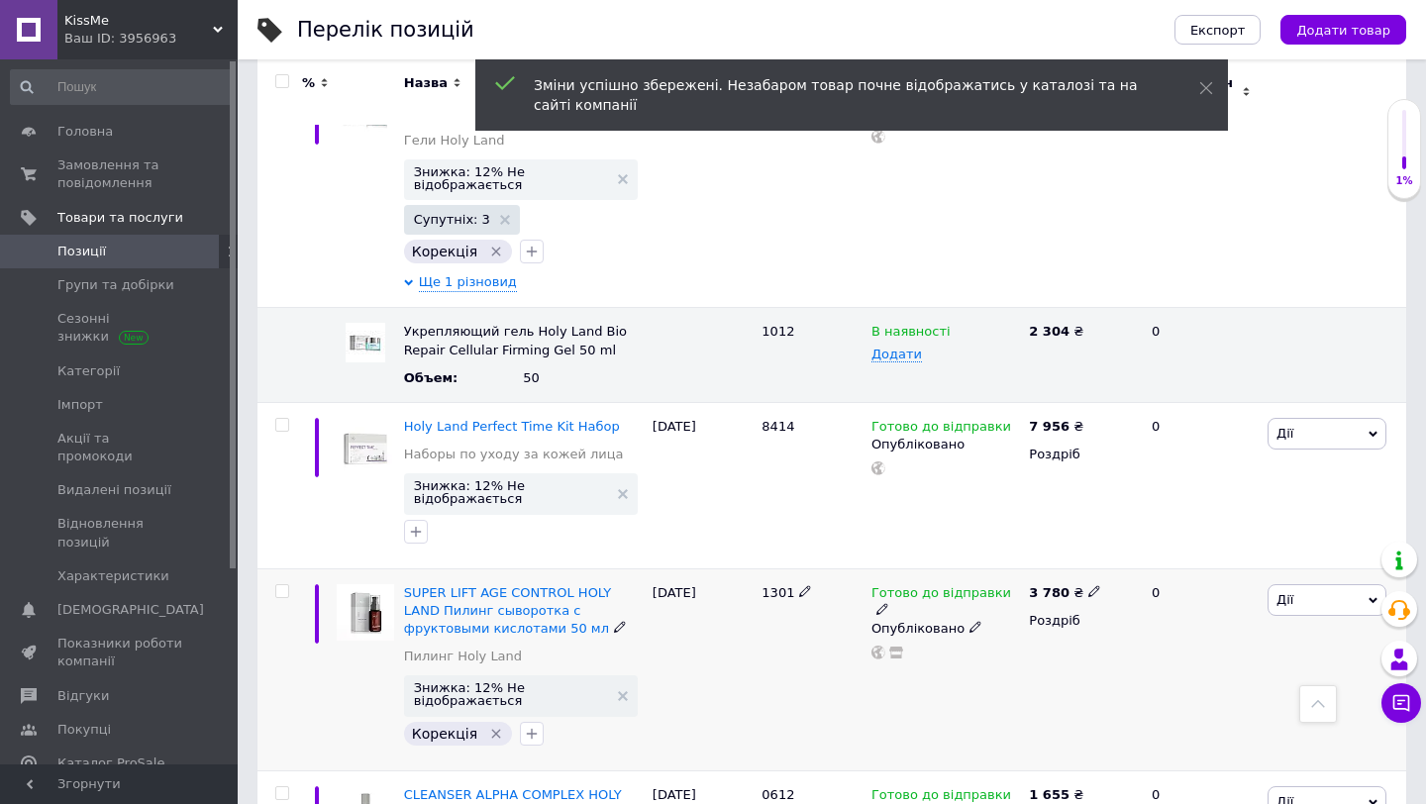
scroll to position [10450, 0]
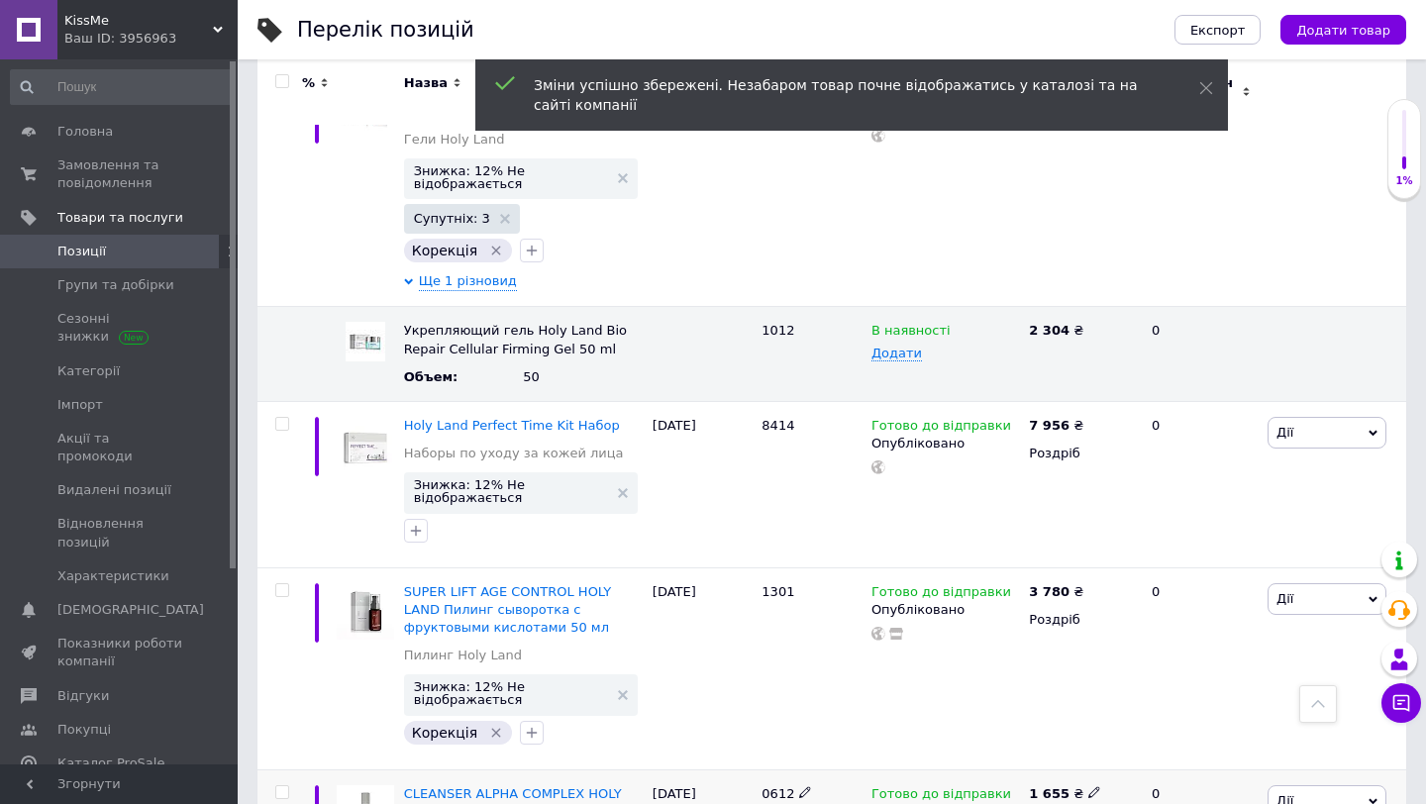
click at [769, 786] on span "0612" at bounding box center [778, 793] width 33 height 15
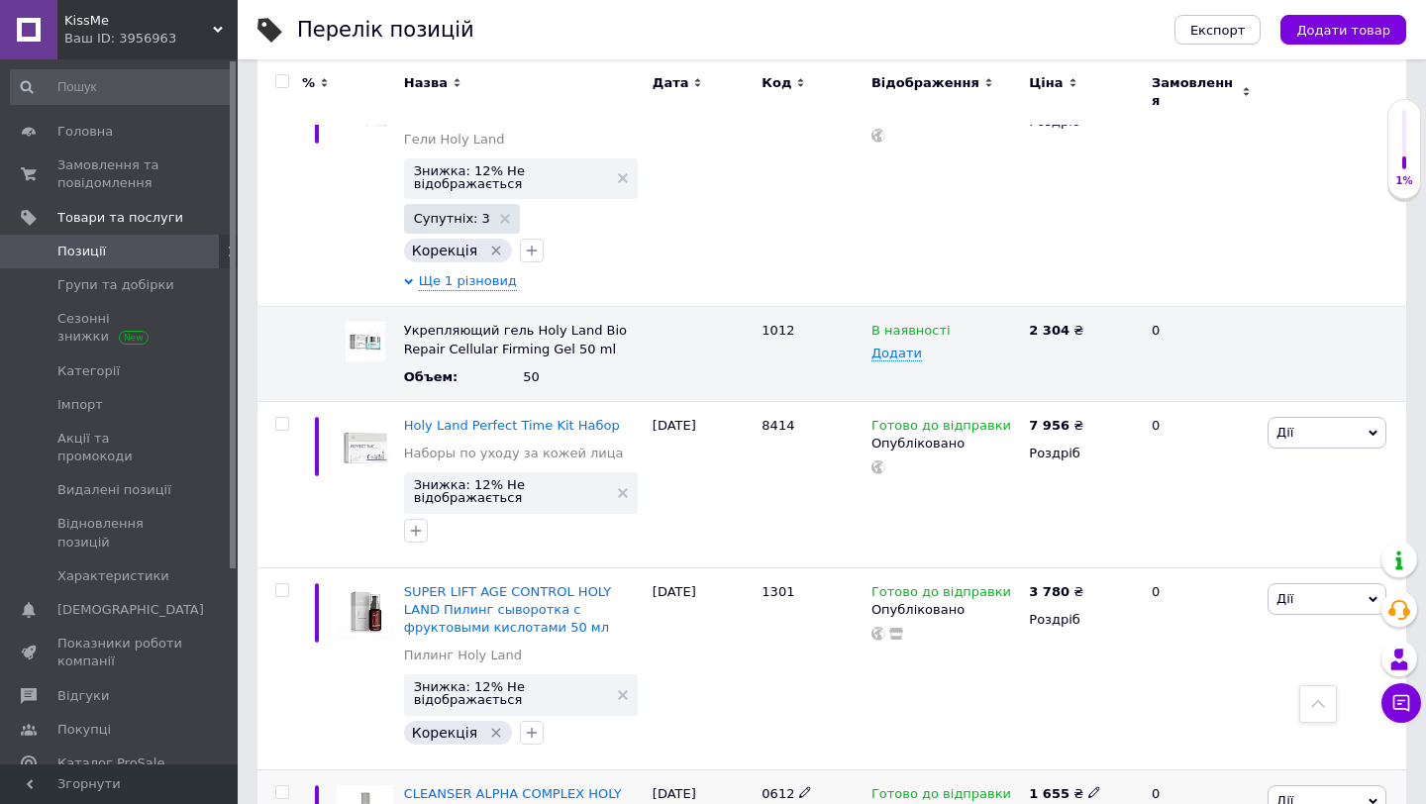
click at [1089, 786] on use at bounding box center [1093, 791] width 11 height 11
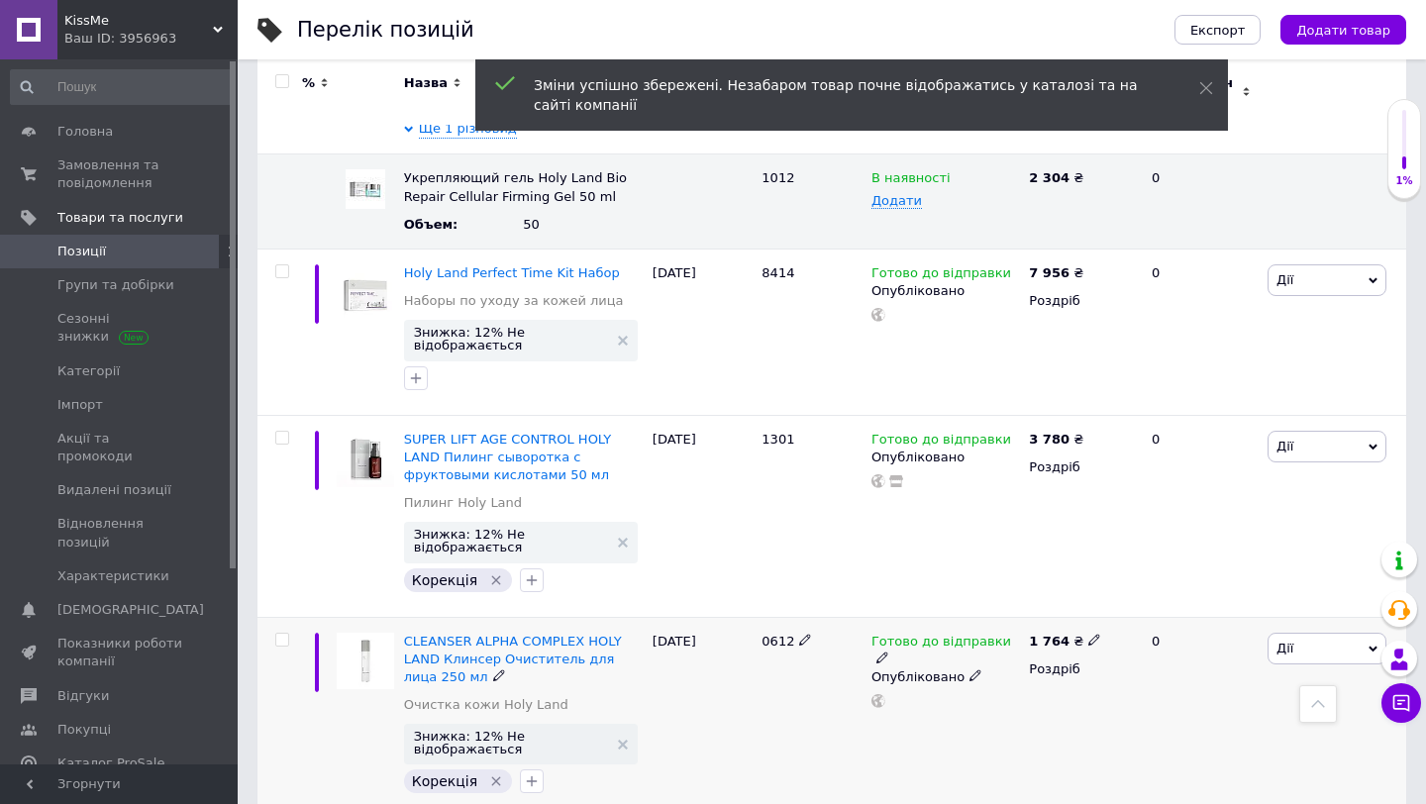
scroll to position [10623, 0]
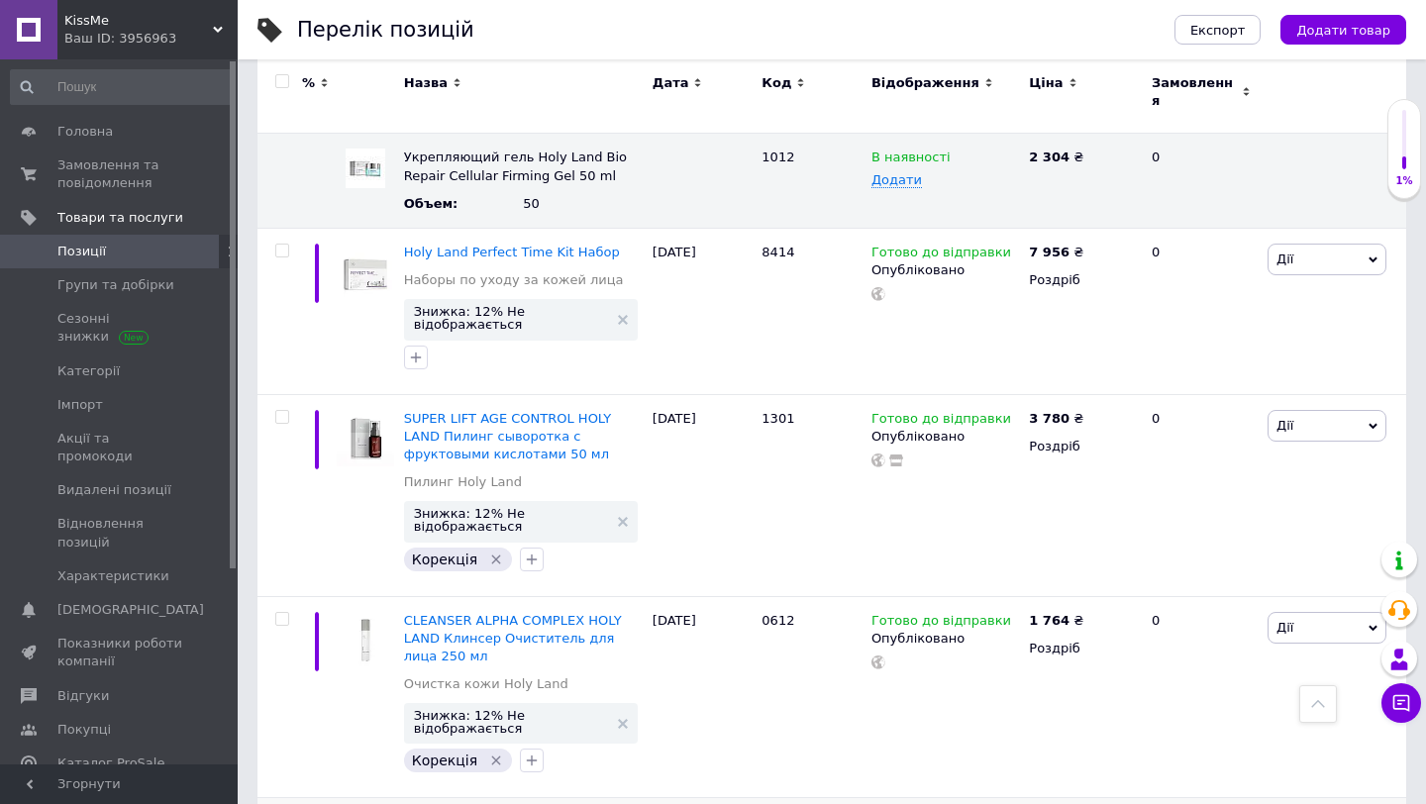
click at [1088, 803] on icon at bounding box center [1094, 820] width 12 height 12
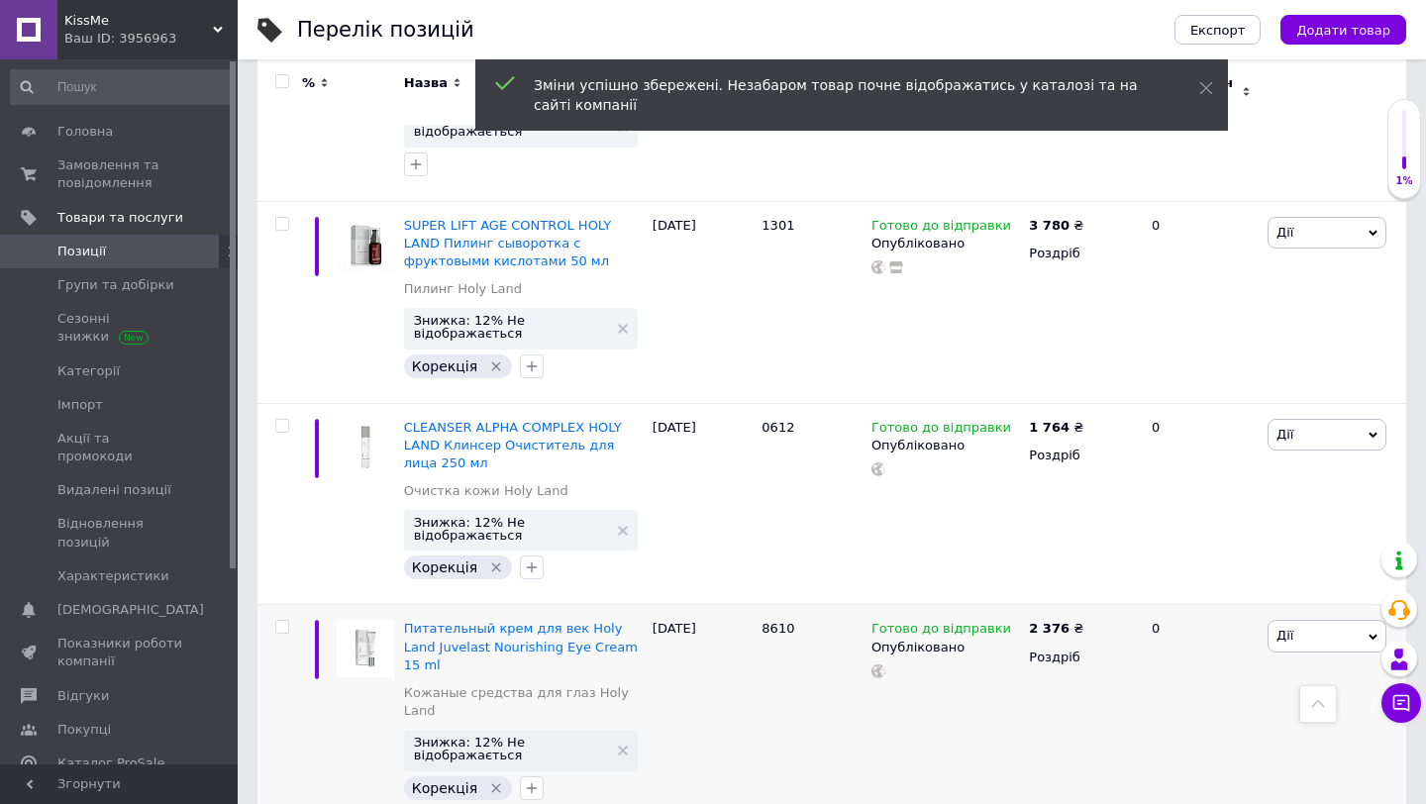
scroll to position [10833, 0]
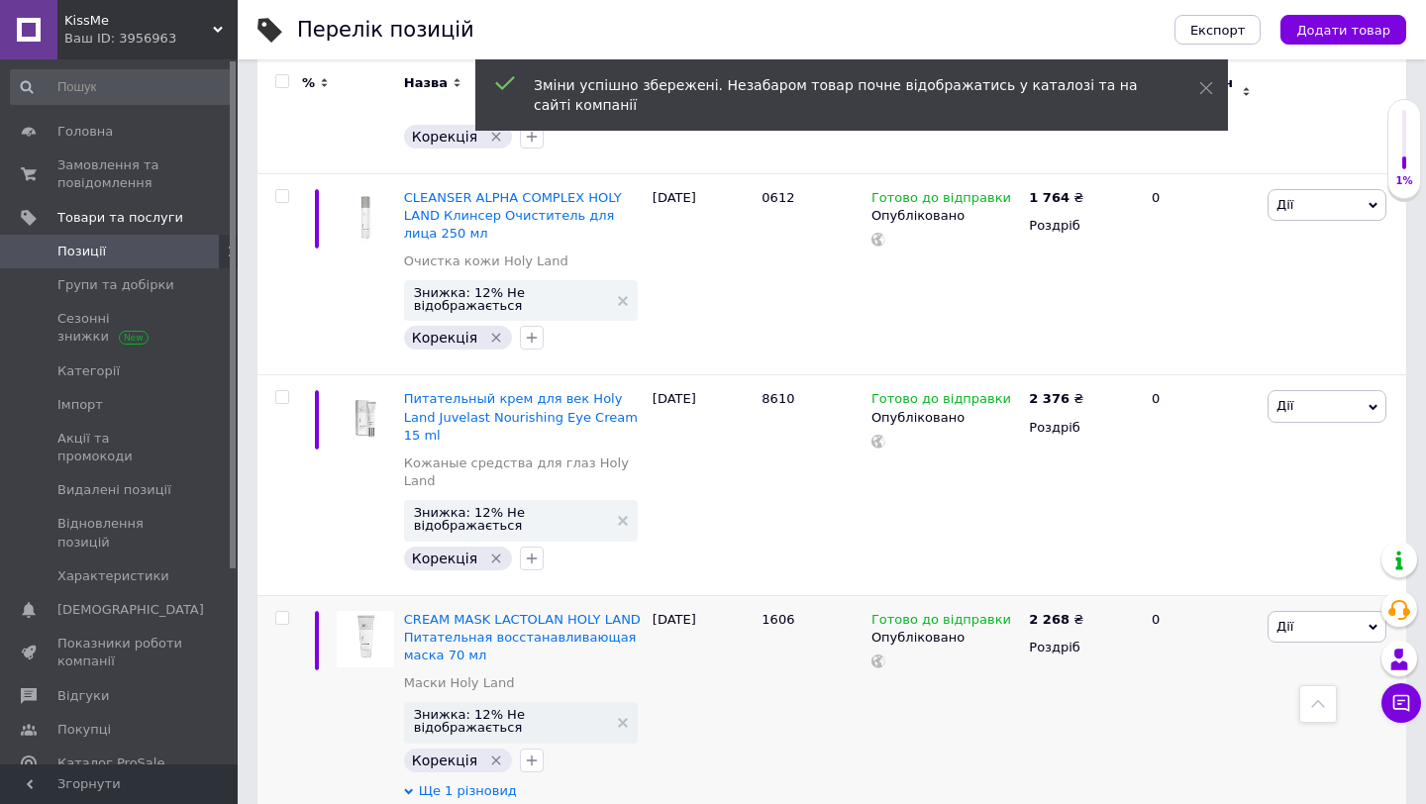
scroll to position [11066, 0]
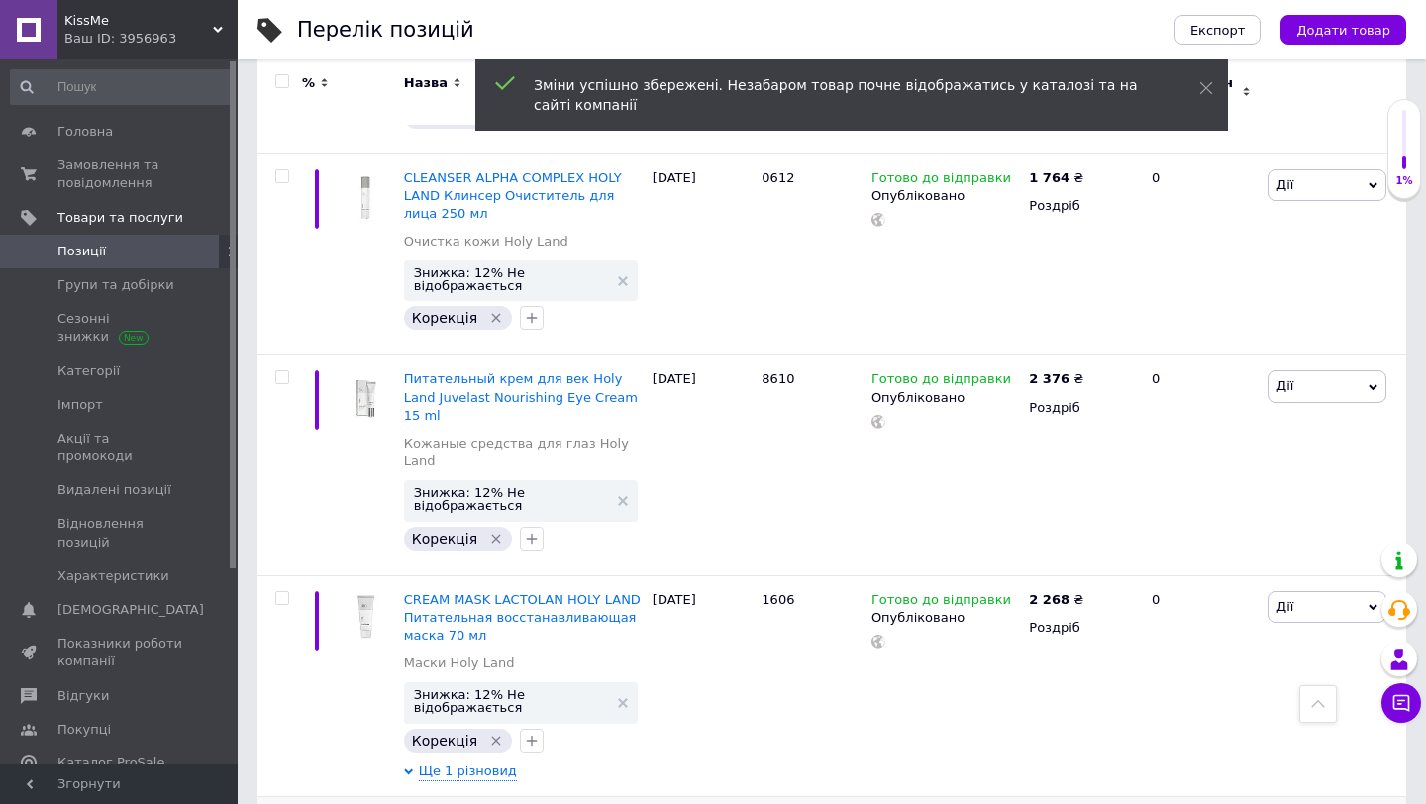
click at [768, 803] on span "1601" at bounding box center [778, 820] width 33 height 15
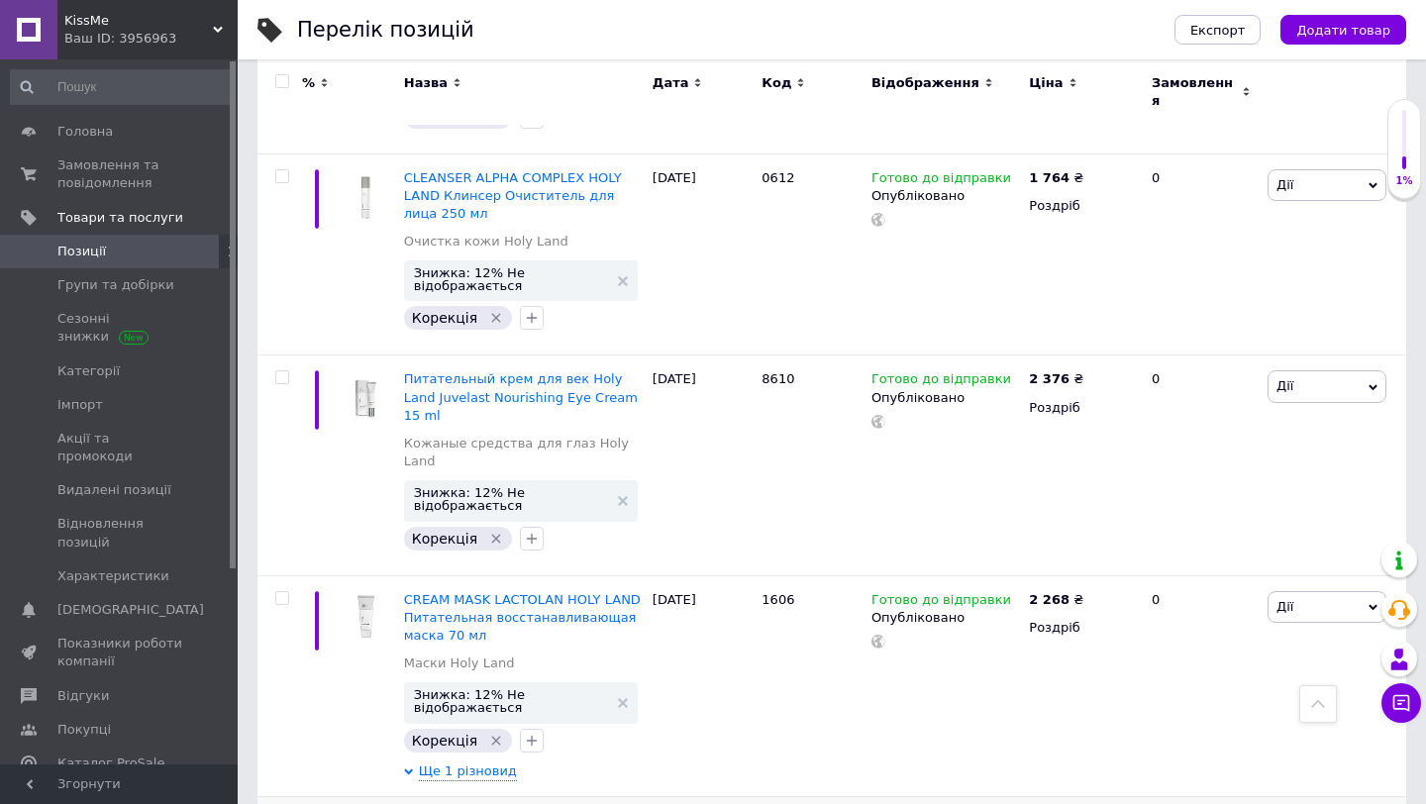
click at [1088, 803] on use at bounding box center [1093, 818] width 11 height 11
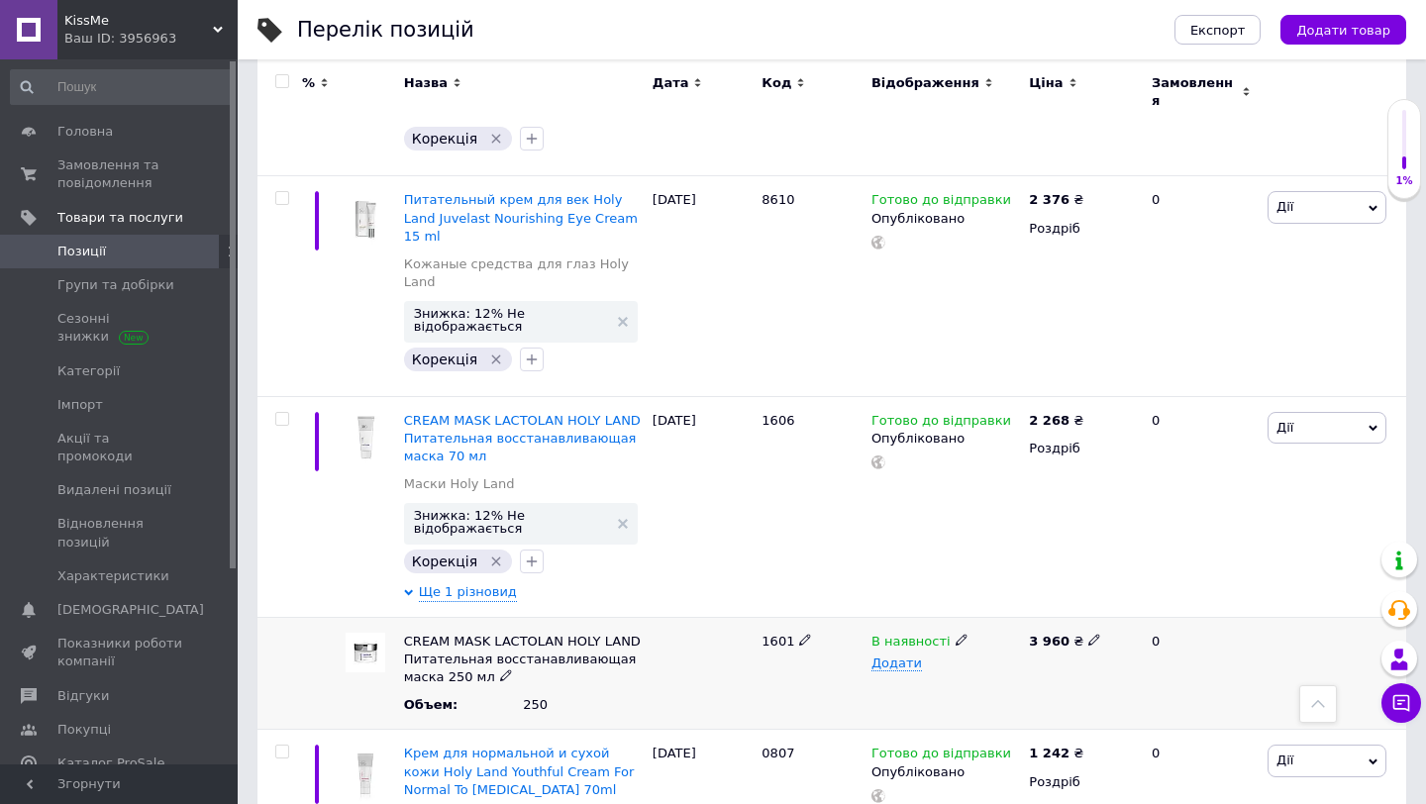
scroll to position [11247, 0]
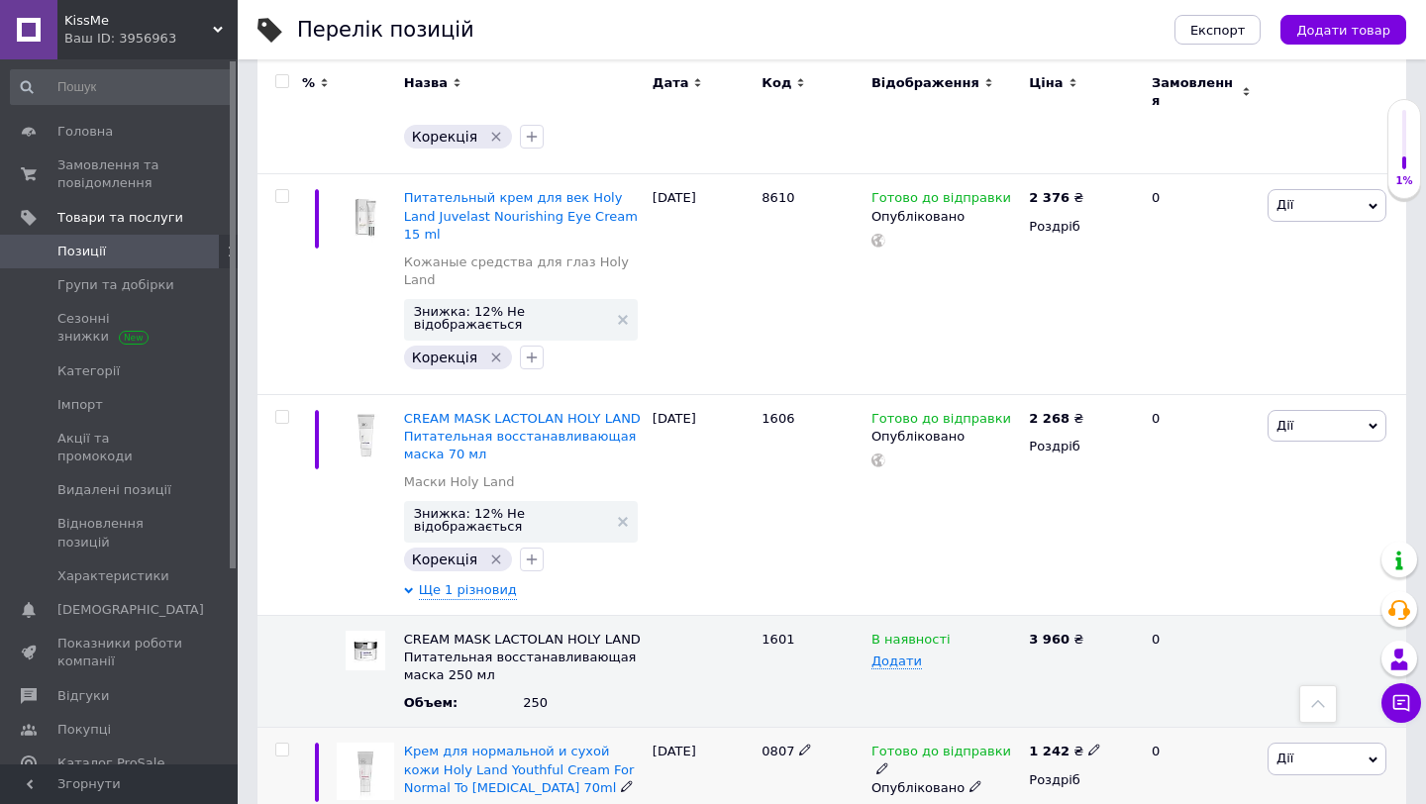
click at [781, 744] on span "0807" at bounding box center [778, 751] width 33 height 15
click at [1088, 745] on use at bounding box center [1093, 750] width 11 height 11
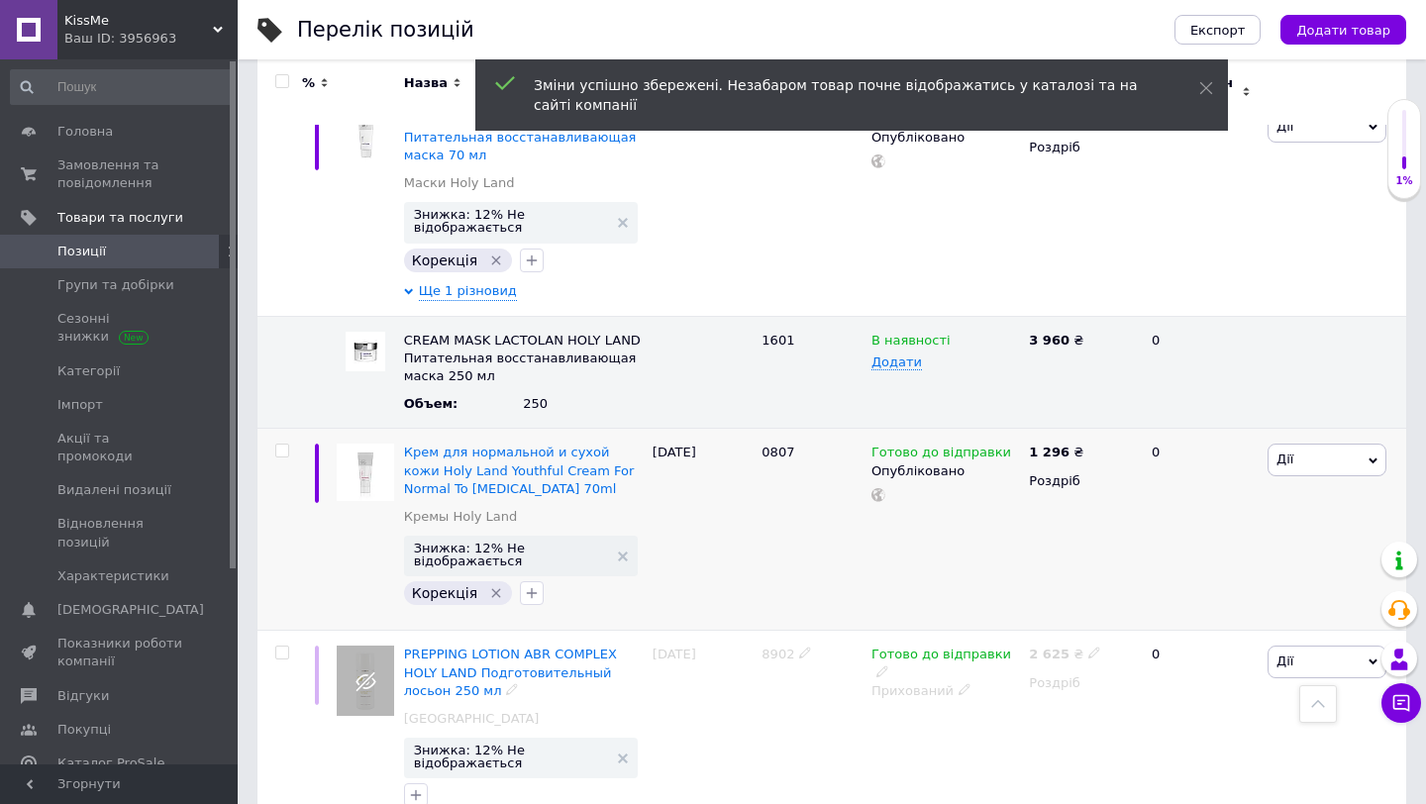
scroll to position [11571, 0]
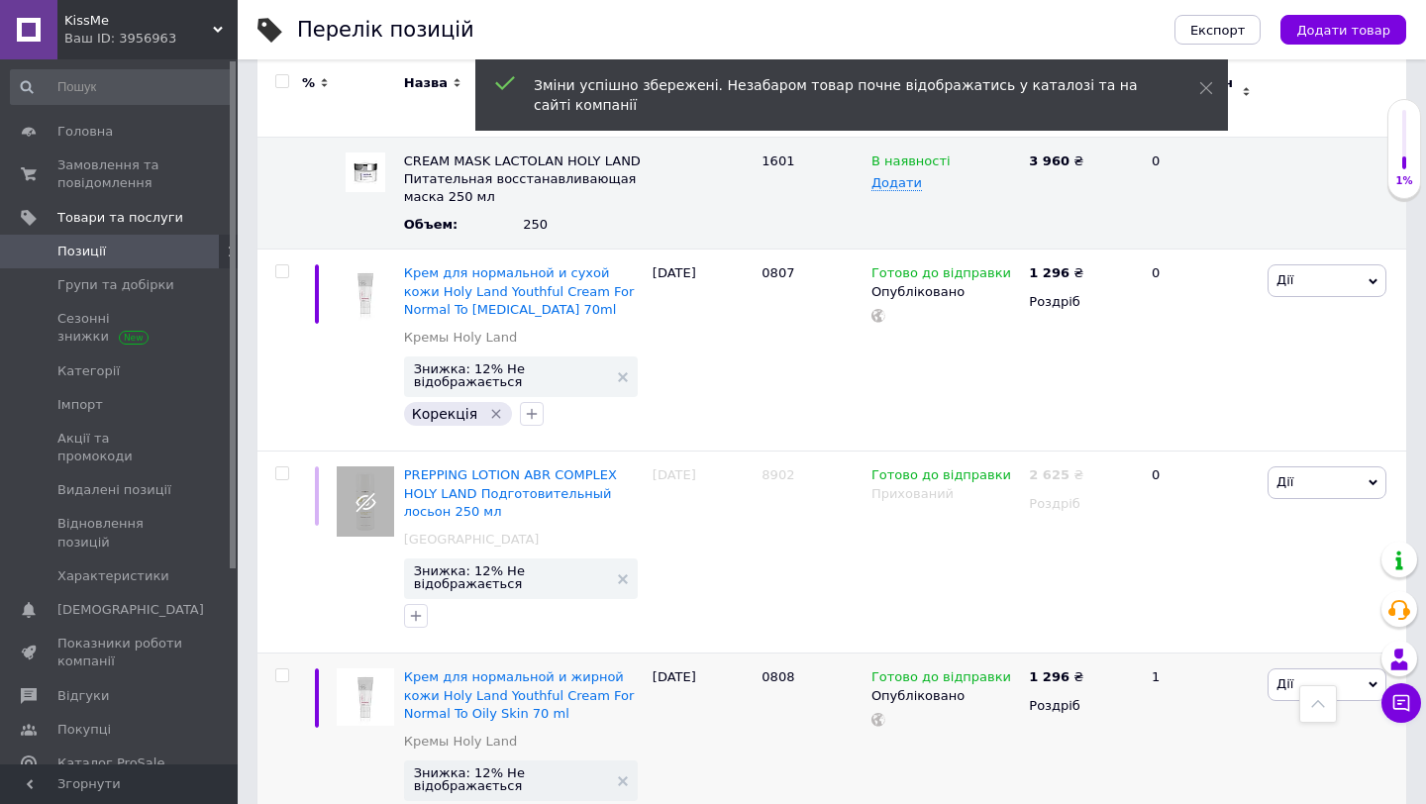
scroll to position [11727, 0]
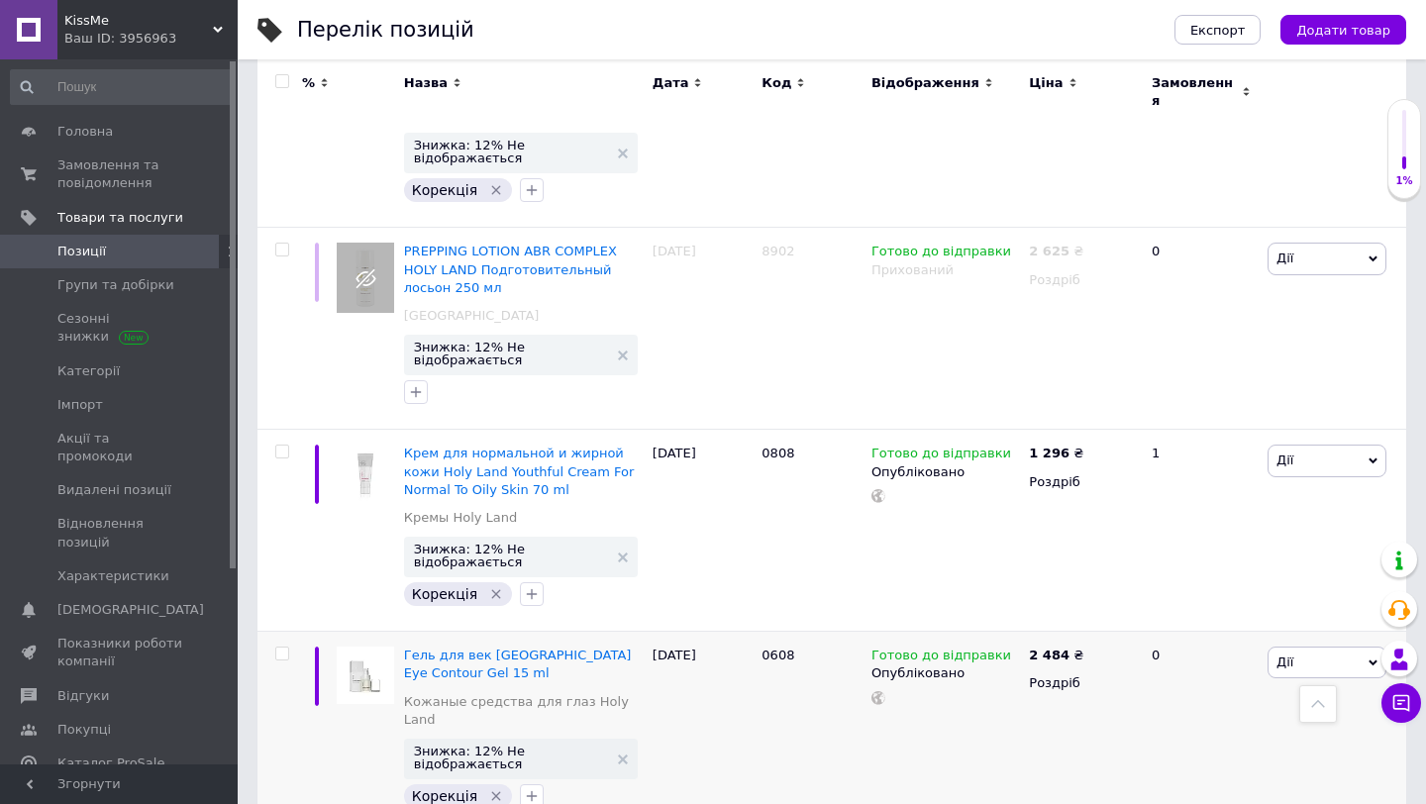
scroll to position [11952, 0]
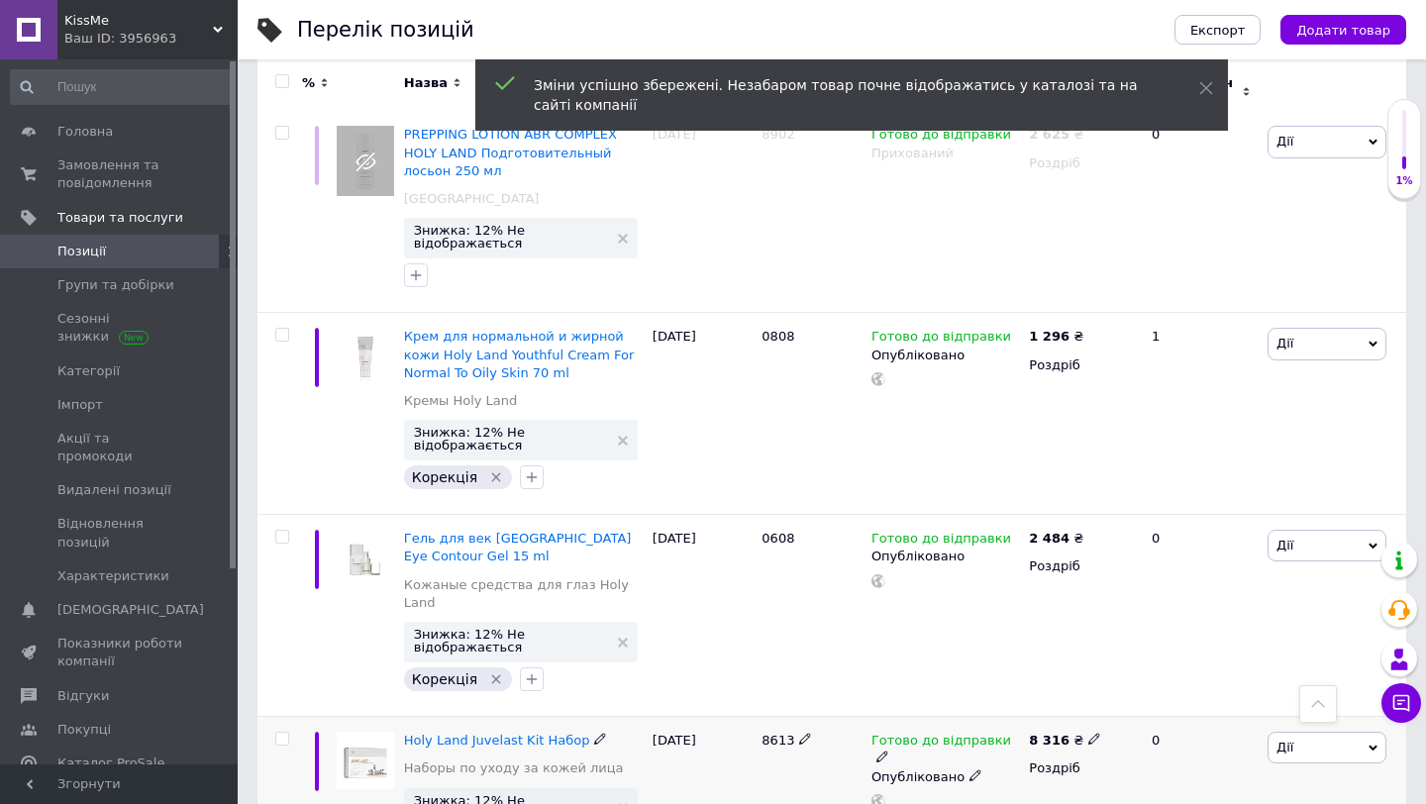
scroll to position [12100, 0]
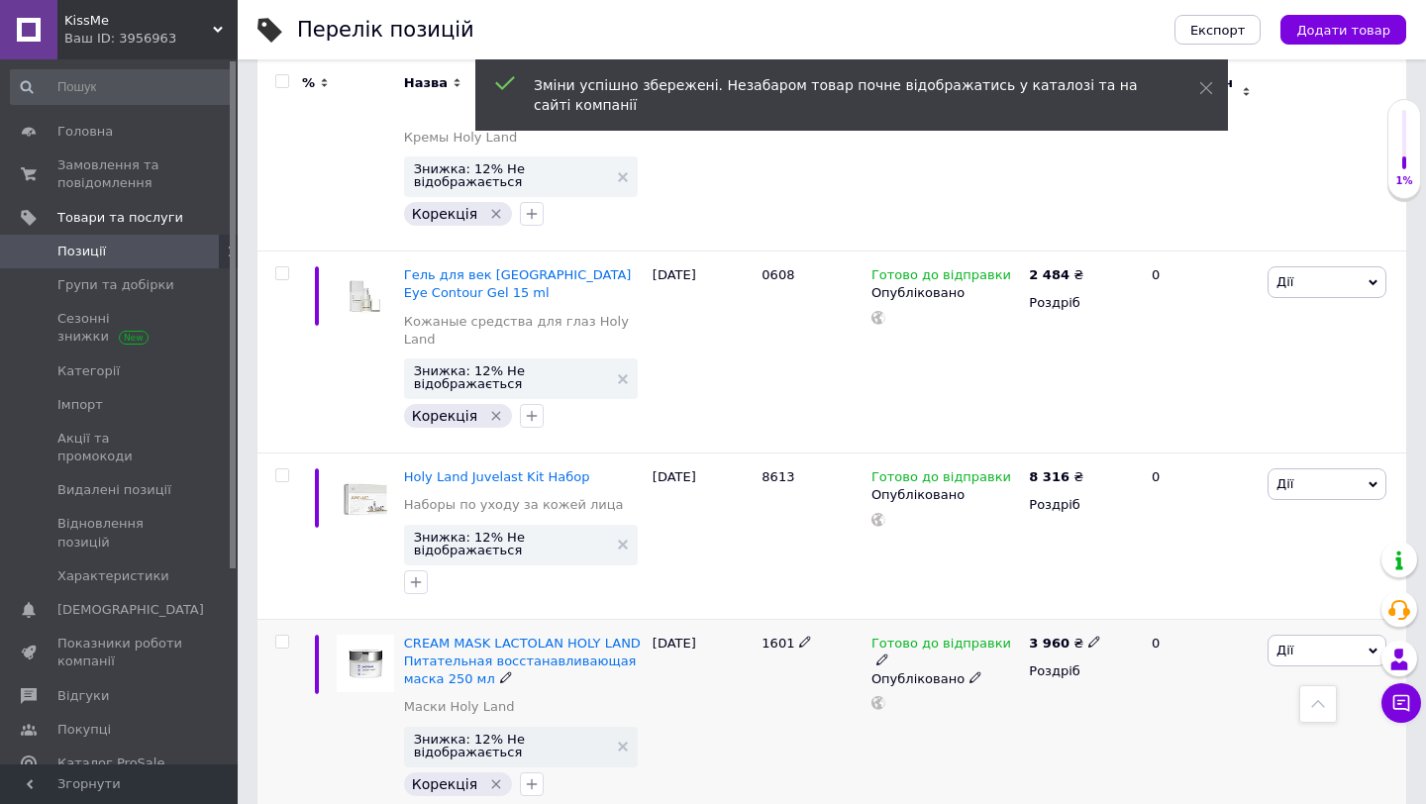
scroll to position [12361, 0]
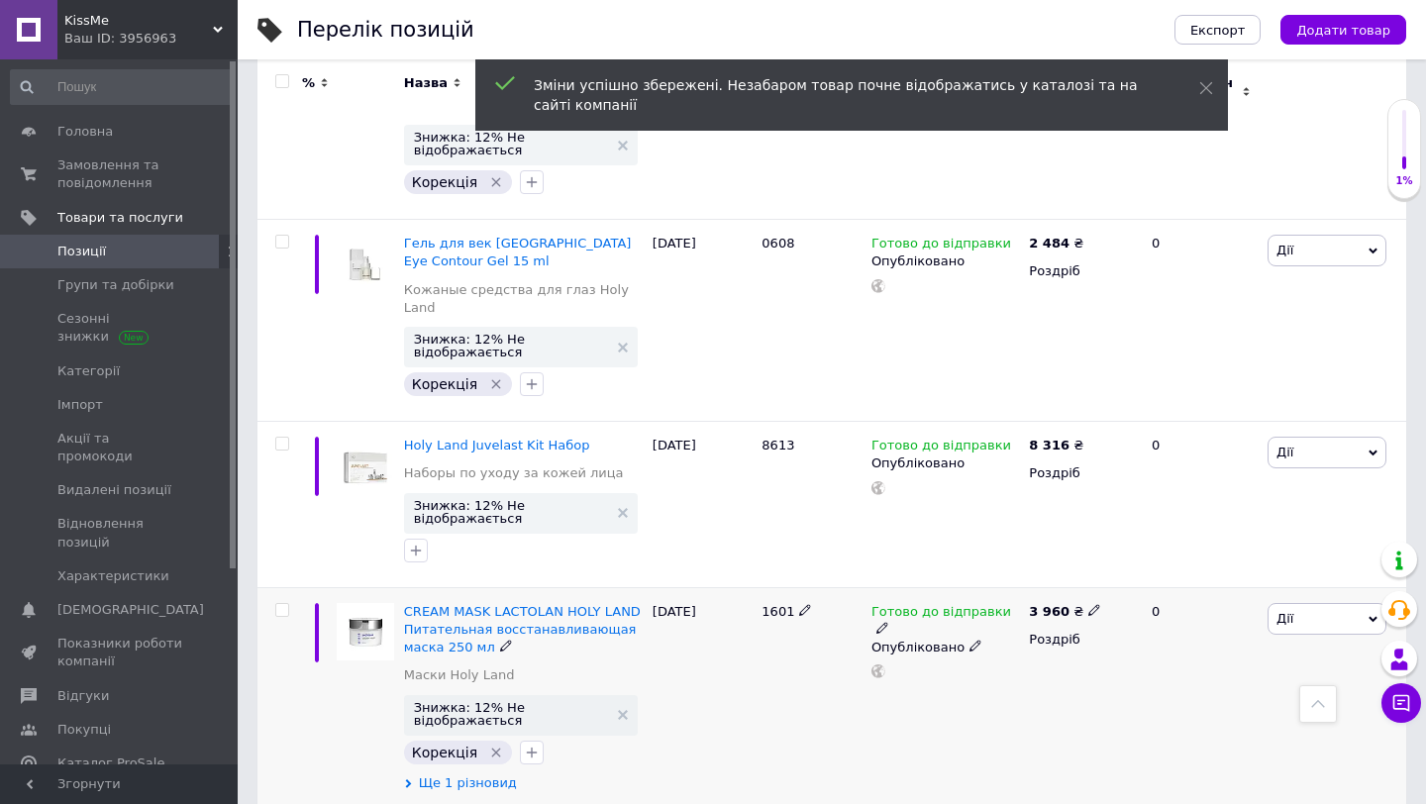
click at [456, 774] on span "Ще 1 різновид" at bounding box center [468, 783] width 98 height 18
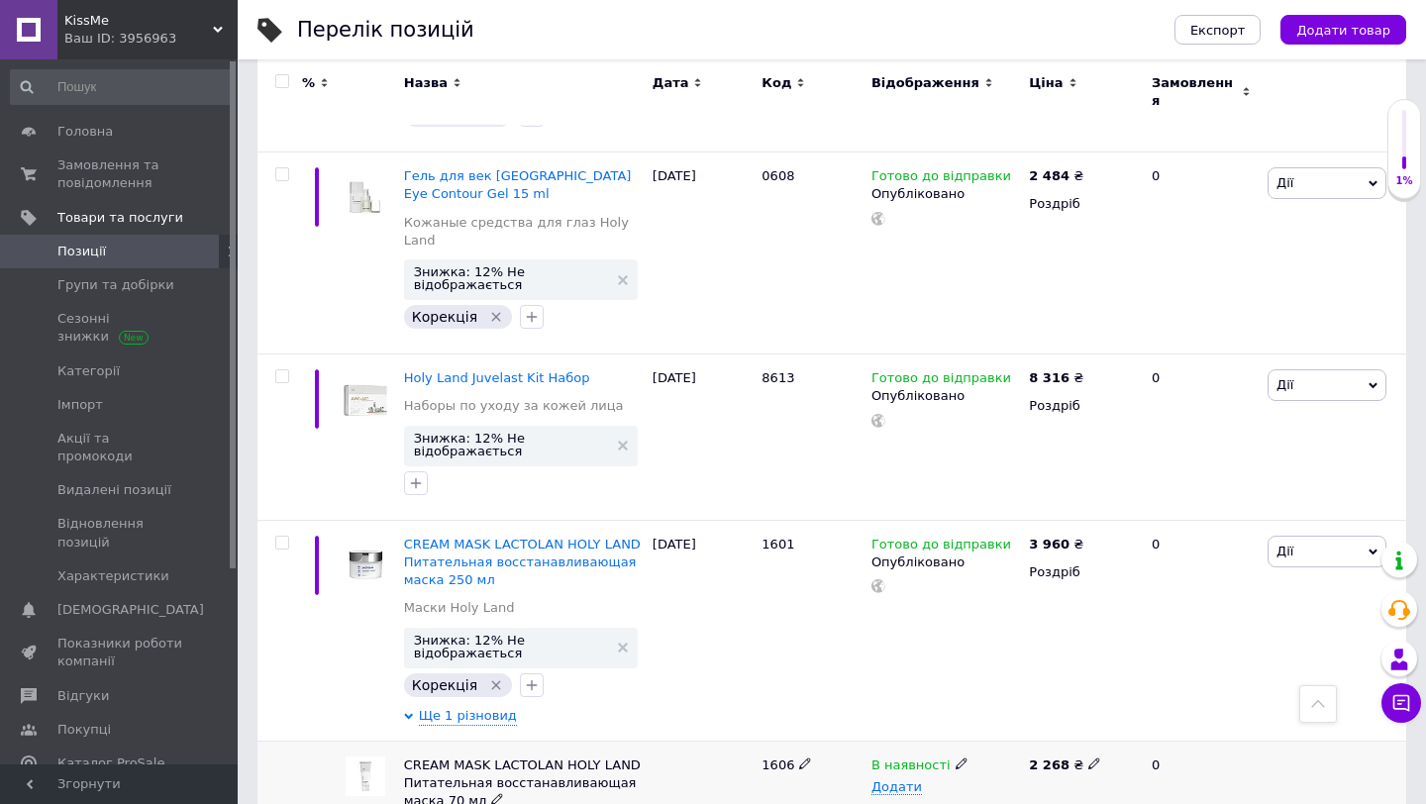
scroll to position [12445, 0]
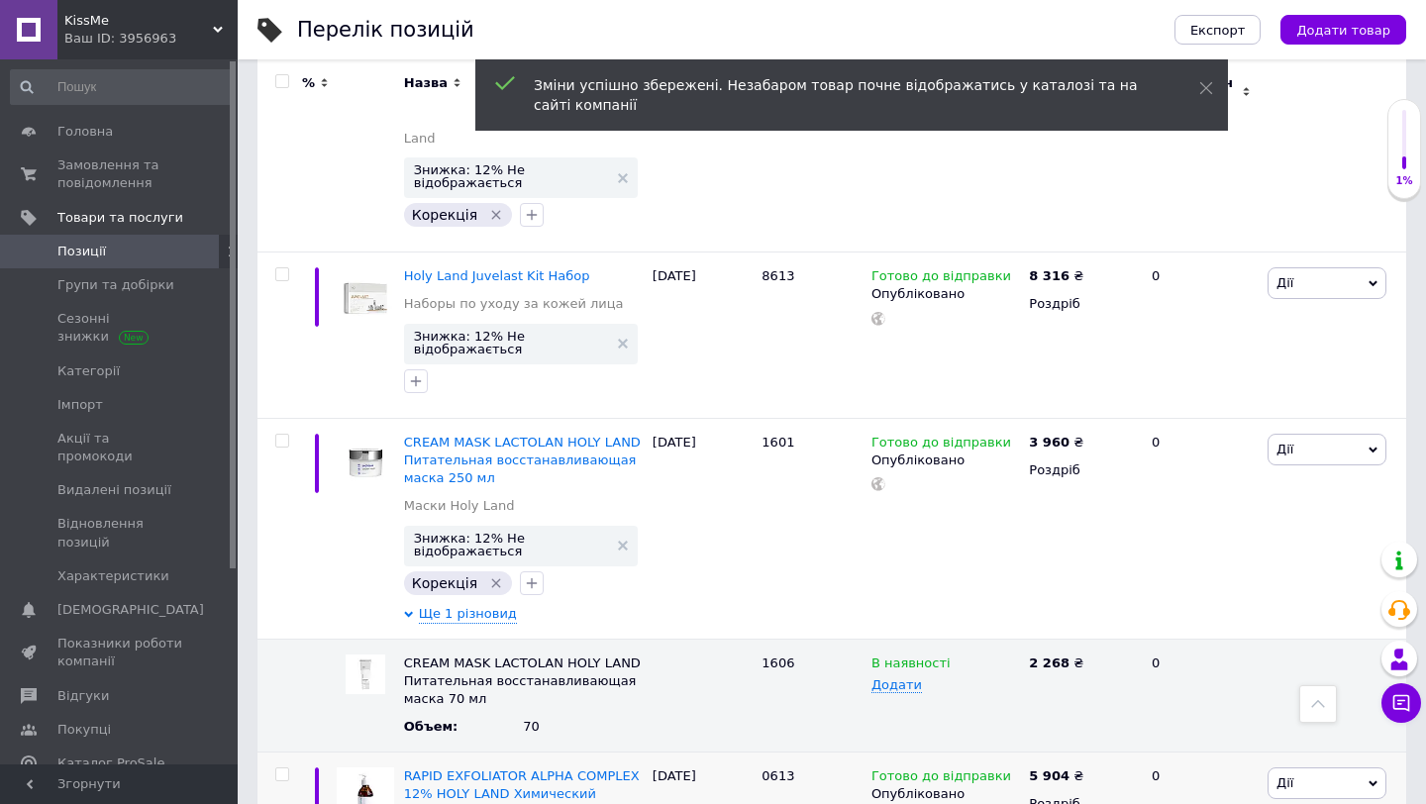
scroll to position [12618, 0]
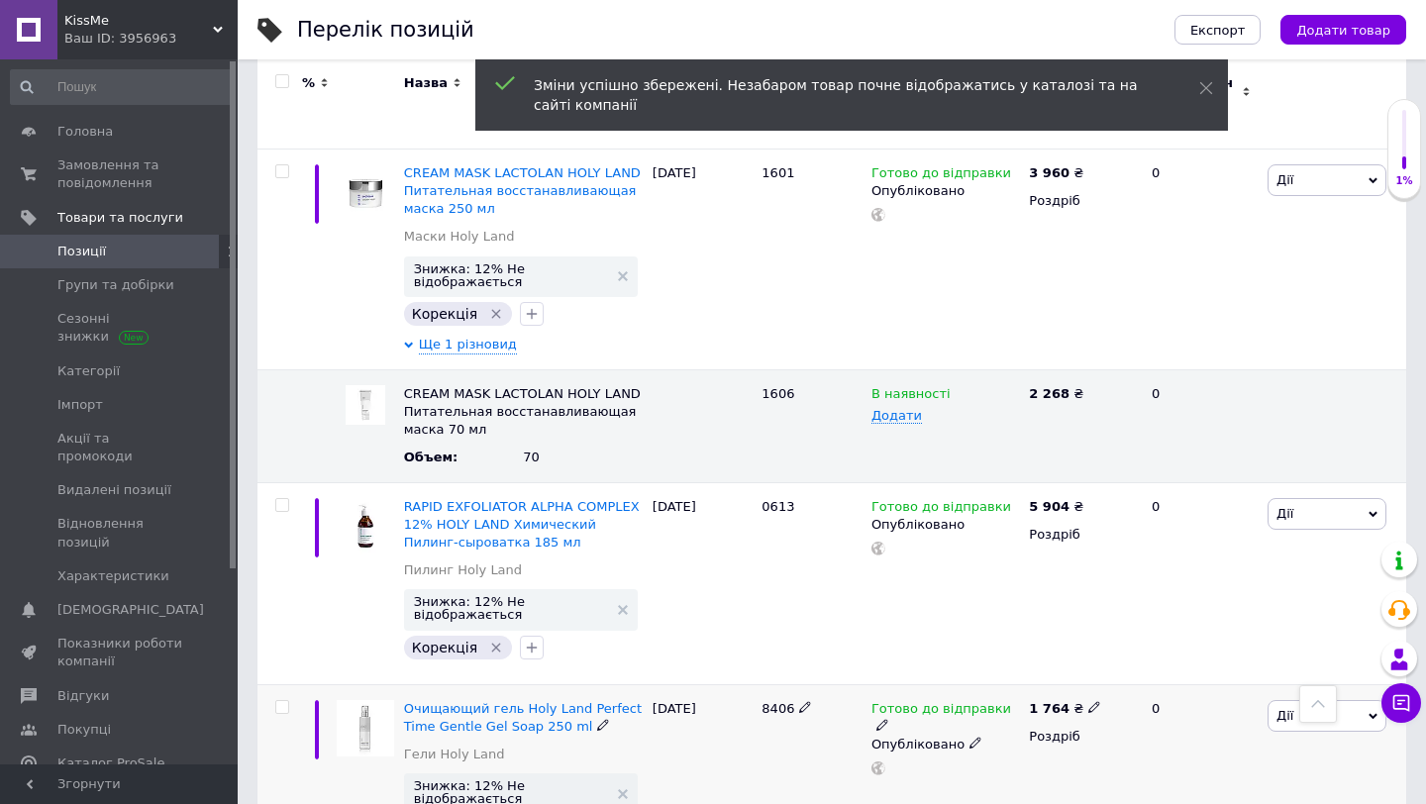
scroll to position [12801, 0]
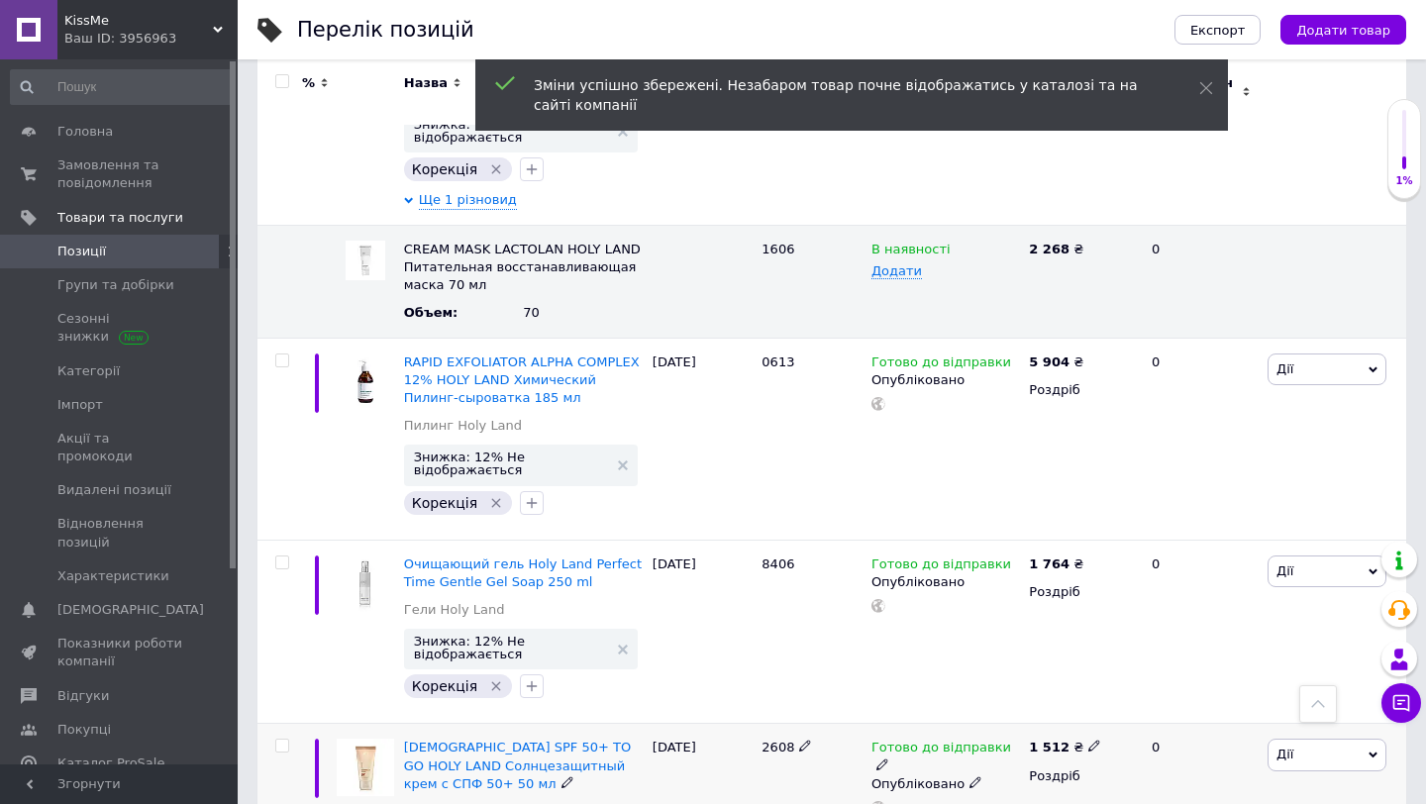
scroll to position [12947, 0]
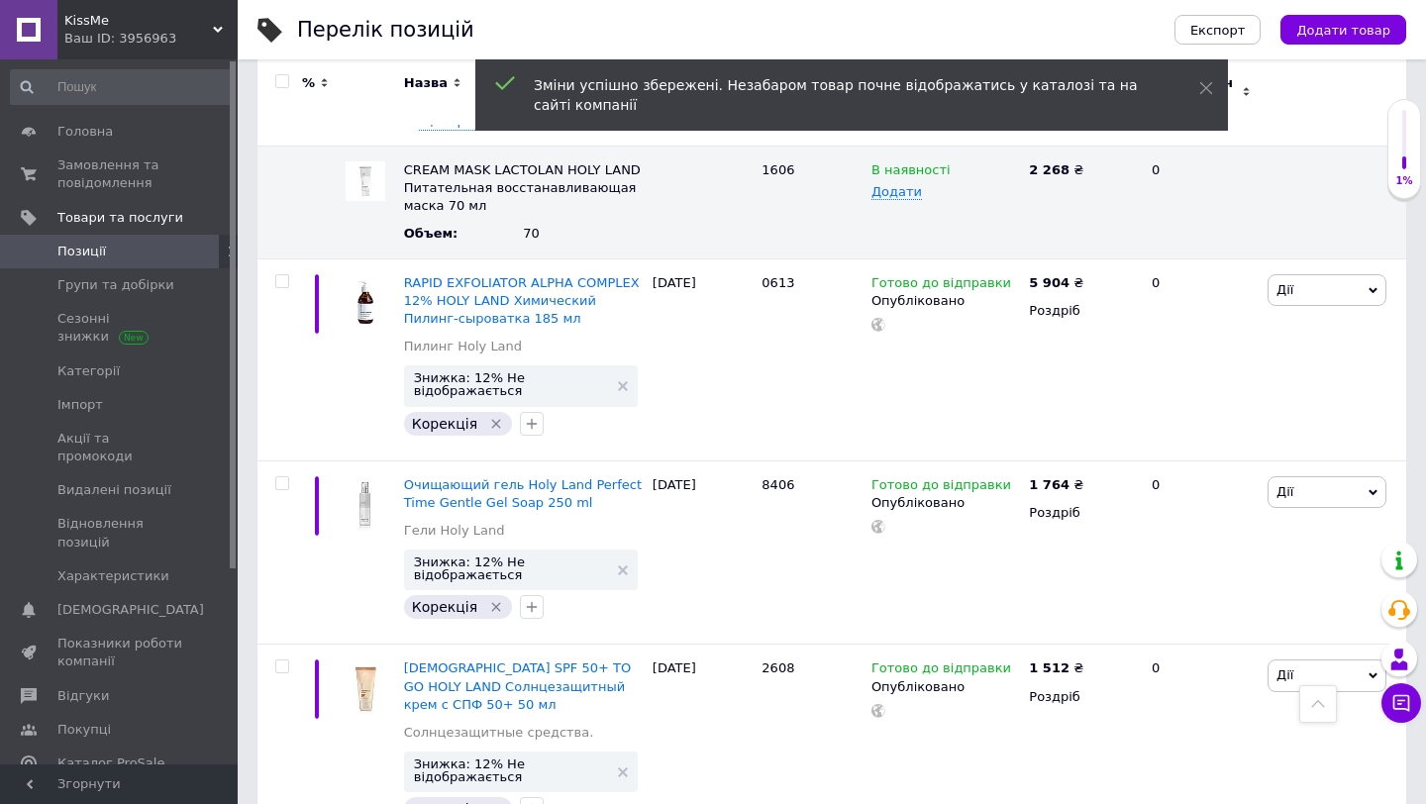
scroll to position [13168, 0]
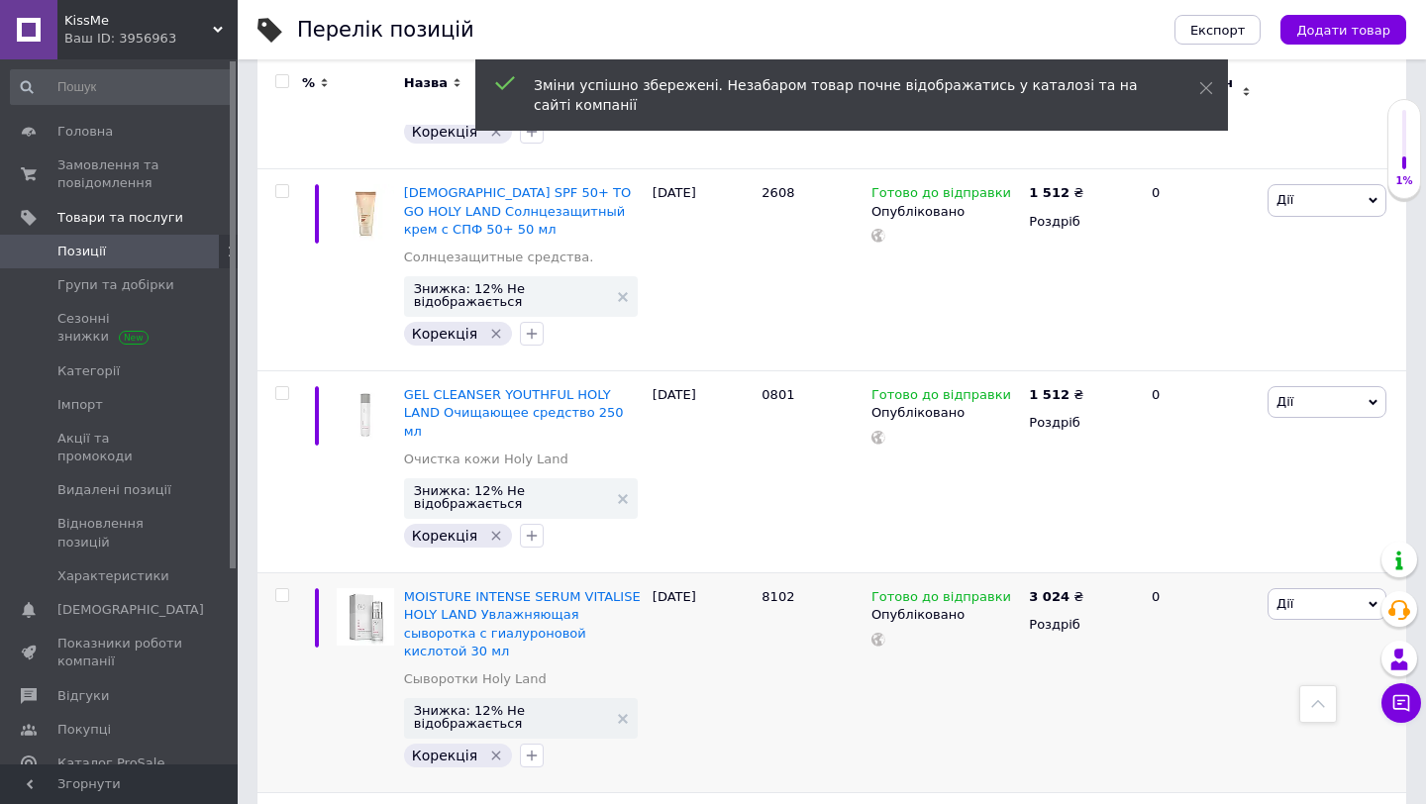
scroll to position [13500, 0]
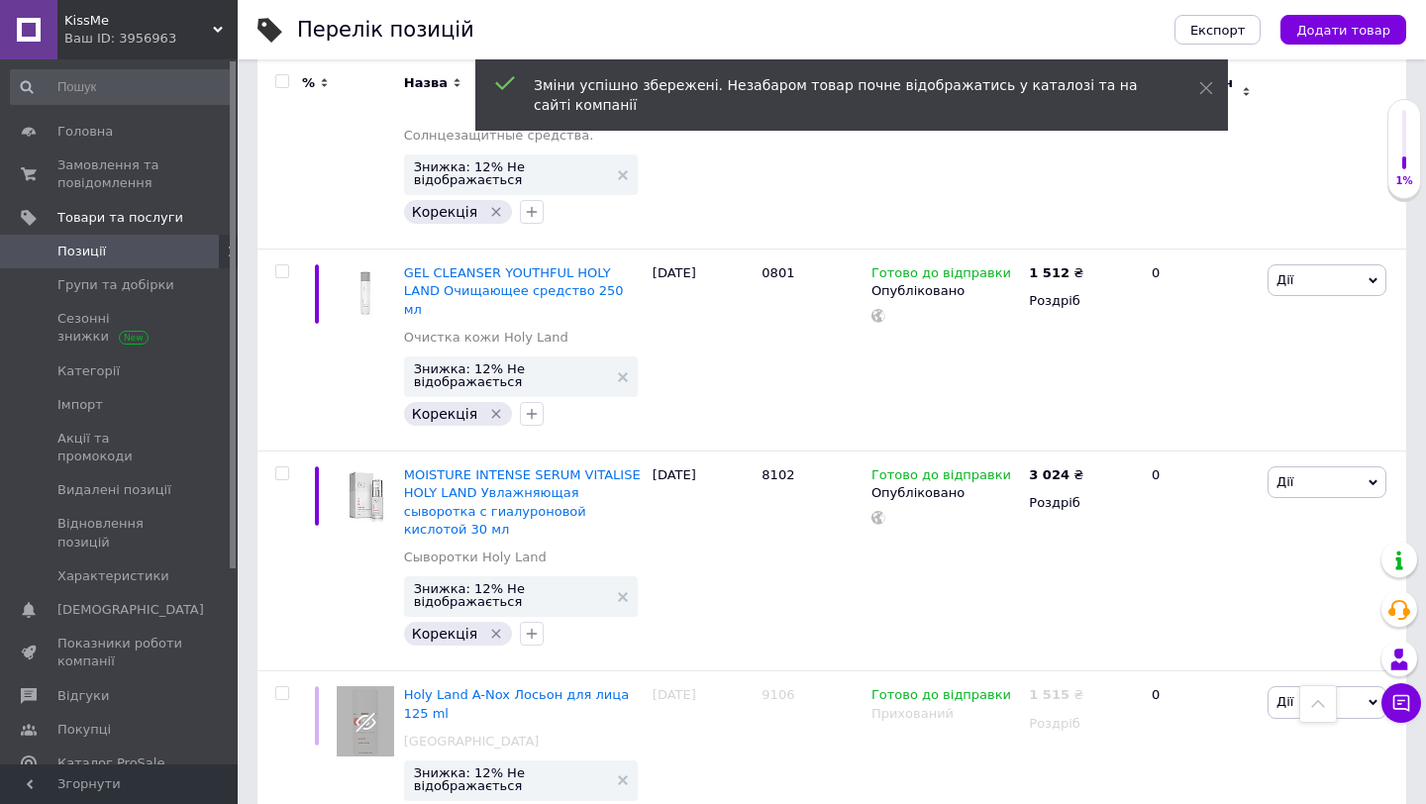
scroll to position [13775, 0]
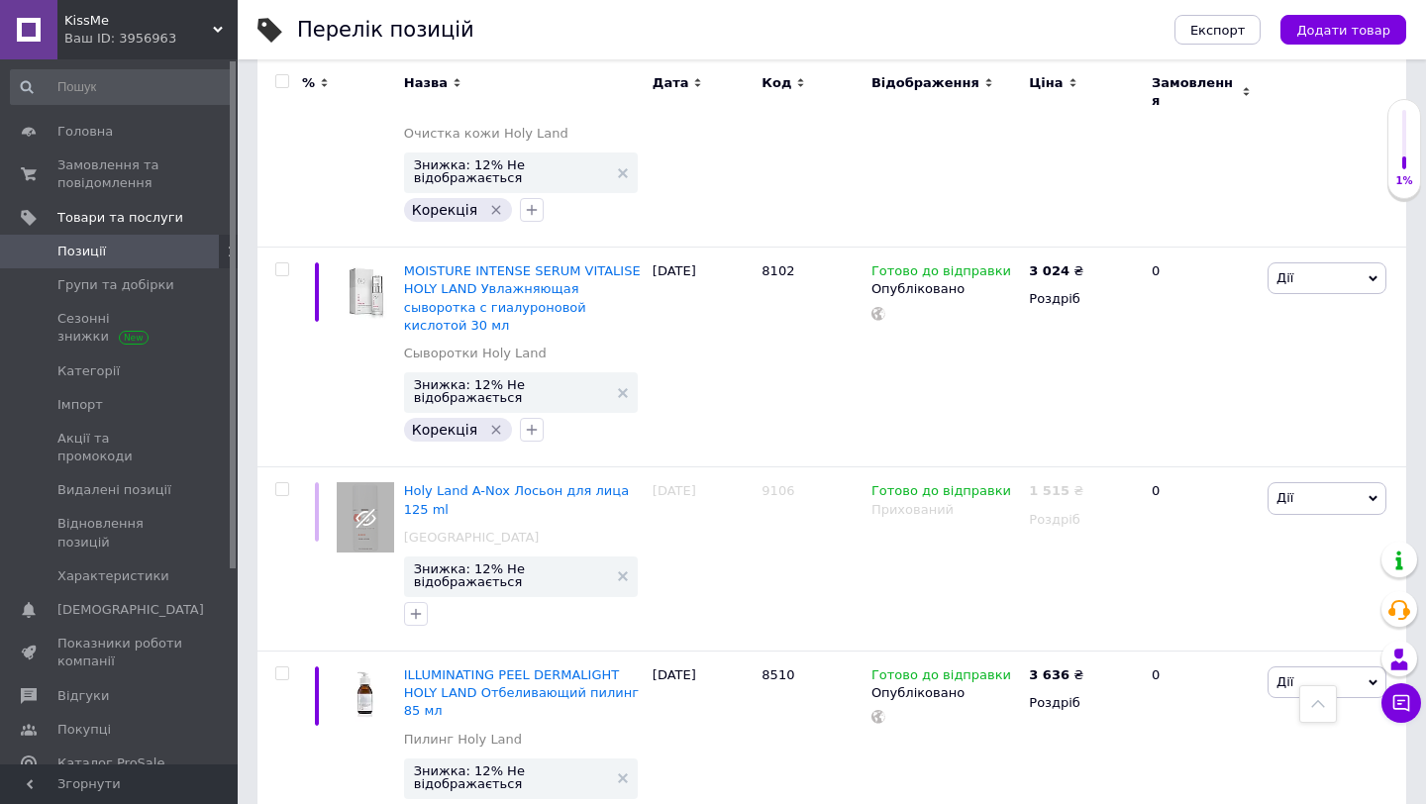
scroll to position [13827, 0]
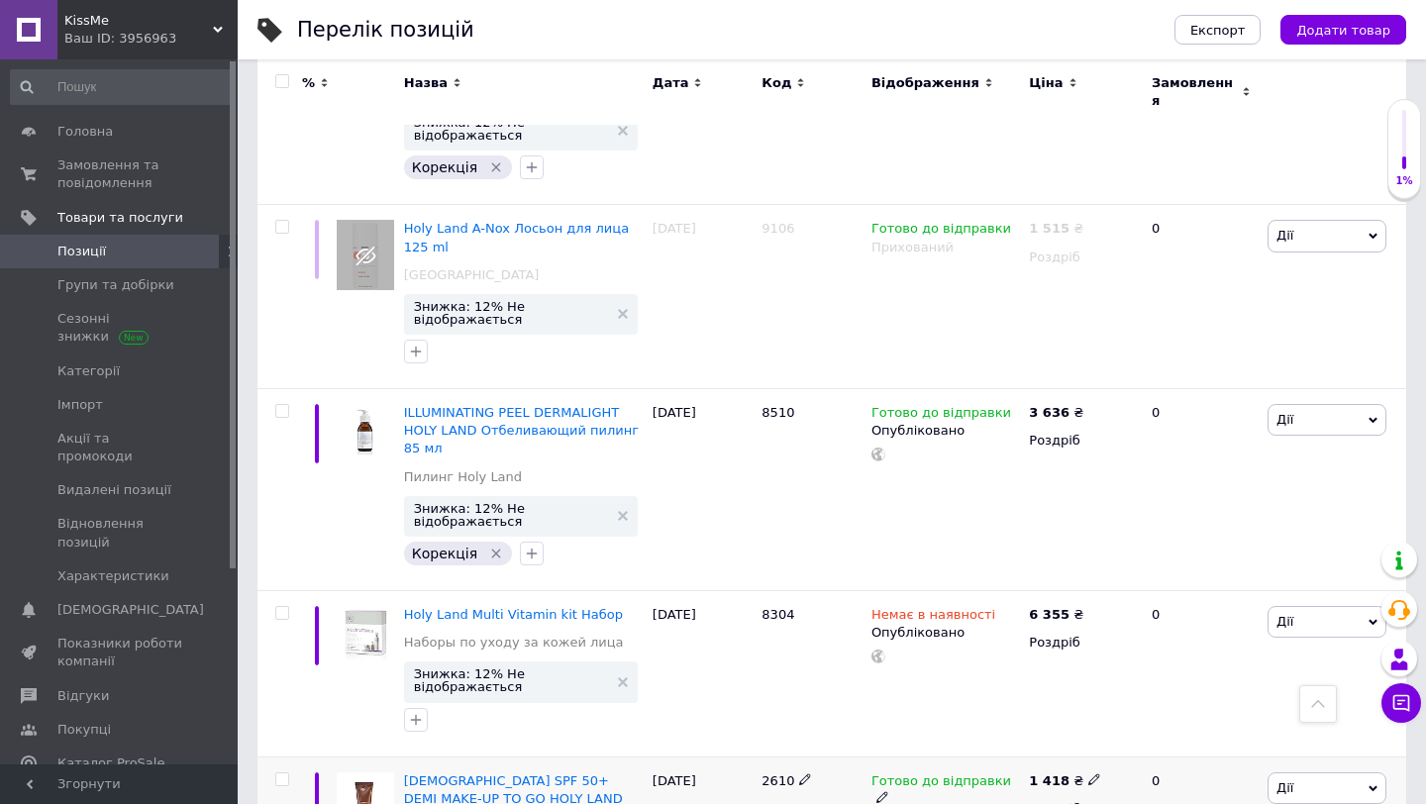
scroll to position [14093, 0]
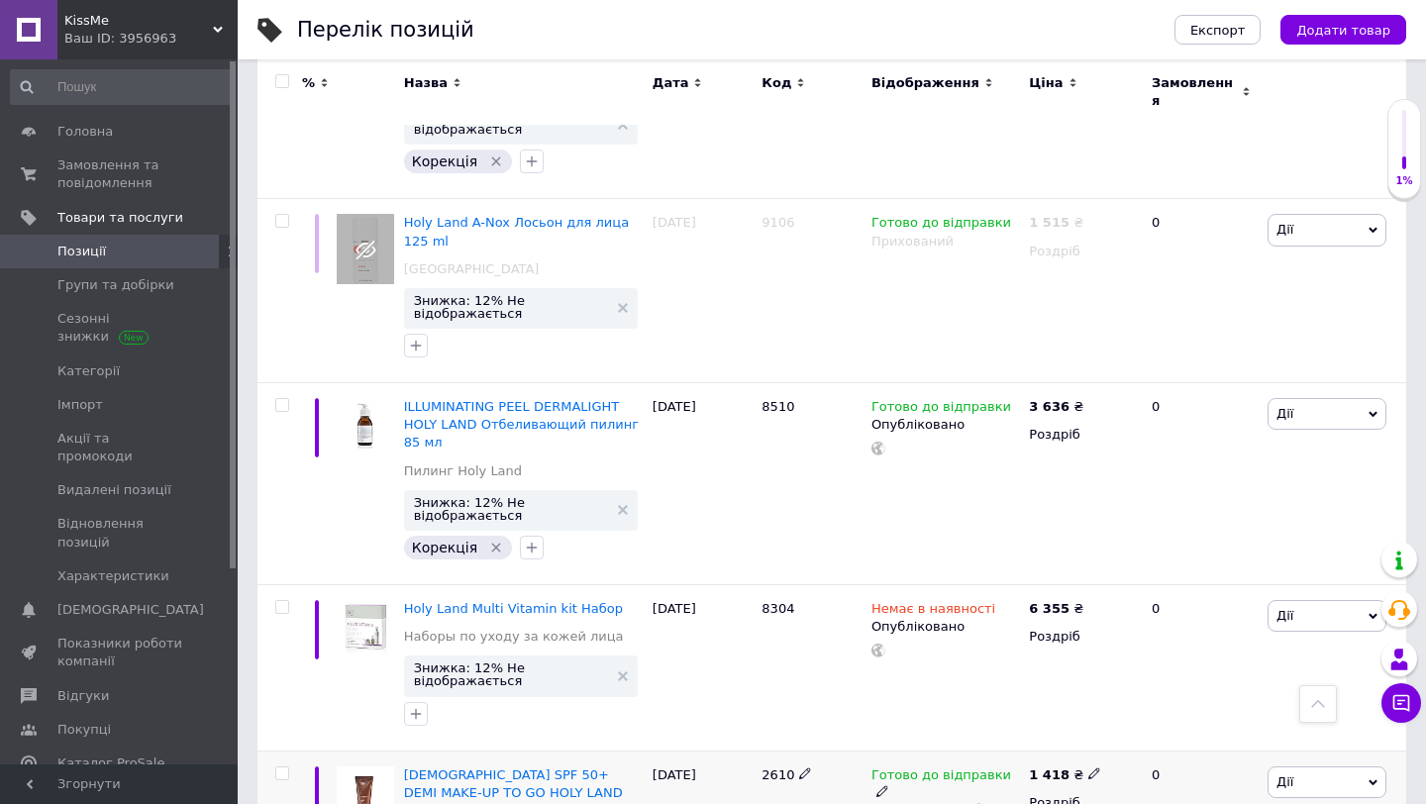
click at [778, 768] on span "2610" at bounding box center [778, 775] width 33 height 15
click at [1089, 768] on icon at bounding box center [1094, 774] width 12 height 12
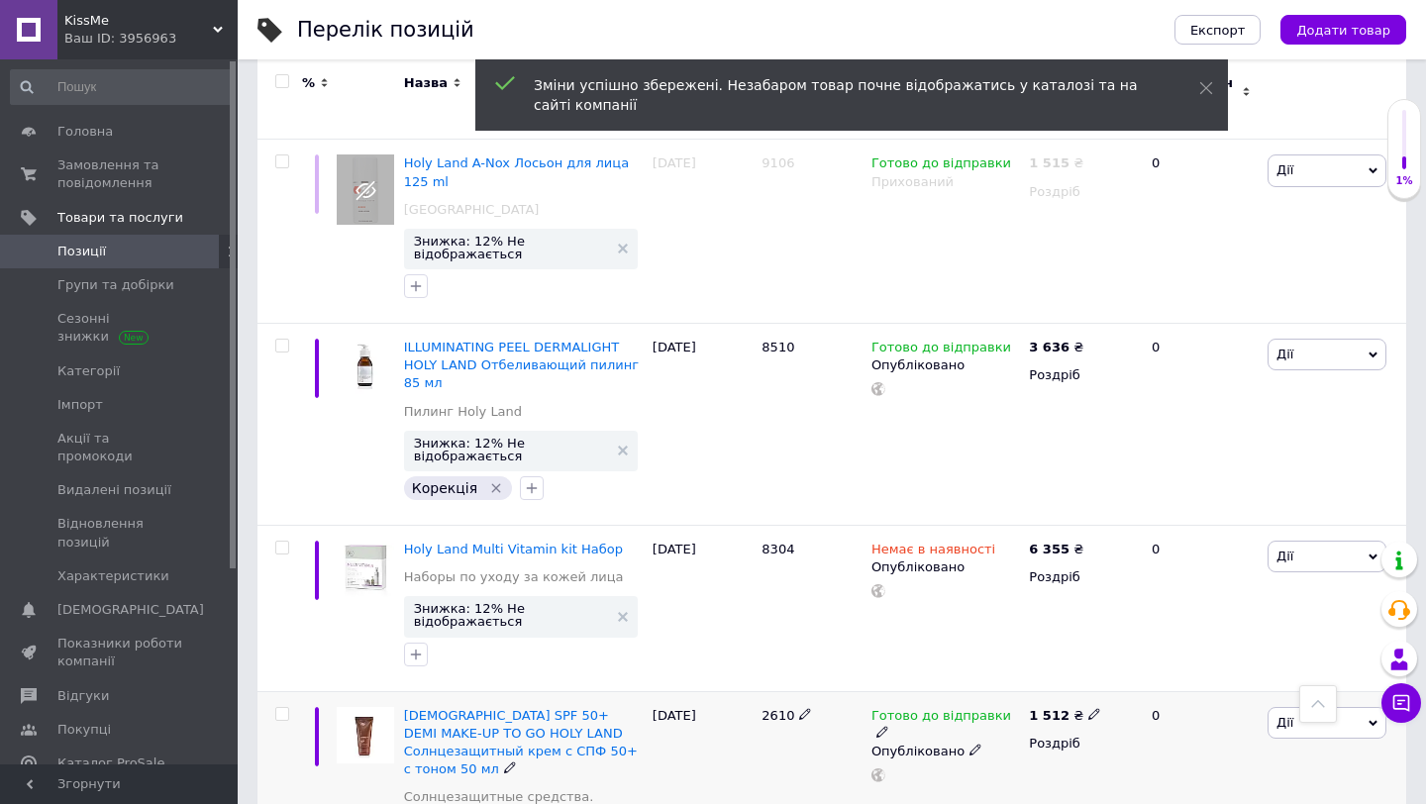
scroll to position [14180, 0]
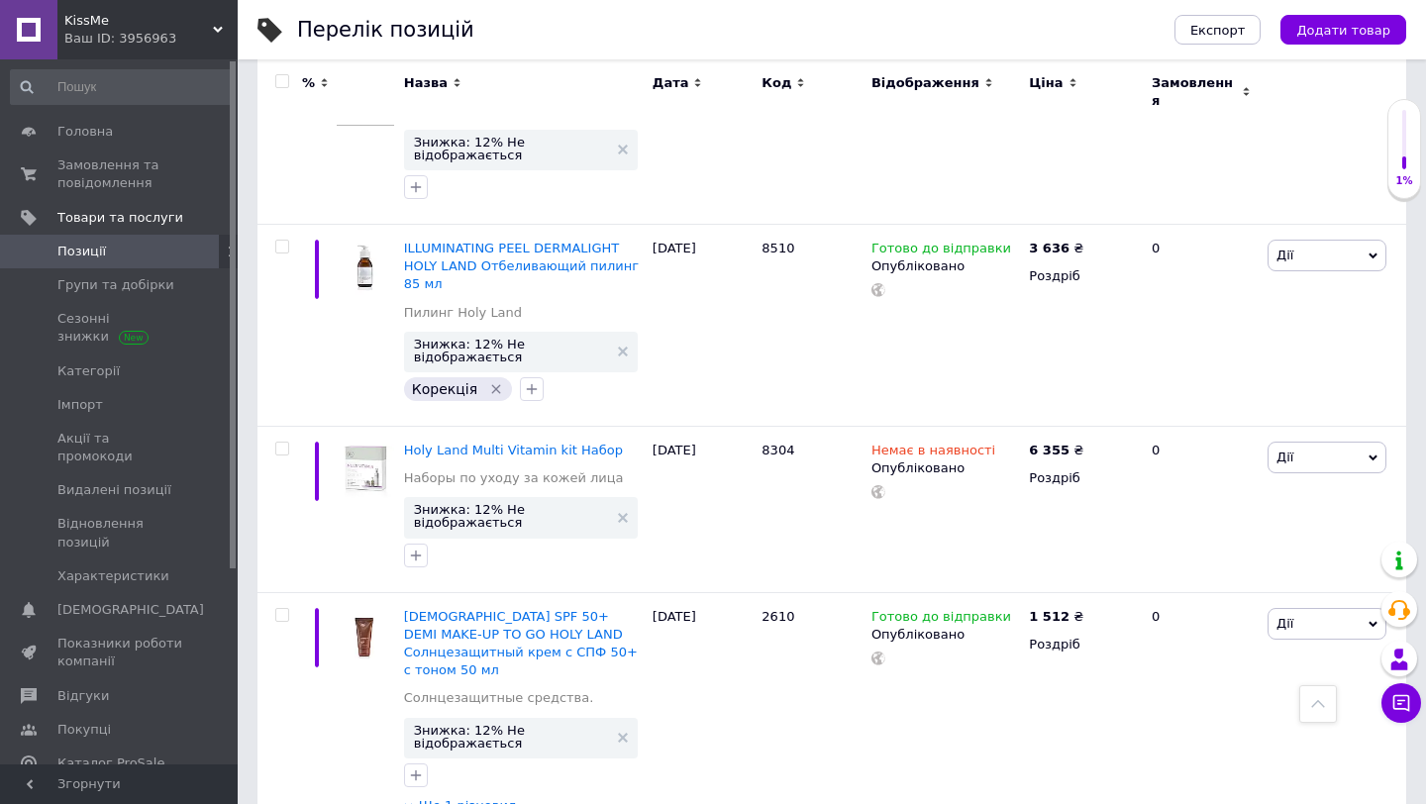
scroll to position [14284, 0]
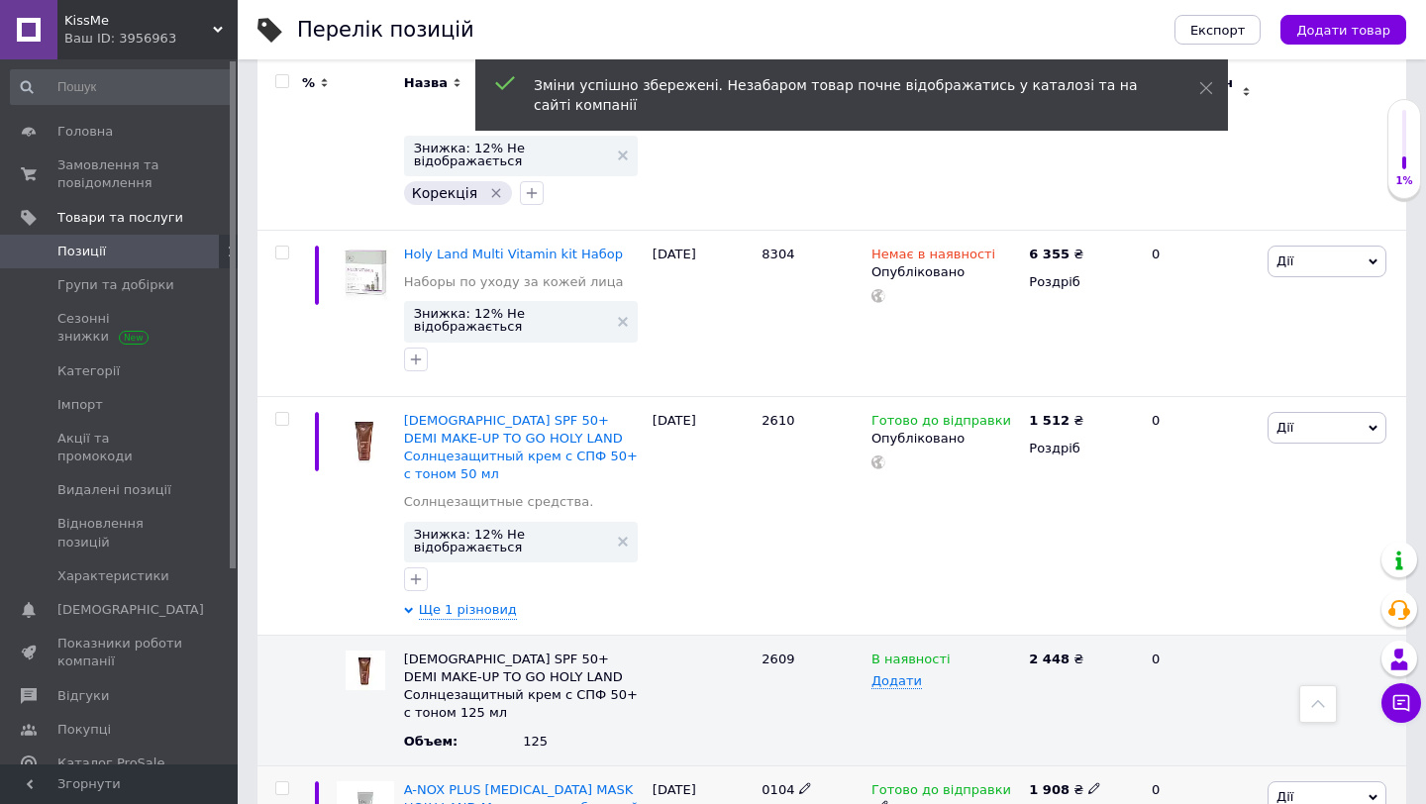
scroll to position [14462, 0]
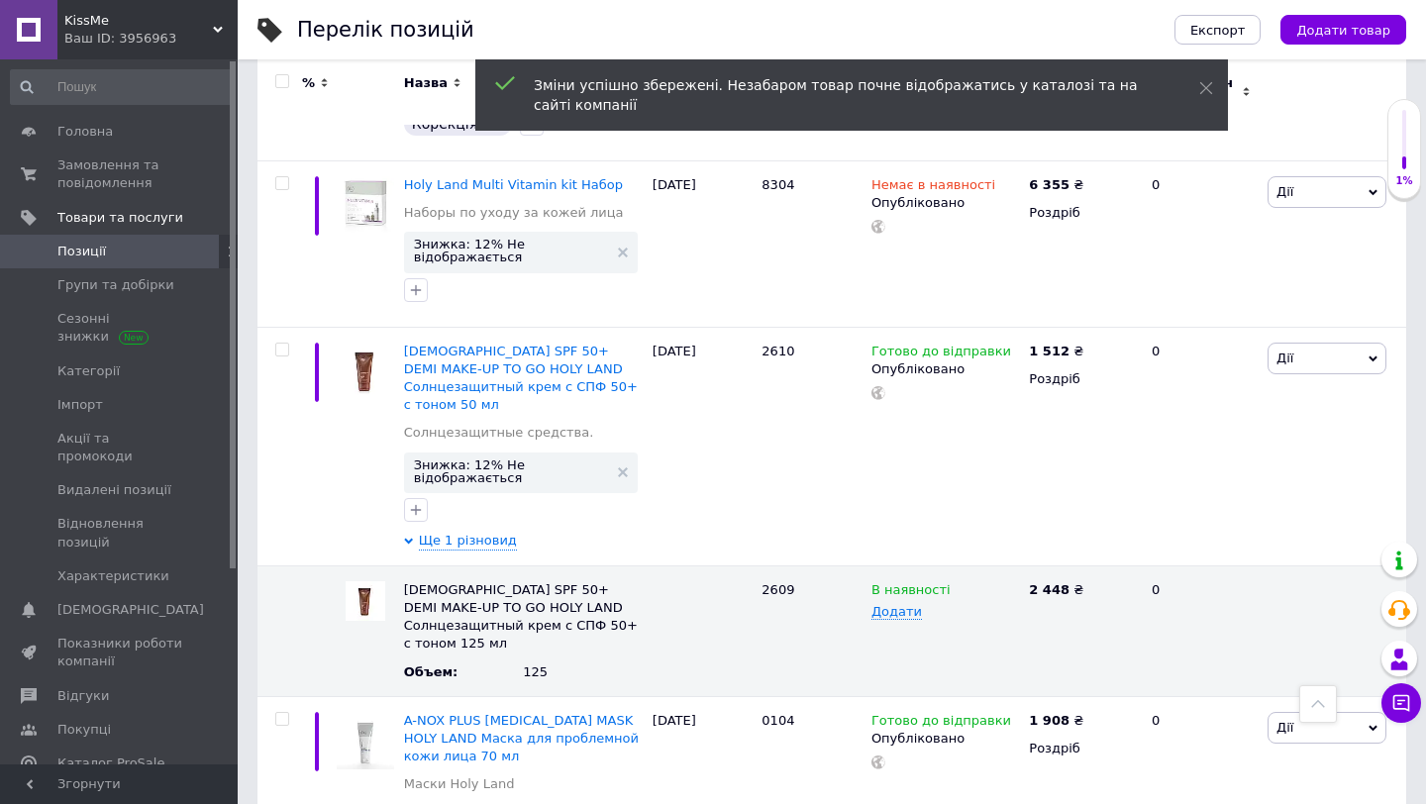
scroll to position [14536, 0]
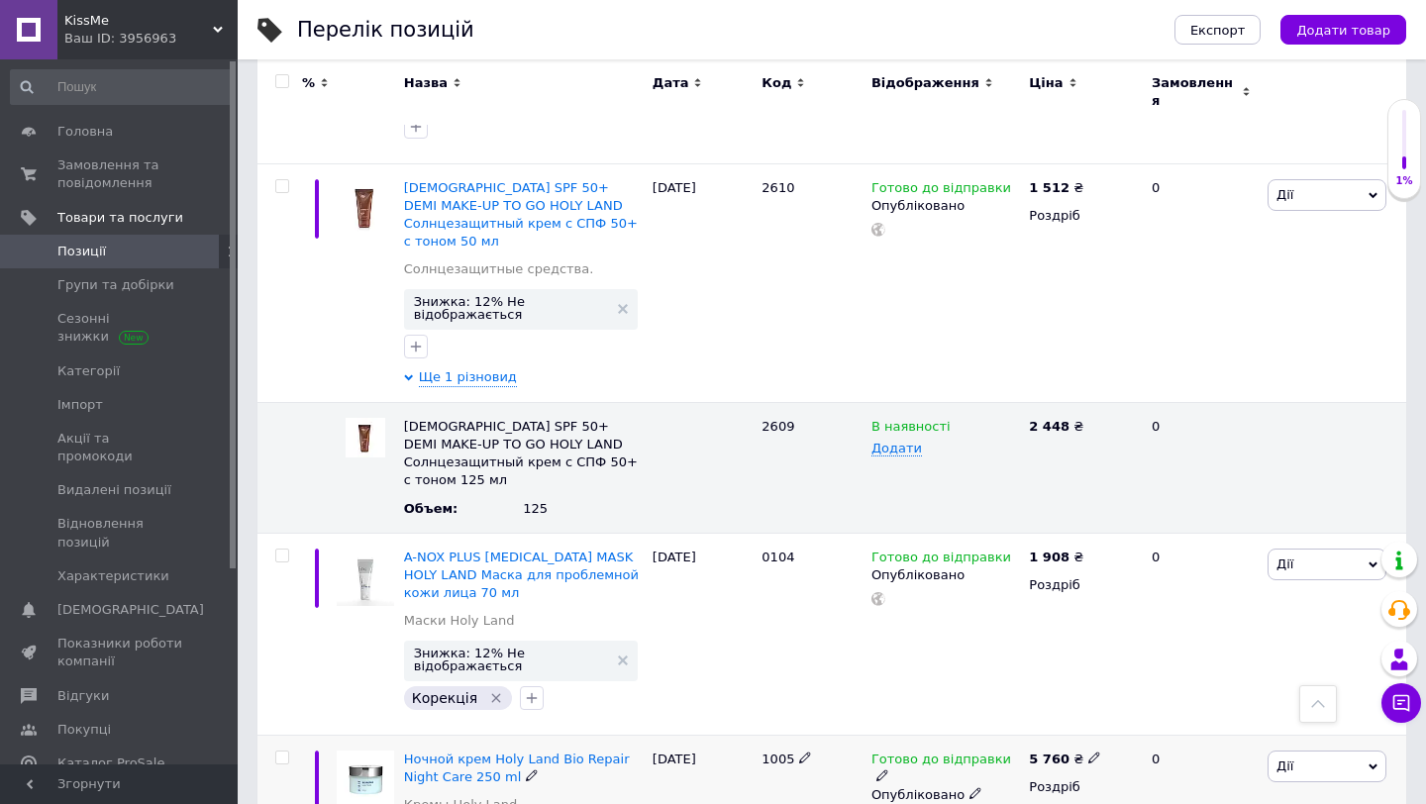
scroll to position [14683, 0]
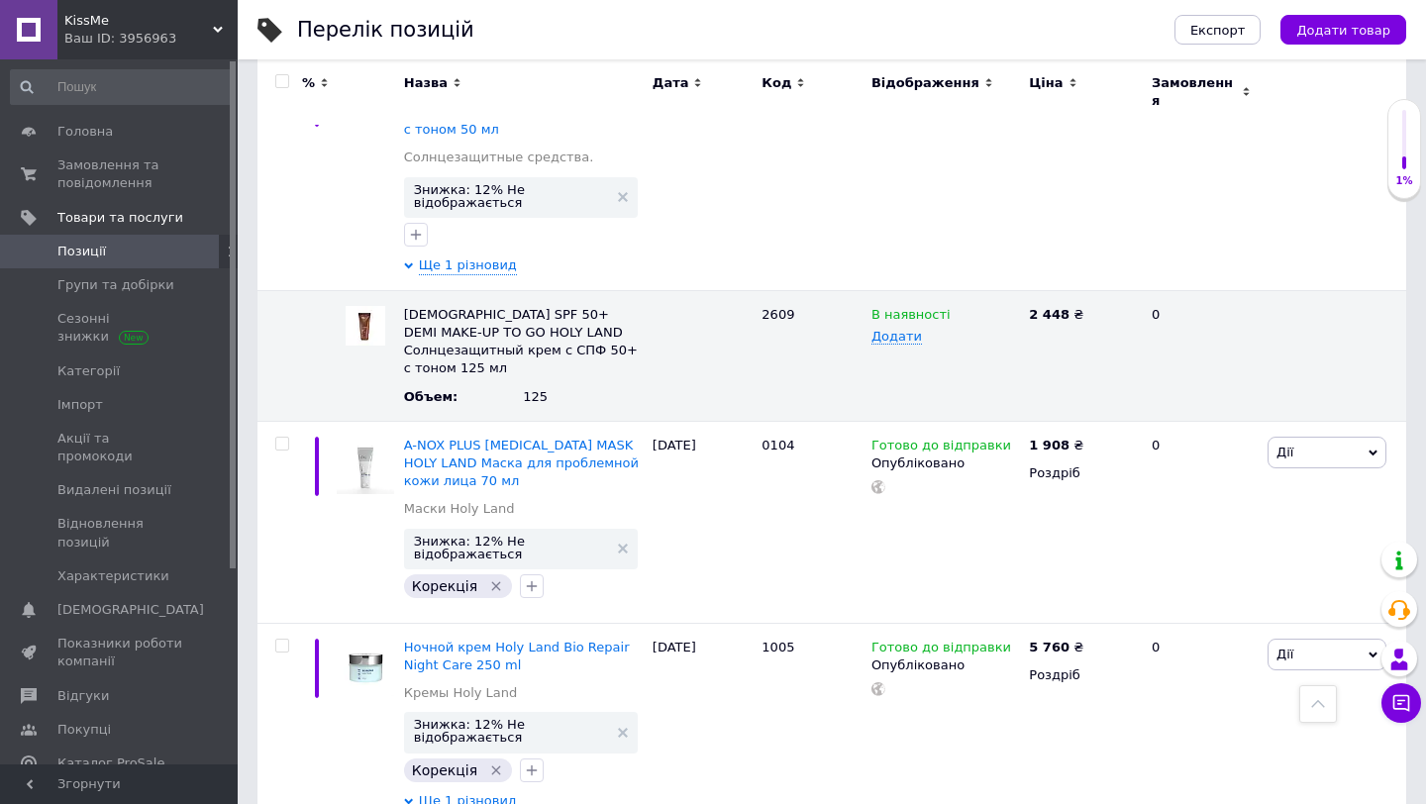
scroll to position [14794, 0]
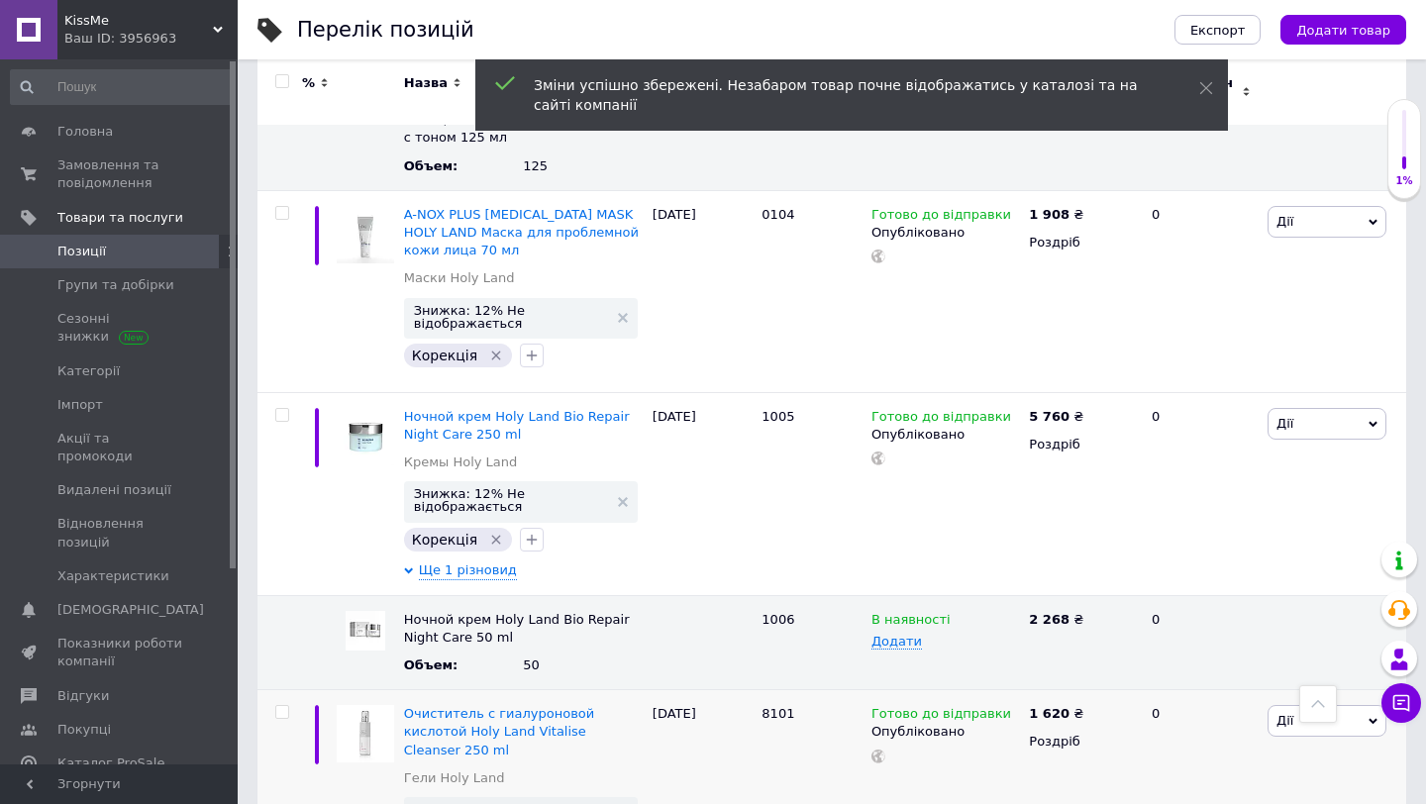
scroll to position [15028, 0]
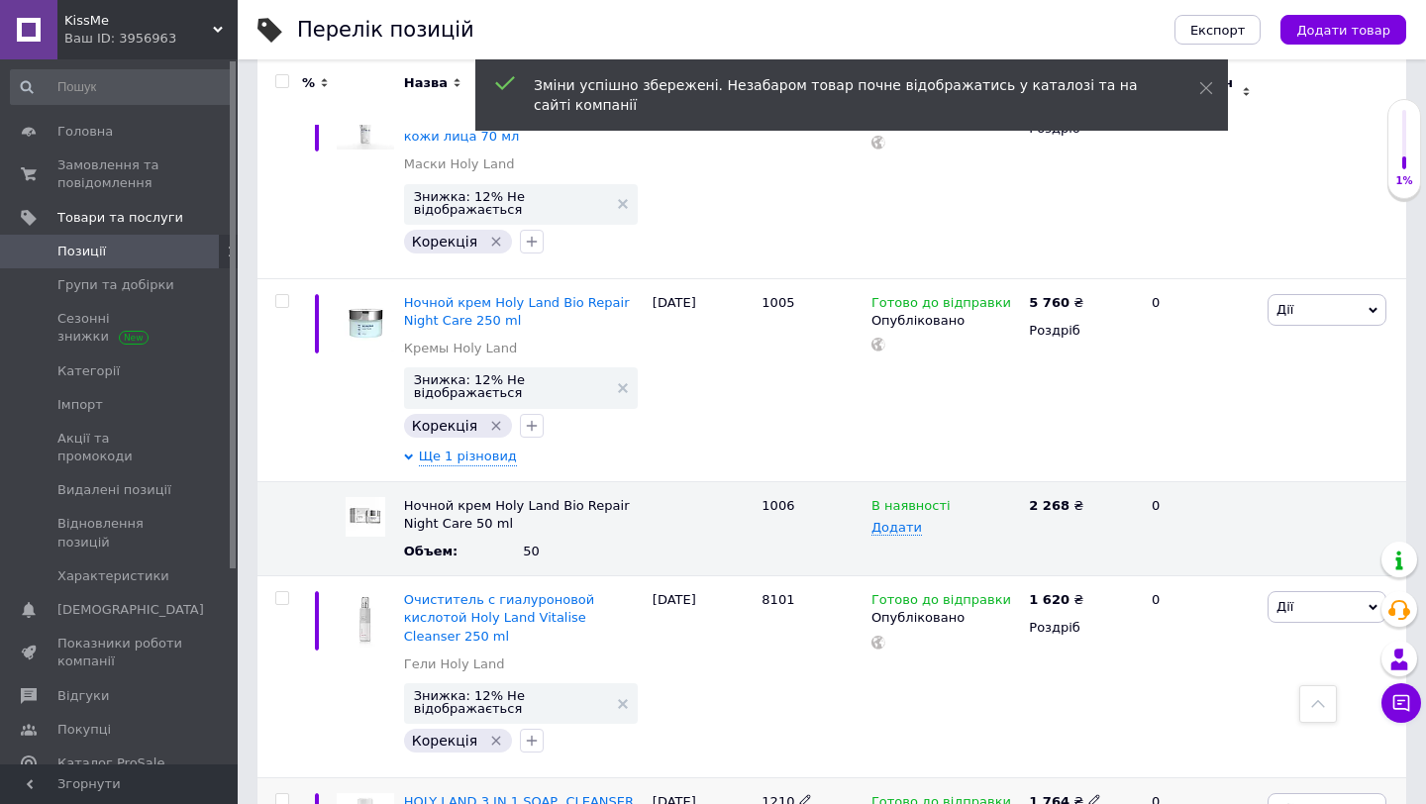
scroll to position [15140, 0]
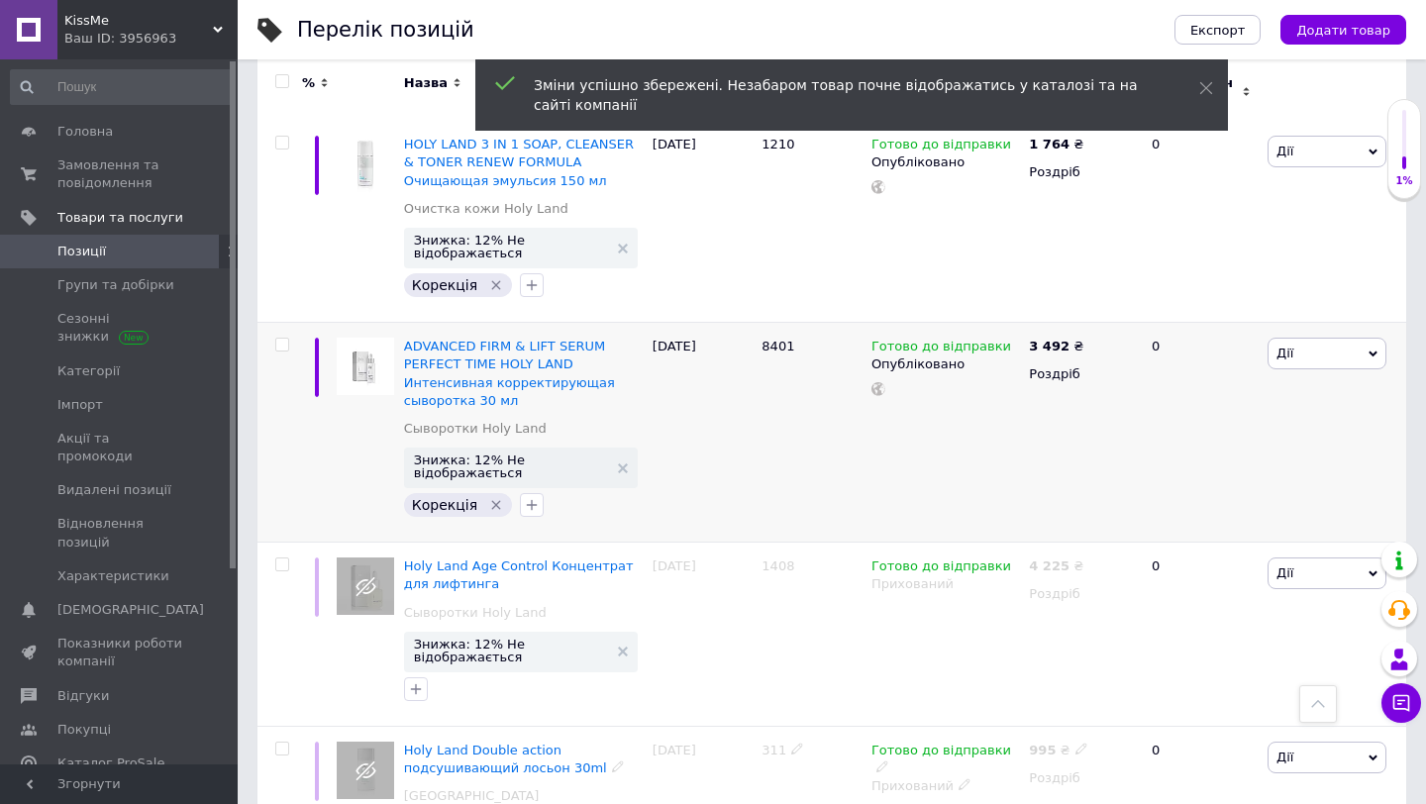
scroll to position [15826, 0]
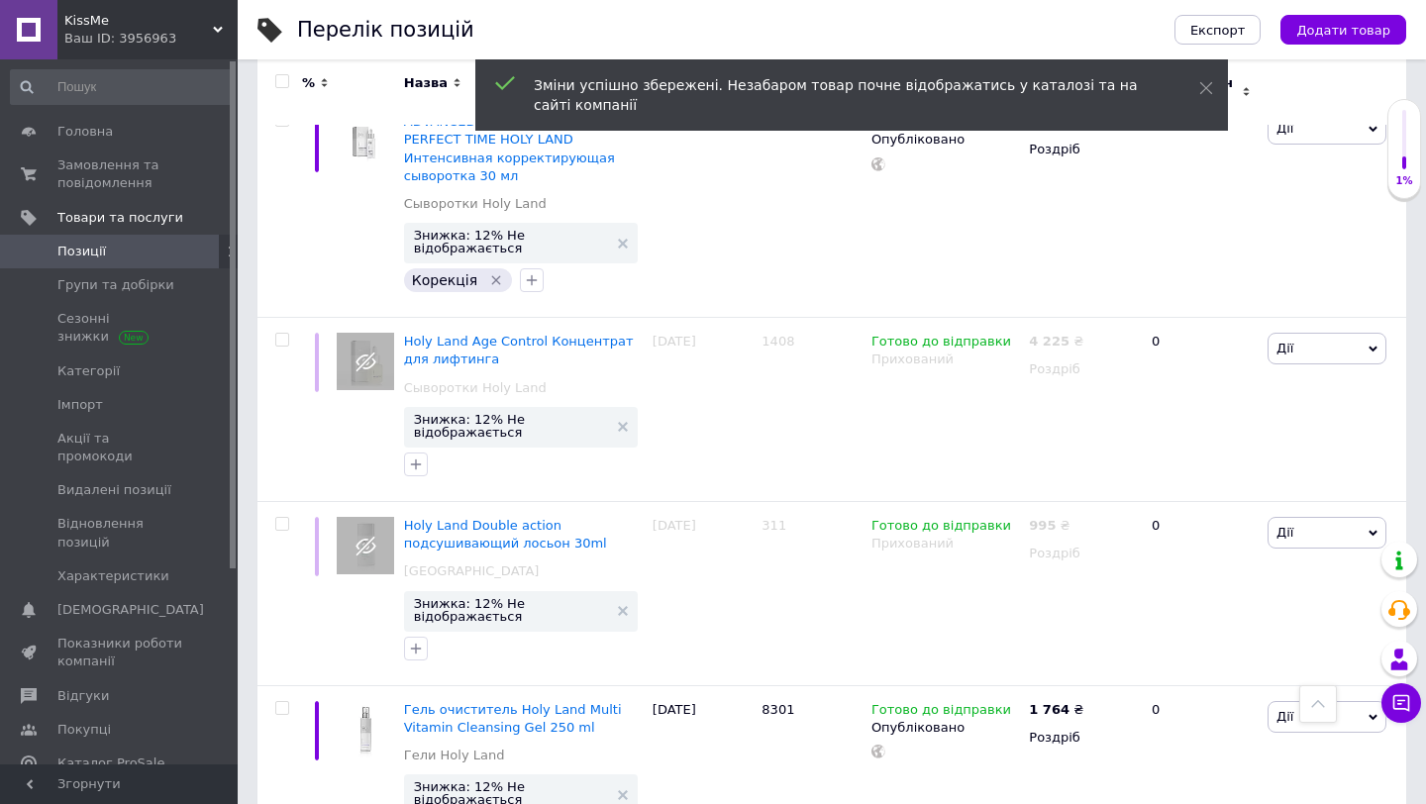
scroll to position [16021, 0]
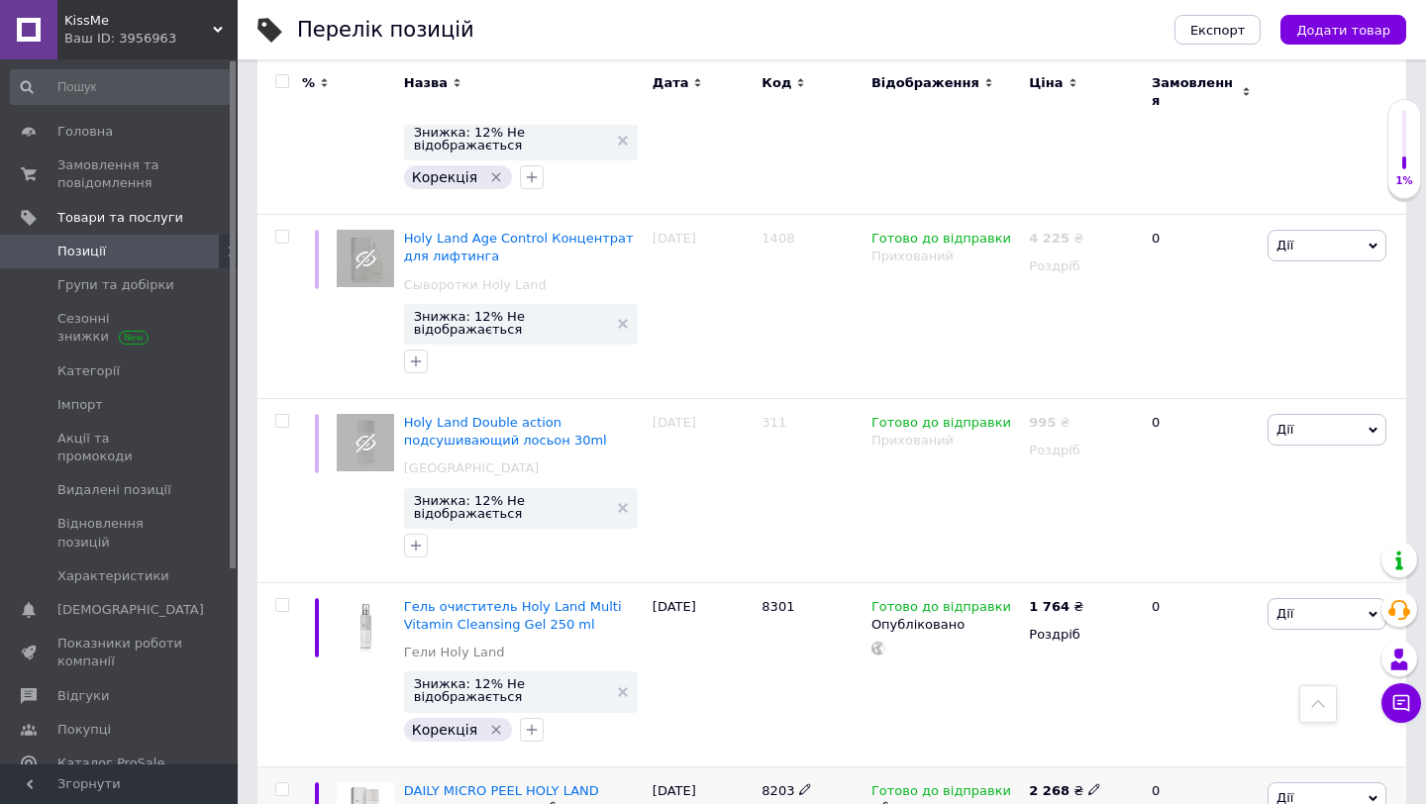
scroll to position [16135, 0]
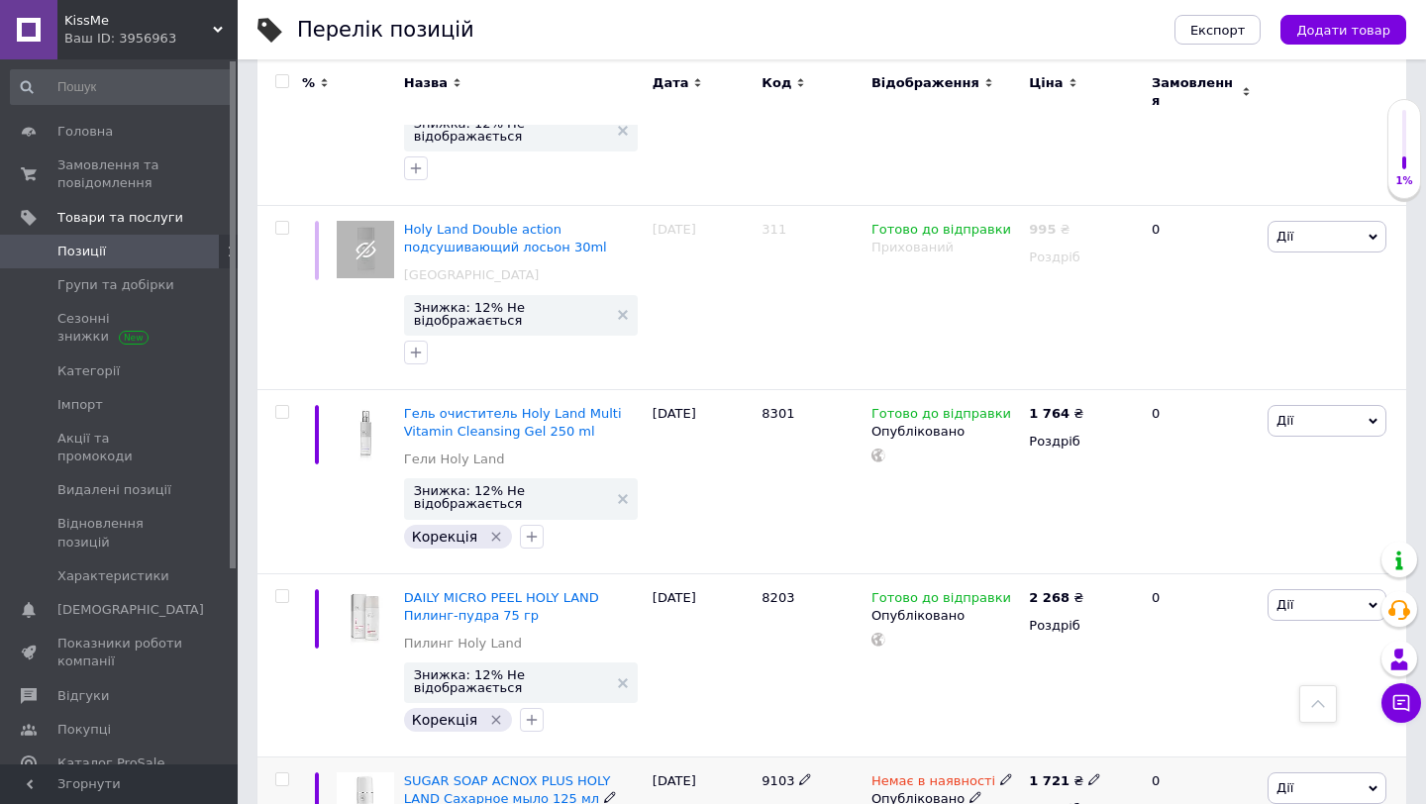
scroll to position [16342, 0]
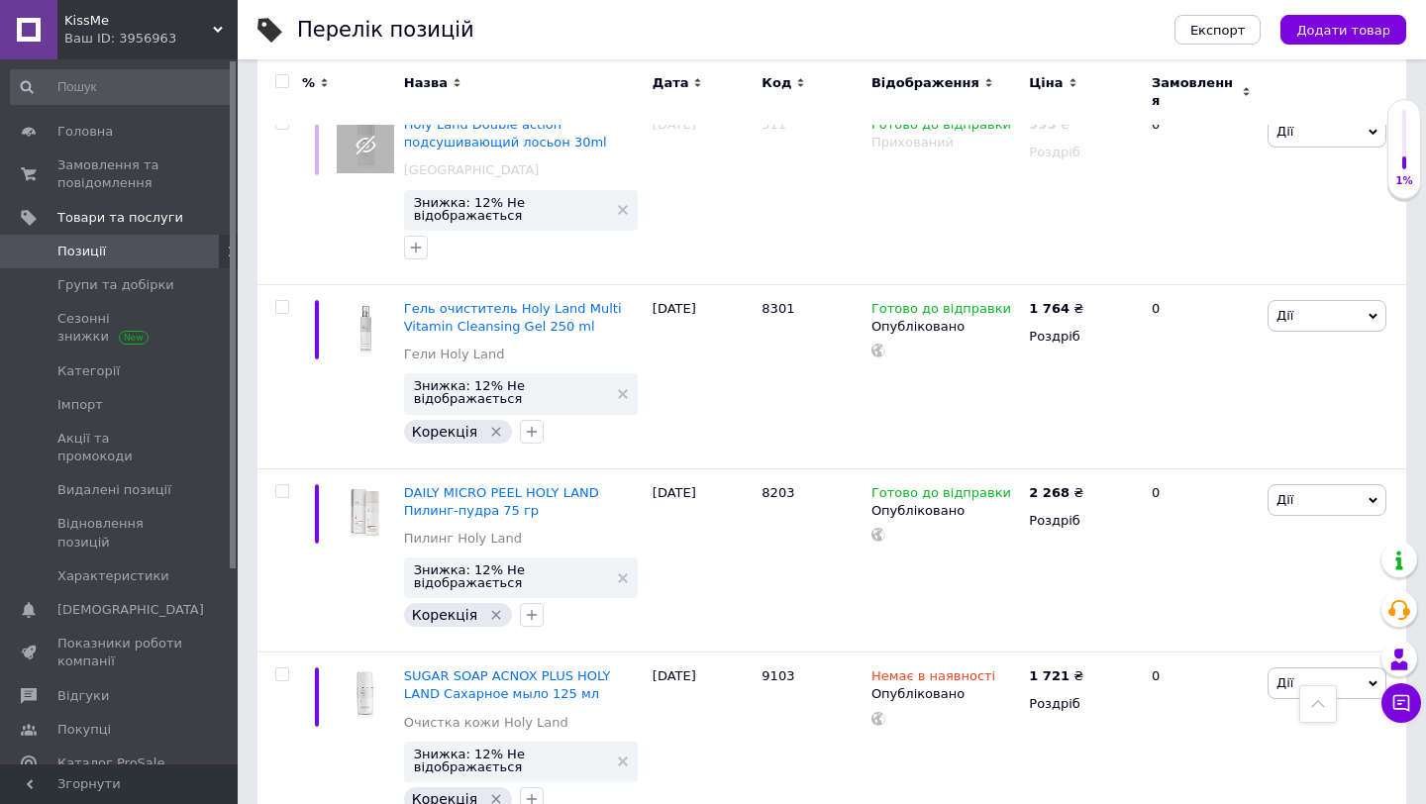
scroll to position [16451, 0]
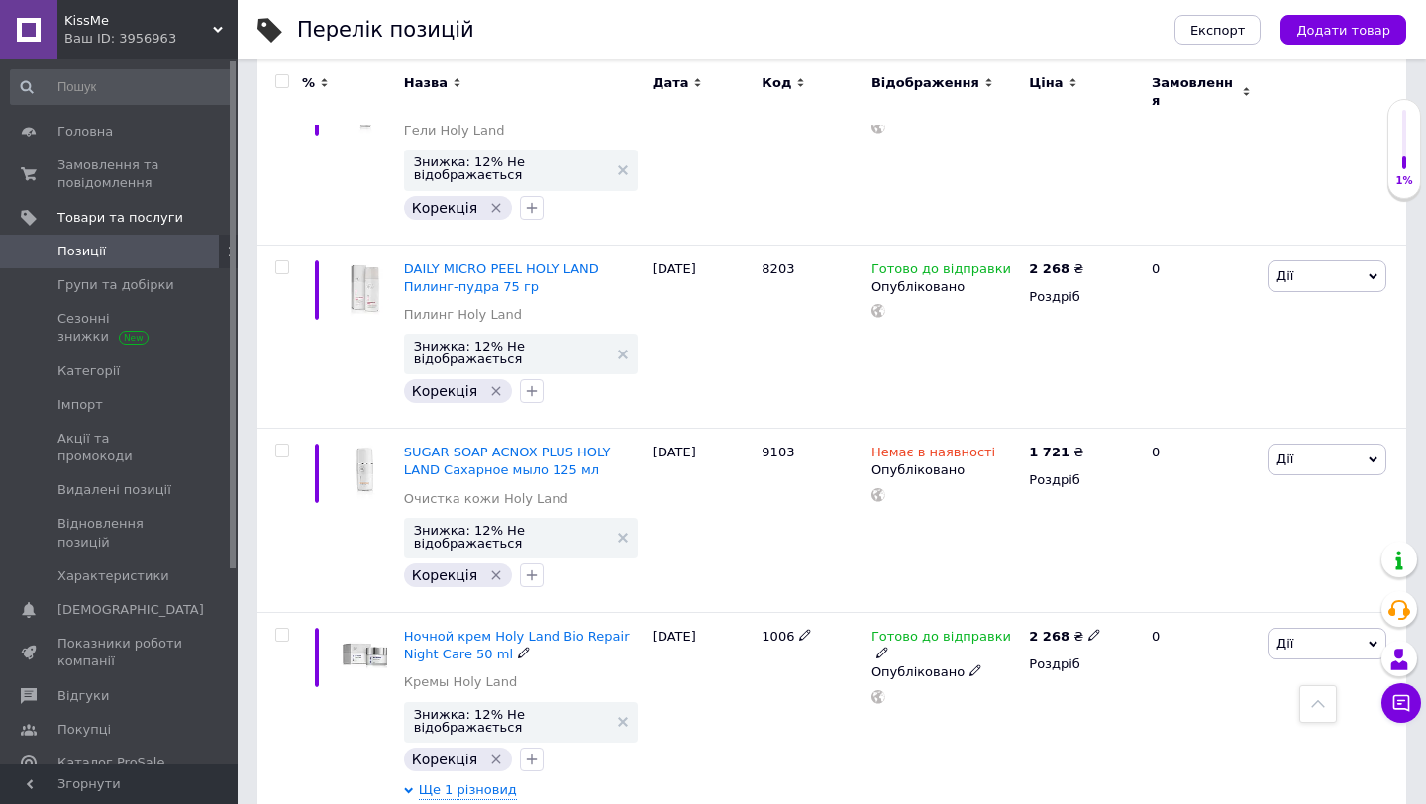
scroll to position [16653, 0]
